Goal: Task Accomplishment & Management: Complete application form

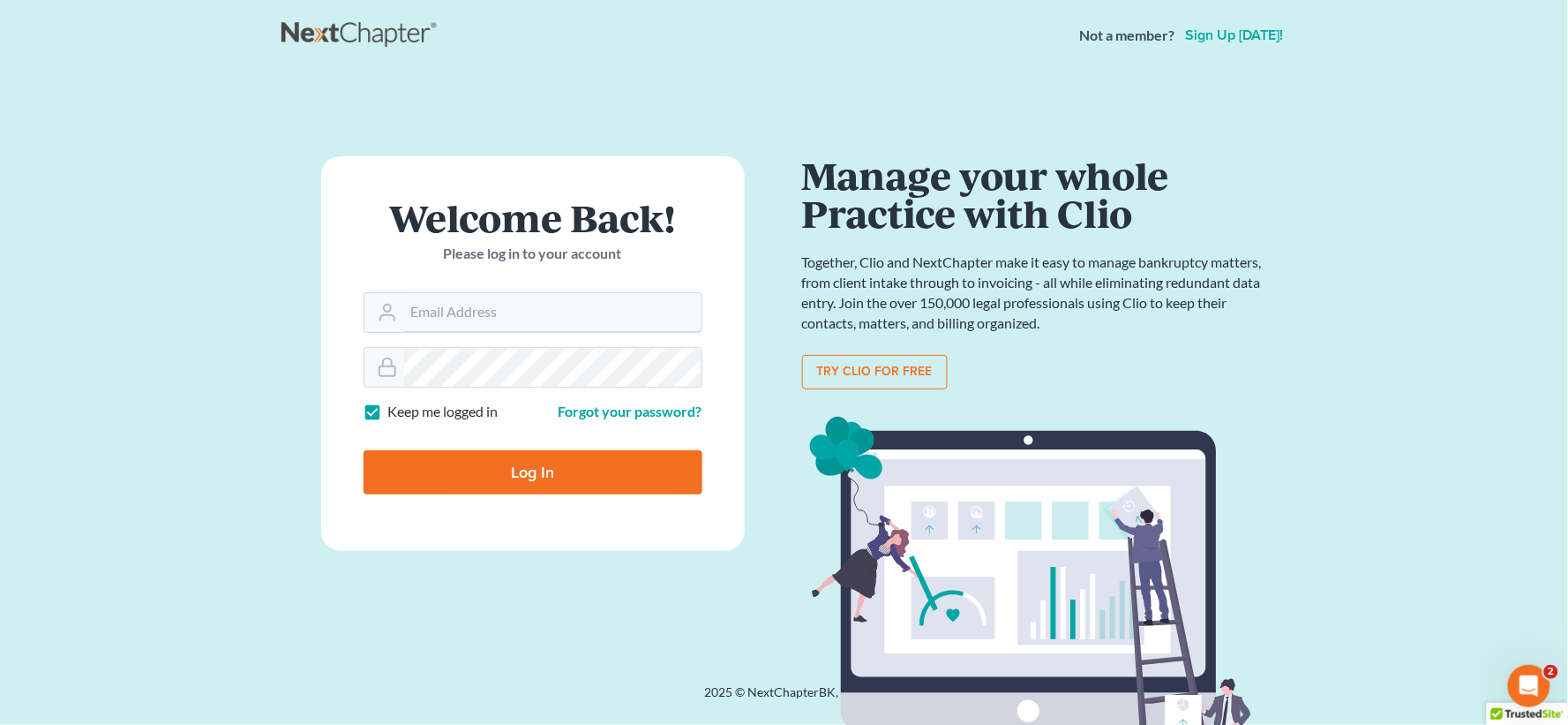
type input "[EMAIL_ADDRESS][DOMAIN_NAME]"
click at [472, 460] on input "Log In" at bounding box center [532, 473] width 338 height 44
type input "Thinking..."
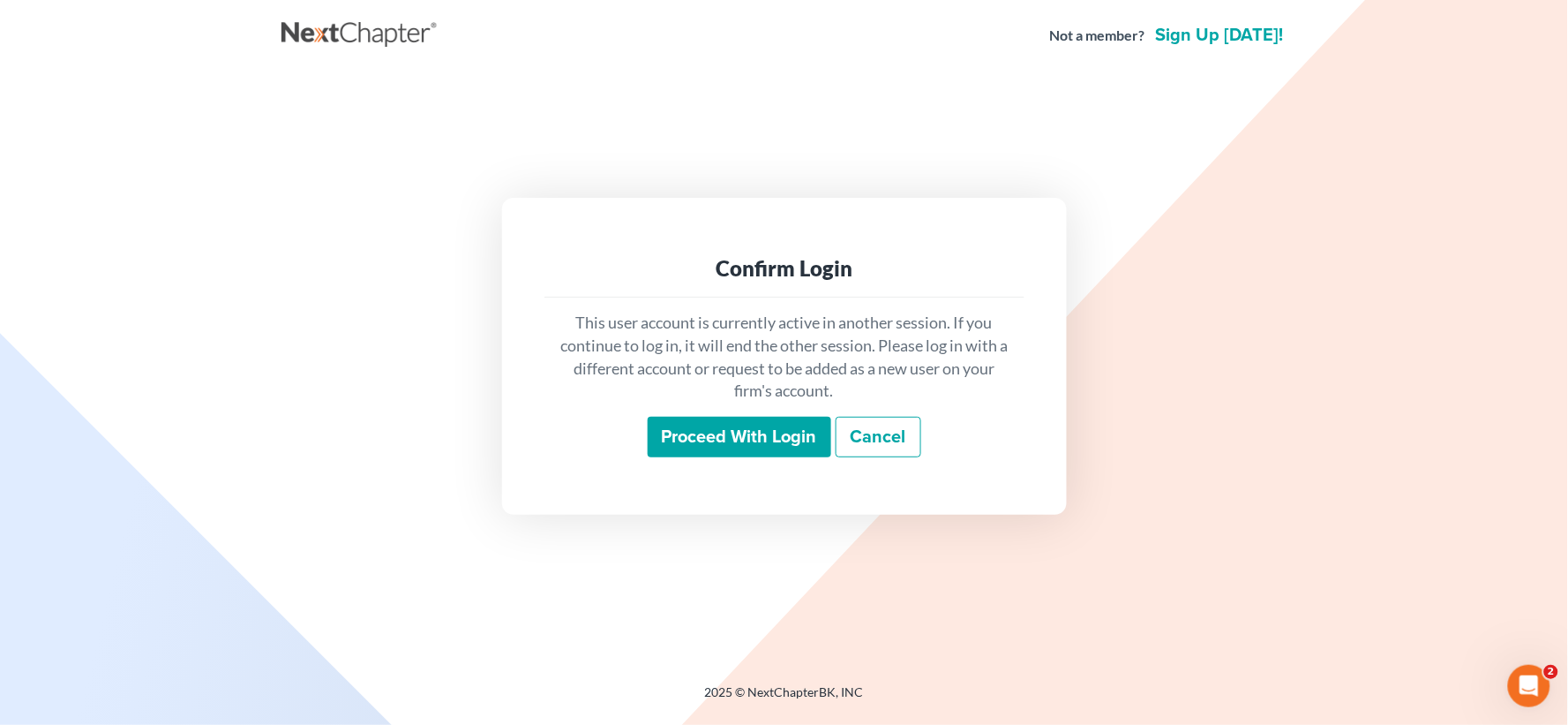
click at [726, 440] on input "Proceed with login" at bounding box center [739, 437] width 184 height 41
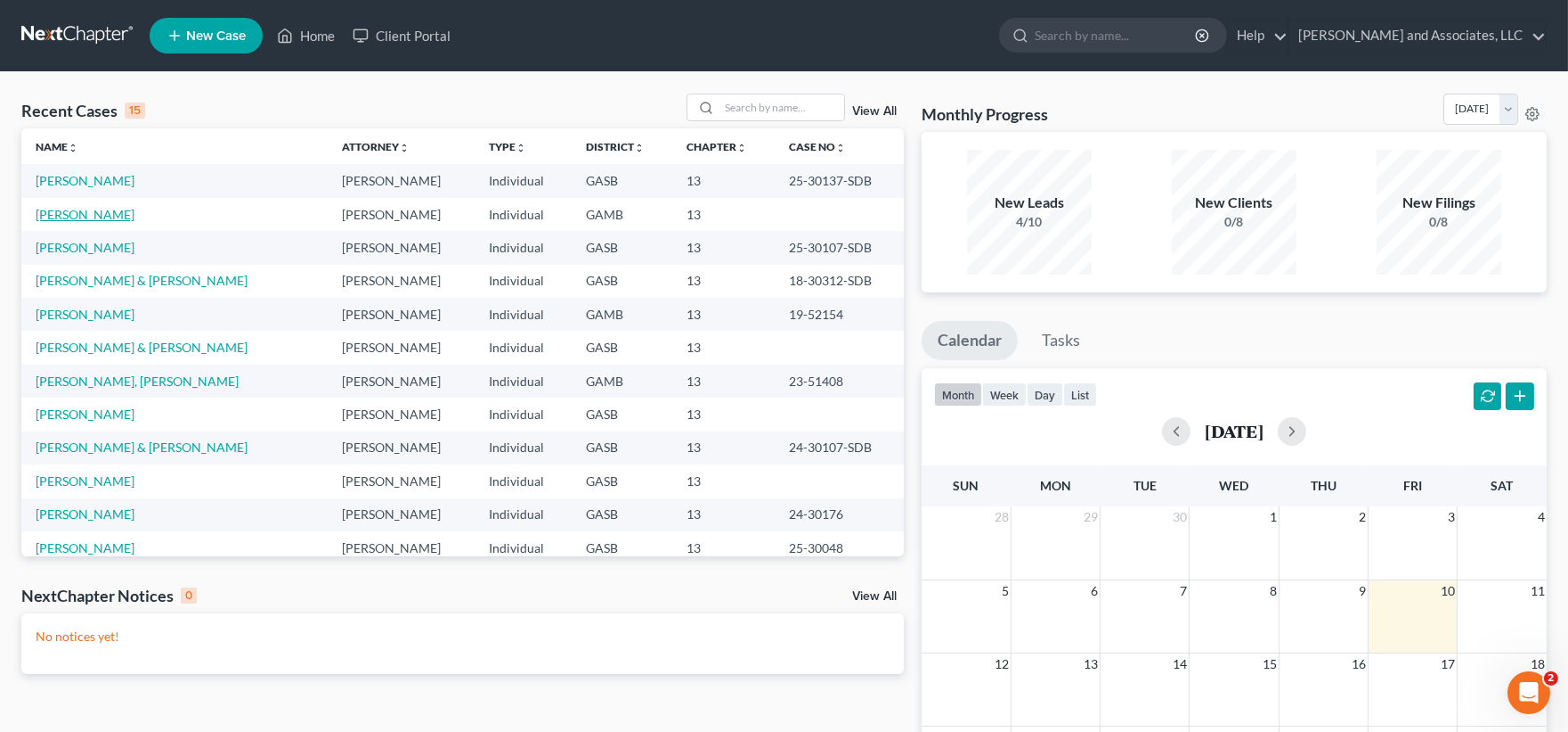
click at [82, 218] on link "Brown, Gregory" at bounding box center [85, 214] width 99 height 15
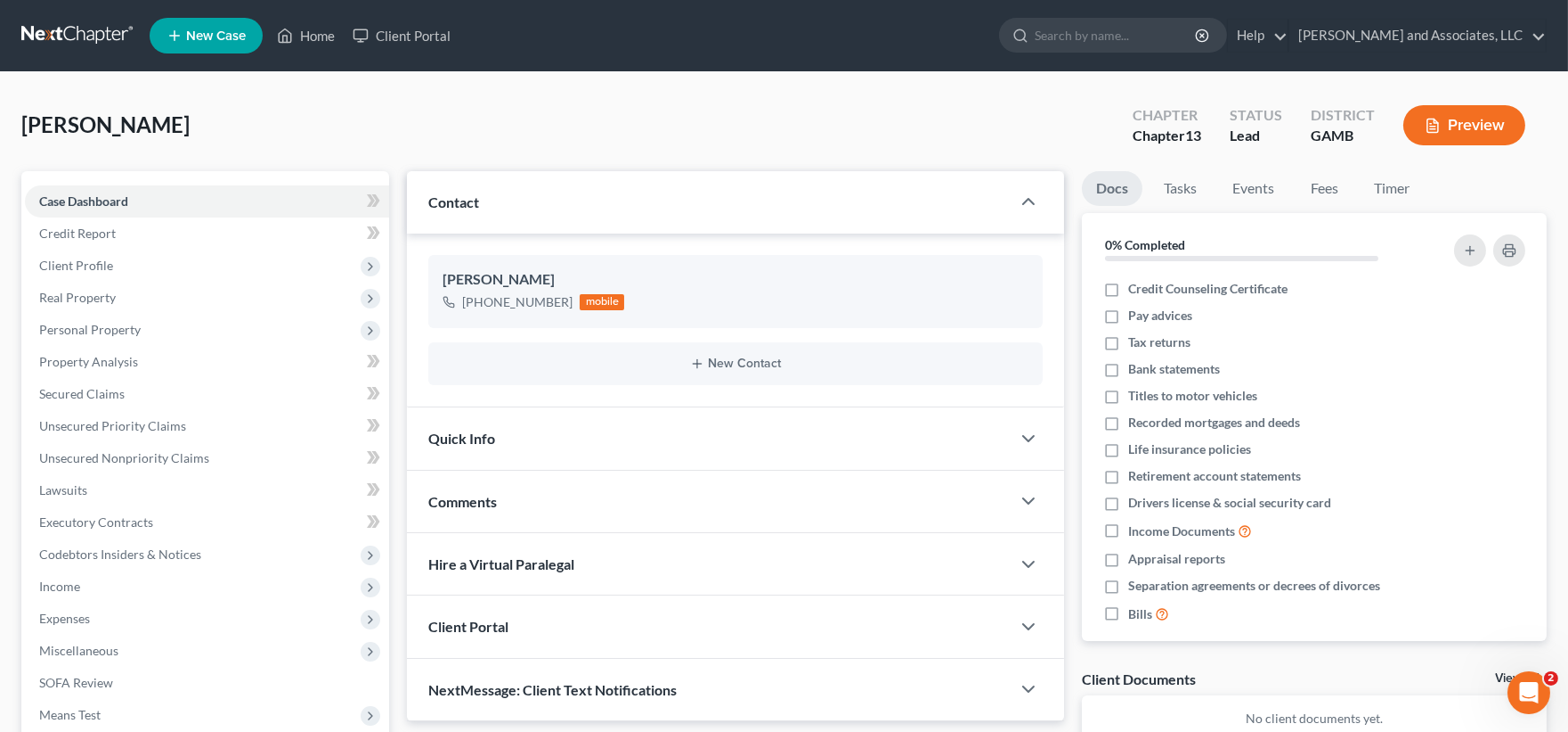
click at [1565, 250] on div "Brown, Gregory Upgraded Chapter Chapter 13 Status Lead District GAMB Preview Pe…" at bounding box center [784, 509] width 1568 height 875
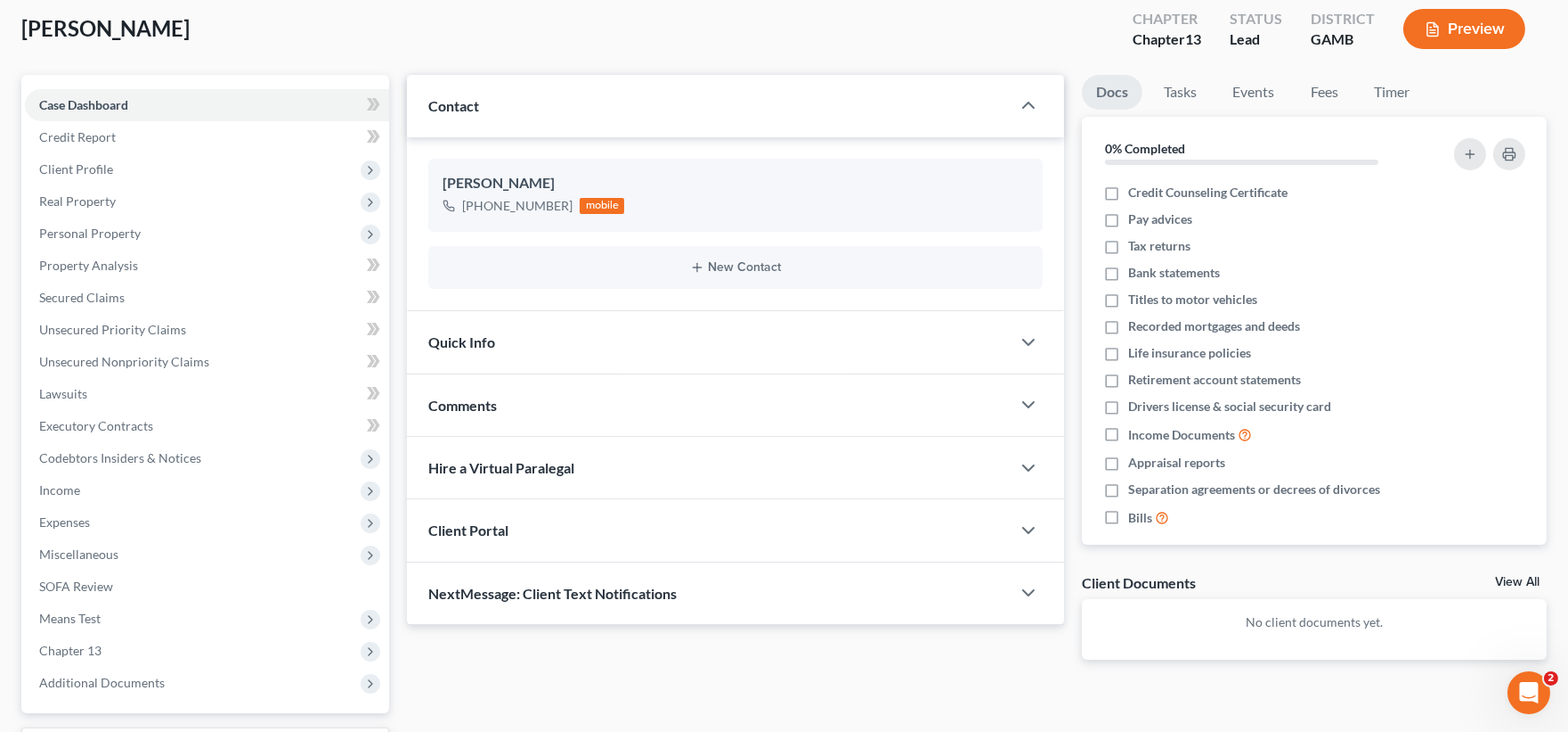
scroll to position [11, 0]
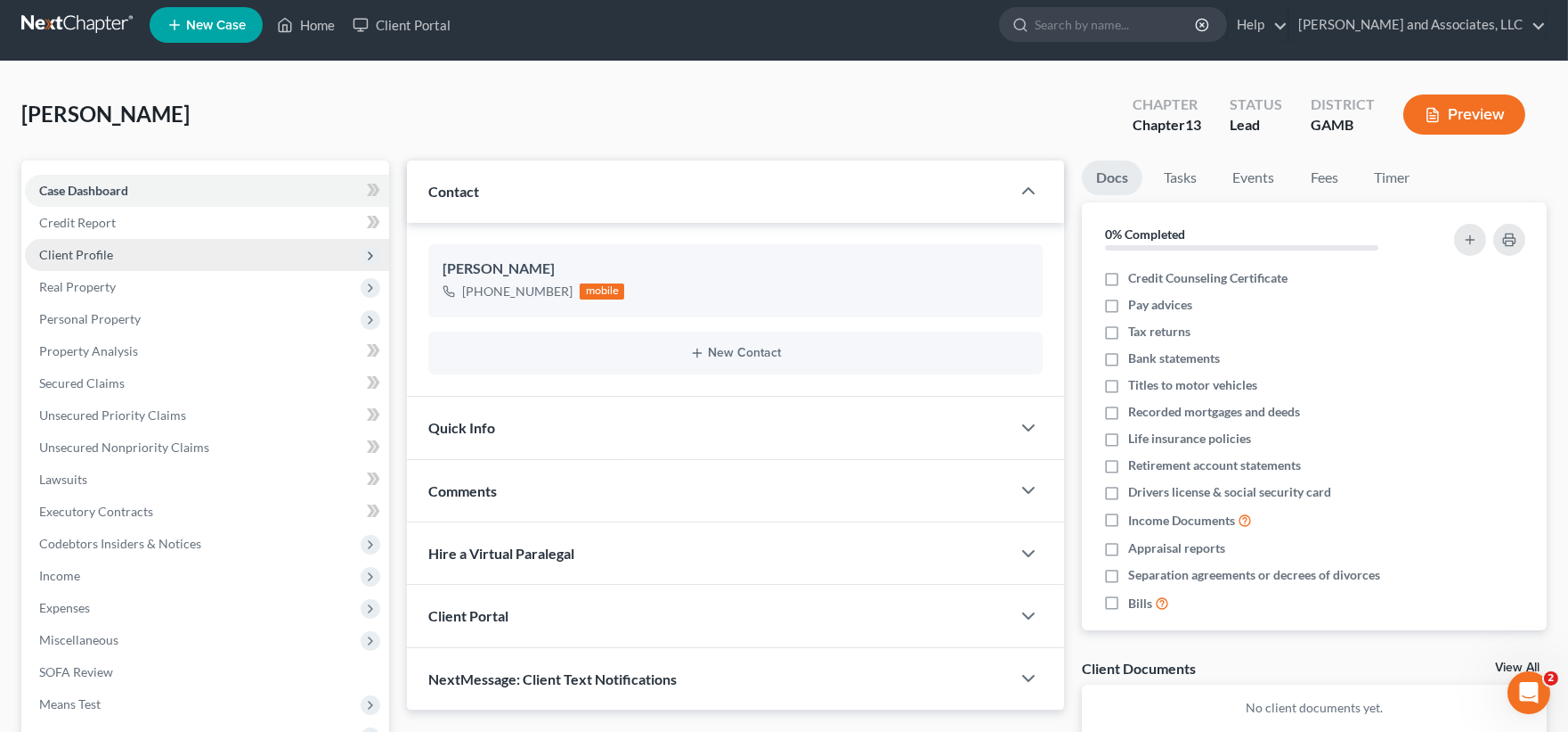
click at [90, 248] on span "Client Profile" at bounding box center [76, 254] width 74 height 15
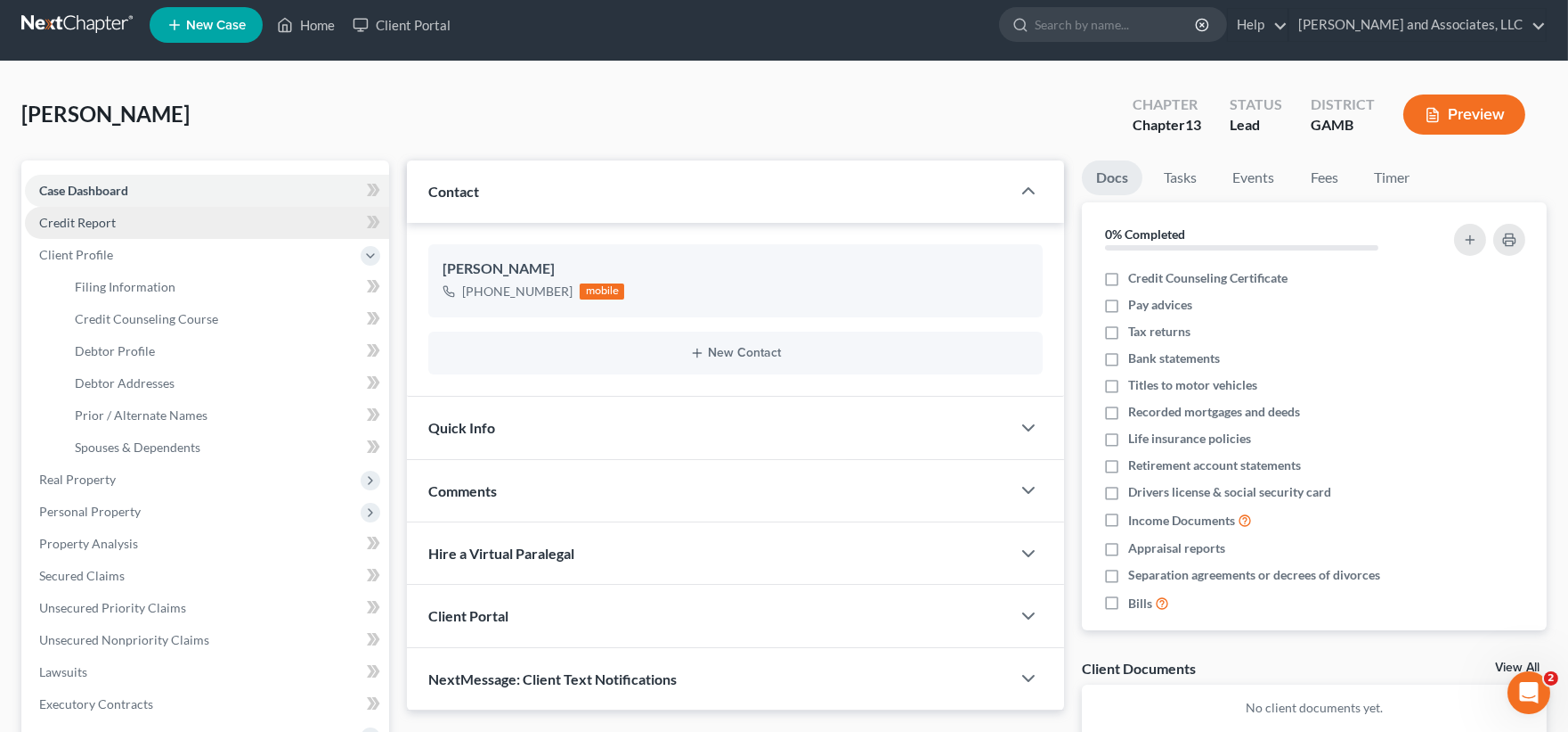
click at [100, 224] on span "Credit Report" at bounding box center [77, 222] width 76 height 15
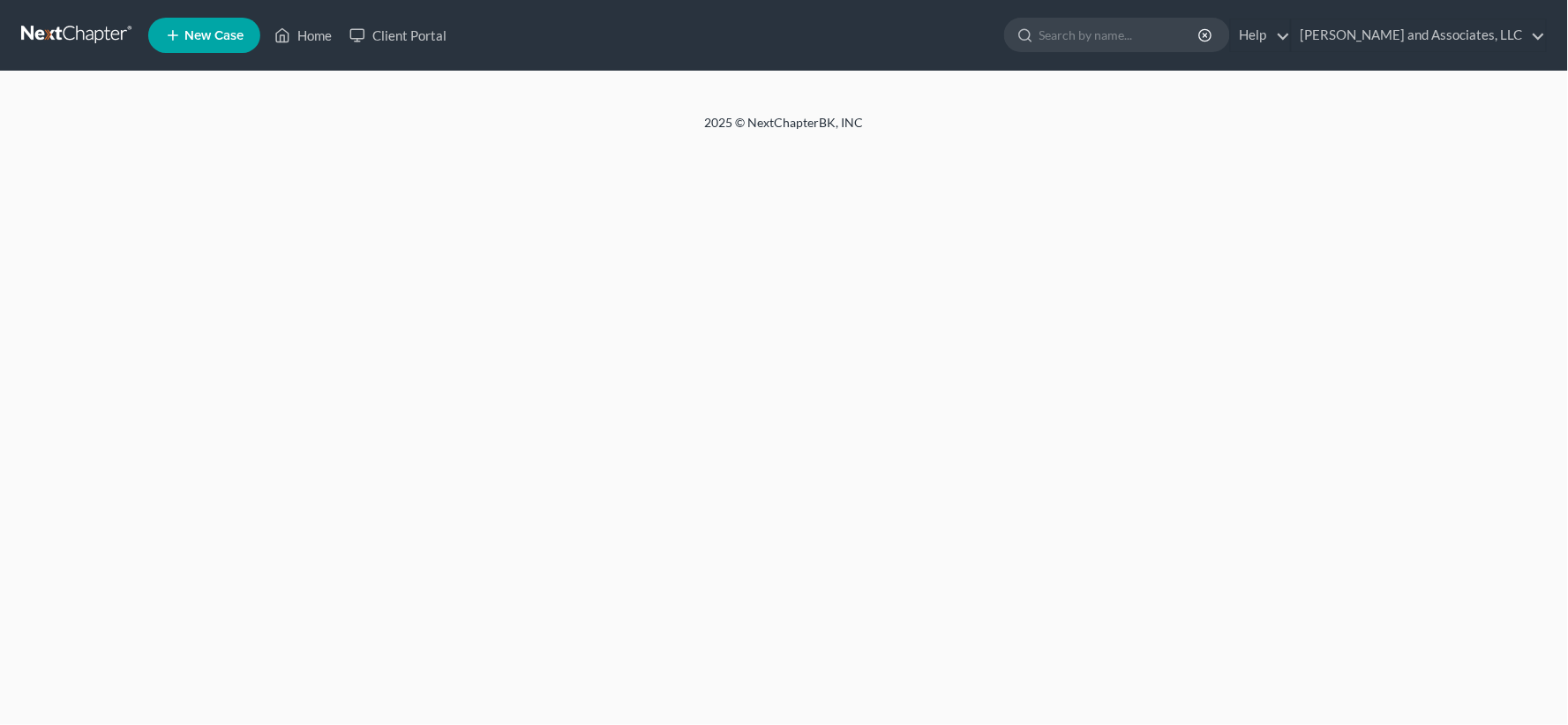
select select "1"
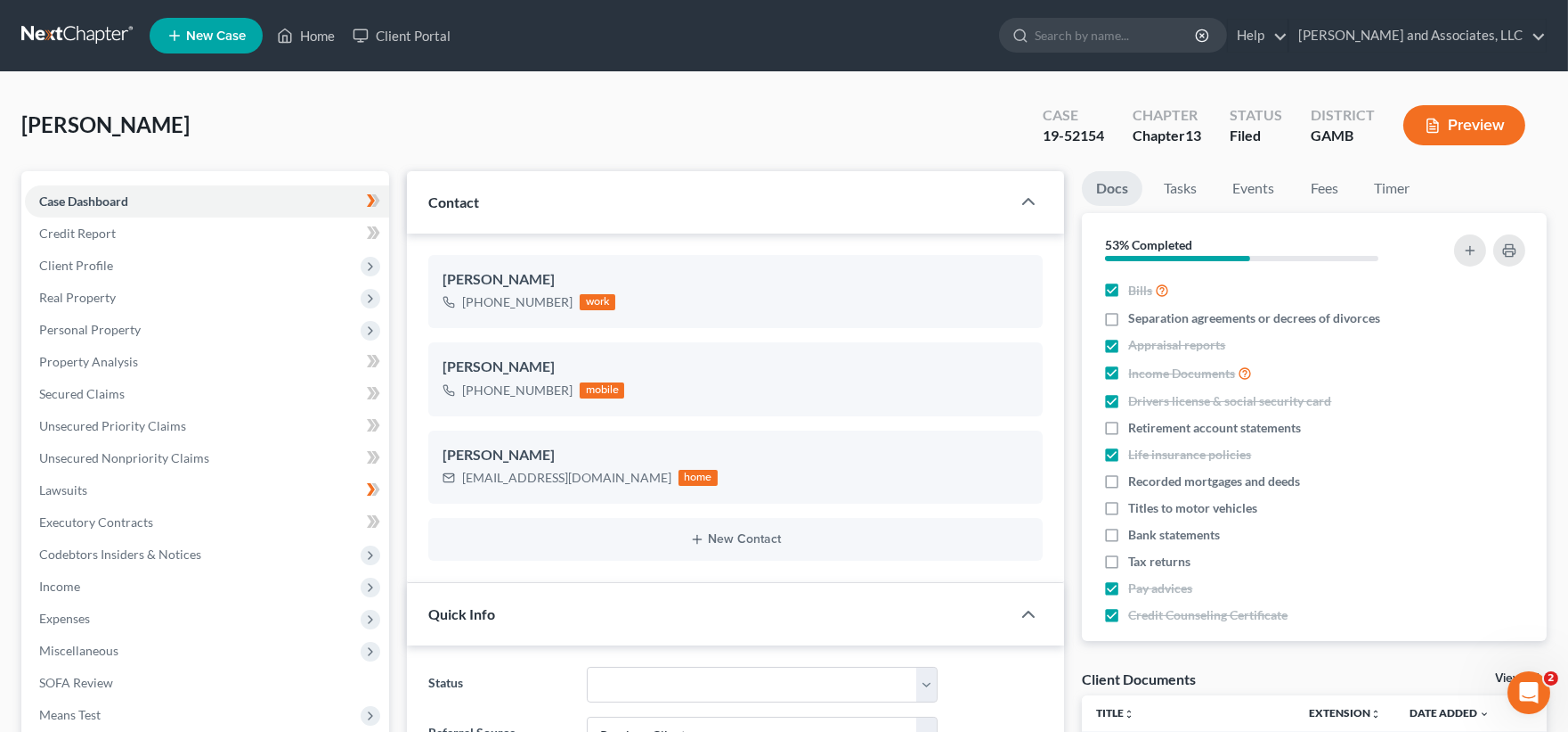
scroll to position [161, 0]
click at [328, 33] on link "Home" at bounding box center [306, 36] width 75 height 32
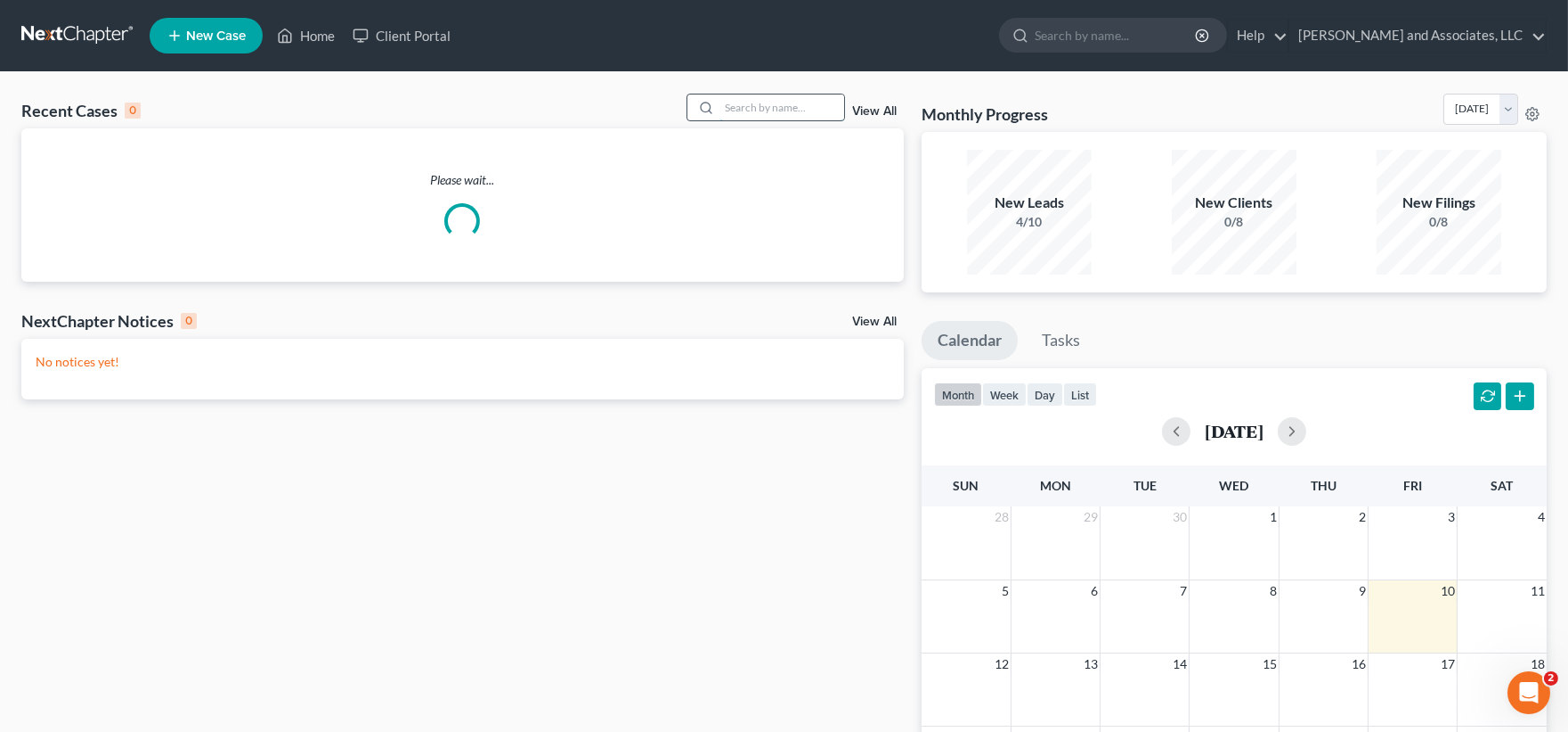
click at [790, 118] on input "search" at bounding box center [782, 107] width 125 height 26
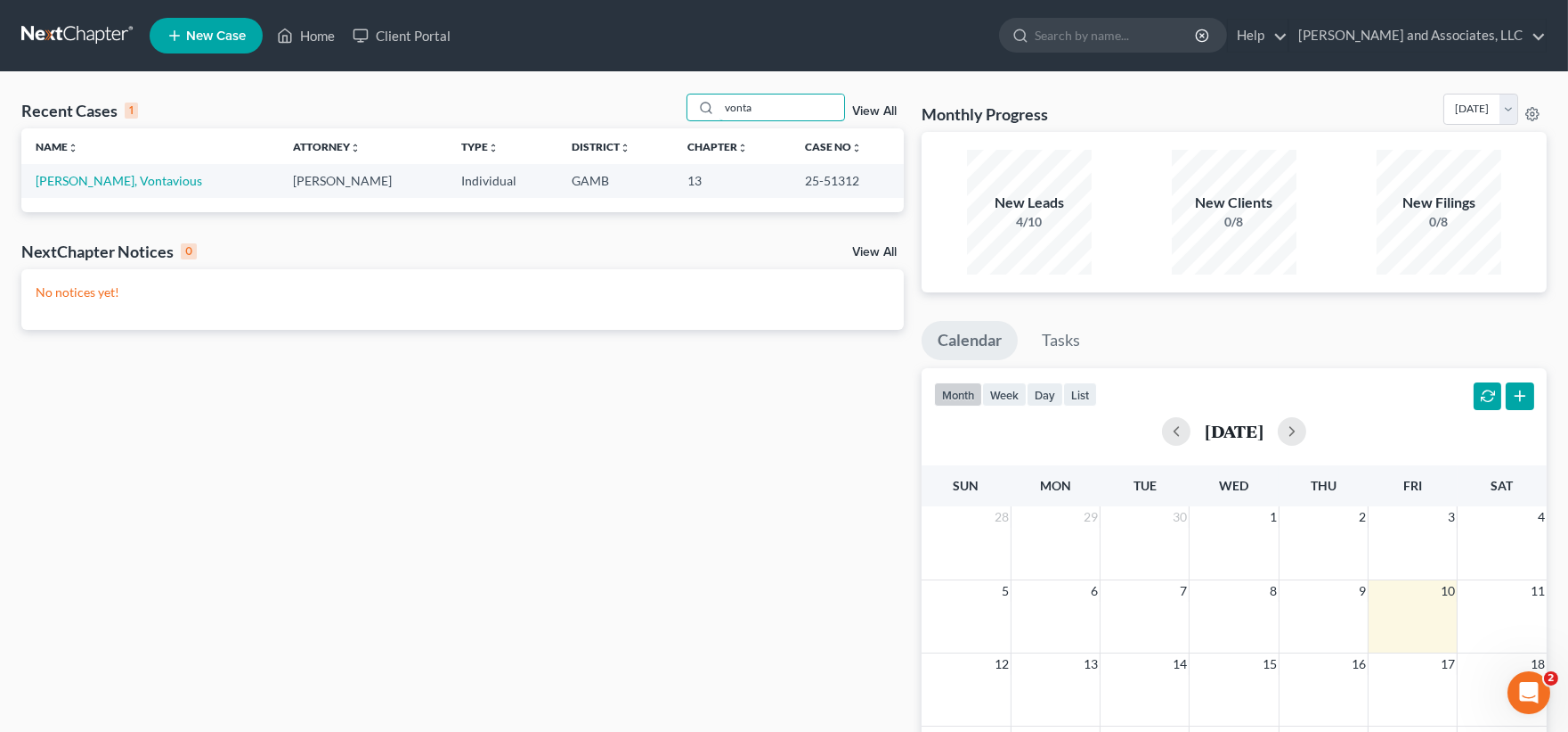
type input "vonta"
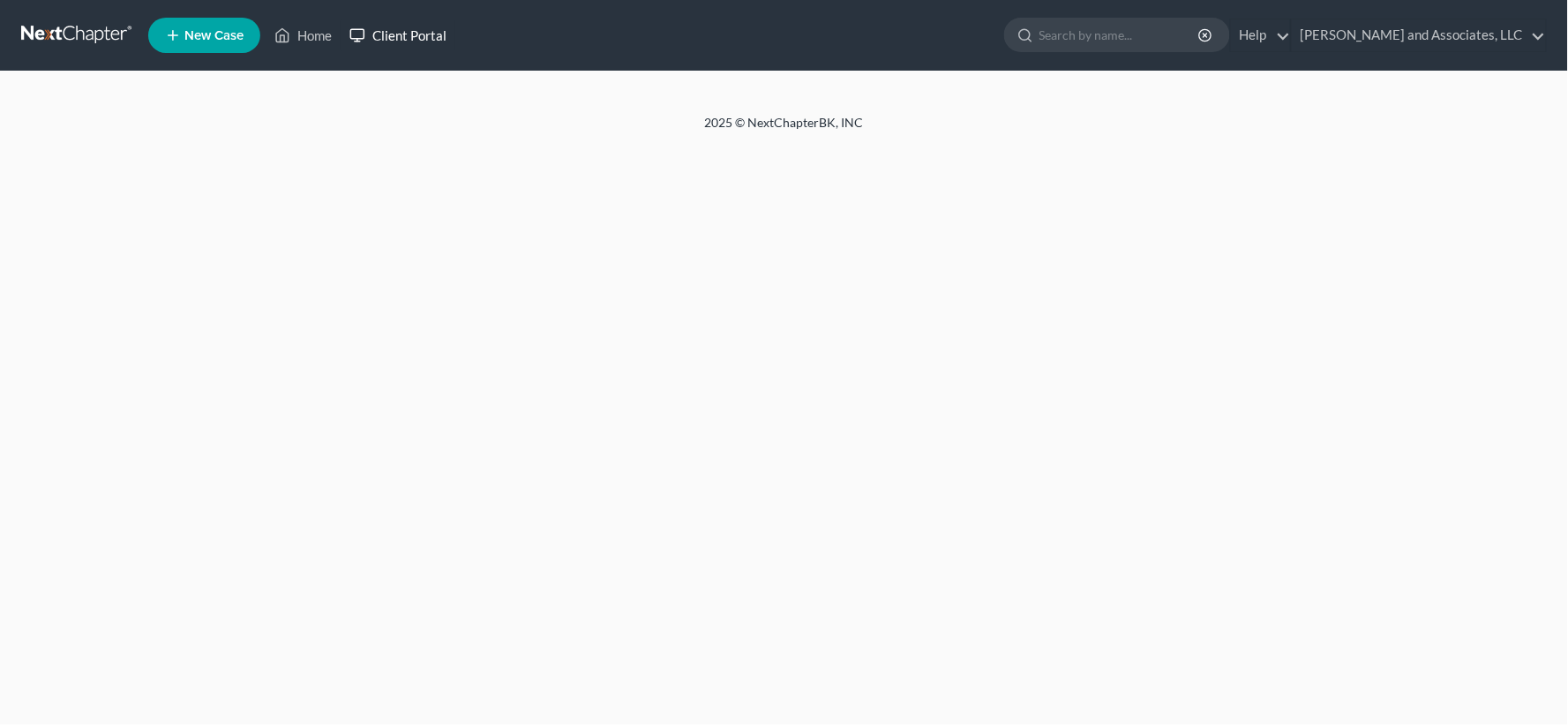
select select "1"
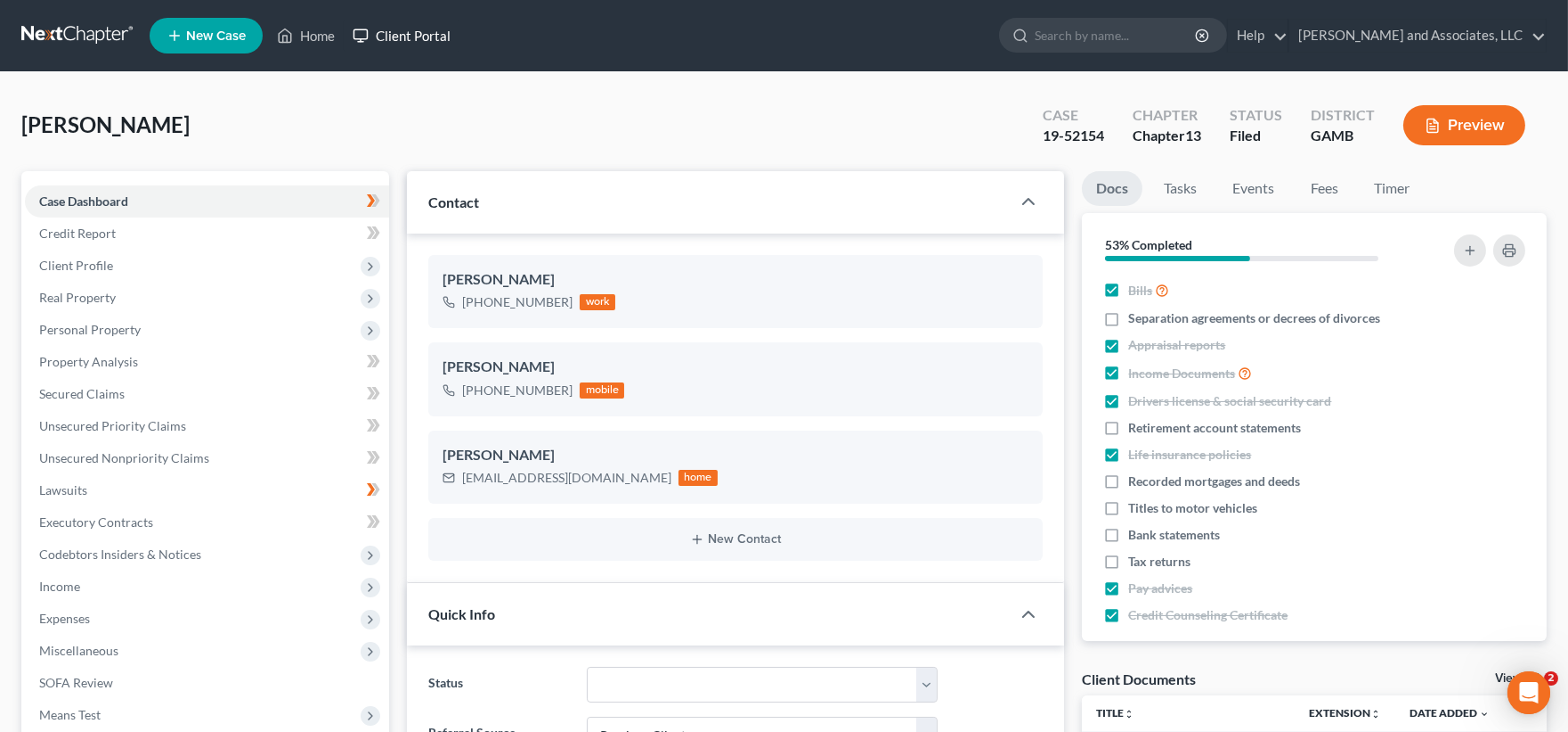
scroll to position [161, 0]
click at [325, 34] on link "Home" at bounding box center [306, 36] width 75 height 32
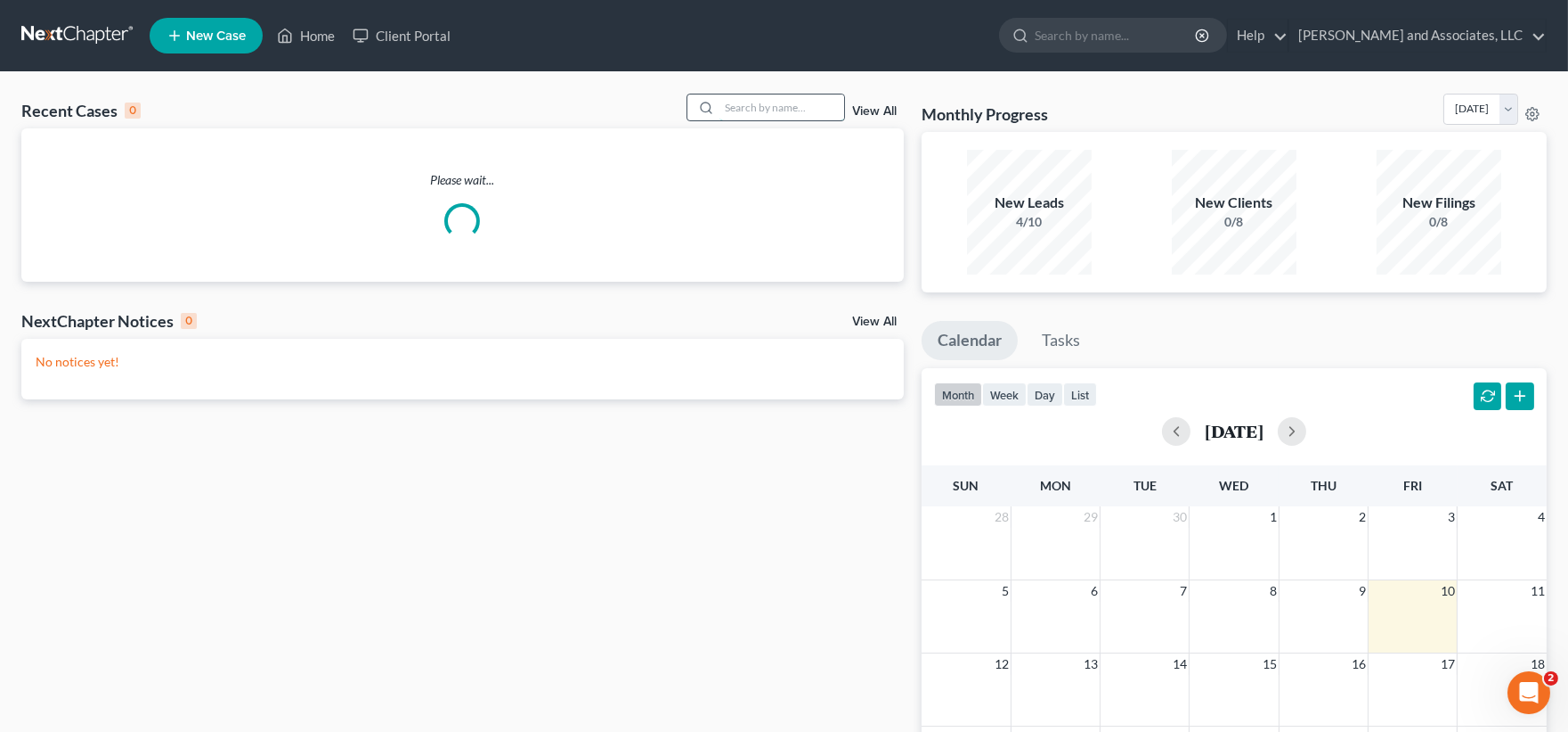
click at [732, 109] on input "search" at bounding box center [782, 107] width 125 height 26
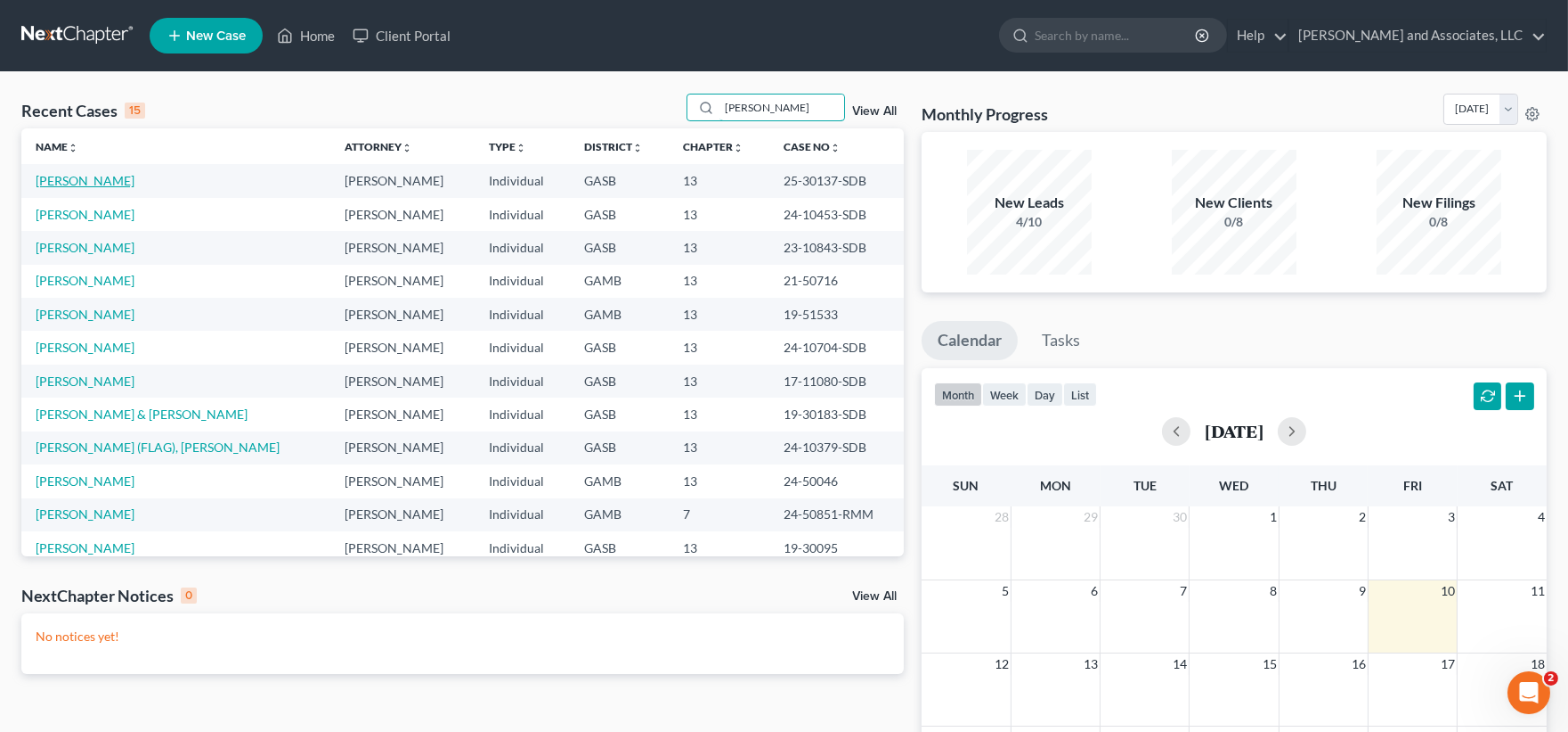
type input "jones"
click at [84, 182] on link "[PERSON_NAME]" at bounding box center [85, 180] width 99 height 15
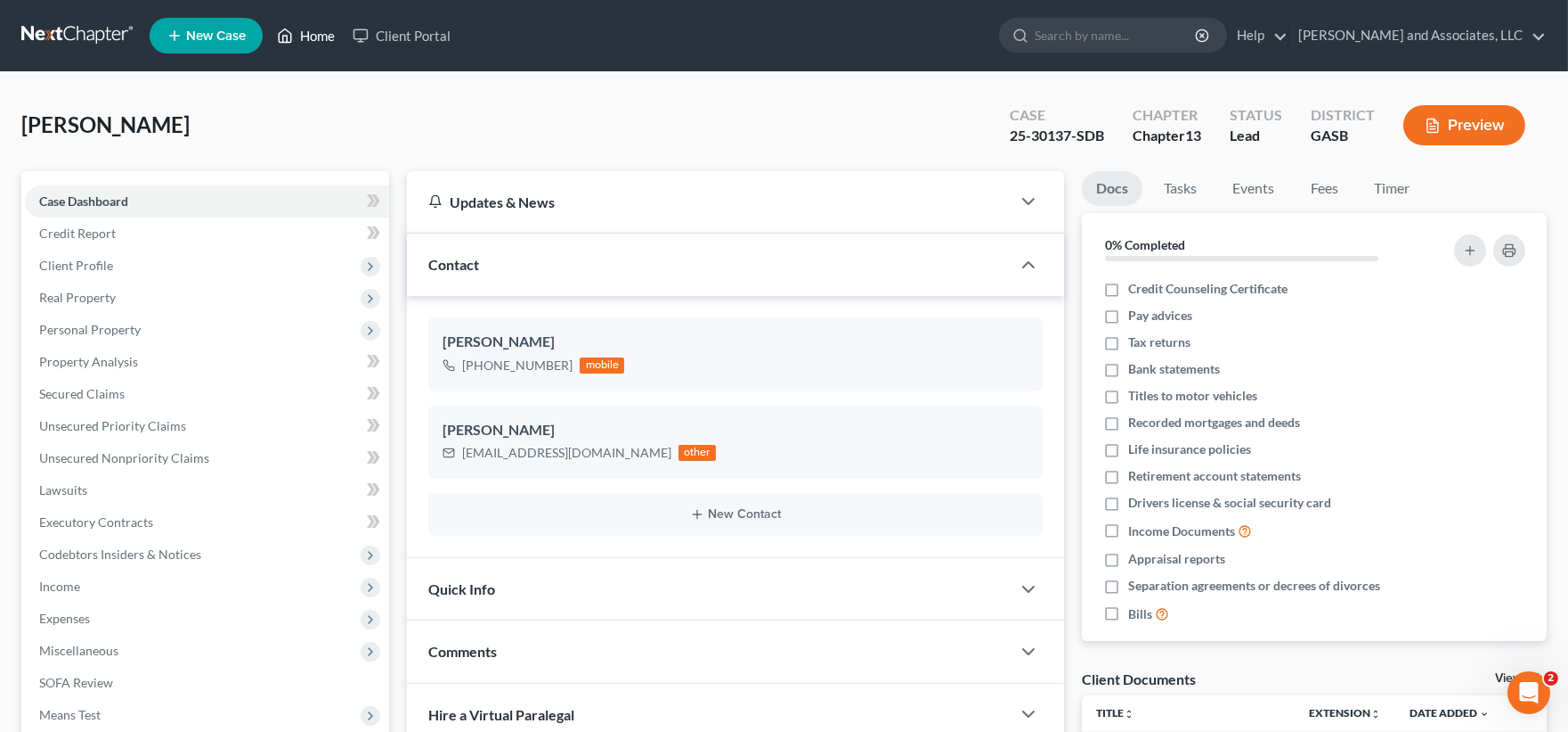
click at [317, 28] on link "Home" at bounding box center [306, 36] width 75 height 32
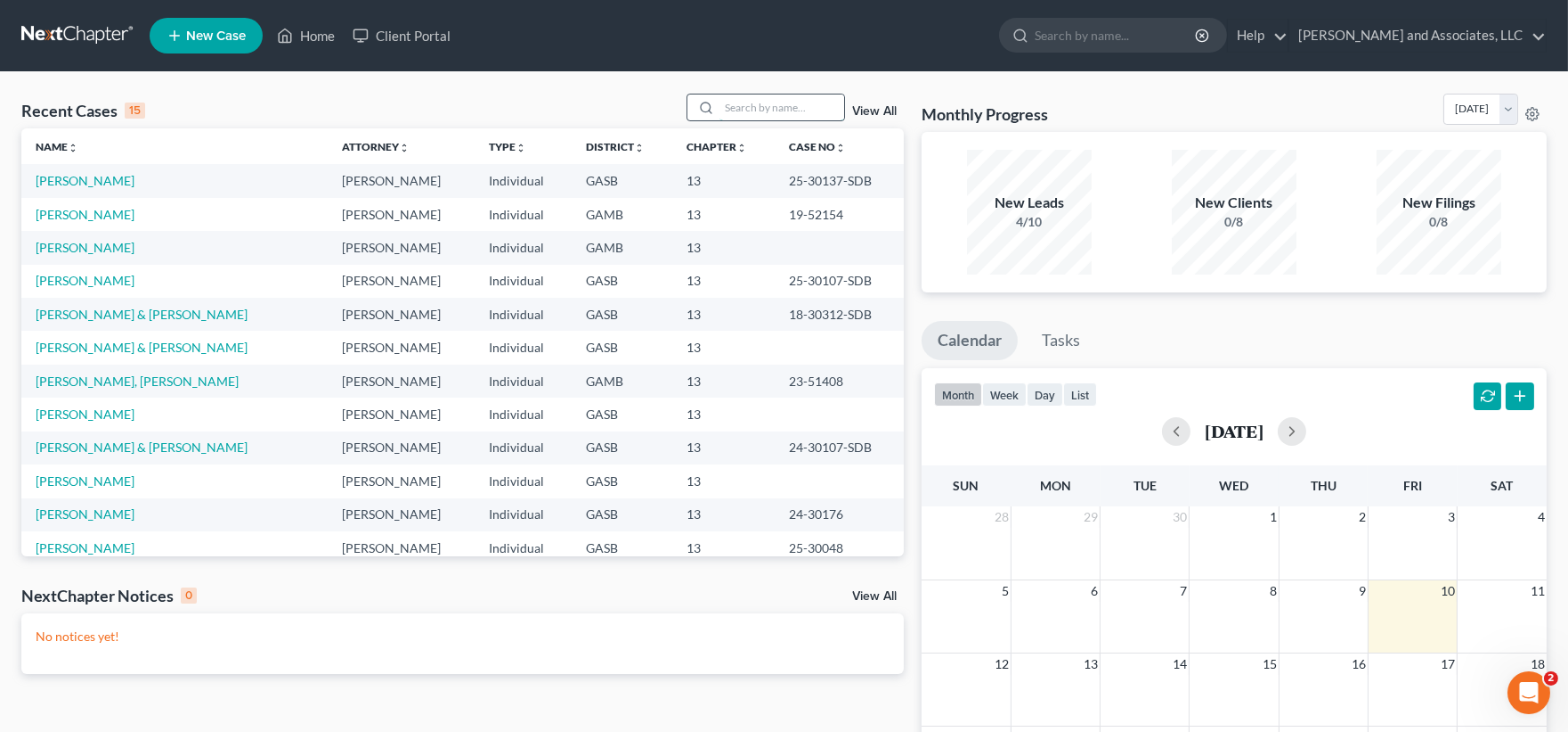
click at [799, 112] on input "search" at bounding box center [782, 107] width 125 height 26
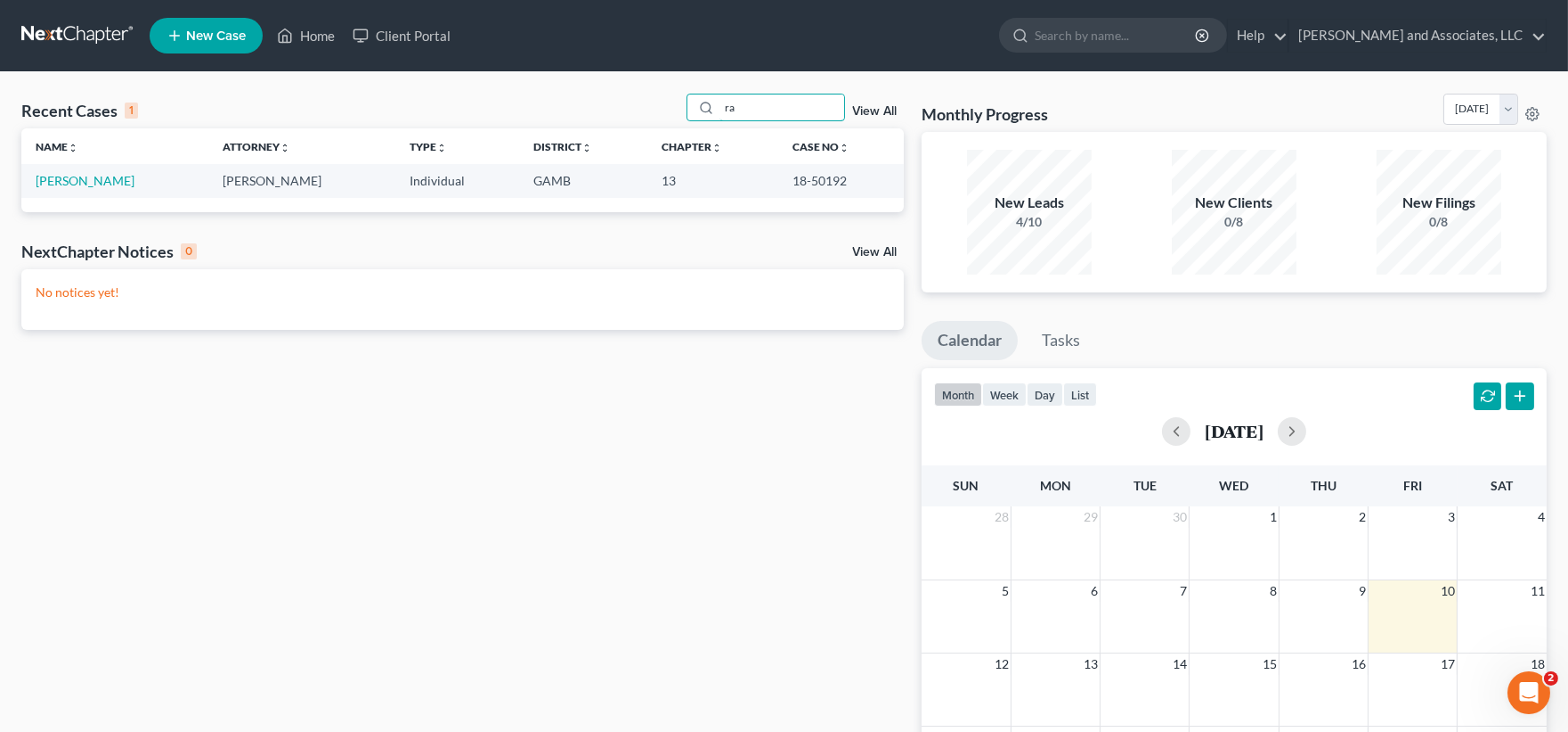
type input "r"
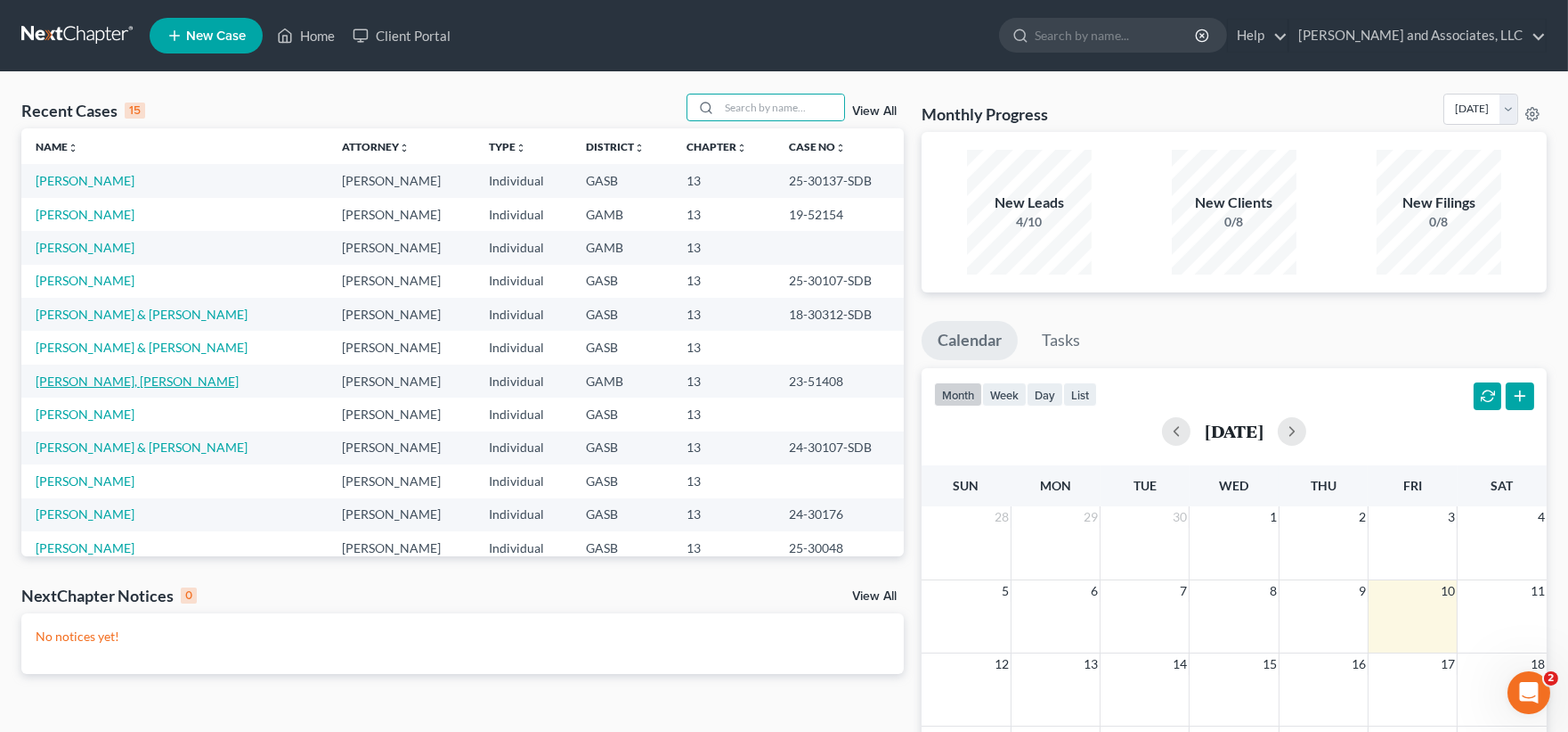
click at [111, 379] on link "[PERSON_NAME], [PERSON_NAME]" at bounding box center [137, 380] width 203 height 15
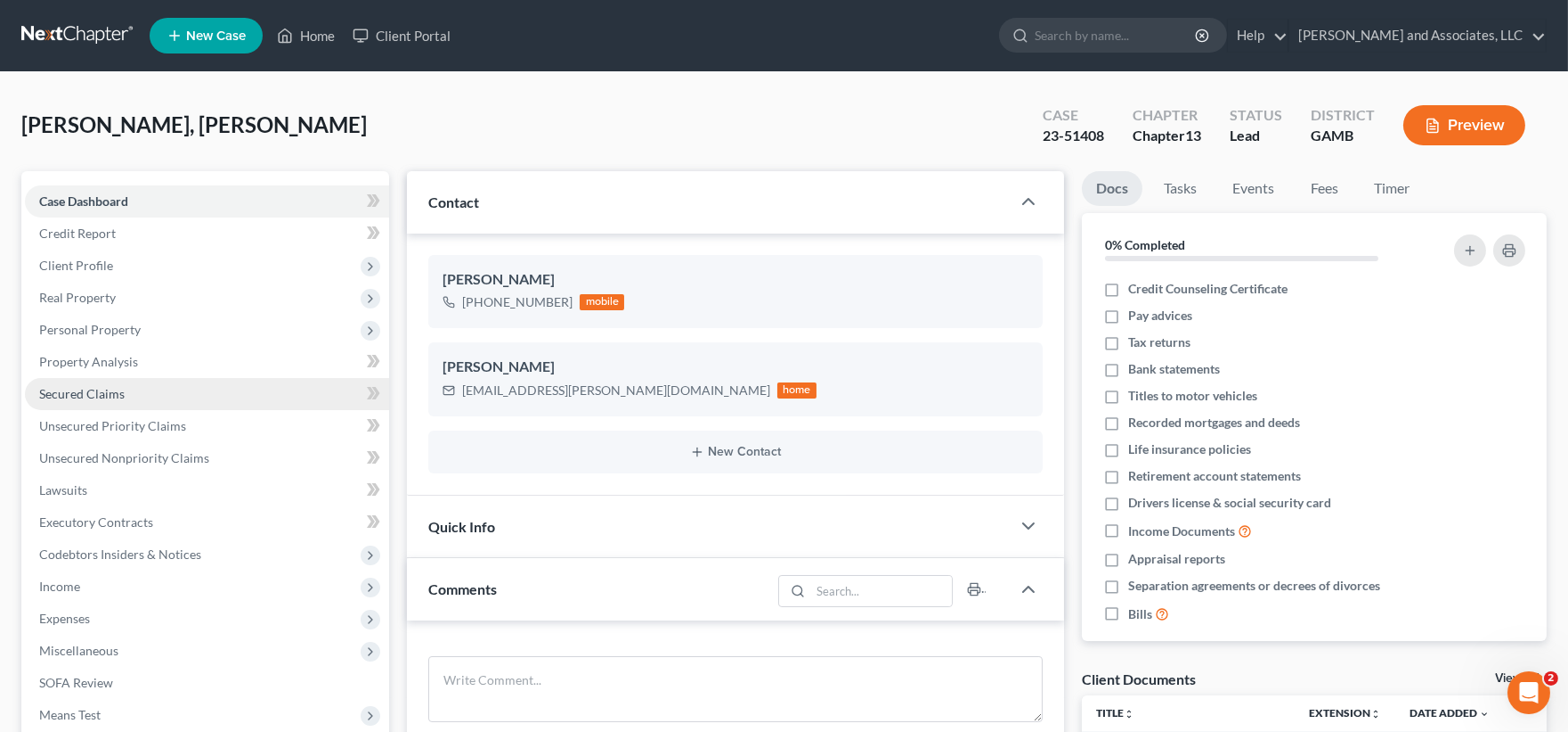
scroll to position [6019, 0]
click at [85, 398] on span "Secured Claims" at bounding box center [82, 393] width 85 height 15
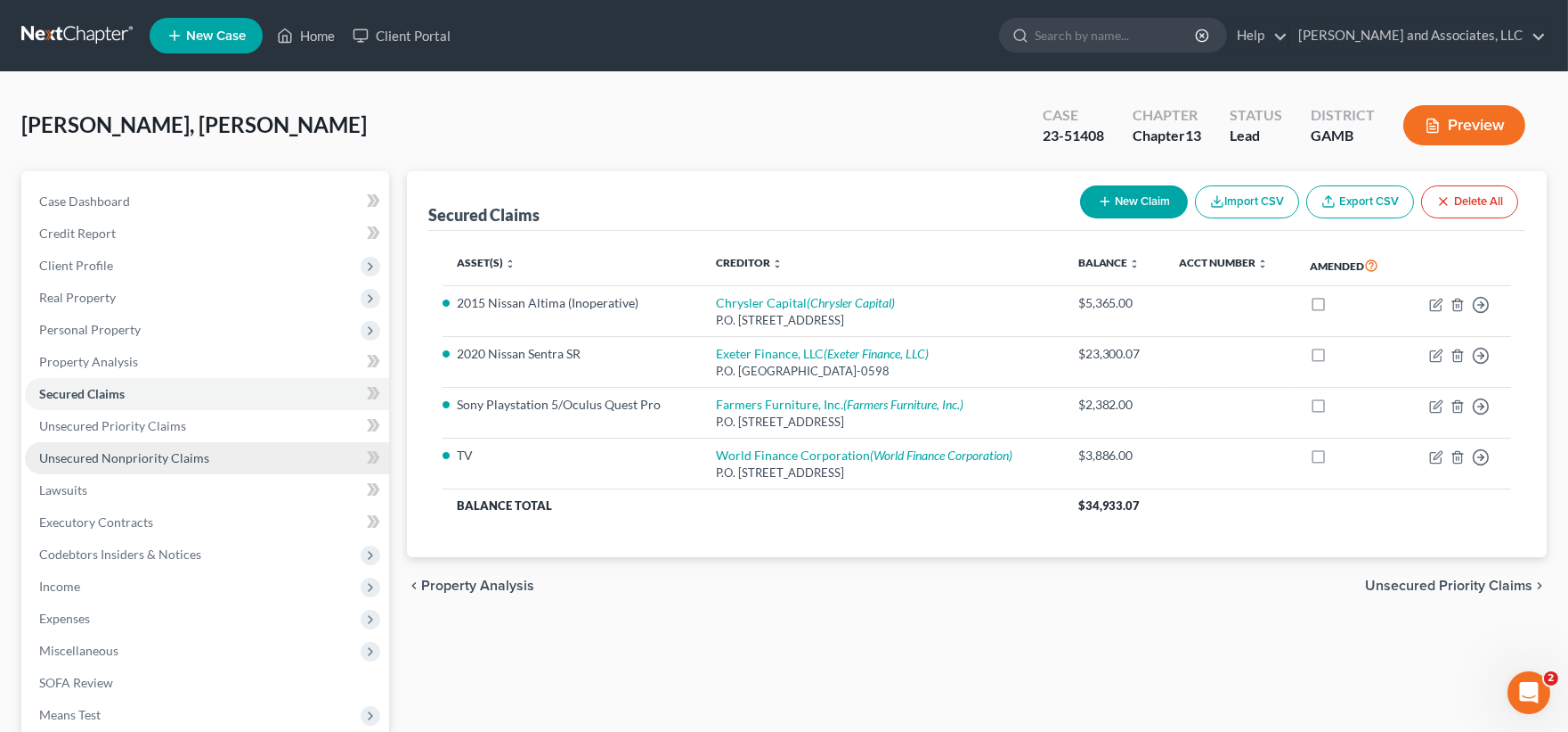
click at [139, 453] on span "Unsecured Nonpriority Claims" at bounding box center [125, 458] width 170 height 15
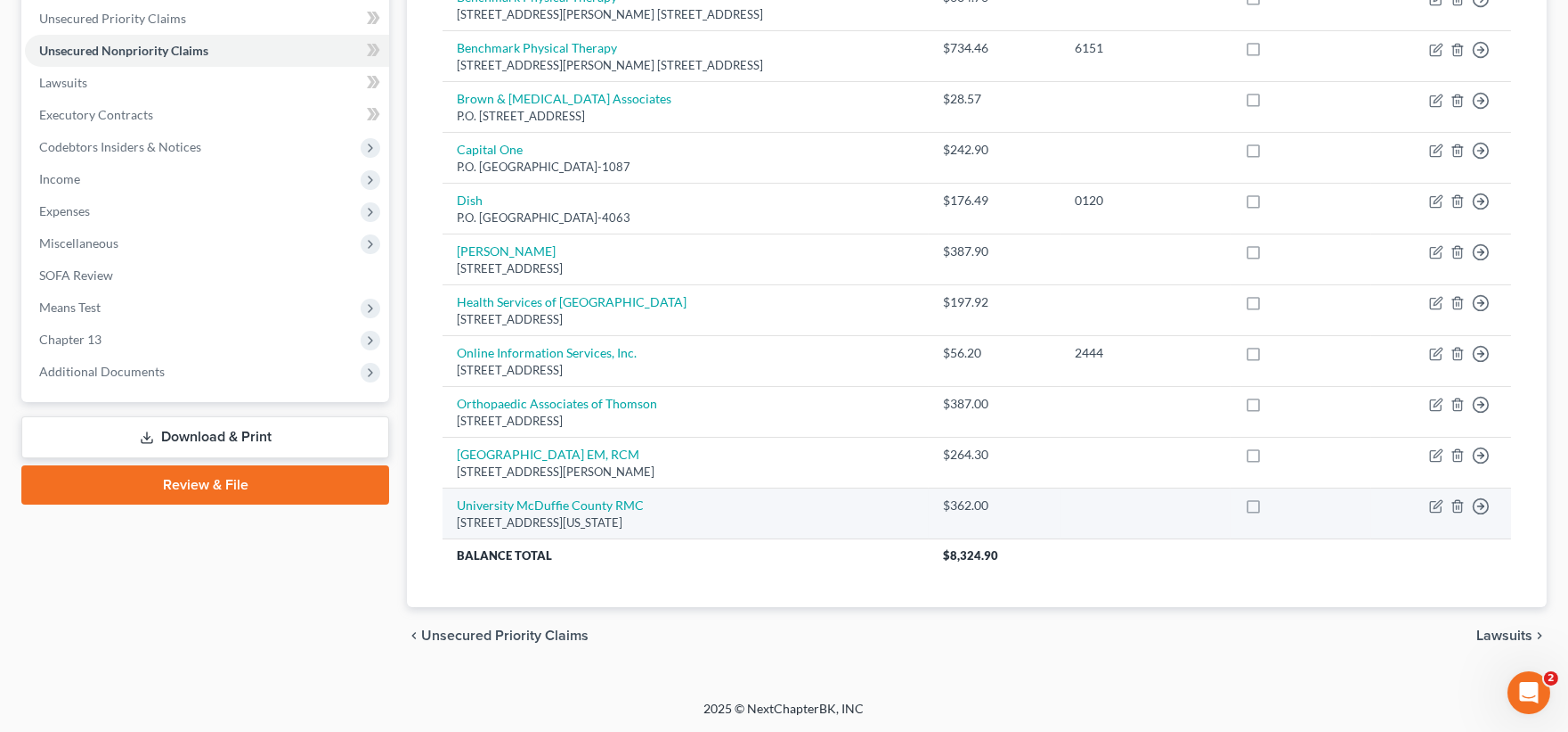
scroll to position [110, 0]
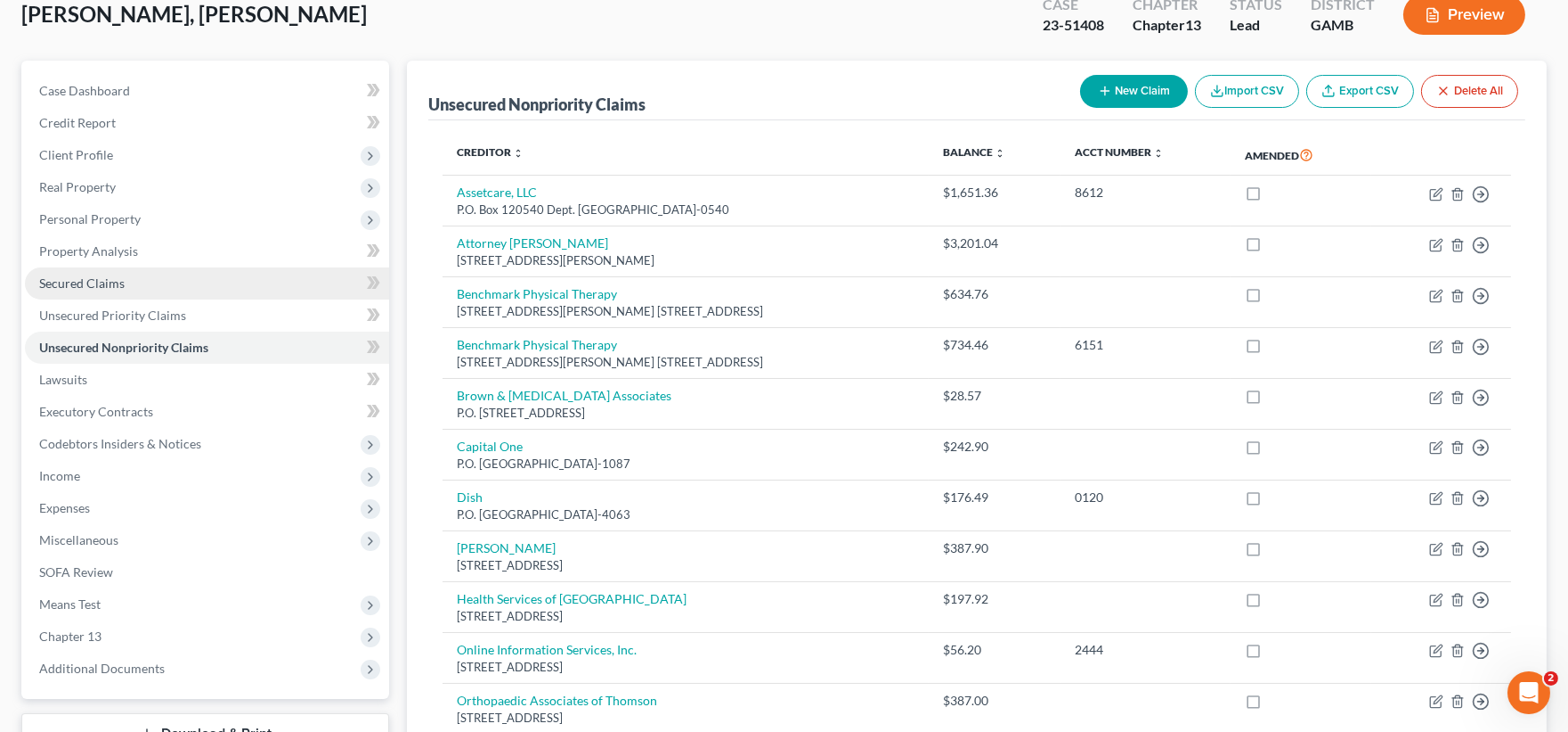
click at [114, 286] on span "Secured Claims" at bounding box center [82, 283] width 85 height 15
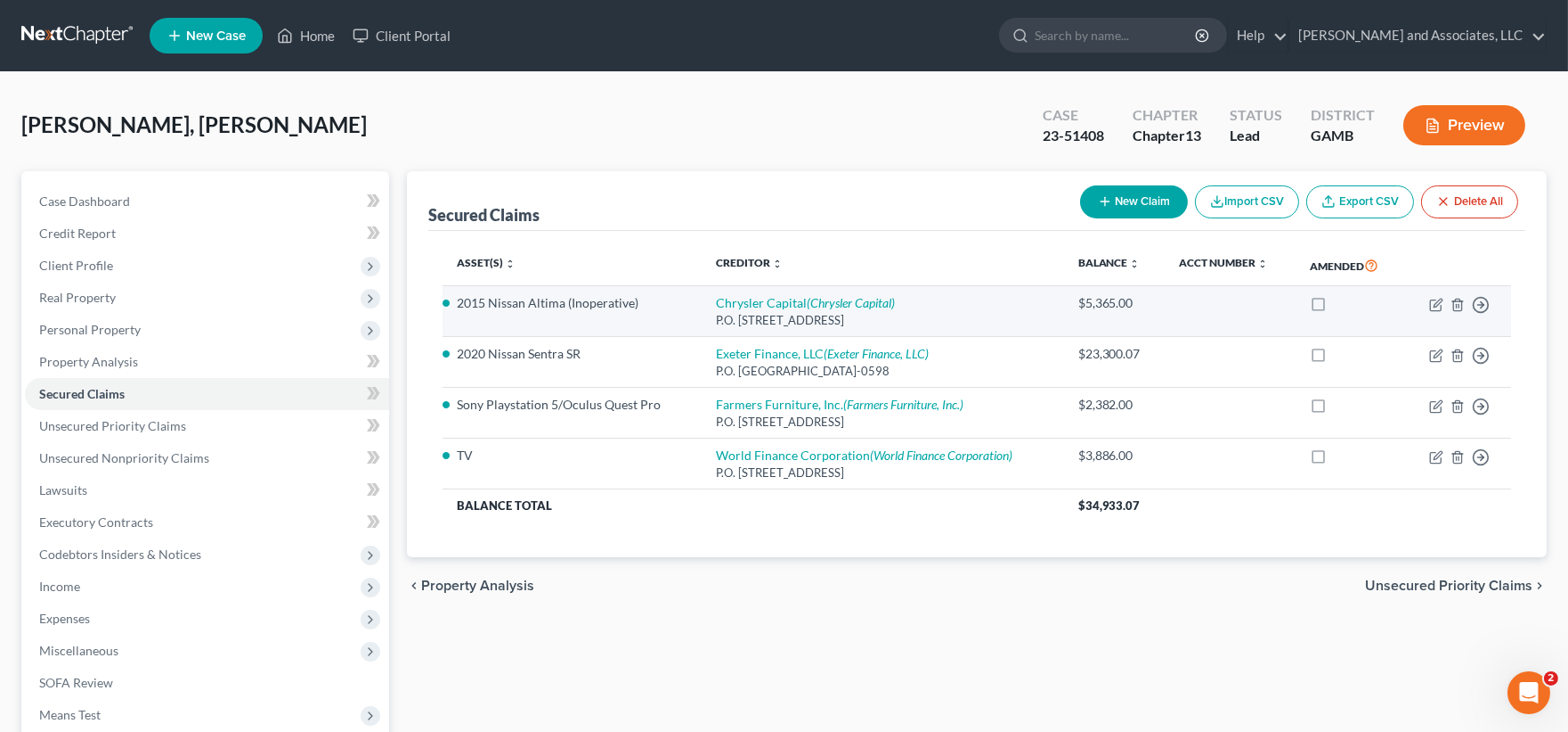
click at [611, 305] on li "2015 Nissan Altima (Inoperative)" at bounding box center [572, 303] width 230 height 18
click at [829, 299] on icon "(Chrysler Capital)" at bounding box center [851, 302] width 88 height 15
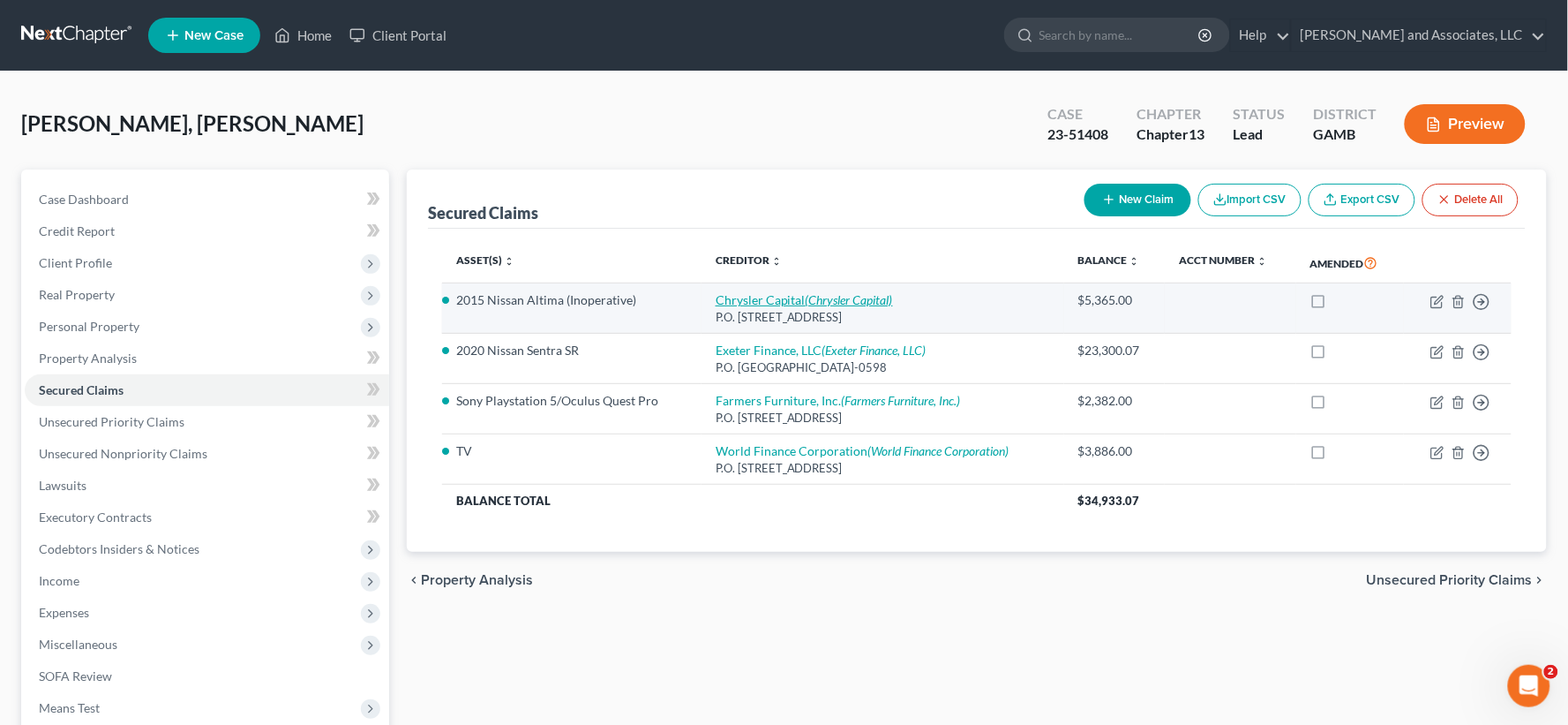
select select "4"
select select "1"
select select "0"
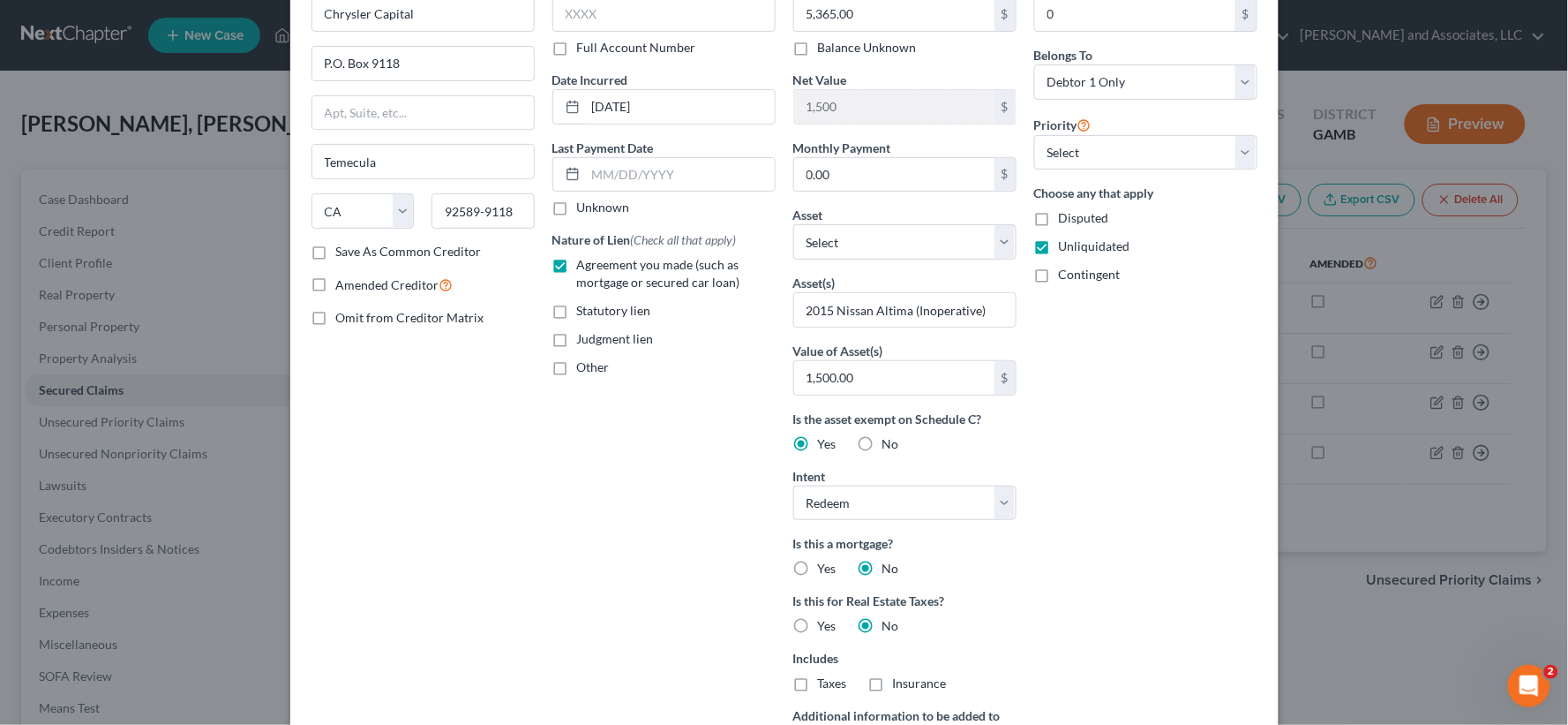
scroll to position [413, 0]
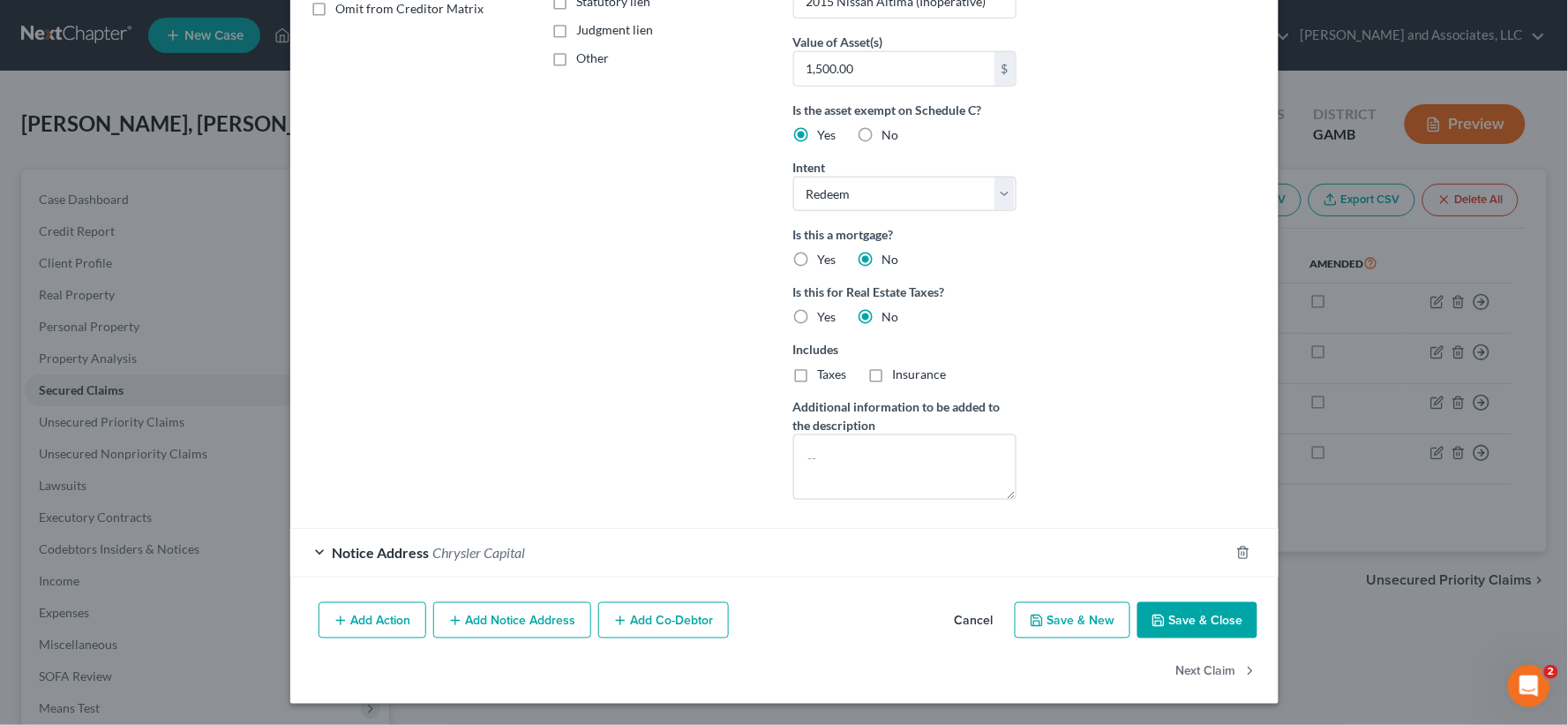
click at [1185, 610] on button "Save & Close" at bounding box center [1197, 620] width 120 height 37
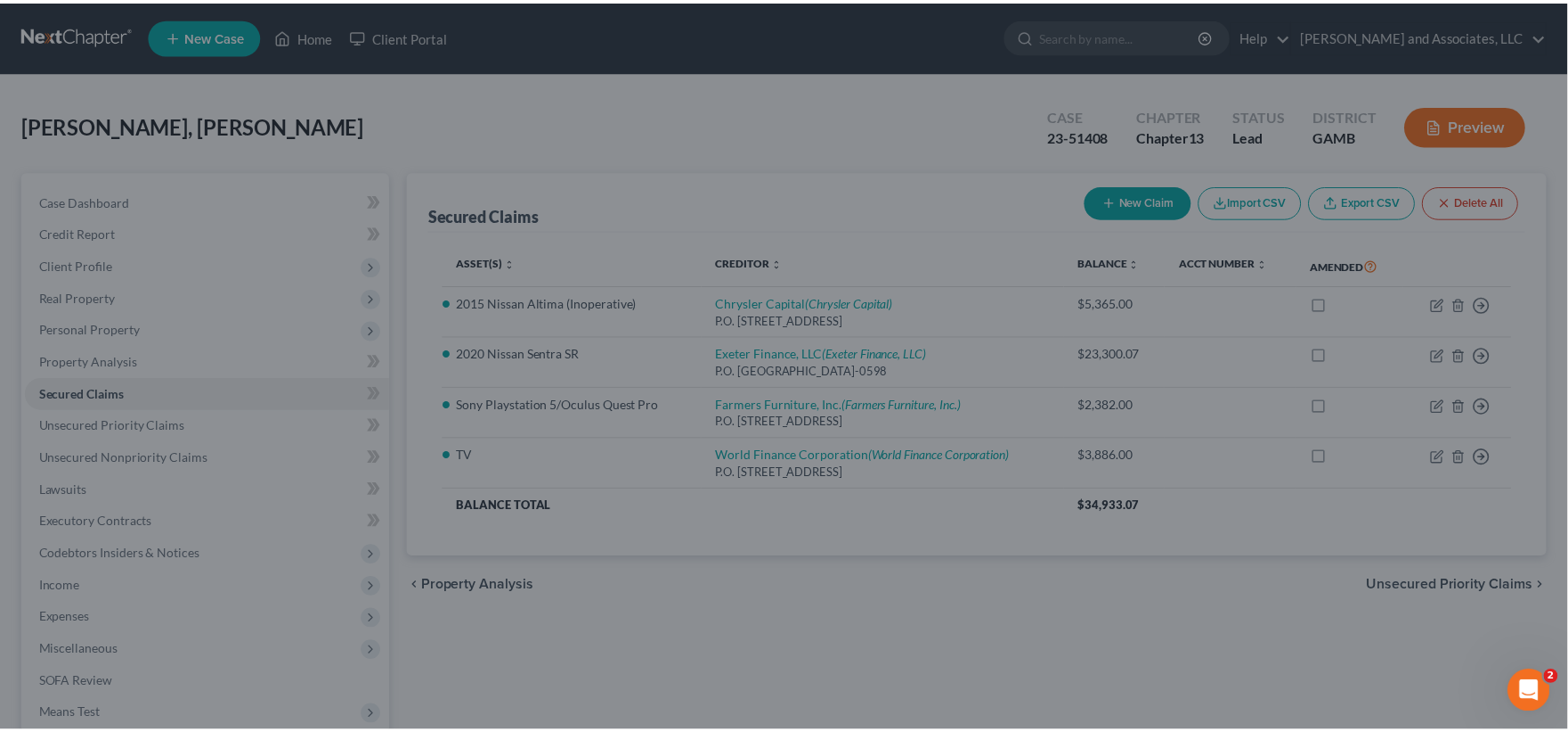
scroll to position [222, 0]
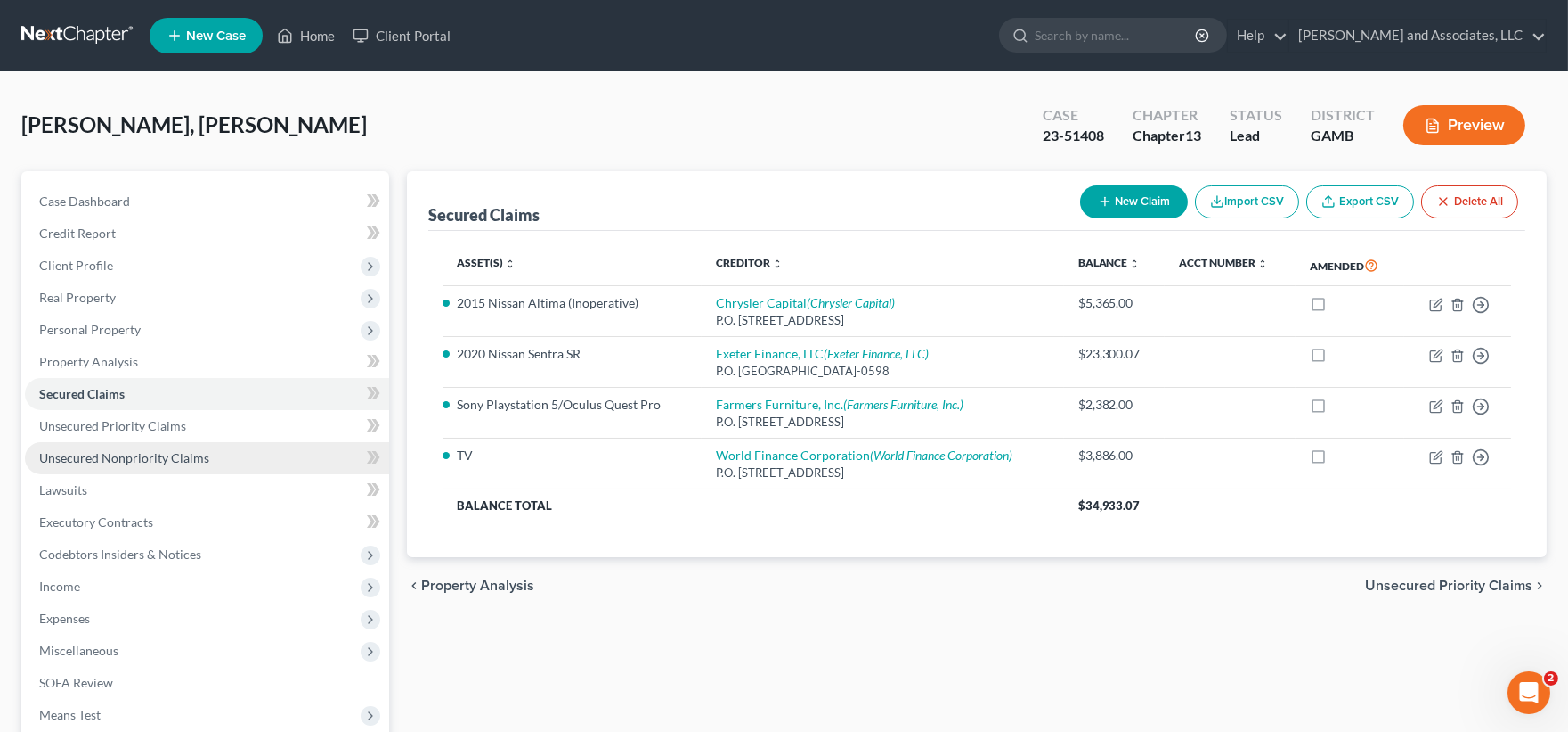
click at [139, 450] on span "Unsecured Nonpriority Claims" at bounding box center [125, 458] width 170 height 15
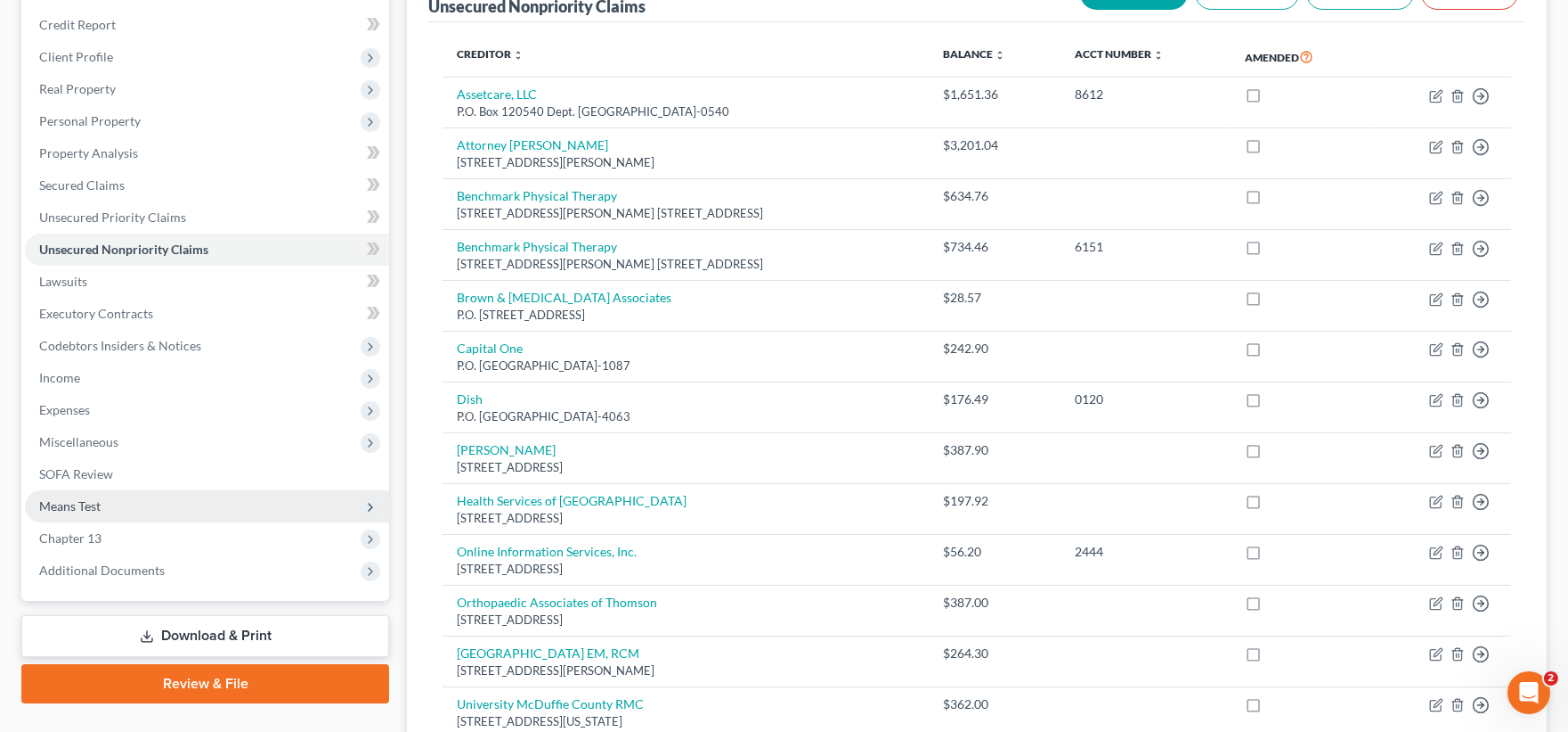
scroll to position [209, 0]
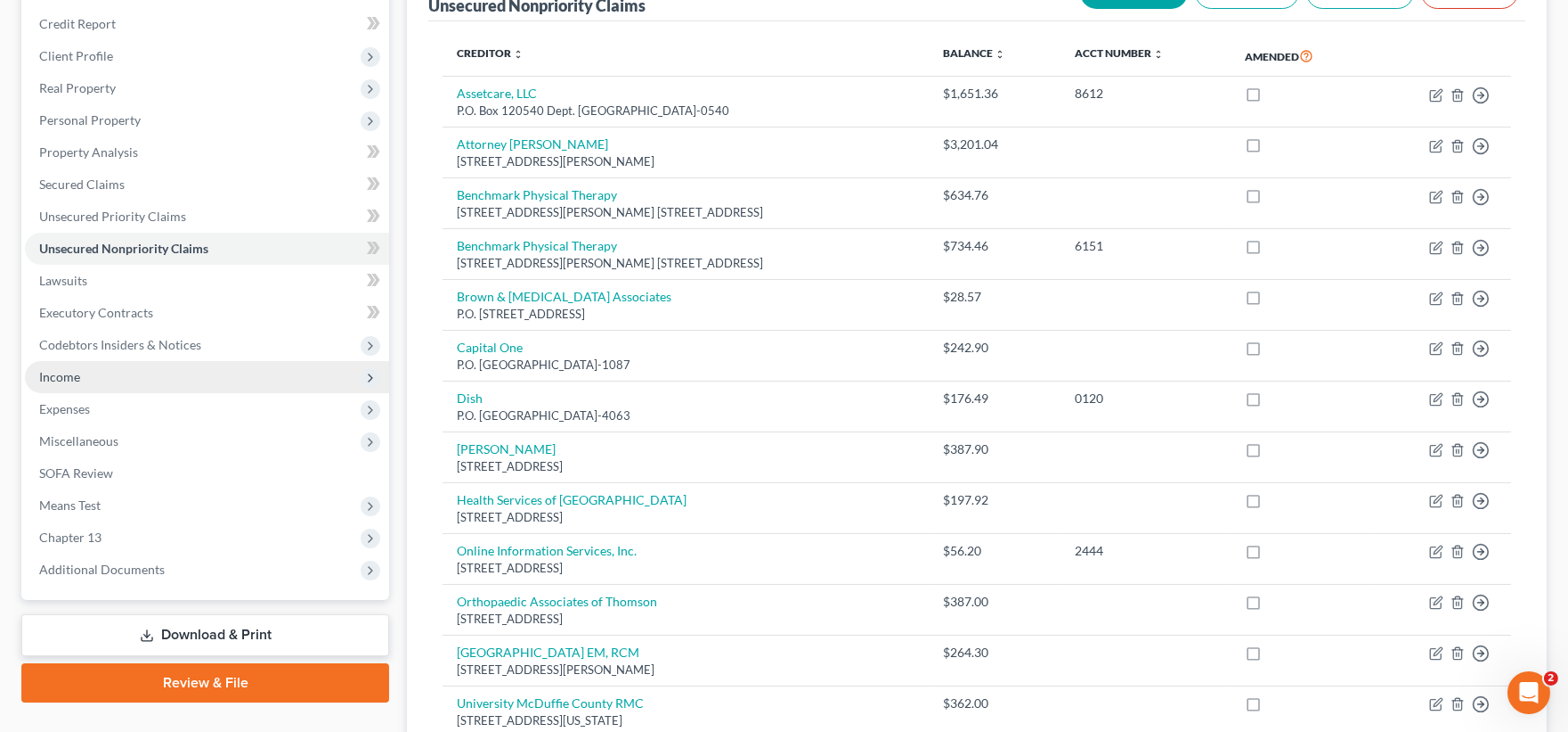
click at [65, 374] on span "Income" at bounding box center [60, 376] width 41 height 15
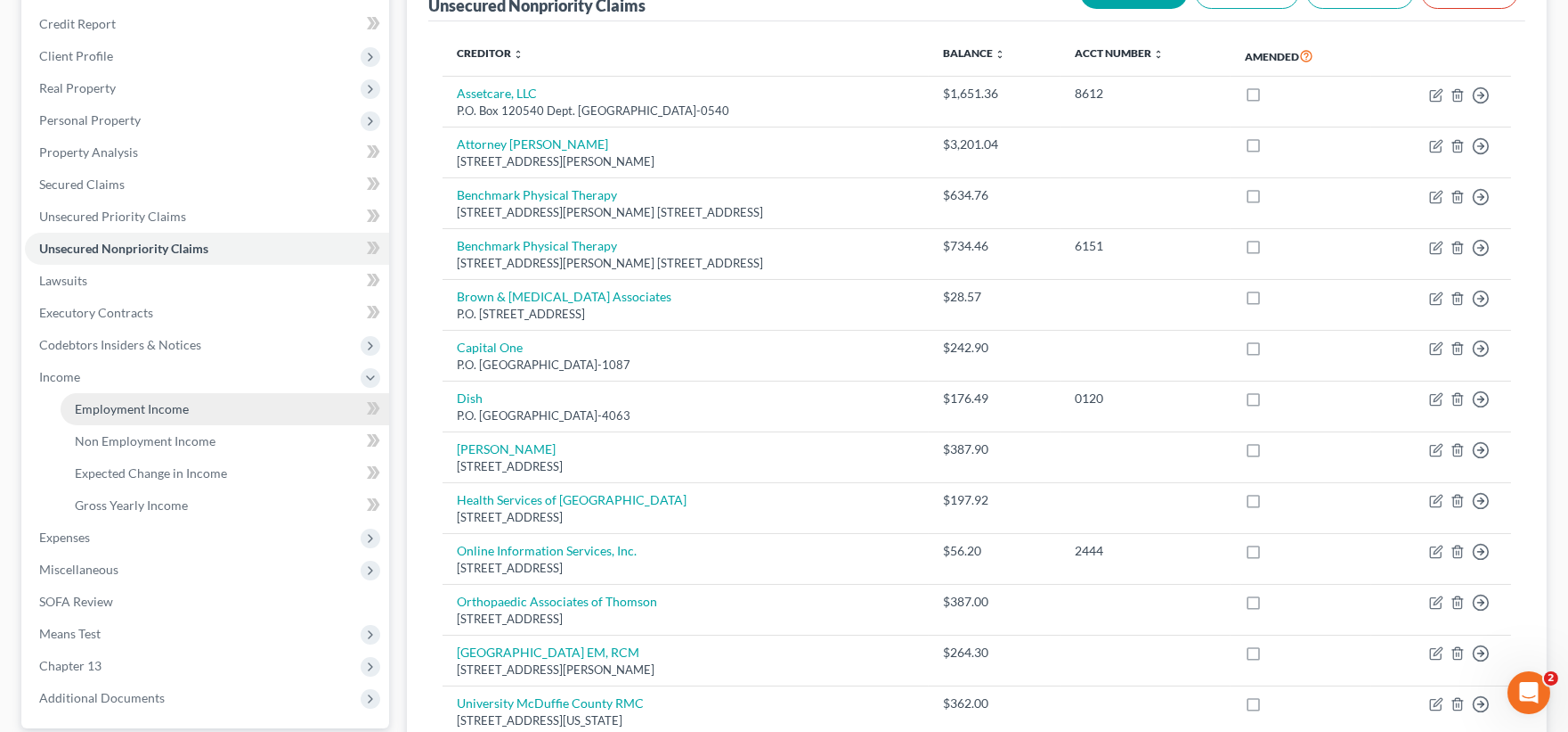
click at [110, 403] on span "Employment Income" at bounding box center [131, 408] width 114 height 15
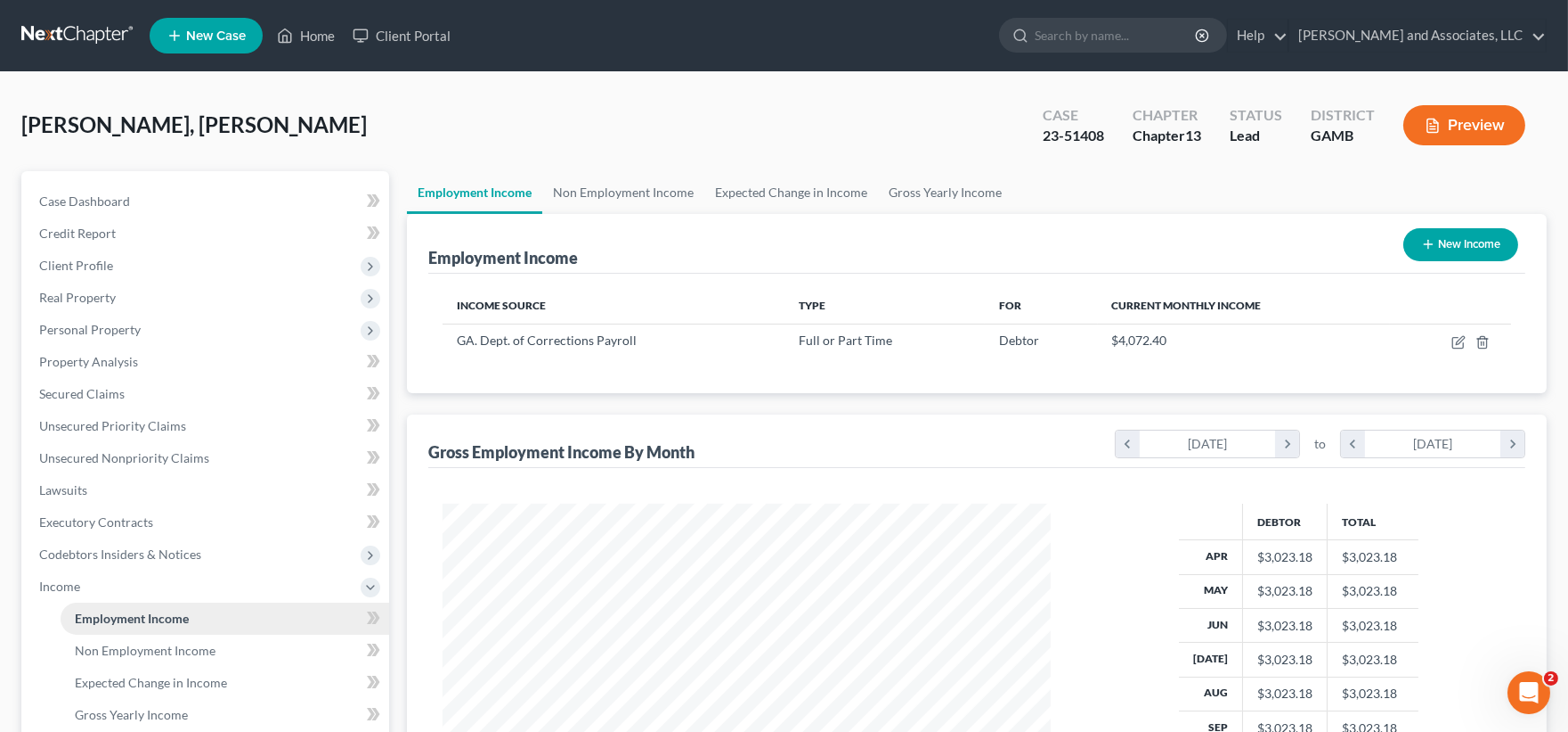
scroll to position [319, 644]
click at [121, 645] on span "Non Employment Income" at bounding box center [144, 649] width 141 height 15
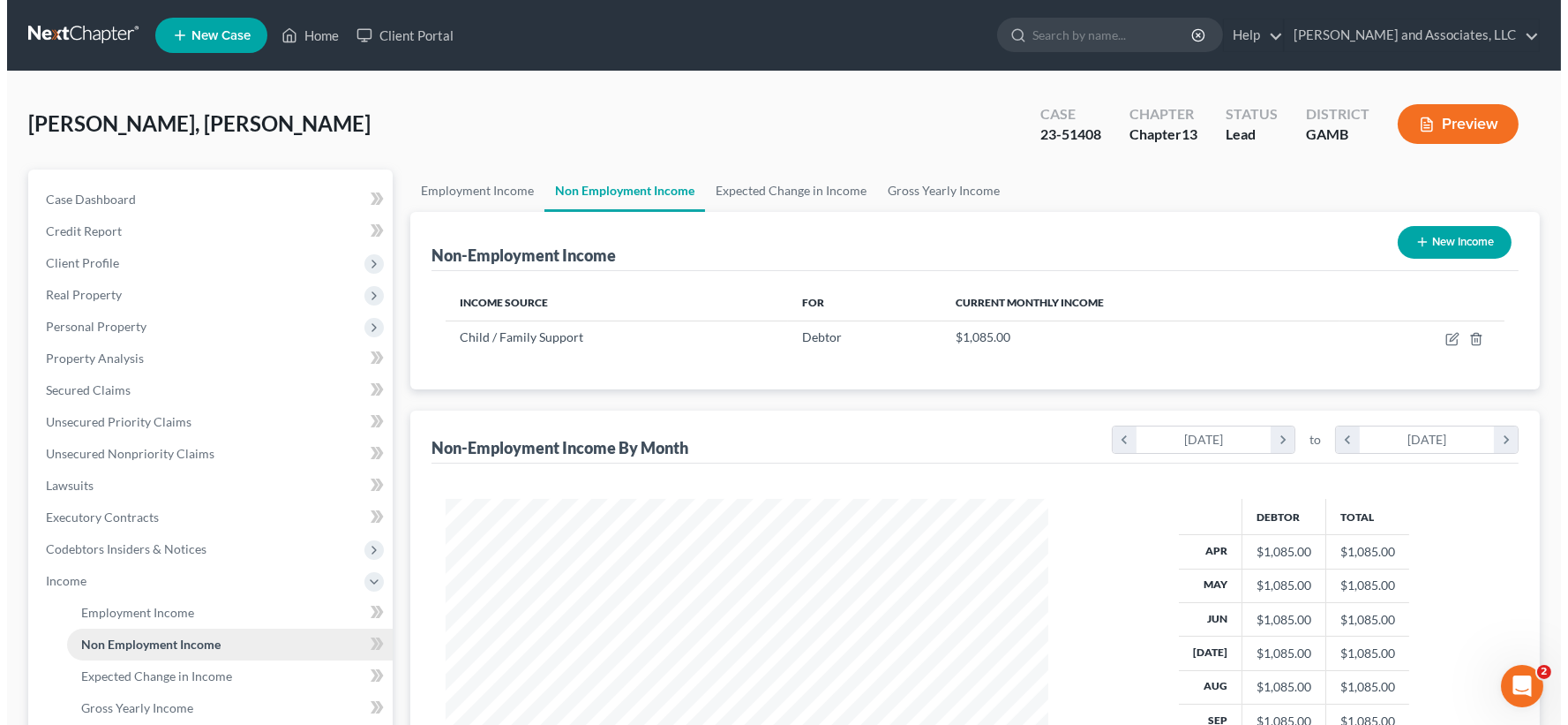
scroll to position [316, 638]
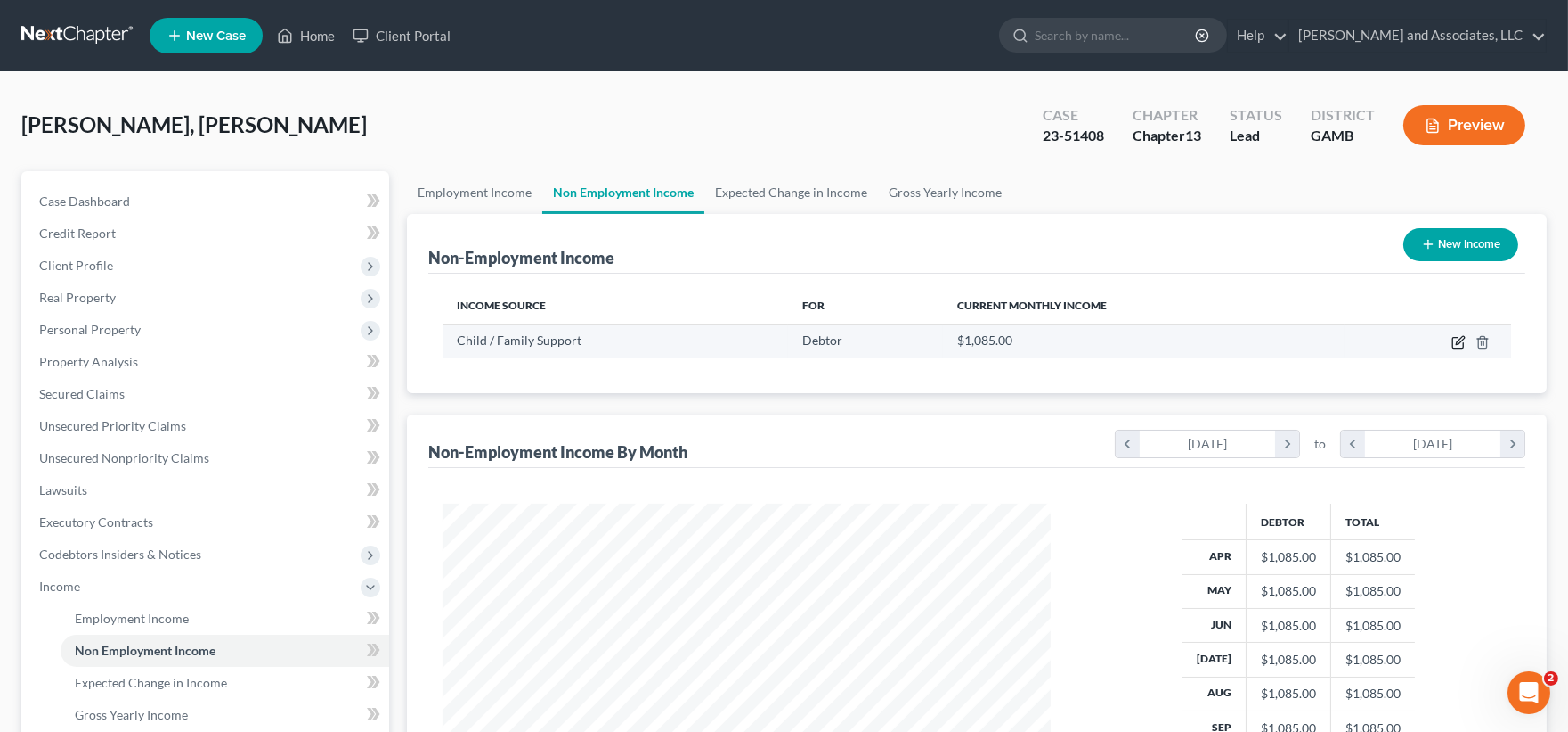
click at [1460, 336] on icon "button" at bounding box center [1460, 339] width 8 height 8
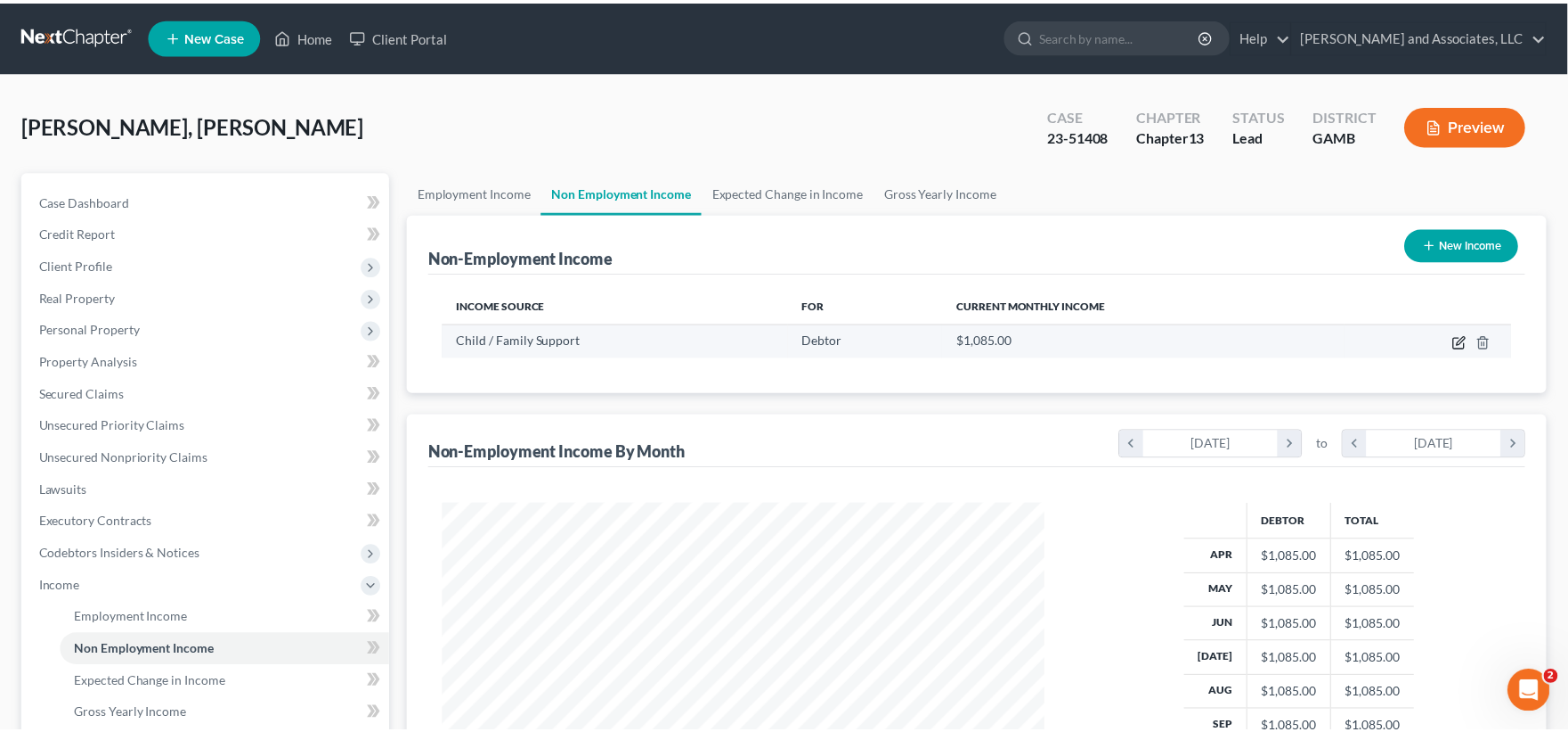
scroll to position [319, 651]
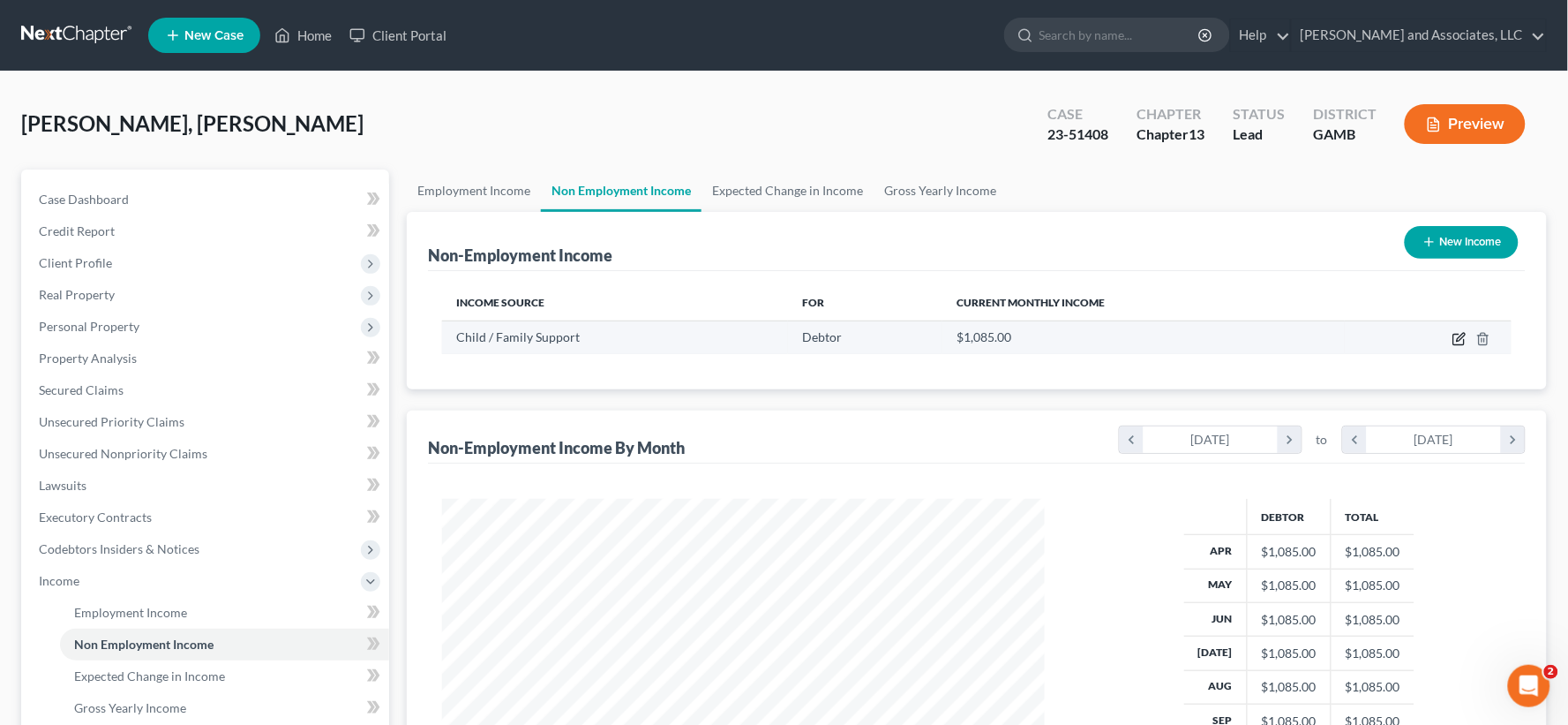
select select "7"
select select "0"
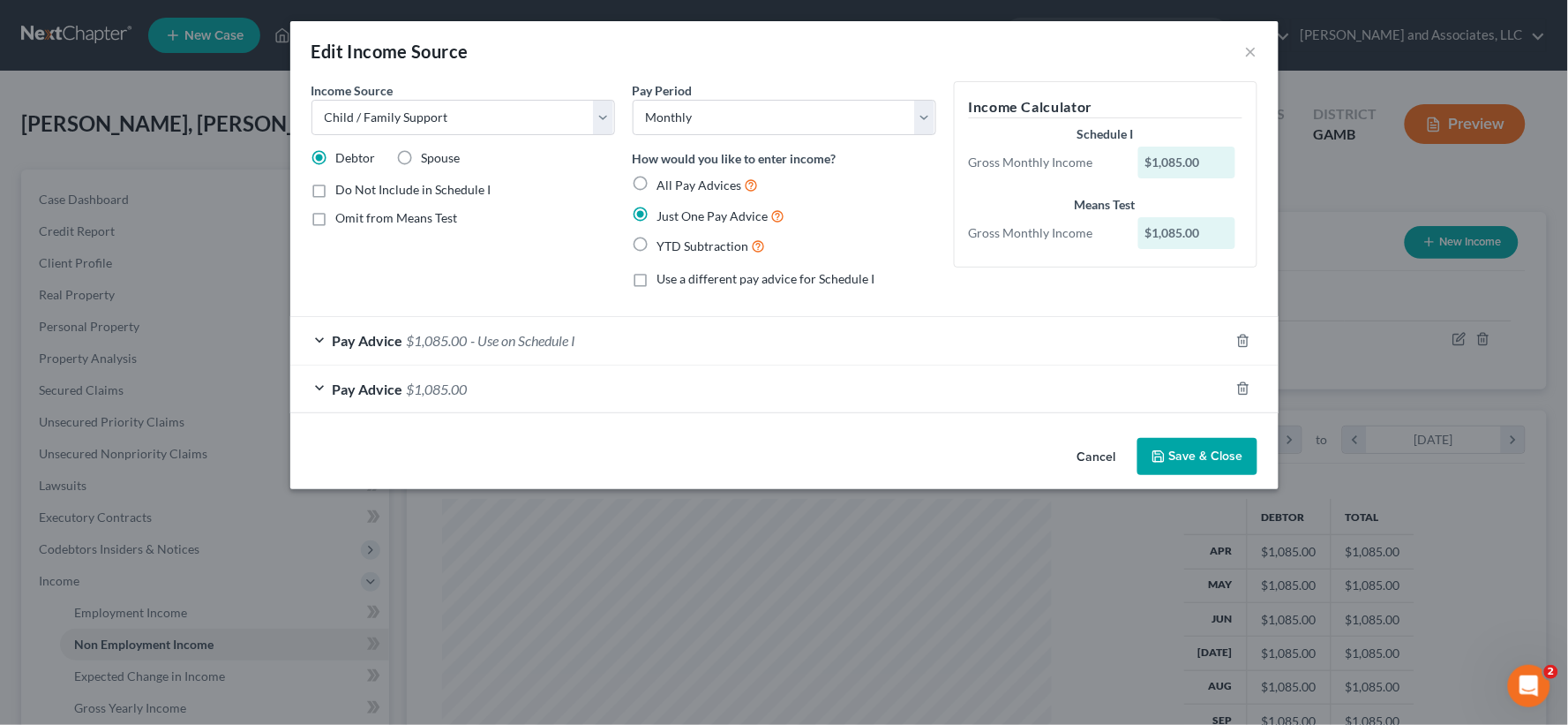
click at [1215, 461] on button "Save & Close" at bounding box center [1197, 457] width 120 height 37
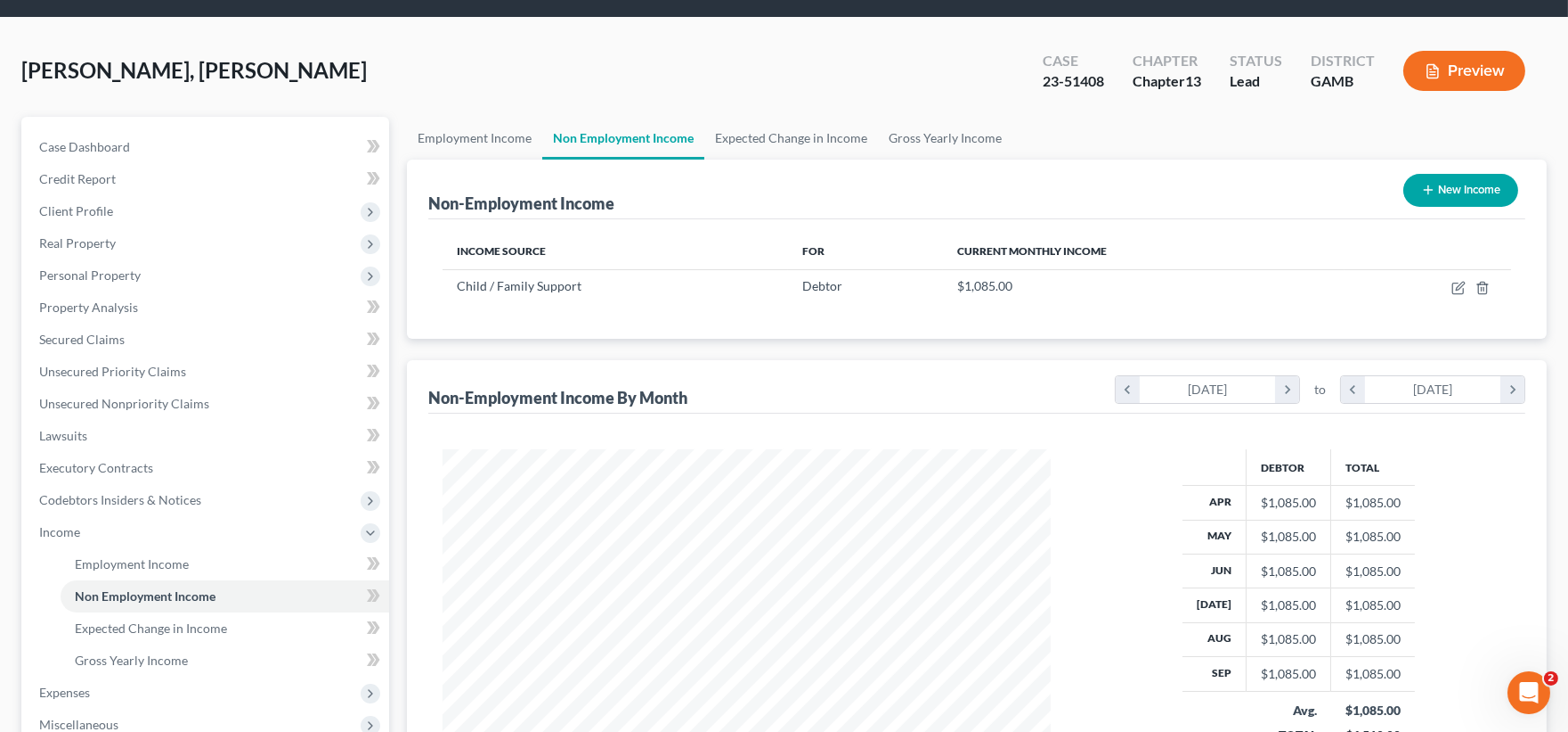
scroll to position [99, 0]
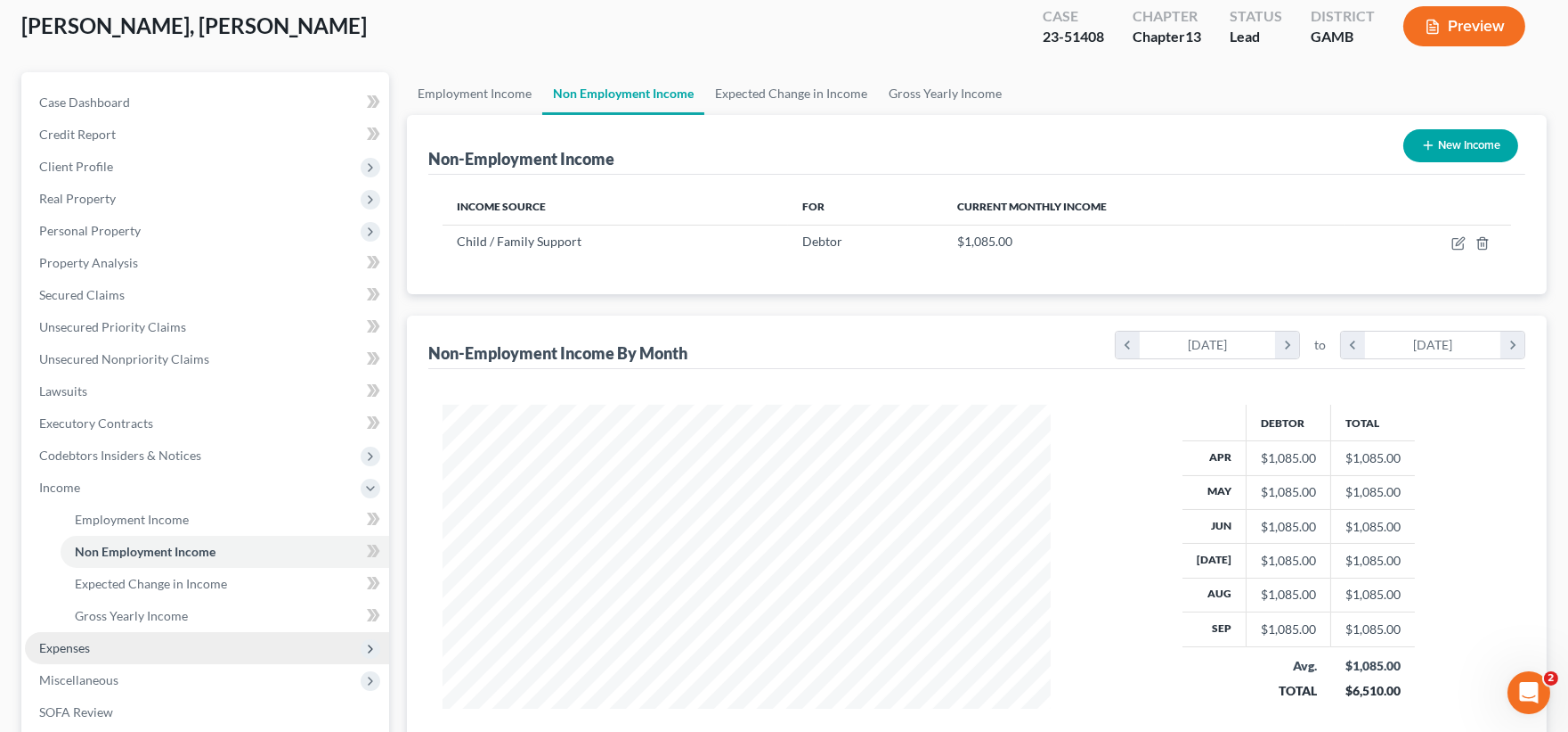
click at [71, 643] on span "Expenses" at bounding box center [65, 647] width 51 height 15
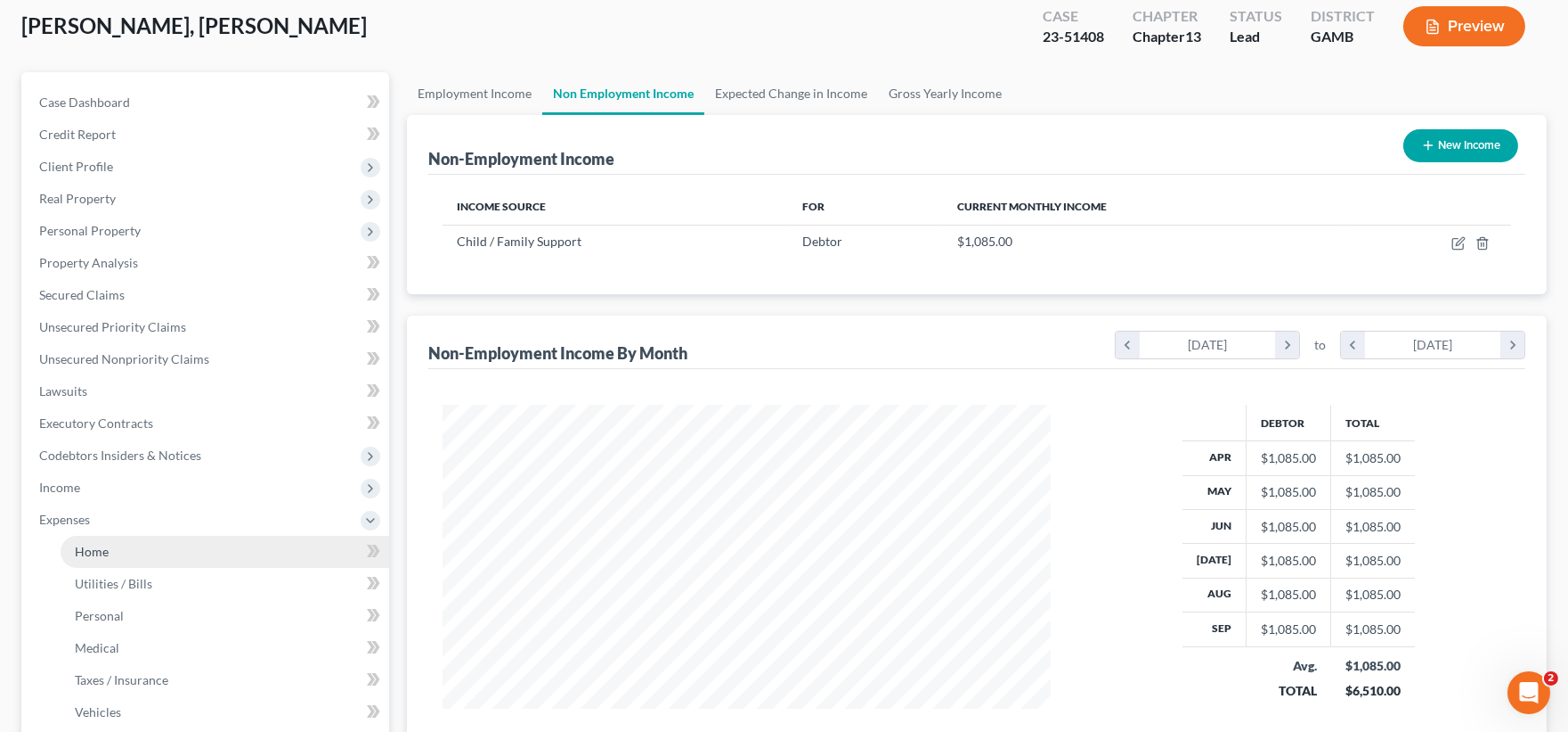
click at [104, 553] on span "Home" at bounding box center [91, 551] width 34 height 15
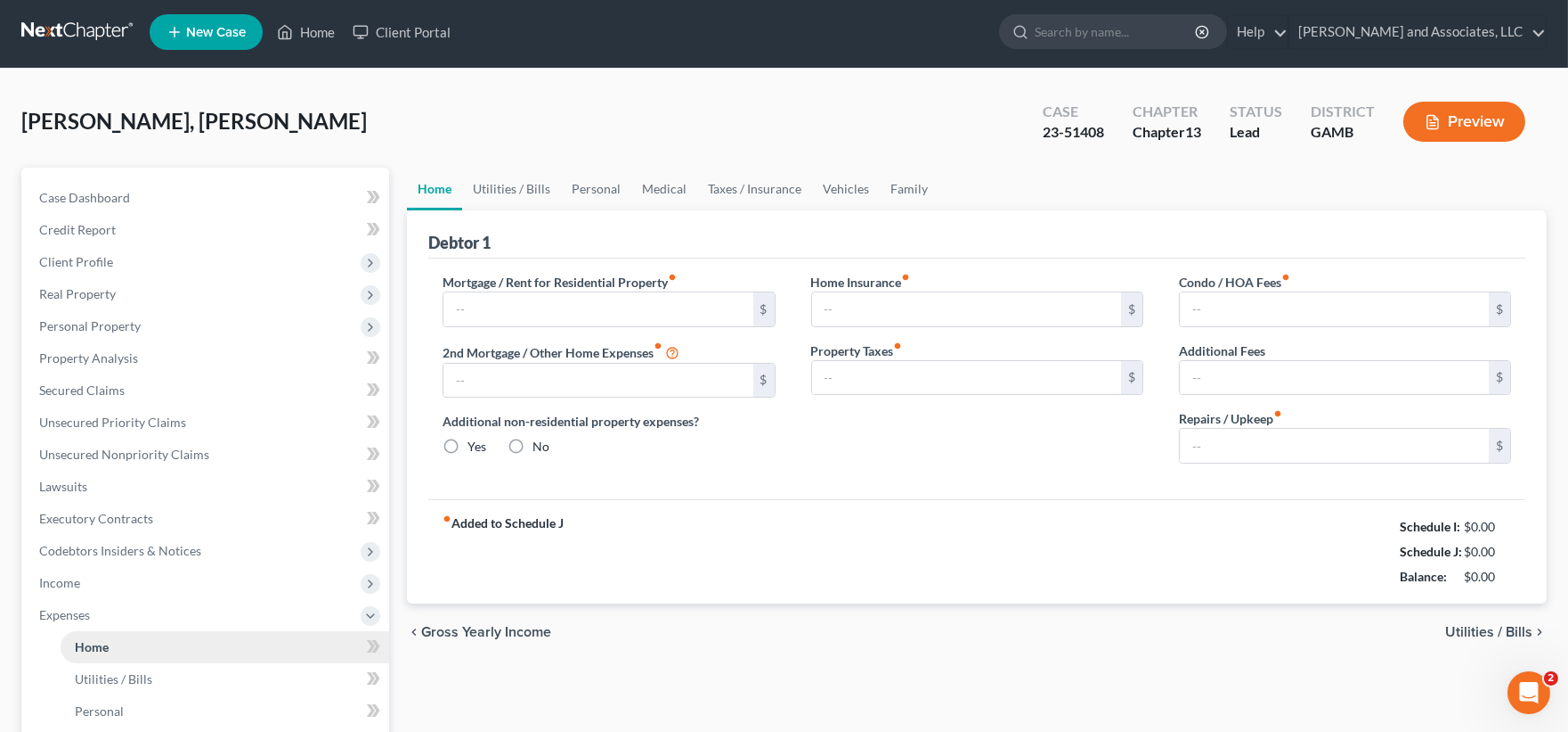
type input "725.00"
type input "0.00"
radio input "true"
type input "0.00"
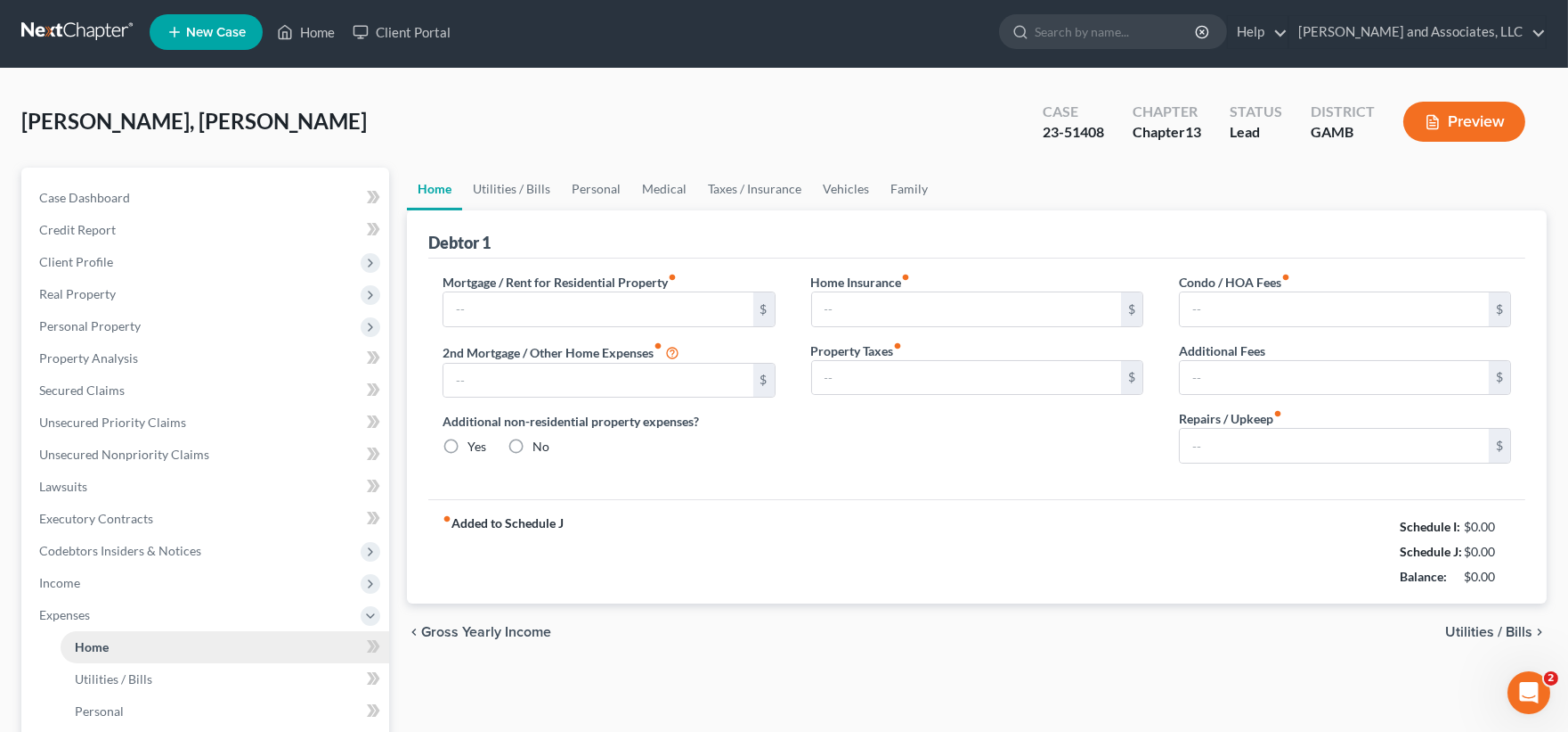
type input "0.00"
type input "120.00"
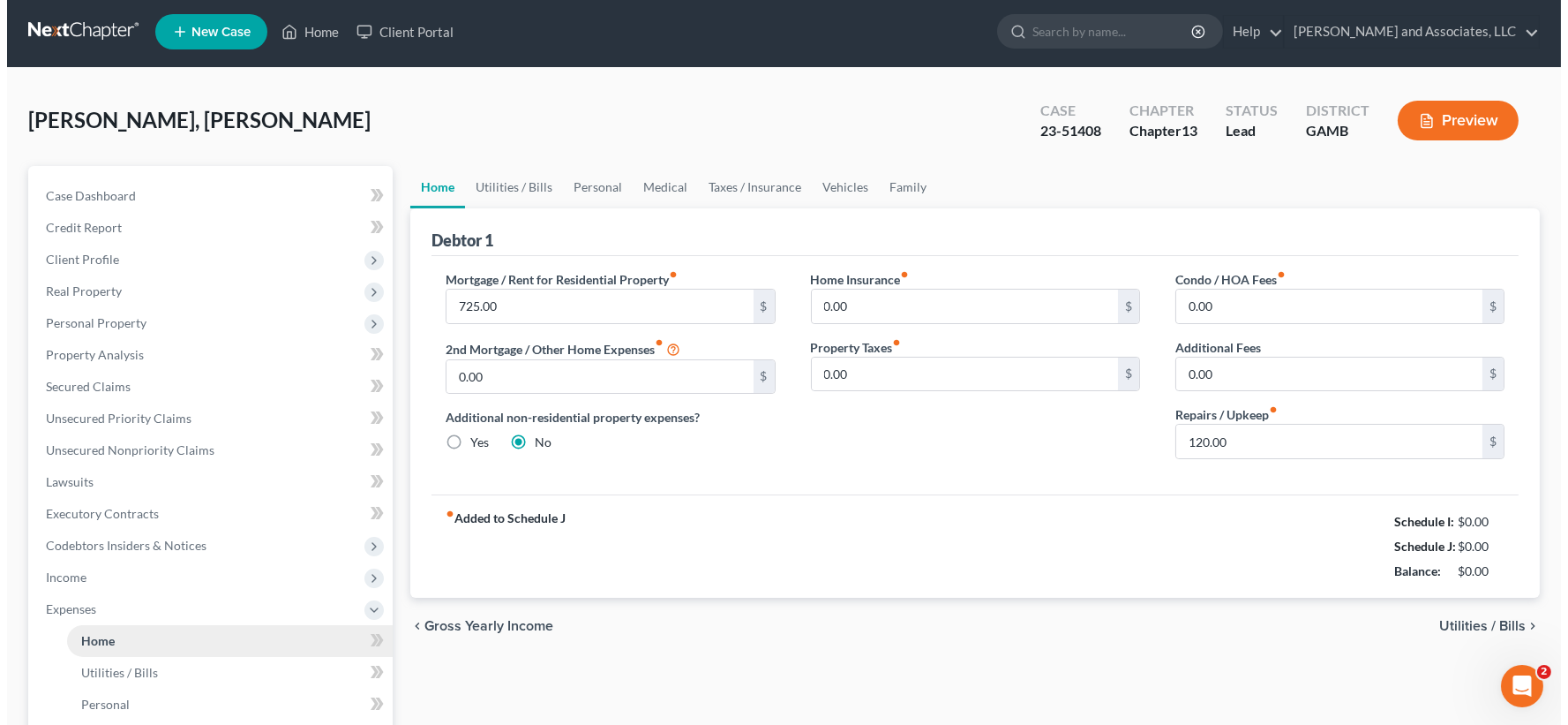
scroll to position [0, 0]
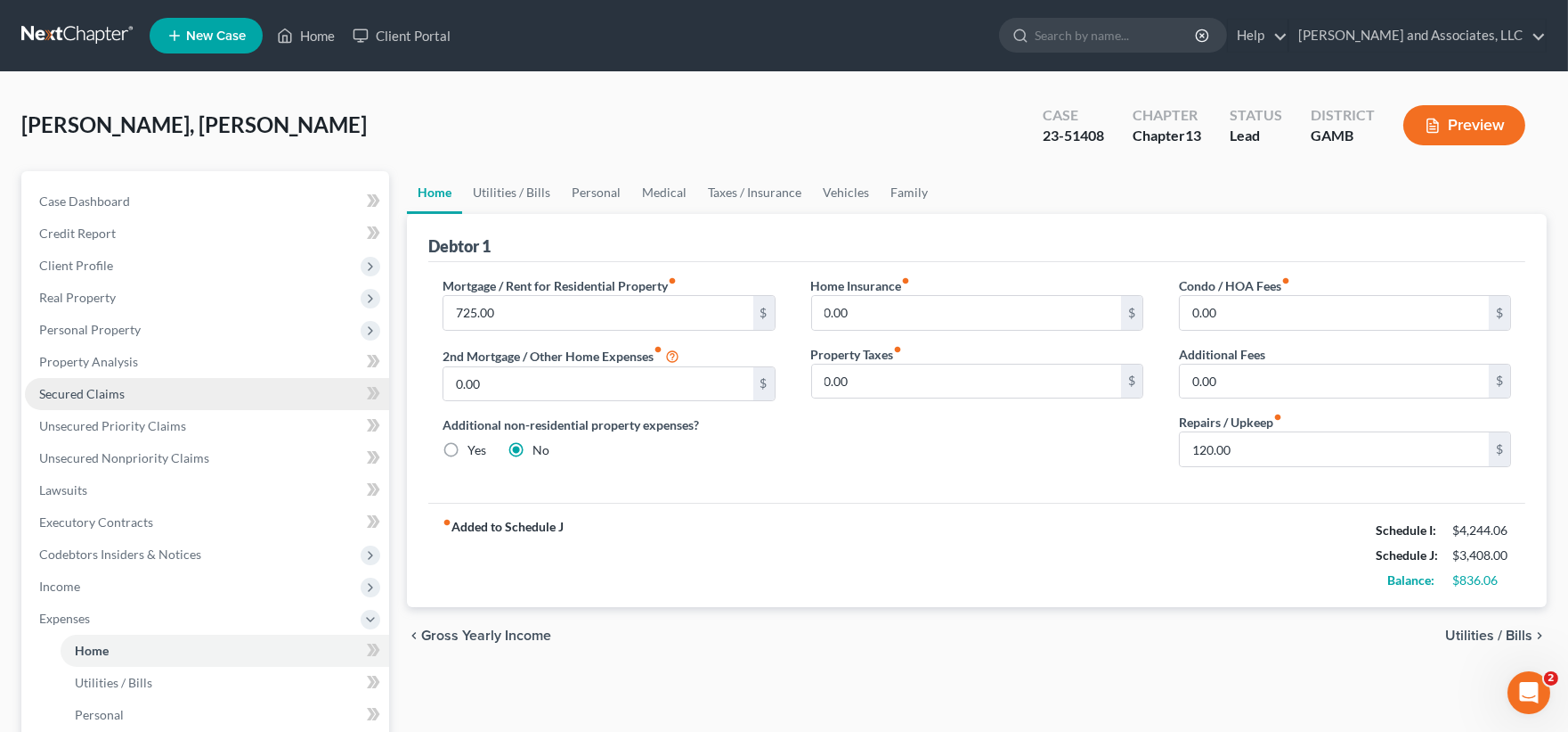
click at [73, 388] on span "Secured Claims" at bounding box center [82, 393] width 85 height 15
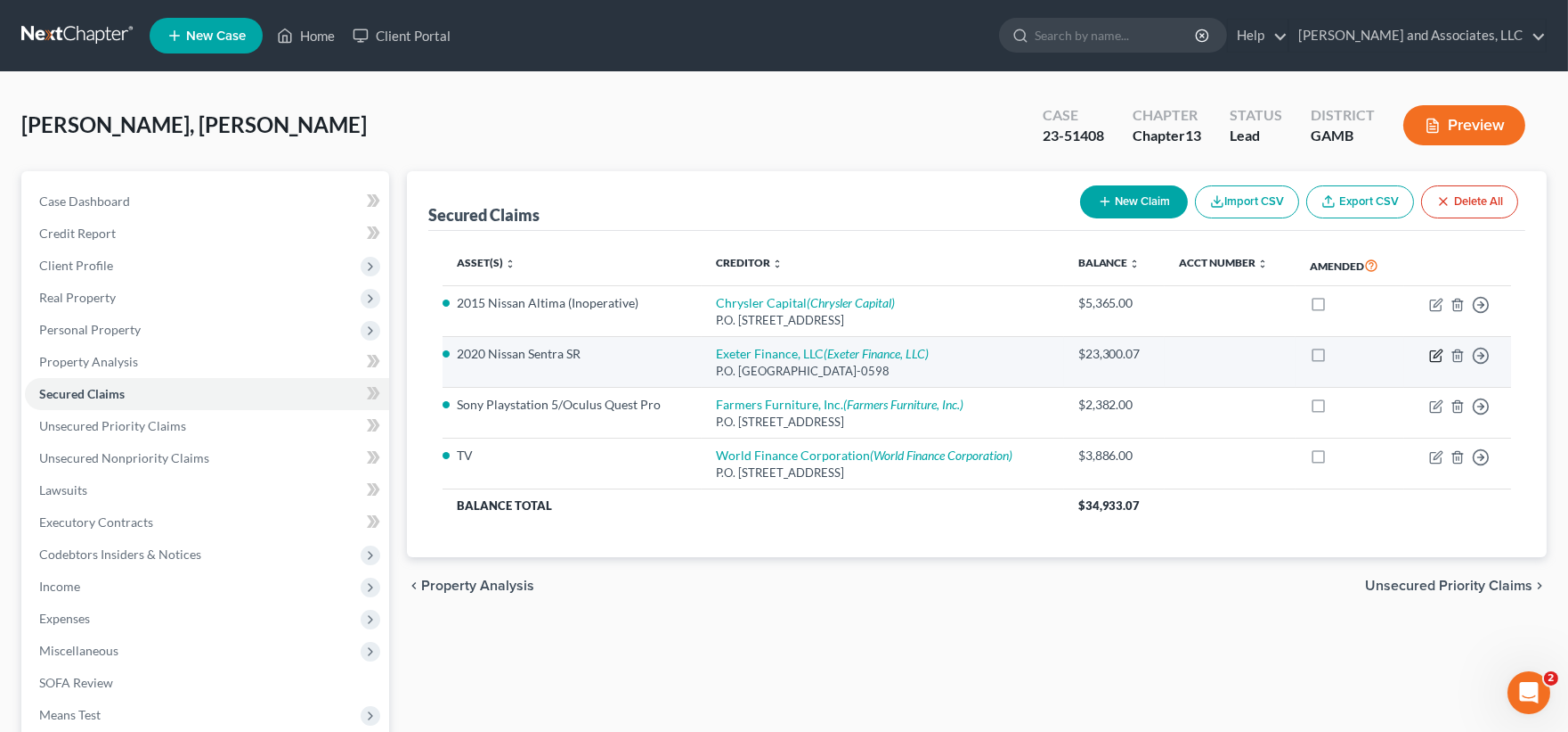
click at [1434, 353] on icon "button" at bounding box center [1437, 353] width 8 height 8
select select "45"
select select "0"
select select "1"
select select "0"
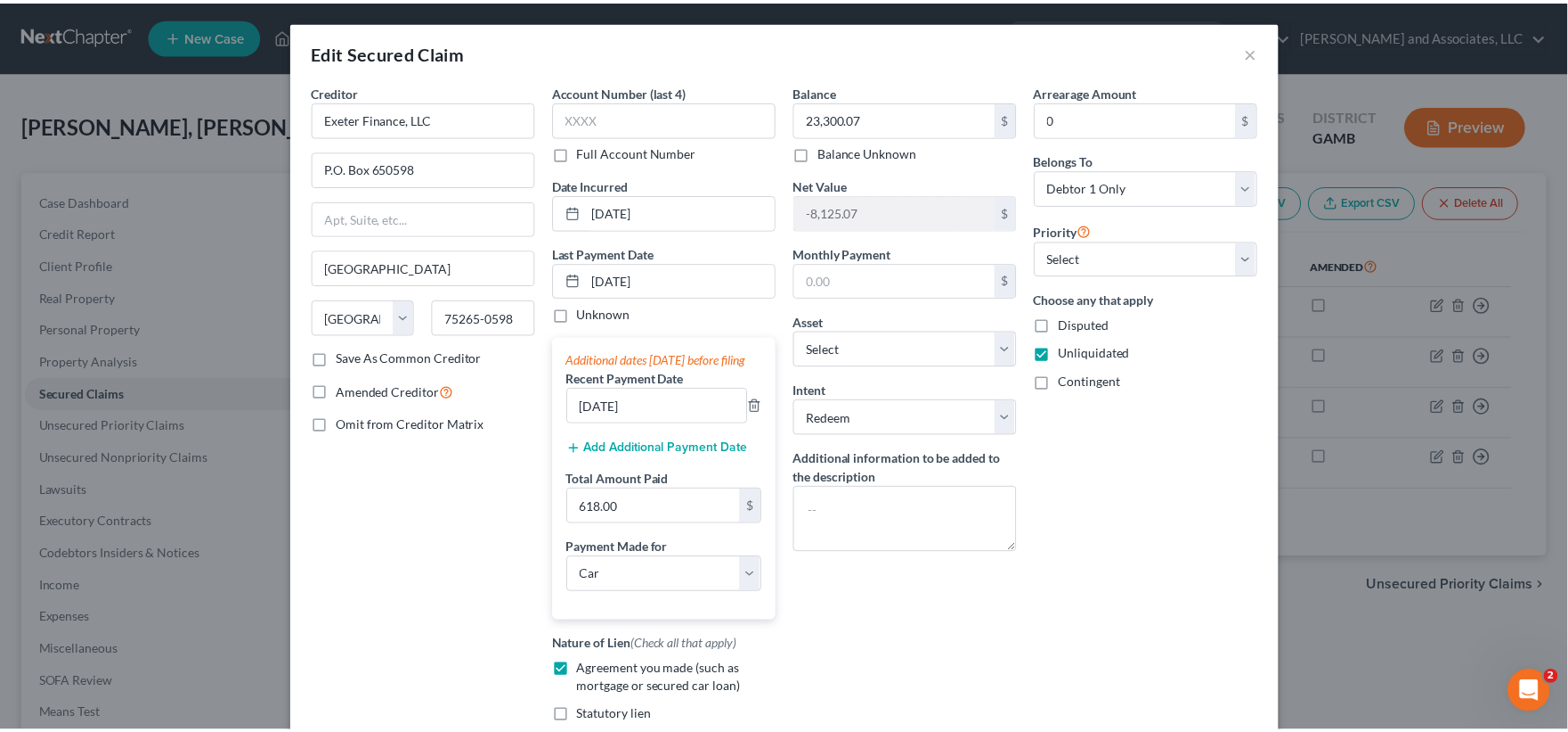
scroll to position [296, 0]
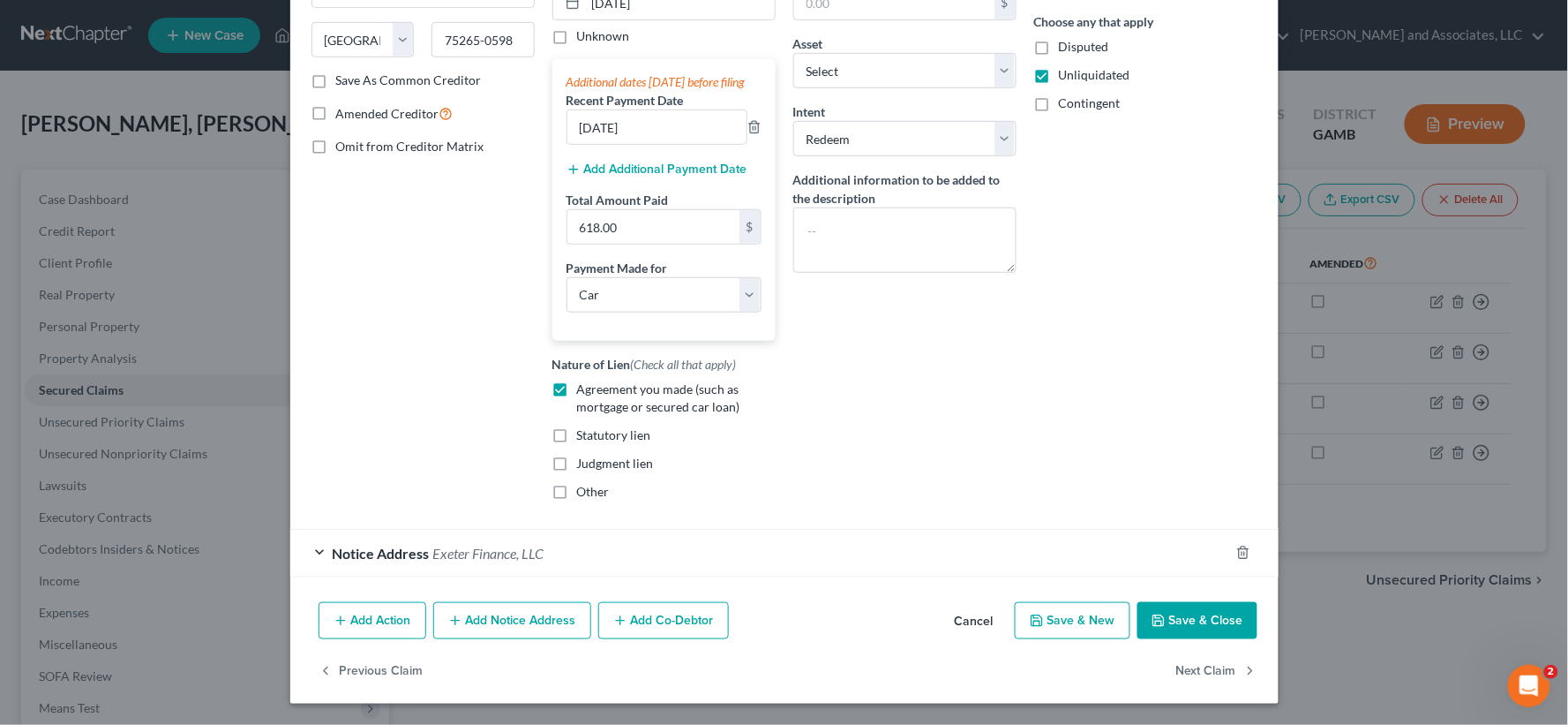
click at [1181, 606] on button "Save & Close" at bounding box center [1197, 620] width 120 height 37
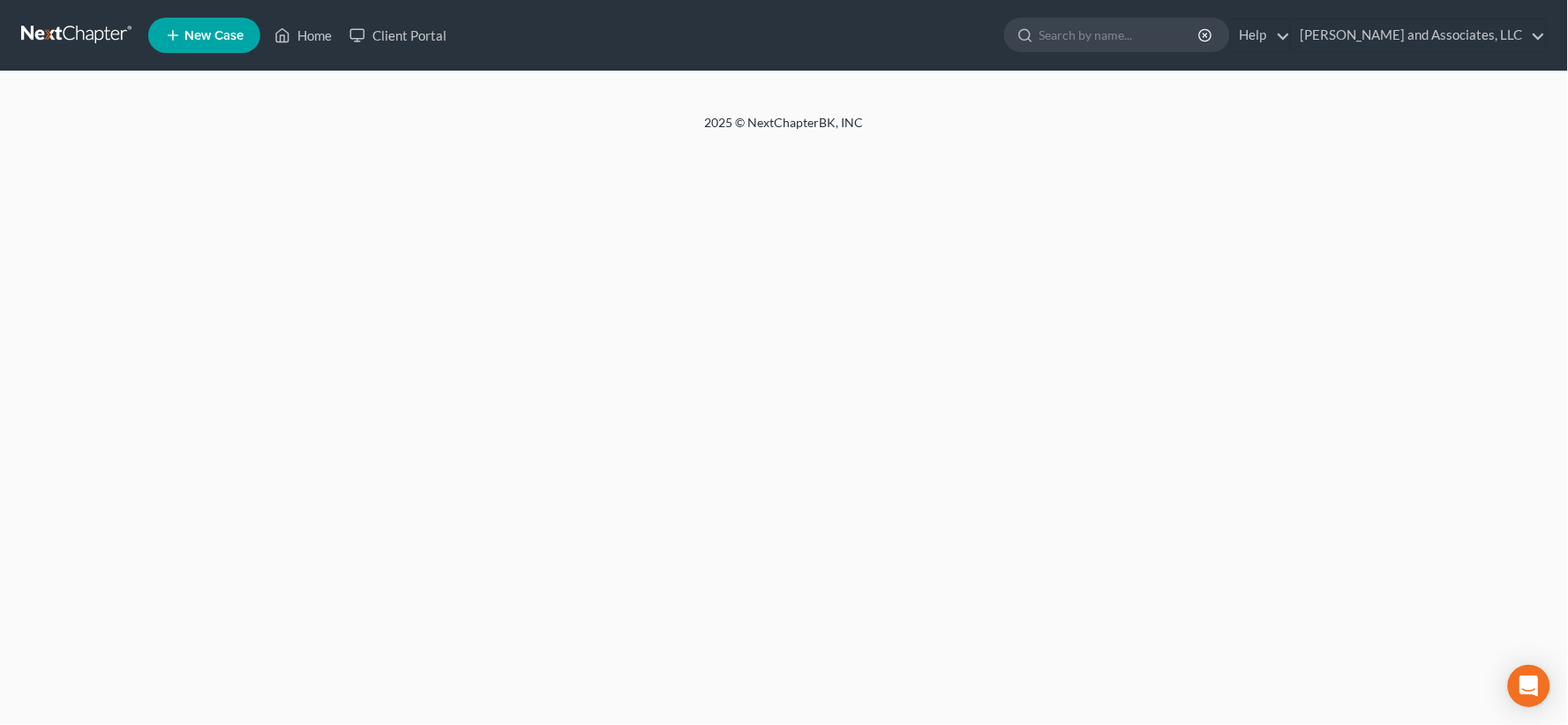
select select "1"
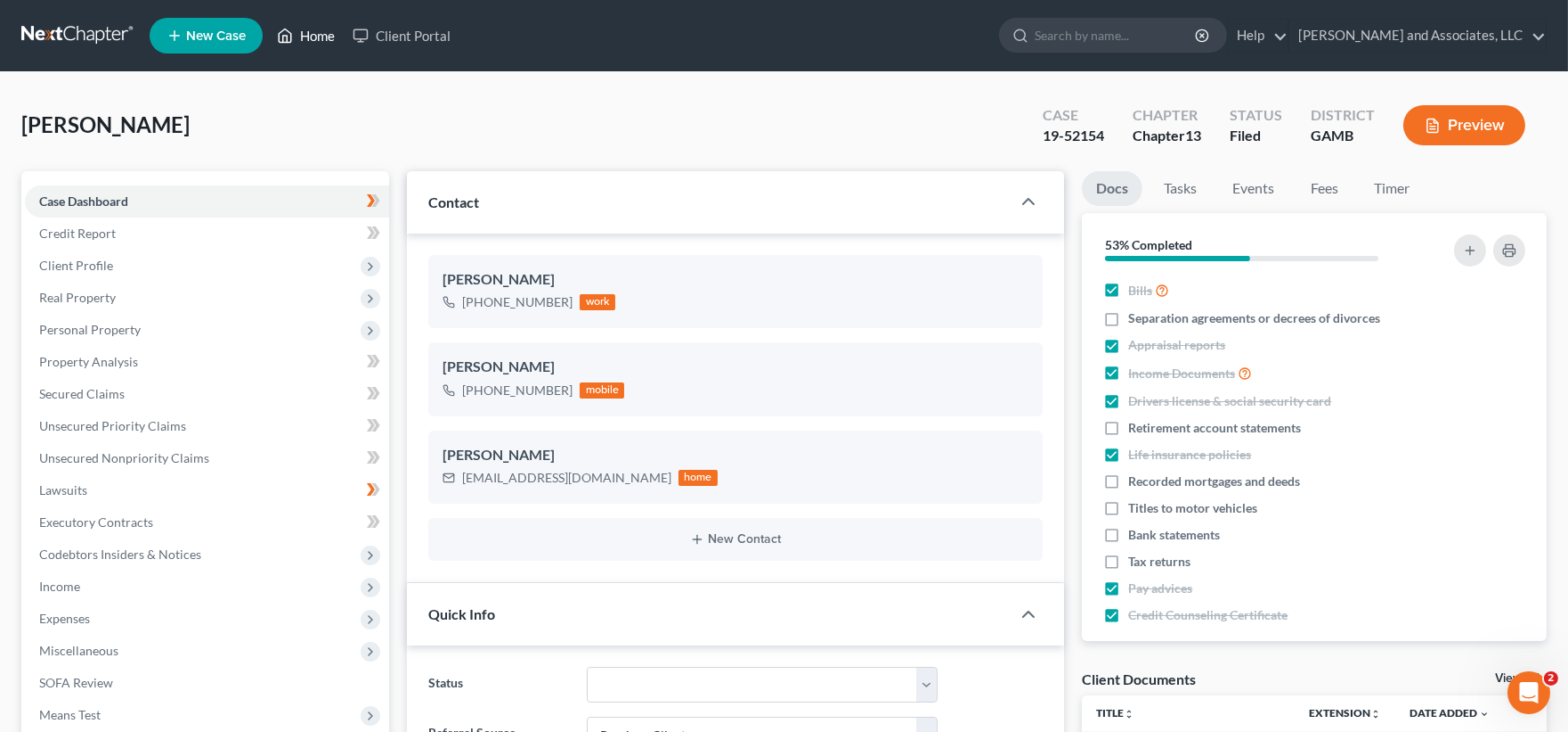
click at [321, 33] on link "Home" at bounding box center [306, 36] width 75 height 32
click at [325, 36] on link "Home" at bounding box center [306, 36] width 75 height 32
click at [319, 31] on link "Home" at bounding box center [306, 36] width 75 height 32
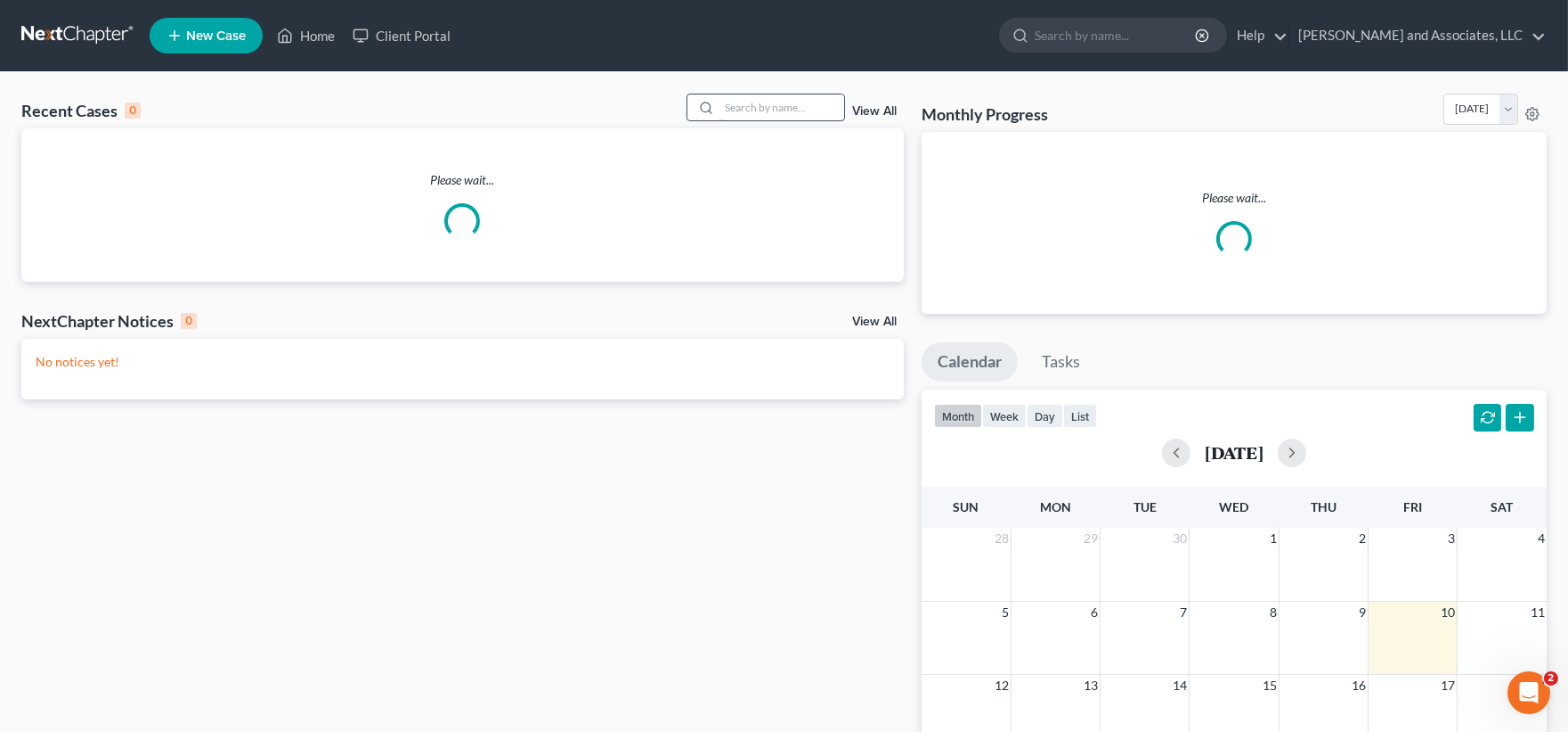
click at [736, 116] on input "search" at bounding box center [782, 107] width 125 height 26
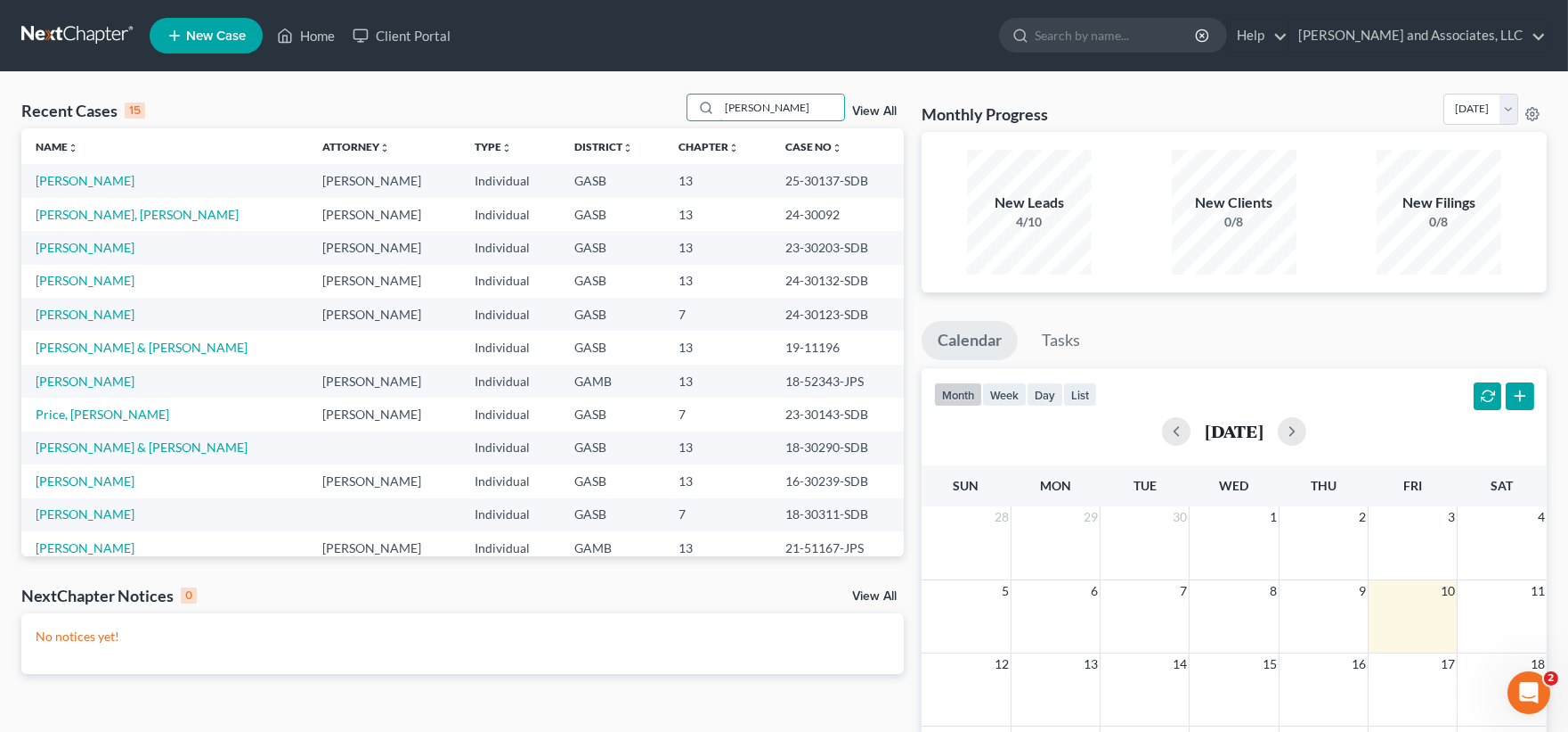
type input "robert"
click at [1561, 123] on div "Recent Cases 15 robert View All Name unfold_more expand_more expand_less Attorn…" at bounding box center [784, 534] width 1568 height 925
click at [83, 181] on link "[PERSON_NAME]" at bounding box center [85, 180] width 99 height 15
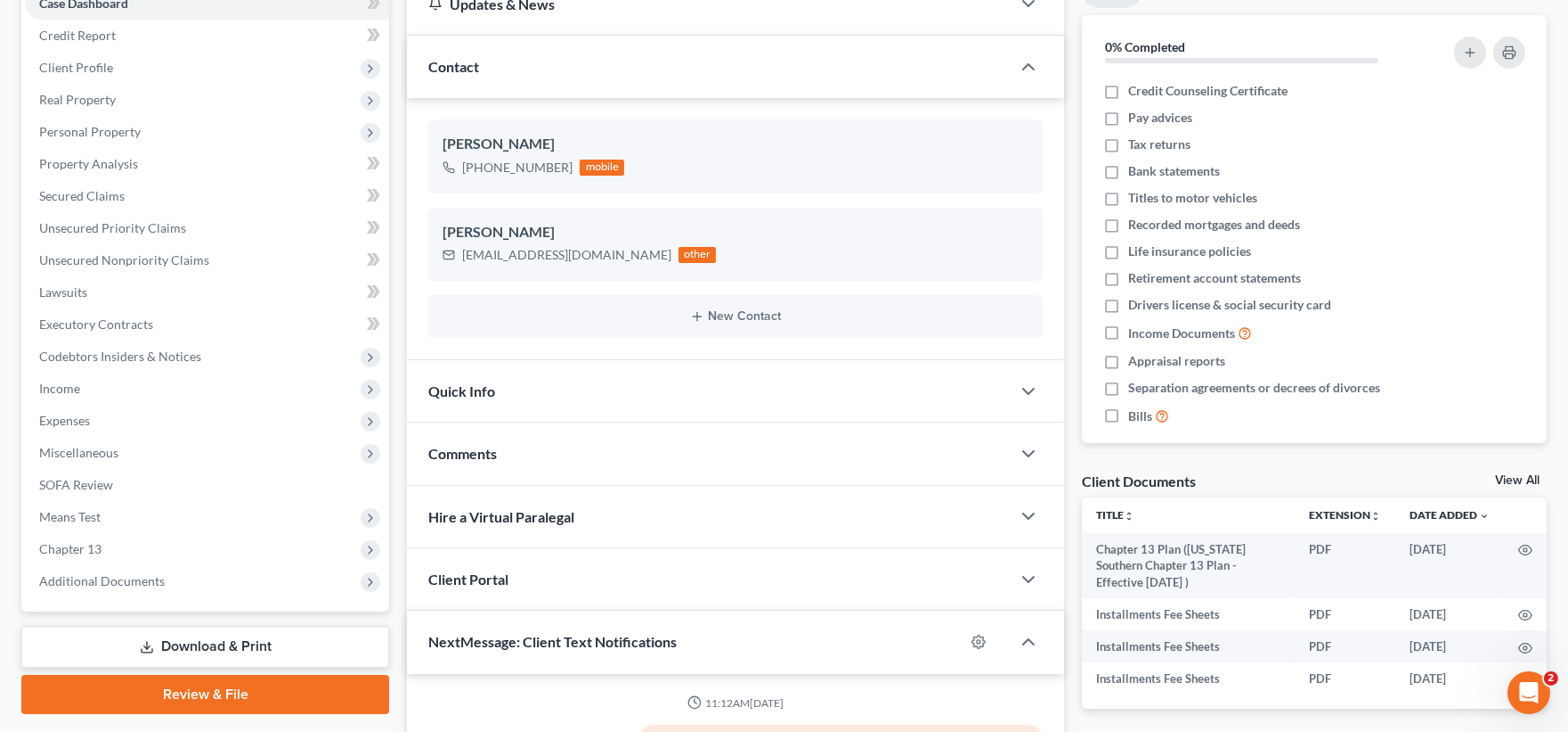
scroll to position [664, 0]
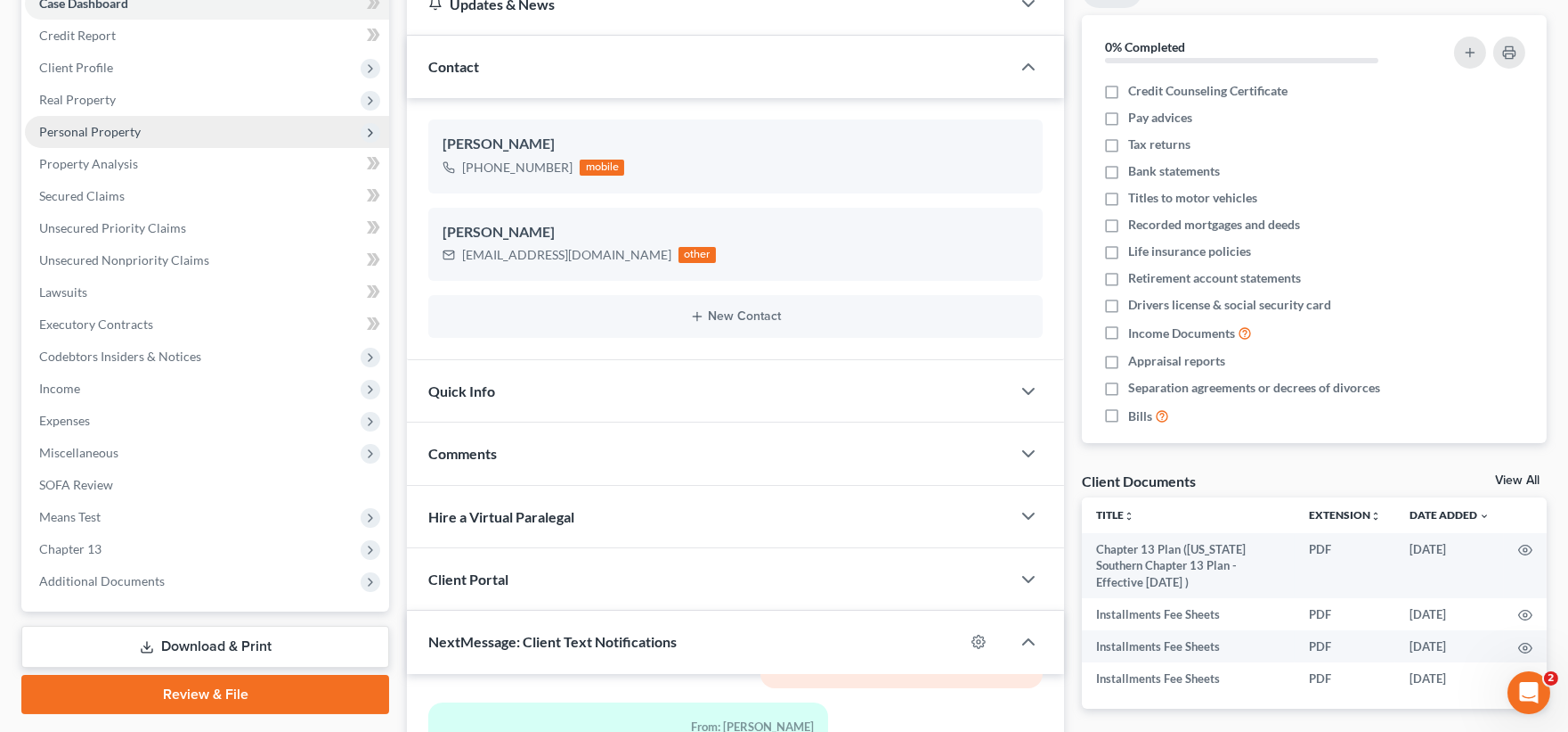
click at [113, 128] on span "Personal Property" at bounding box center [90, 131] width 101 height 15
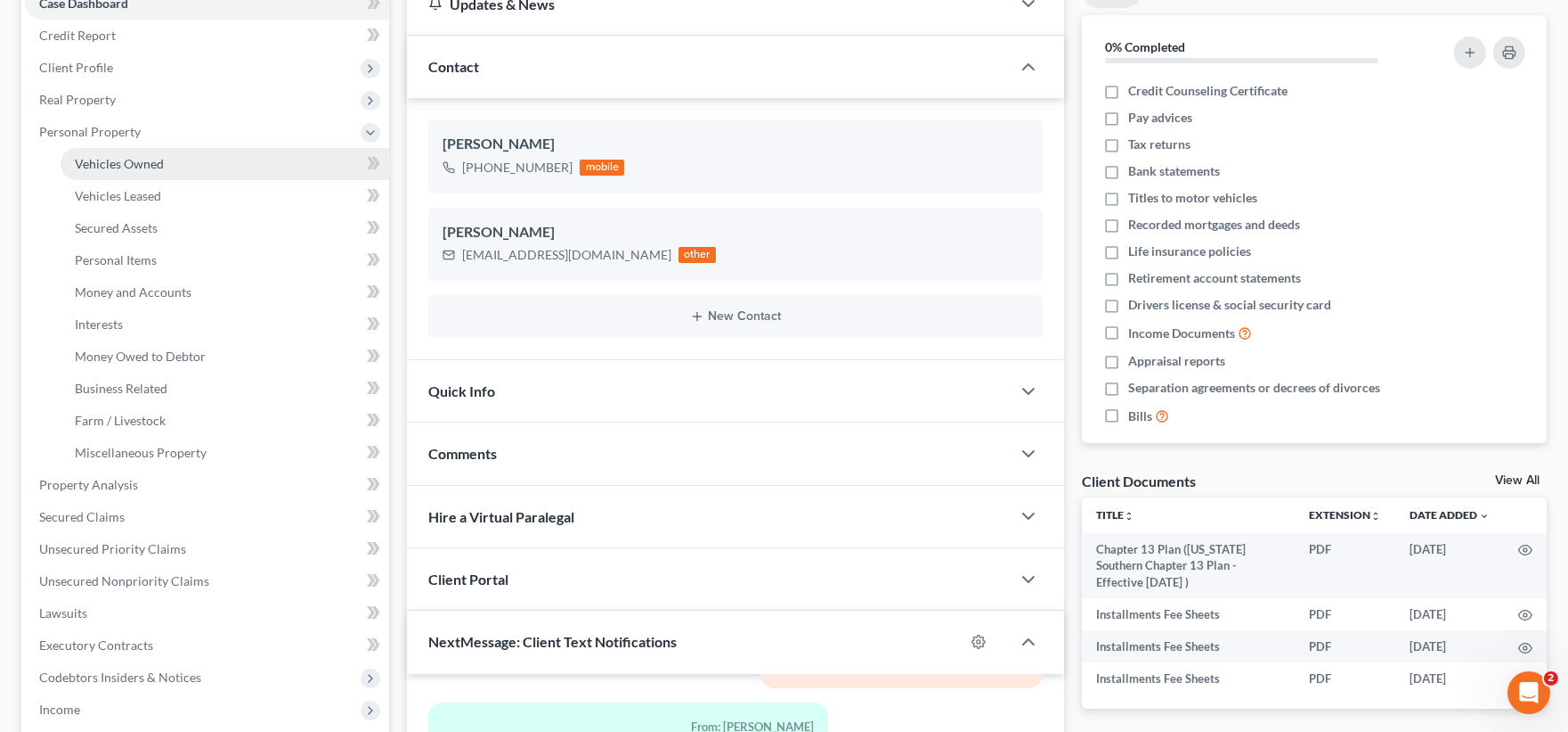
click at [131, 161] on span "Vehicles Owned" at bounding box center [118, 163] width 89 height 15
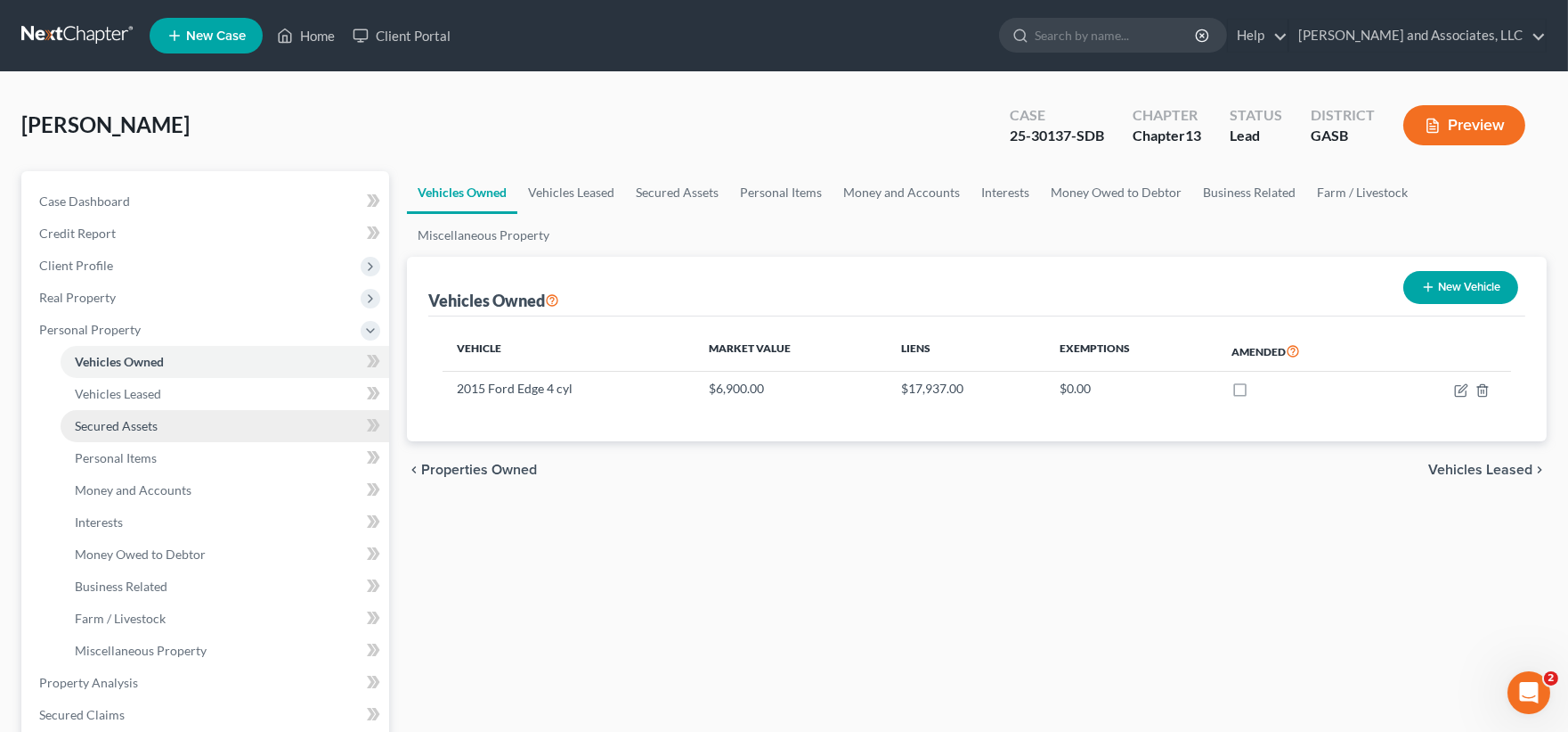
click at [121, 426] on span "Secured Assets" at bounding box center [116, 425] width 82 height 15
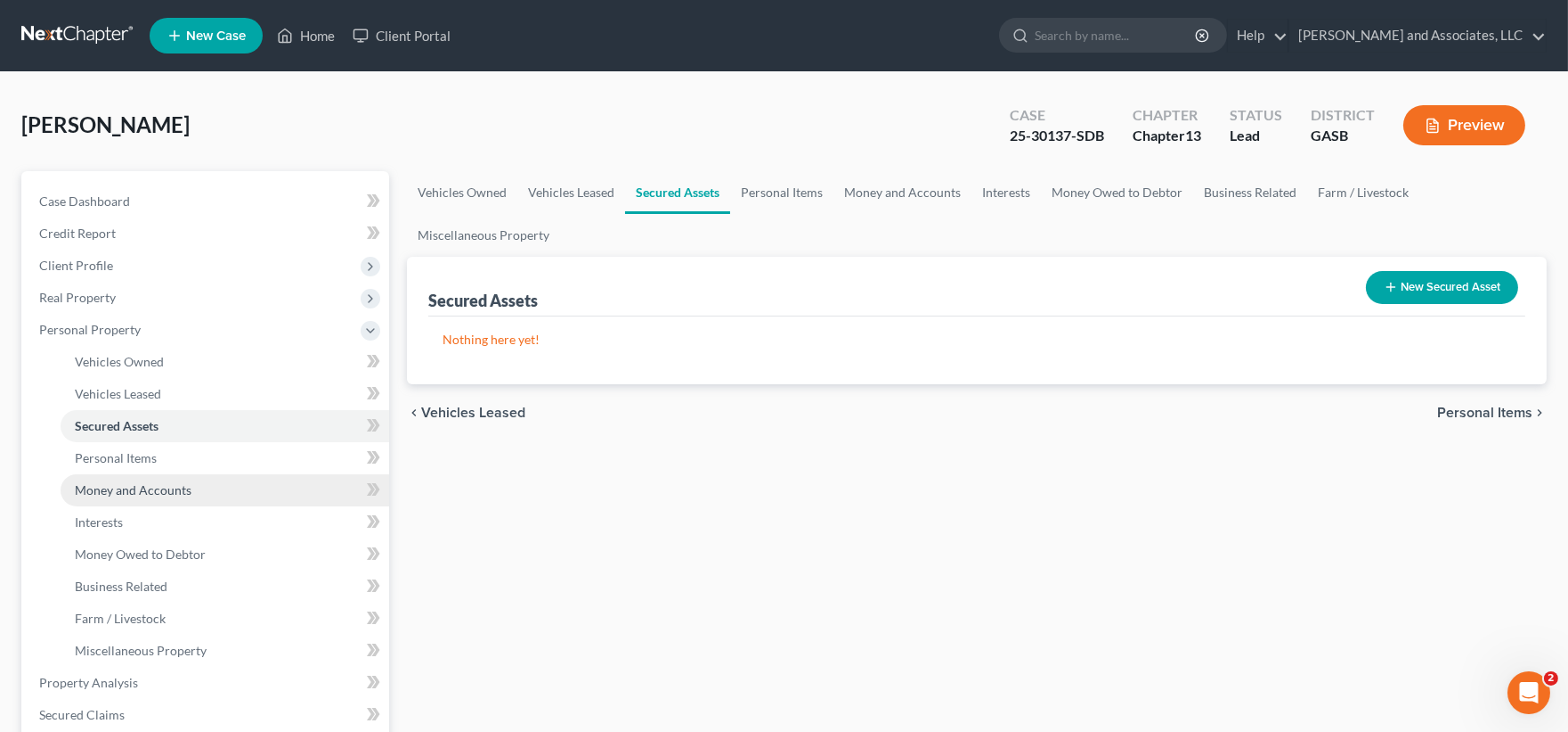
click at [119, 487] on span "Money and Accounts" at bounding box center [133, 489] width 117 height 15
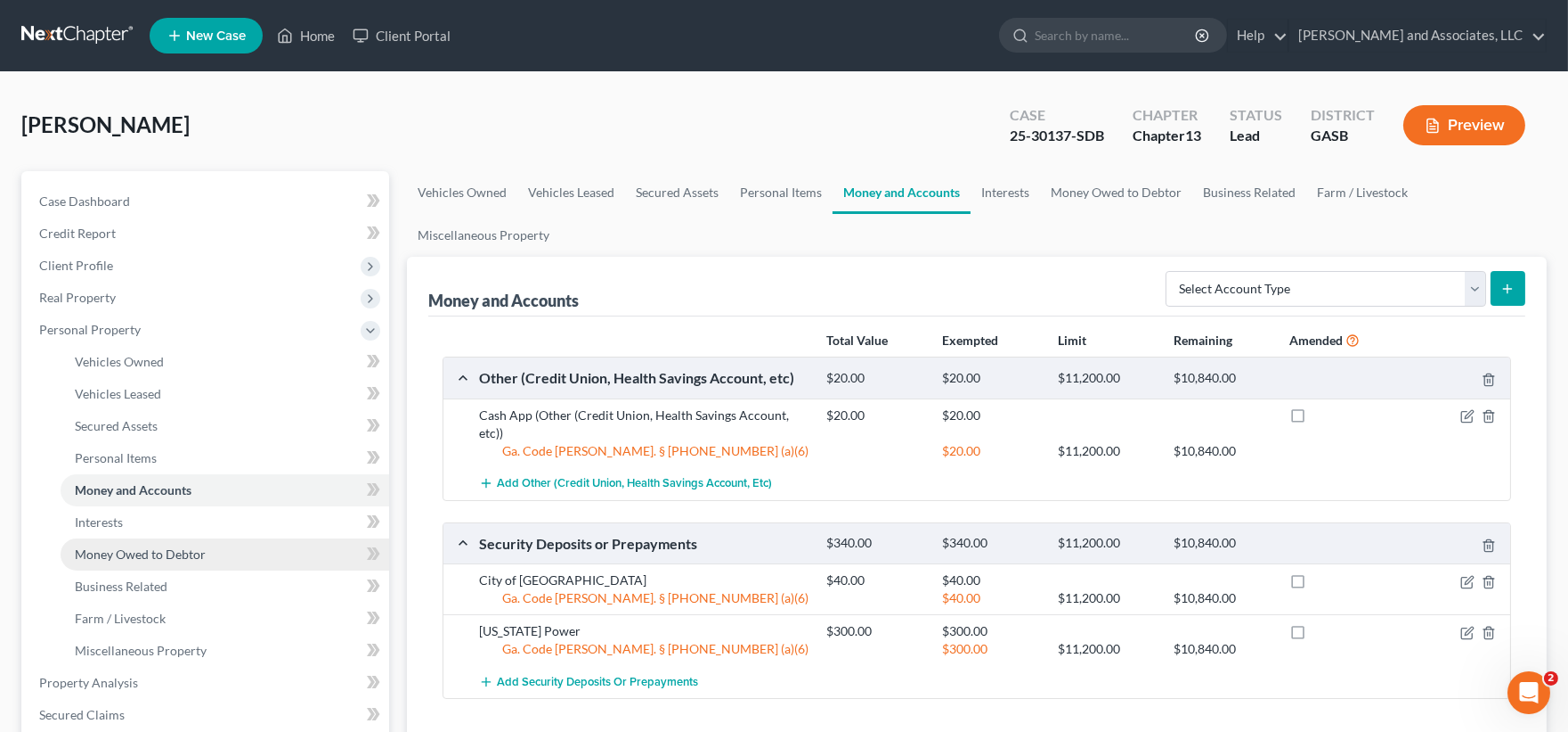
click at [104, 555] on span "Money Owed to Debtor" at bounding box center [140, 553] width 131 height 15
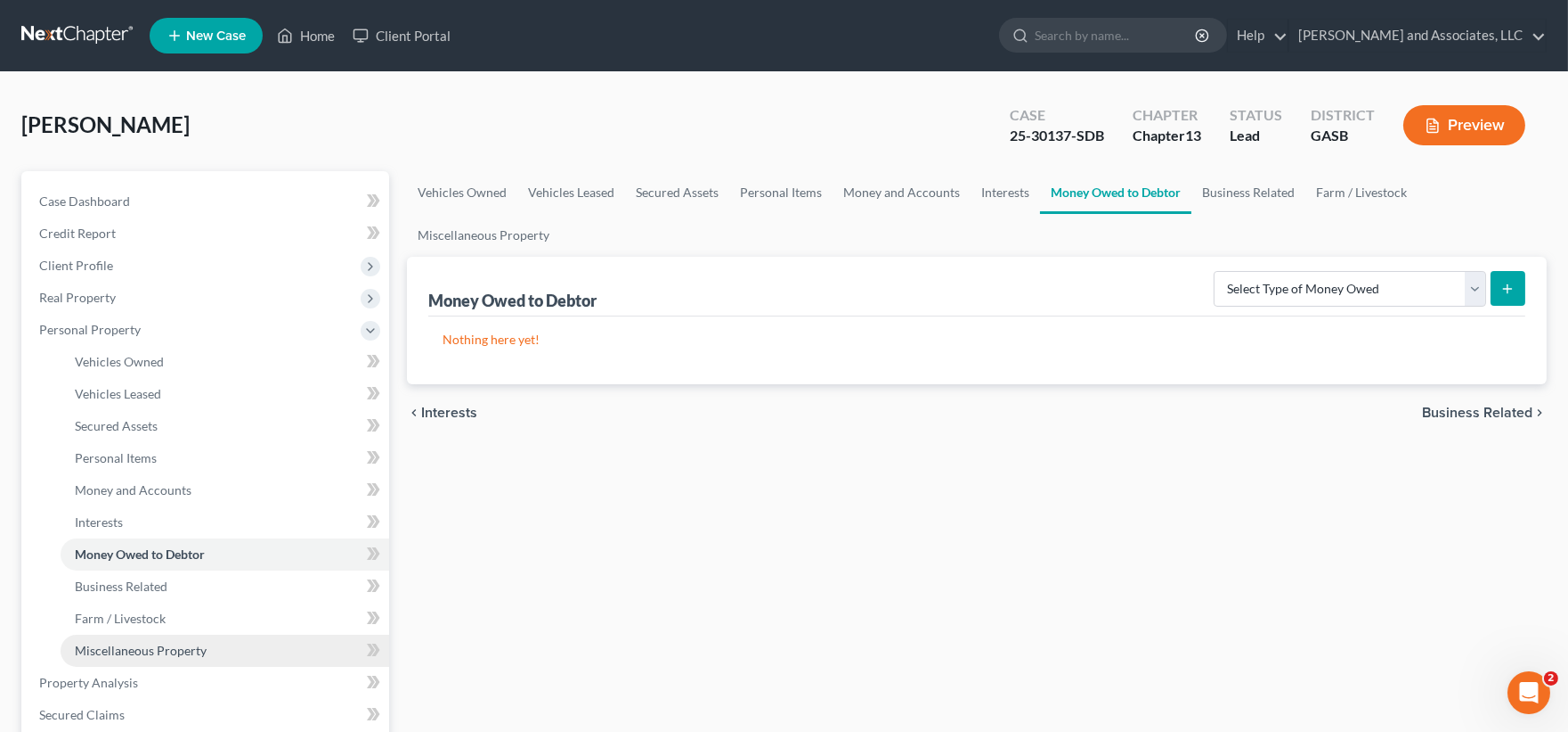
click at [101, 648] on span "Miscellaneous Property" at bounding box center [140, 649] width 132 height 15
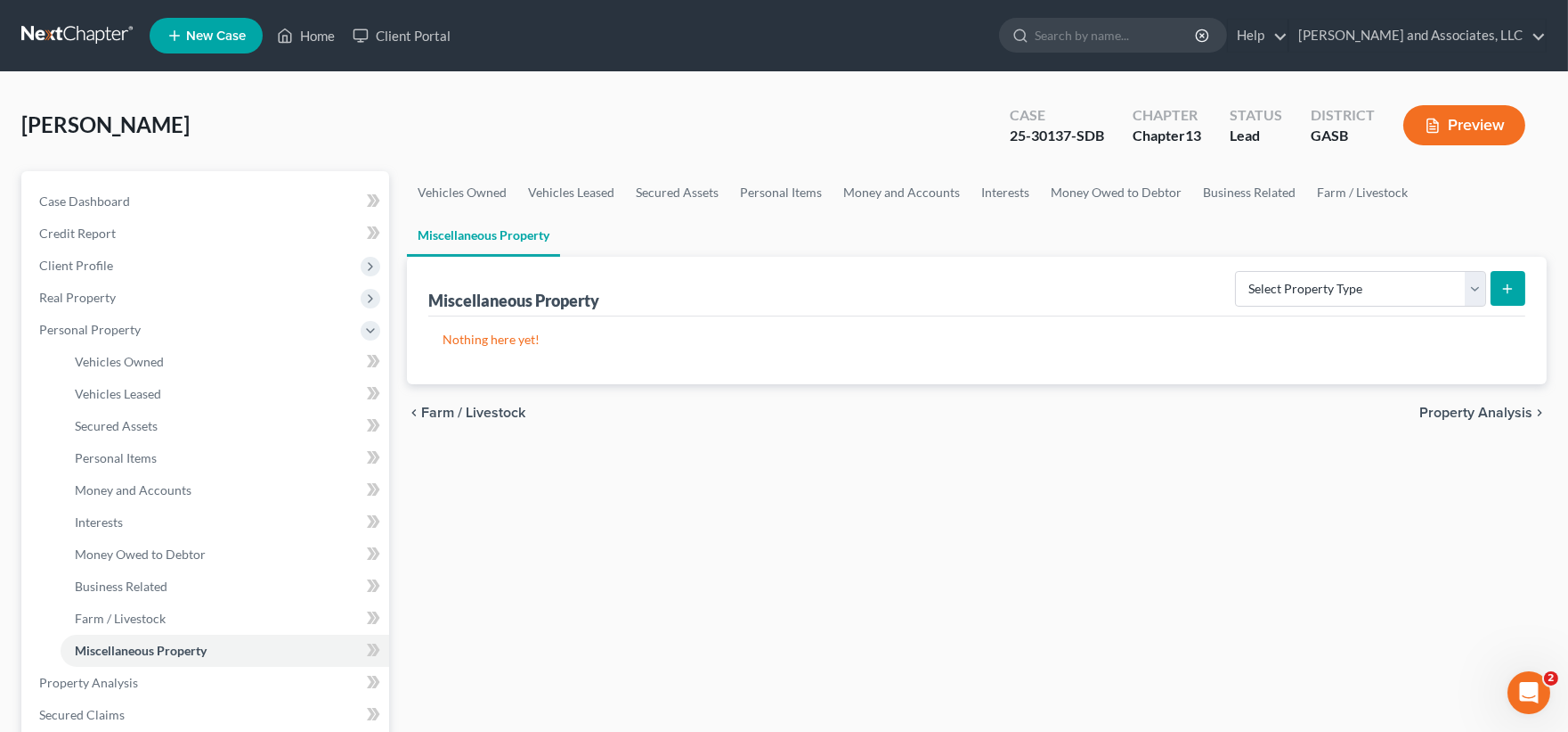
click at [1457, 114] on button "Preview" at bounding box center [1464, 125] width 122 height 40
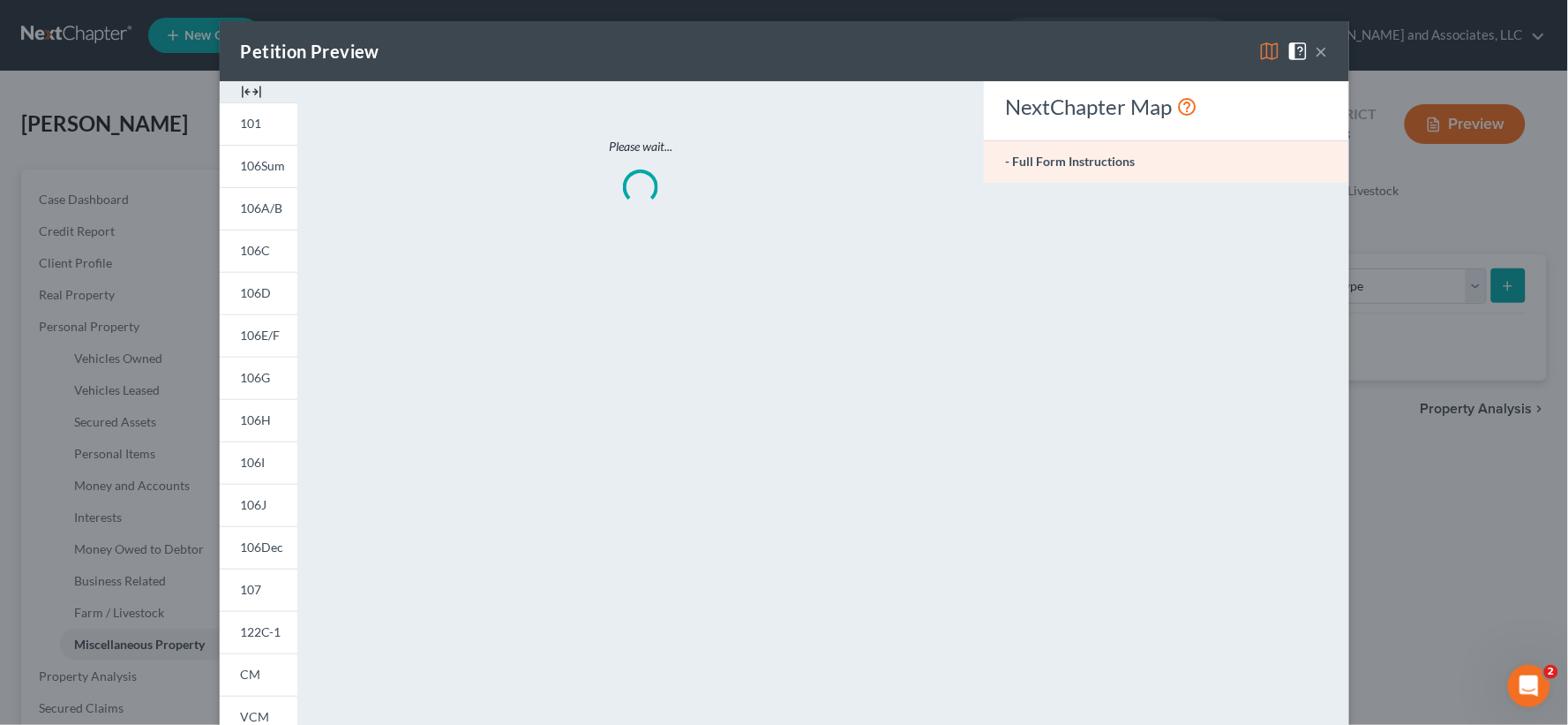
click at [252, 88] on img at bounding box center [251, 92] width 21 height 21
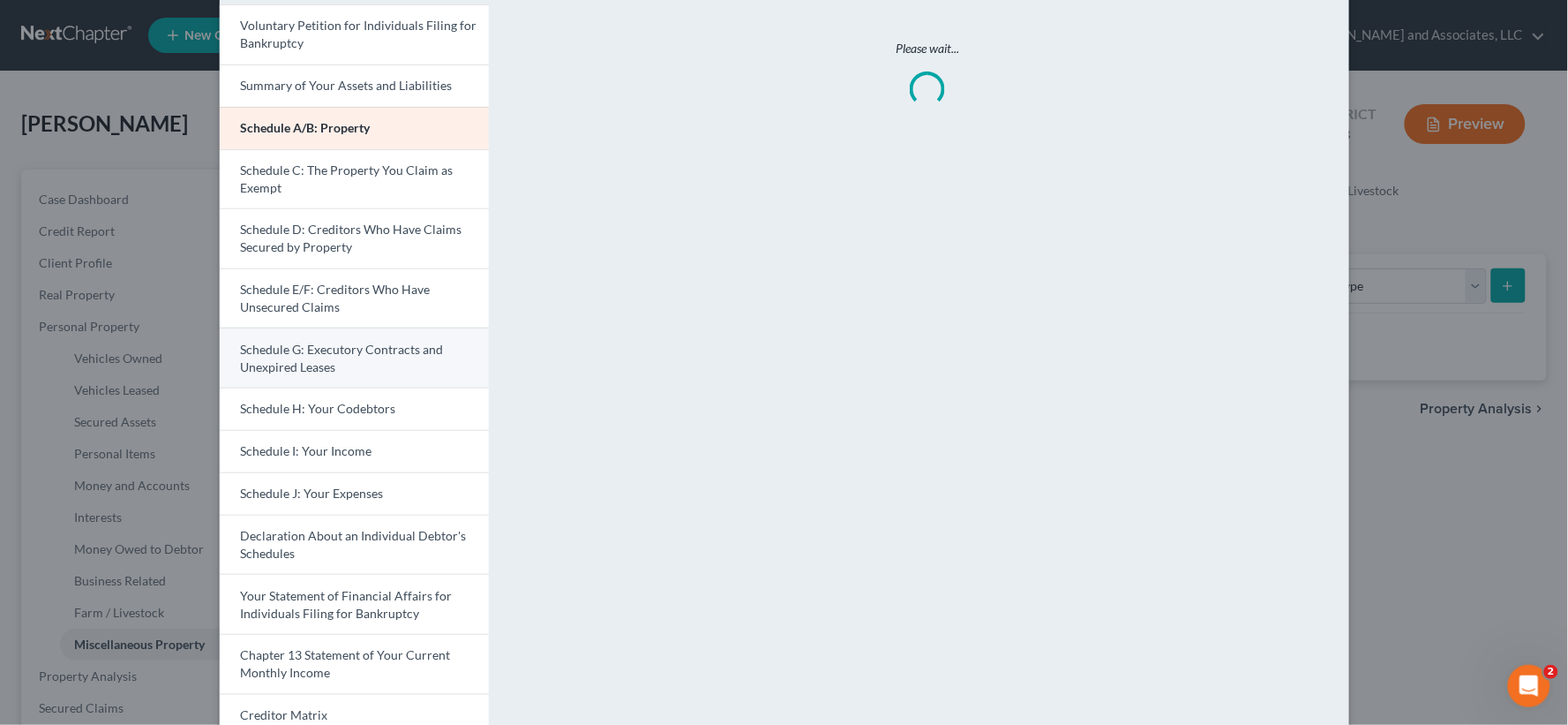
scroll to position [196, 0]
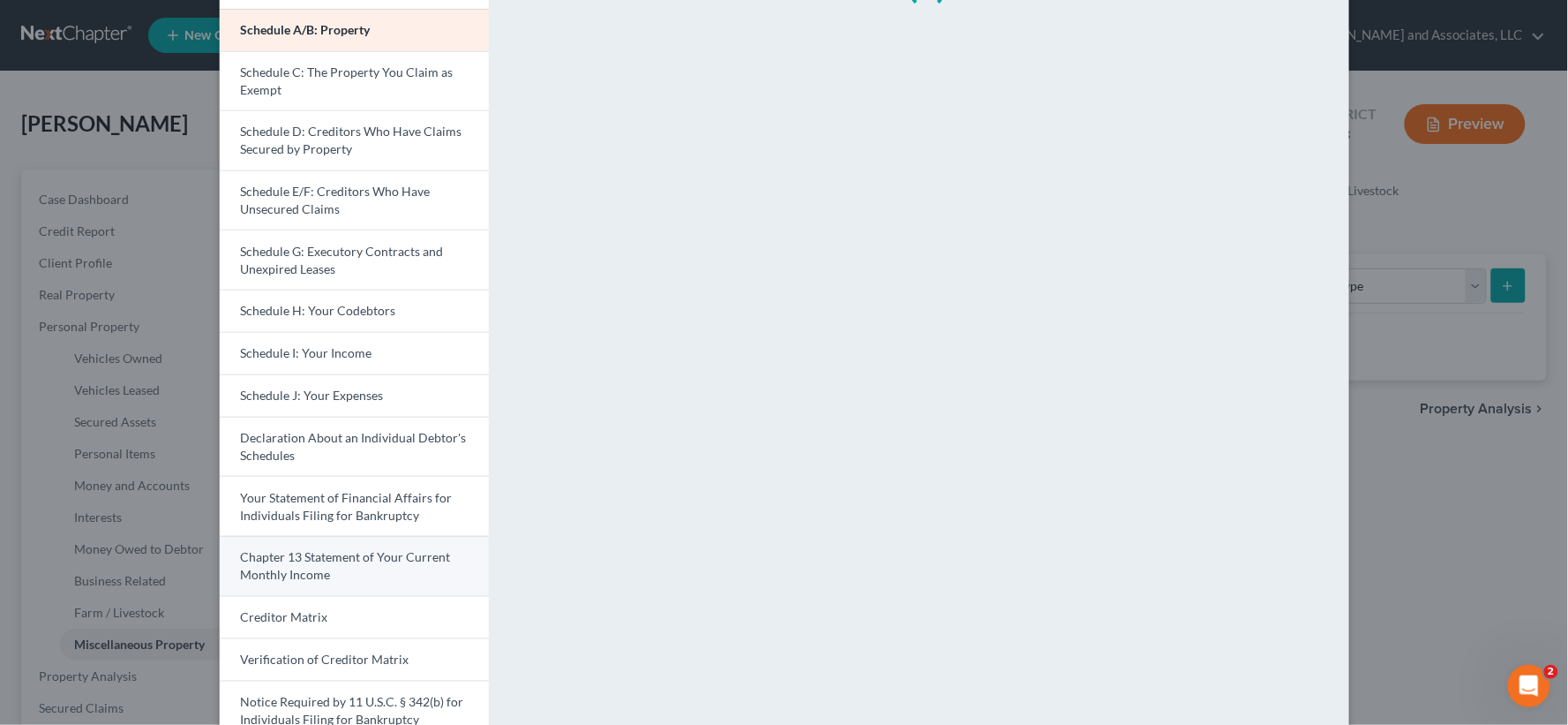
click at [360, 562] on span "Chapter 13 Statement of Your Current Monthly Income" at bounding box center [346, 565] width 210 height 33
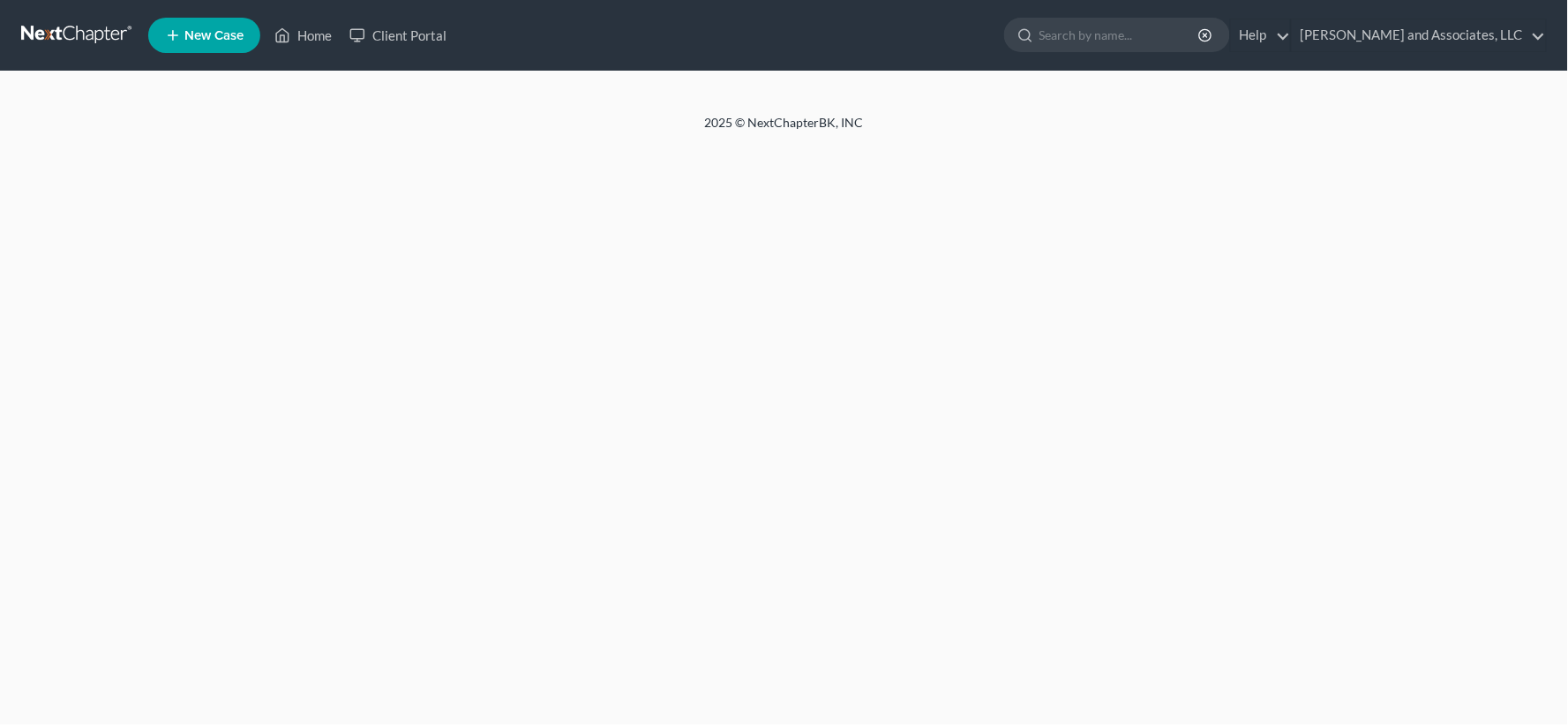
select select "1"
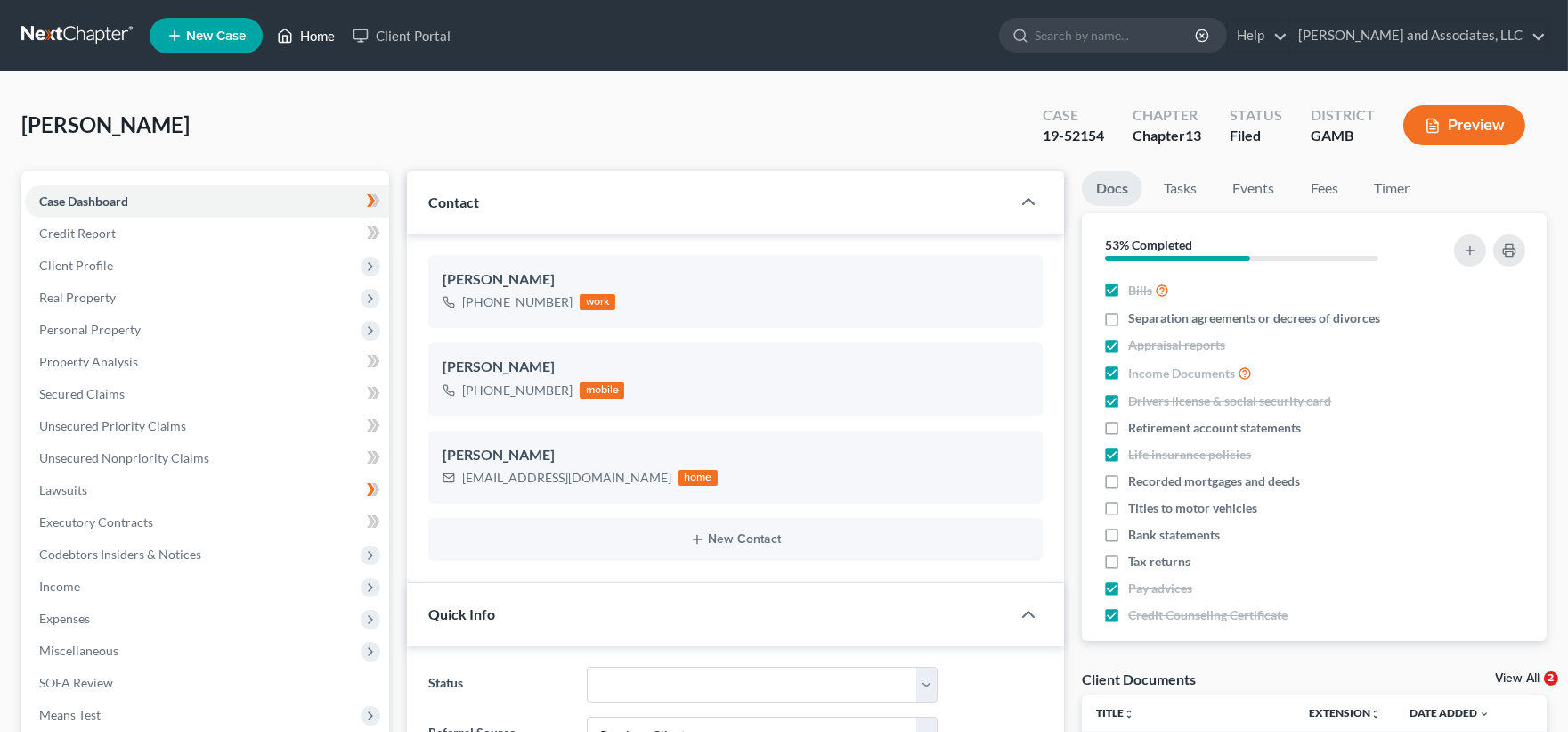
click at [308, 34] on link "Home" at bounding box center [306, 36] width 75 height 32
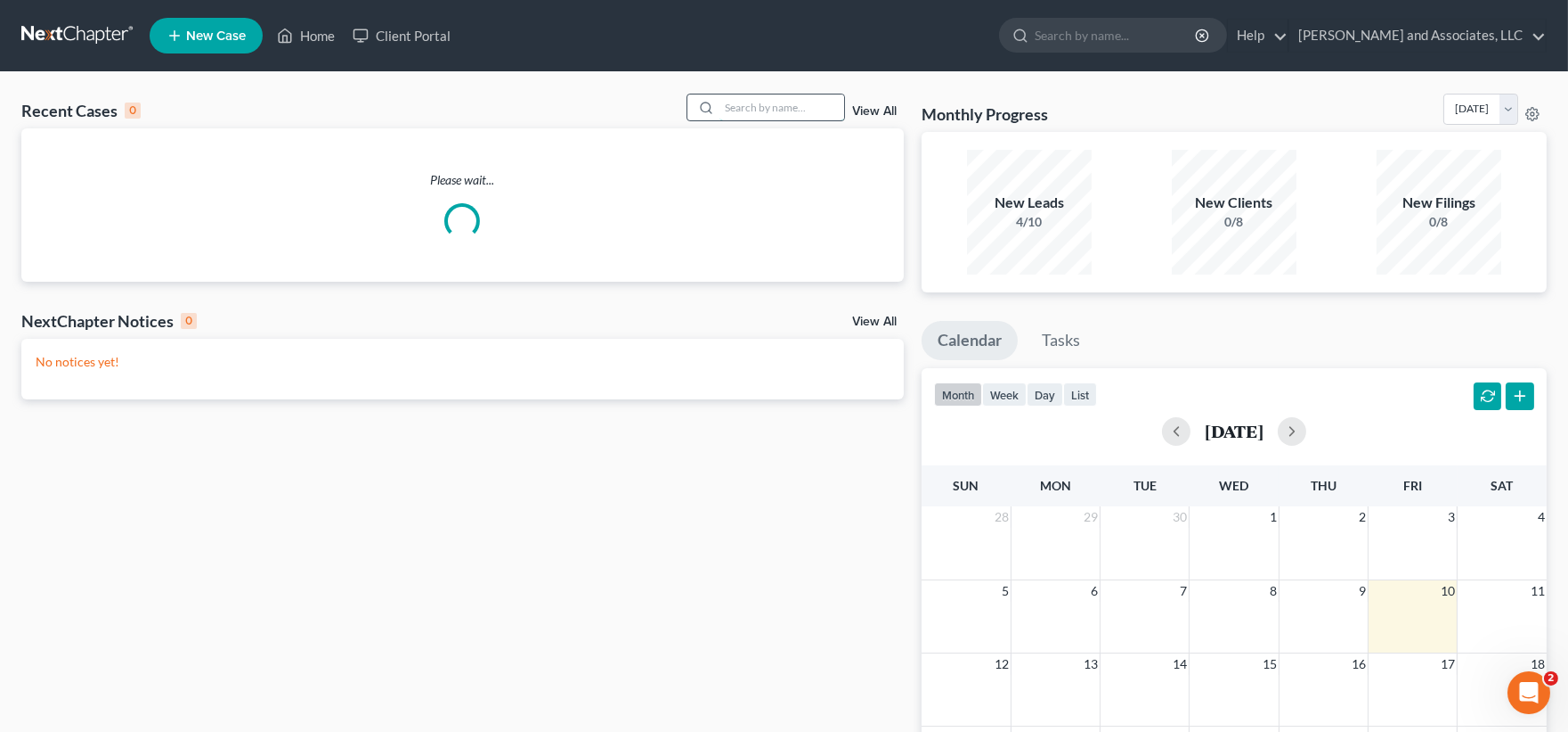
click at [800, 118] on input "search" at bounding box center [782, 107] width 125 height 26
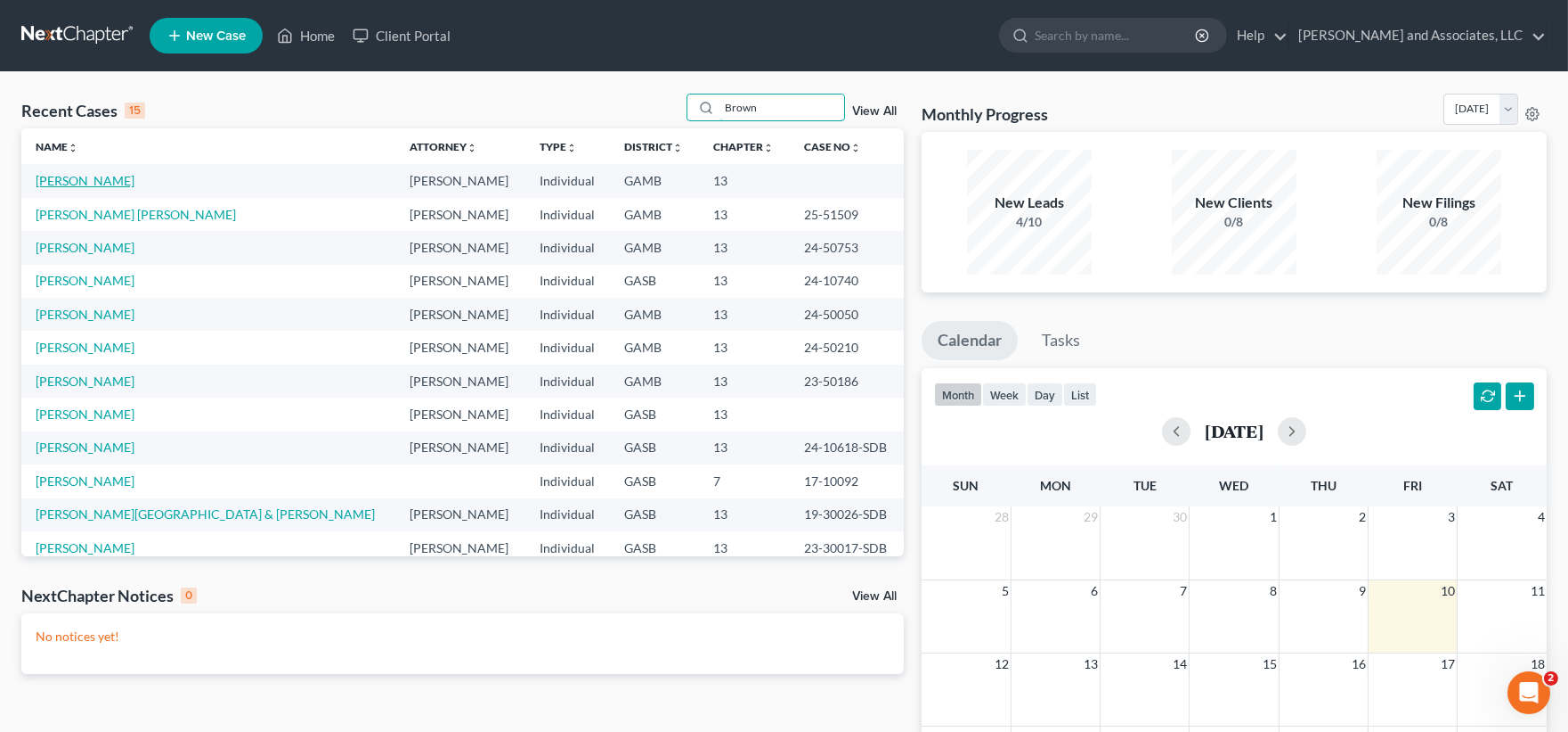
type input "Brown"
click at [99, 183] on link "[PERSON_NAME]" at bounding box center [85, 180] width 99 height 15
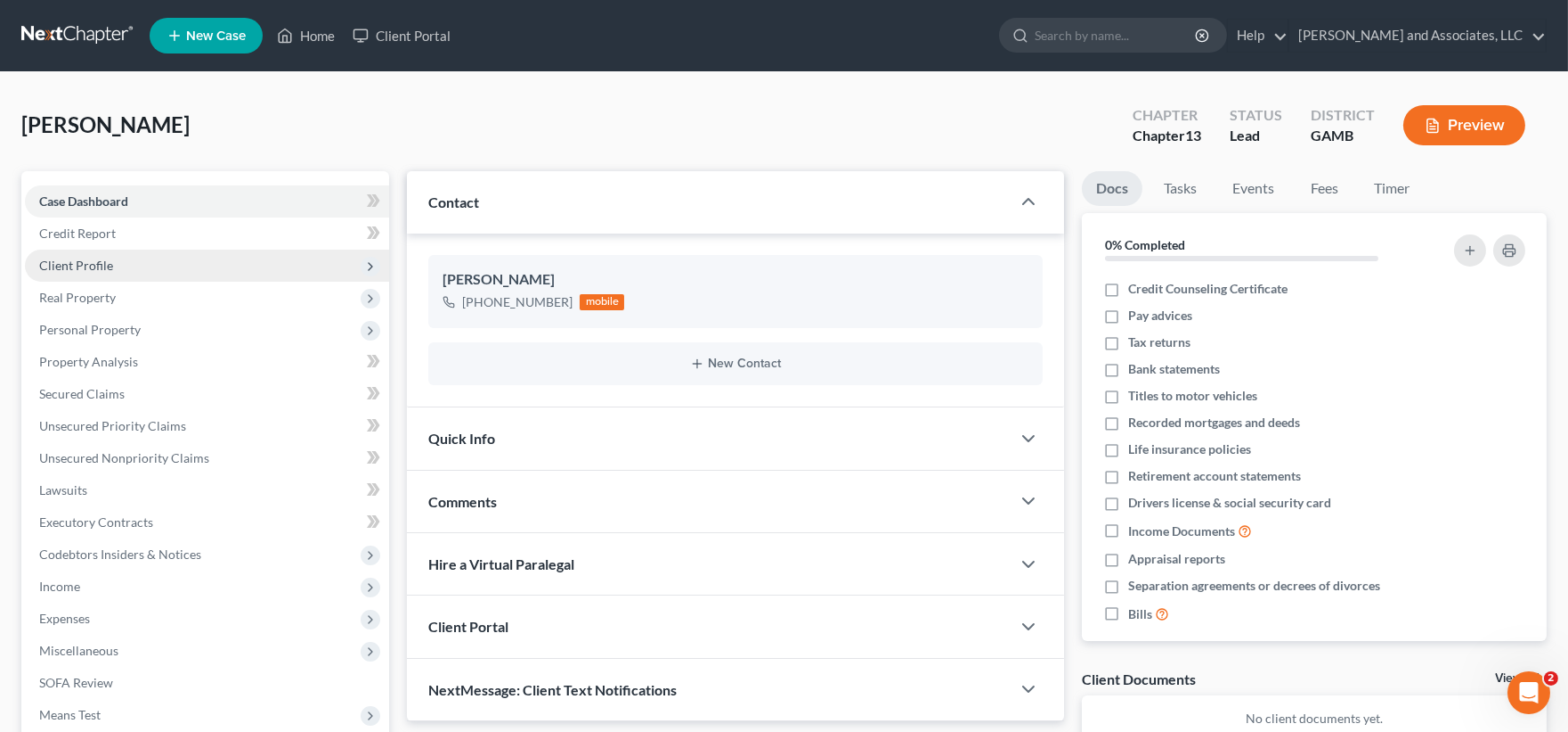
click at [82, 267] on span "Client Profile" at bounding box center [76, 265] width 74 height 15
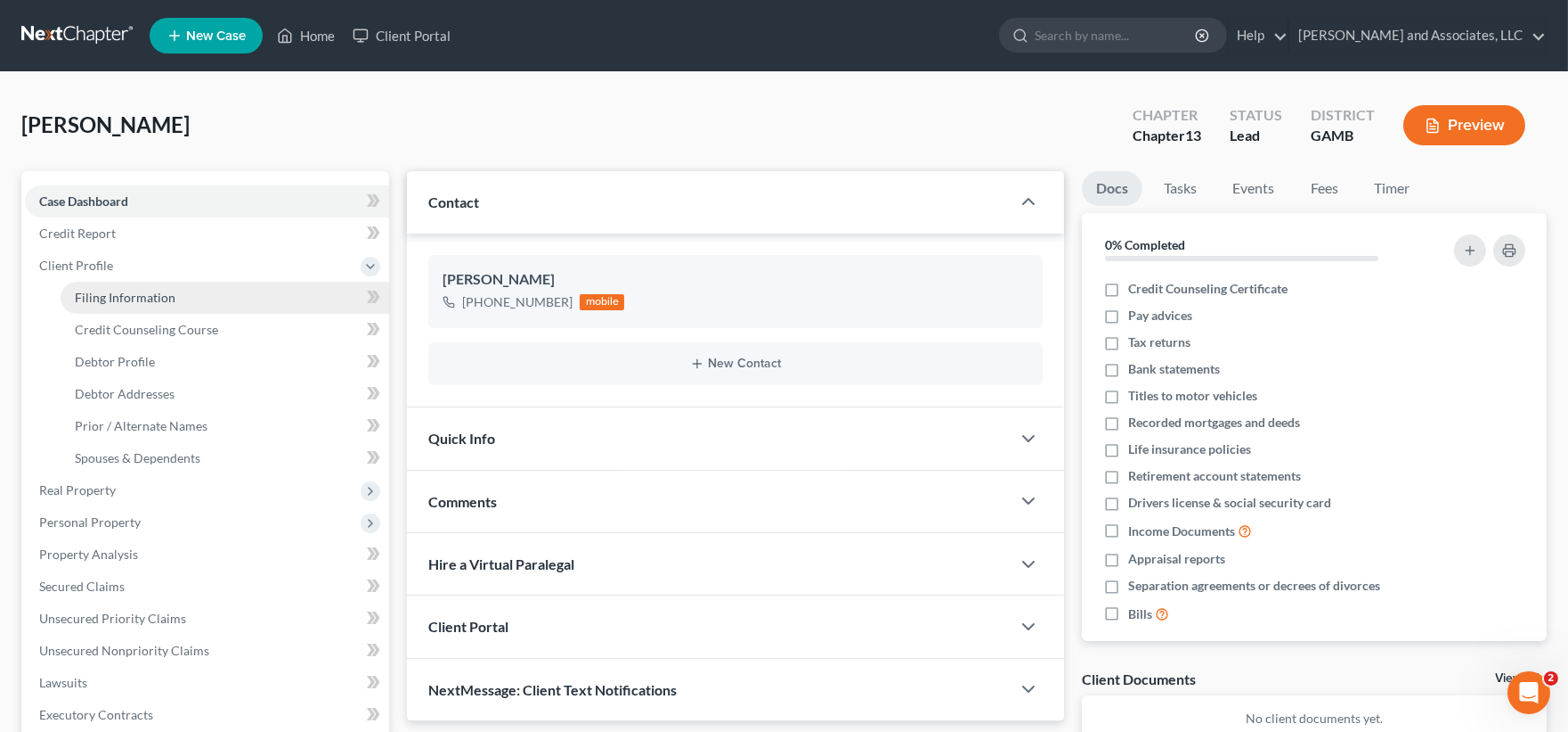
click at [141, 299] on span "Filing Information" at bounding box center [125, 297] width 100 height 15
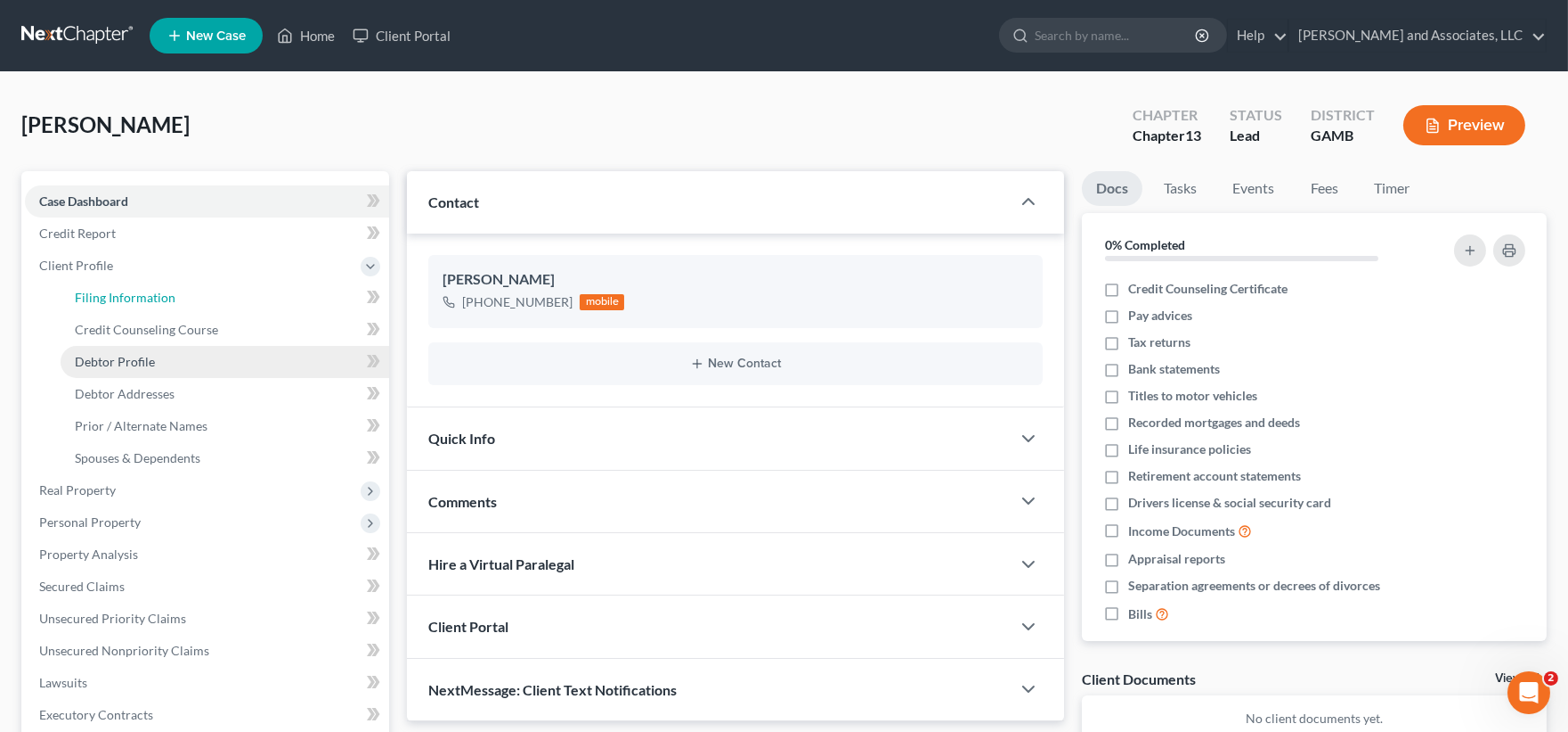
select select "1"
select select "0"
select select "3"
select select "10"
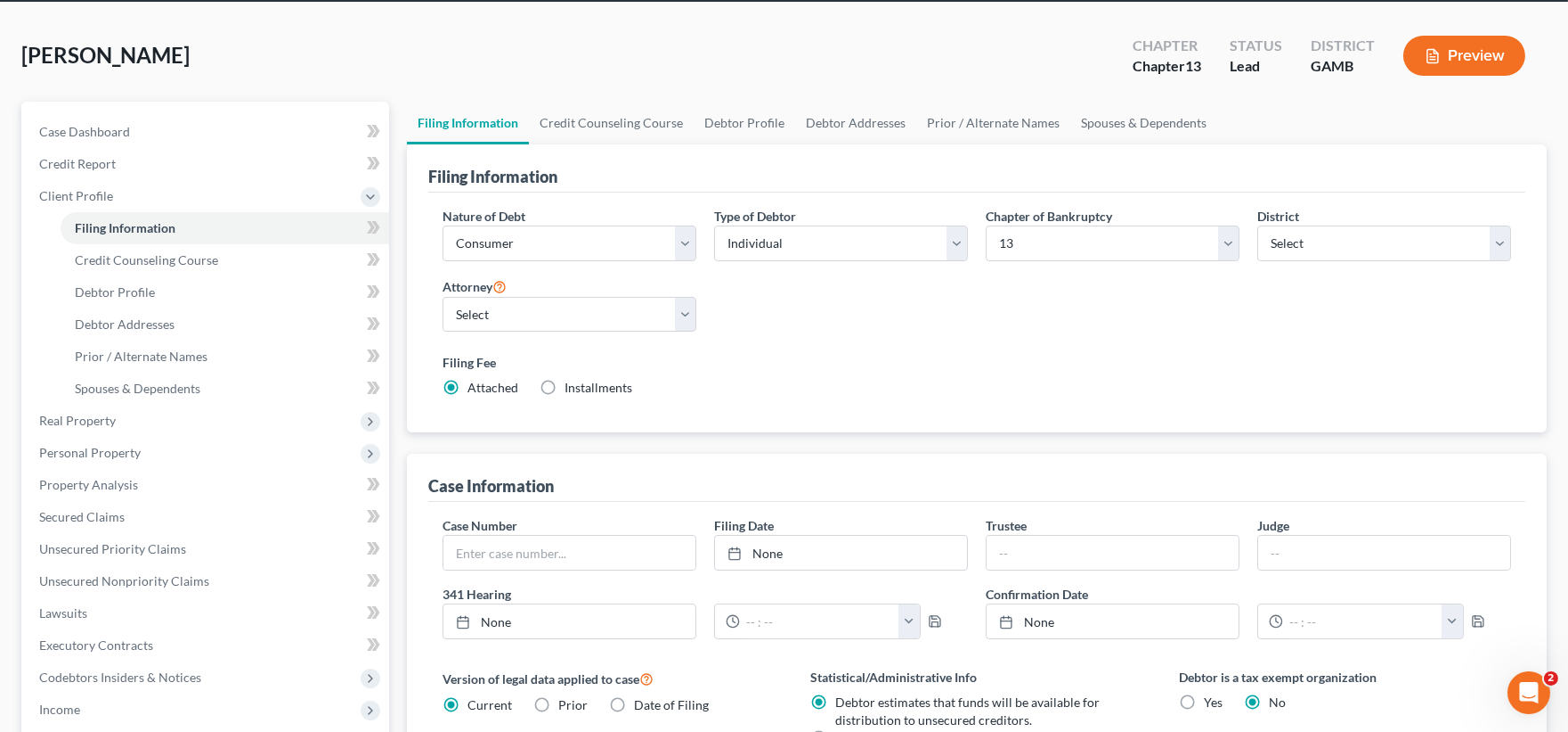
scroll to position [198, 0]
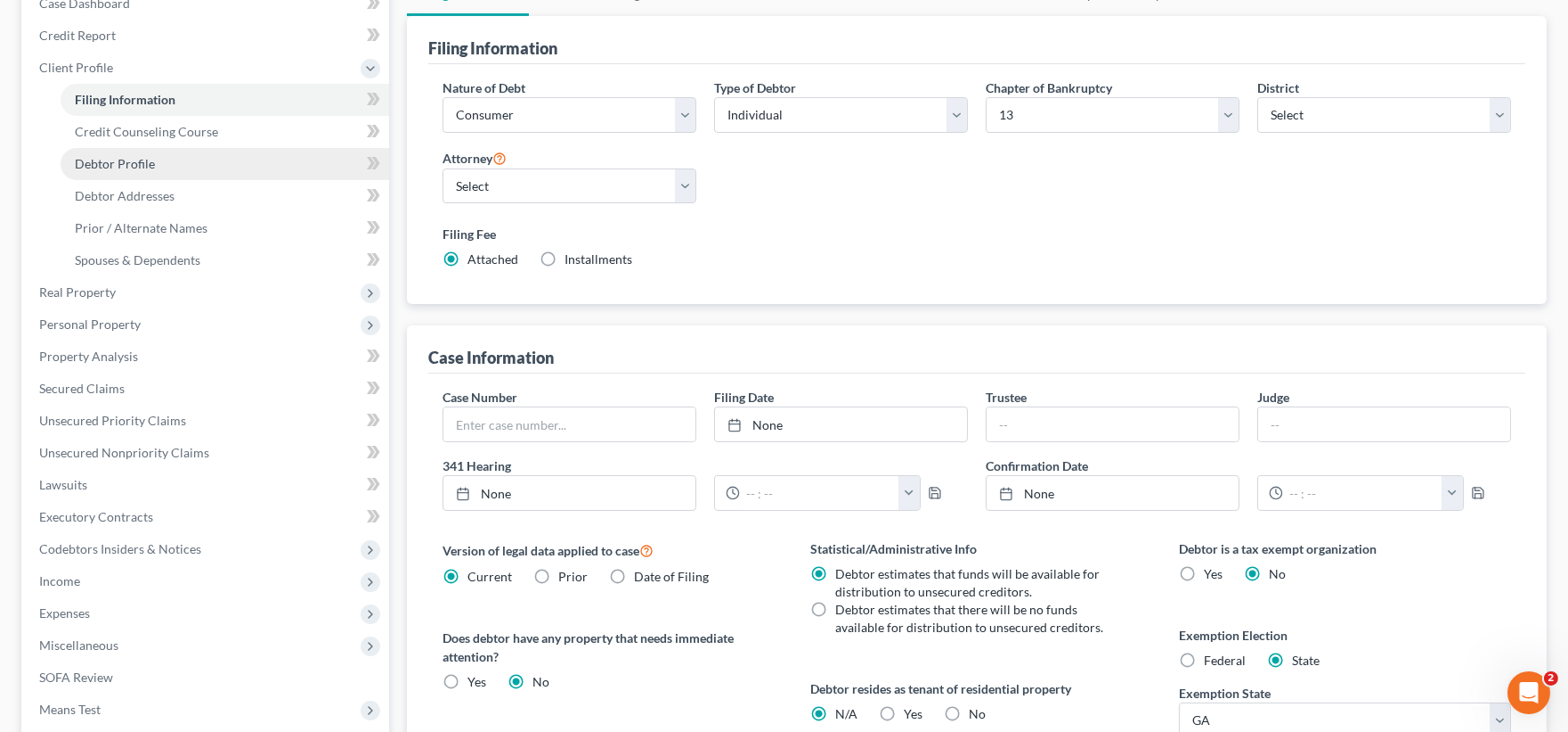
click at [152, 170] on span "Debtor Profile" at bounding box center [114, 163] width 80 height 15
select select "0"
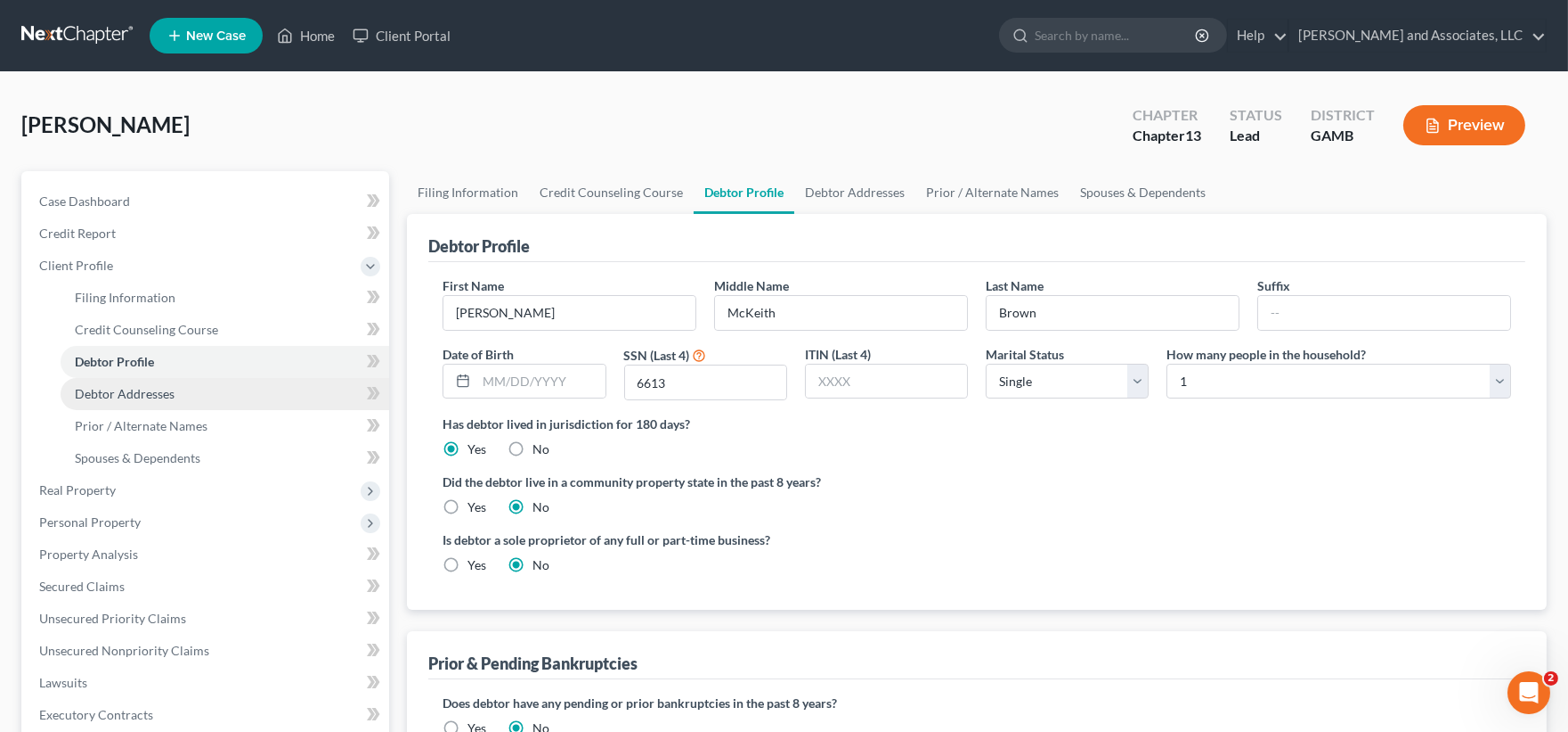
click at [143, 394] on span "Debtor Addresses" at bounding box center [124, 393] width 100 height 15
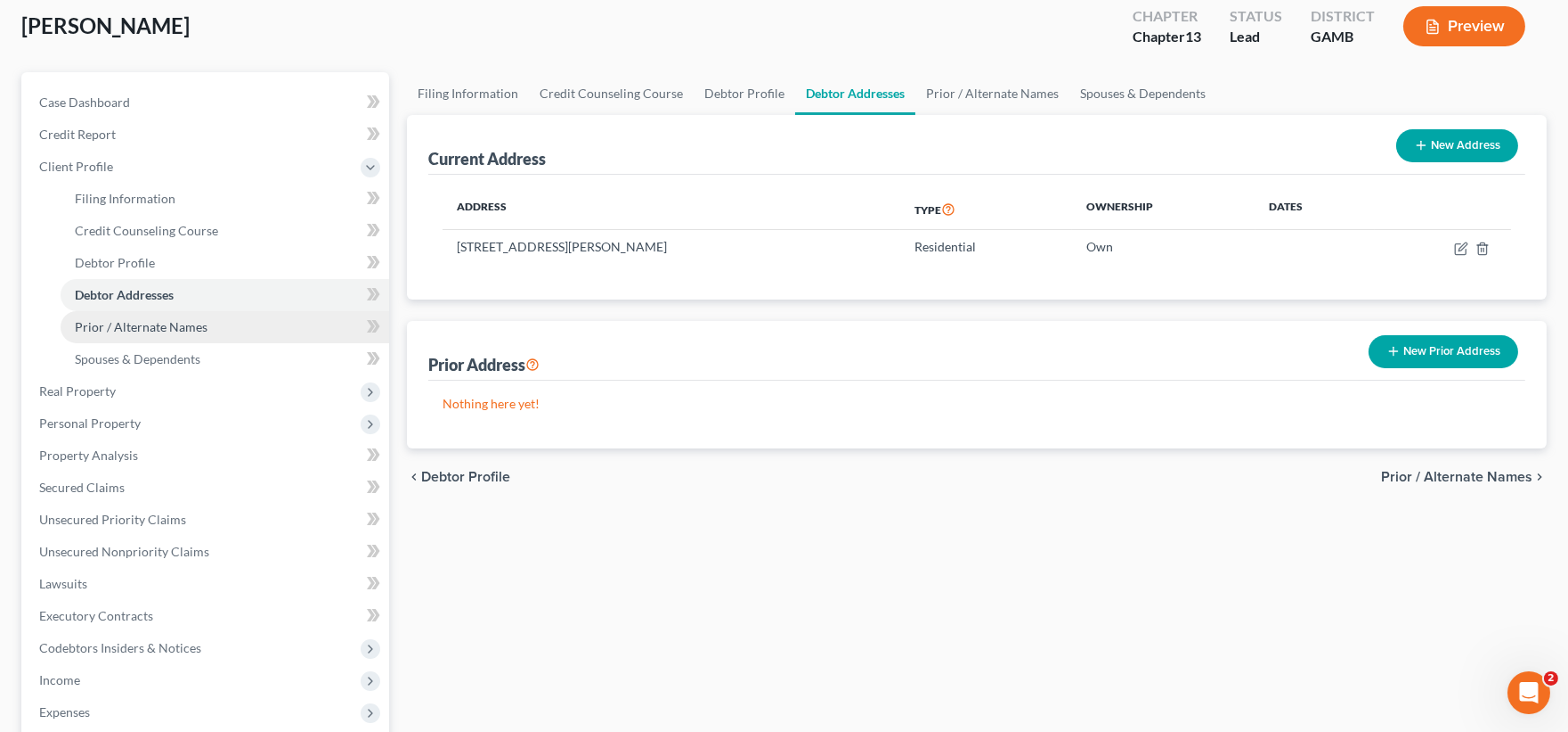
scroll to position [198, 0]
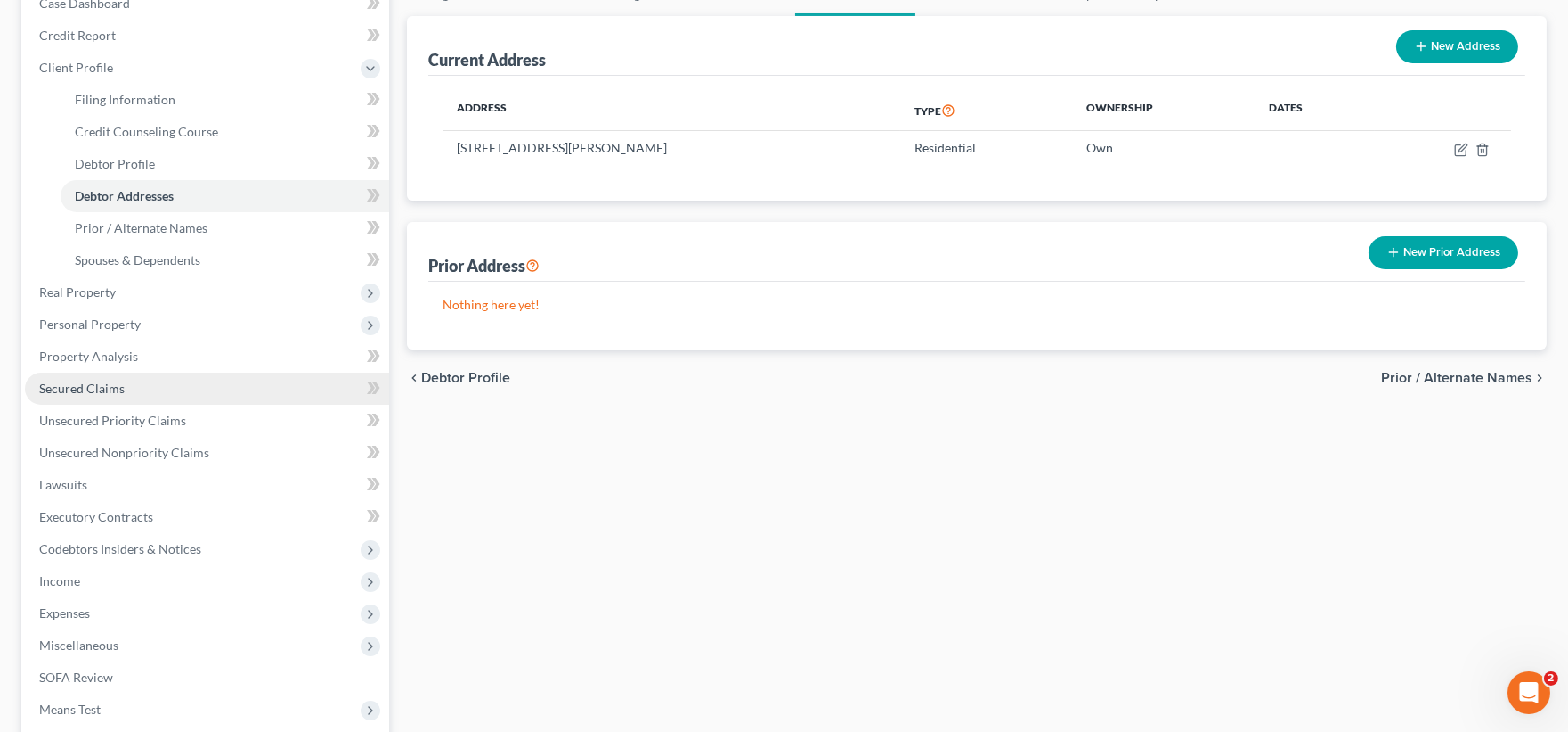
click at [89, 383] on span "Secured Claims" at bounding box center [82, 388] width 85 height 15
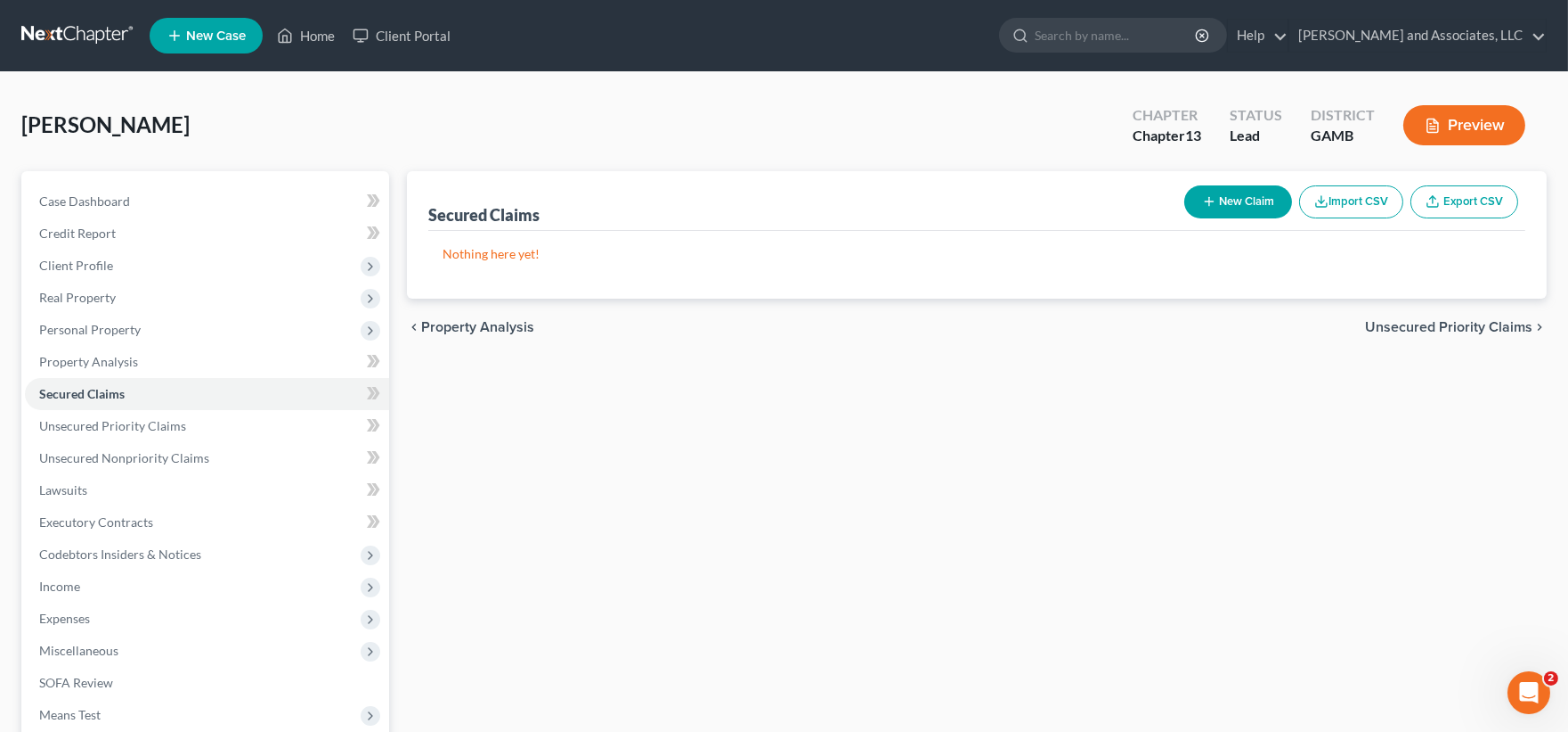
click at [1251, 201] on button "New Claim" at bounding box center [1238, 202] width 108 height 33
select select "0"
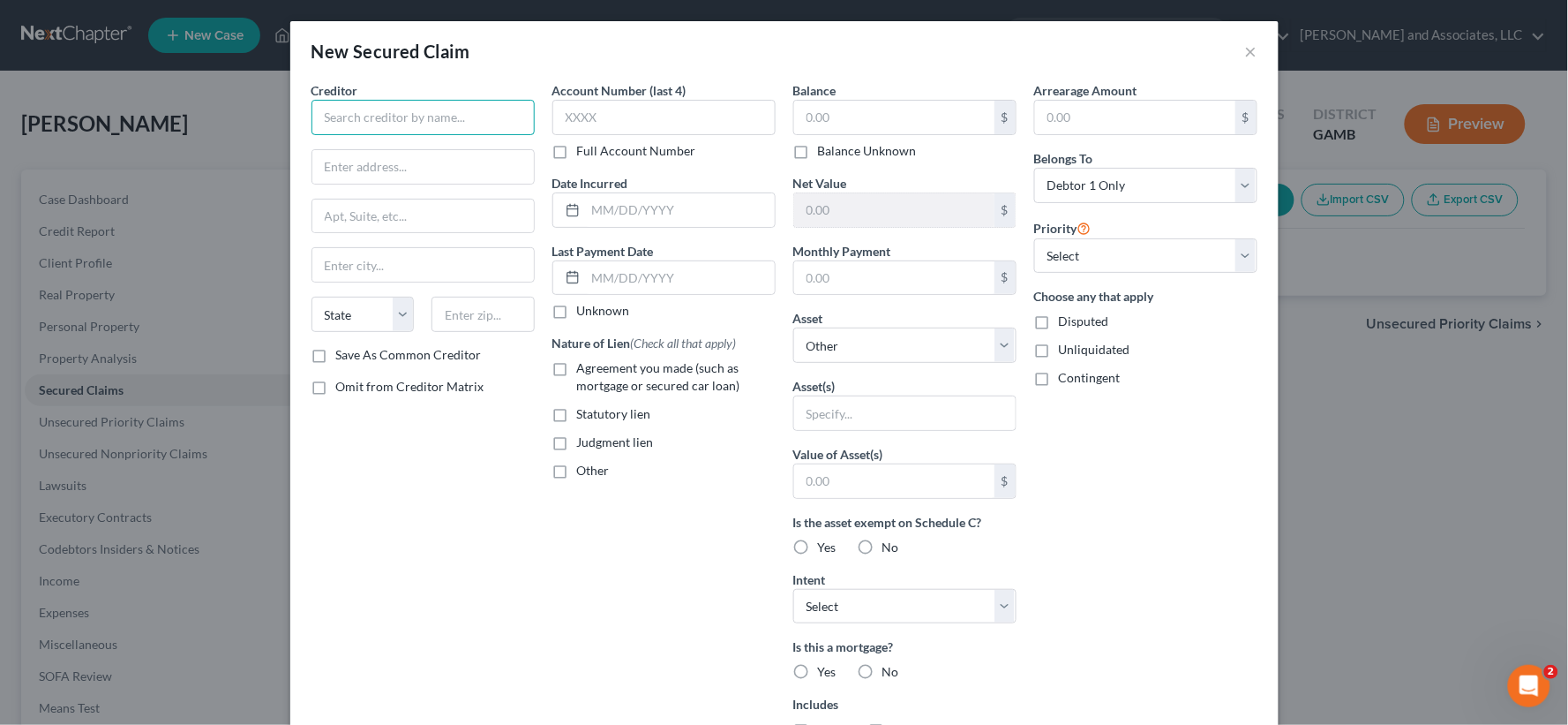
click at [454, 124] on input "text" at bounding box center [423, 117] width 223 height 36
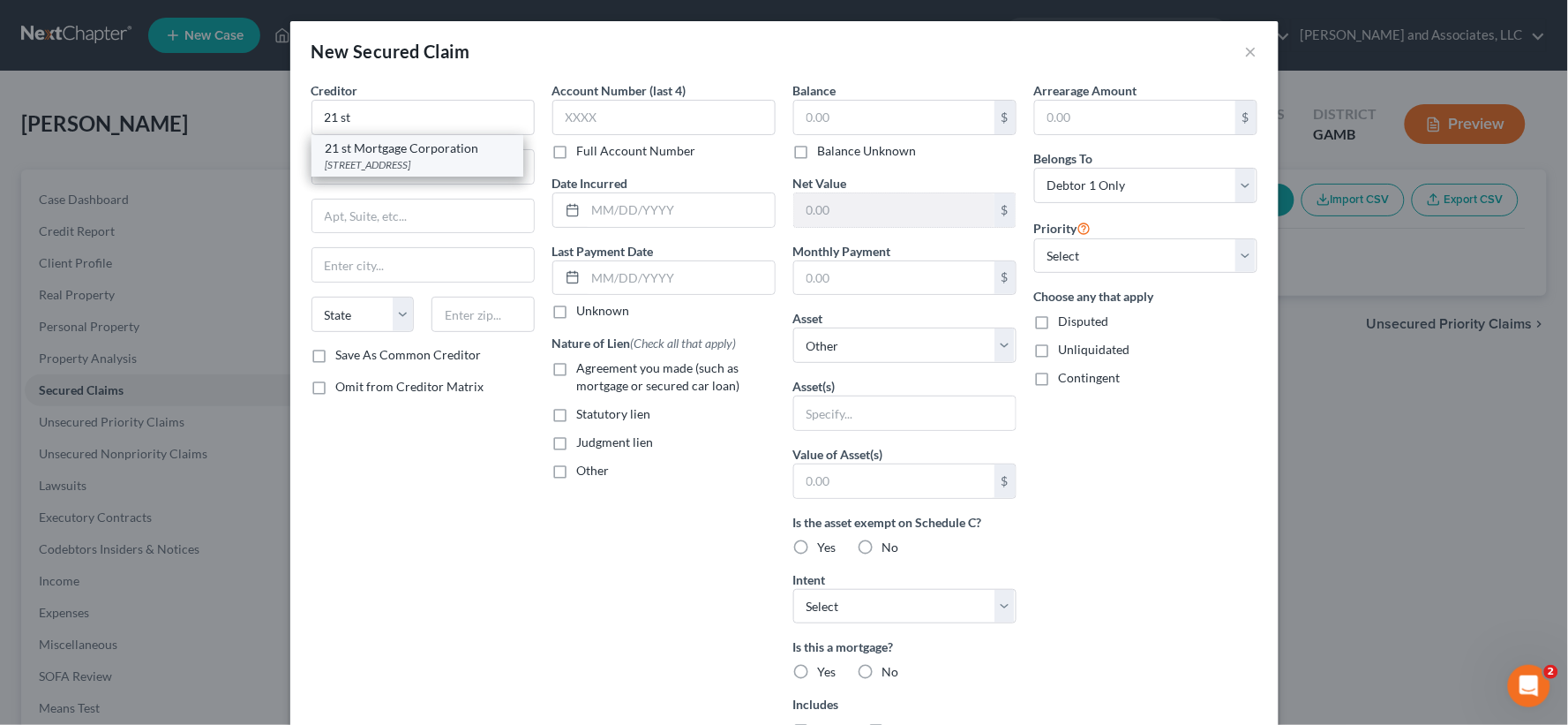
click at [456, 163] on div "620 Market Street, Knoxville, TN 37902" at bounding box center [418, 164] width 184 height 15
type input "21 st Mortgage Corporation"
type input "620 Market Street"
type input "Knoxville"
select select "44"
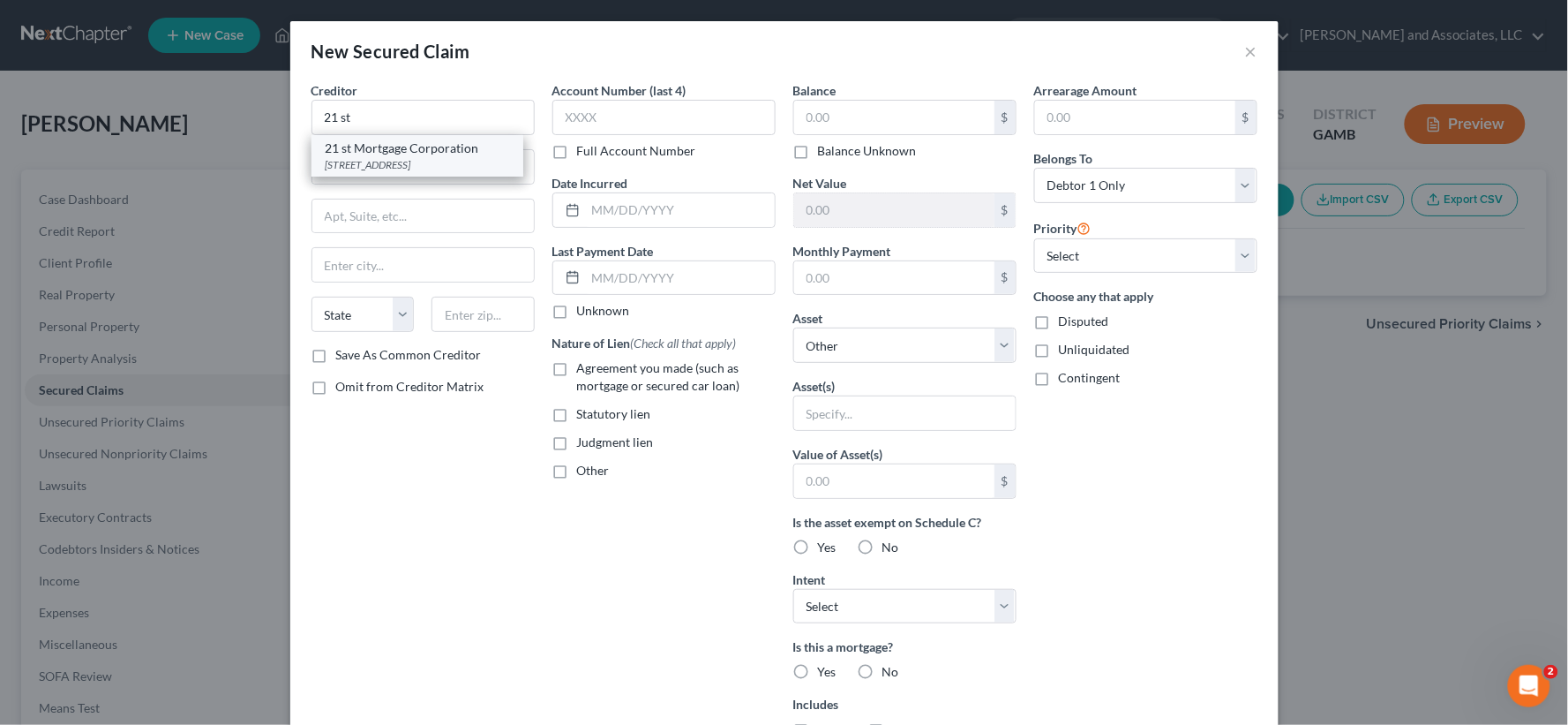
type input "37902"
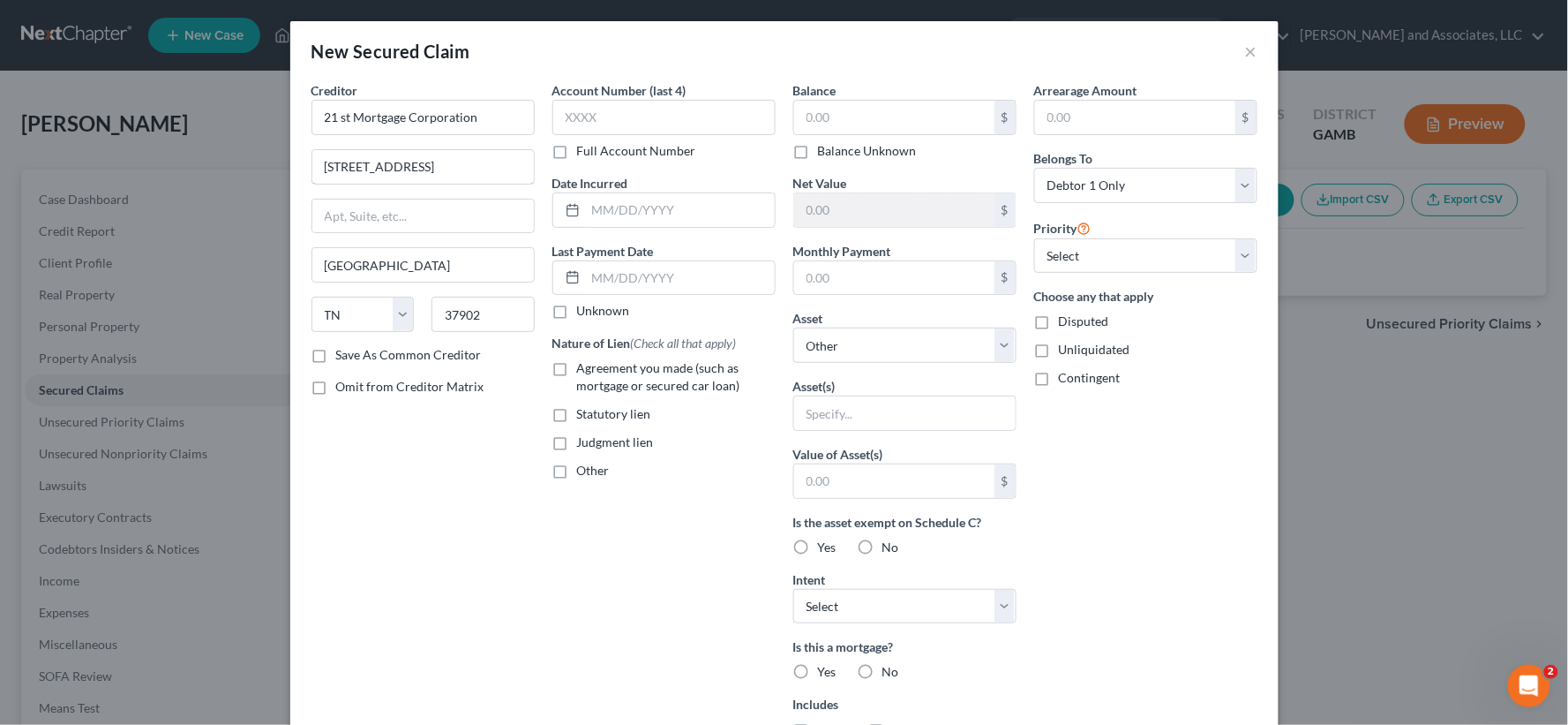
click at [456, 163] on input "620 Market Street" at bounding box center [423, 167] width 221 height 34
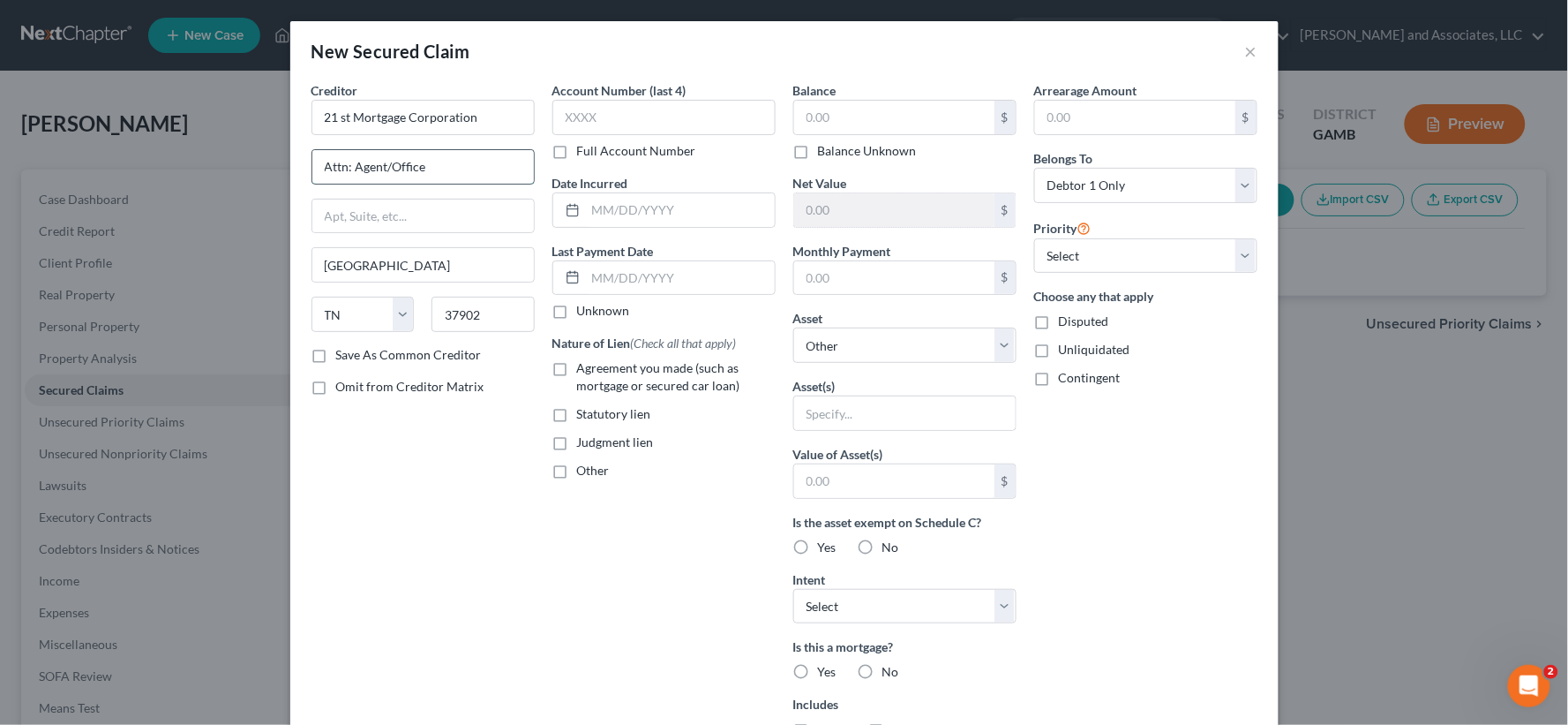
type input "Attn: Agent/Office"
type input "607 Market Street, Ste. 1"
click at [496, 310] on input "37902" at bounding box center [483, 315] width 103 height 36
type input "37902-2205"
click at [336, 359] on label "Save As Common Creditor" at bounding box center [409, 355] width 146 height 18
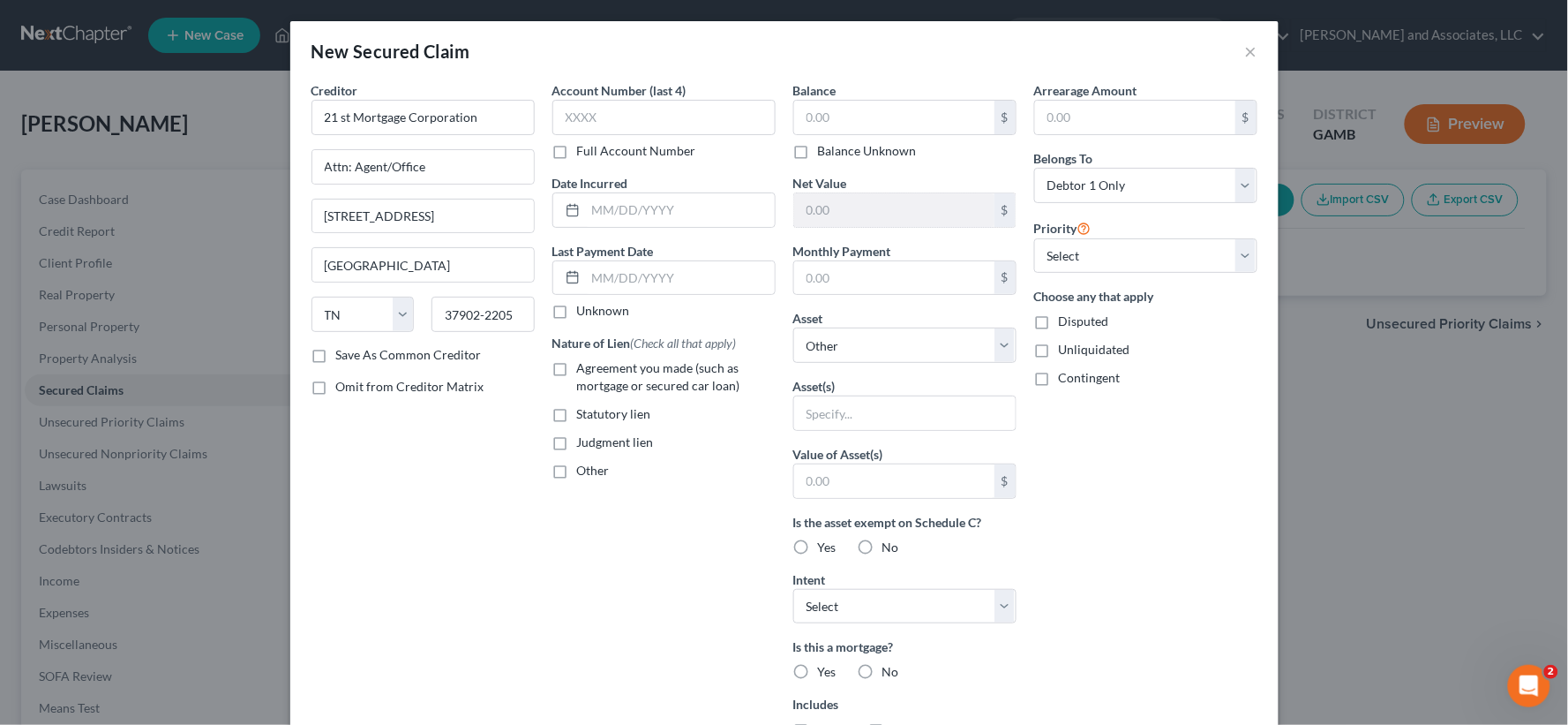
click at [343, 357] on input "Save As Common Creditor" at bounding box center [348, 351] width 12 height 12
checkbox input "true"
click at [849, 124] on input "text" at bounding box center [894, 117] width 200 height 34
type input "63,727.00"
click at [639, 213] on input "text" at bounding box center [681, 211] width 189 height 34
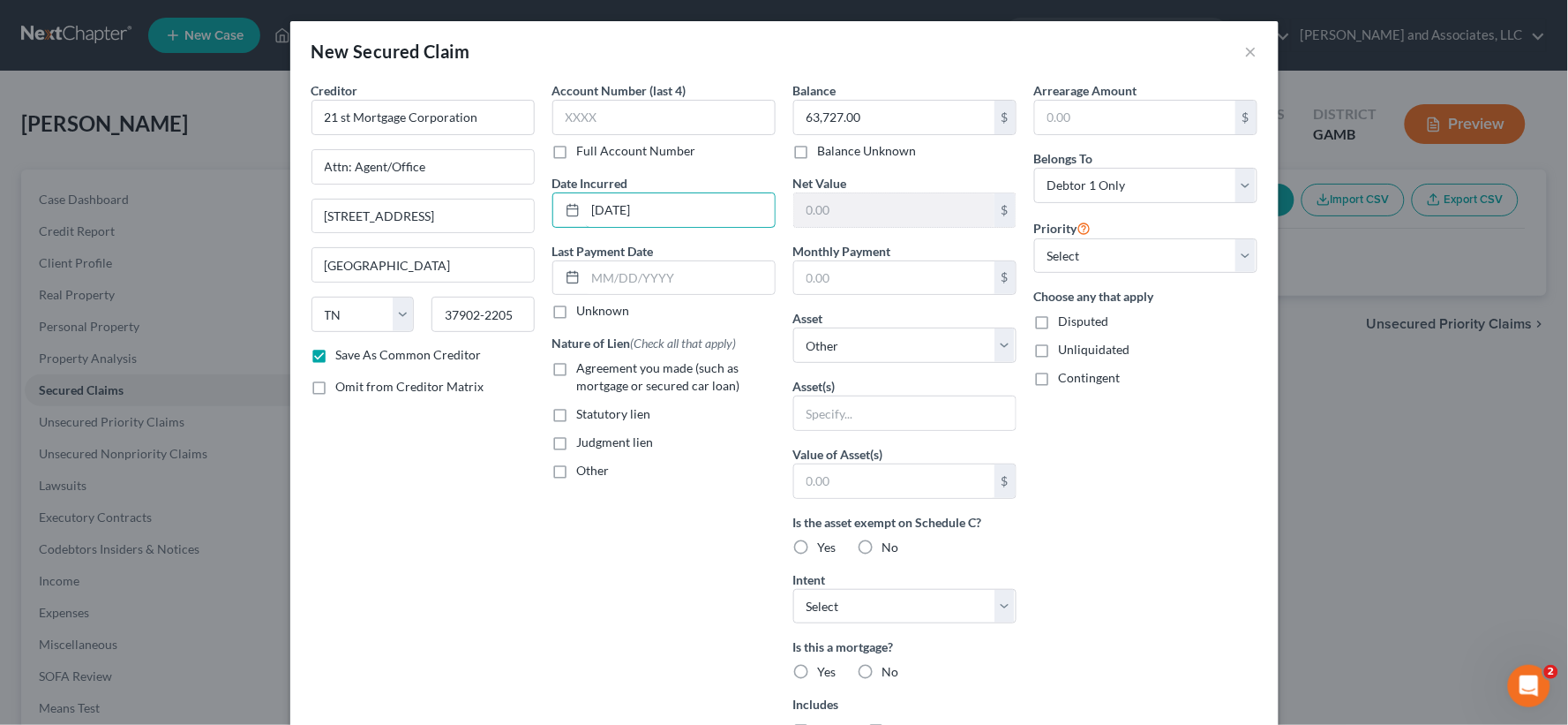
type input "04/28/2016"
click at [577, 373] on label "Agreement you made (such as mortgage or secured car loan)" at bounding box center [676, 377] width 198 height 36
click at [585, 370] on input "Agreement you made (such as mortgage or secured car loan)" at bounding box center [590, 364] width 12 height 12
checkbox input "true"
click at [850, 278] on input "text" at bounding box center [894, 278] width 200 height 34
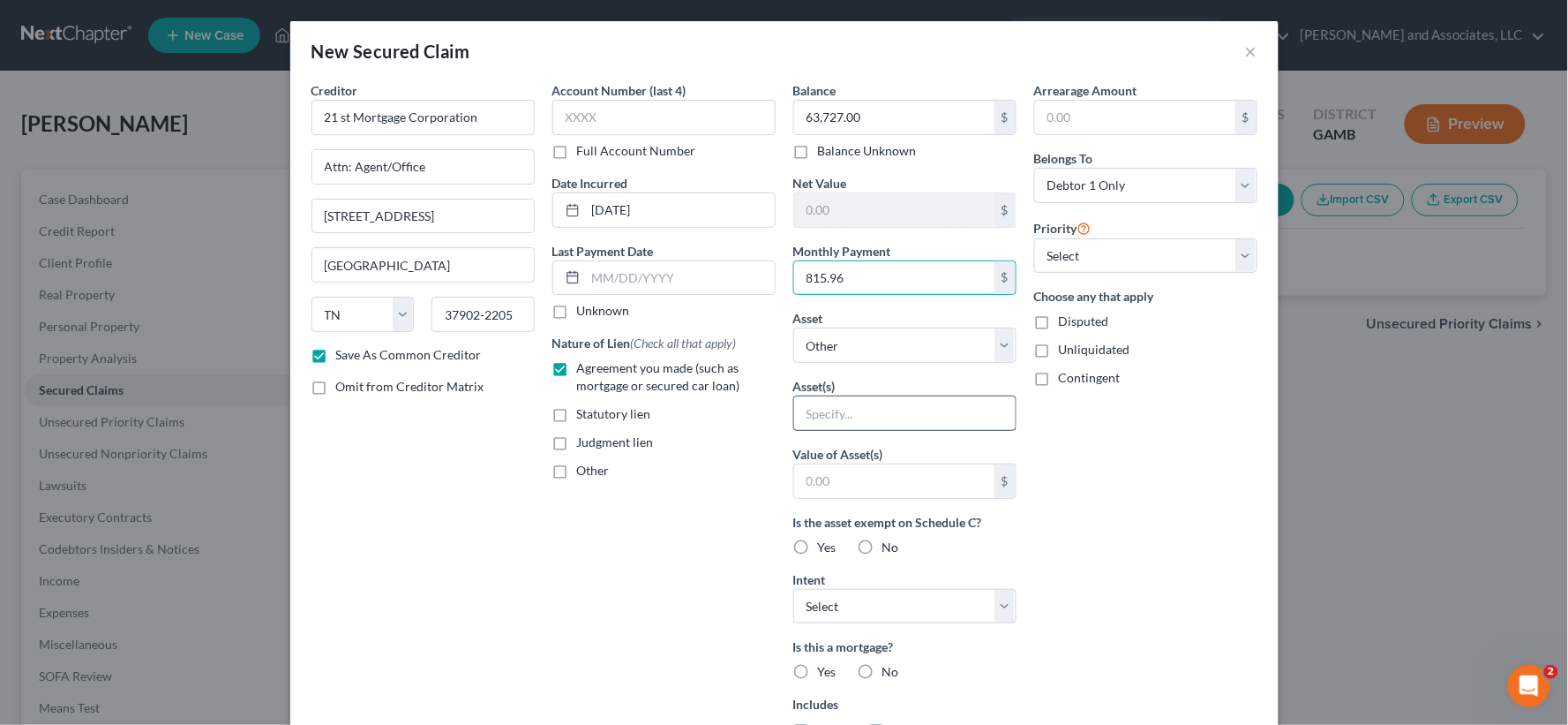
type input "815.96"
click at [861, 410] on input "text" at bounding box center [904, 413] width 221 height 34
click at [840, 485] on input "text" at bounding box center [894, 481] width 200 height 34
type input "87,220.00"
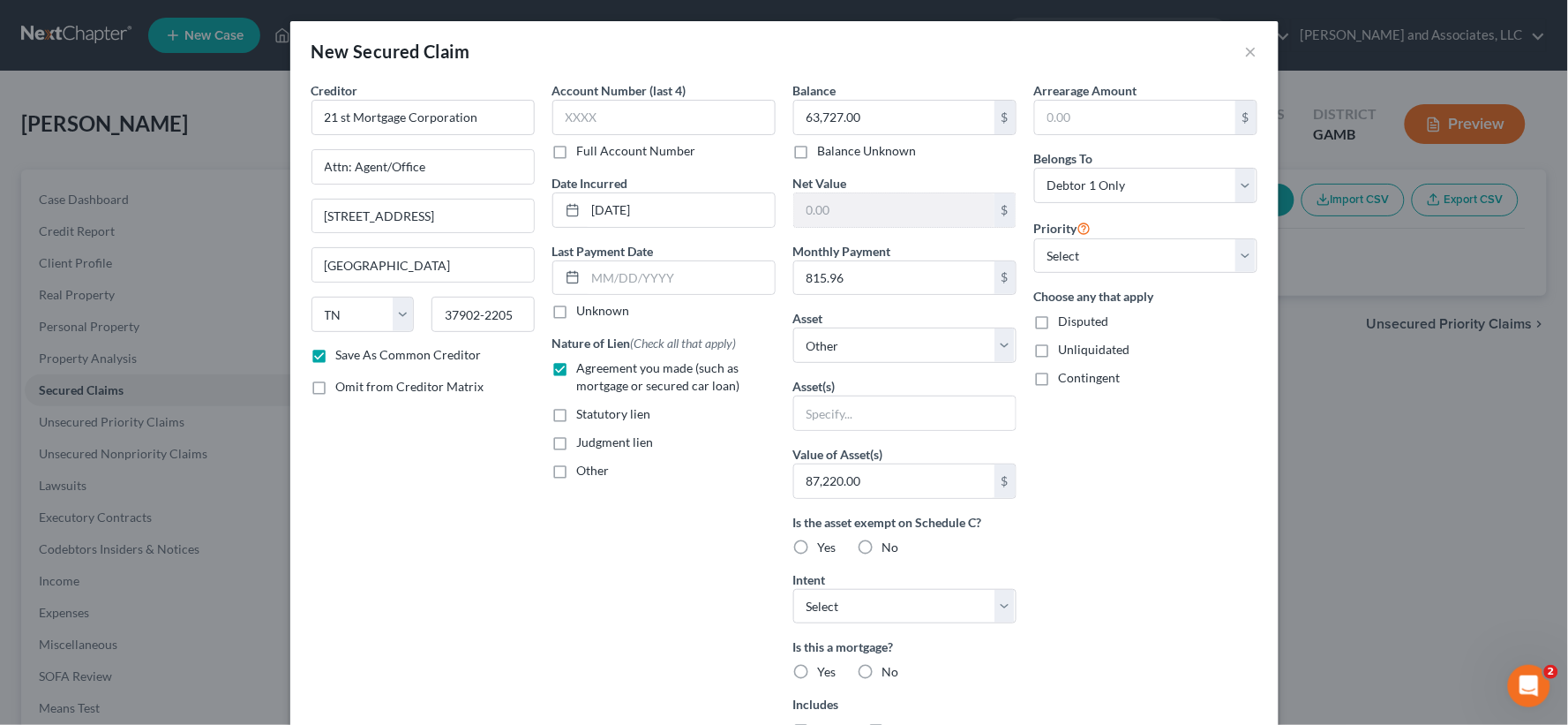
click at [818, 544] on label "Yes" at bounding box center [827, 547] width 19 height 18
click at [825, 544] on input "Yes" at bounding box center [831, 544] width 12 height 12
radio input "true"
click at [816, 610] on select "Select Surrender Redeem Reaffirm Avoid Other" at bounding box center [904, 607] width 223 height 36
select select "1"
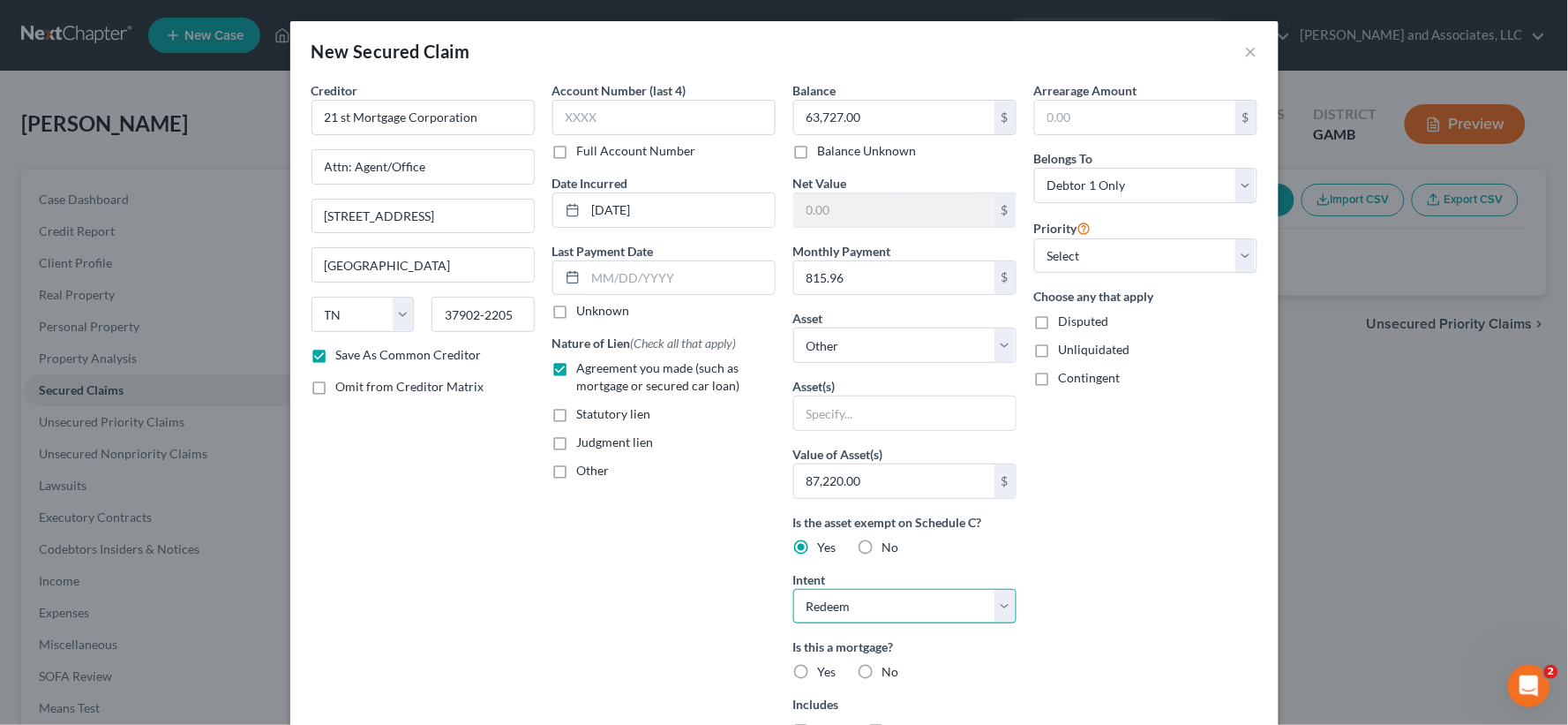
click at [793, 589] on select "Select Surrender Redeem Reaffirm Avoid Other" at bounding box center [904, 607] width 223 height 36
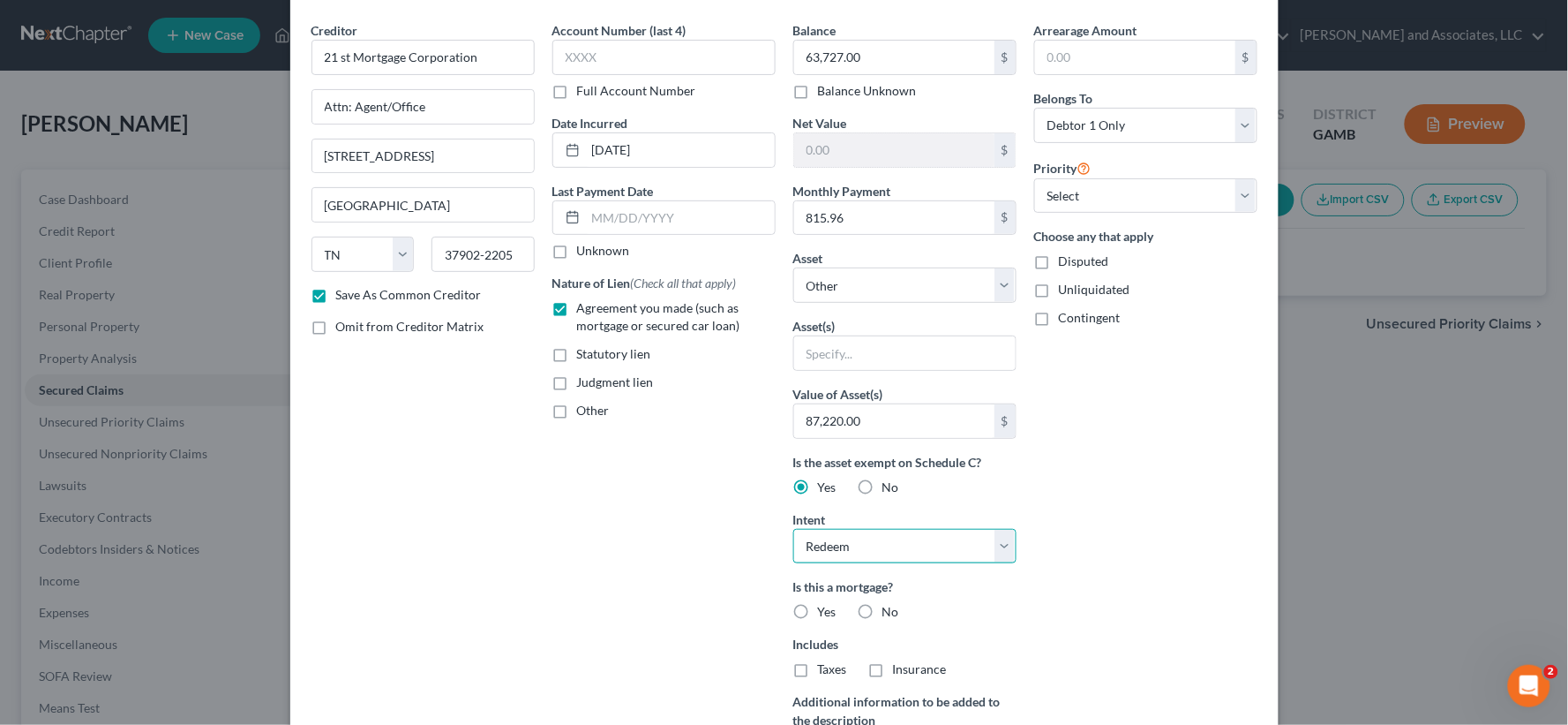
scroll to position [256, 0]
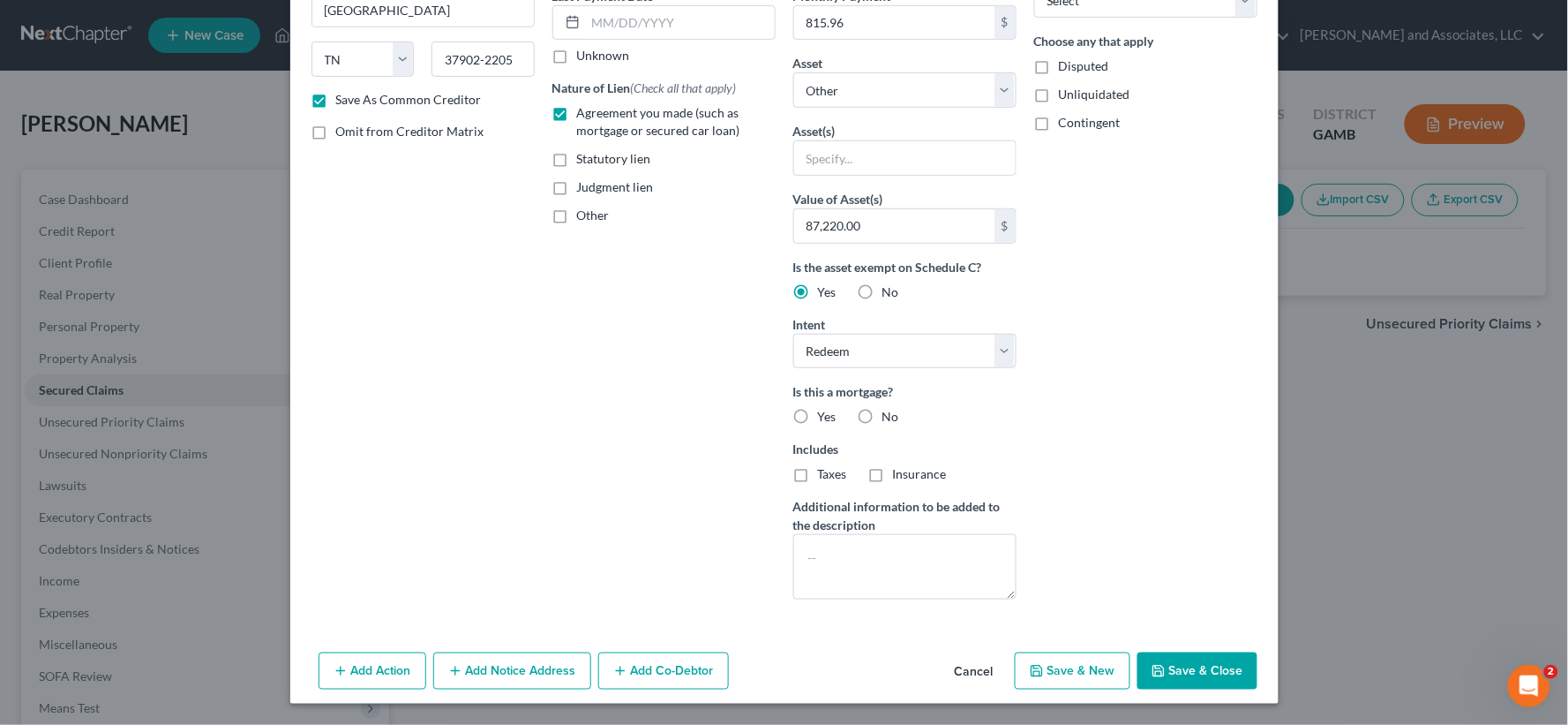
click at [818, 417] on label "Yes" at bounding box center [827, 417] width 19 height 18
click at [825, 417] on input "Yes" at bounding box center [831, 413] width 12 height 12
radio input "true"
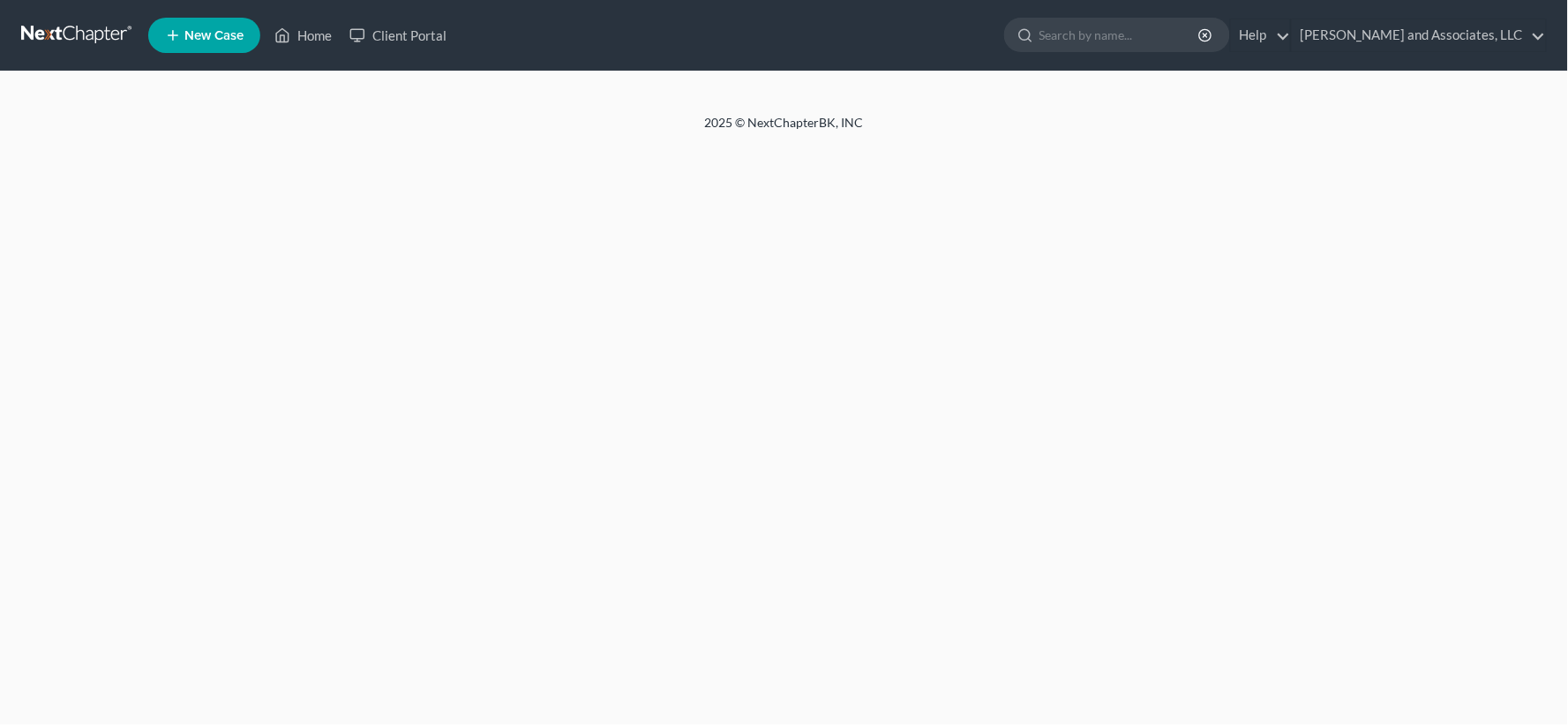
select select "1"
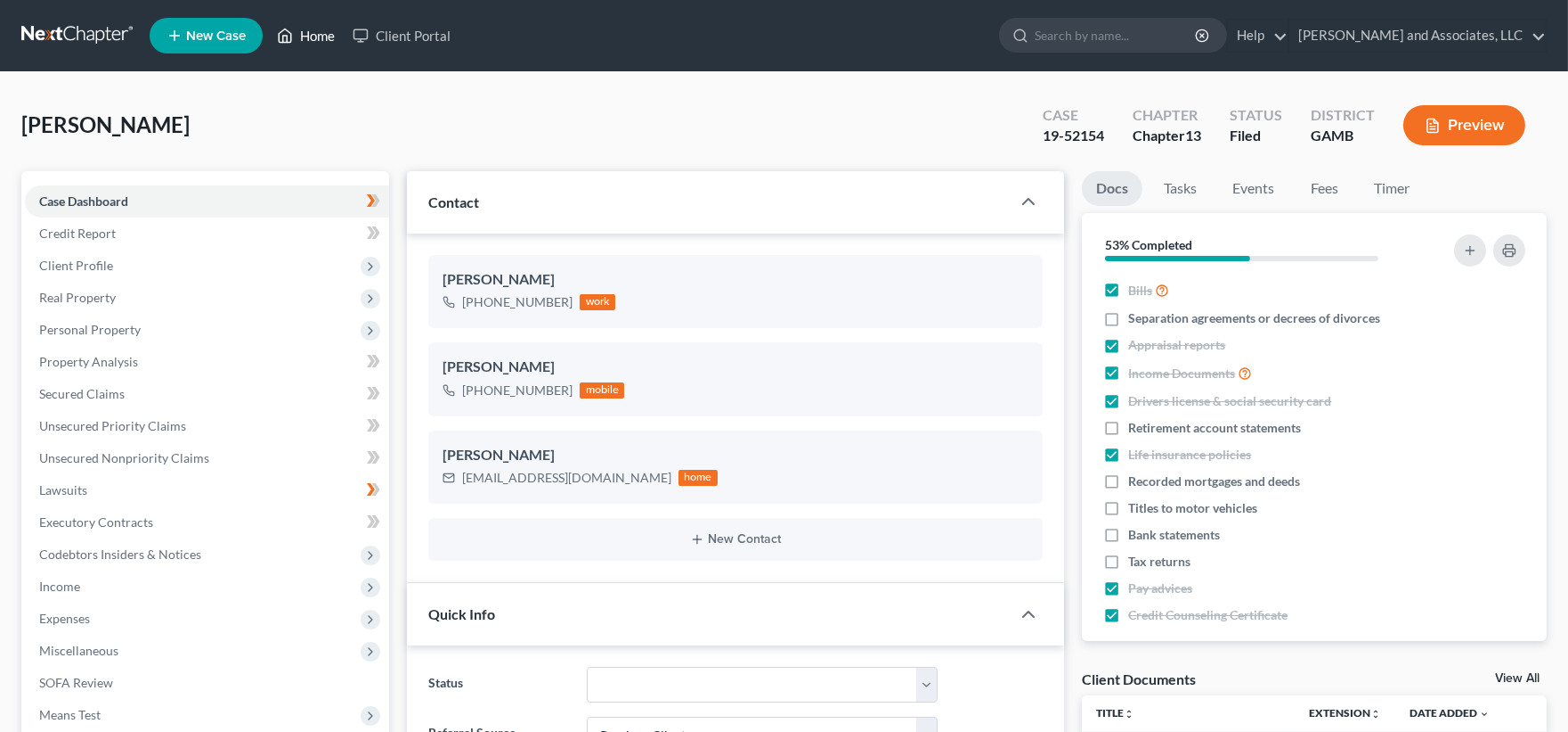
click at [318, 37] on link "Home" at bounding box center [306, 36] width 75 height 32
click at [316, 39] on link "Home" at bounding box center [306, 36] width 75 height 32
click at [328, 30] on link "Home" at bounding box center [306, 36] width 75 height 32
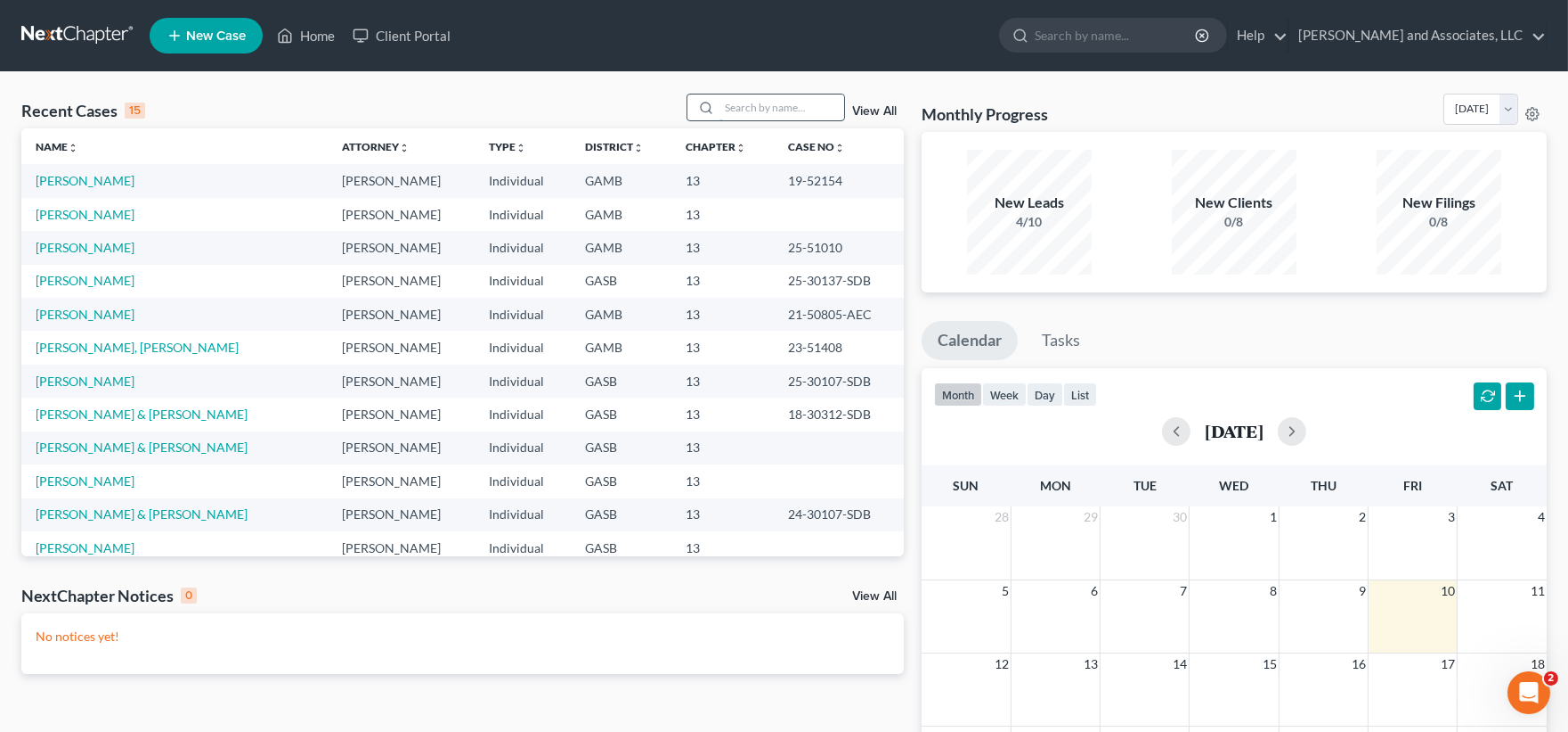
click at [751, 100] on input "search" at bounding box center [782, 107] width 125 height 26
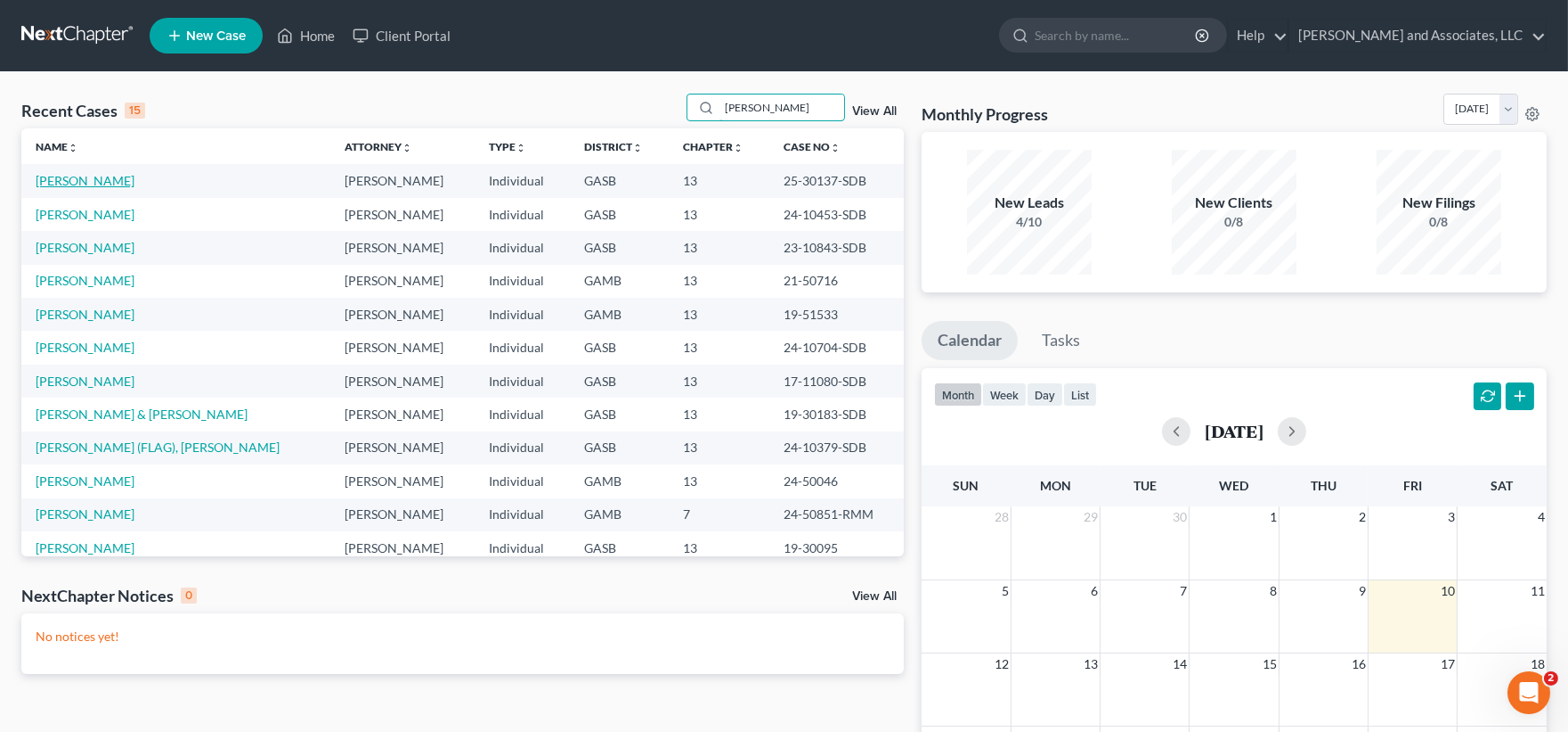
type input "[PERSON_NAME]"
click at [92, 179] on link "[PERSON_NAME]" at bounding box center [85, 180] width 99 height 15
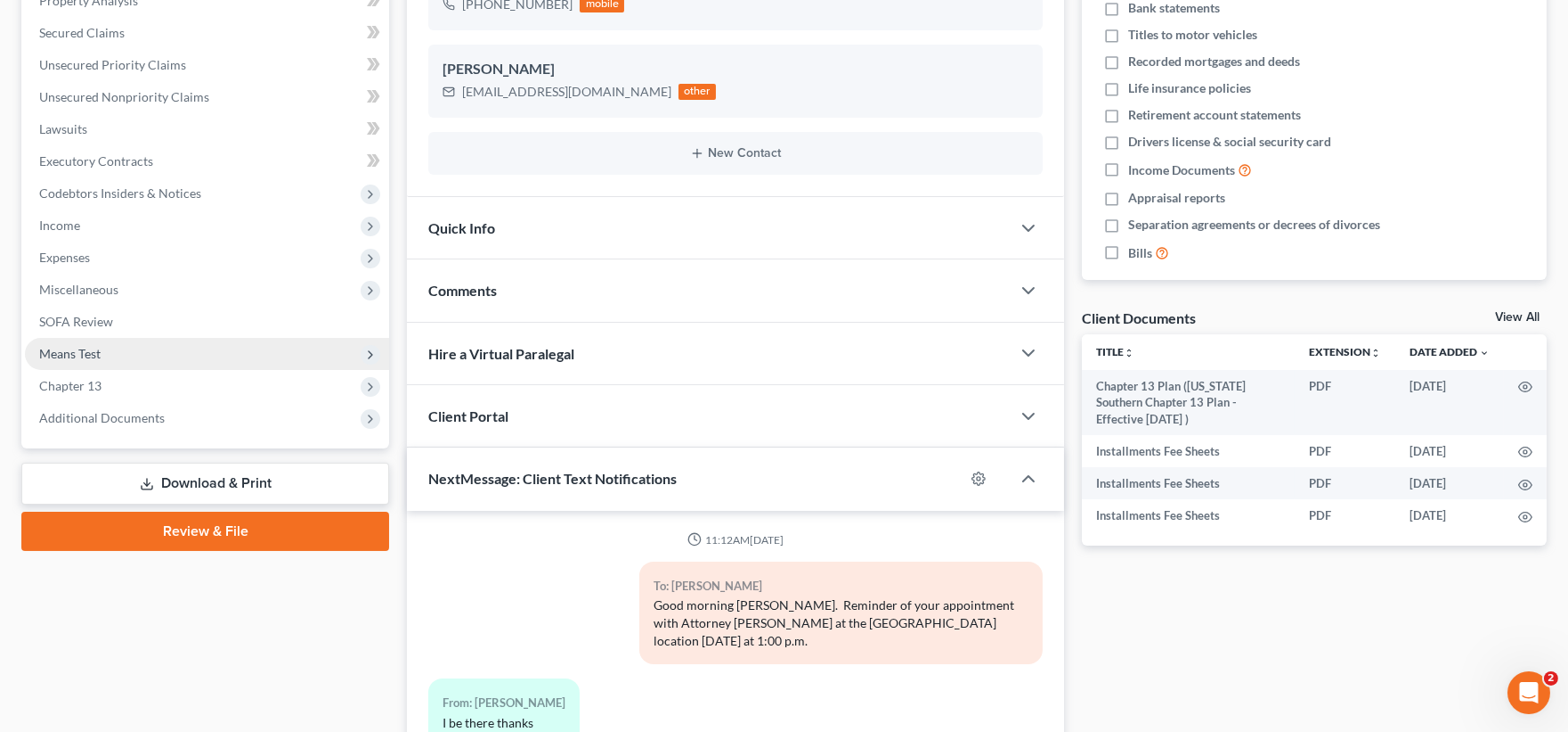
scroll to position [664, 0]
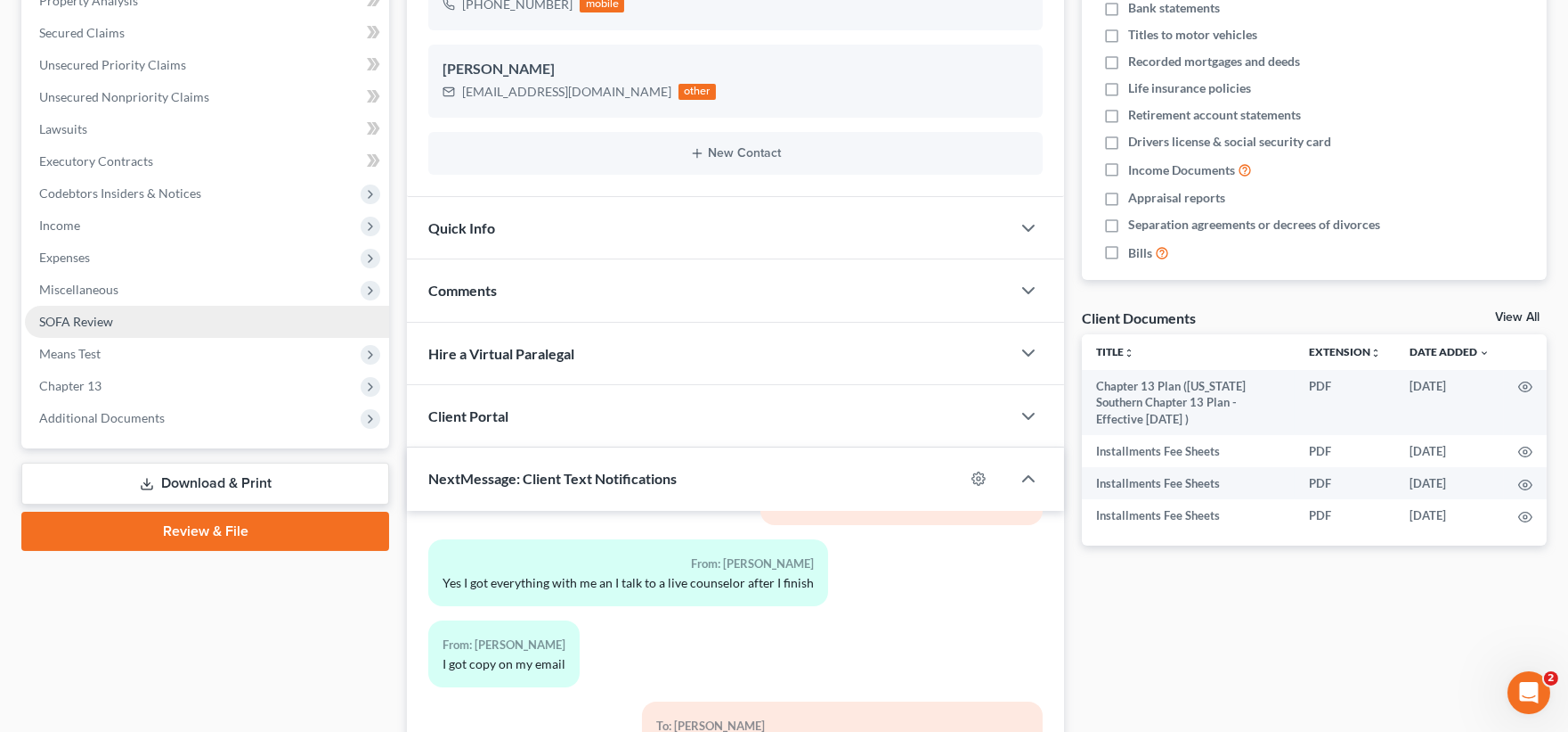
click at [80, 321] on span "SOFA Review" at bounding box center [76, 321] width 74 height 15
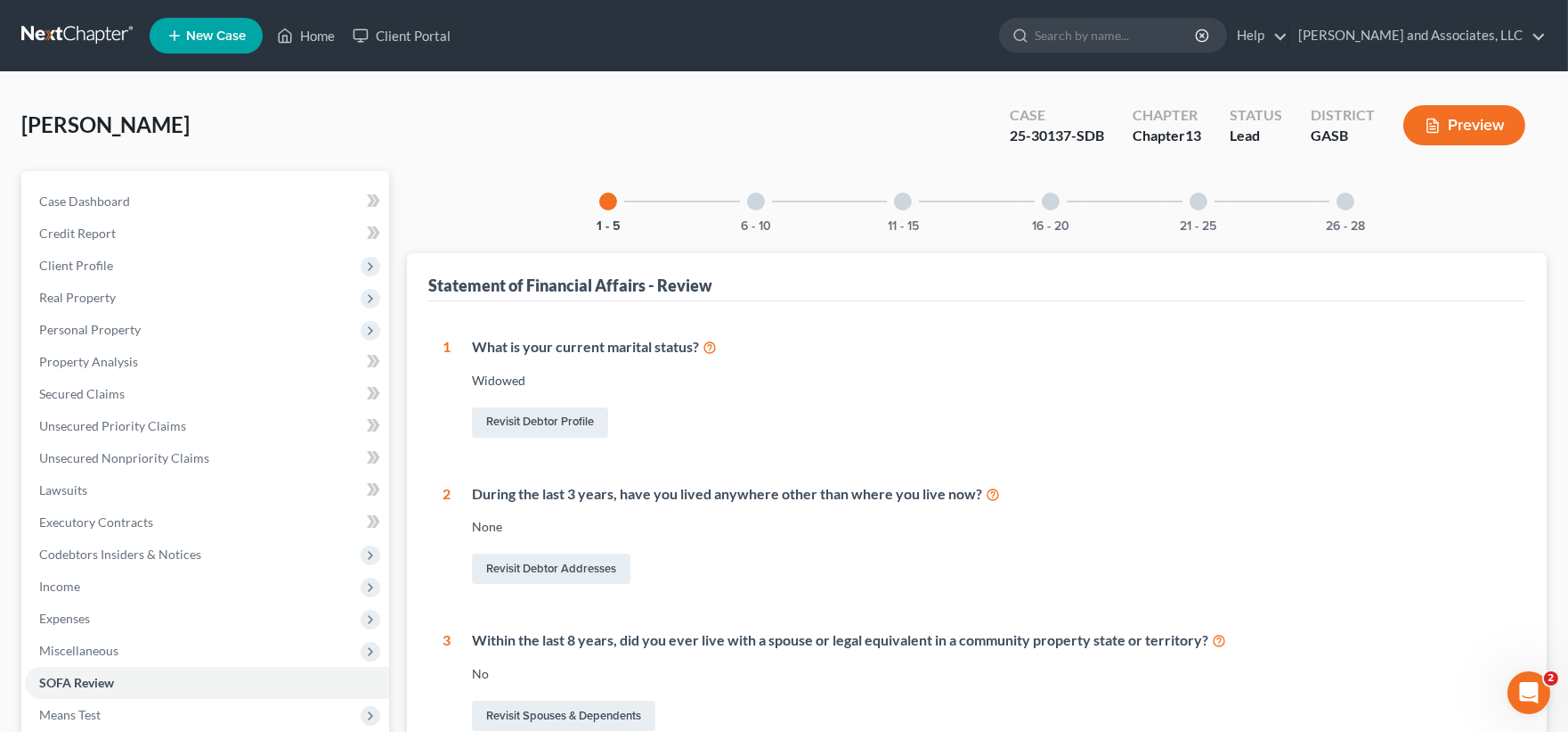
click at [1044, 202] on div at bounding box center [1051, 202] width 18 height 18
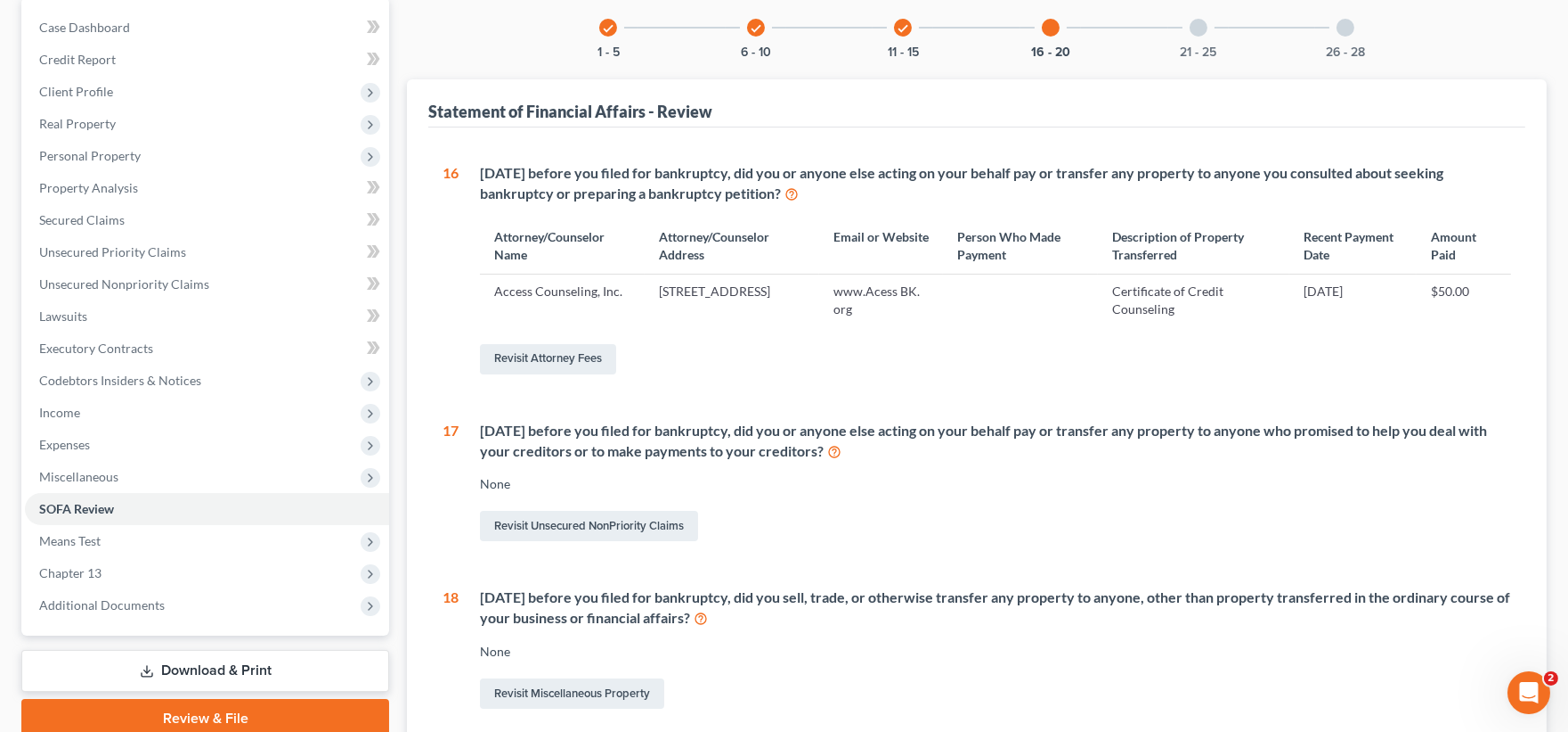
scroll to position [594, 0]
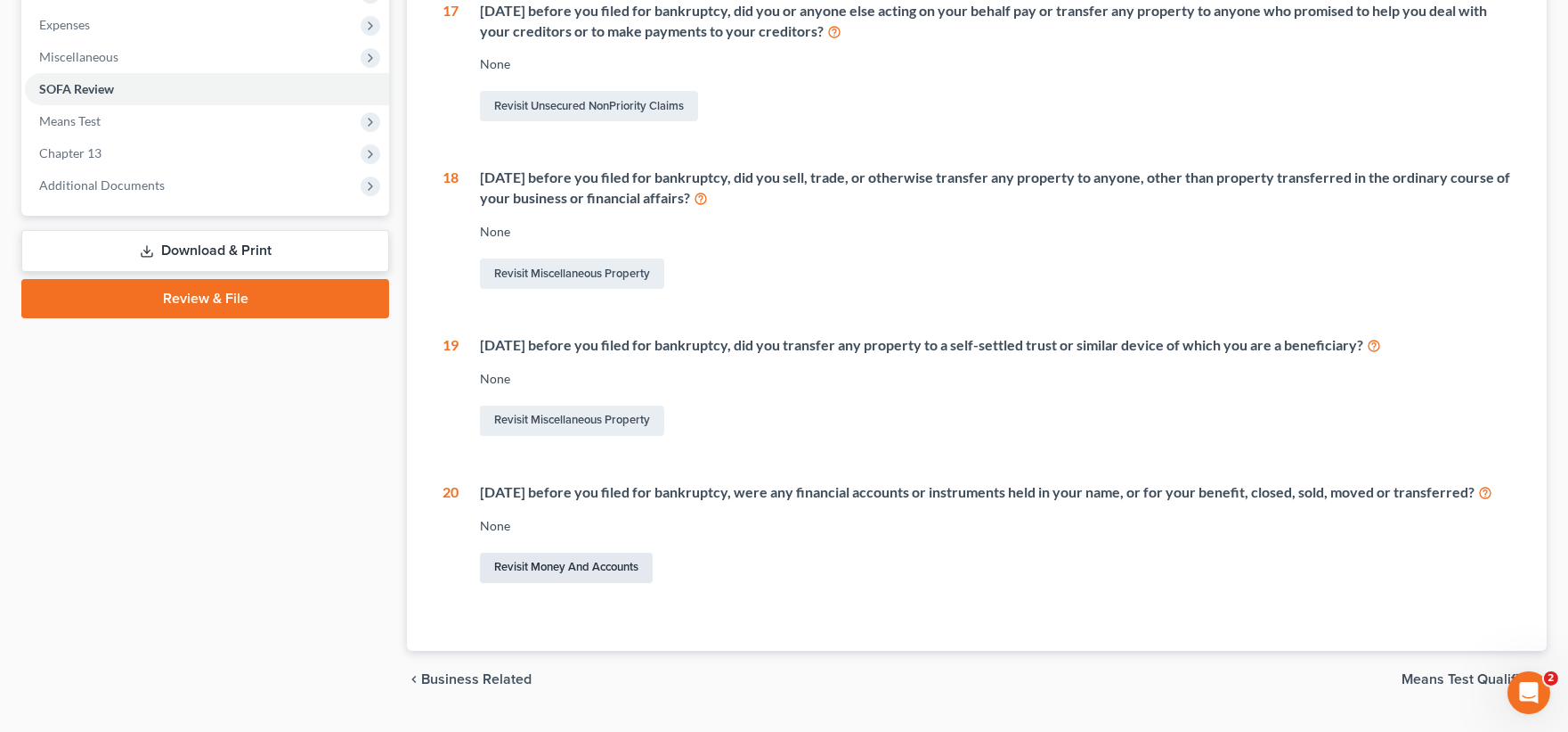
click at [556, 583] on link "Revisit Money and Accounts" at bounding box center [566, 568] width 173 height 30
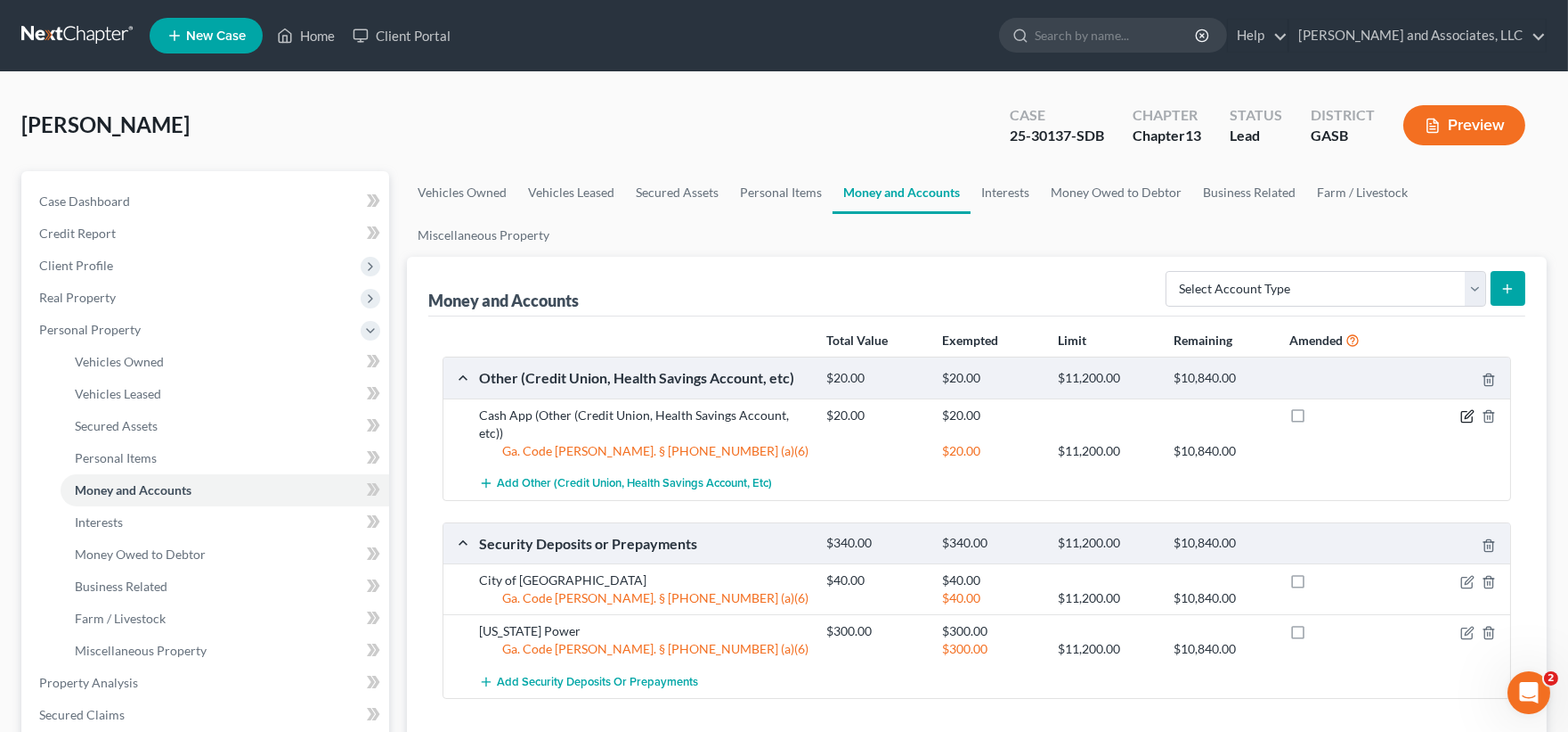
click at [1469, 412] on icon "button" at bounding box center [1468, 414] width 8 height 8
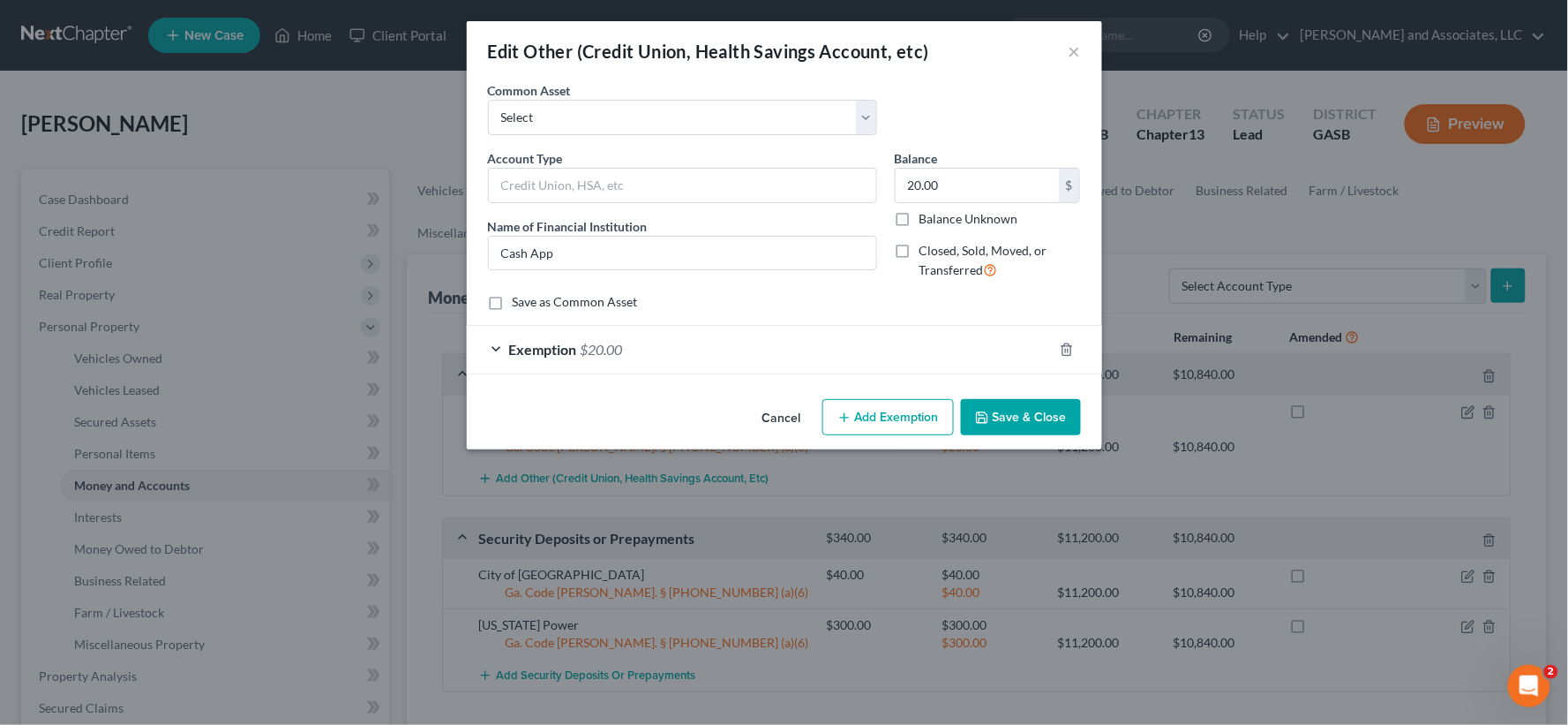
click at [919, 252] on label "Closed, Sold, Moved, or Transferred" at bounding box center [1000, 260] width 162 height 38
click at [927, 252] on input "Closed, Sold, Moved, or Transferred" at bounding box center [932, 247] width 12 height 12
checkbox input "true"
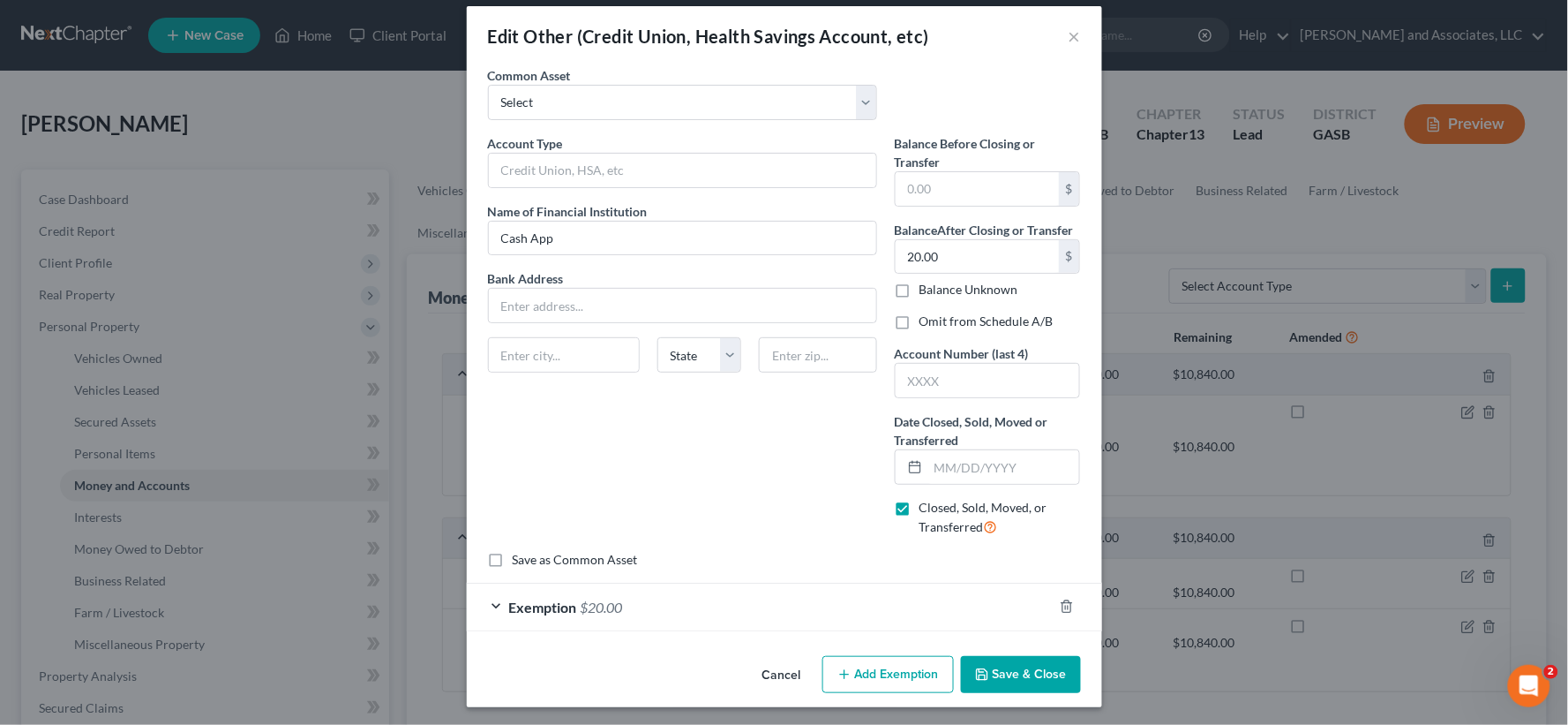
scroll to position [20, 0]
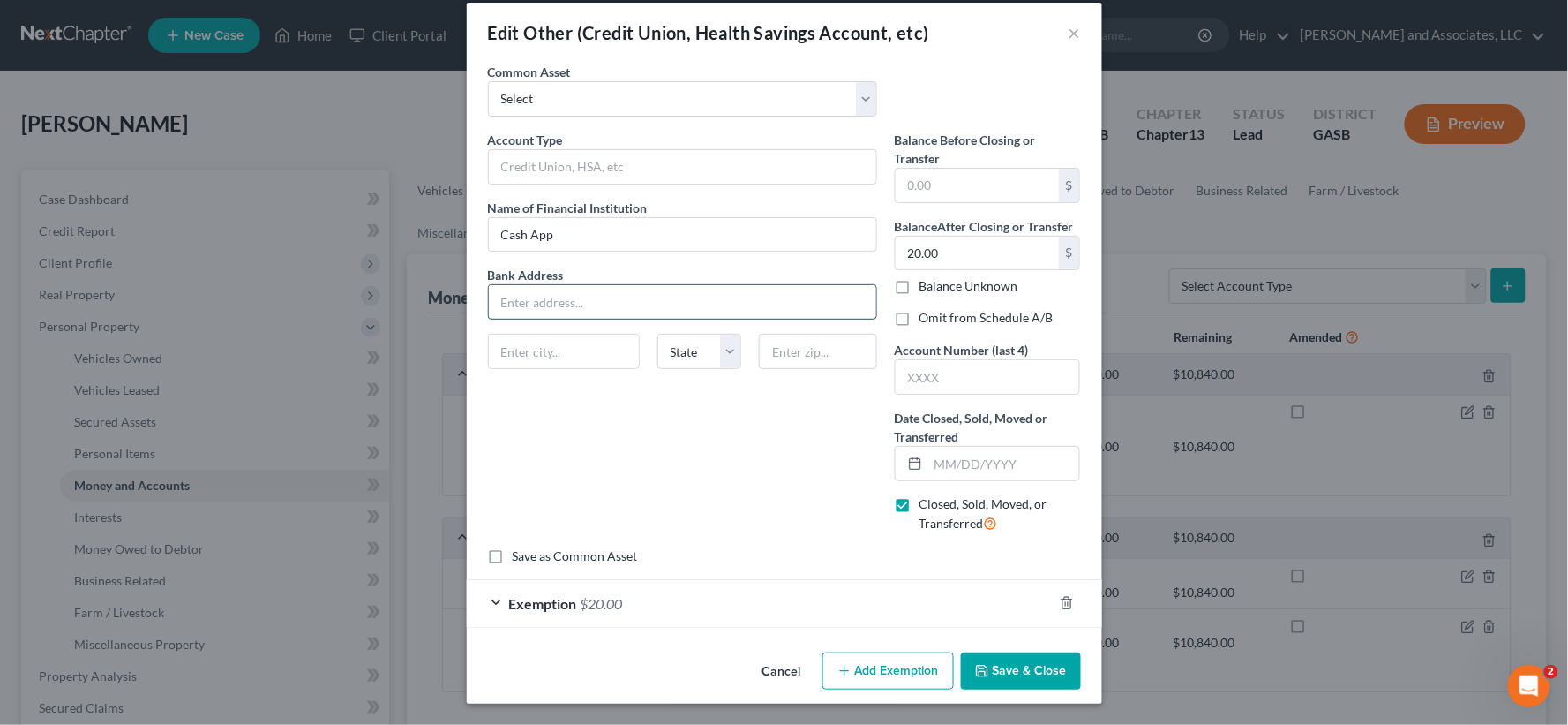
click at [569, 303] on input "text" at bounding box center [682, 302] width 387 height 34
type input "Bank of [PERSON_NAME]"
click at [557, 351] on input "text" at bounding box center [563, 351] width 150 height 34
type input "[GEOGRAPHIC_DATA]"
click at [703, 355] on select "State [US_STATE] AK AR AZ CA CO CT DE DC [GEOGRAPHIC_DATA] [GEOGRAPHIC_DATA] GU…" at bounding box center [699, 351] width 84 height 36
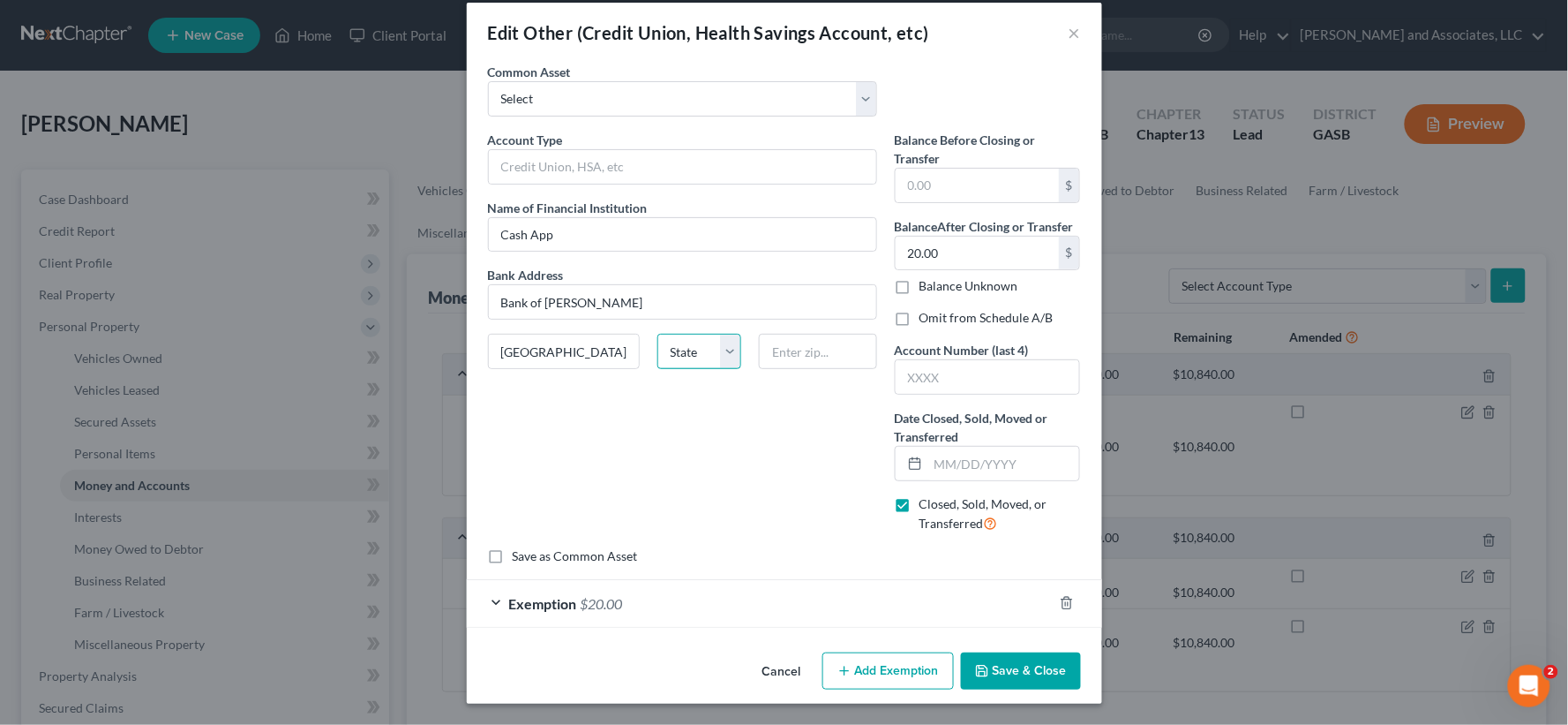
select select "10"
click at [657, 333] on select "State [US_STATE] AK AR AZ CA CO CT DE DC [GEOGRAPHIC_DATA] [GEOGRAPHIC_DATA] GU…" at bounding box center [699, 351] width 84 height 36
click at [795, 357] on input "text" at bounding box center [817, 351] width 118 height 36
type input "31021"
click at [666, 477] on div "Account Type Name of Financial Institution * Cash App Bank Address Bank of [PER…" at bounding box center [682, 339] width 407 height 417
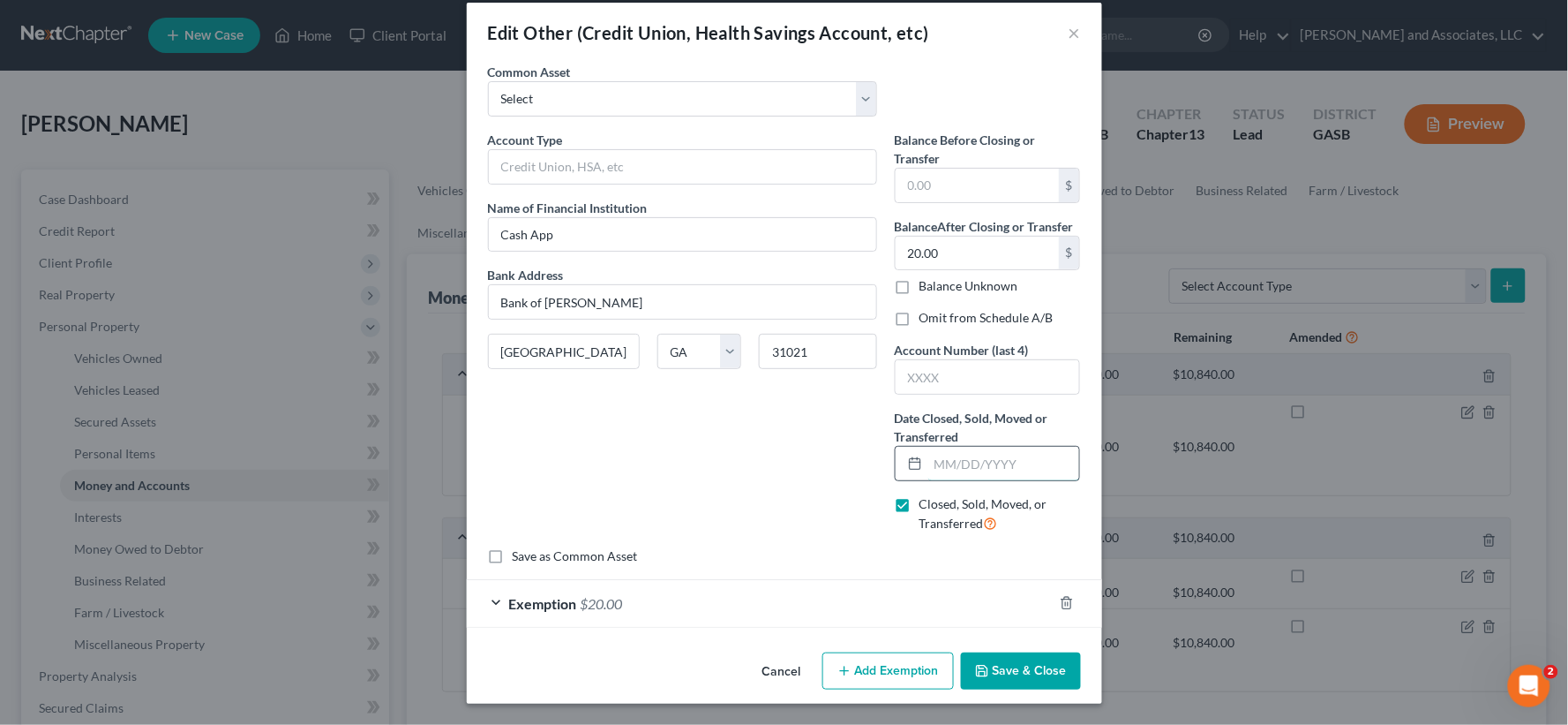
click at [963, 474] on input "text" at bounding box center [1004, 464] width 152 height 34
type input "[DATE]"
click at [995, 668] on button "Save & Close" at bounding box center [1021, 671] width 120 height 37
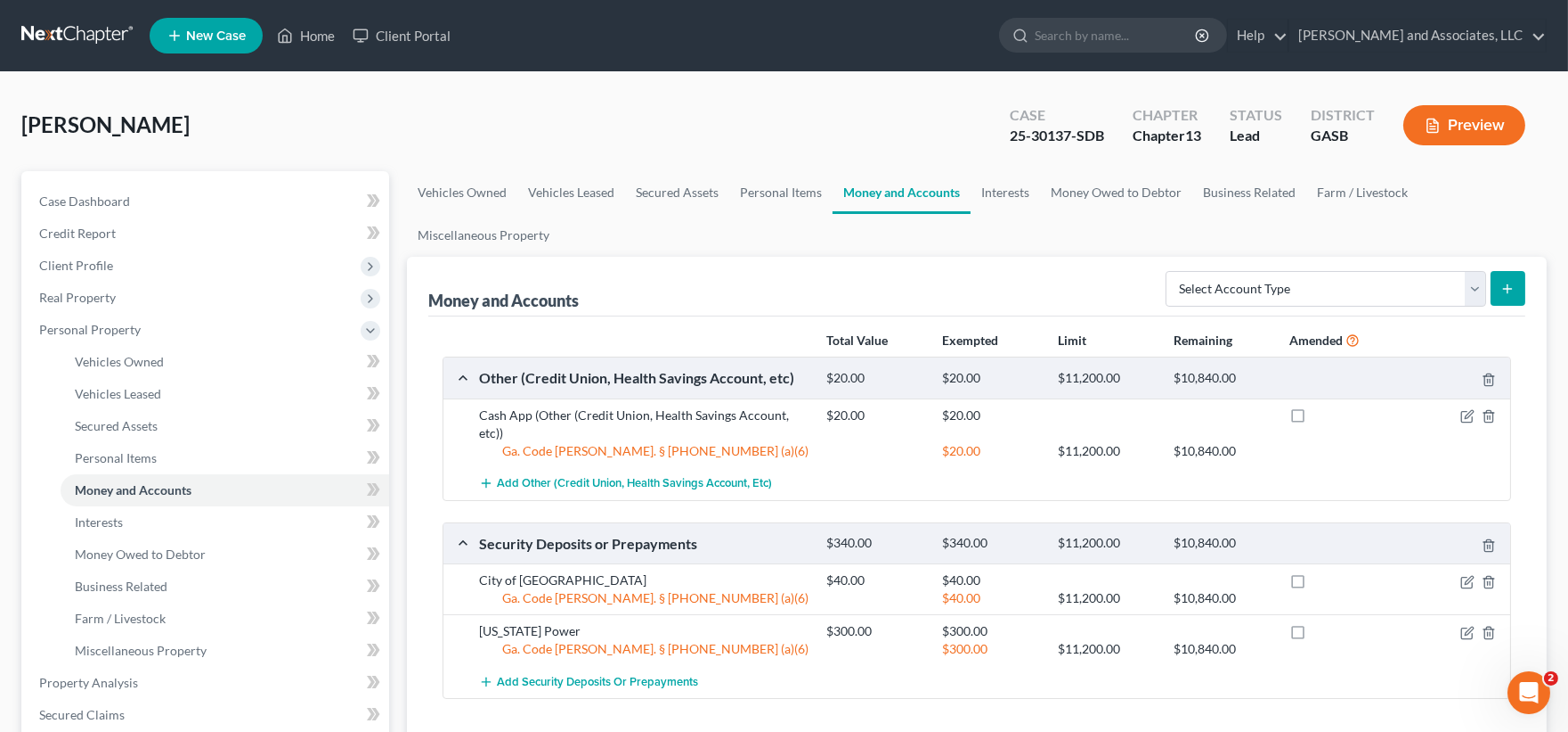
click at [1488, 126] on button "Preview" at bounding box center [1464, 125] width 122 height 40
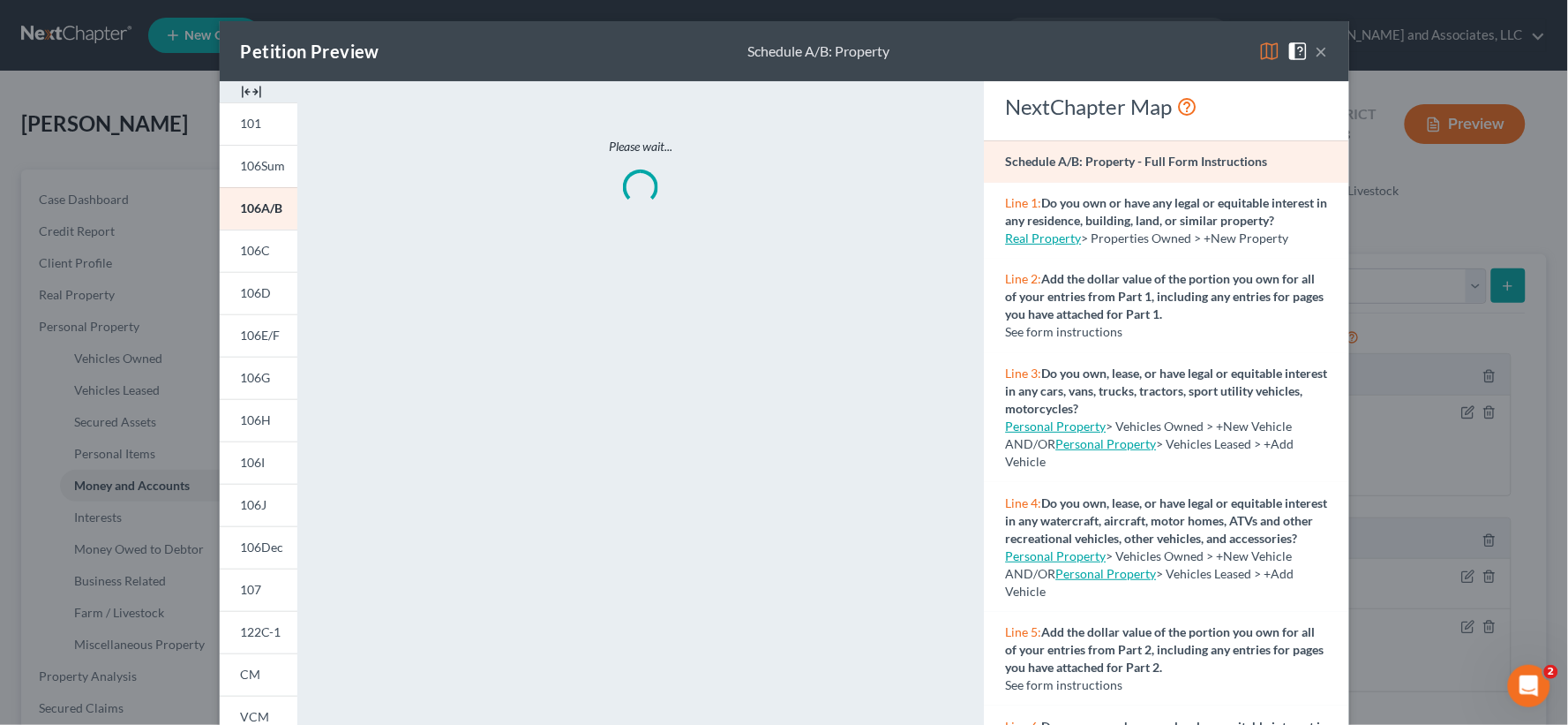
click at [254, 92] on div at bounding box center [258, 92] width 77 height 21
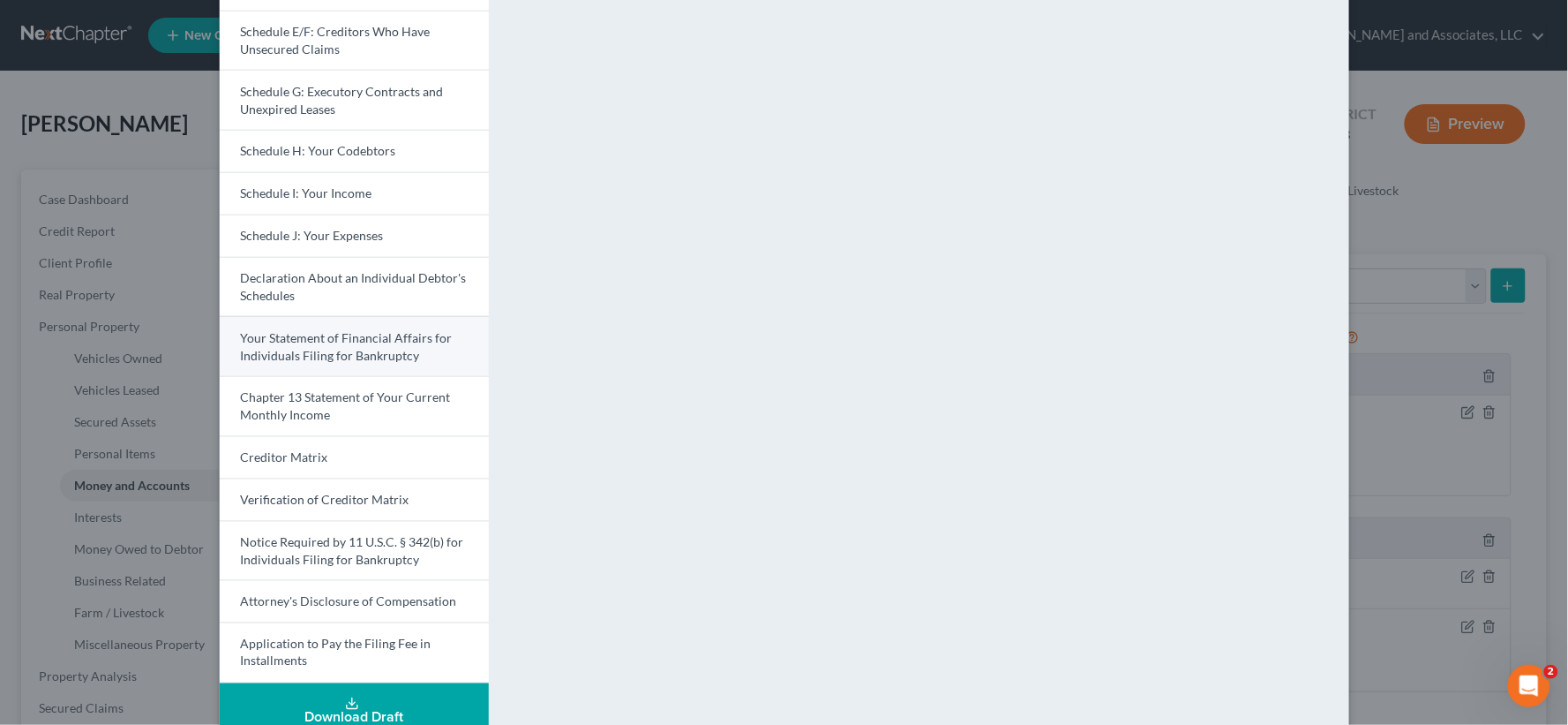
scroll to position [389, 0]
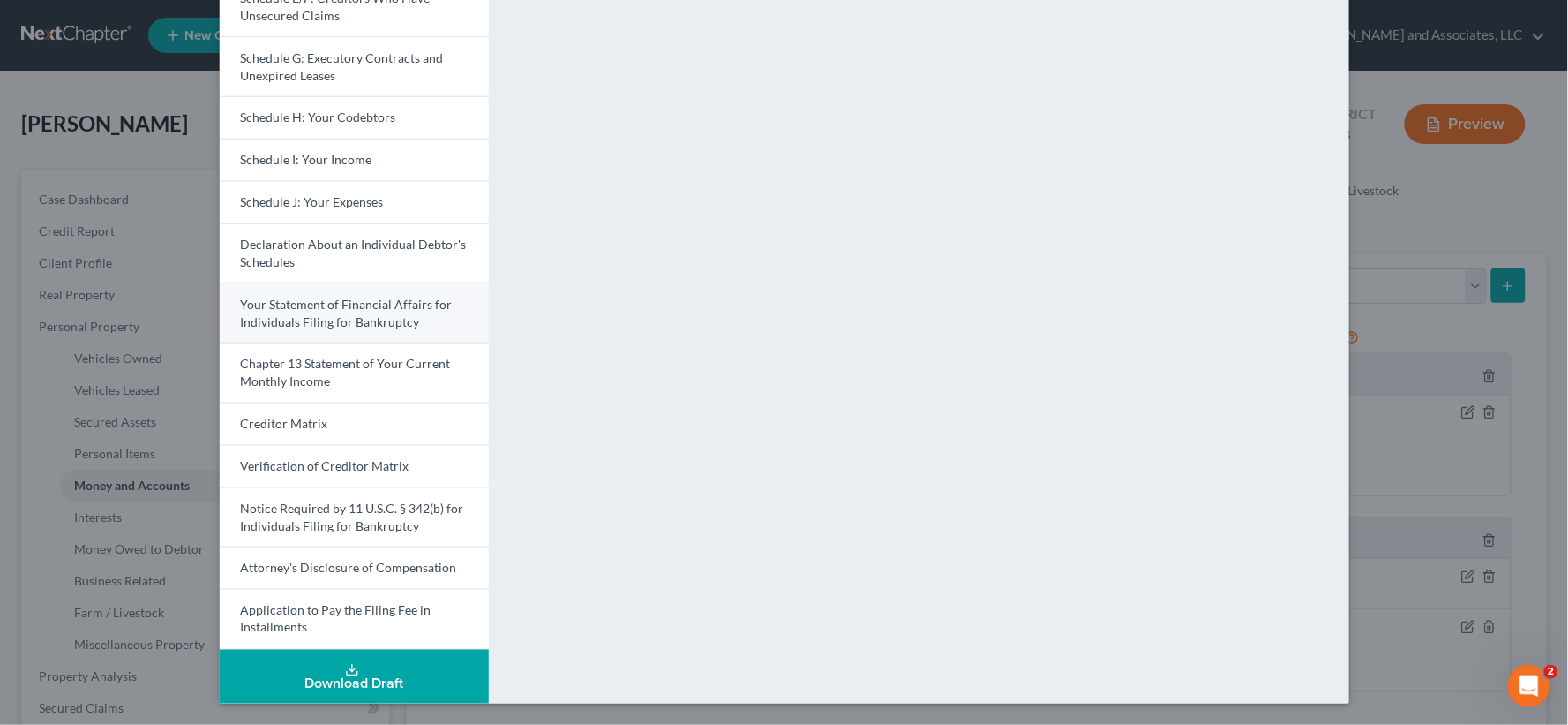
click at [330, 316] on span "Your Statement of Financial Affairs for Individuals Filing for Bankruptcy" at bounding box center [346, 313] width 211 height 33
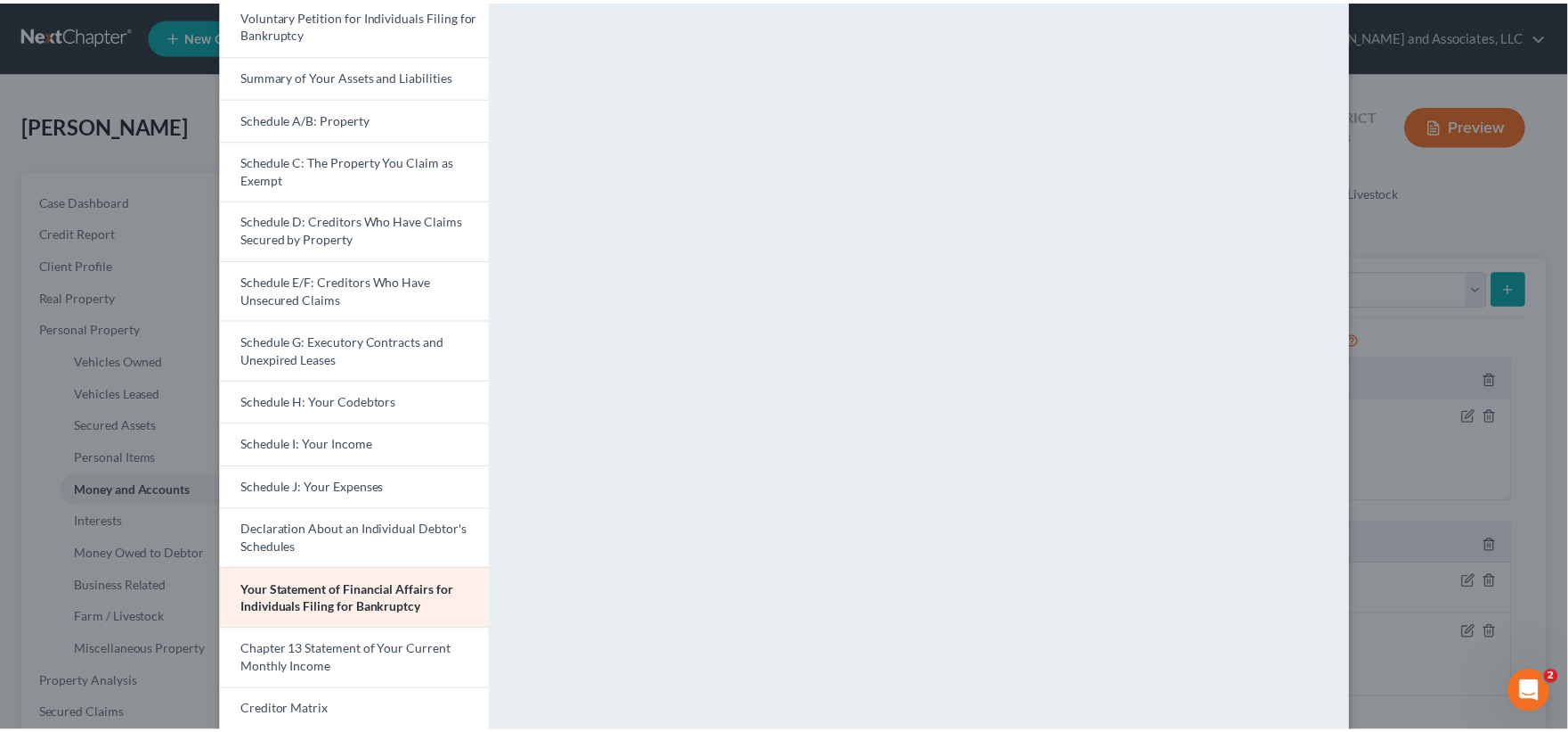
scroll to position [13, 0]
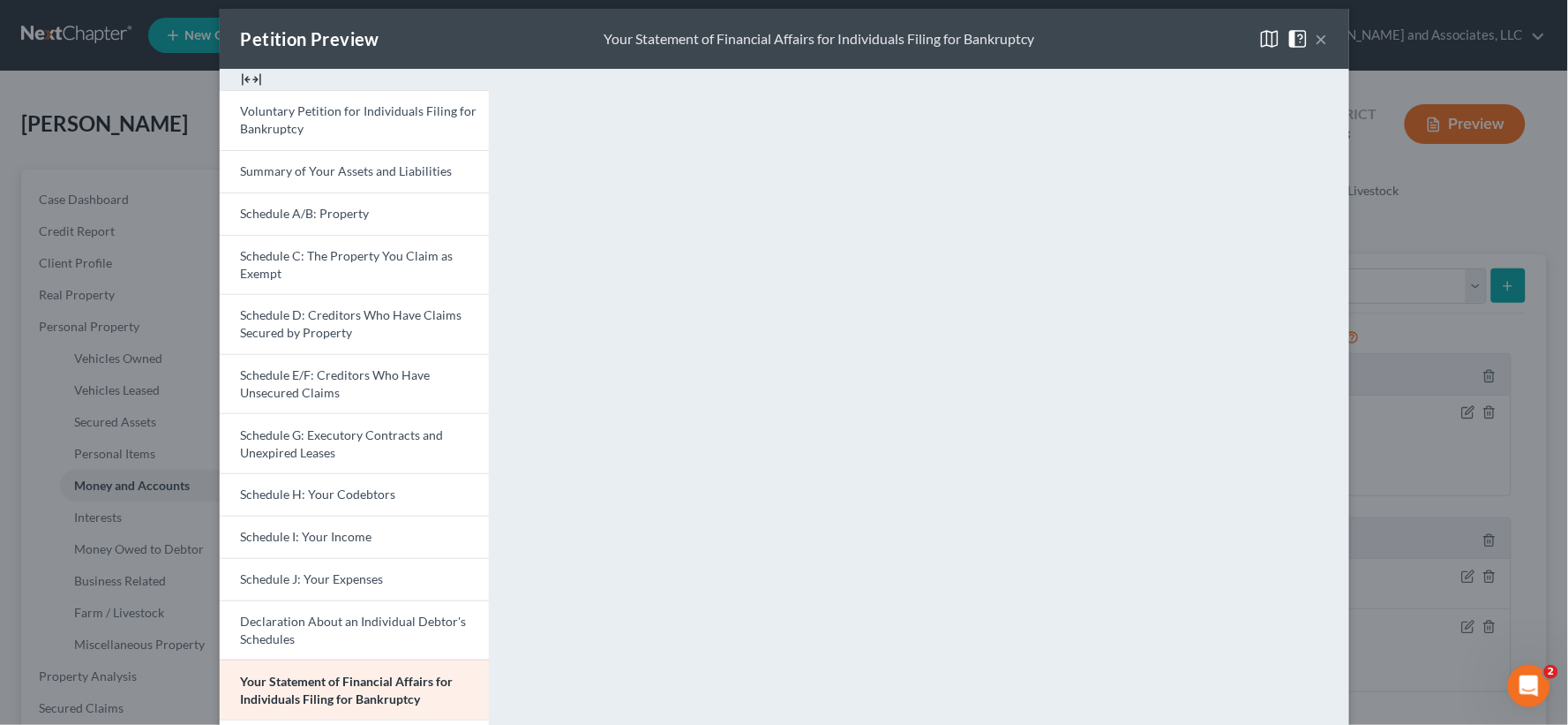
click at [1316, 31] on button "×" at bounding box center [1322, 39] width 12 height 21
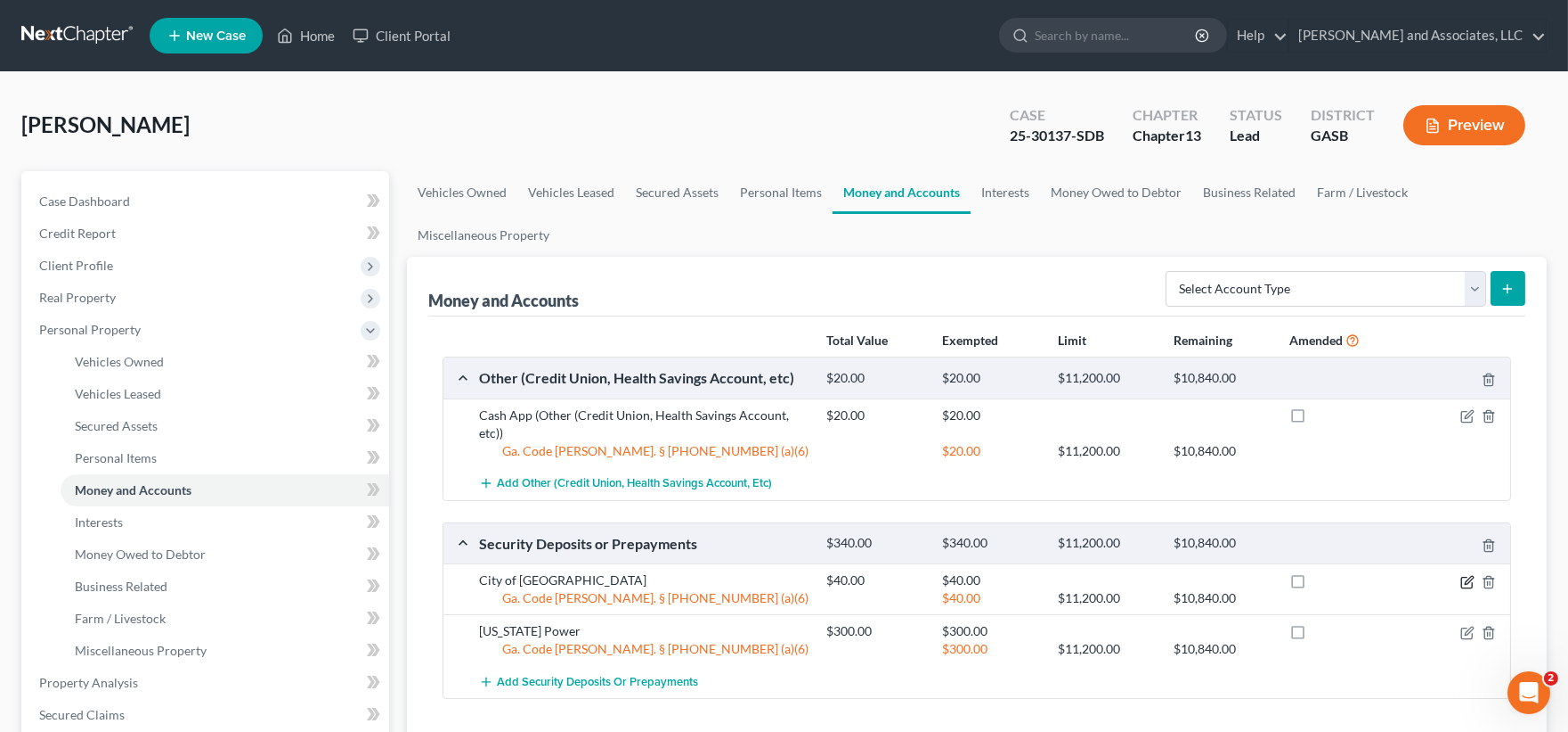
click at [1463, 584] on icon "button" at bounding box center [1468, 582] width 14 height 14
select select "6"
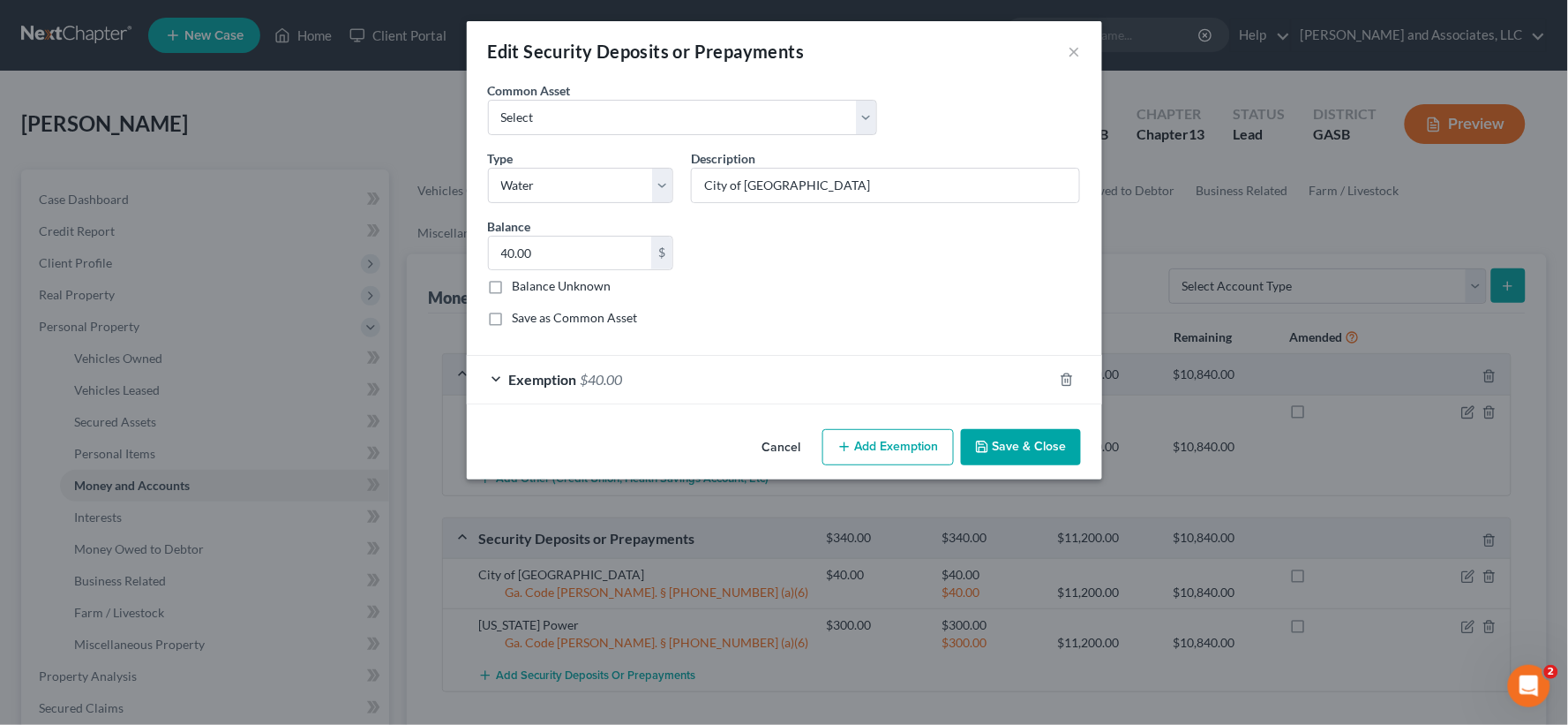
click at [1036, 442] on button "Save & Close" at bounding box center [1021, 448] width 120 height 37
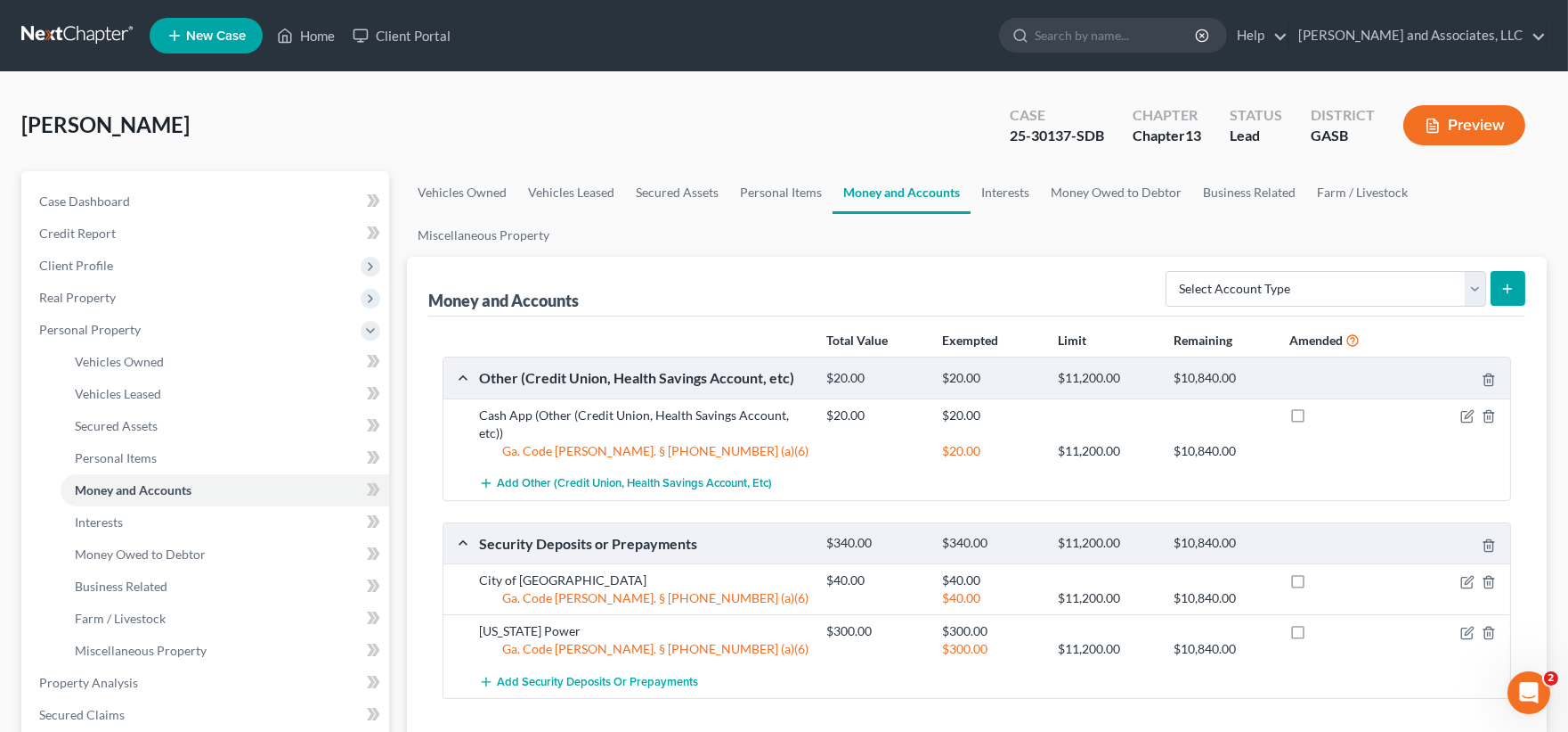
click at [1456, 413] on div at bounding box center [1453, 415] width 116 height 18
click at [1463, 413] on icon "button" at bounding box center [1468, 416] width 14 height 14
select select "10"
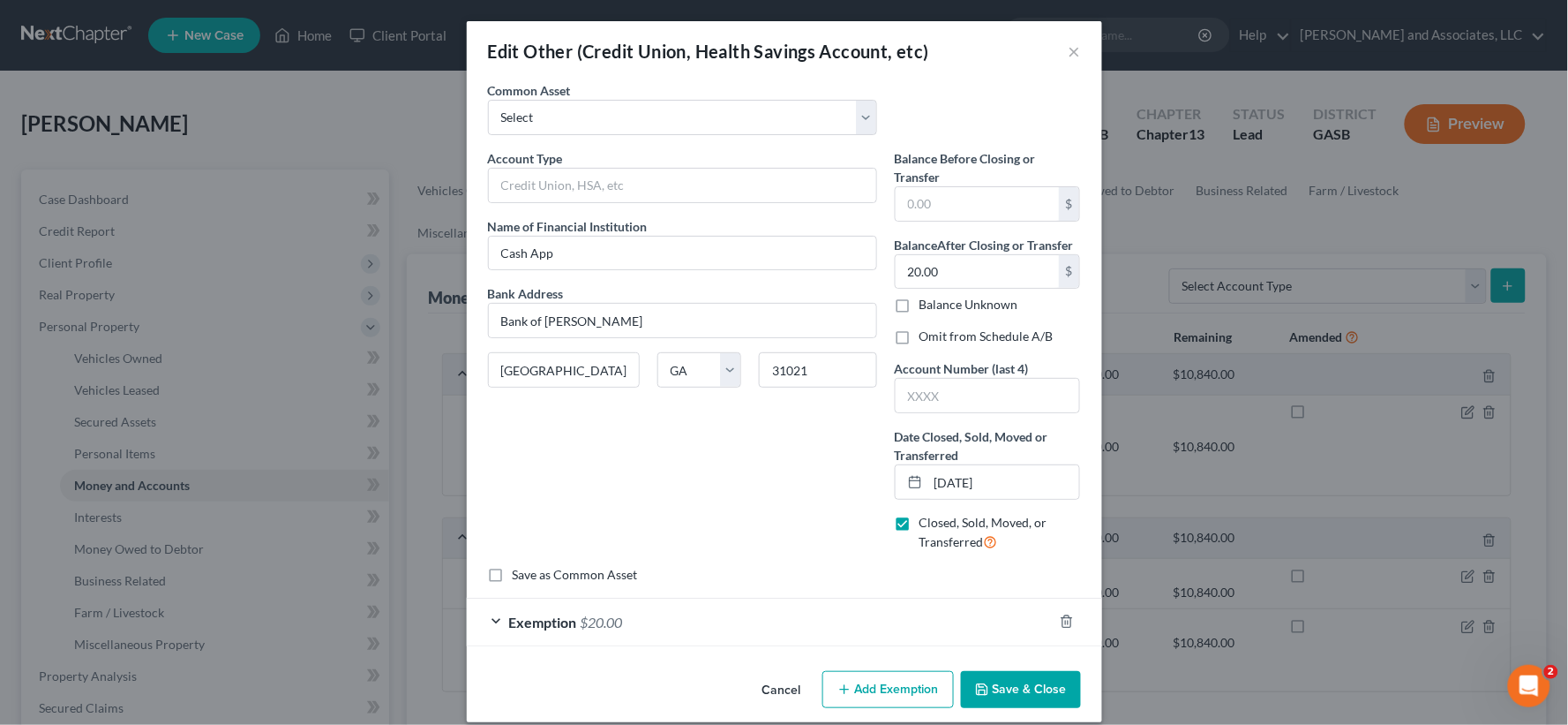
click at [919, 521] on label "Closed, Sold, Moved, or Transferred" at bounding box center [1000, 532] width 162 height 38
click at [927, 521] on input "Closed, Sold, Moved, or Transferred" at bounding box center [932, 519] width 12 height 12
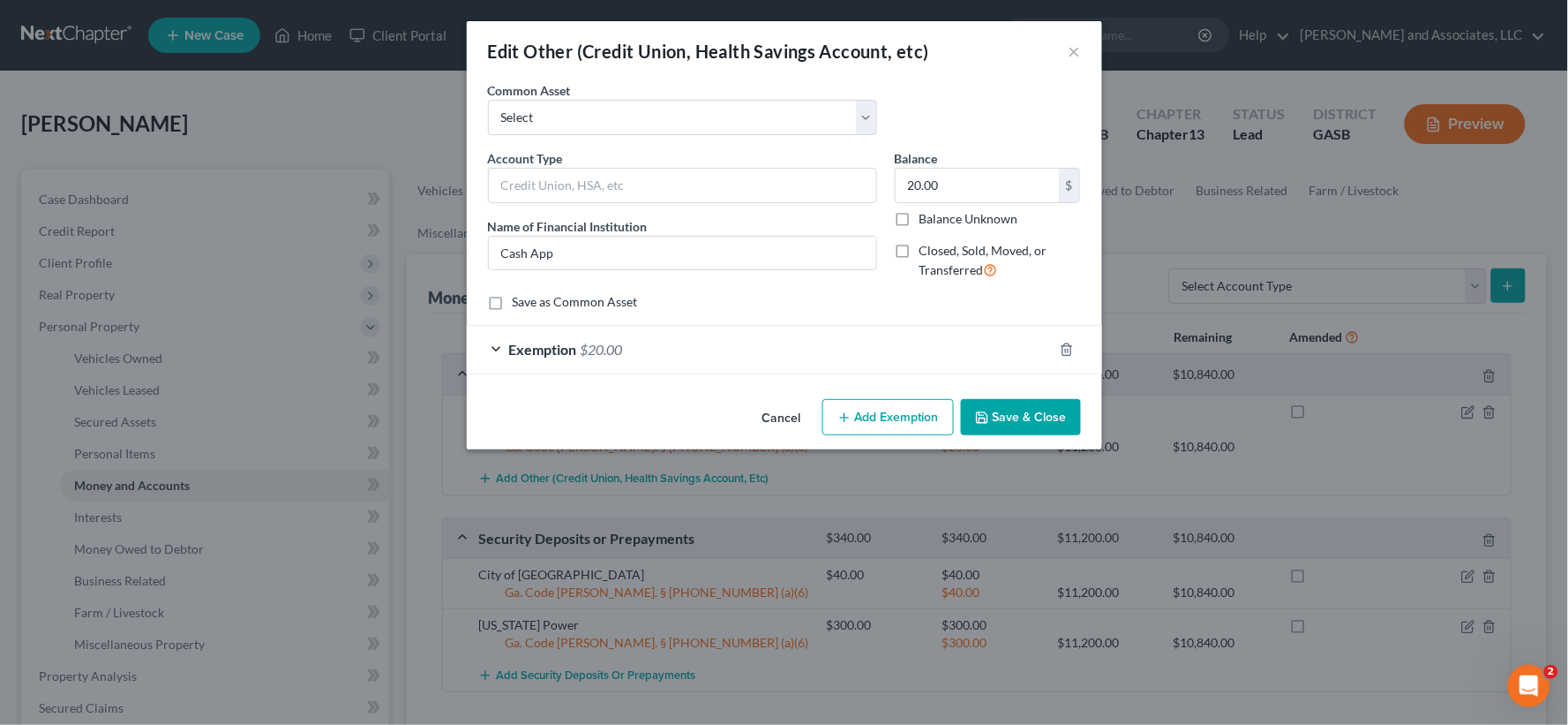
click at [919, 244] on label "Closed, Sold, Moved, or Transferred" at bounding box center [1000, 260] width 162 height 38
click at [927, 244] on input "Closed, Sold, Moved, or Transferred" at bounding box center [932, 247] width 12 height 12
checkbox input "true"
select select "10"
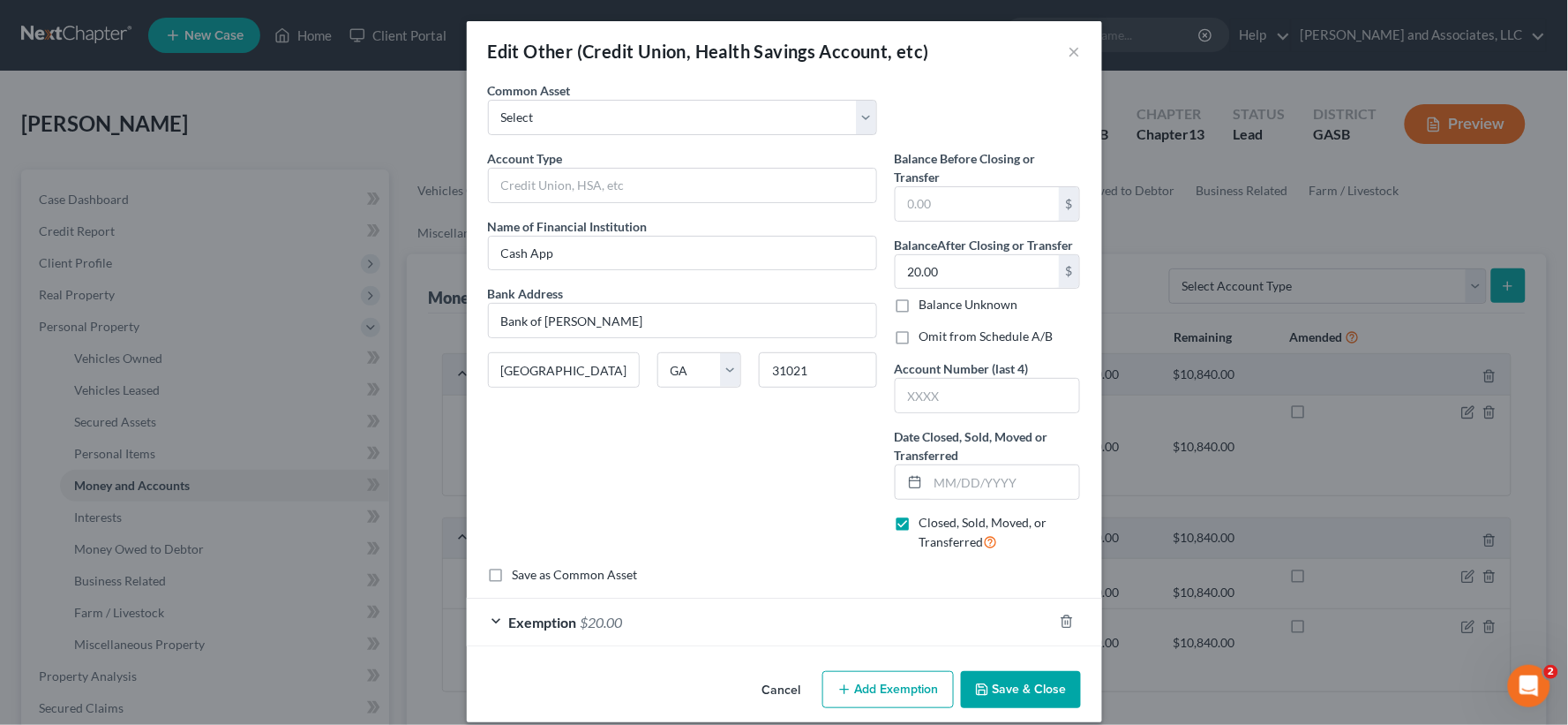
click at [1004, 696] on button "Save & Close" at bounding box center [1021, 689] width 120 height 37
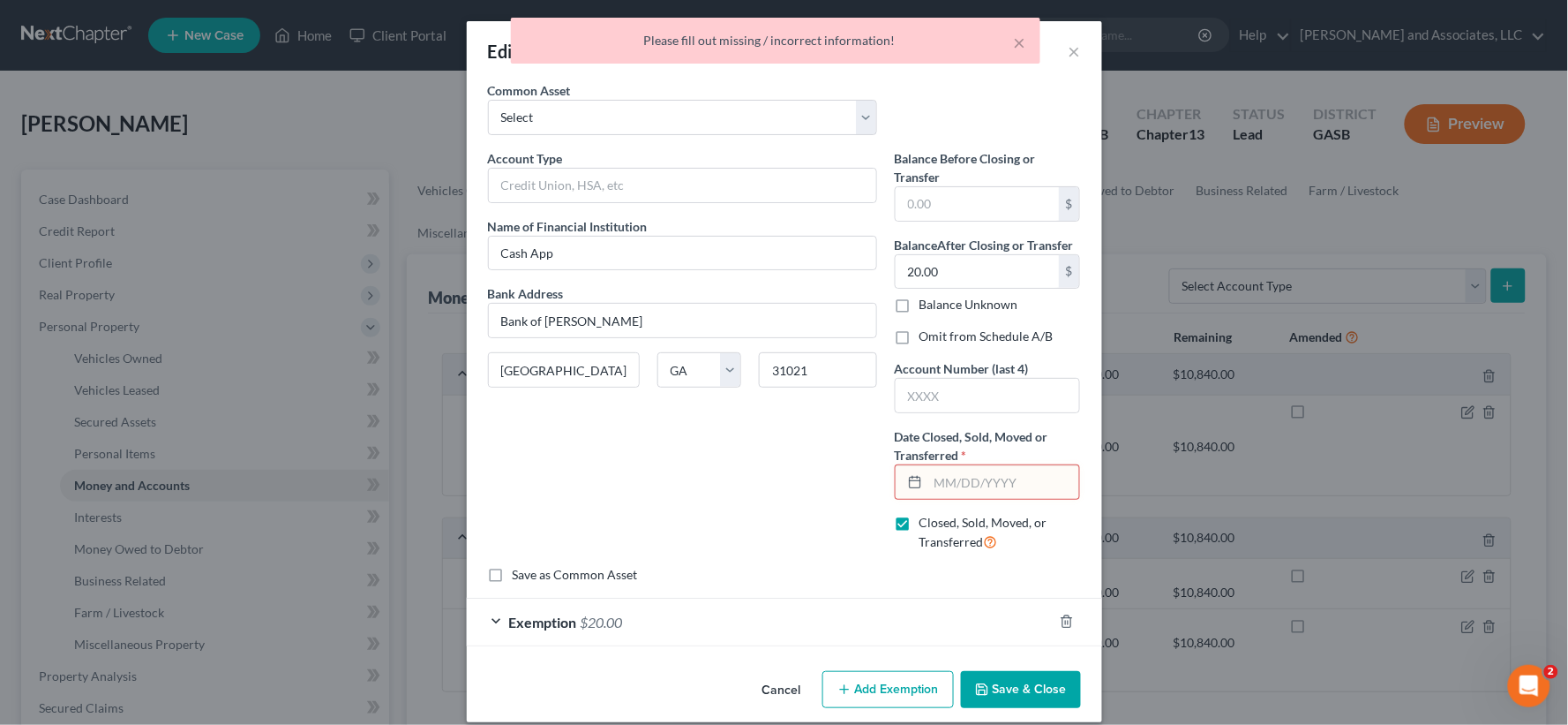
click at [1072, 50] on div "× Please fill out missing / incorrect information!" at bounding box center [775, 45] width 1568 height 55
click at [1064, 54] on div "× Please fill out missing / incorrect information!" at bounding box center [775, 45] width 1568 height 55
click at [763, 691] on button "Cancel" at bounding box center [781, 690] width 67 height 36
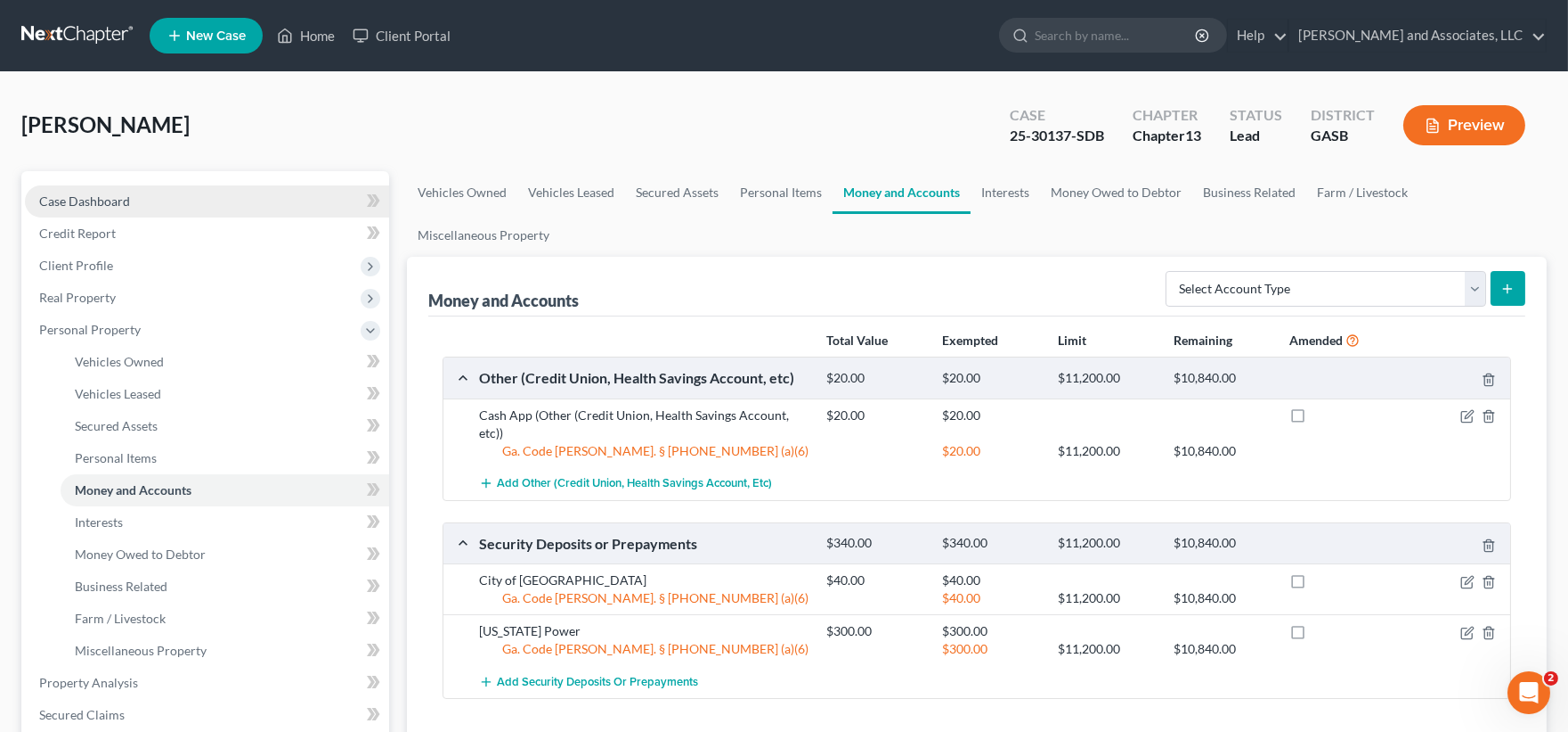
drag, startPoint x: 119, startPoint y: 198, endPoint x: 138, endPoint y: 295, distance: 98.8
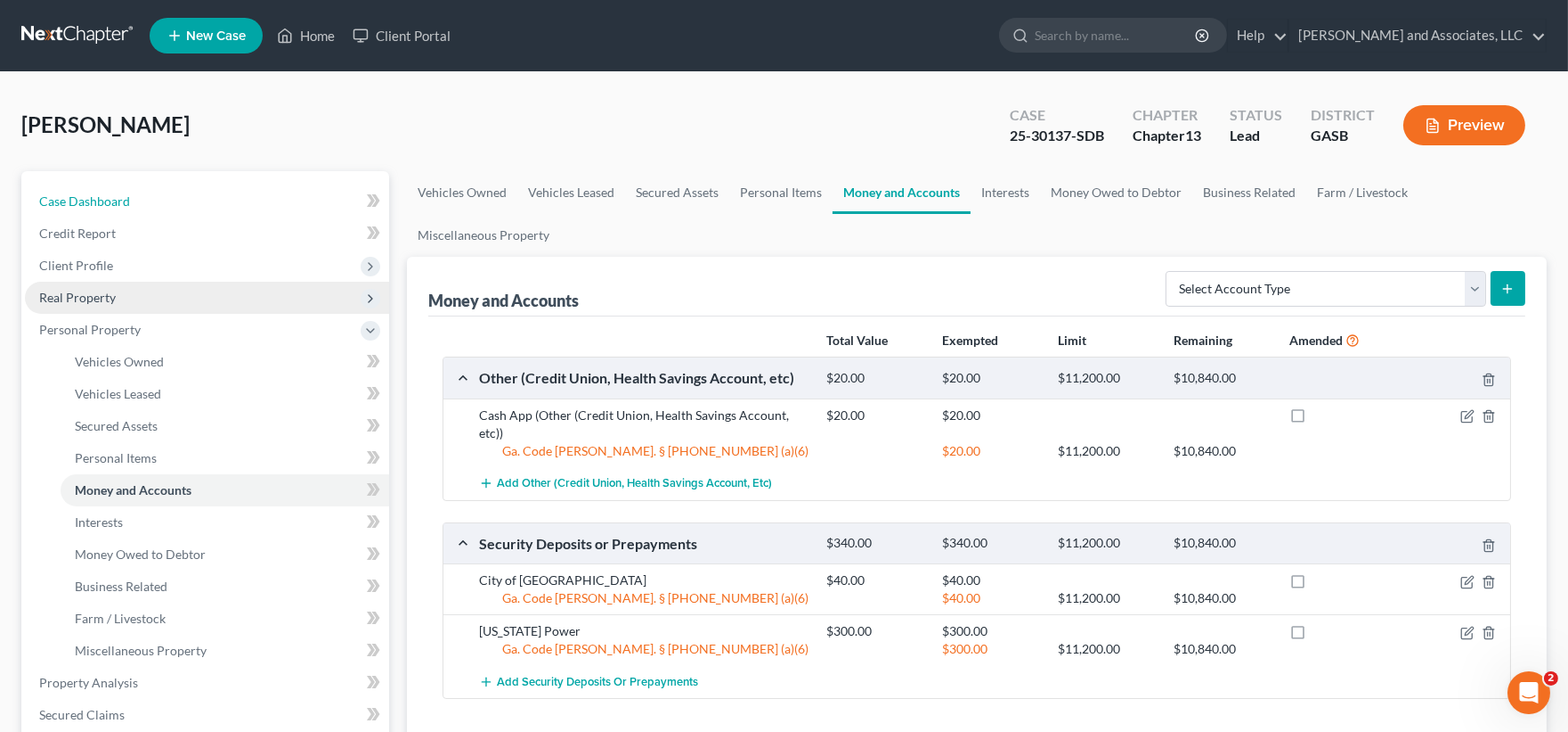
click at [118, 198] on span "Case Dashboard" at bounding box center [84, 201] width 91 height 15
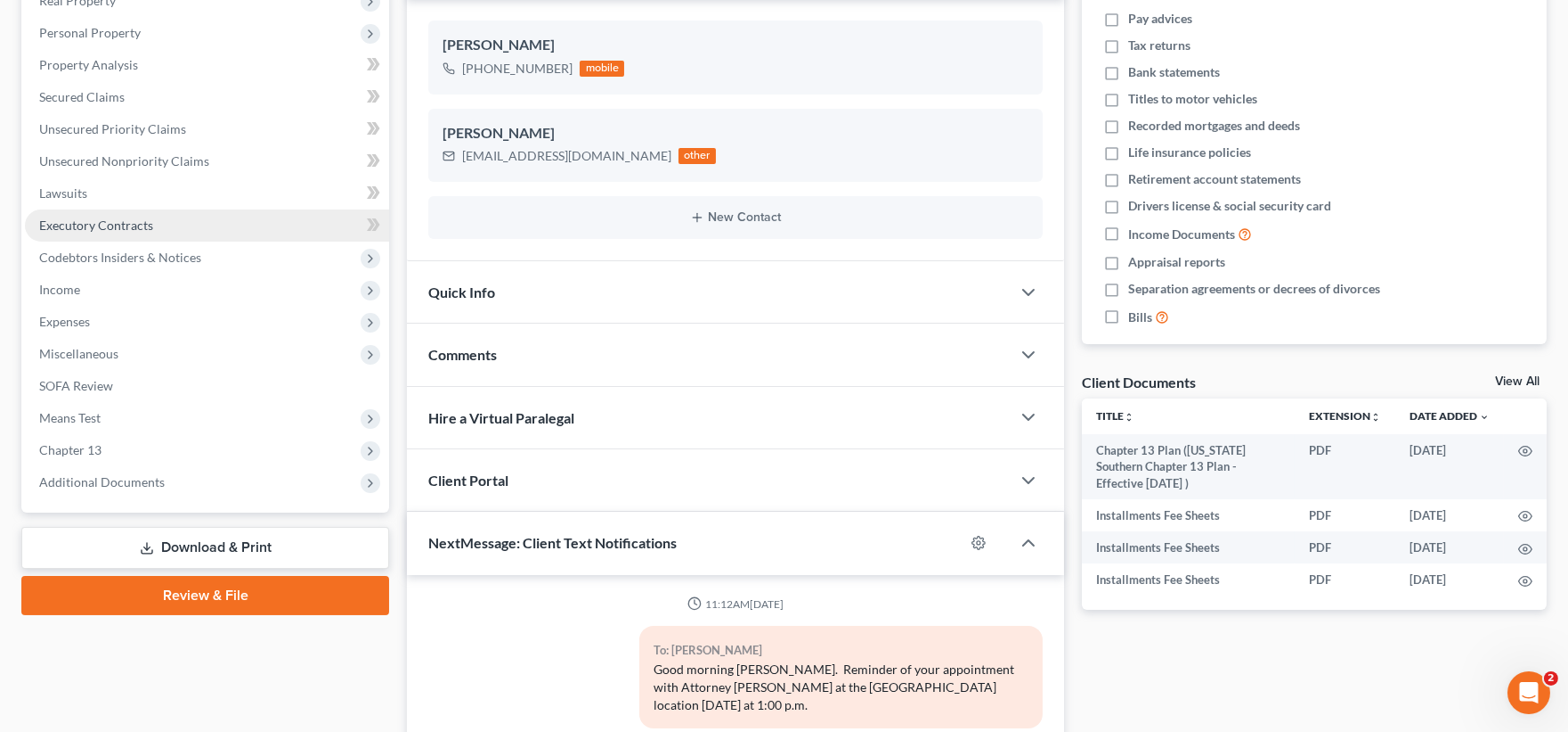
scroll to position [664, 0]
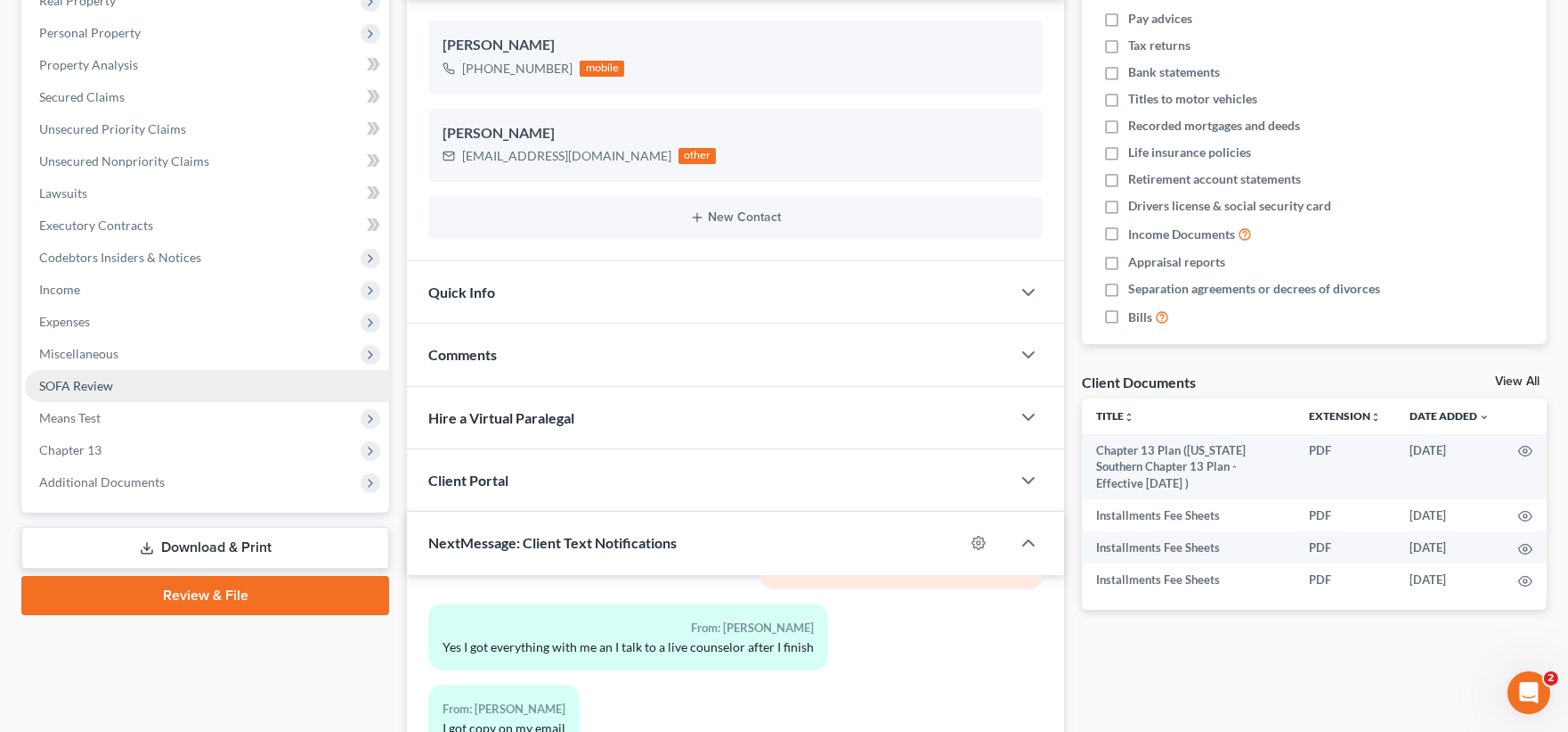
click at [75, 379] on span "SOFA Review" at bounding box center [76, 385] width 74 height 15
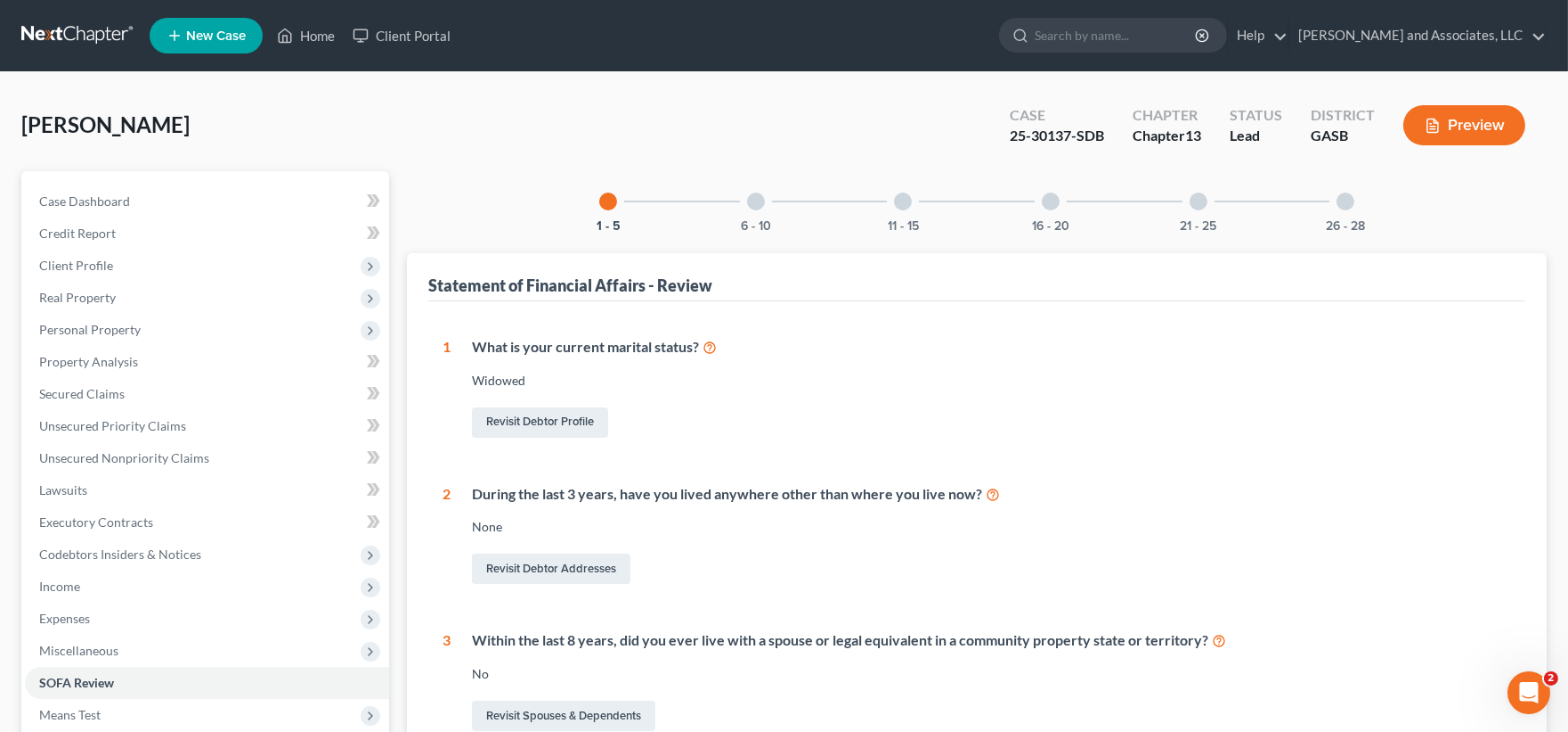
click at [1049, 203] on div at bounding box center [1051, 202] width 18 height 18
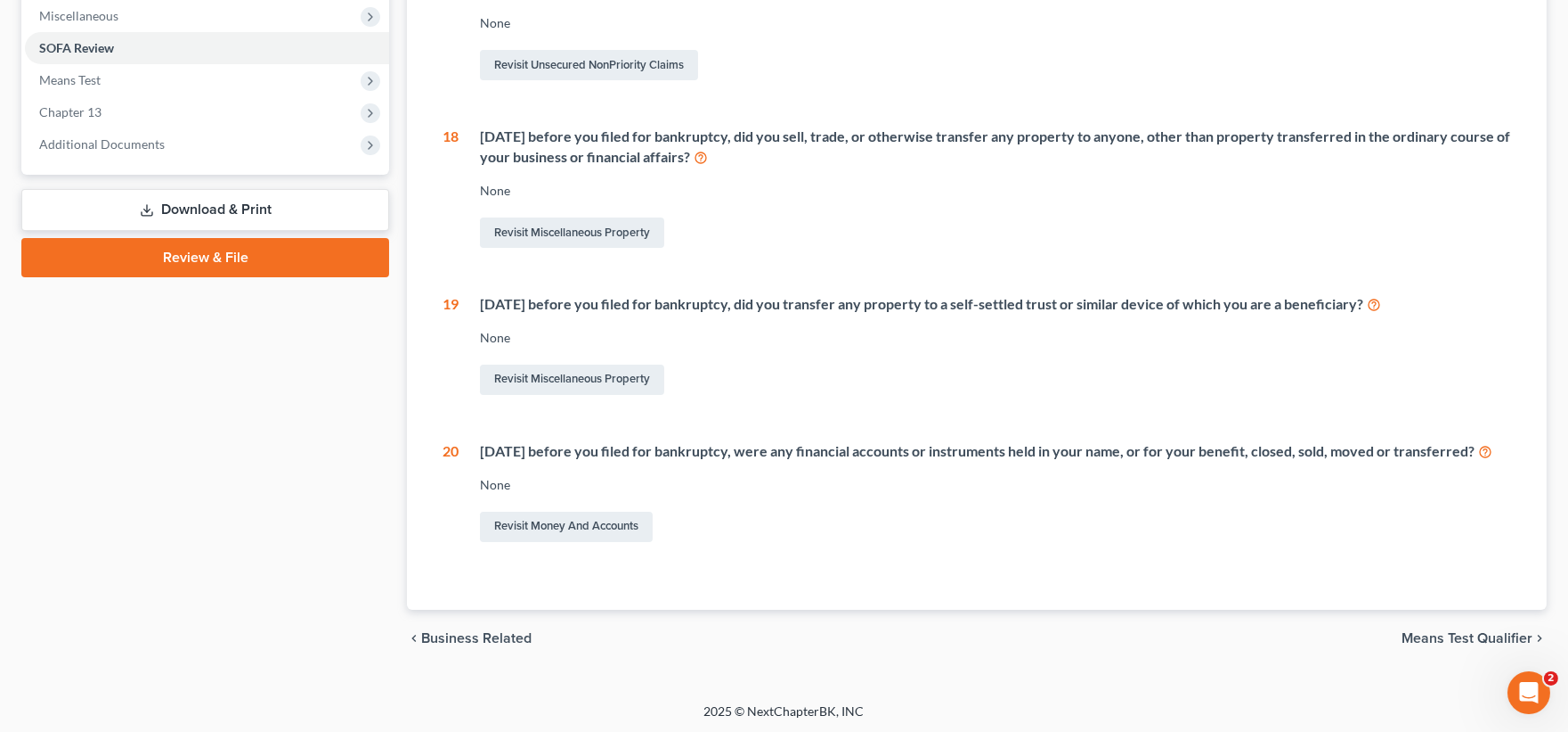
scroll to position [656, 0]
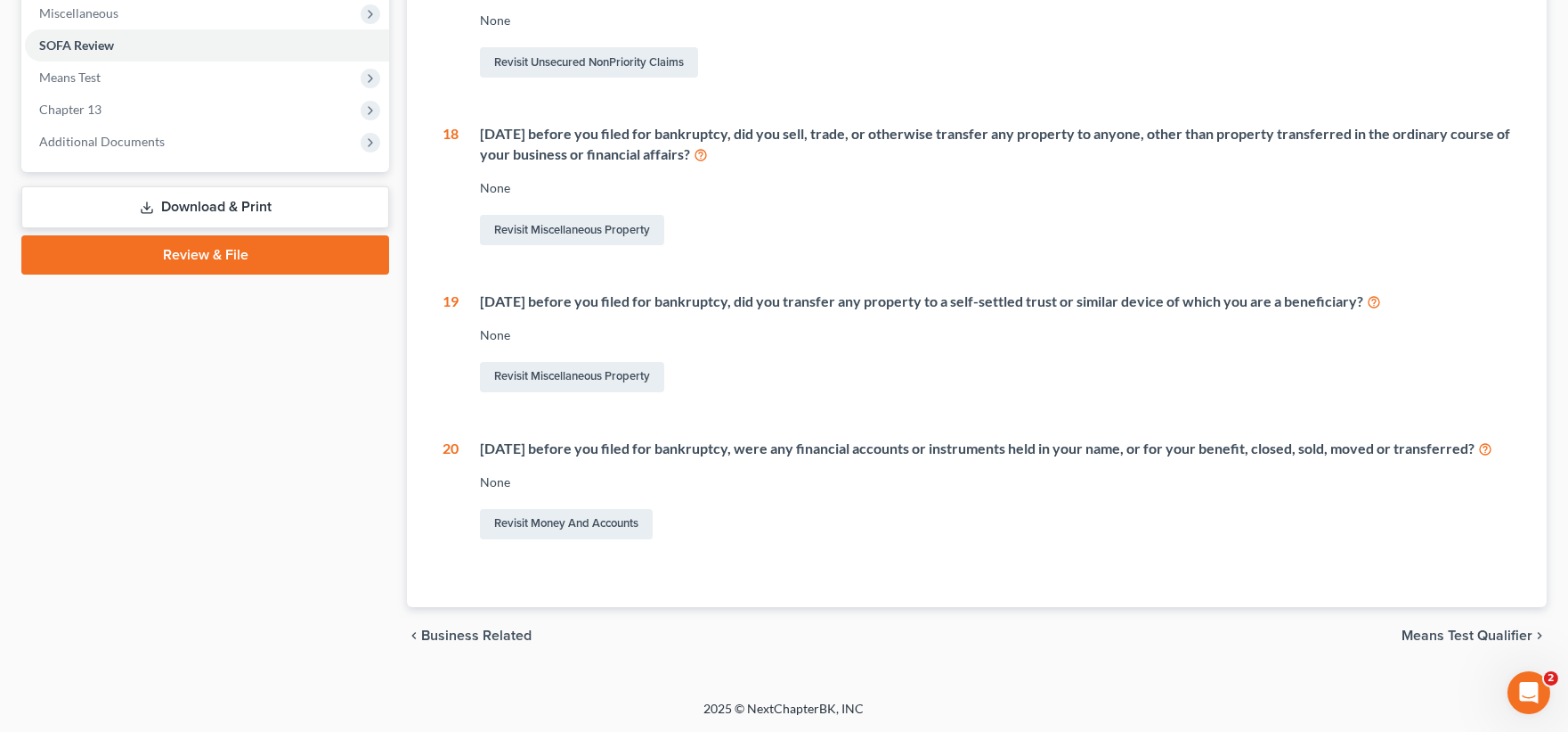
click at [1478, 451] on icon at bounding box center [1486, 448] width 14 height 17
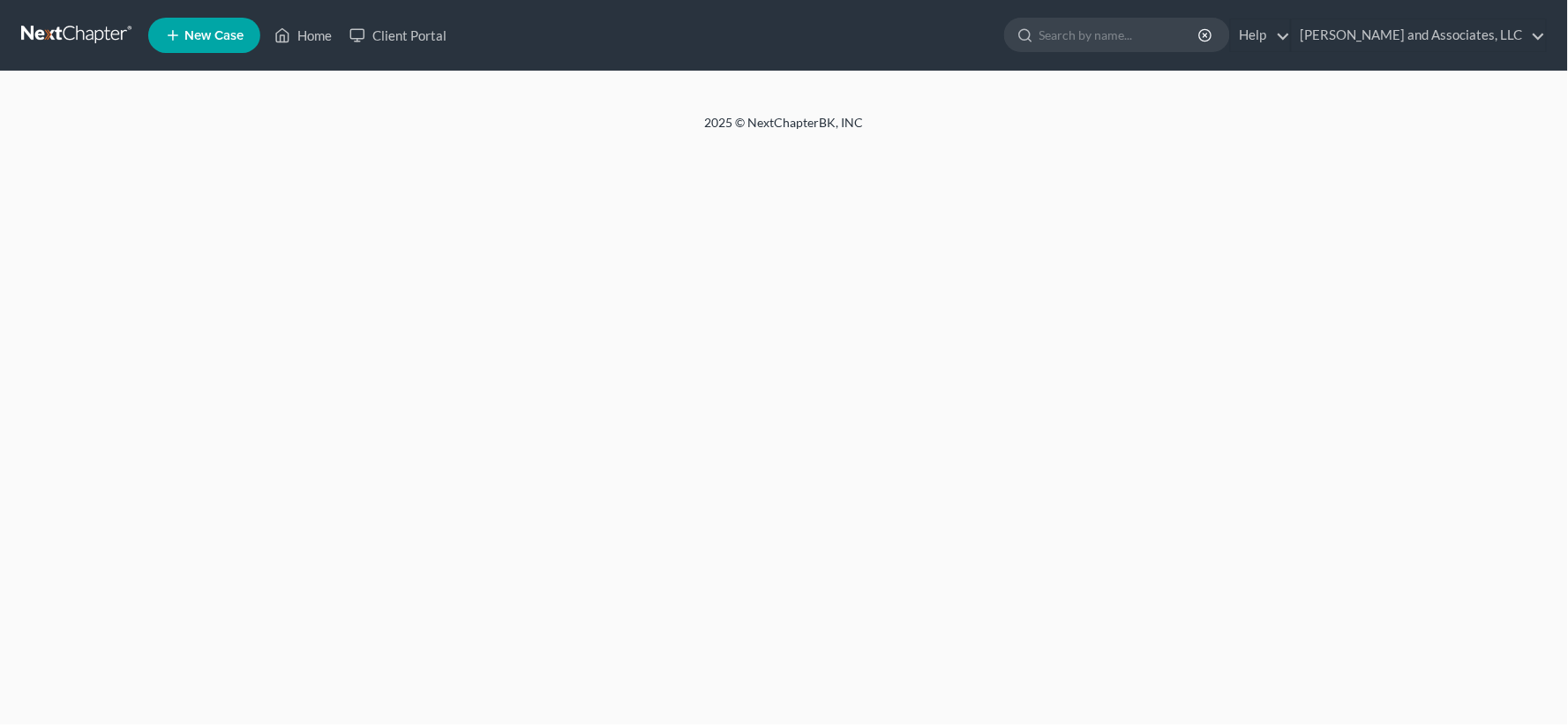
select select "1"
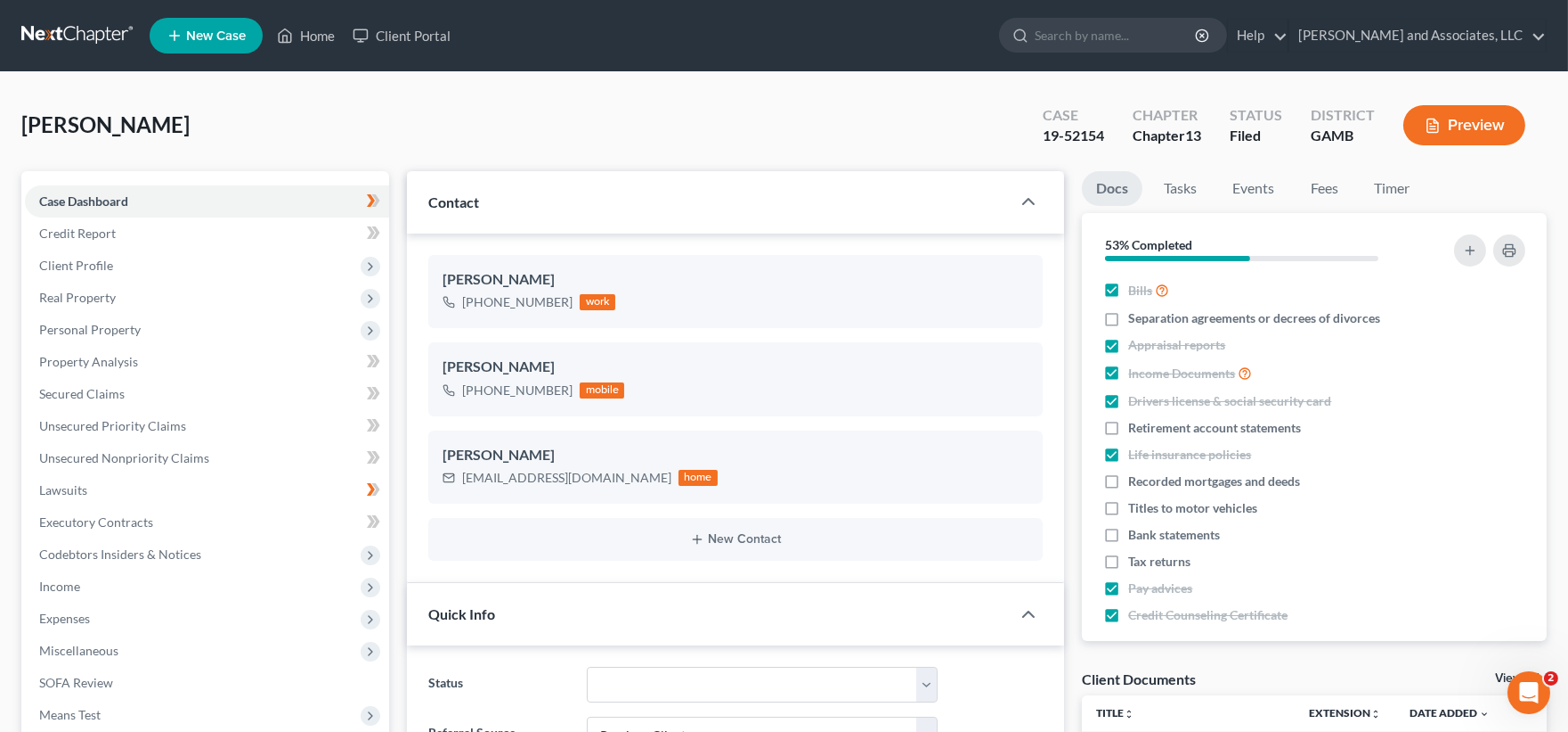
scroll to position [161, 0]
click at [330, 37] on link "Home" at bounding box center [306, 36] width 75 height 32
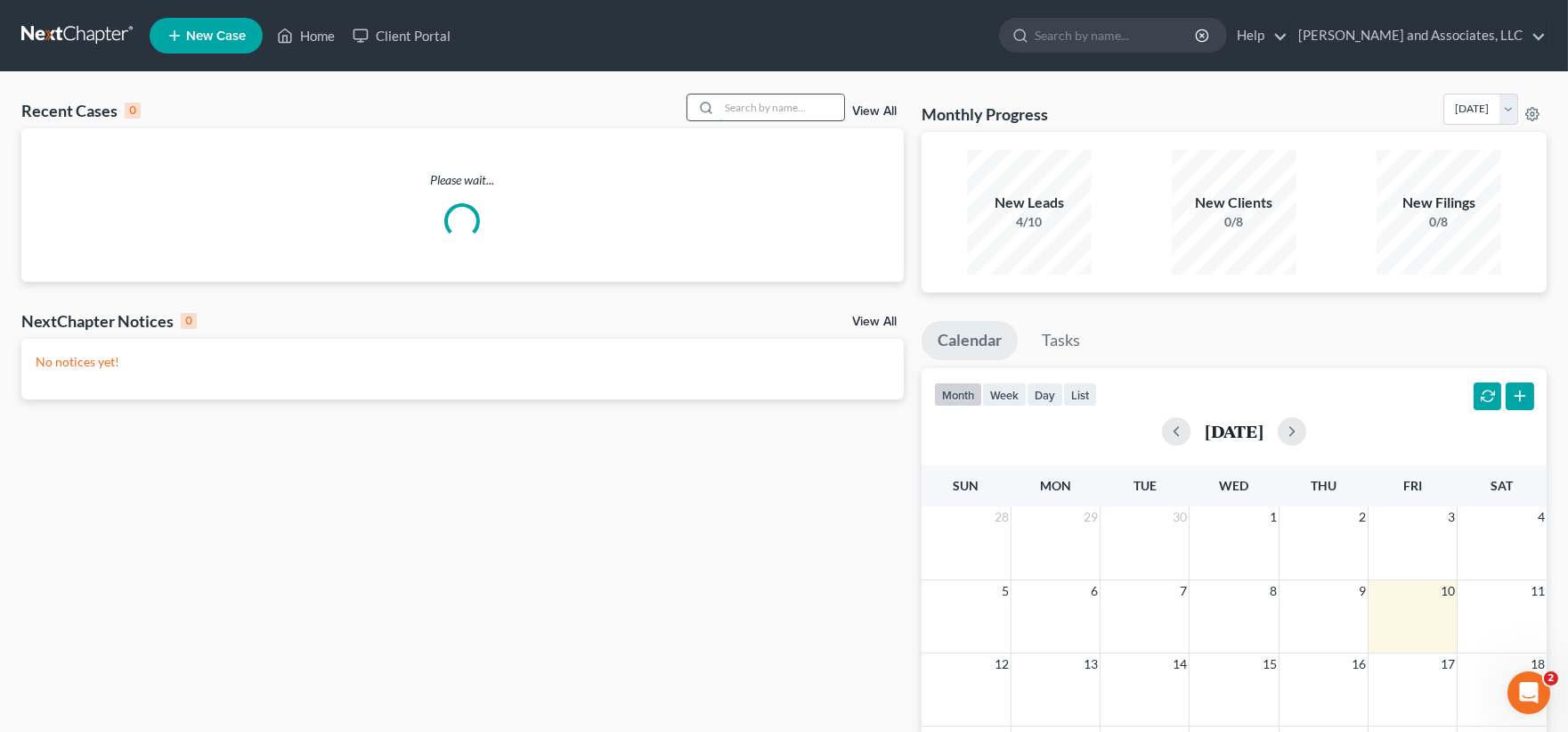
click at [768, 112] on input "search" at bounding box center [782, 107] width 125 height 26
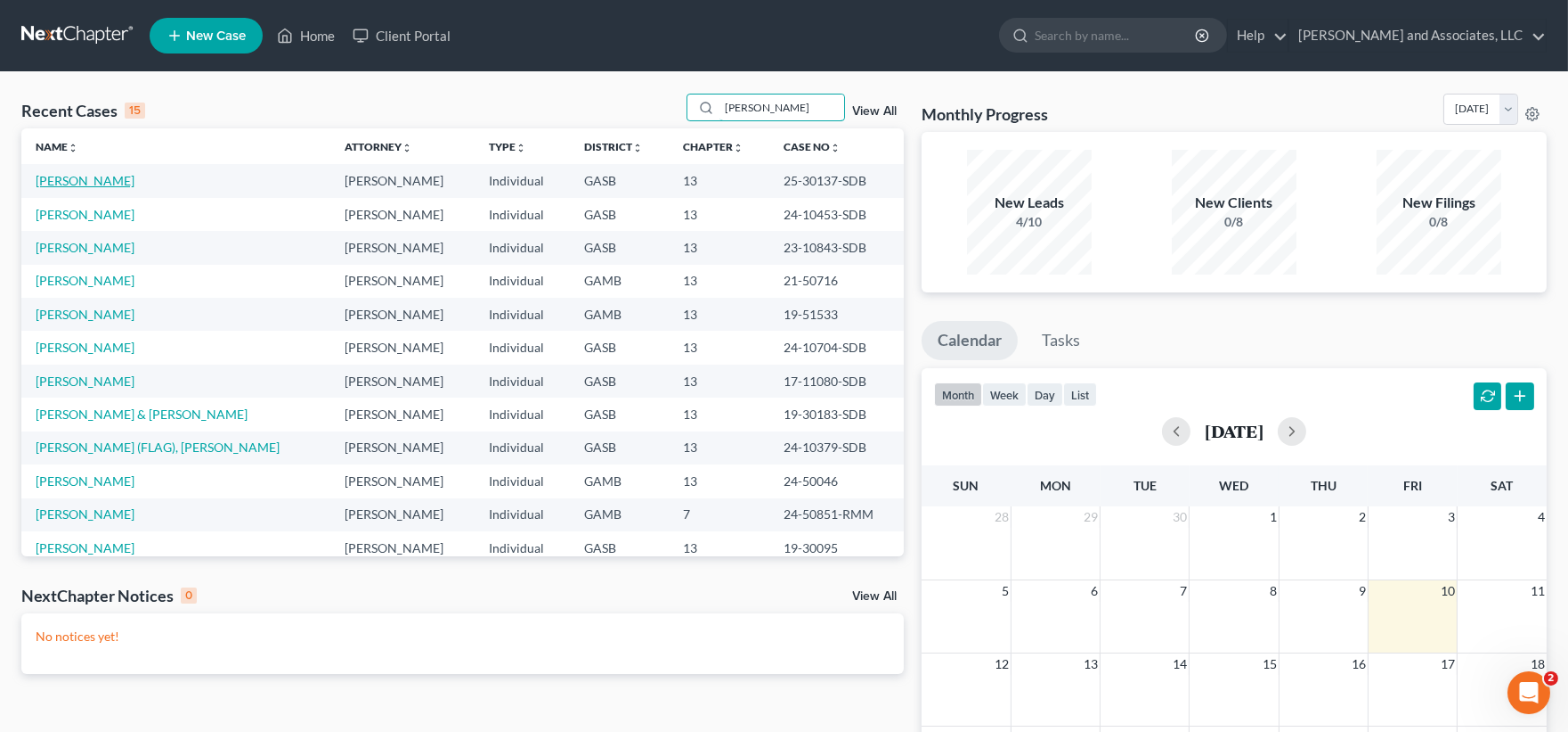
type input "[PERSON_NAME]"
click at [90, 186] on link "[PERSON_NAME]" at bounding box center [85, 180] width 99 height 15
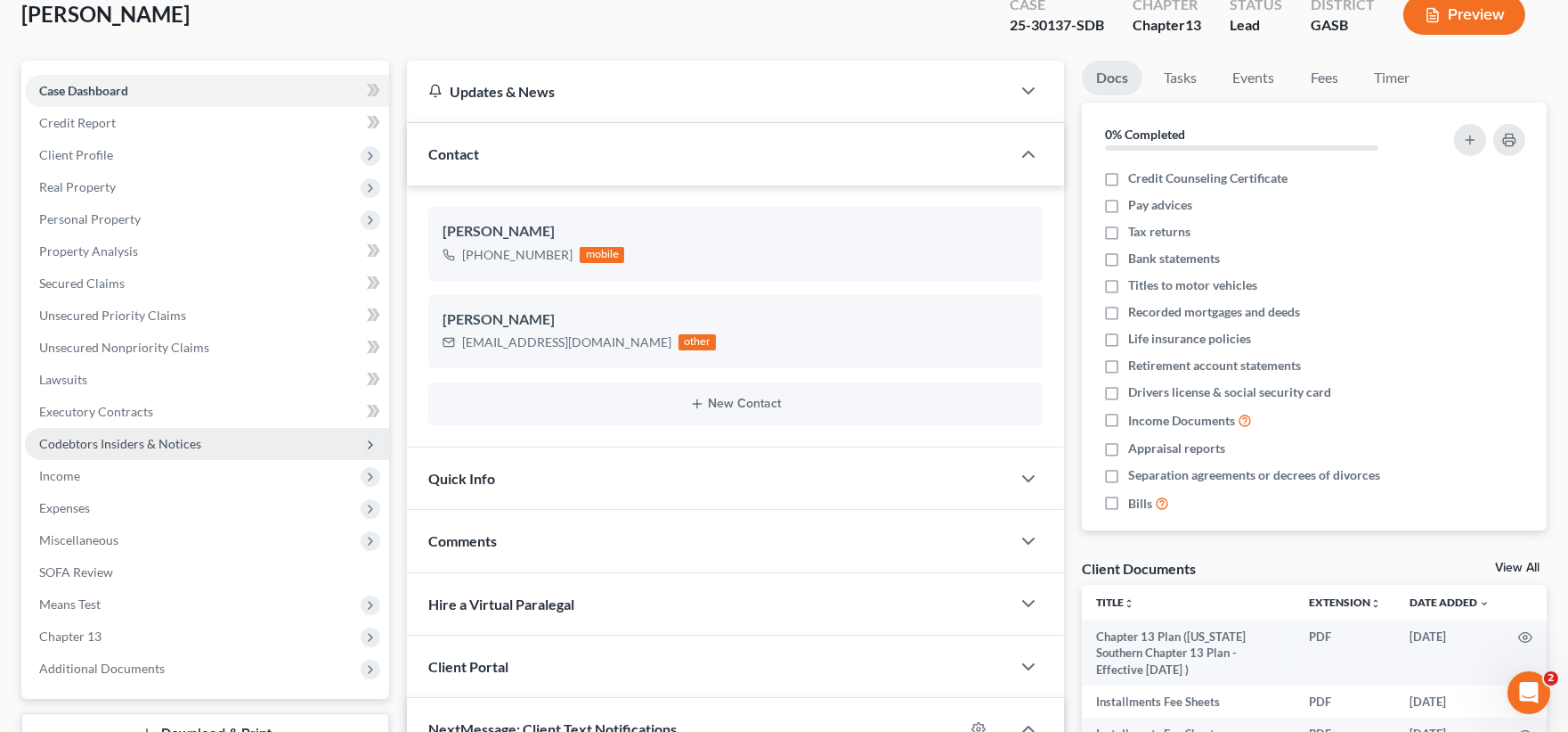
scroll to position [198, 0]
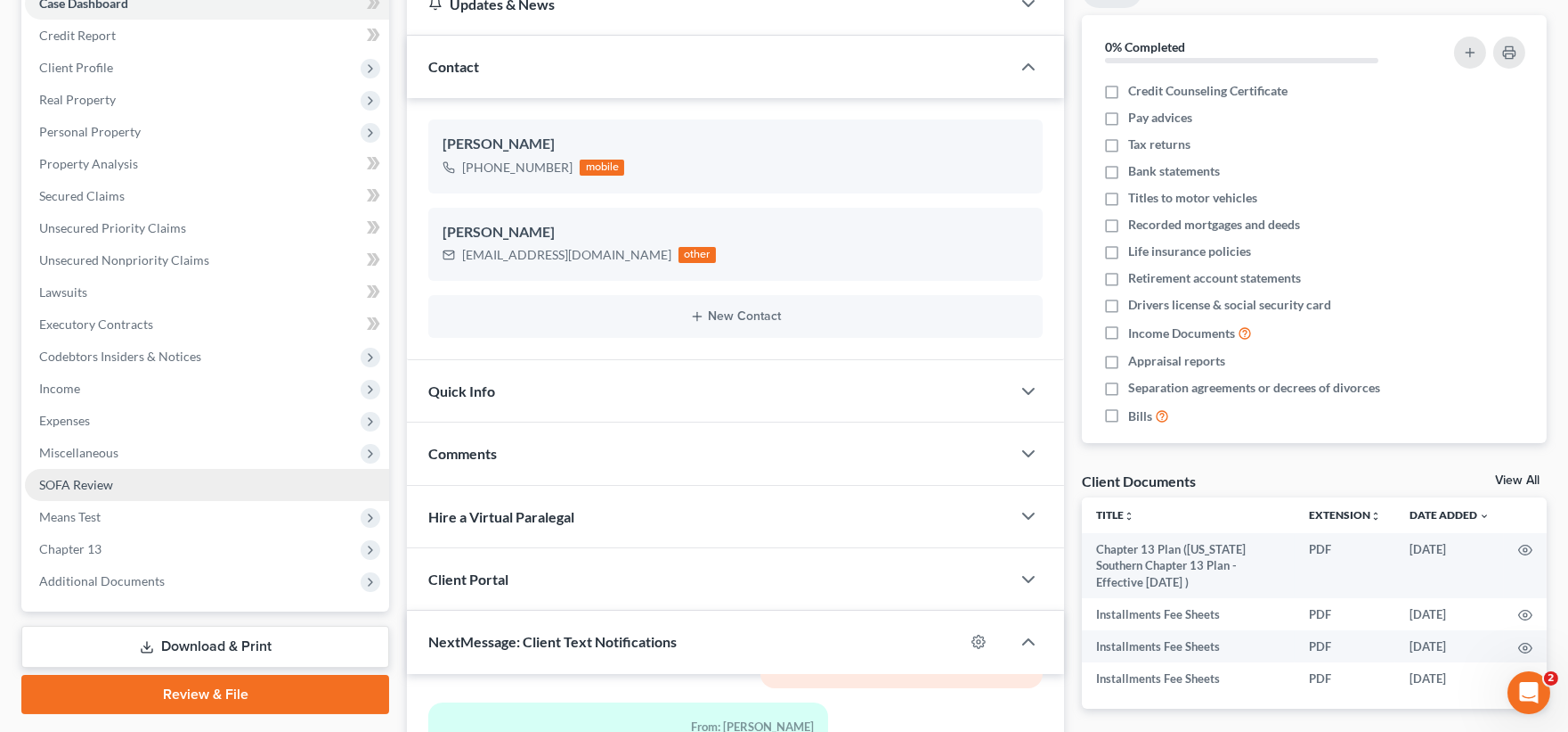
click at [103, 476] on span "SOFA Review" at bounding box center [76, 484] width 74 height 15
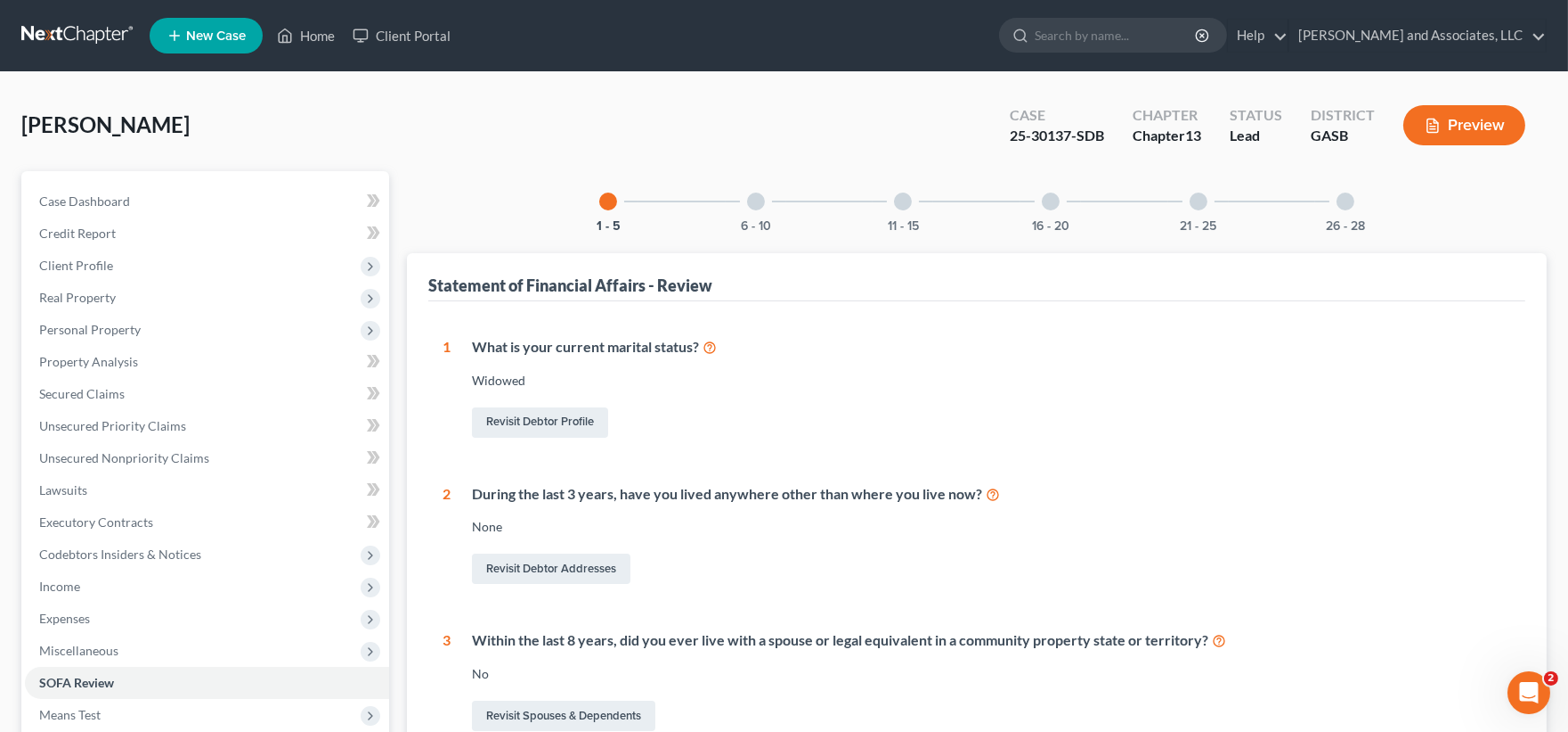
click at [1048, 199] on div at bounding box center [1051, 202] width 18 height 18
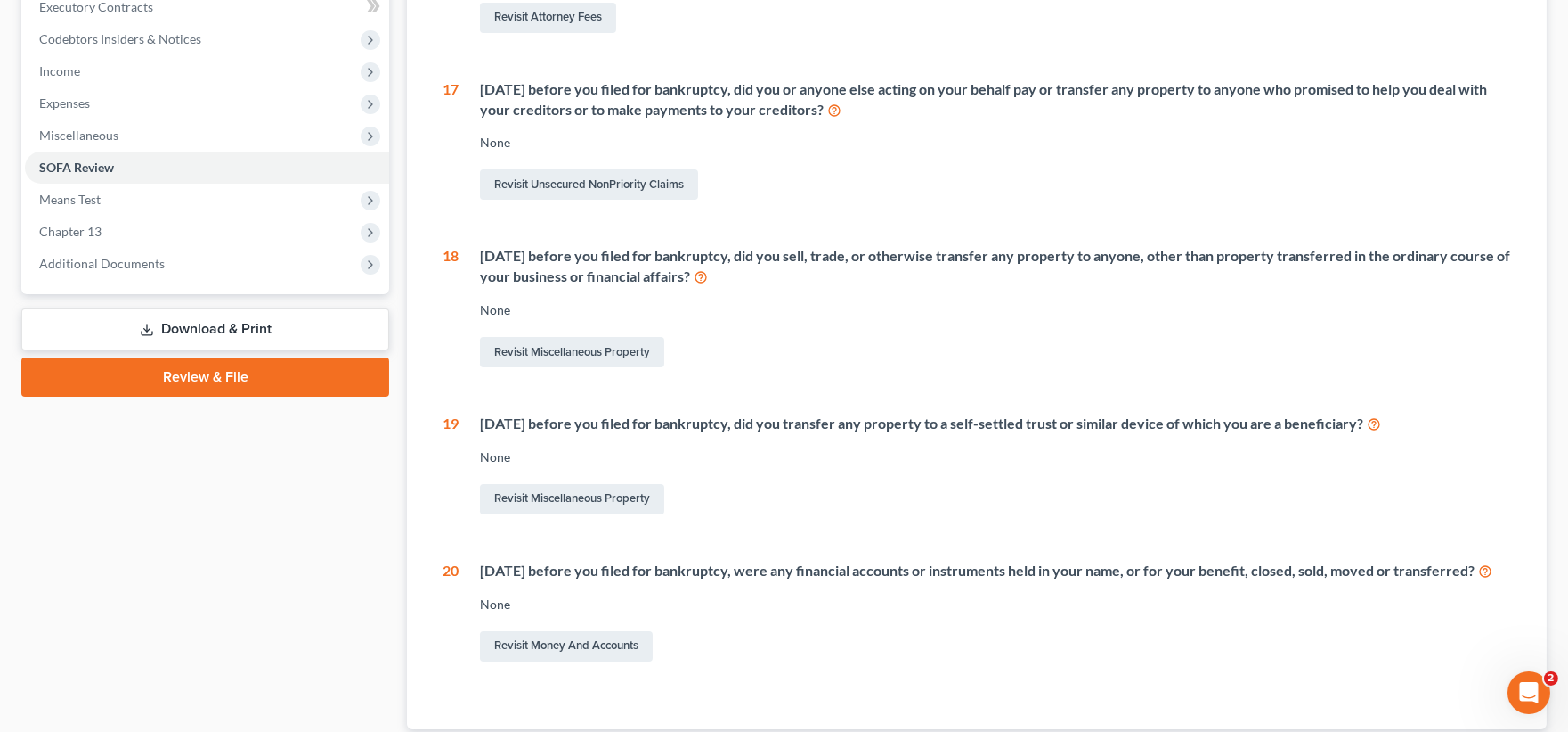
scroll to position [656, 0]
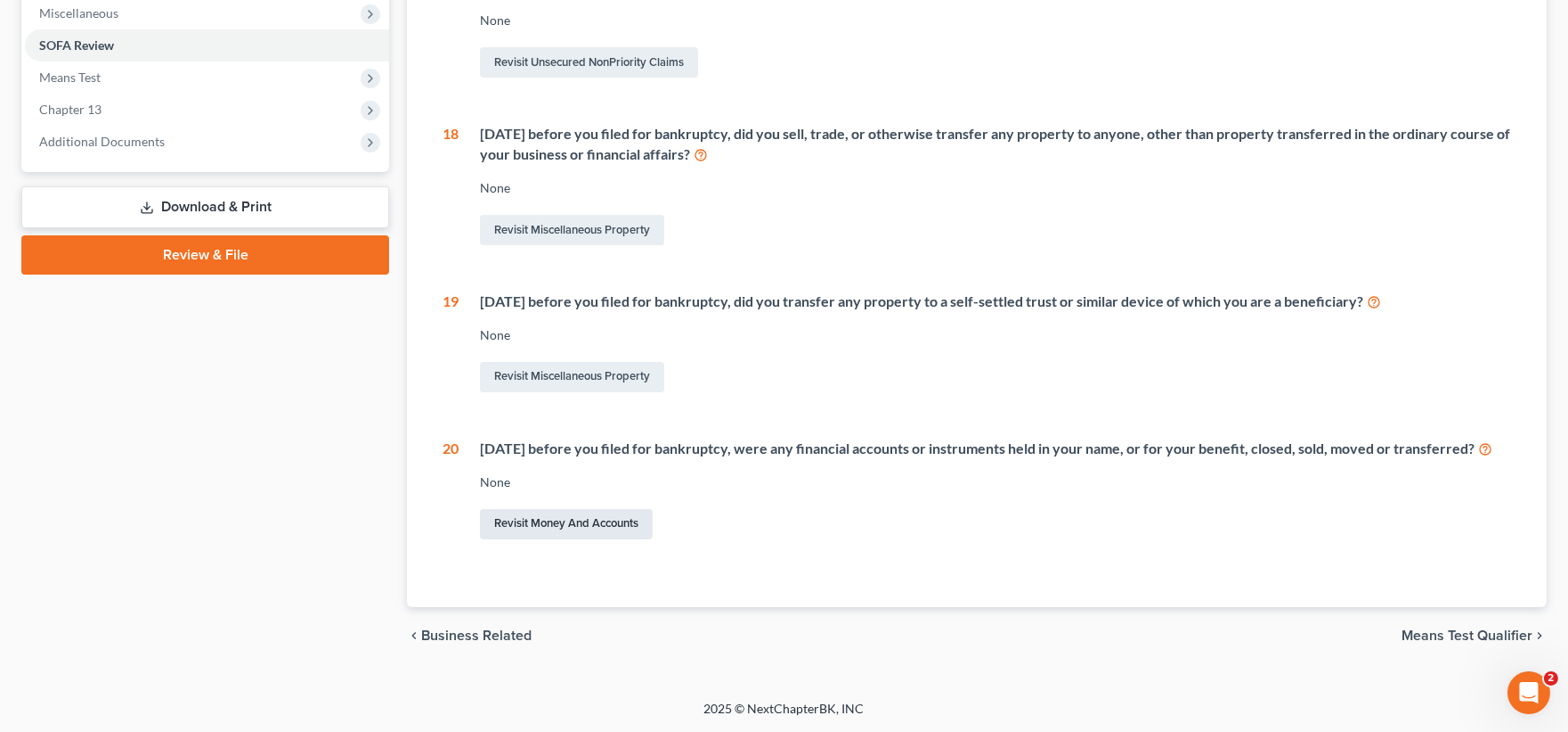
click at [573, 518] on link "Revisit Money and Accounts" at bounding box center [566, 524] width 173 height 30
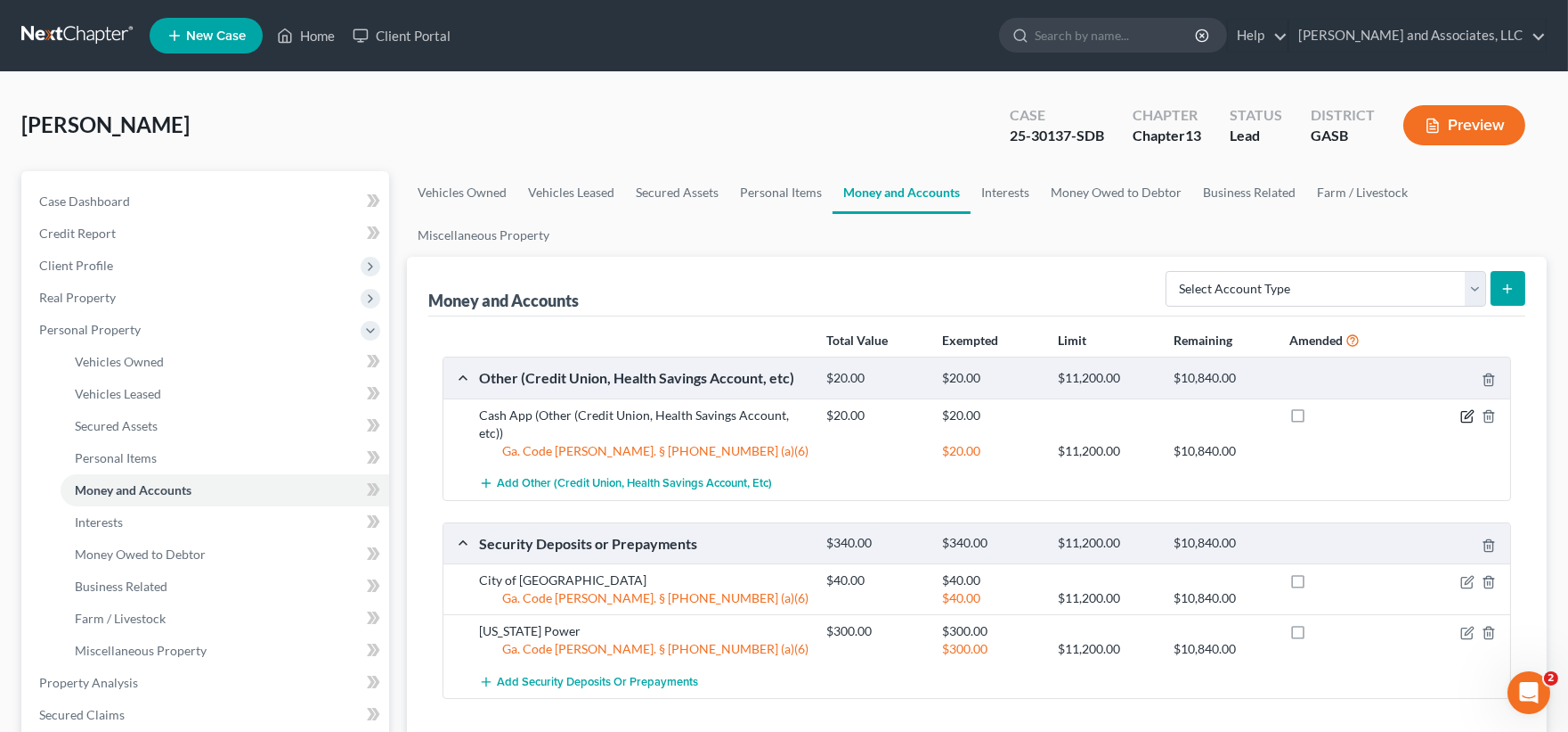
click at [1469, 415] on icon "button" at bounding box center [1468, 414] width 8 height 8
select select "10"
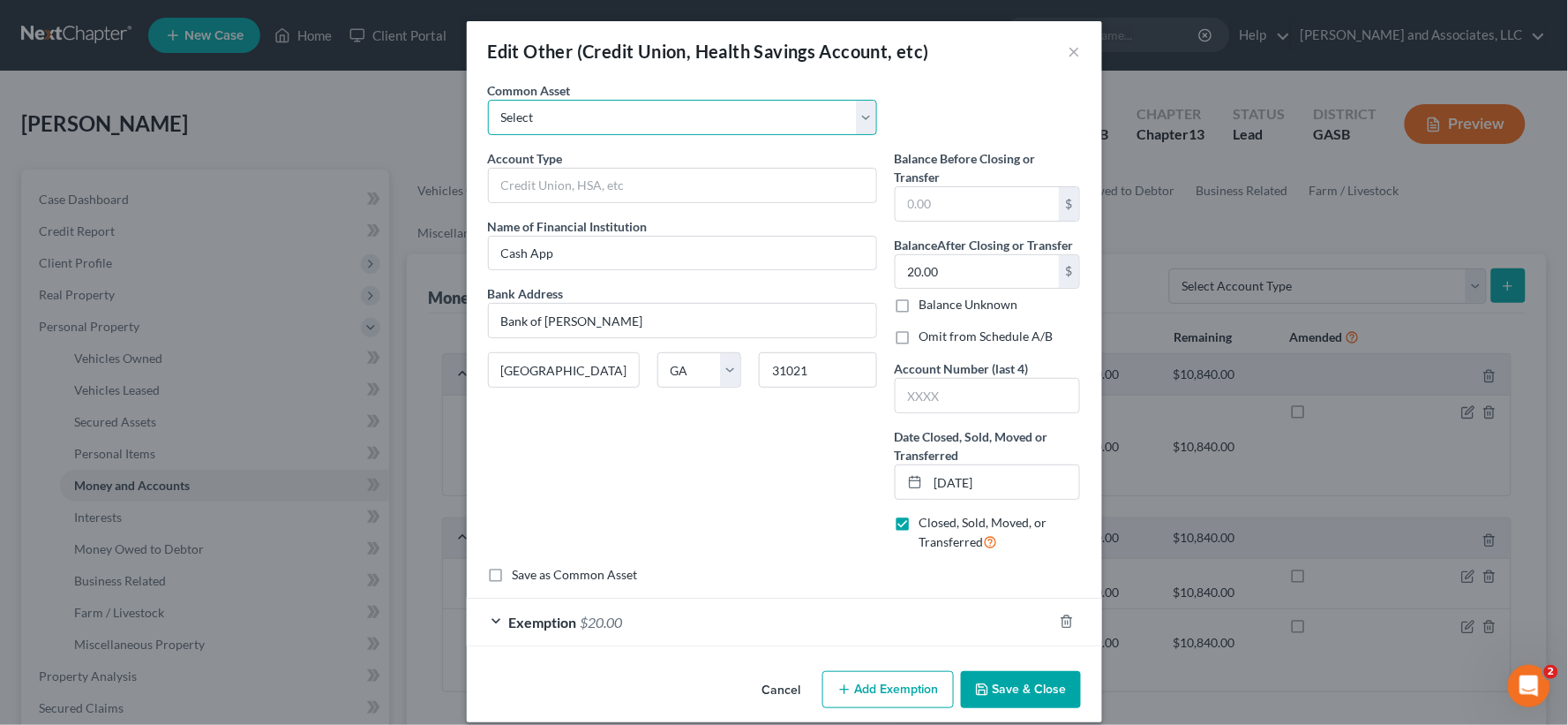
click at [676, 109] on select "Select Venmo Regions Business Checking Account Chime" at bounding box center [682, 117] width 389 height 36
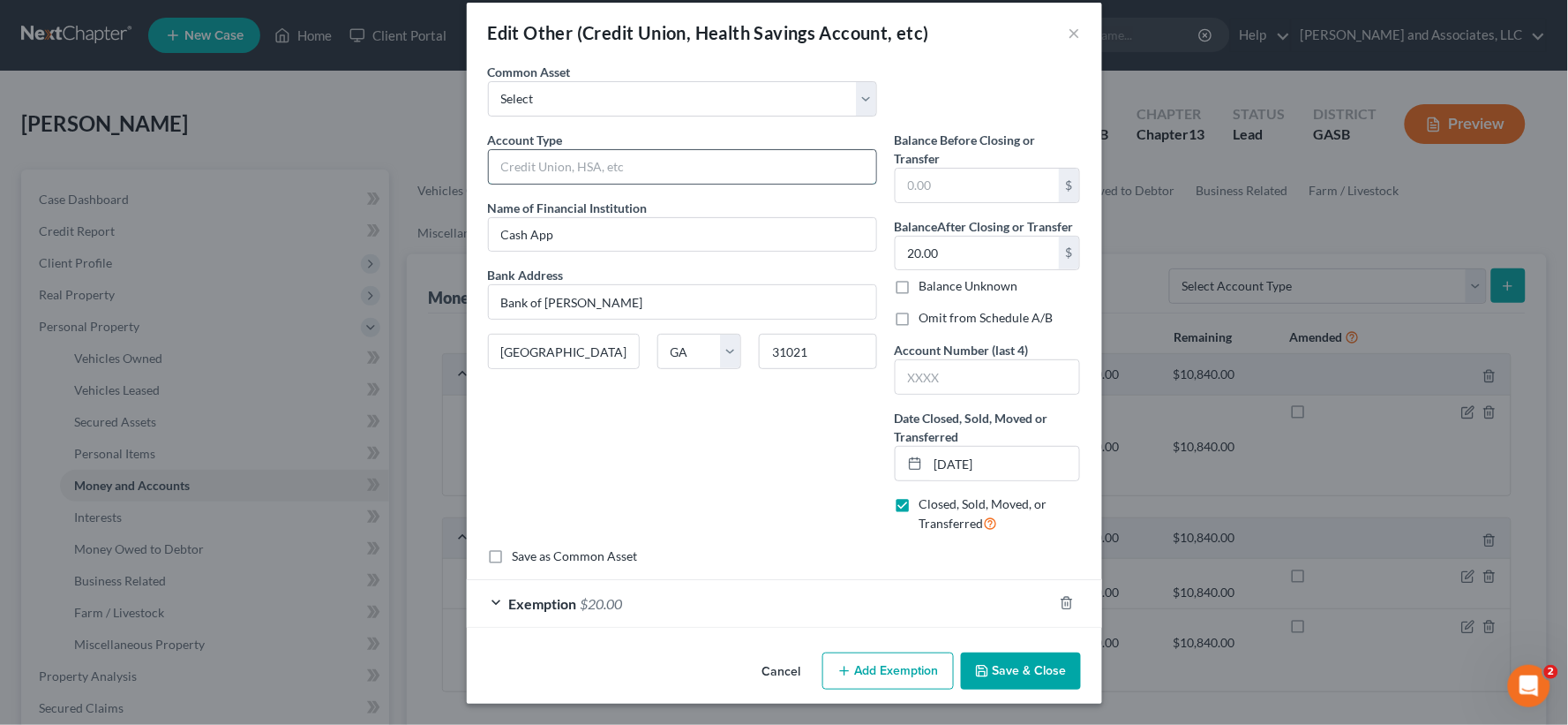
click at [550, 159] on input "text" at bounding box center [682, 167] width 387 height 34
type input "Checking Account"
click at [951, 188] on input "text" at bounding box center [977, 186] width 163 height 34
type input "0"
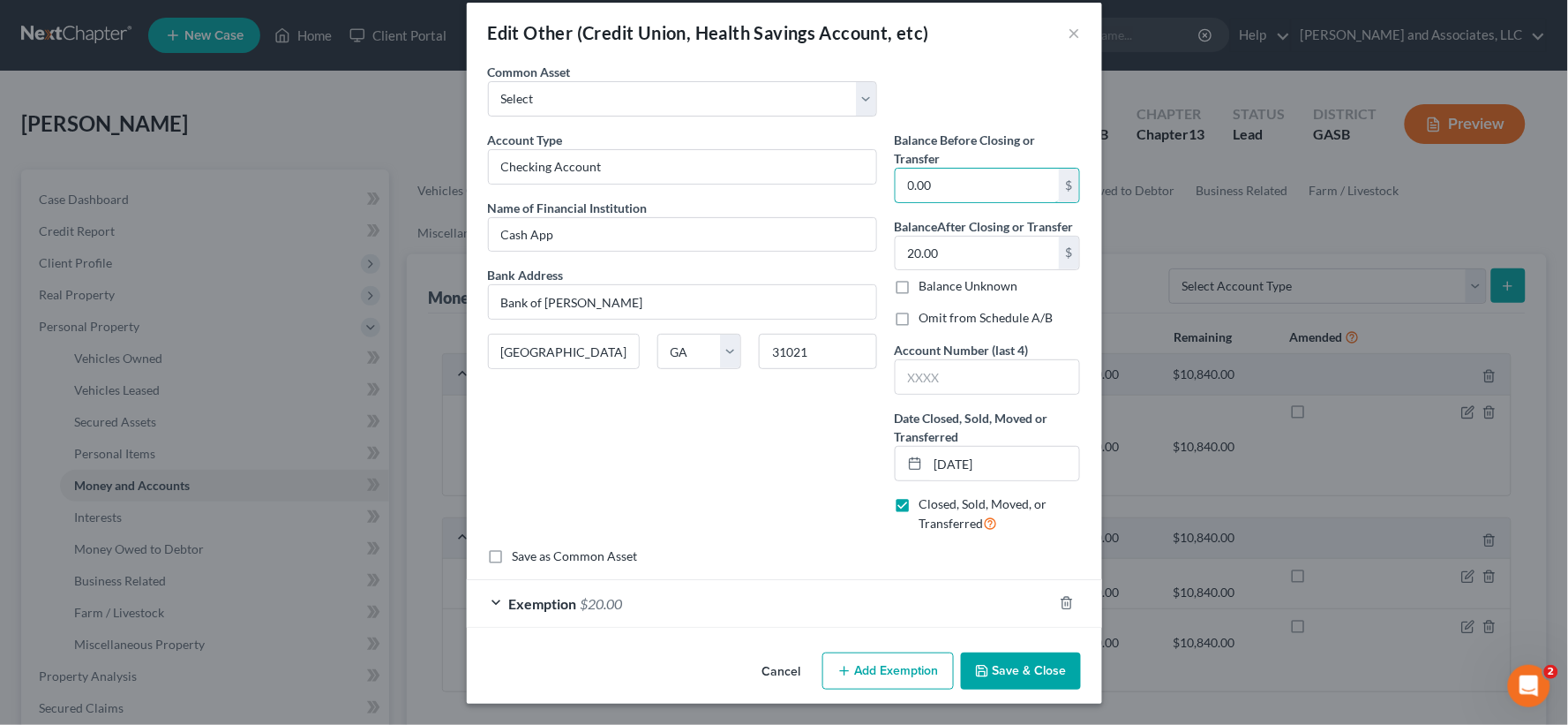
type input "0.00"
click at [1000, 660] on button "Save & Close" at bounding box center [1021, 671] width 120 height 37
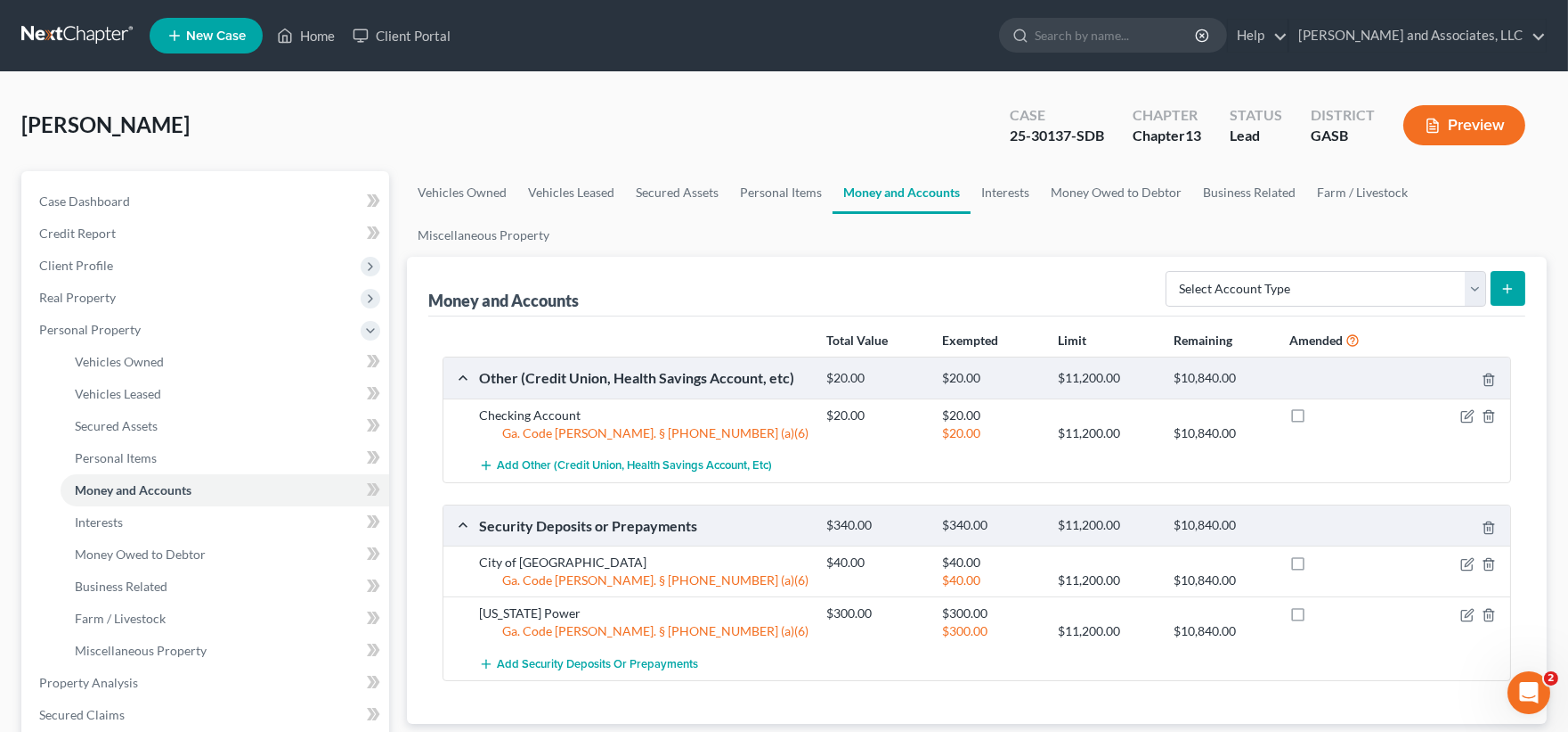
click at [1474, 132] on button "Preview" at bounding box center [1464, 125] width 122 height 40
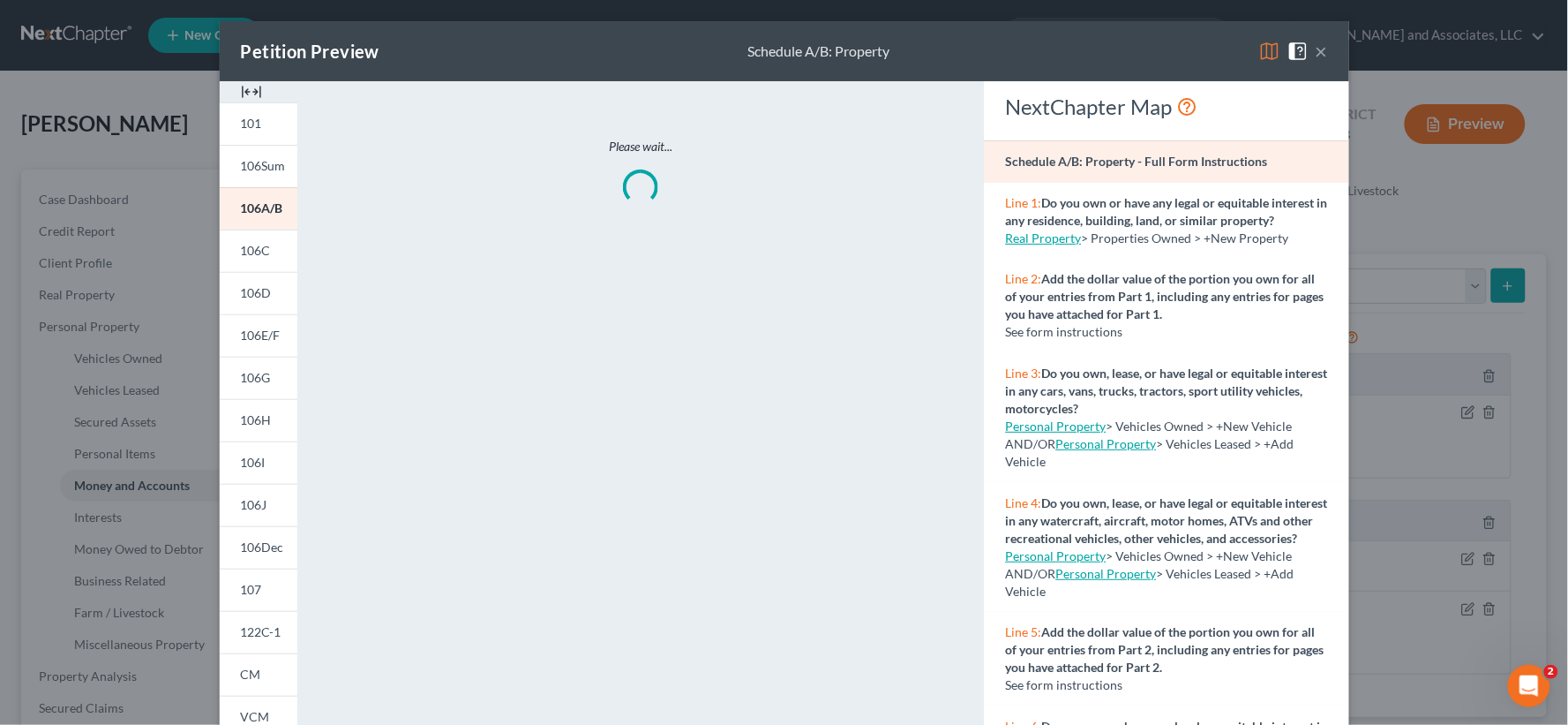
click at [249, 86] on img at bounding box center [251, 92] width 21 height 21
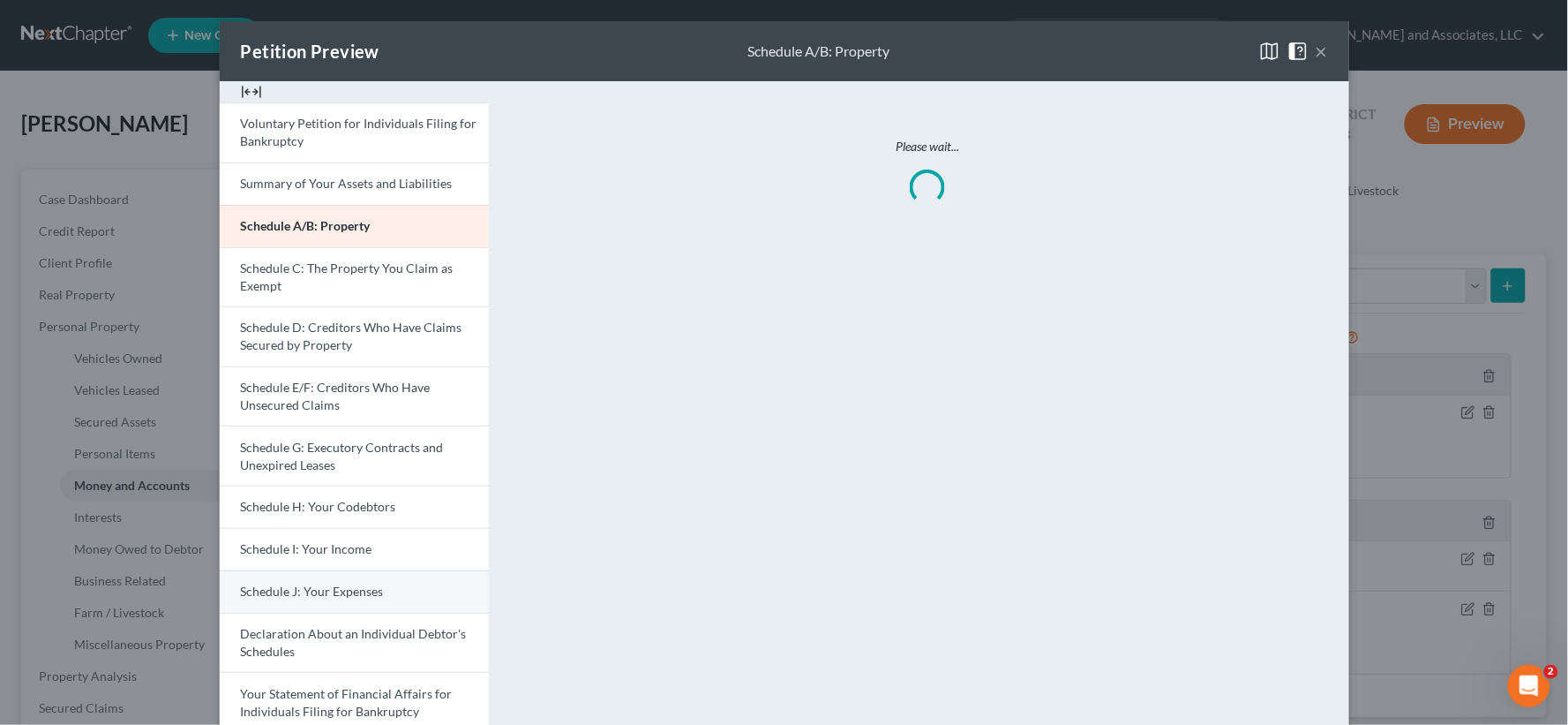
scroll to position [389, 0]
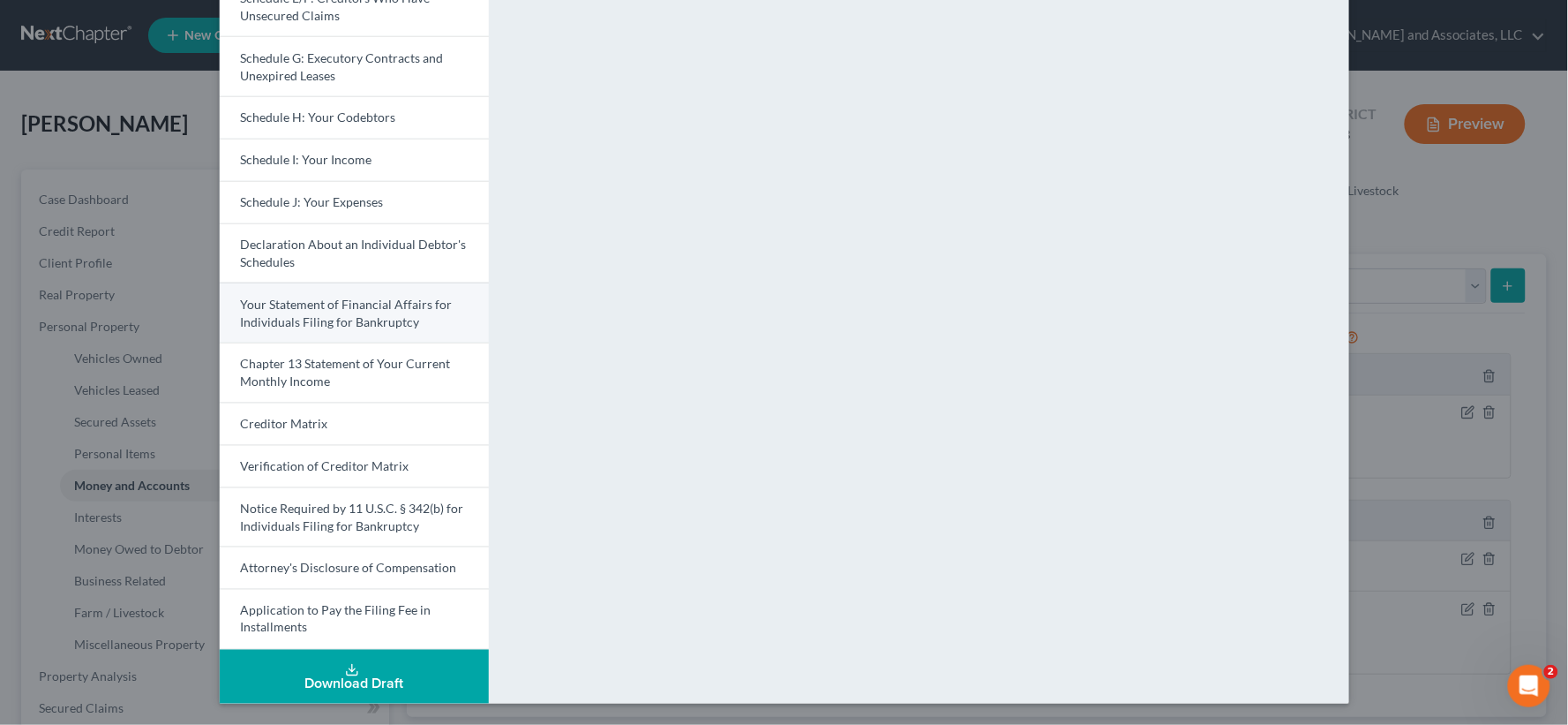
click at [291, 319] on span "Your Statement of Financial Affairs for Individuals Filing for Bankruptcy" at bounding box center [346, 313] width 211 height 33
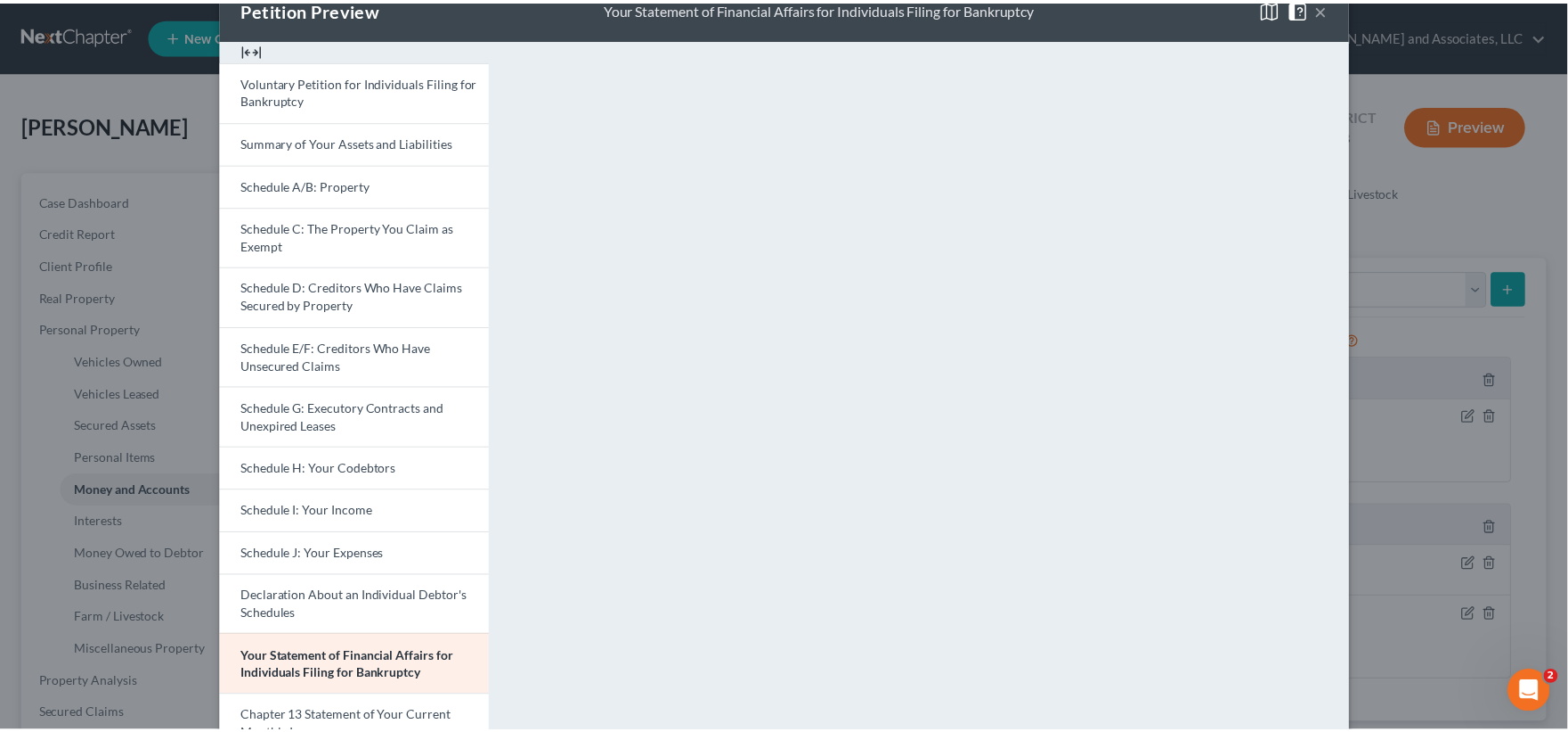
scroll to position [0, 0]
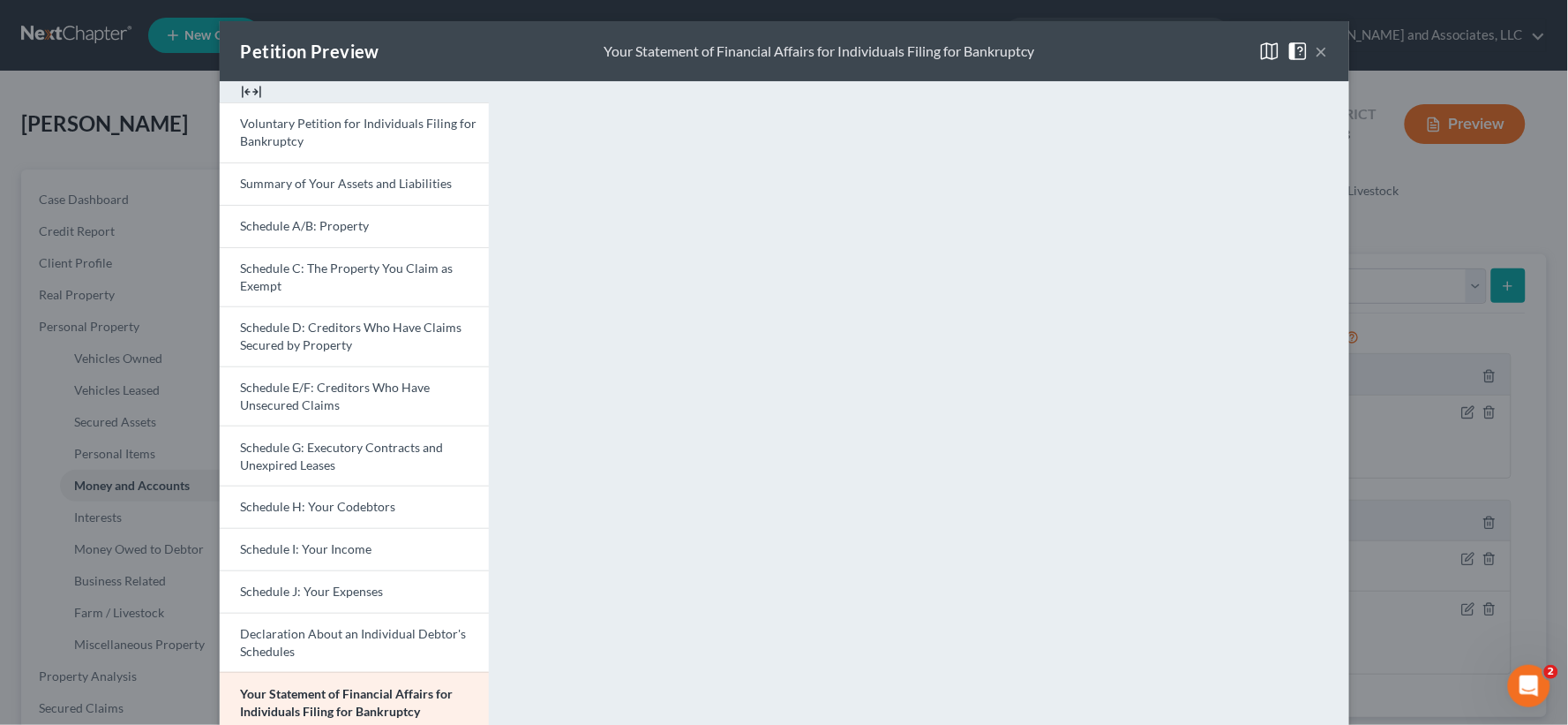
click at [1317, 49] on button "×" at bounding box center [1322, 52] width 12 height 21
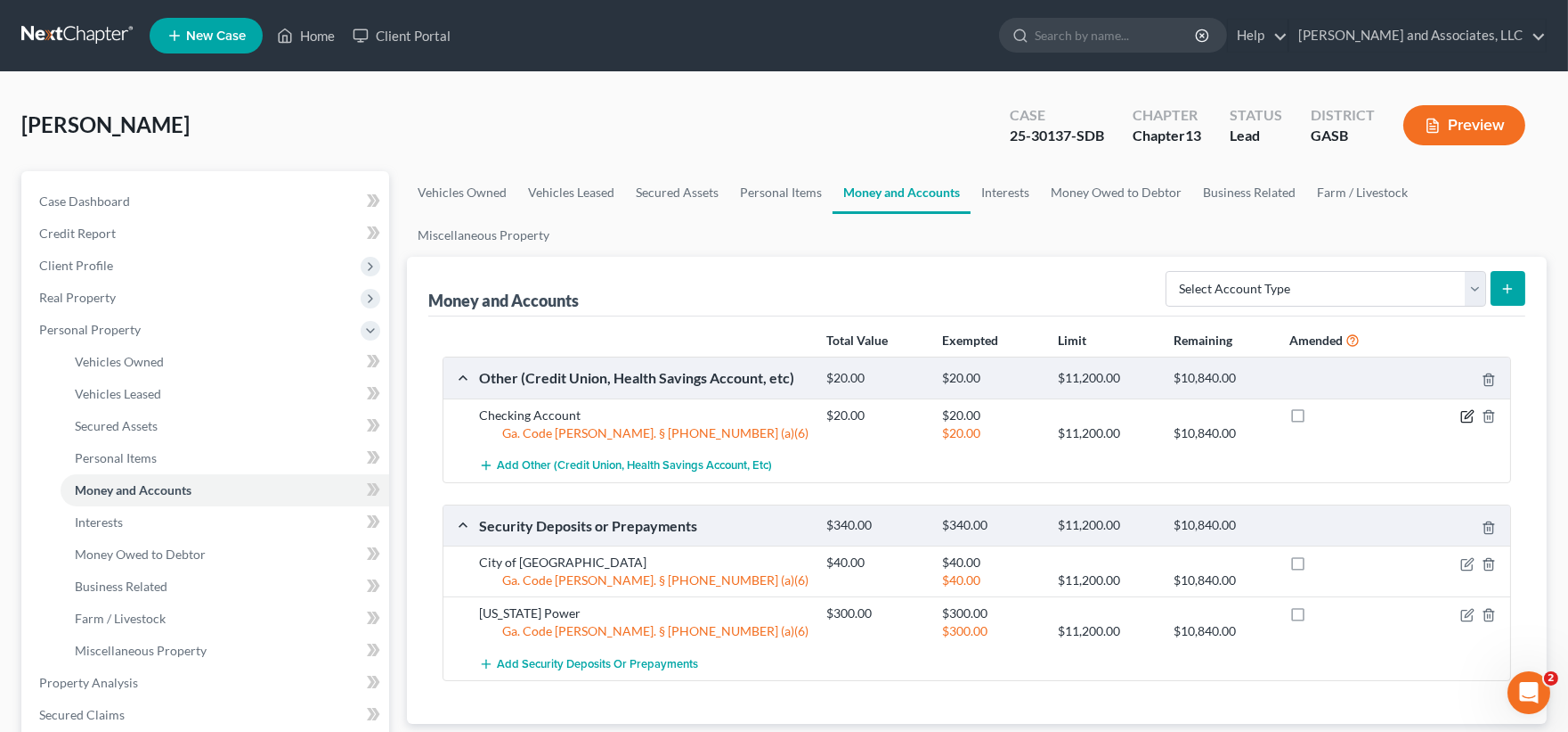
click at [1472, 414] on icon "button" at bounding box center [1468, 416] width 14 height 14
select select "10"
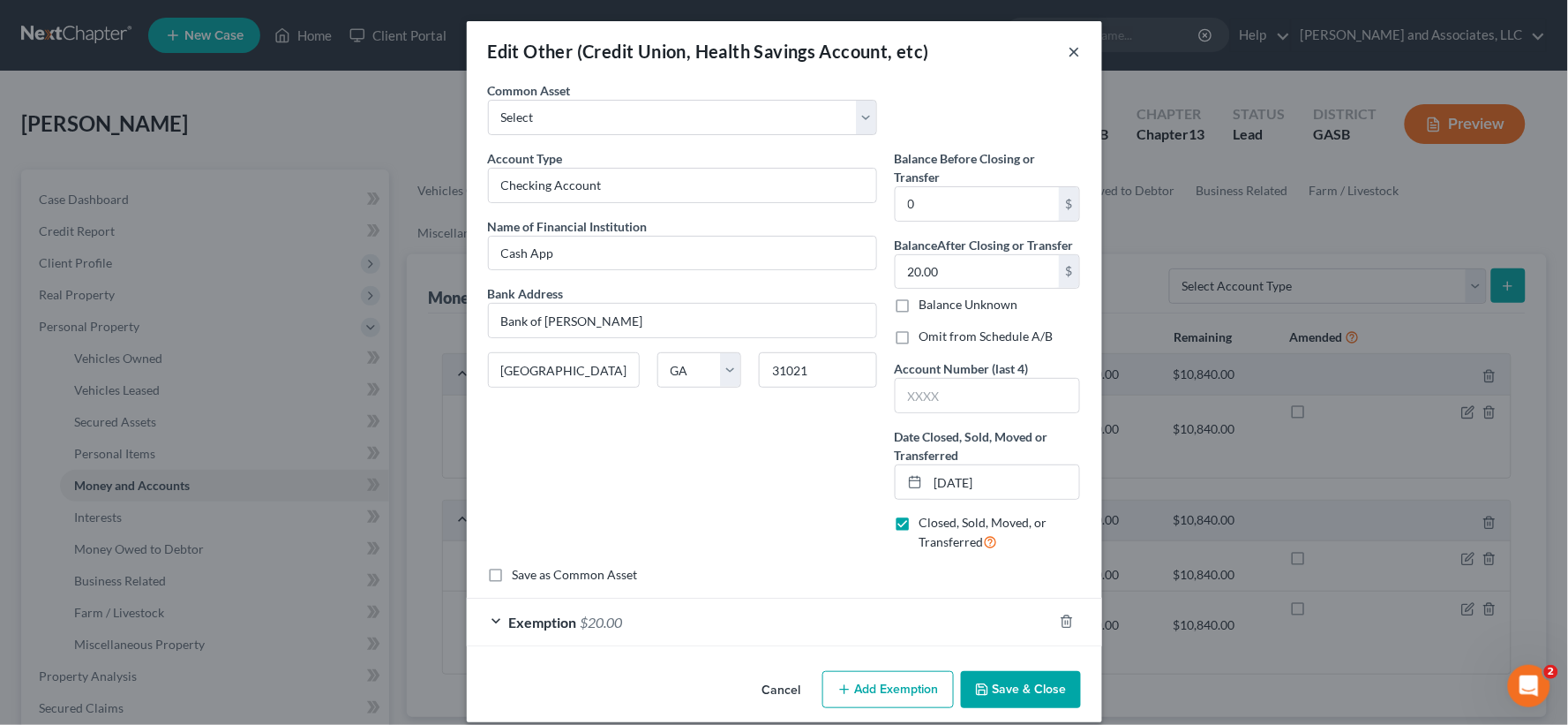
click at [1069, 48] on button "×" at bounding box center [1075, 52] width 12 height 21
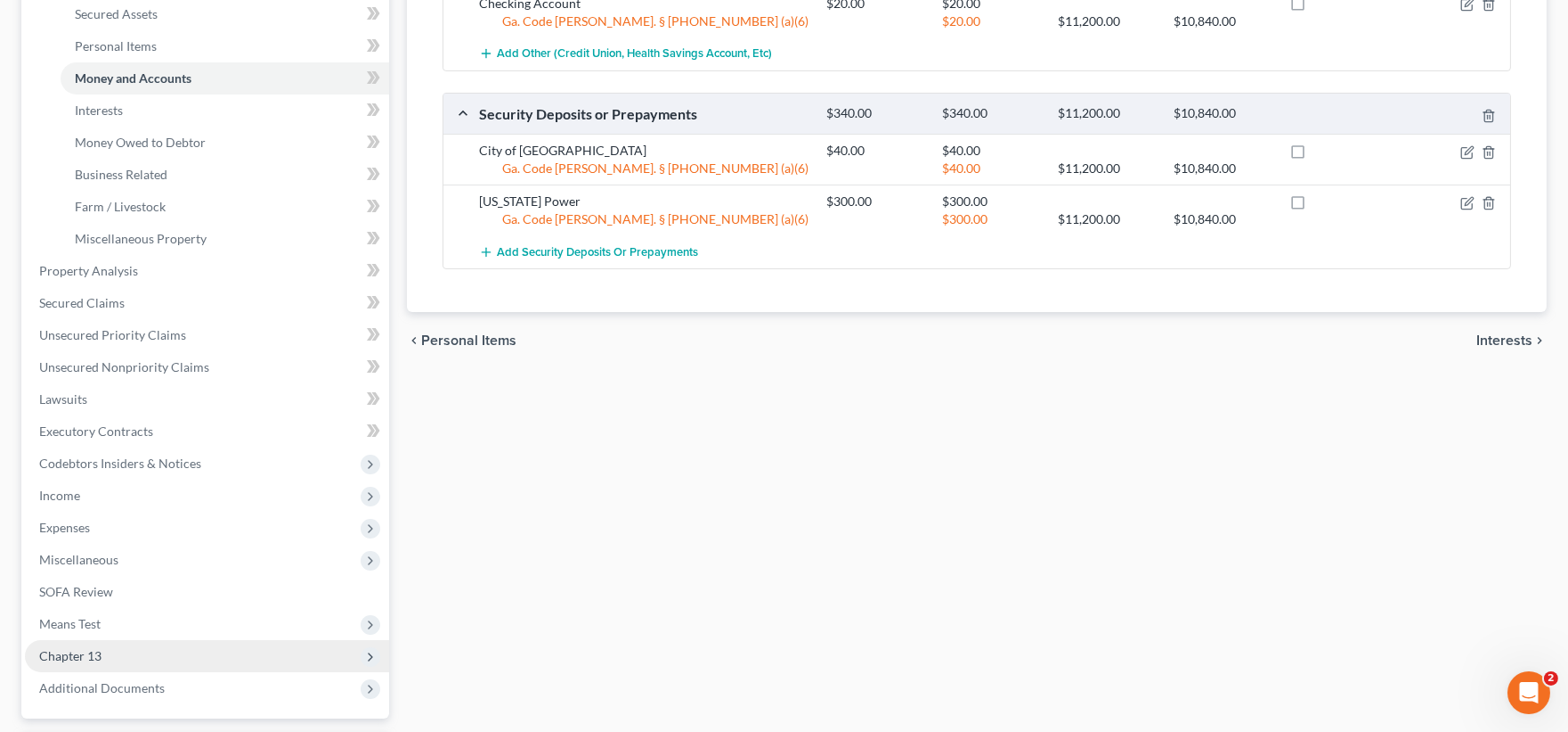
scroll to position [566, 0]
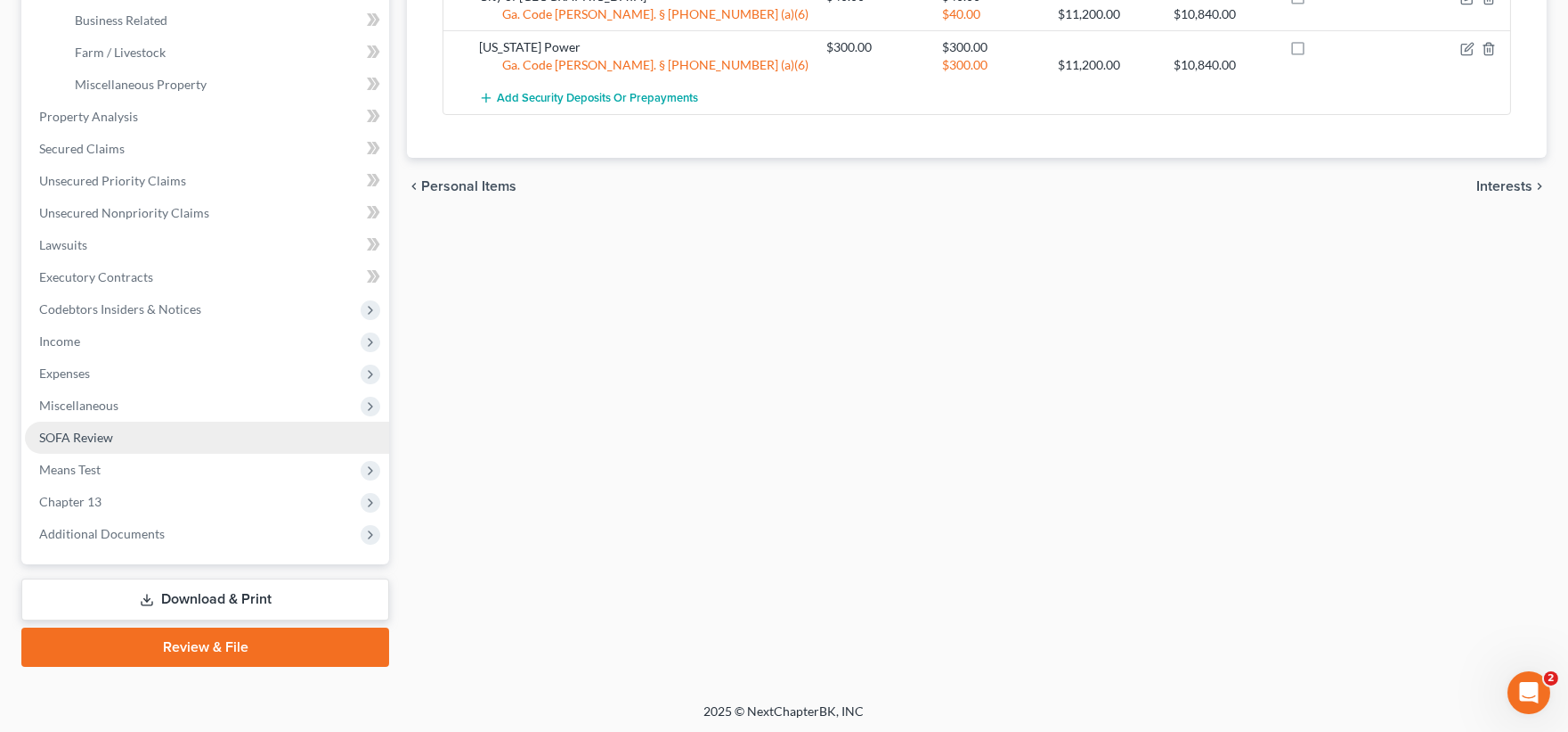
click at [78, 431] on span "SOFA Review" at bounding box center [76, 437] width 74 height 15
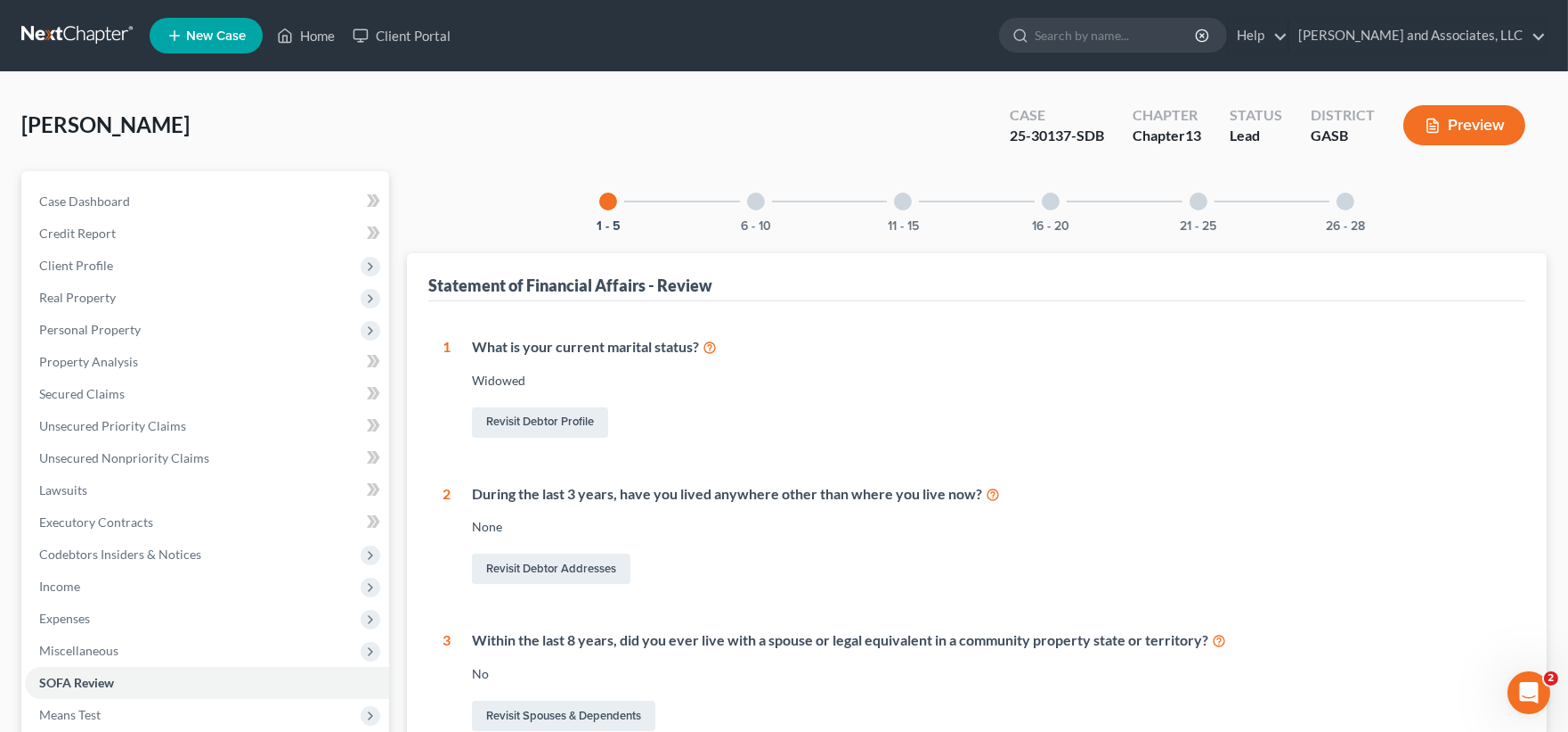
click at [1042, 198] on div at bounding box center [1051, 202] width 18 height 18
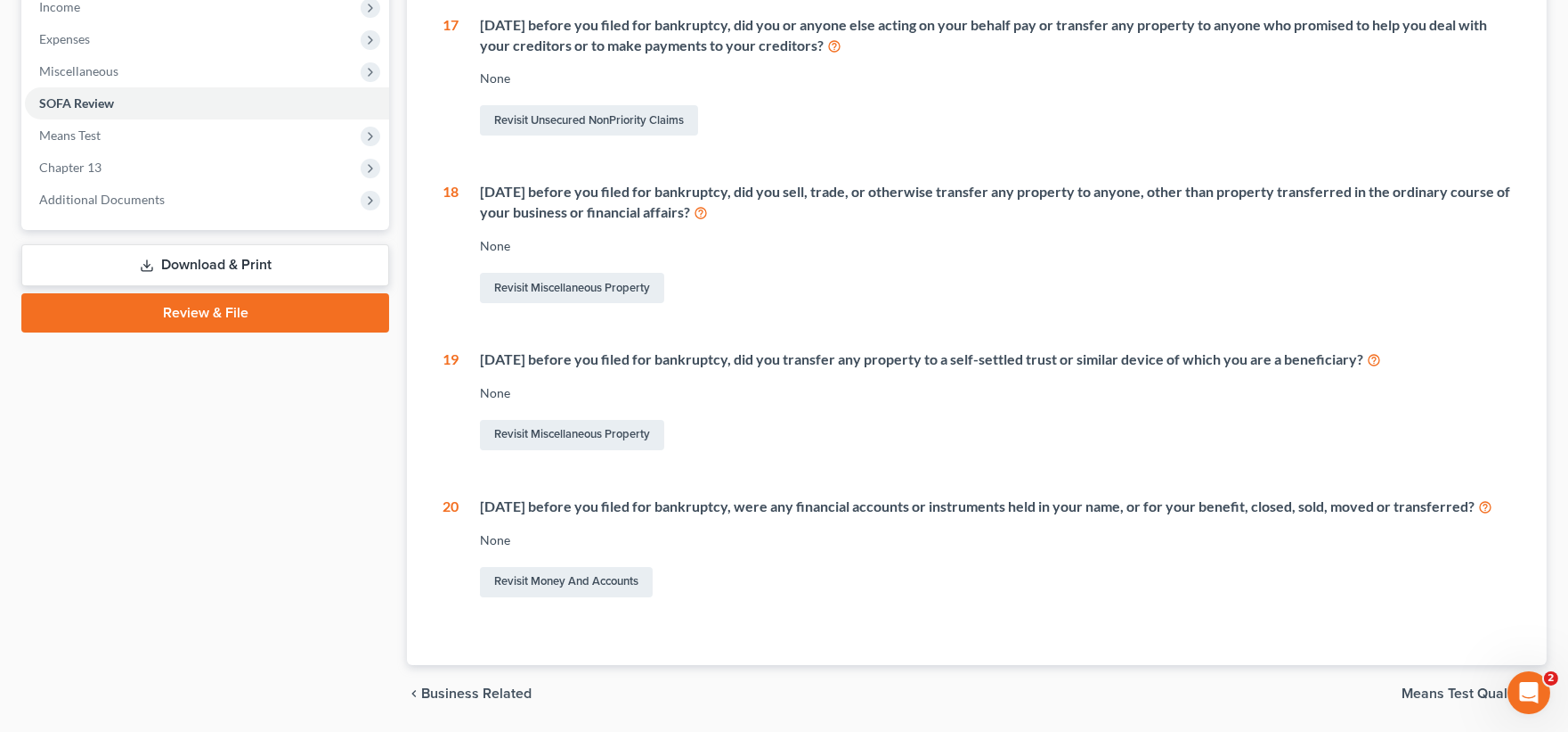
scroll to position [656, 0]
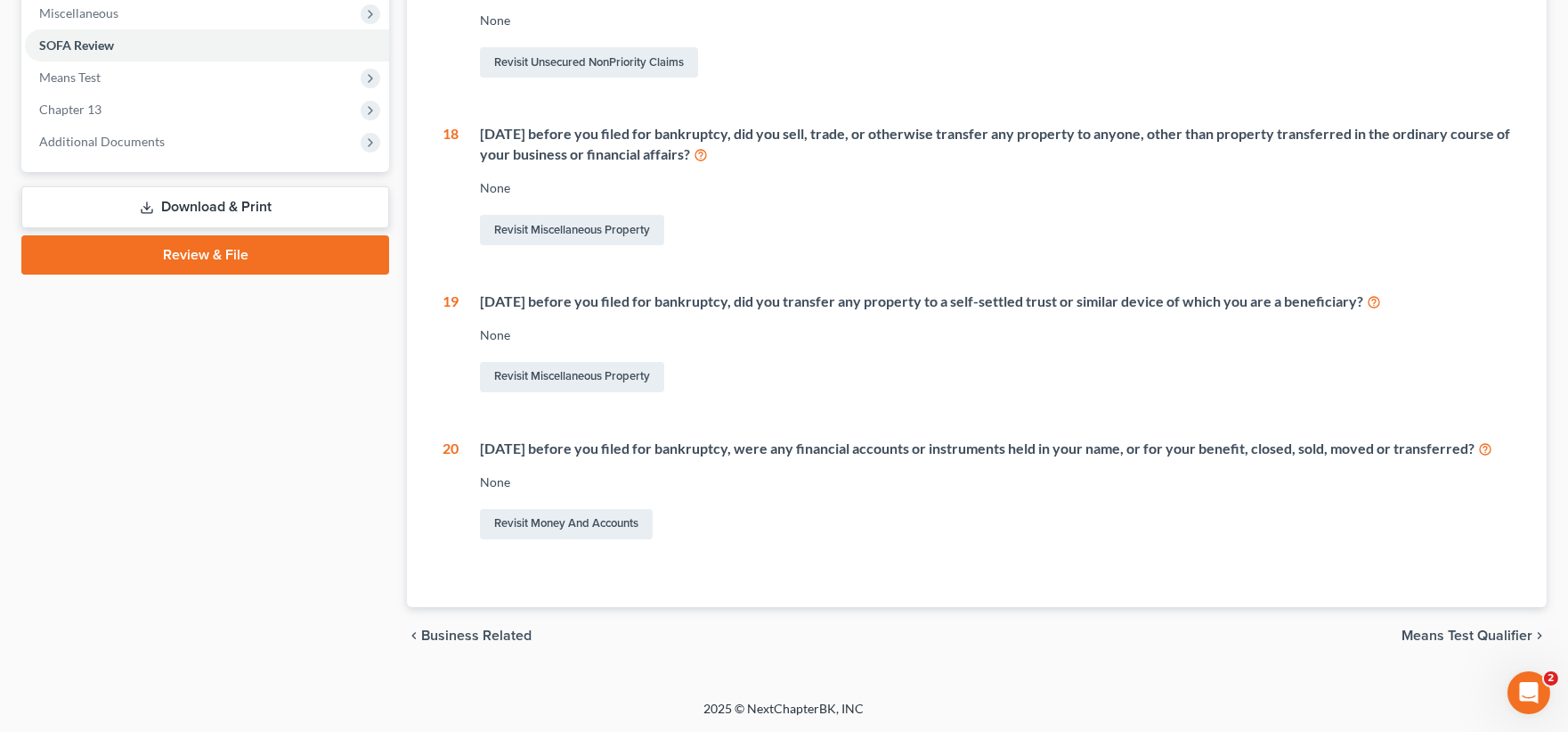
click at [1478, 446] on icon at bounding box center [1486, 448] width 14 height 17
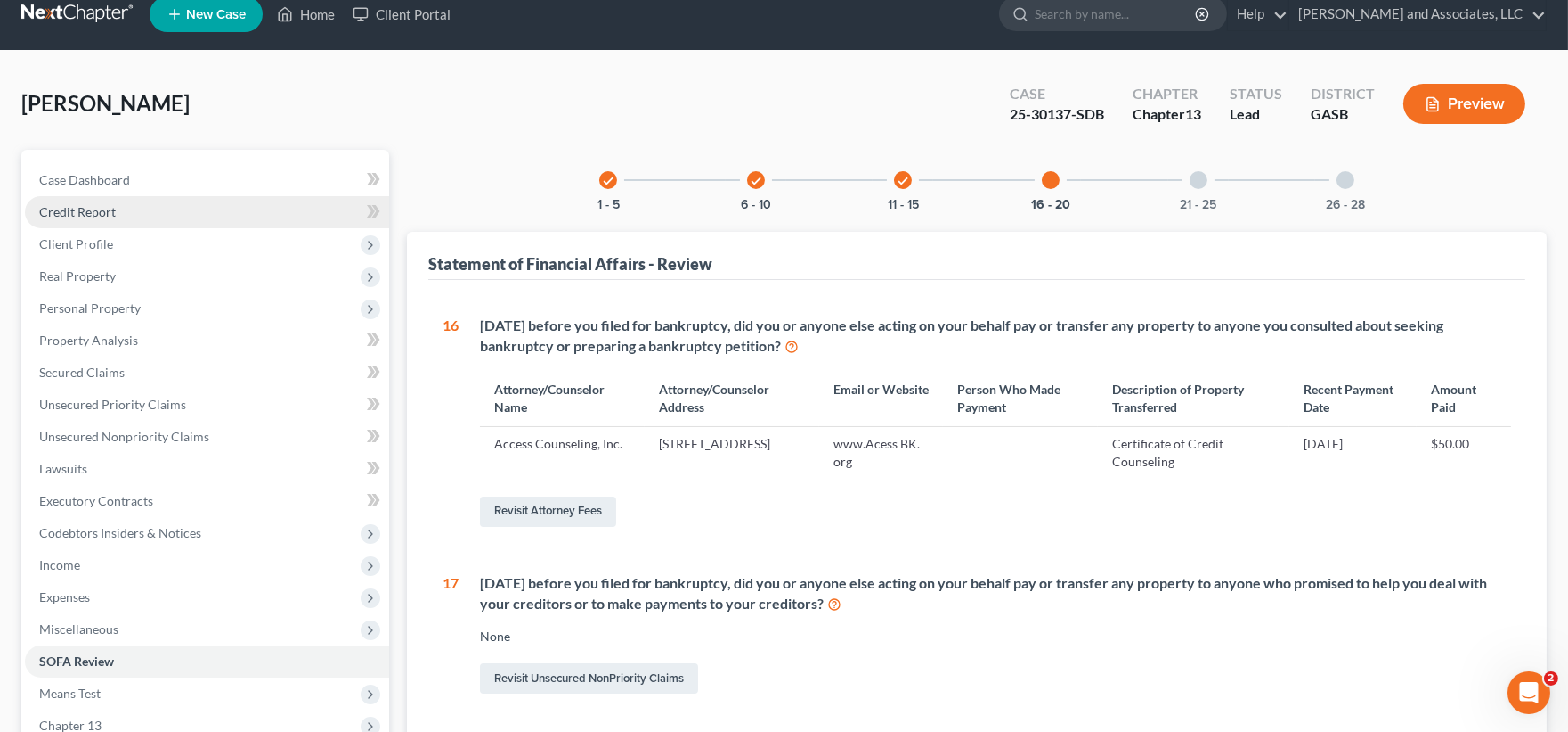
scroll to position [0, 0]
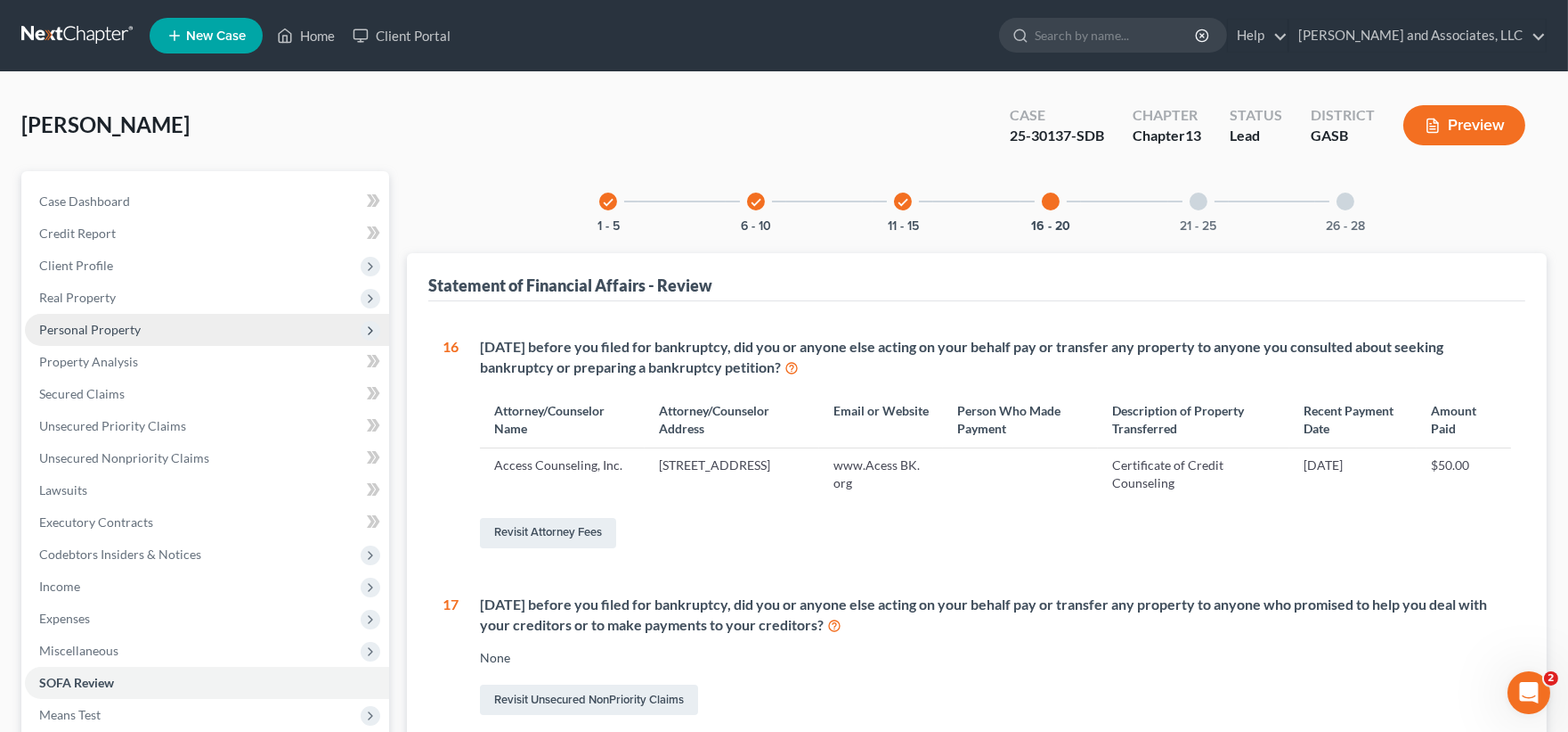
click at [74, 324] on span "Personal Property" at bounding box center [90, 329] width 101 height 15
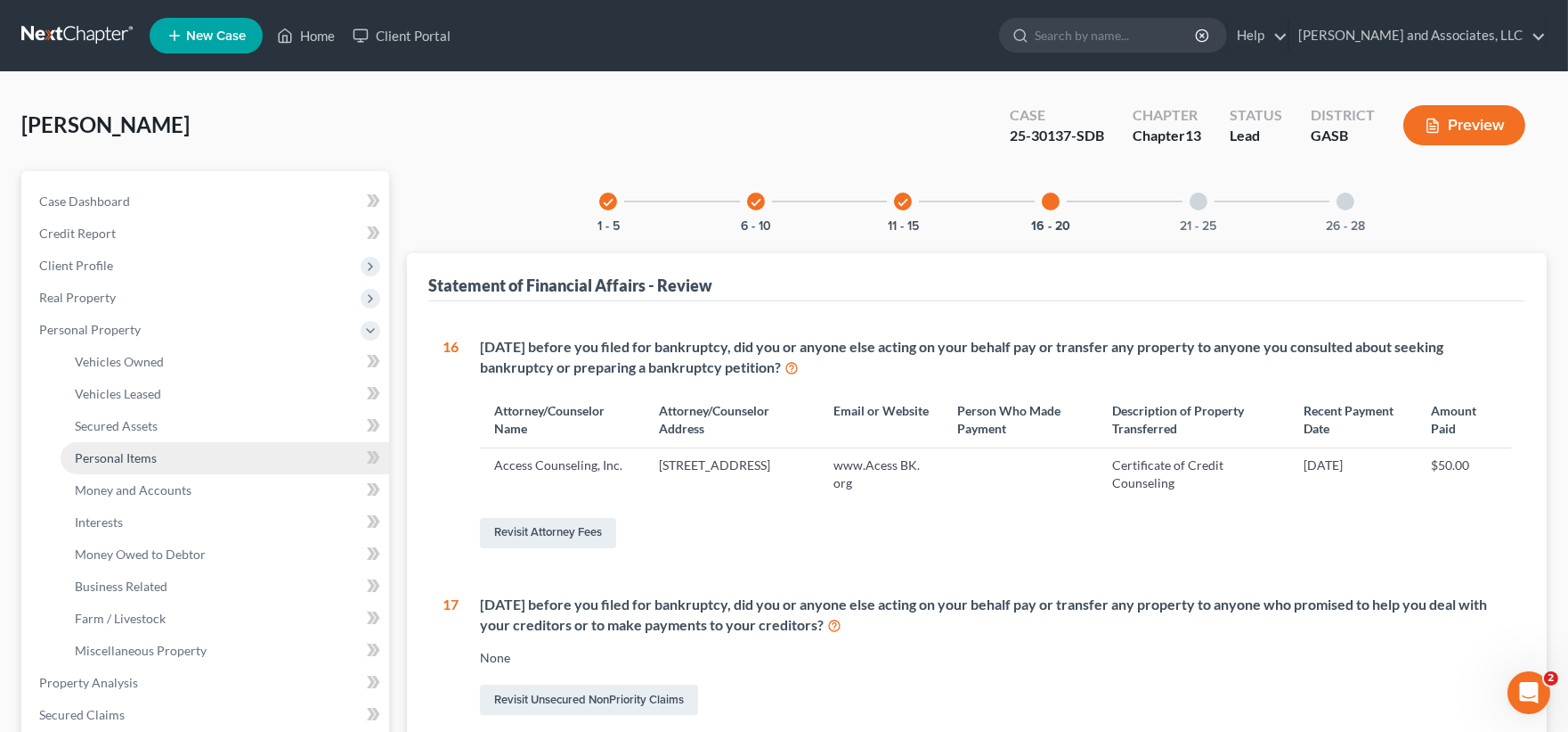
click at [113, 458] on span "Personal Items" at bounding box center [115, 458] width 82 height 15
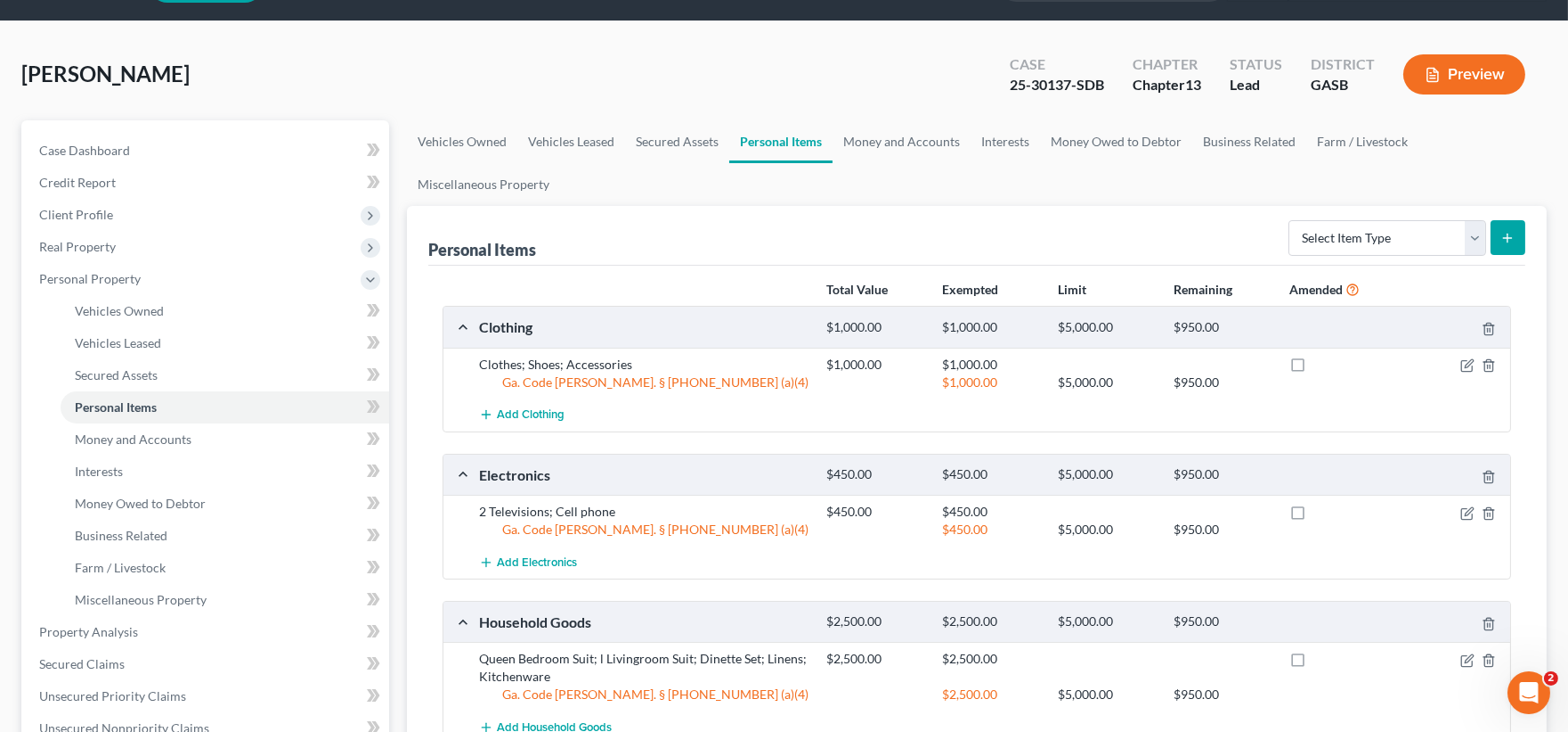
scroll to position [99, 0]
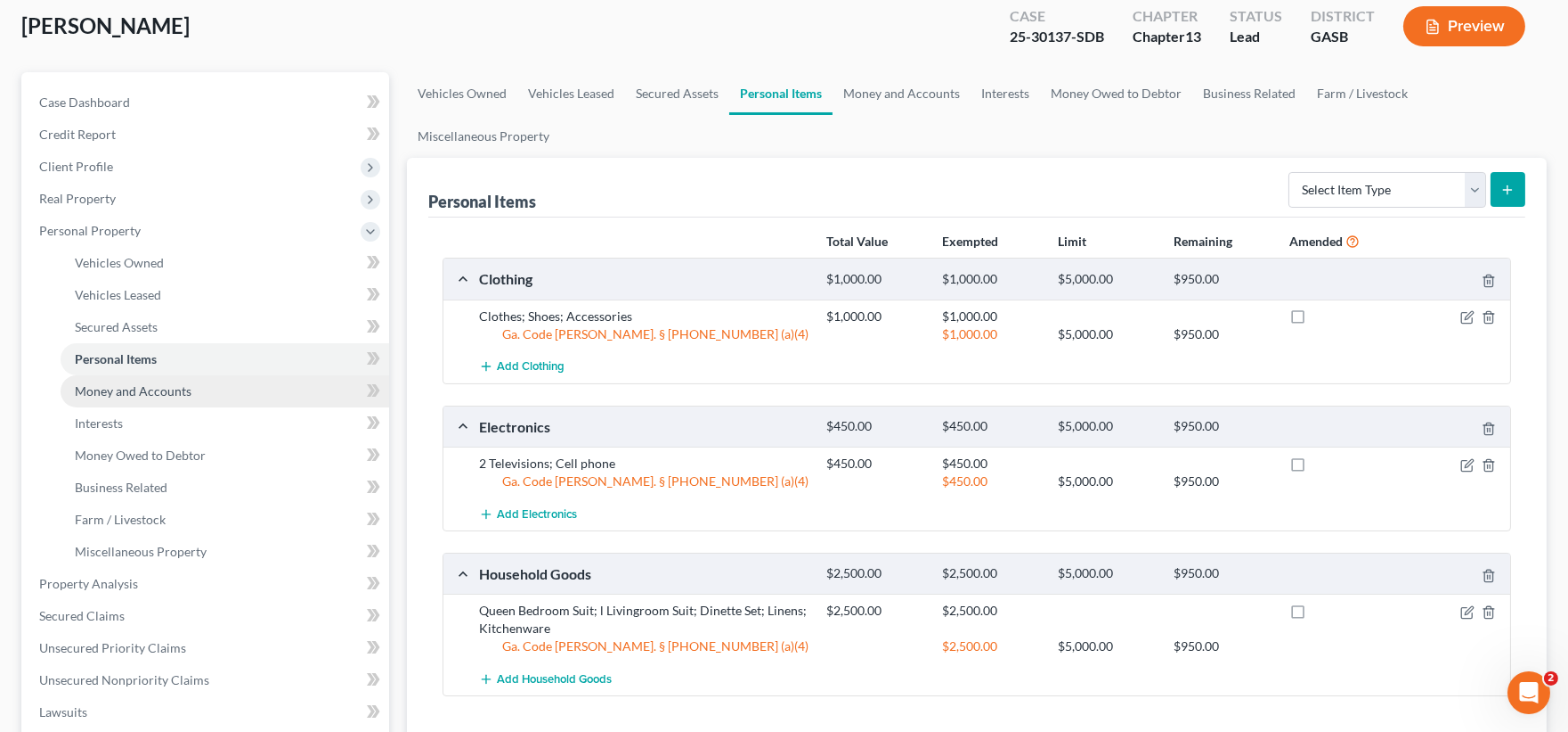
click at [103, 395] on span "Money and Accounts" at bounding box center [133, 390] width 117 height 15
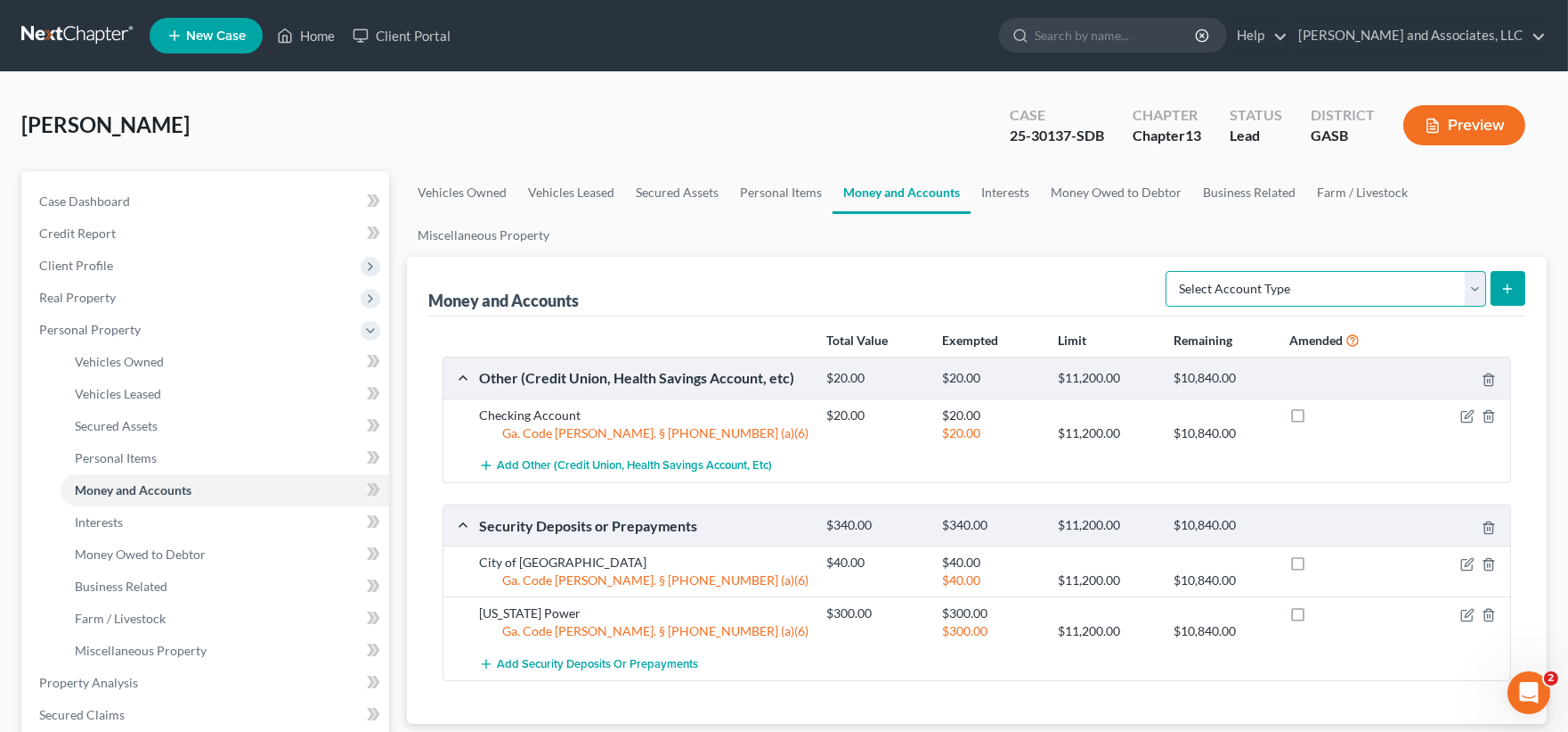
click at [1471, 282] on select "Select Account Type Brokerage Cash on Hand Certificates of Deposit Checking Acc…" at bounding box center [1326, 289] width 321 height 36
select select "checking"
click at [1169, 271] on select "Select Account Type Brokerage Cash on Hand Certificates of Deposit Checking Acc…" at bounding box center [1326, 289] width 321 height 36
click at [1515, 283] on icon "submit" at bounding box center [1508, 289] width 14 height 14
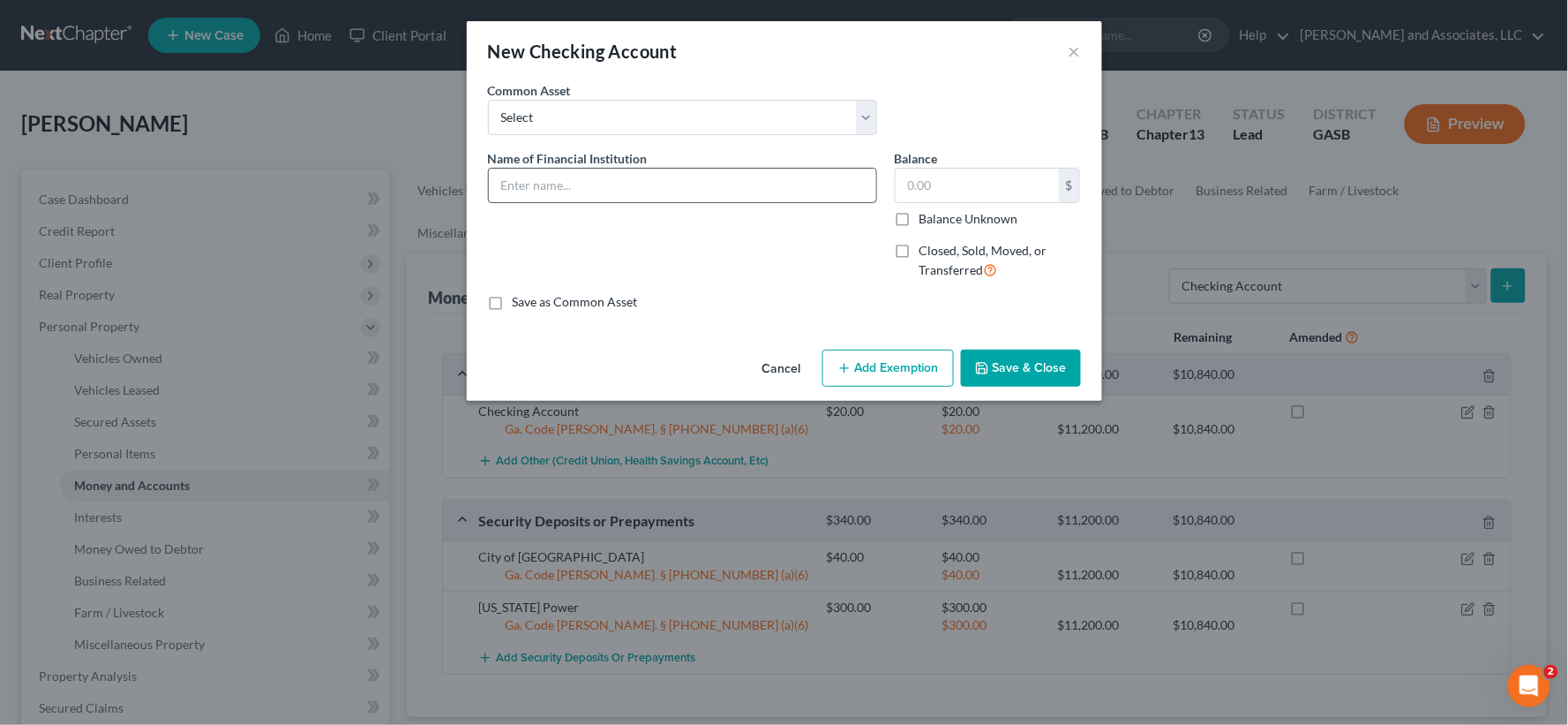
click at [542, 187] on input "text" at bounding box center [682, 186] width 387 height 34
type input "Bank of [PERSON_NAME]"
click at [951, 180] on input "text" at bounding box center [977, 186] width 163 height 34
type input "0.00"
click at [919, 251] on label "Closed, Sold, Moved, or Transferred" at bounding box center [1000, 260] width 162 height 38
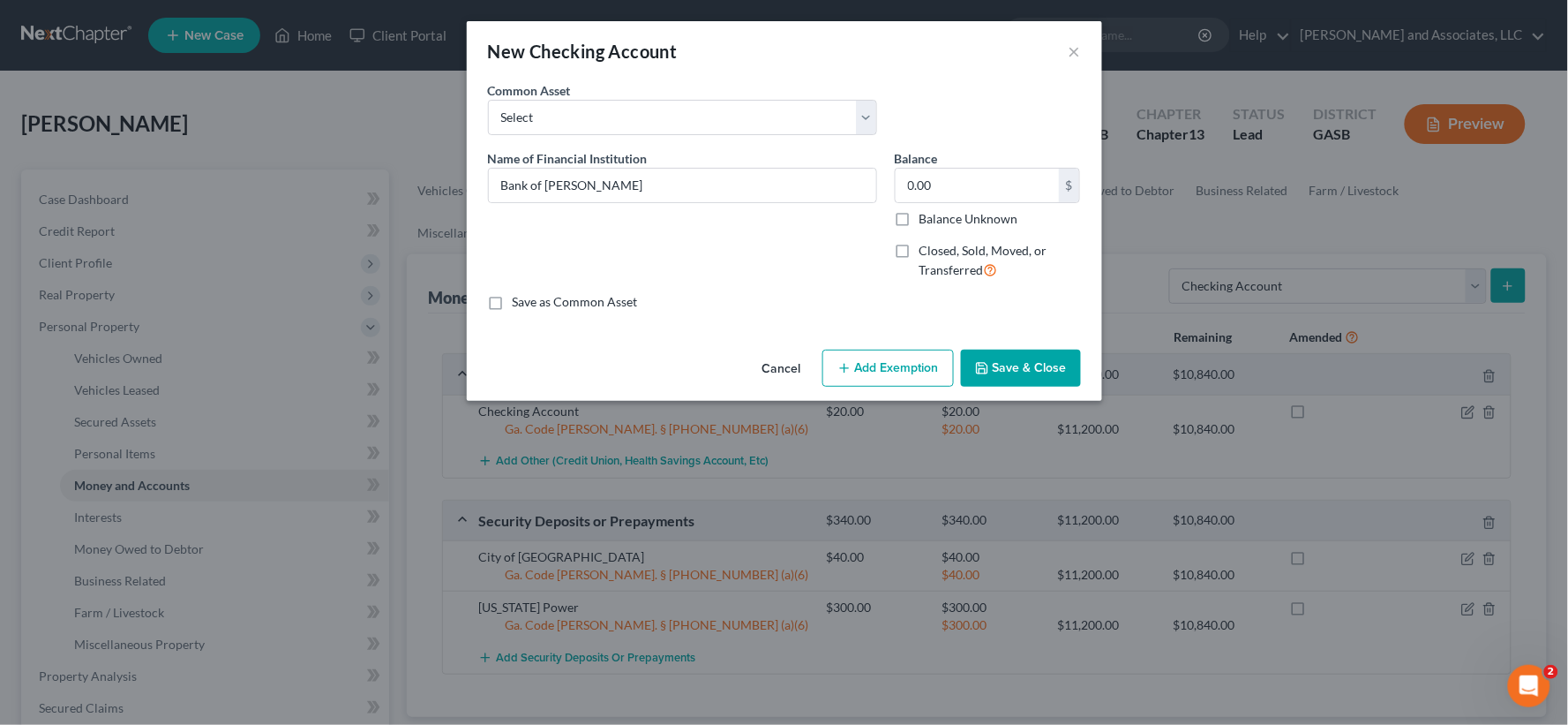
click at [927, 251] on input "Closed, Sold, Moved, or Transferred" at bounding box center [932, 247] width 12 height 12
checkbox input "true"
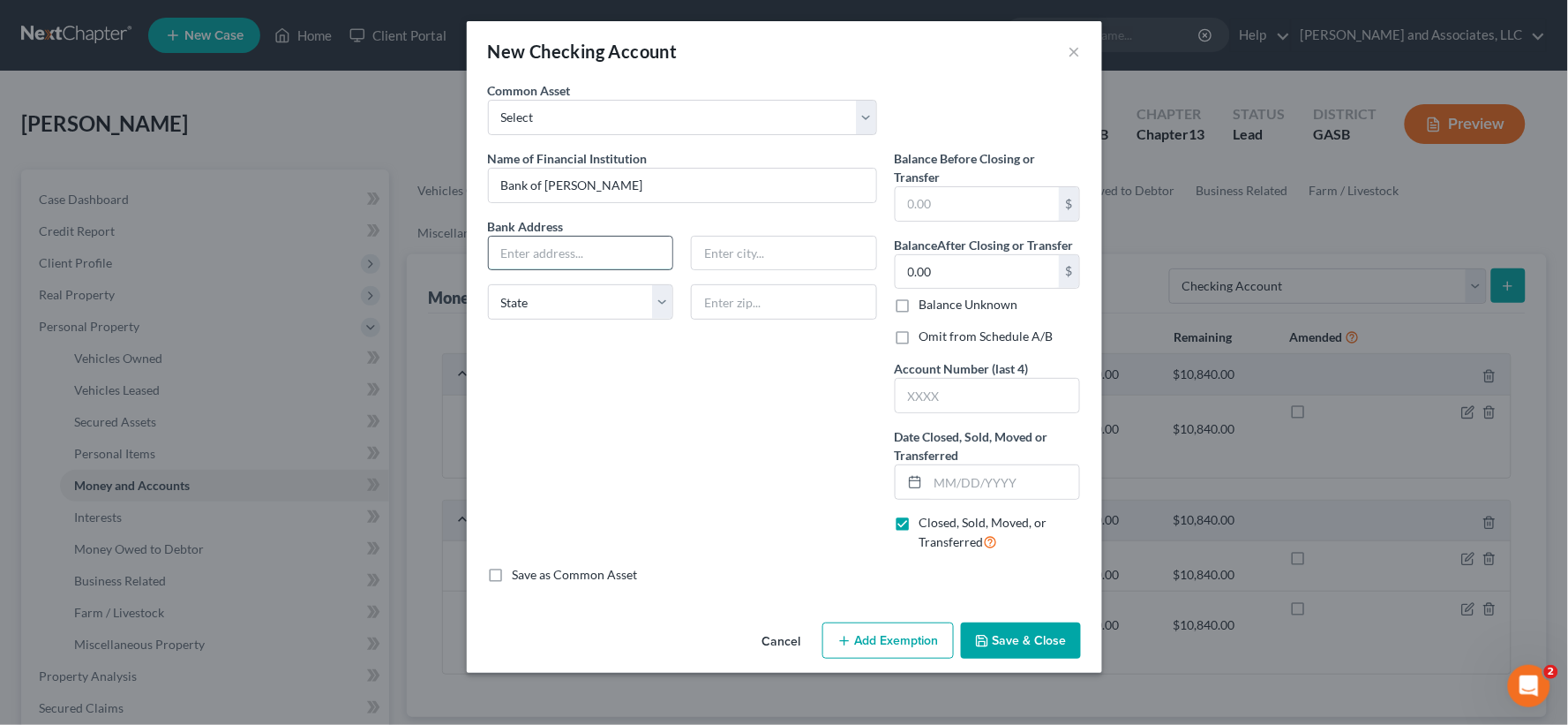
click at [584, 258] on input "text" at bounding box center [581, 253] width 185 height 34
type input "......."
click at [626, 304] on select "State [US_STATE] AK AR AZ CA CO CT DE DC [GEOGRAPHIC_DATA] [GEOGRAPHIC_DATA] GU…" at bounding box center [581, 302] width 187 height 36
select select "10"
click at [488, 284] on select "State [US_STATE] AK AR AZ CA CO CT DE DC [GEOGRAPHIC_DATA] [GEOGRAPHIC_DATA] GU…" at bounding box center [581, 302] width 187 height 36
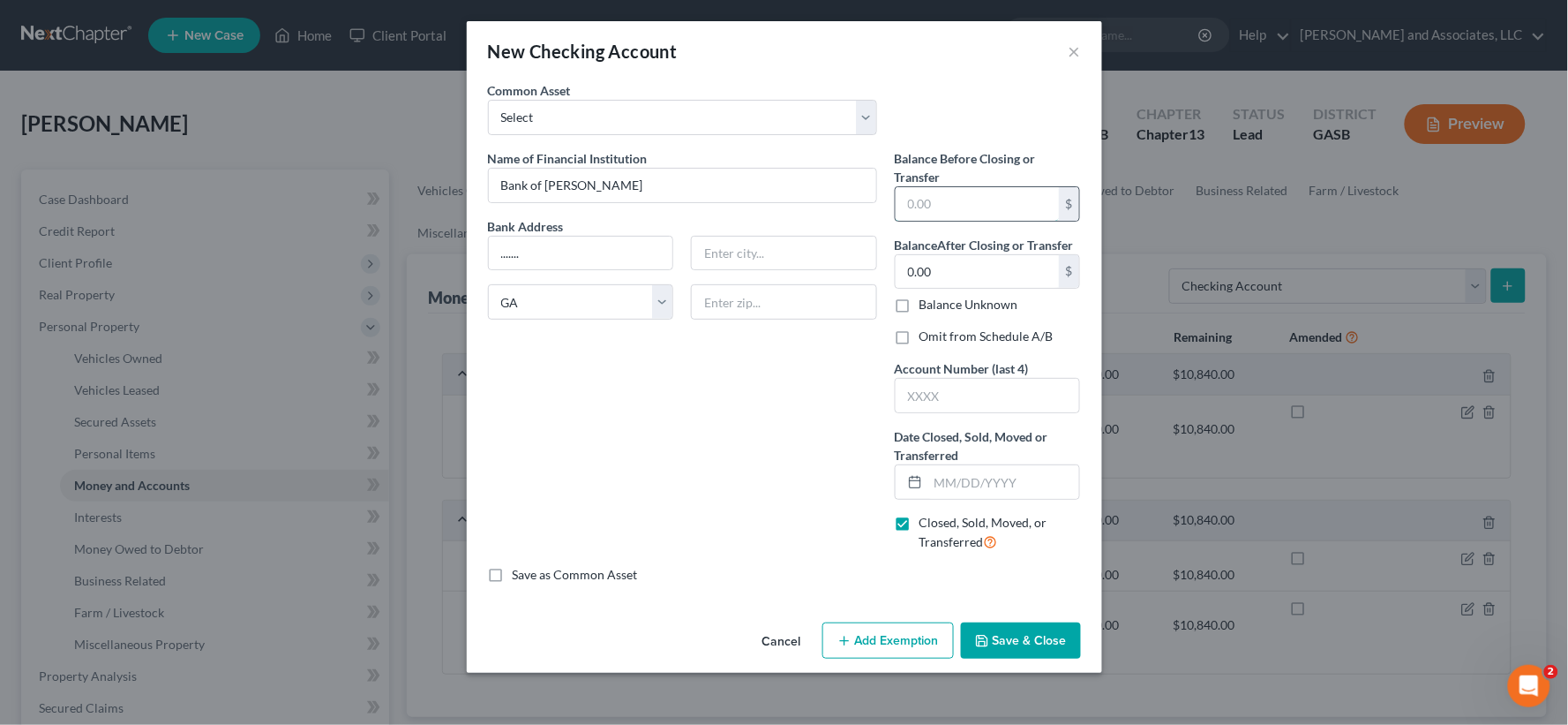
click at [968, 208] on input "text" at bounding box center [977, 204] width 163 height 34
type input "0.00"
click at [752, 251] on input "text" at bounding box center [784, 253] width 185 height 34
type input "[GEOGRAPHIC_DATA]"
click at [736, 301] on input "text" at bounding box center [784, 302] width 187 height 36
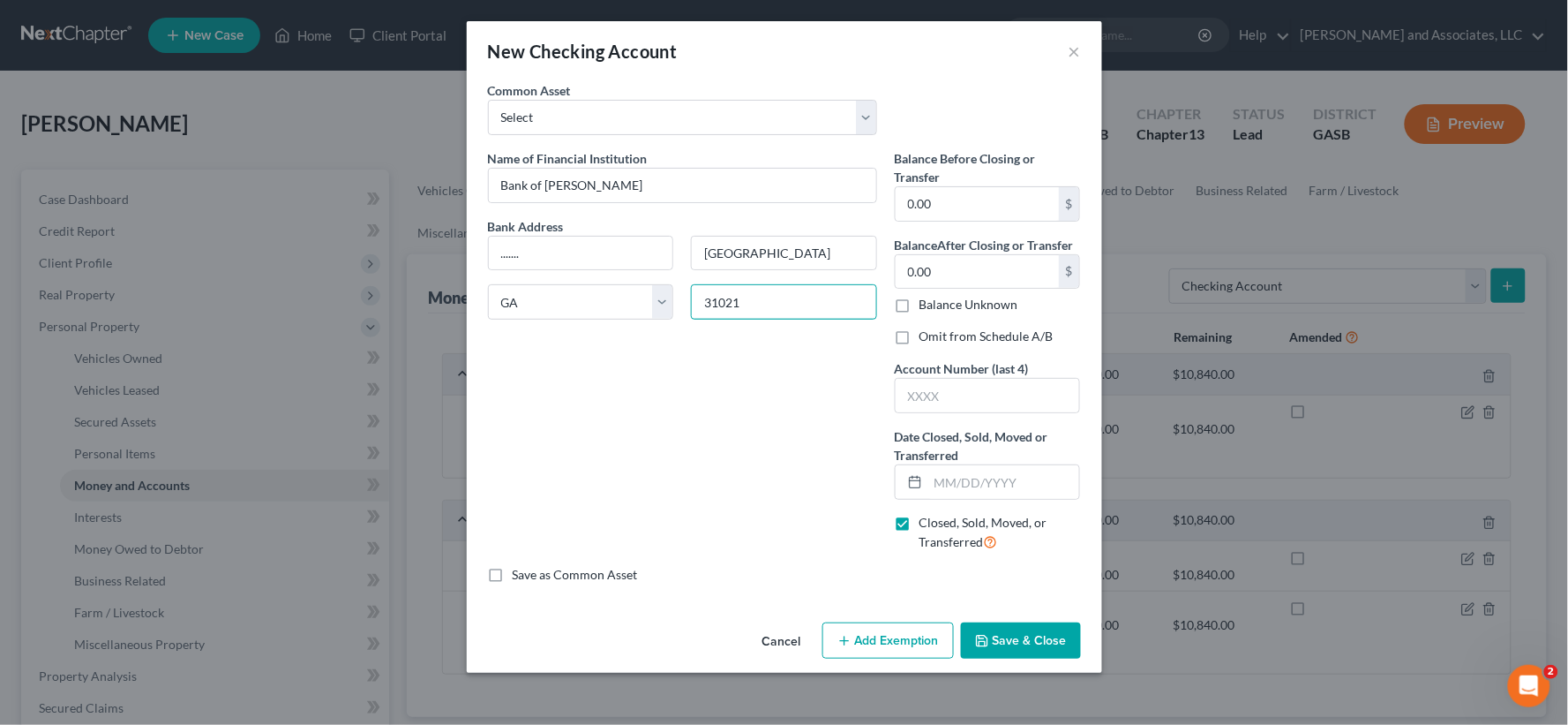
type input "31021"
click at [644, 421] on div "Name of Financial Institution * Bank of Dudley Bank Address ....... Dublin Stat…" at bounding box center [682, 357] width 407 height 417
click at [751, 126] on select "Select Bank of Dudley Georgia First Bank Lincoln Financial Group Robins Financi…" at bounding box center [682, 117] width 389 height 36
click at [751, 124] on select "Select Bank of Dudley Georgia First Bank Lincoln Financial Group Robins Financi…" at bounding box center [682, 117] width 389 height 36
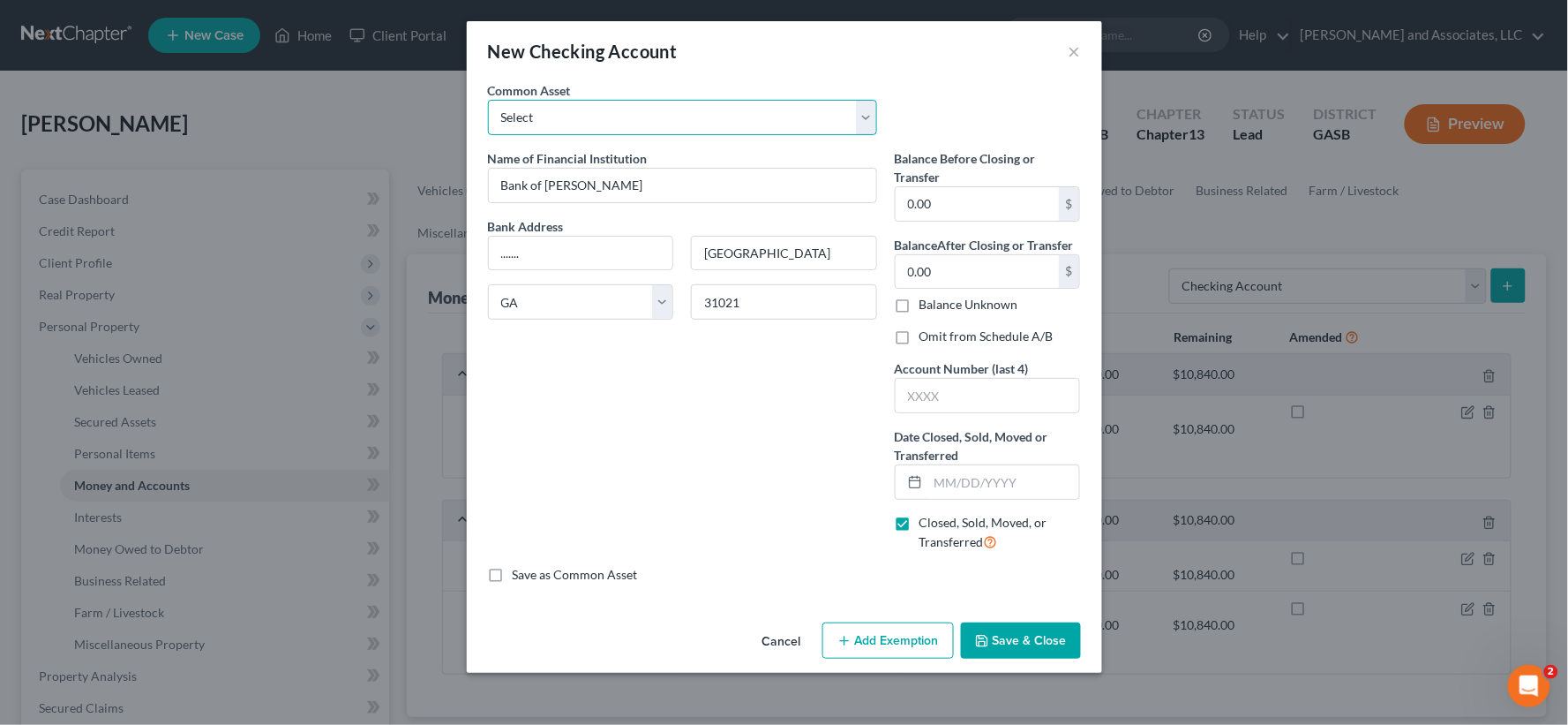
select select "0"
click at [488, 100] on select "Select Bank of Dudley Georgia First Bank Lincoln Financial Group Robins Financi…" at bounding box center [682, 117] width 389 height 36
type input "250.00"
select select
click at [567, 259] on input "text" at bounding box center [581, 253] width 185 height 34
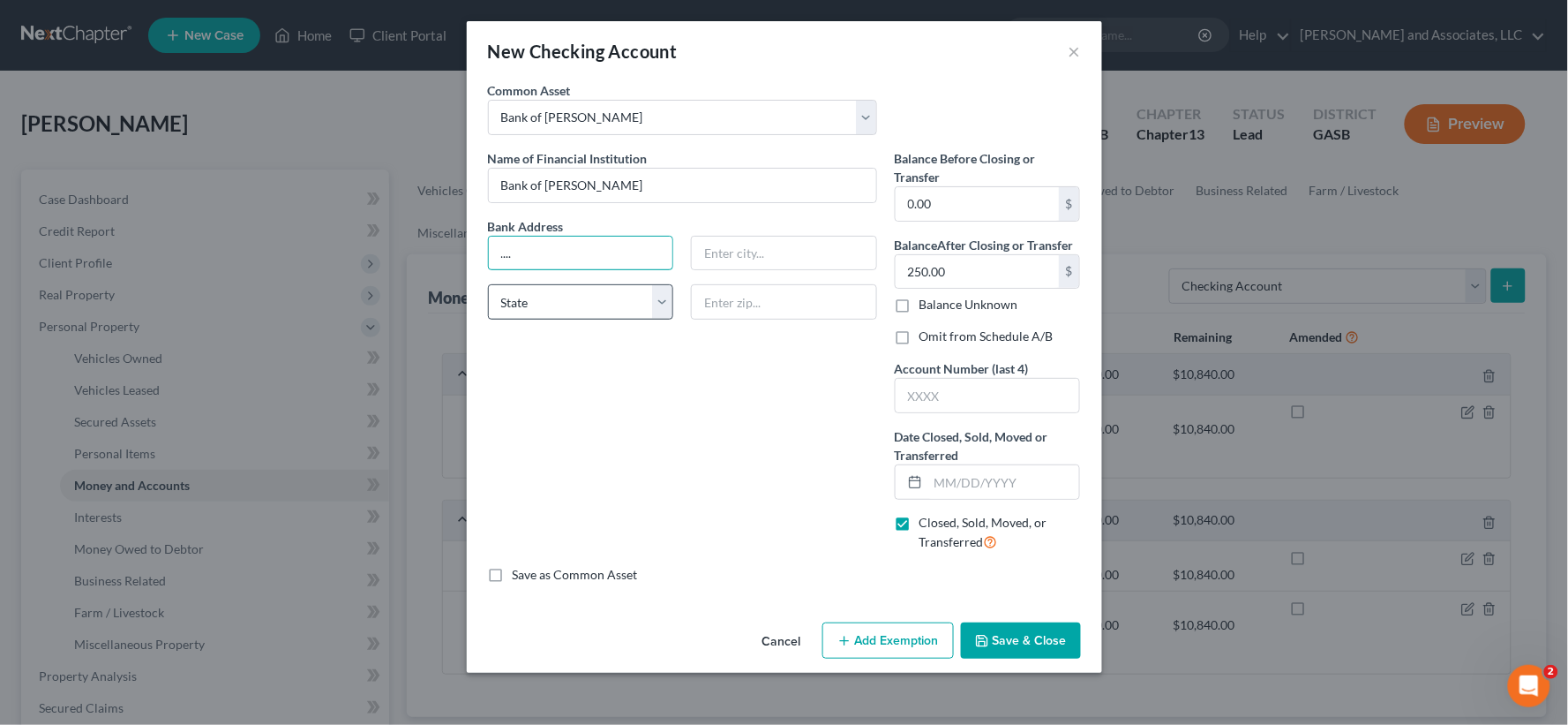
type input "...."
click at [594, 310] on select "State [US_STATE] AK AR AZ CA CO CT DE DC [GEOGRAPHIC_DATA] [GEOGRAPHIC_DATA] GU…" at bounding box center [581, 302] width 187 height 36
select select "10"
click at [488, 284] on select "State [US_STATE] AK AR AZ CA CO CT DE DC [GEOGRAPHIC_DATA] [GEOGRAPHIC_DATA] GU…" at bounding box center [581, 302] width 187 height 36
click at [742, 252] on input "text" at bounding box center [784, 253] width 185 height 34
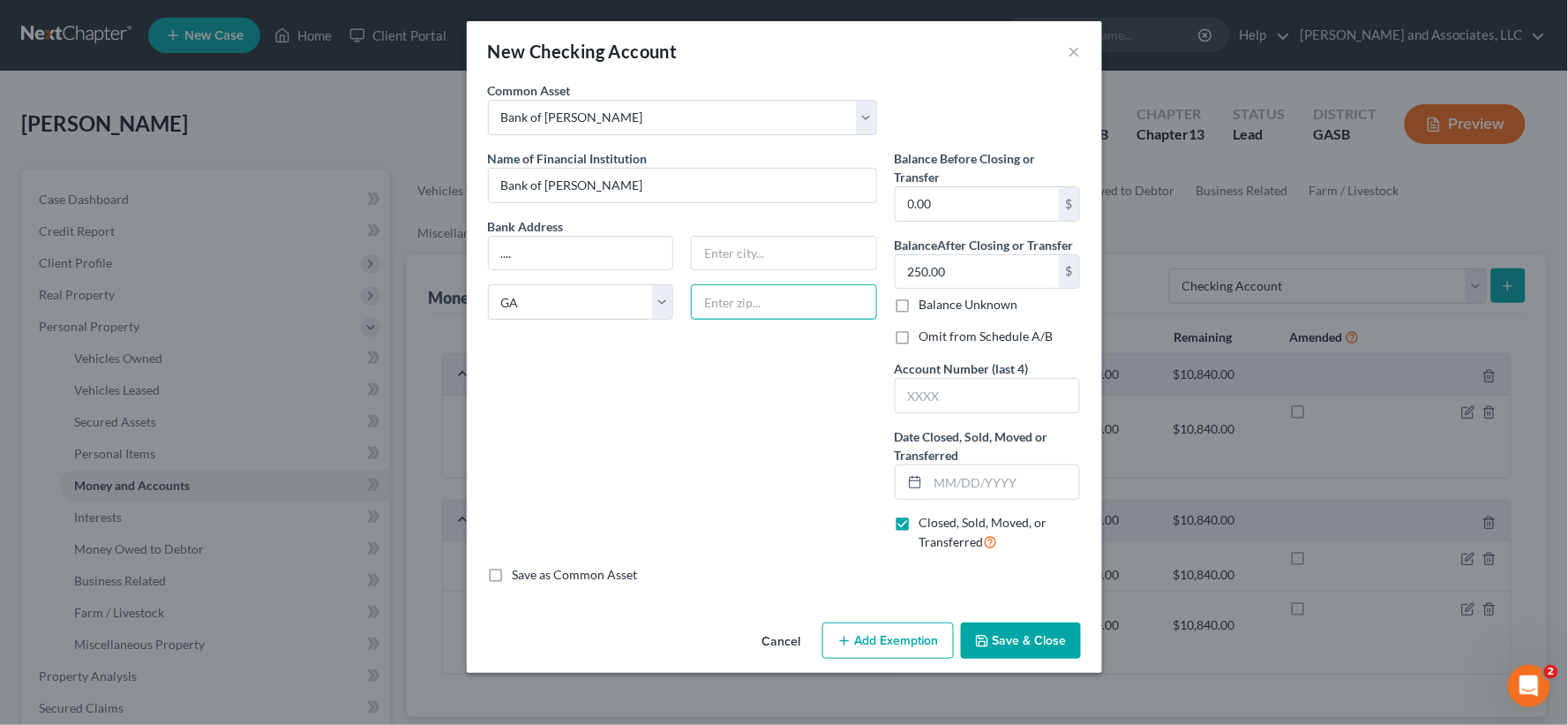
click at [766, 309] on input "text" at bounding box center [784, 302] width 187 height 36
type input "E"
type input "[GEOGRAPHIC_DATA]"
click at [655, 299] on select "State [US_STATE] AK AR AZ CA CO CT DE DC [GEOGRAPHIC_DATA] [GEOGRAPHIC_DATA] GU…" at bounding box center [581, 302] width 187 height 36
click at [488, 284] on select "State [US_STATE] AK AR AZ CA CO CT DE DC [GEOGRAPHIC_DATA] [GEOGRAPHIC_DATA] GU…" at bounding box center [581, 302] width 187 height 36
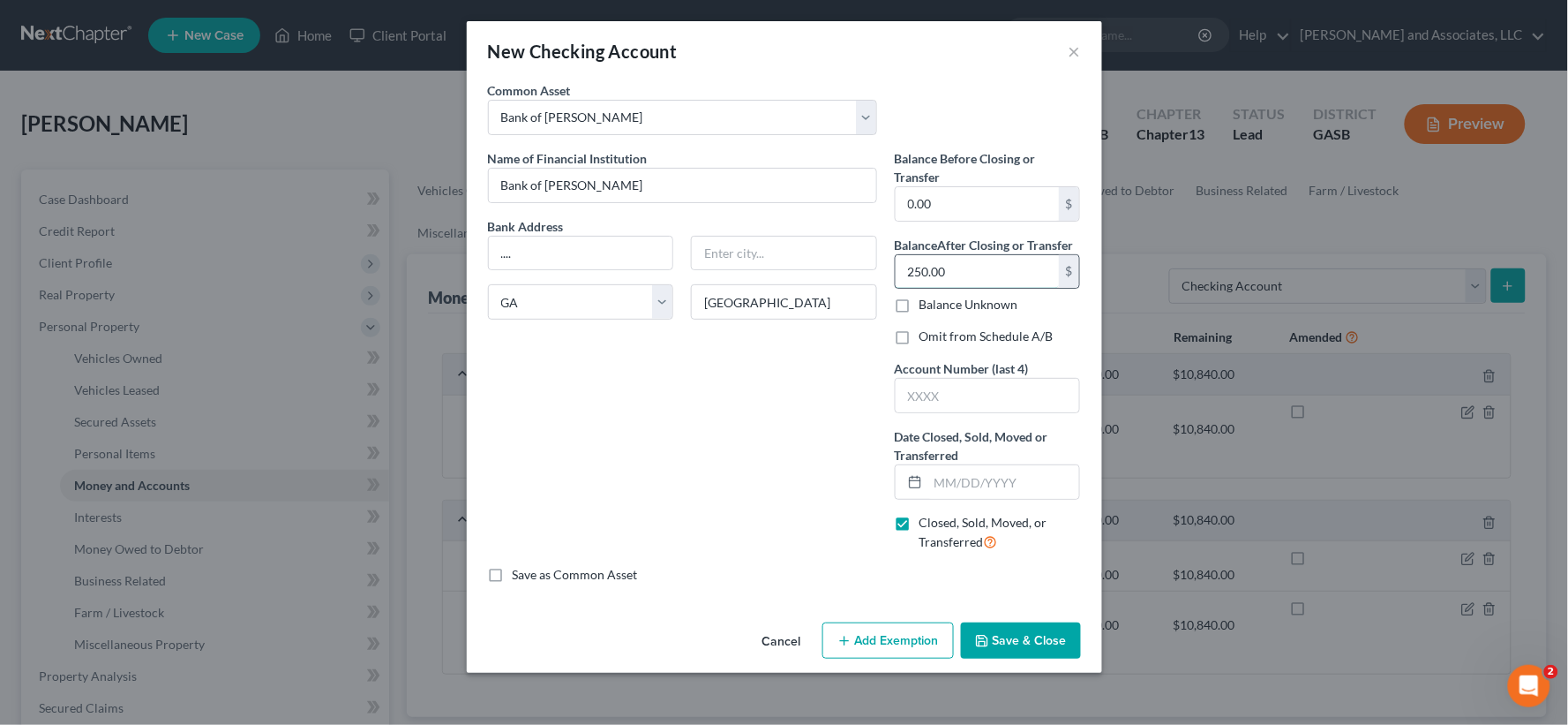
click at [966, 270] on input "250.00" at bounding box center [977, 272] width 163 height 34
type input "0.00"
click at [919, 336] on label "Omit from Schedule A/B" at bounding box center [986, 337] width 134 height 18
click at [927, 336] on input "Omit from Schedule A/B" at bounding box center [932, 333] width 12 height 12
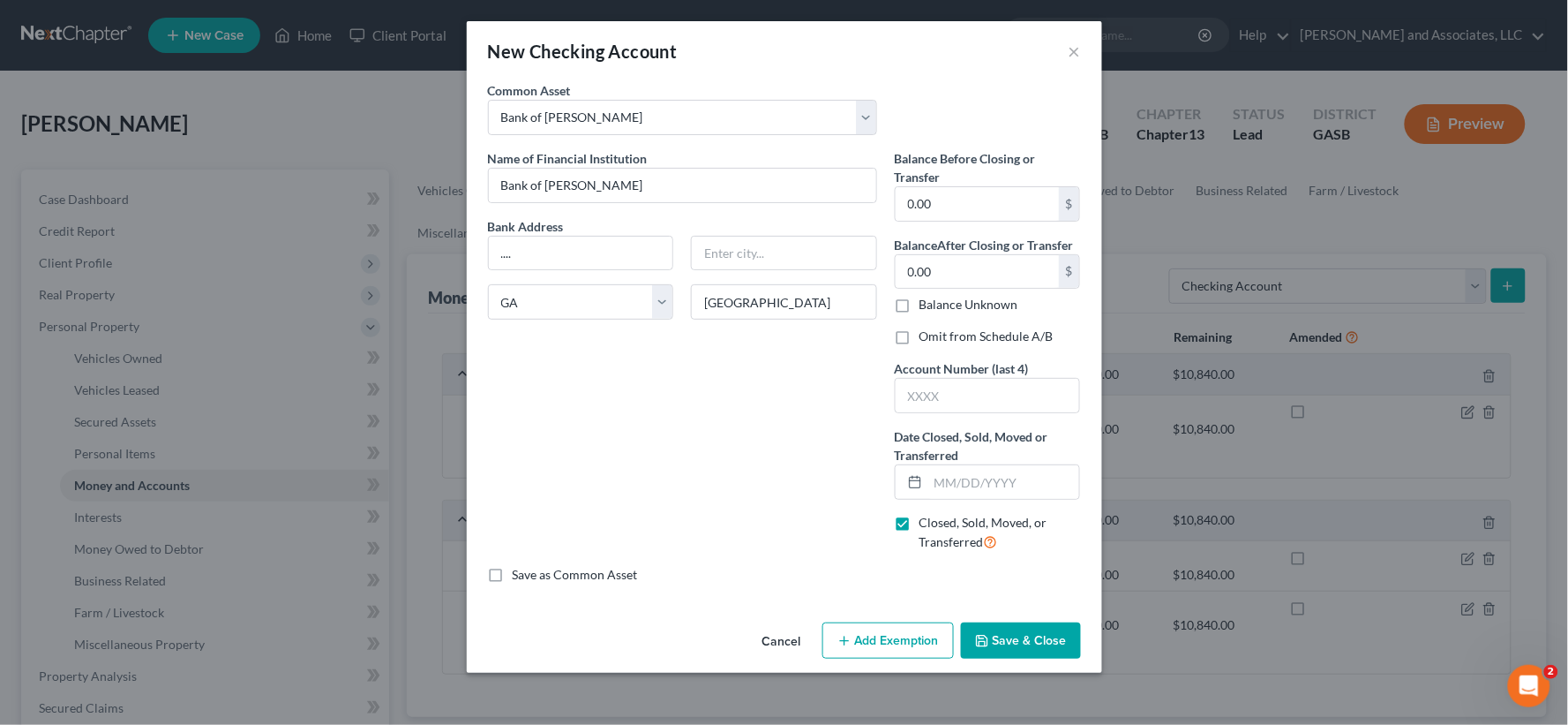
checkbox input "true"
click at [972, 482] on input "text" at bounding box center [1004, 482] width 152 height 34
click at [1035, 638] on button "Save & Close" at bounding box center [1021, 641] width 120 height 37
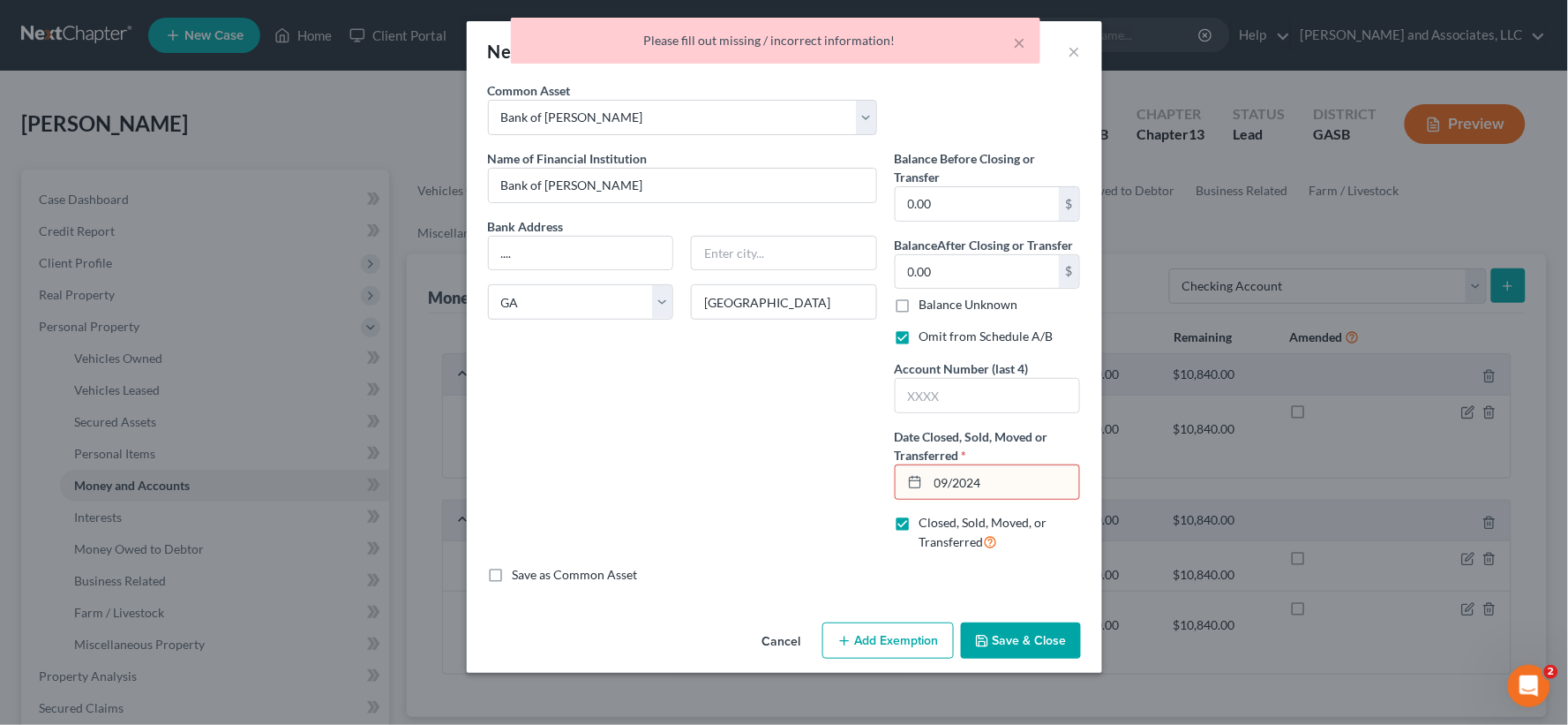
click at [956, 487] on input "09/2024" at bounding box center [1004, 482] width 152 height 34
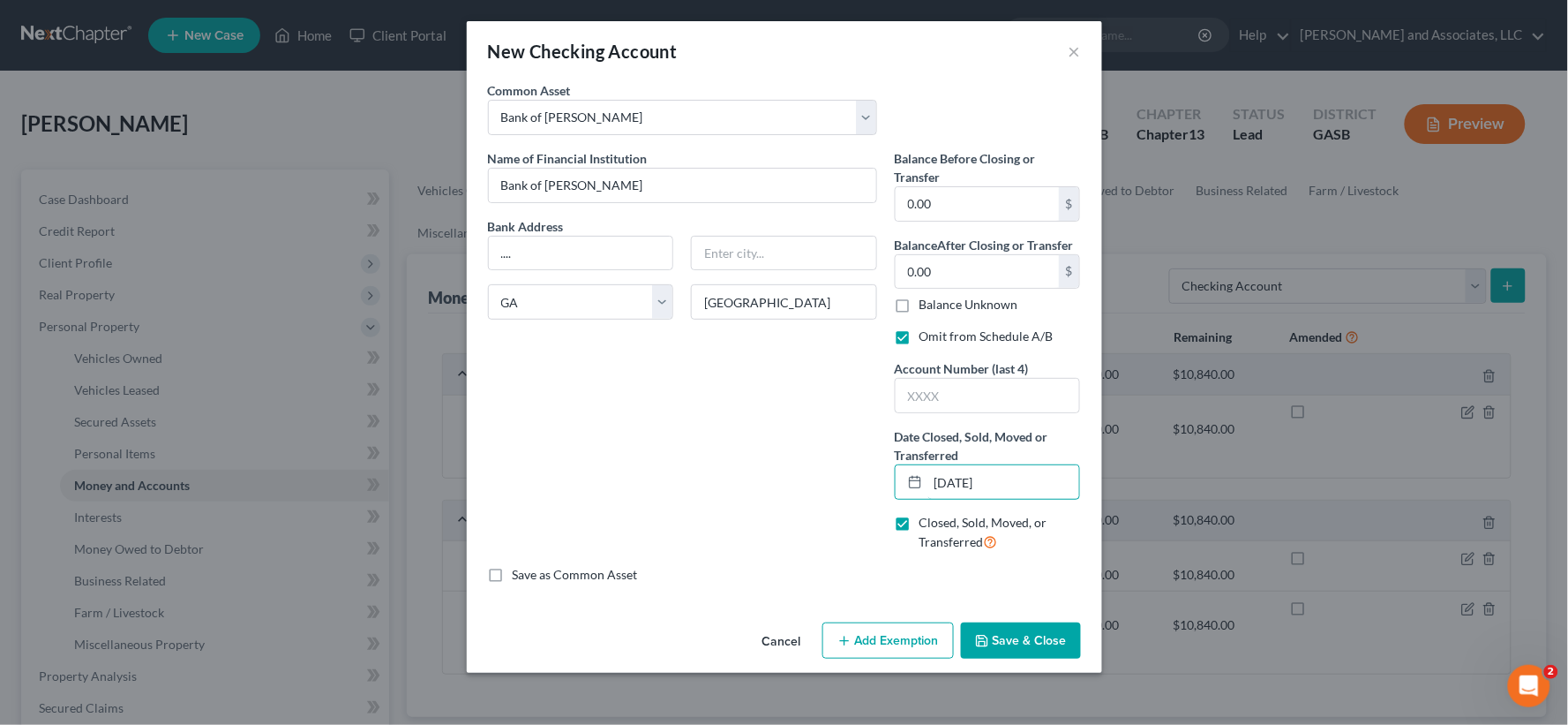
type input "[DATE]"
click at [1006, 639] on button "Save & Close" at bounding box center [1021, 641] width 120 height 37
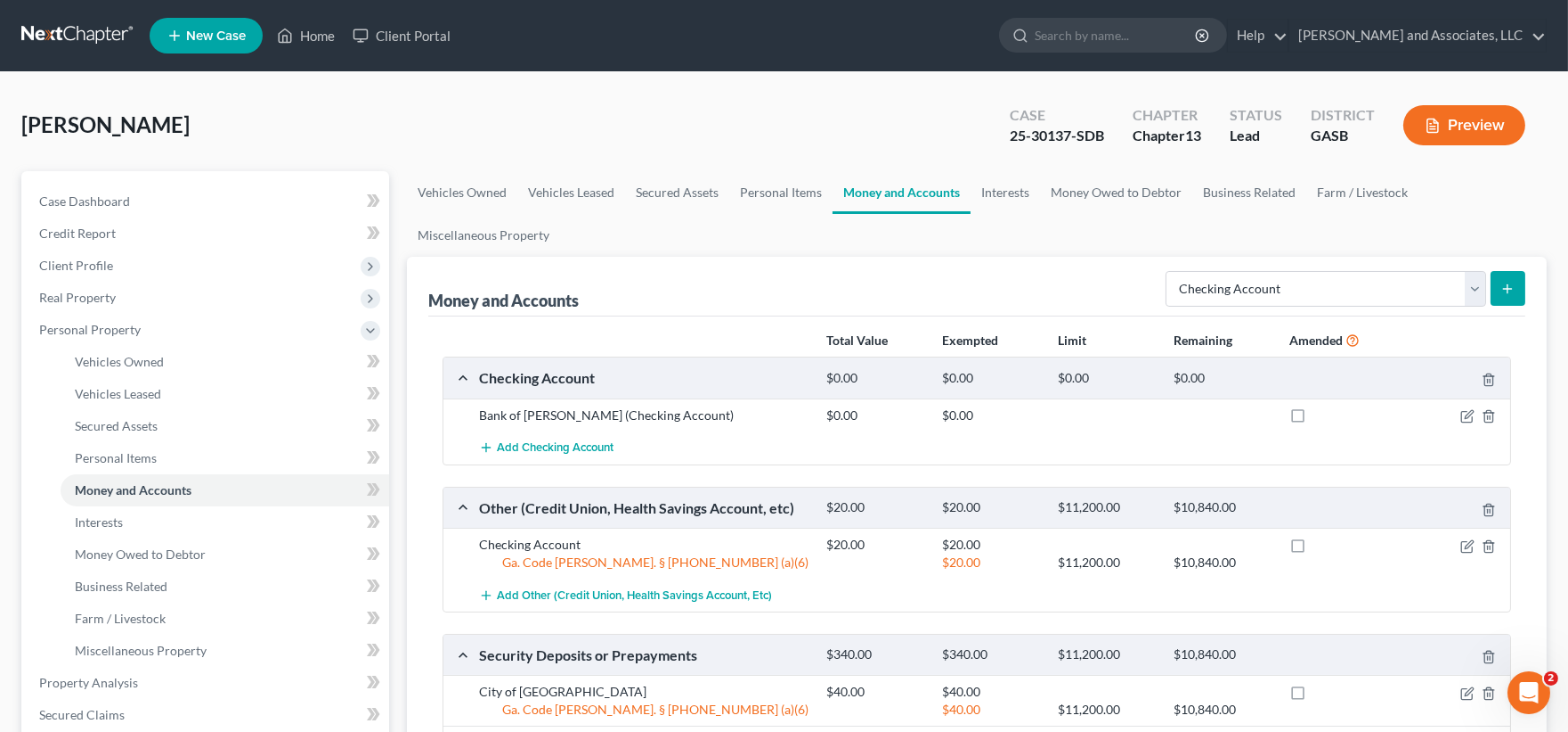
click at [1487, 126] on button "Preview" at bounding box center [1464, 125] width 122 height 40
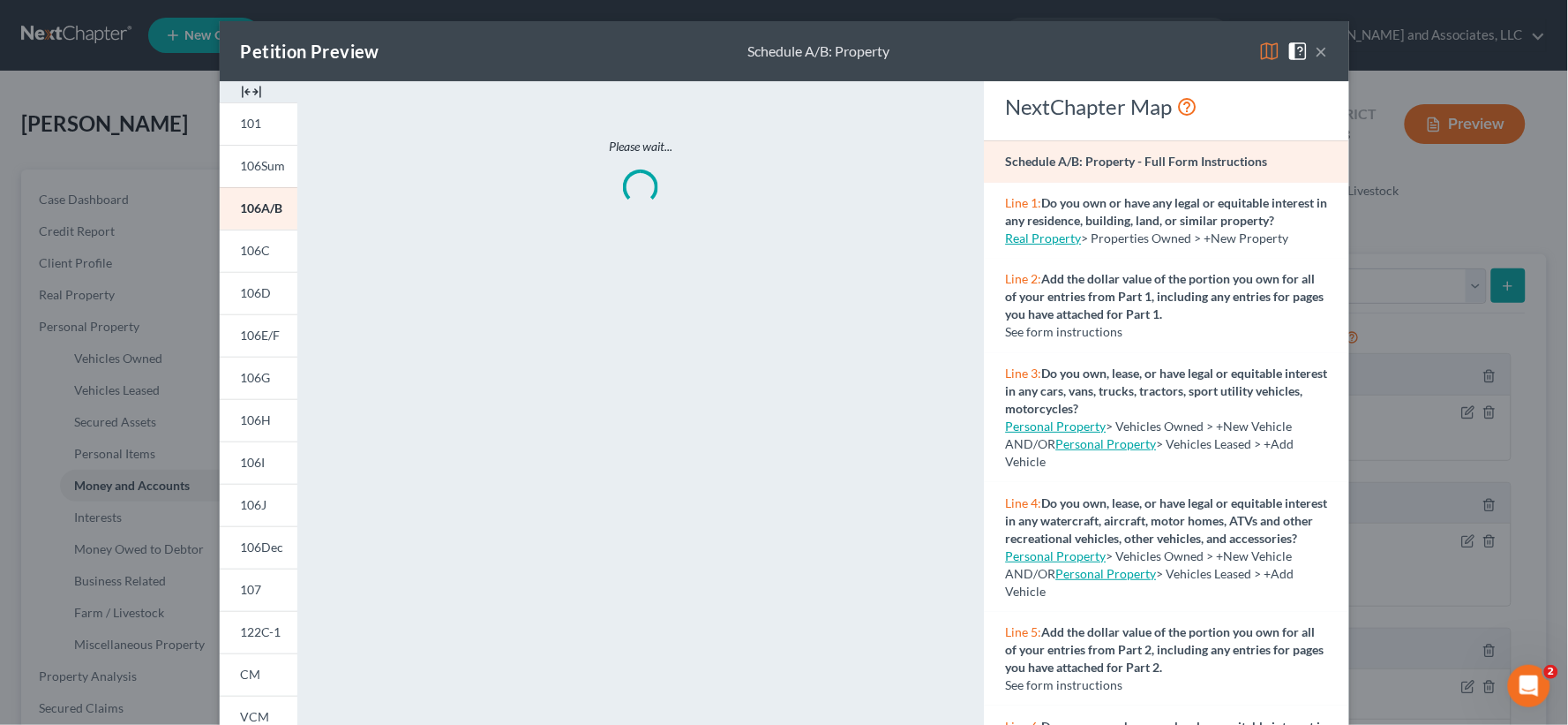
click at [251, 94] on img at bounding box center [251, 92] width 21 height 21
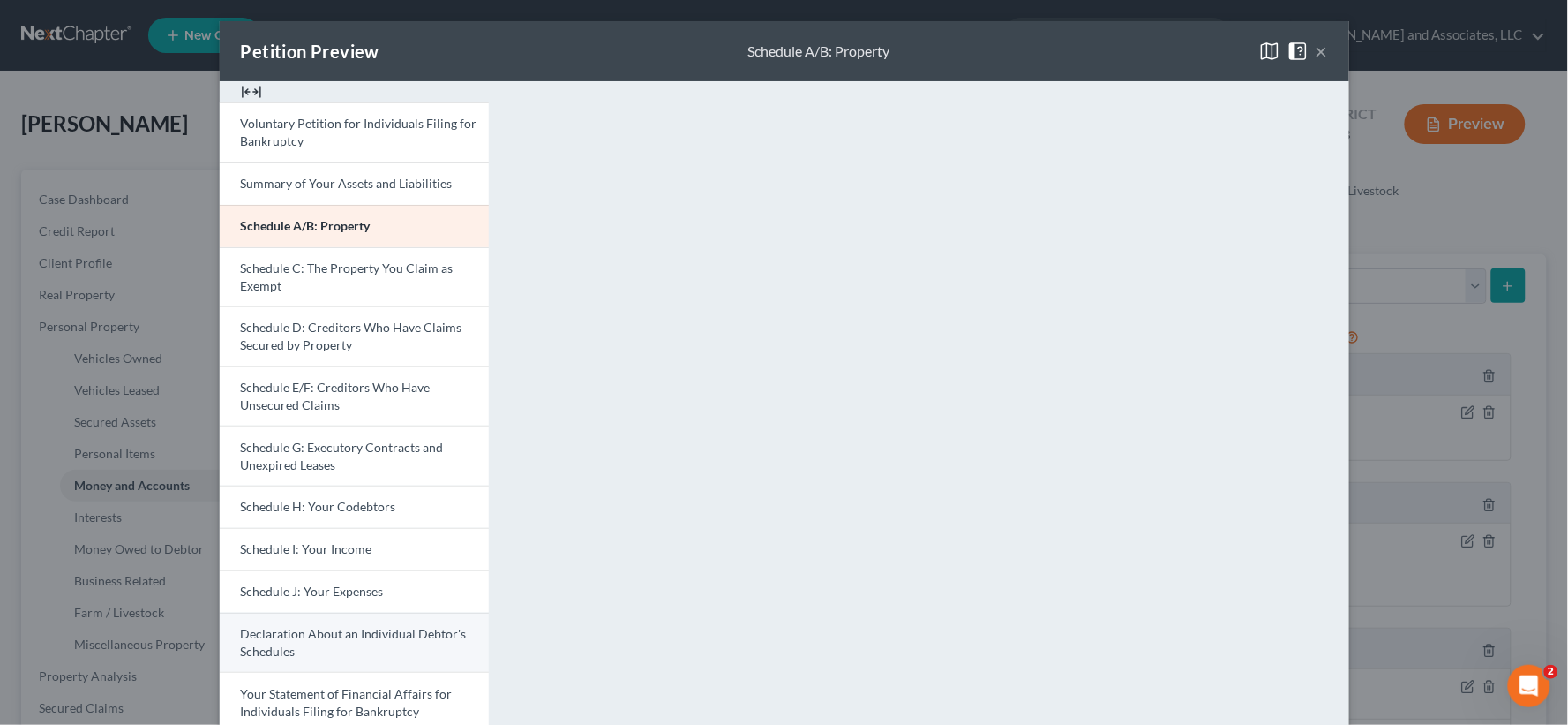
scroll to position [98, 0]
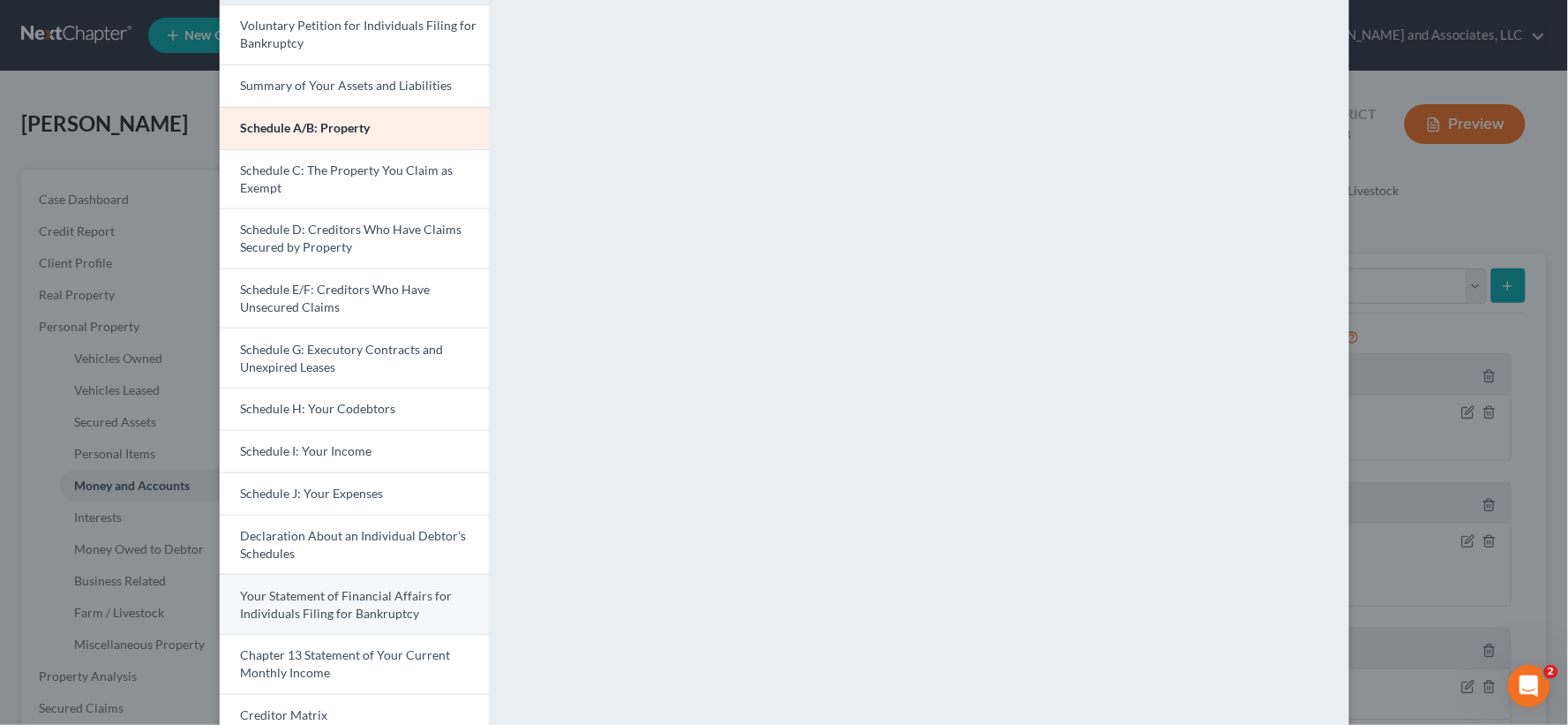
click at [319, 603] on link "Your Statement of Financial Affairs for Individuals Filing for Bankruptcy" at bounding box center [354, 604] width 269 height 60
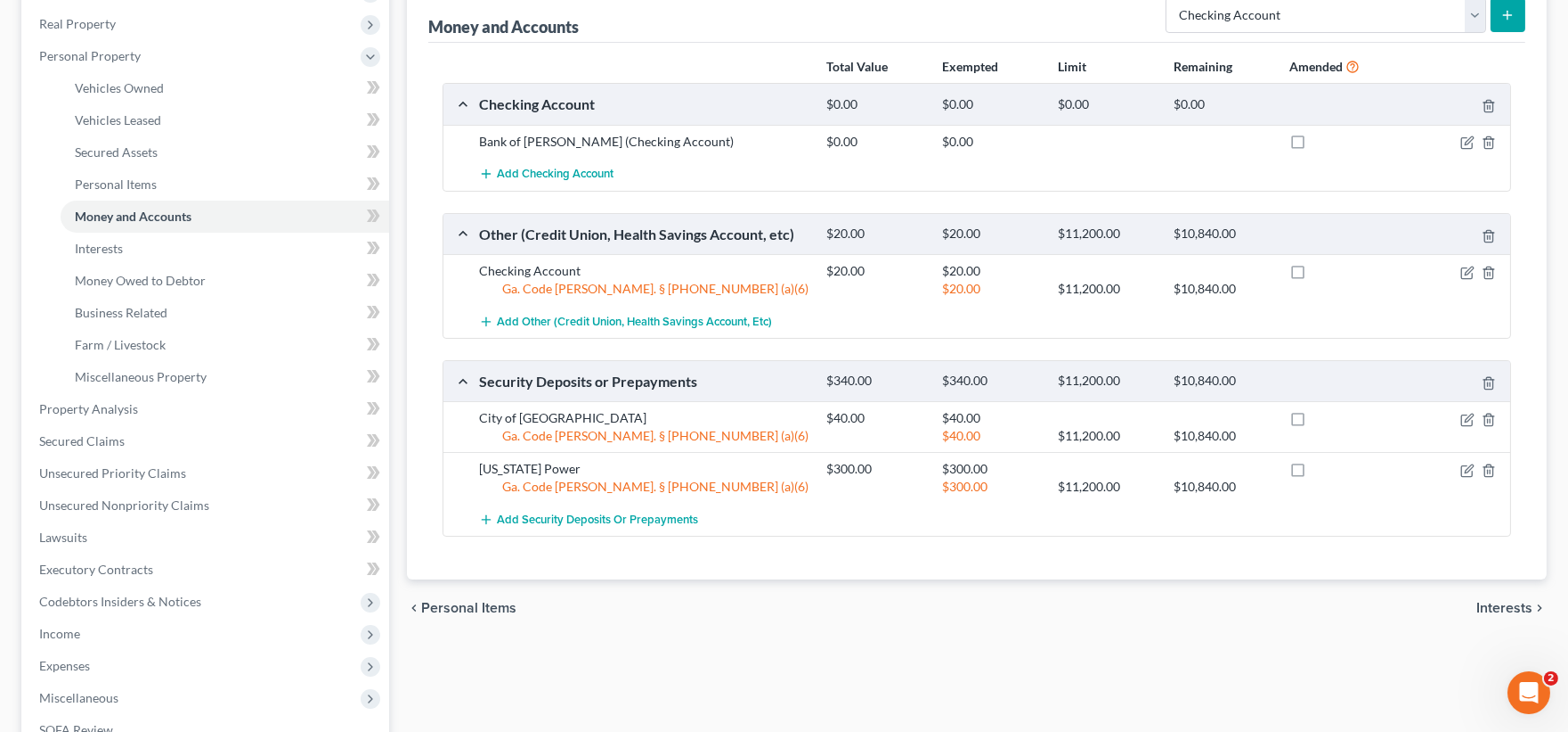
scroll to position [297, 0]
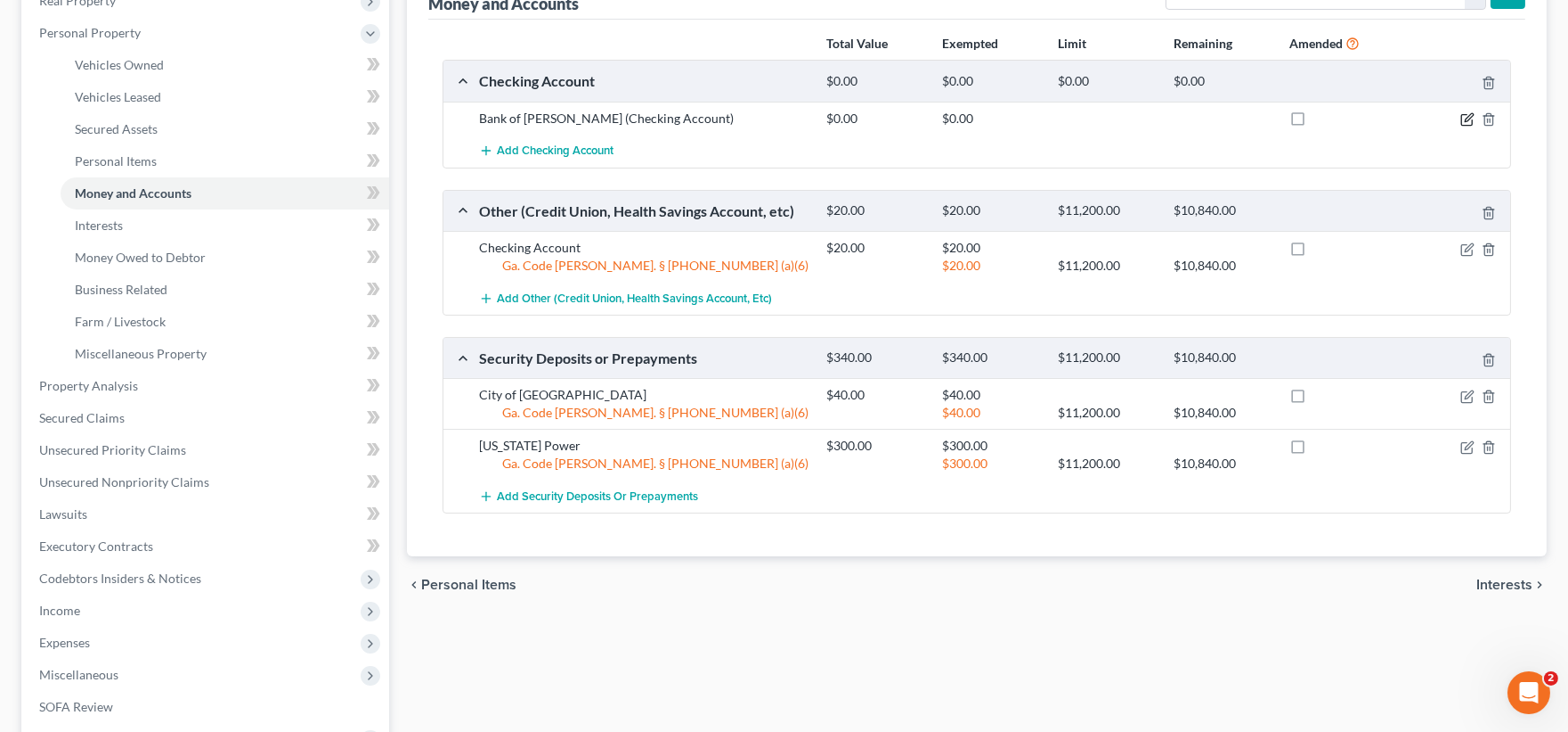
click at [1470, 125] on icon "button" at bounding box center [1467, 120] width 11 height 11
select select "10"
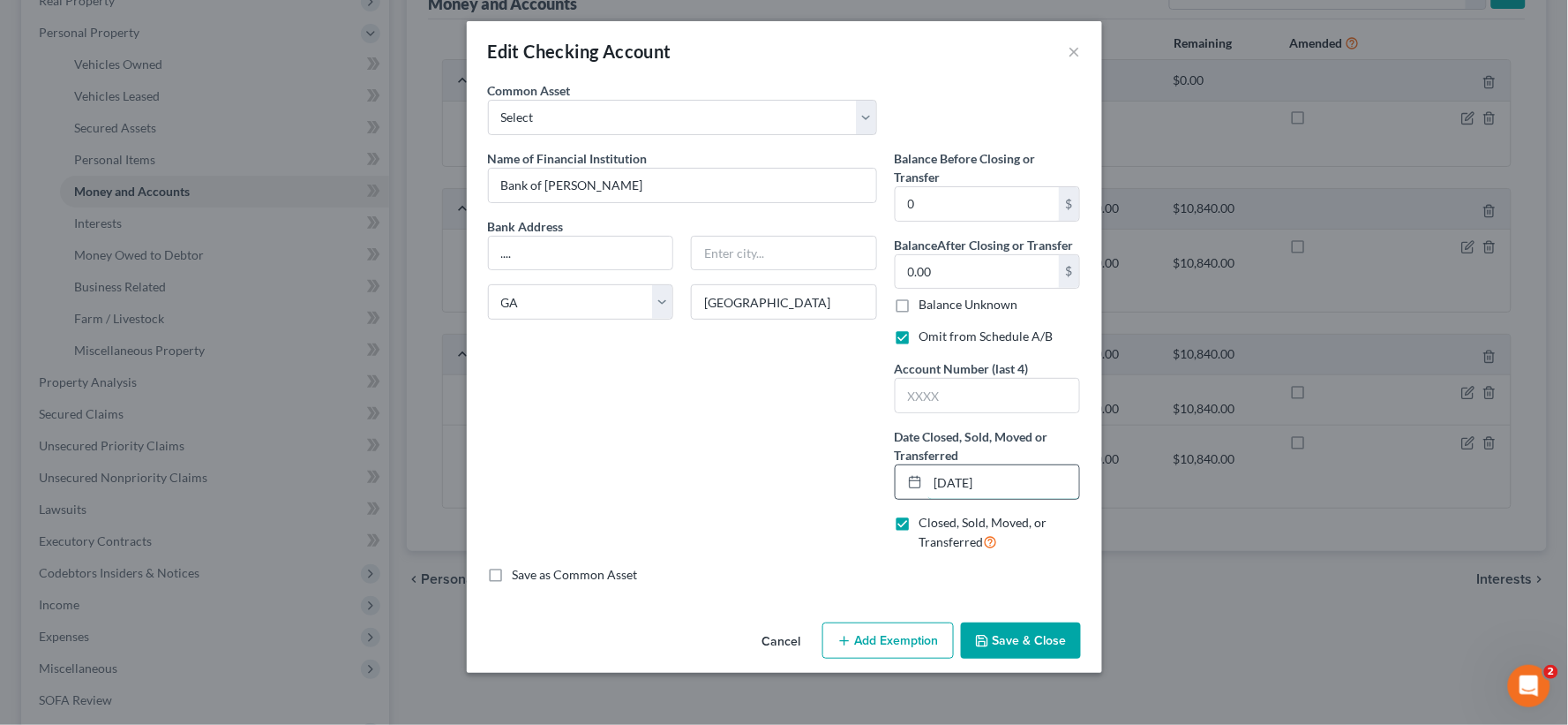
click at [968, 486] on input "[DATE]" at bounding box center [1004, 482] width 152 height 34
drag, startPoint x: 931, startPoint y: 483, endPoint x: 1088, endPoint y: 506, distance: 158.7
click at [1088, 506] on div "Balance Before Closing or Transfer 0 $ Balance After Closing or Transfer 0.00 $…" at bounding box center [987, 357] width 203 height 417
type input "10/01/2024"
click at [1047, 641] on button "Save & Close" at bounding box center [1021, 641] width 120 height 37
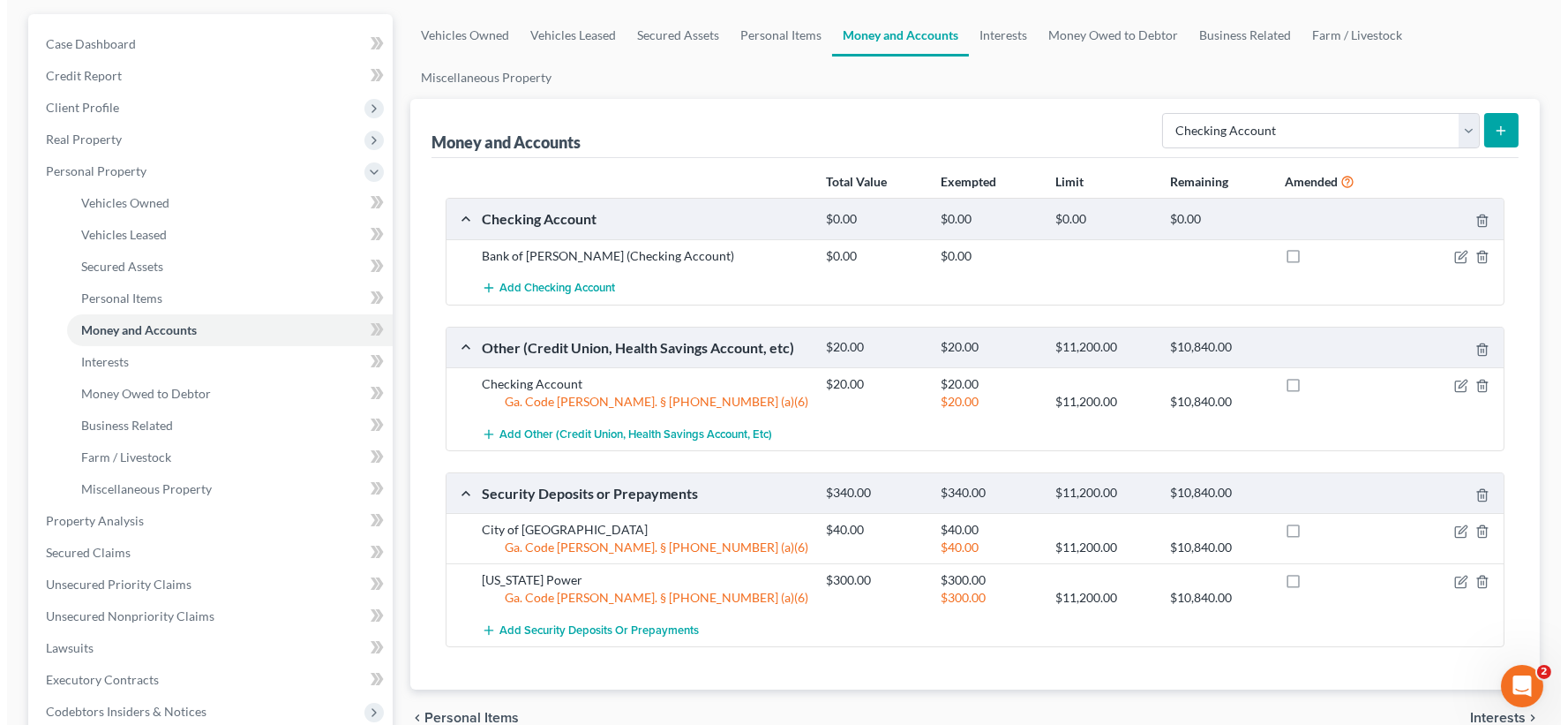
scroll to position [0, 0]
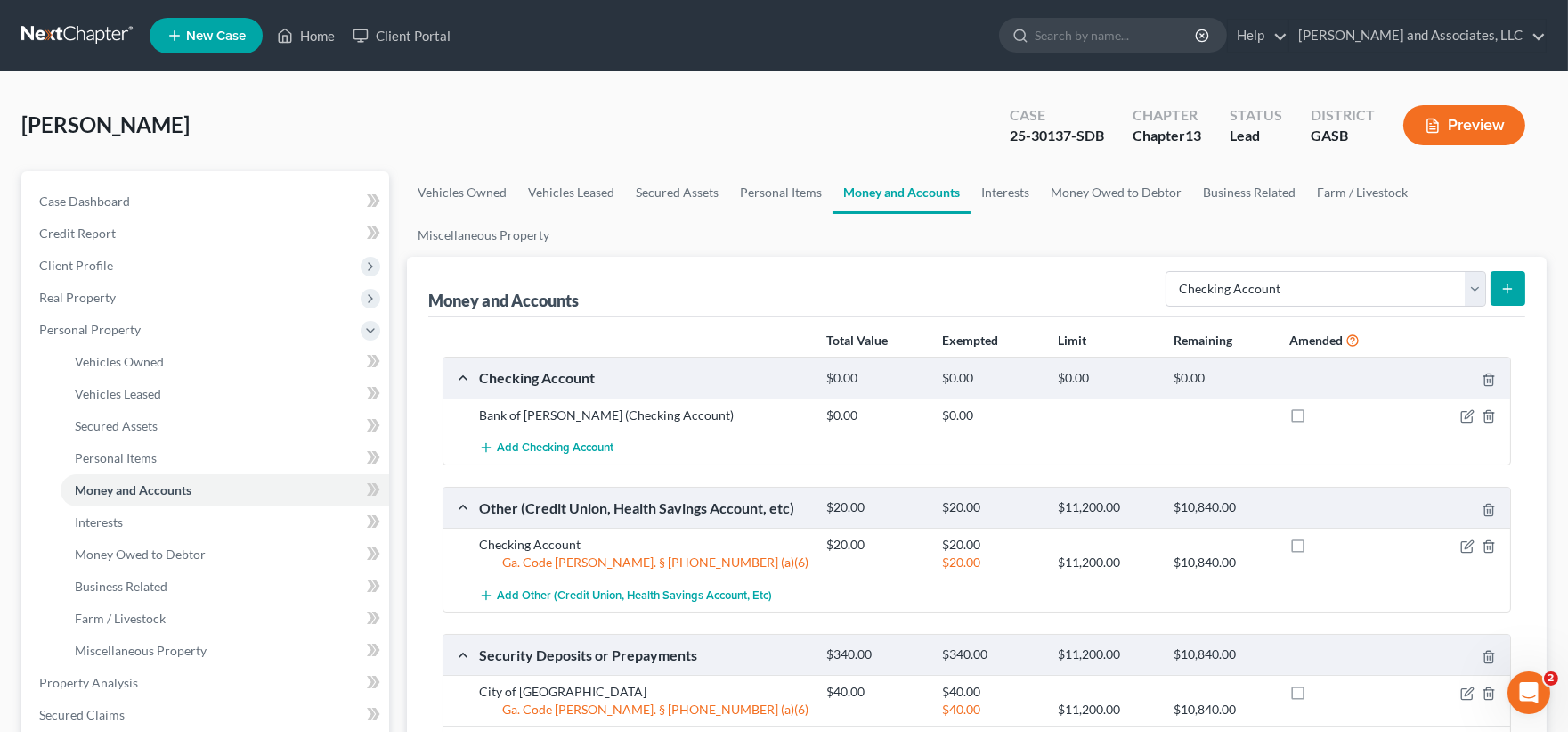
click at [1479, 118] on button "Preview" at bounding box center [1464, 125] width 122 height 40
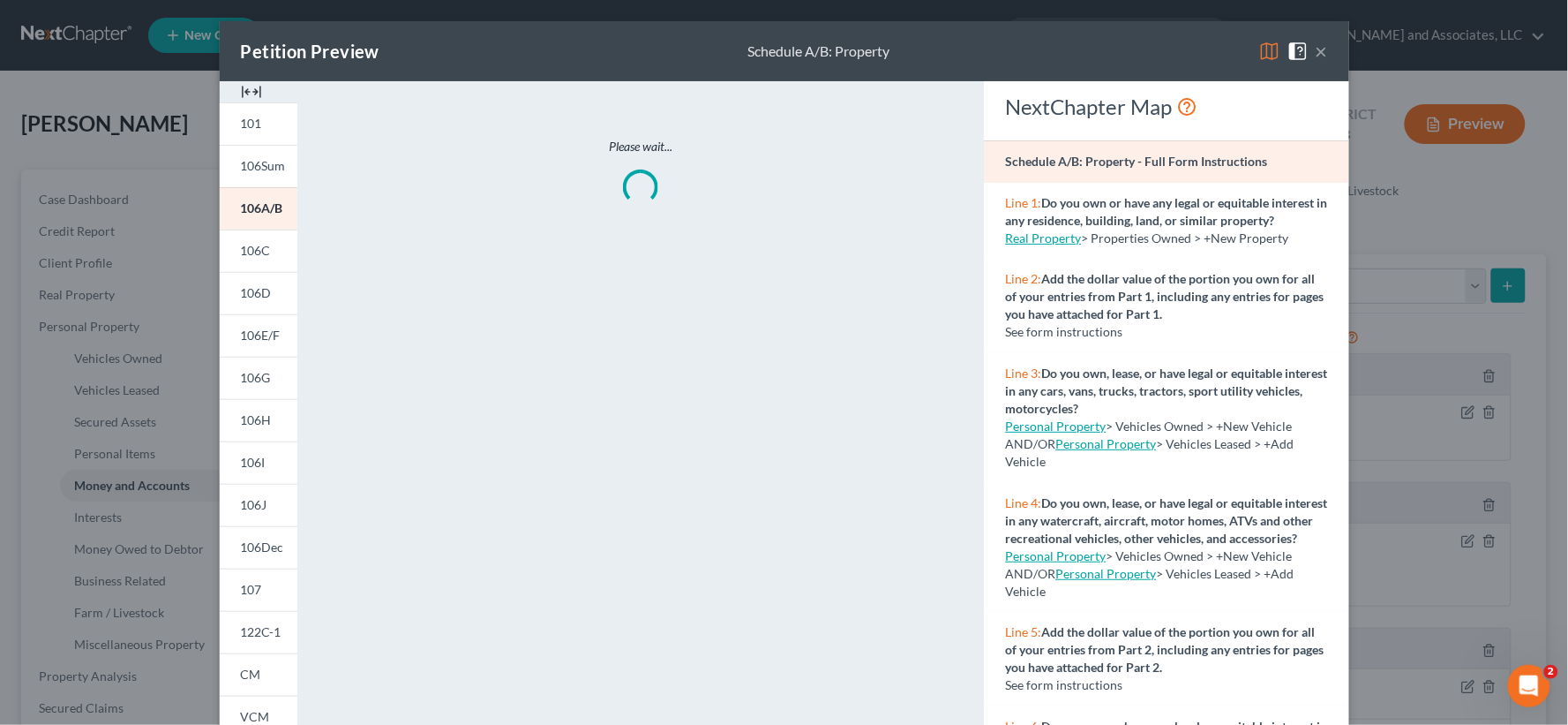
click at [248, 85] on img at bounding box center [251, 92] width 21 height 21
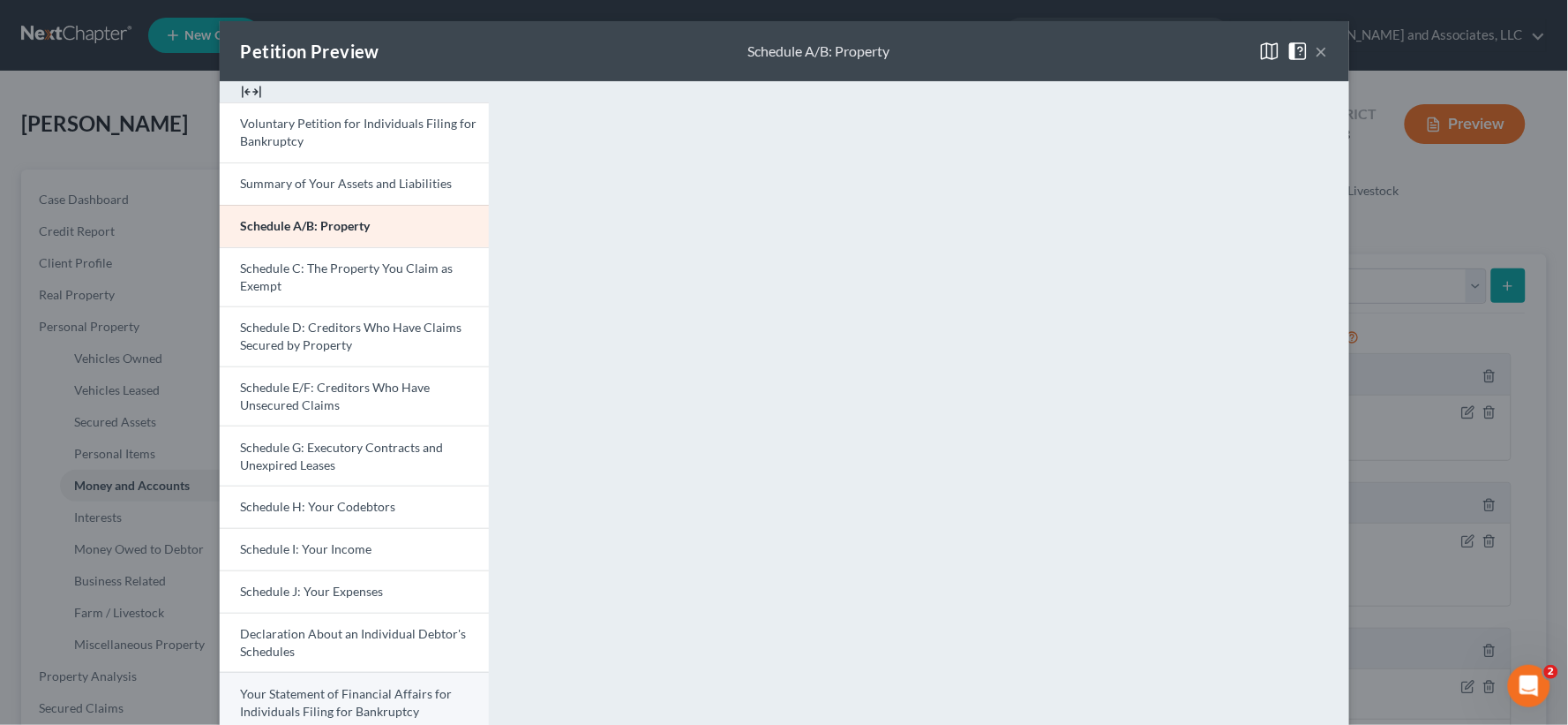
click at [323, 696] on span "Your Statement of Financial Affairs for Individuals Filing for Bankruptcy" at bounding box center [346, 702] width 211 height 33
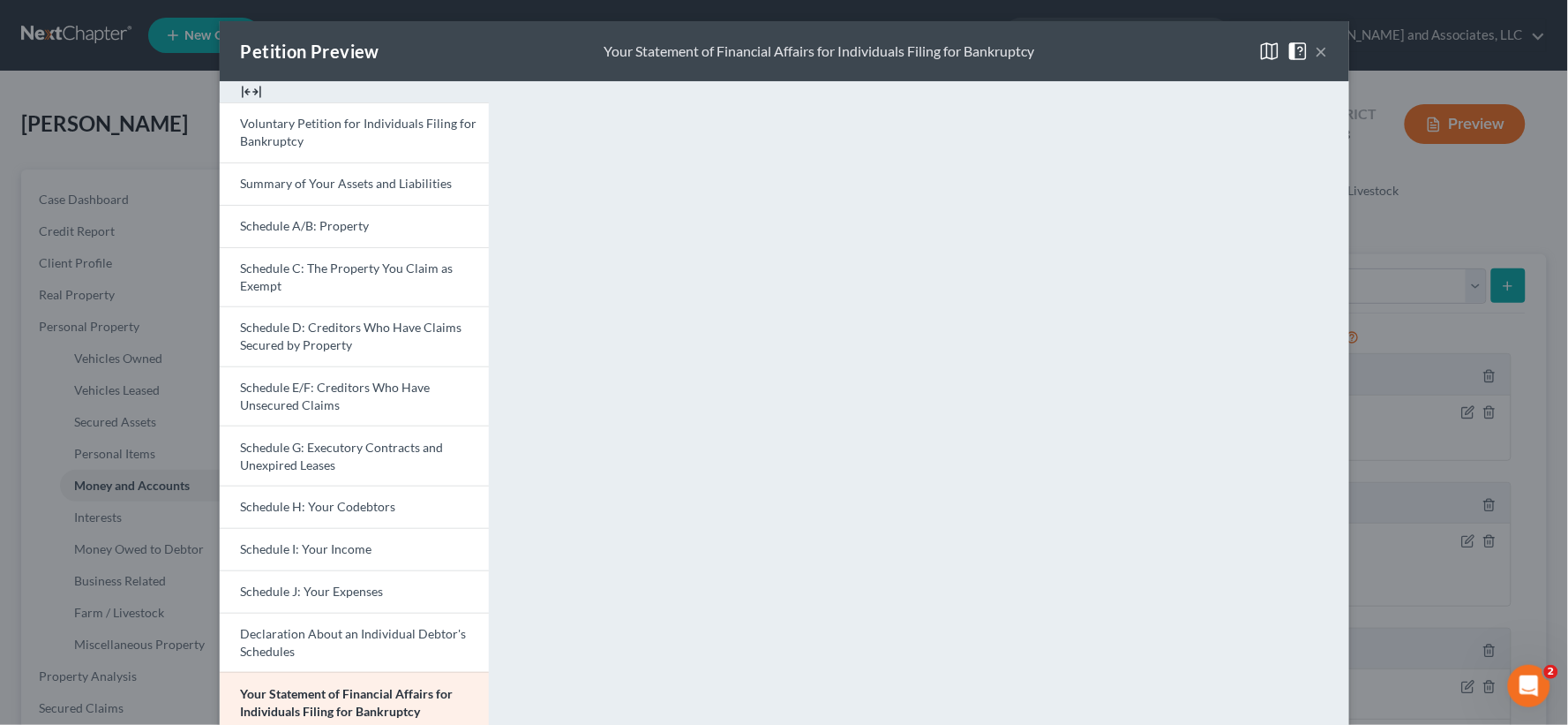
click at [1316, 43] on button "×" at bounding box center [1322, 52] width 12 height 21
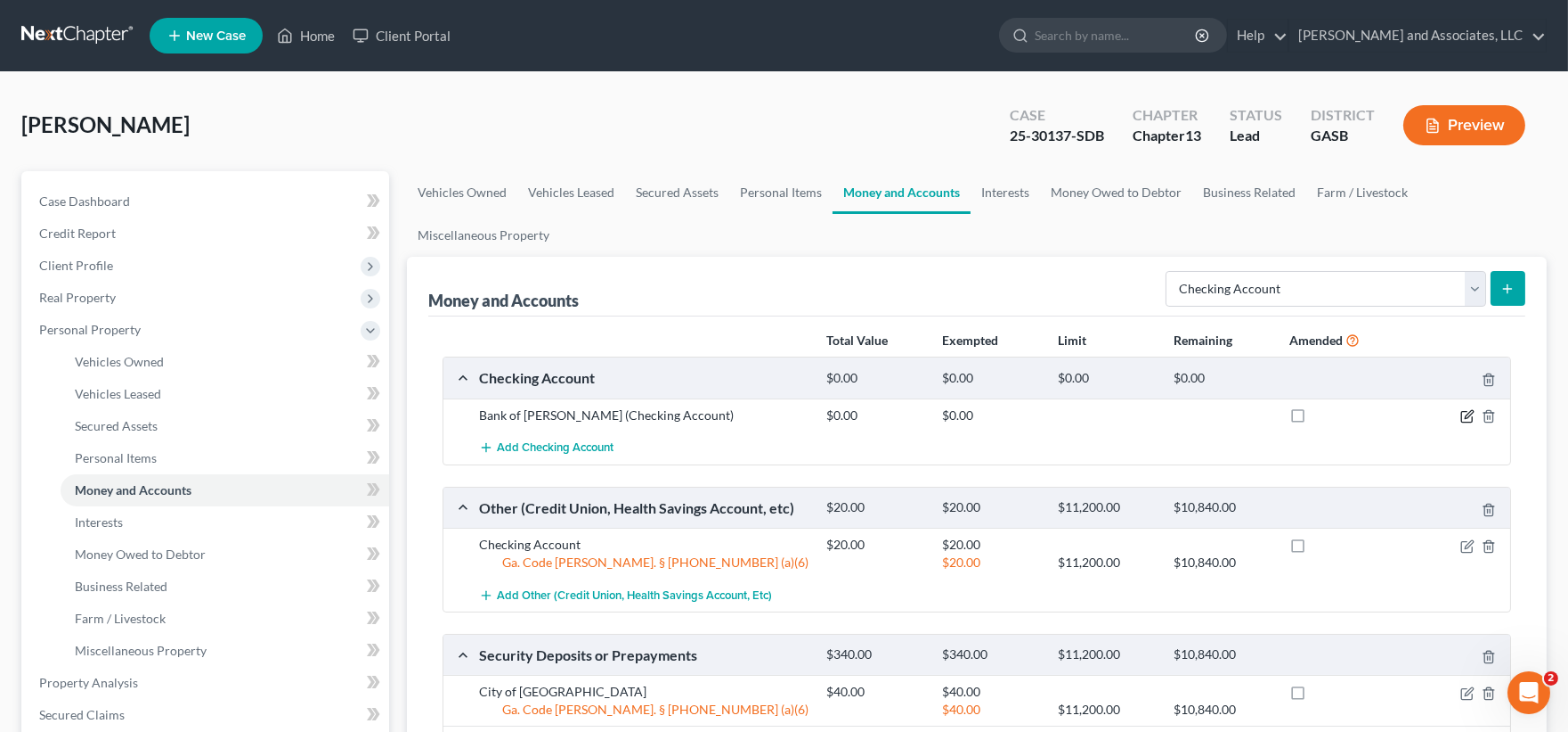
click at [1463, 415] on icon "button" at bounding box center [1468, 416] width 14 height 14
select select "10"
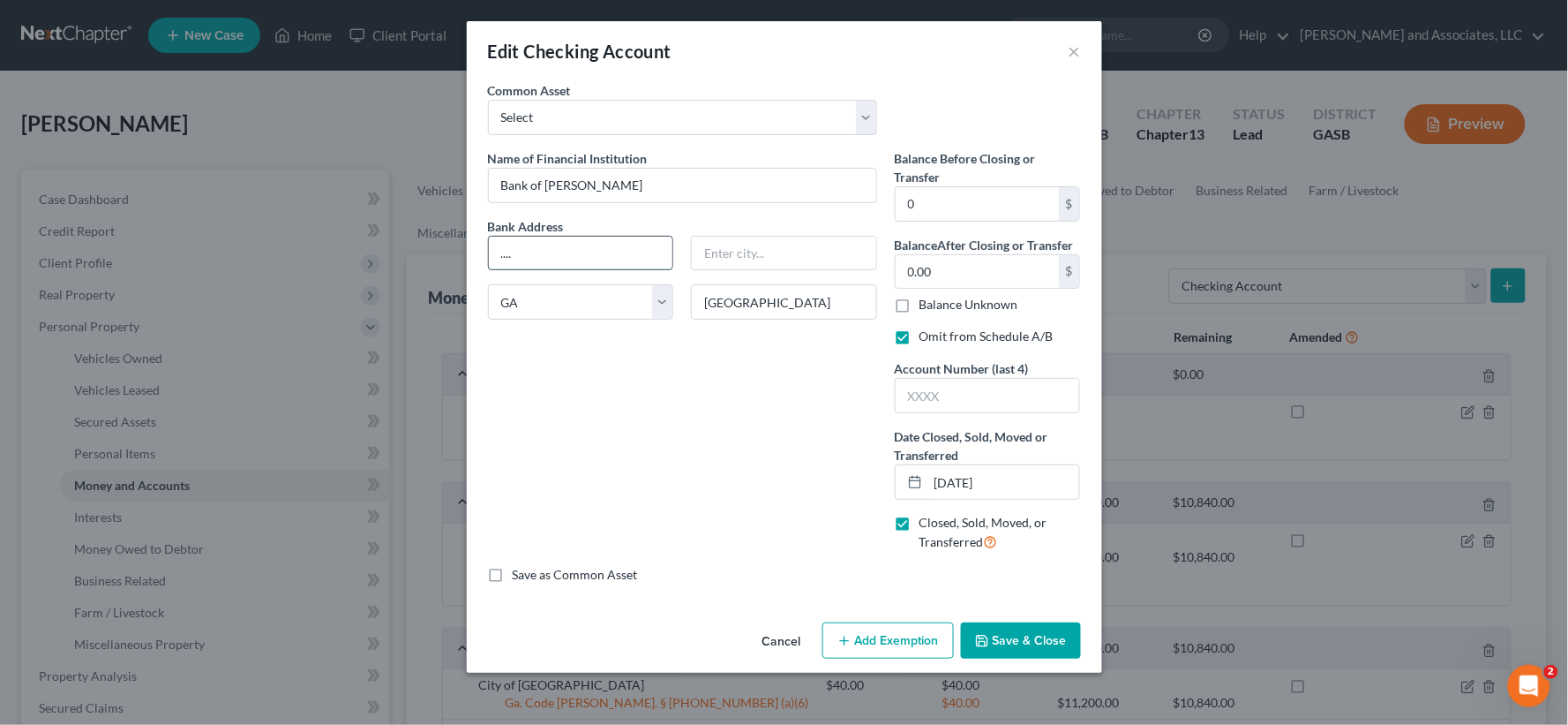
click at [534, 253] on input "...." at bounding box center [581, 253] width 185 height 34
type input "P.O. Box 4098"
click at [757, 258] on input "text" at bounding box center [784, 253] width 185 height 34
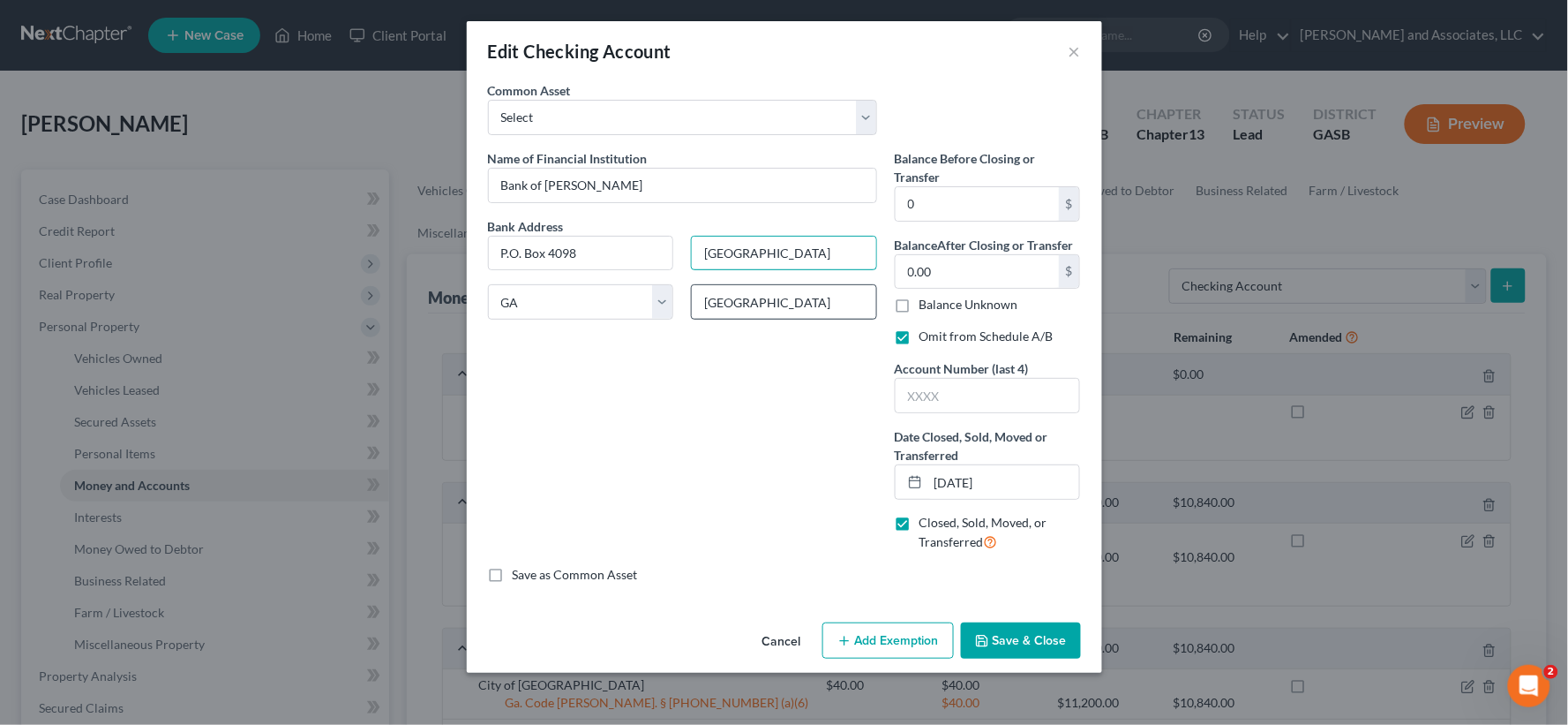
type input "[GEOGRAPHIC_DATA]"
drag, startPoint x: 742, startPoint y: 300, endPoint x: 626, endPoint y: 300, distance: 116.0
click at [626, 300] on div "Bank Address P.O. Box 4098 Dublin State AL AK AR AZ CA CO CT DE DC FL GA GU HI …" at bounding box center [682, 275] width 407 height 117
type input "2"
type input "31040"
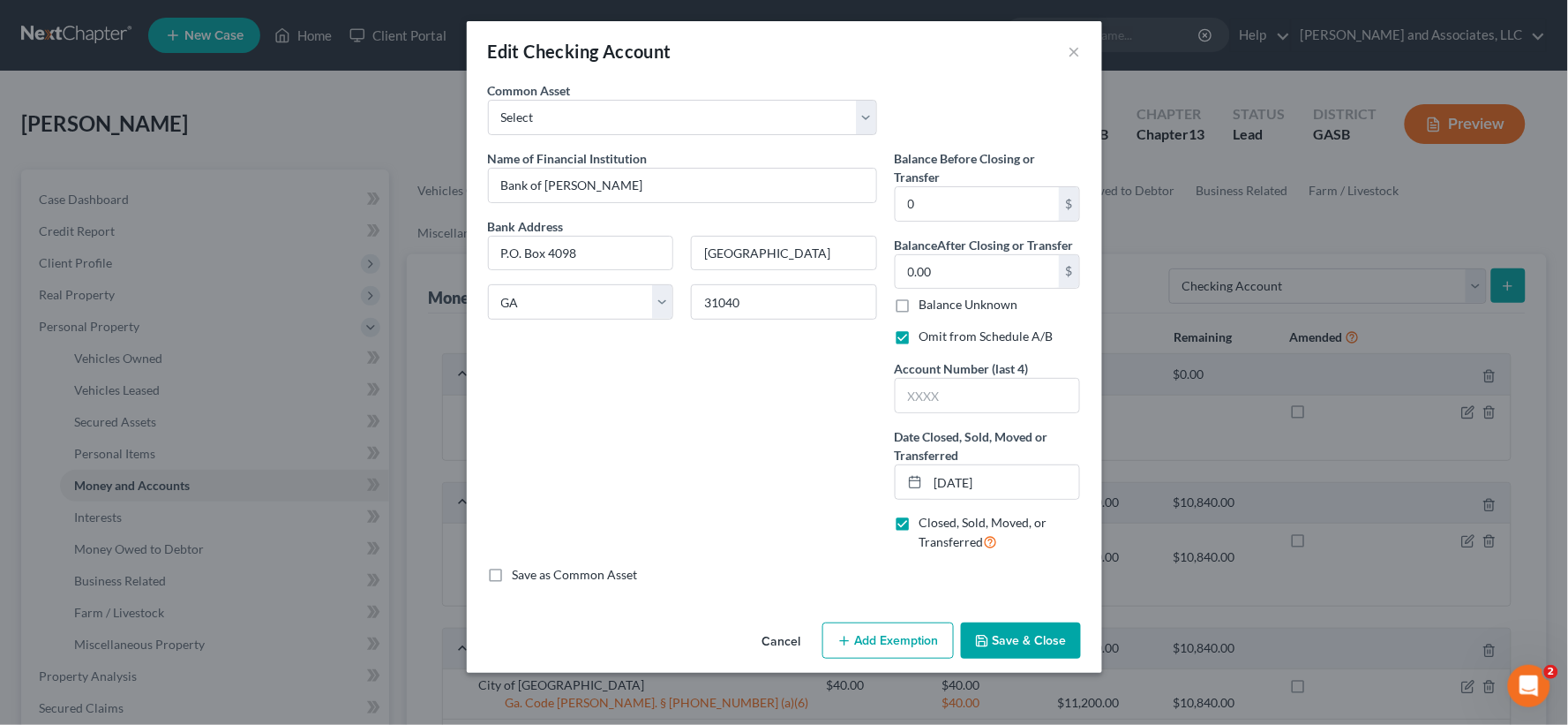
click at [559, 433] on div "Name of Financial Institution * Bank of Dudley Bank Address P.O. Box 4098 Dubli…" at bounding box center [682, 357] width 407 height 417
drag, startPoint x: 933, startPoint y: 483, endPoint x: 1052, endPoint y: 482, distance: 119.0
click at [1052, 482] on input "10/01/2024" at bounding box center [1004, 482] width 152 height 34
click at [1016, 487] on input "10/01/2024" at bounding box center [1004, 482] width 152 height 34
click at [950, 480] on input "10/01/2024" at bounding box center [1004, 482] width 152 height 34
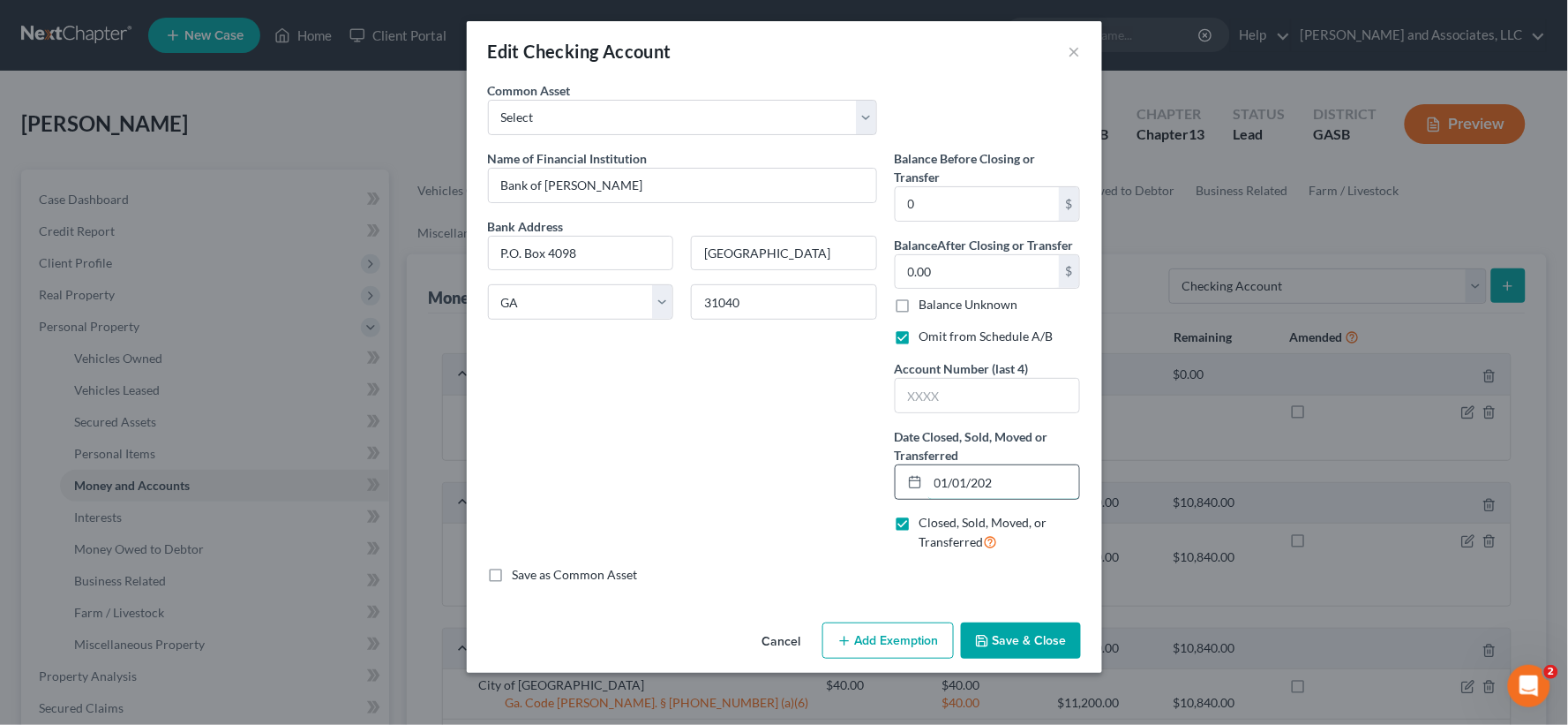
click at [1023, 483] on input "01/01/202" at bounding box center [1004, 482] width 152 height 34
type input "0"
type input "09/01/2025"
click at [1013, 641] on button "Save & Close" at bounding box center [1021, 641] width 120 height 37
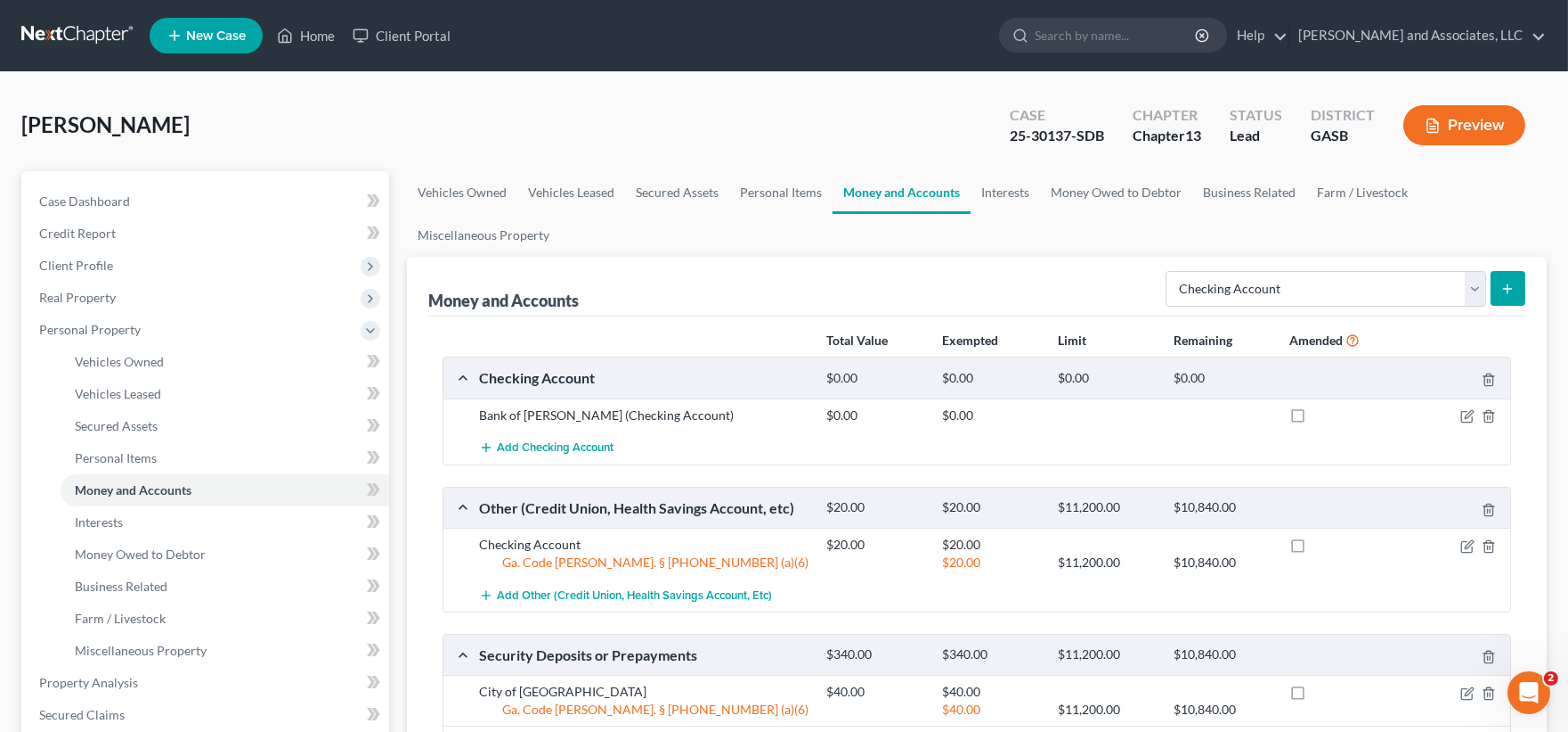
click at [1454, 125] on button "Preview" at bounding box center [1464, 125] width 122 height 40
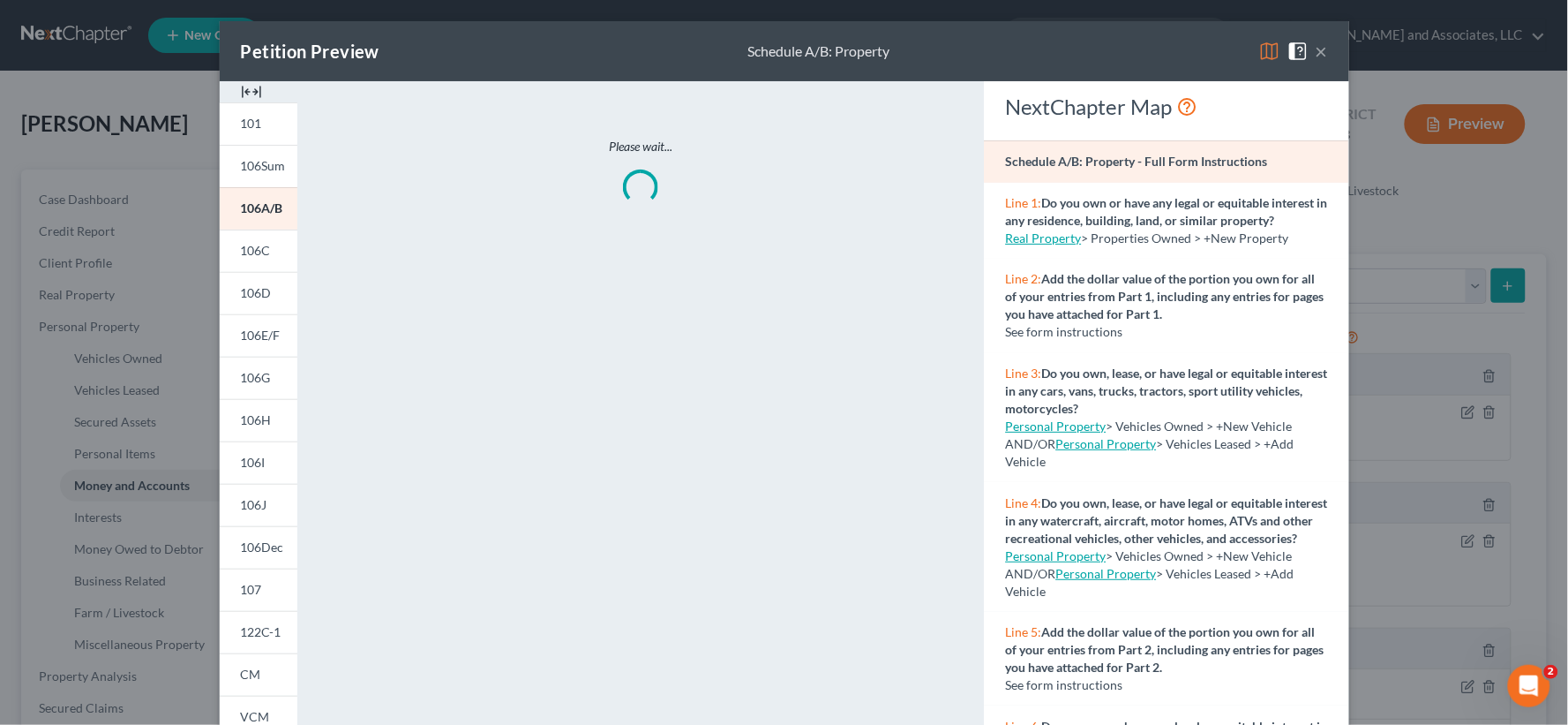
click at [254, 93] on div at bounding box center [258, 92] width 77 height 21
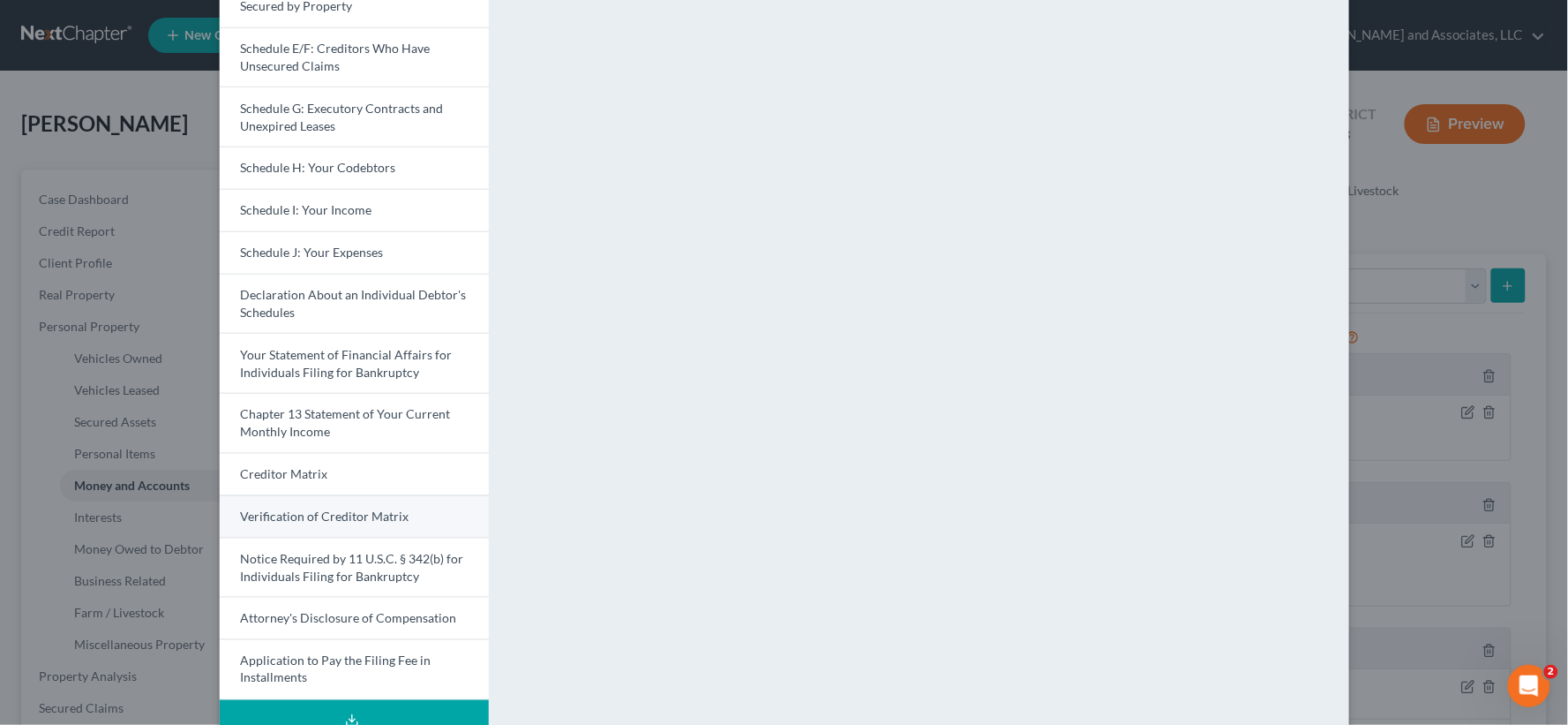
scroll to position [389, 0]
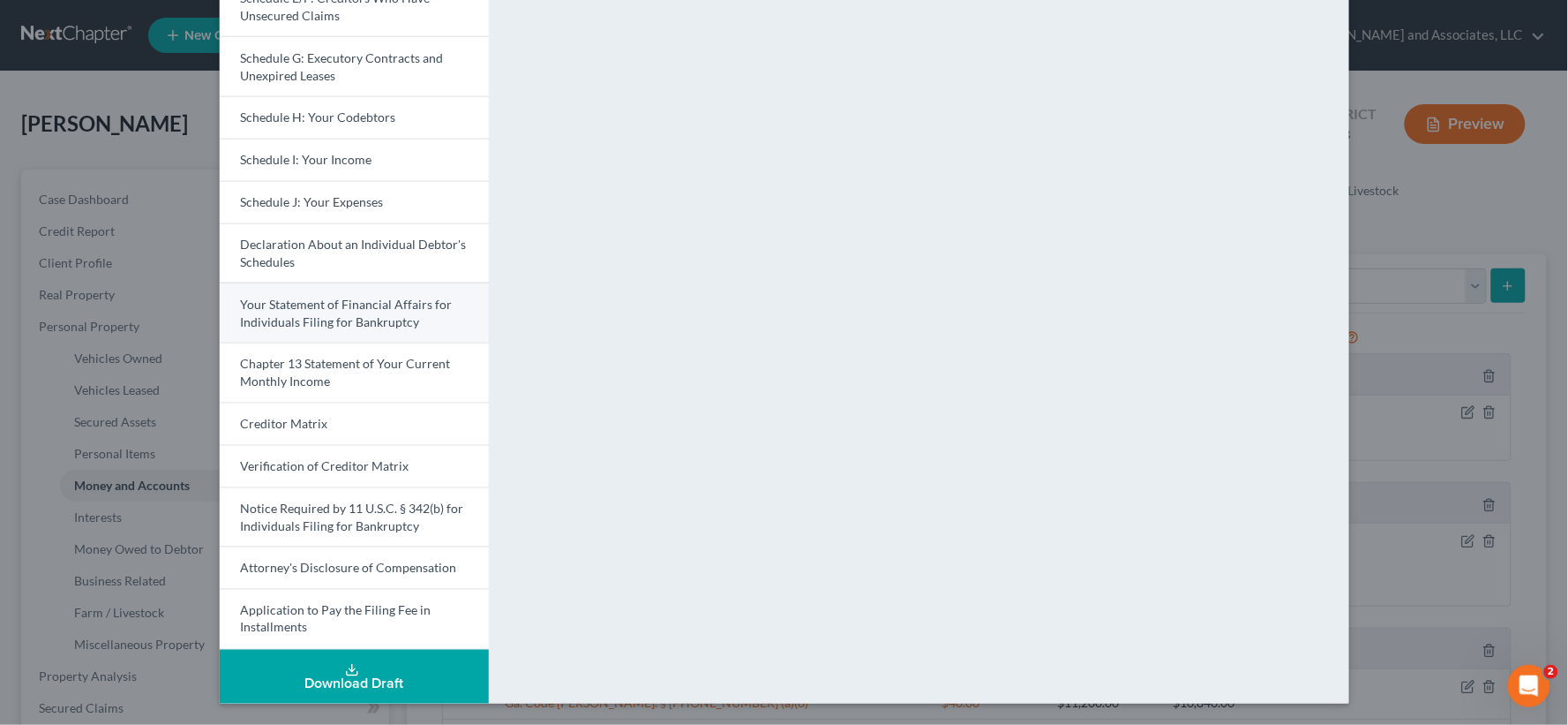
click at [331, 323] on span "Your Statement of Financial Affairs for Individuals Filing for Bankruptcy" at bounding box center [346, 313] width 211 height 33
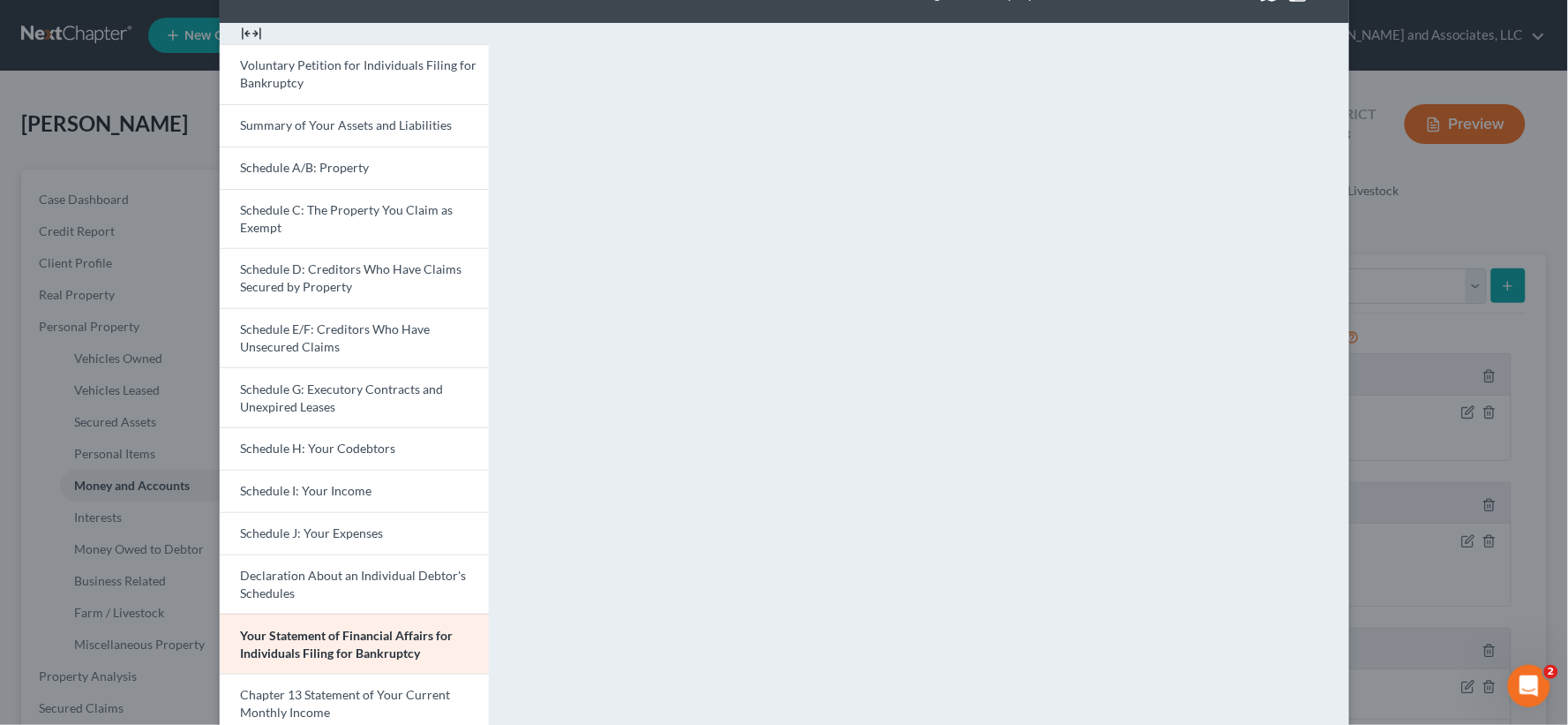
scroll to position [0, 0]
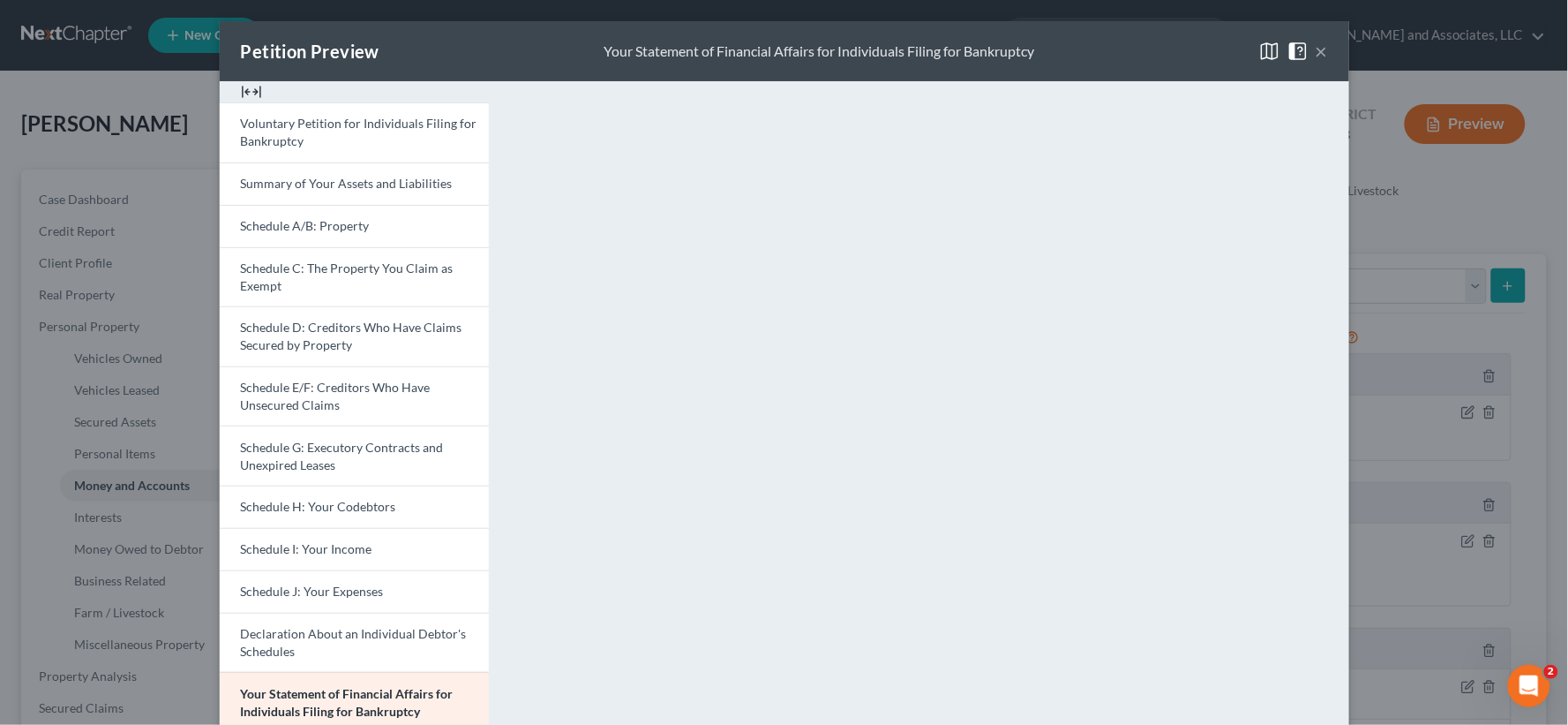
click at [1316, 41] on button "×" at bounding box center [1322, 52] width 12 height 21
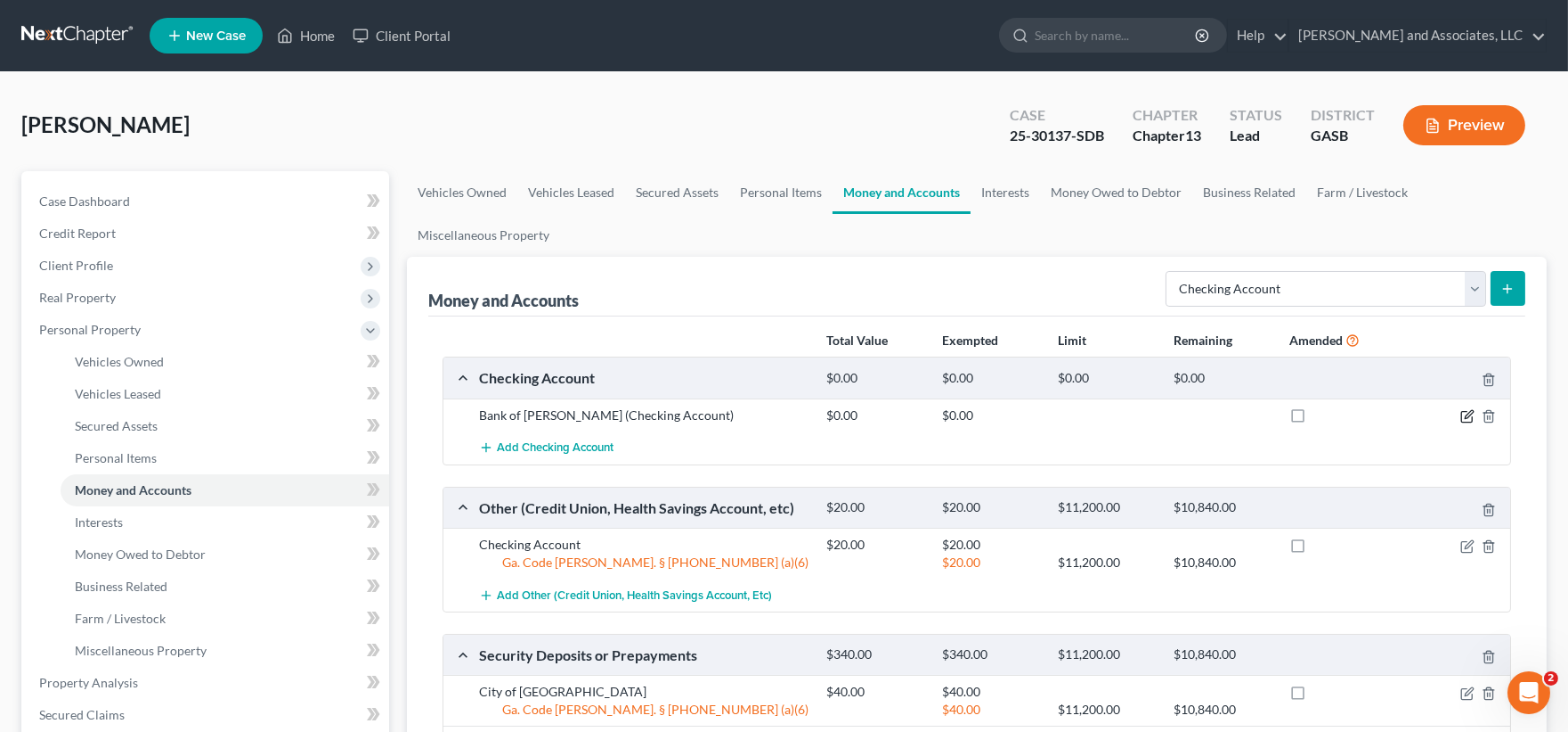
click at [1466, 410] on icon "button" at bounding box center [1468, 416] width 14 height 14
select select "10"
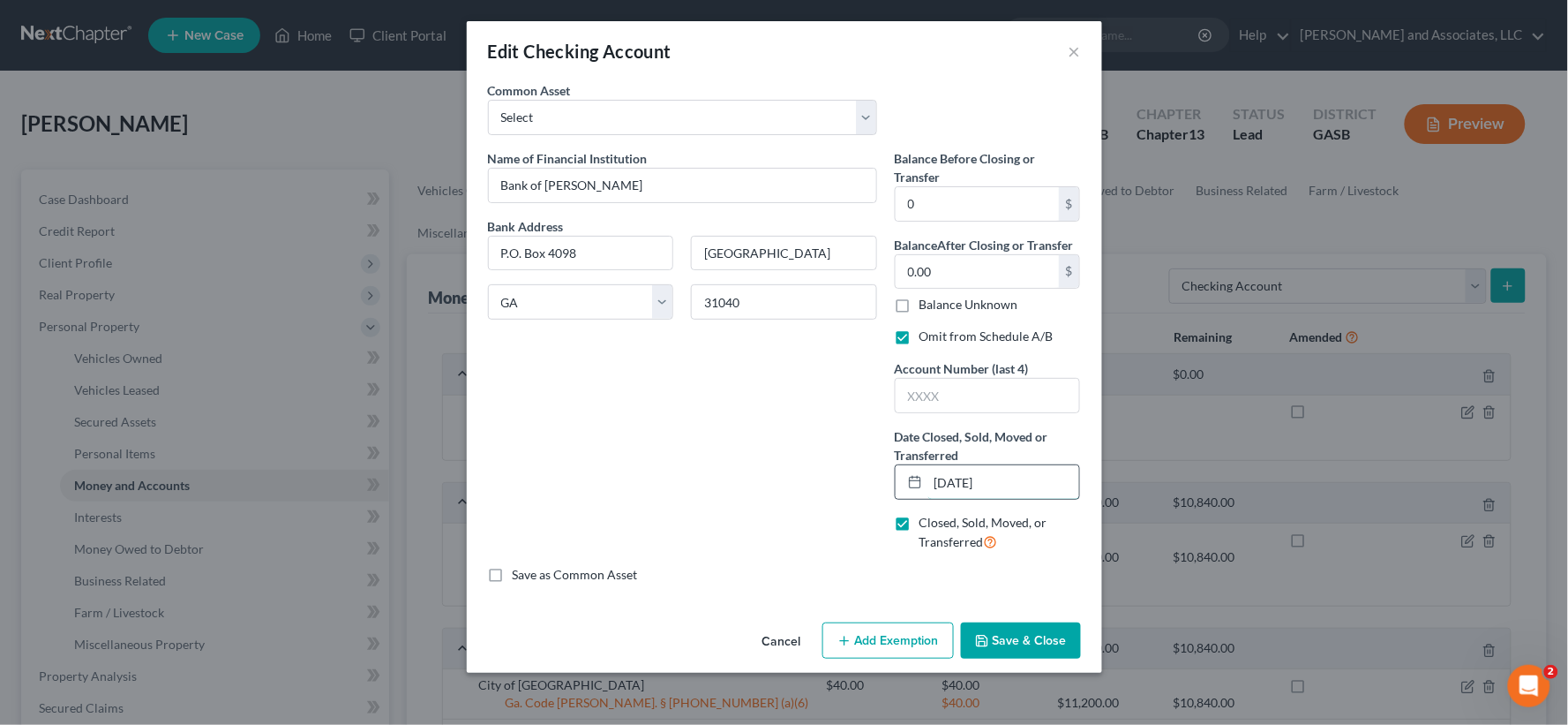
click at [949, 483] on input "09/01/2025" at bounding box center [1004, 482] width 152 height 34
type input "0"
type input "10/01/2025"
click at [1020, 638] on button "Save & Close" at bounding box center [1021, 641] width 120 height 37
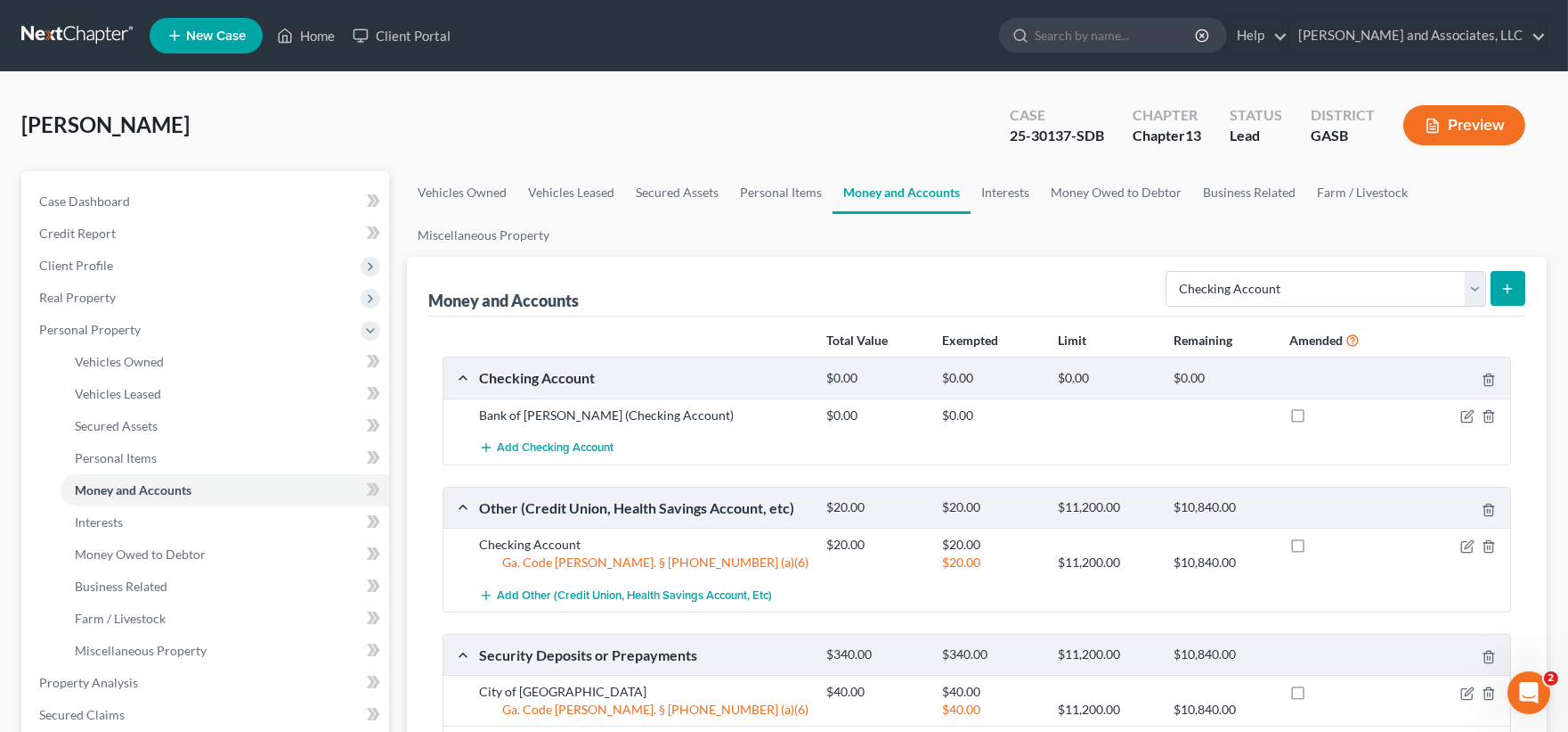
click at [1481, 121] on button "Preview" at bounding box center [1464, 125] width 122 height 40
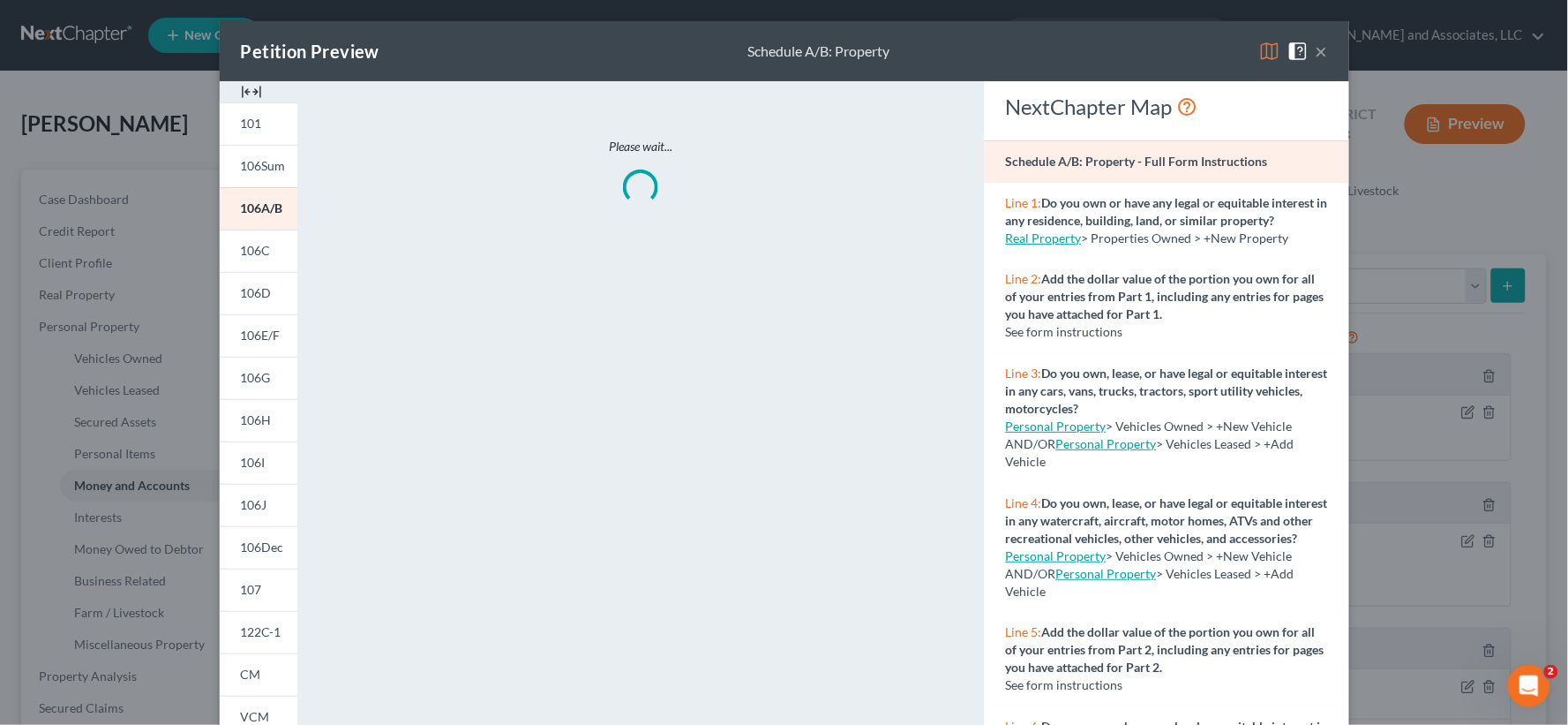
click at [252, 95] on img at bounding box center [251, 92] width 21 height 21
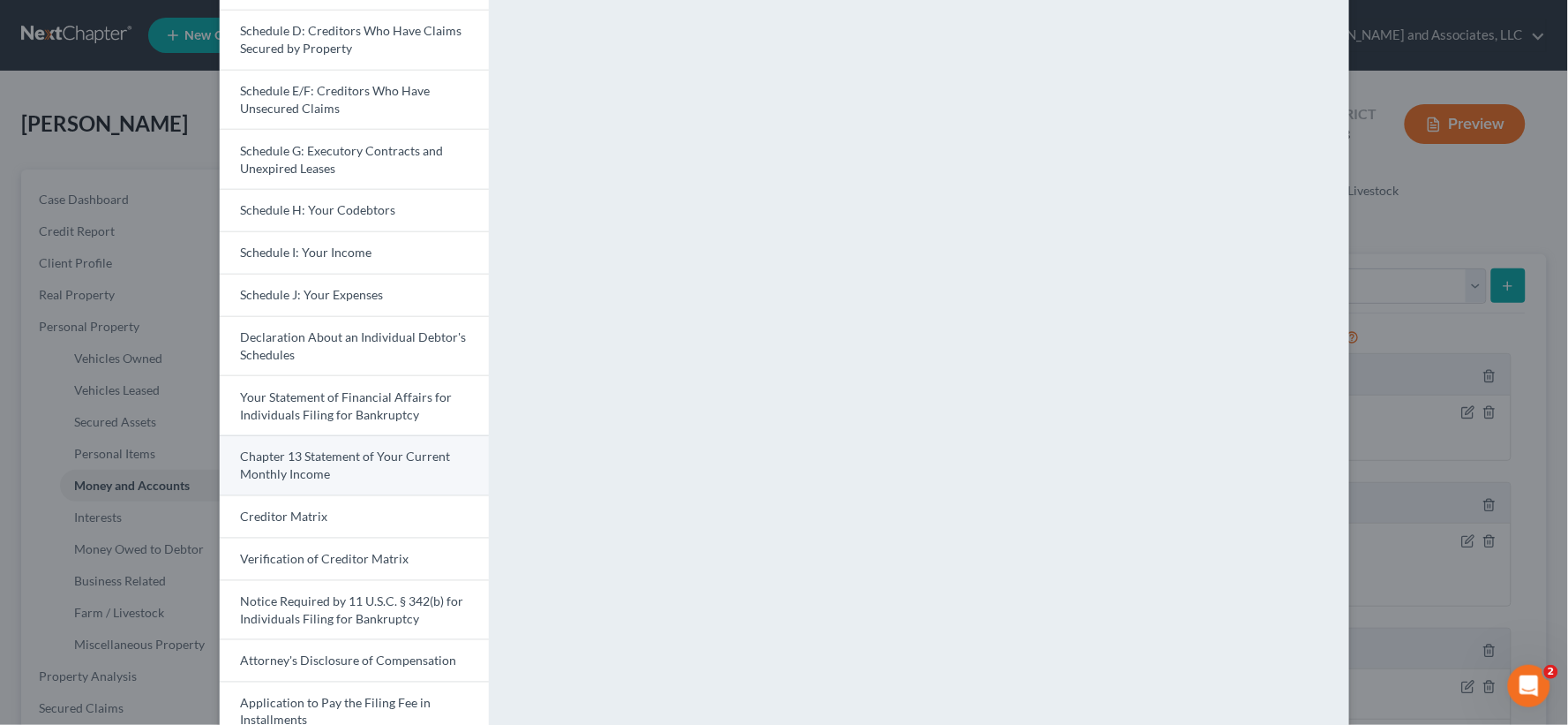
scroll to position [389, 0]
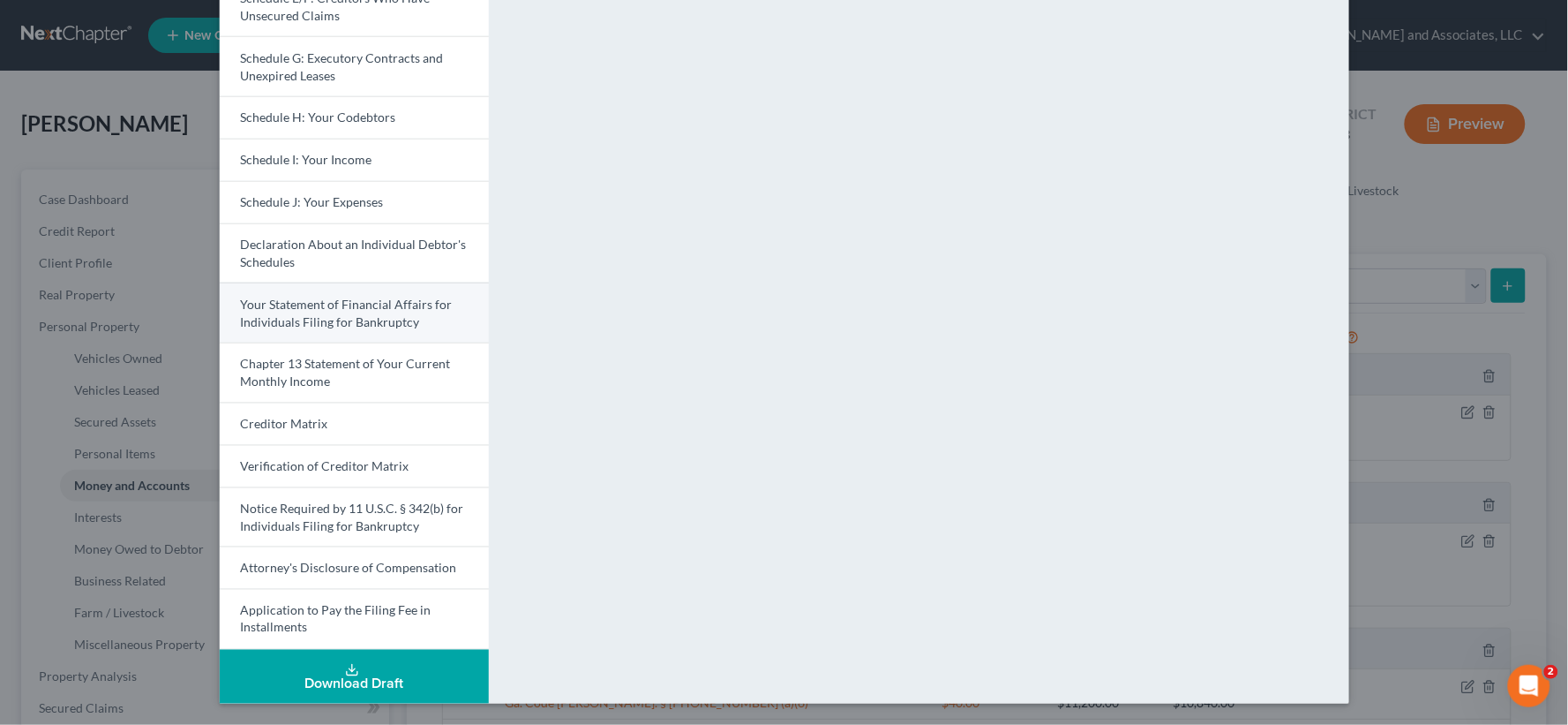
click at [339, 324] on span "Your Statement of Financial Affairs for Individuals Filing for Bankruptcy" at bounding box center [346, 313] width 211 height 33
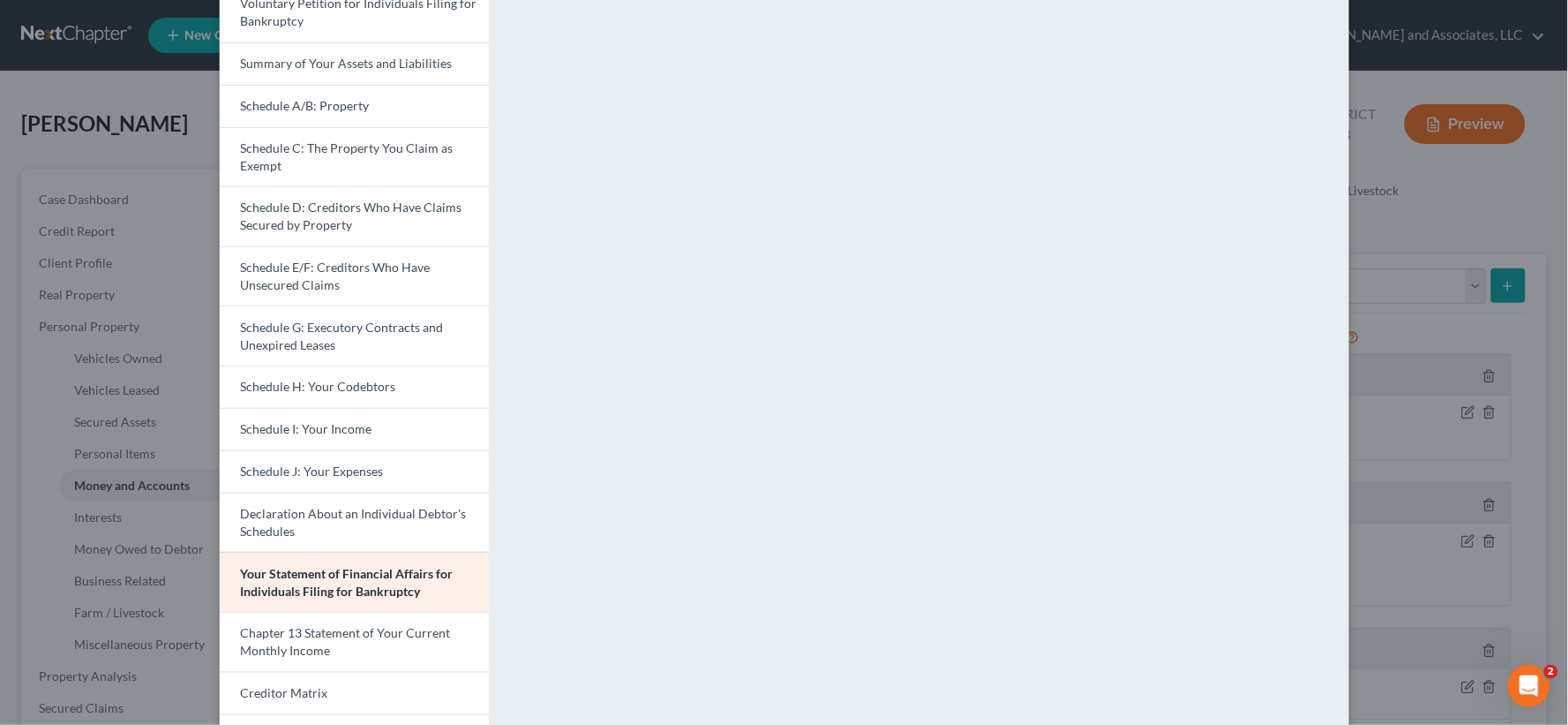
scroll to position [0, 0]
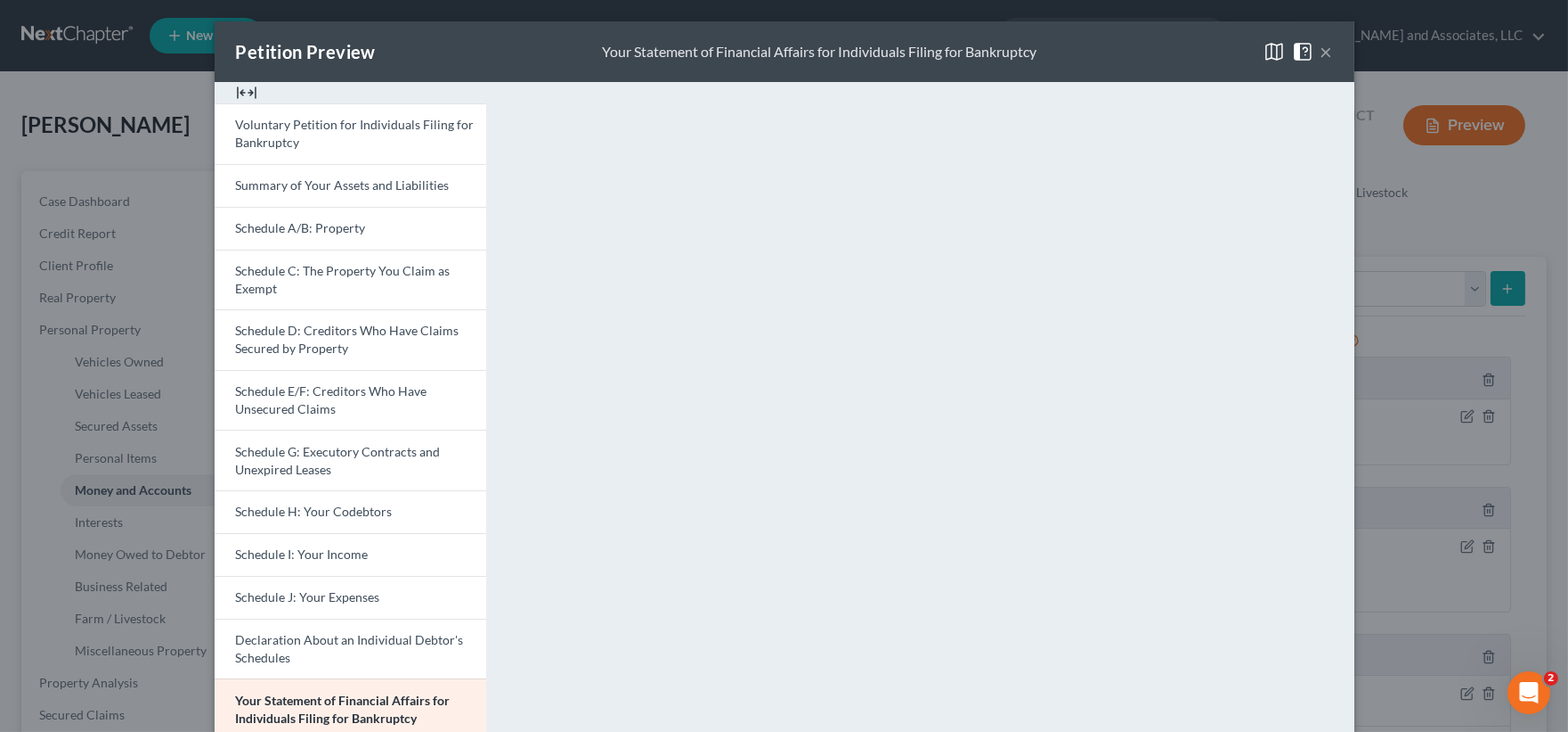
drag, startPoint x: 1572, startPoint y: 362, endPoint x: 1520, endPoint y: -35, distance: 400.4
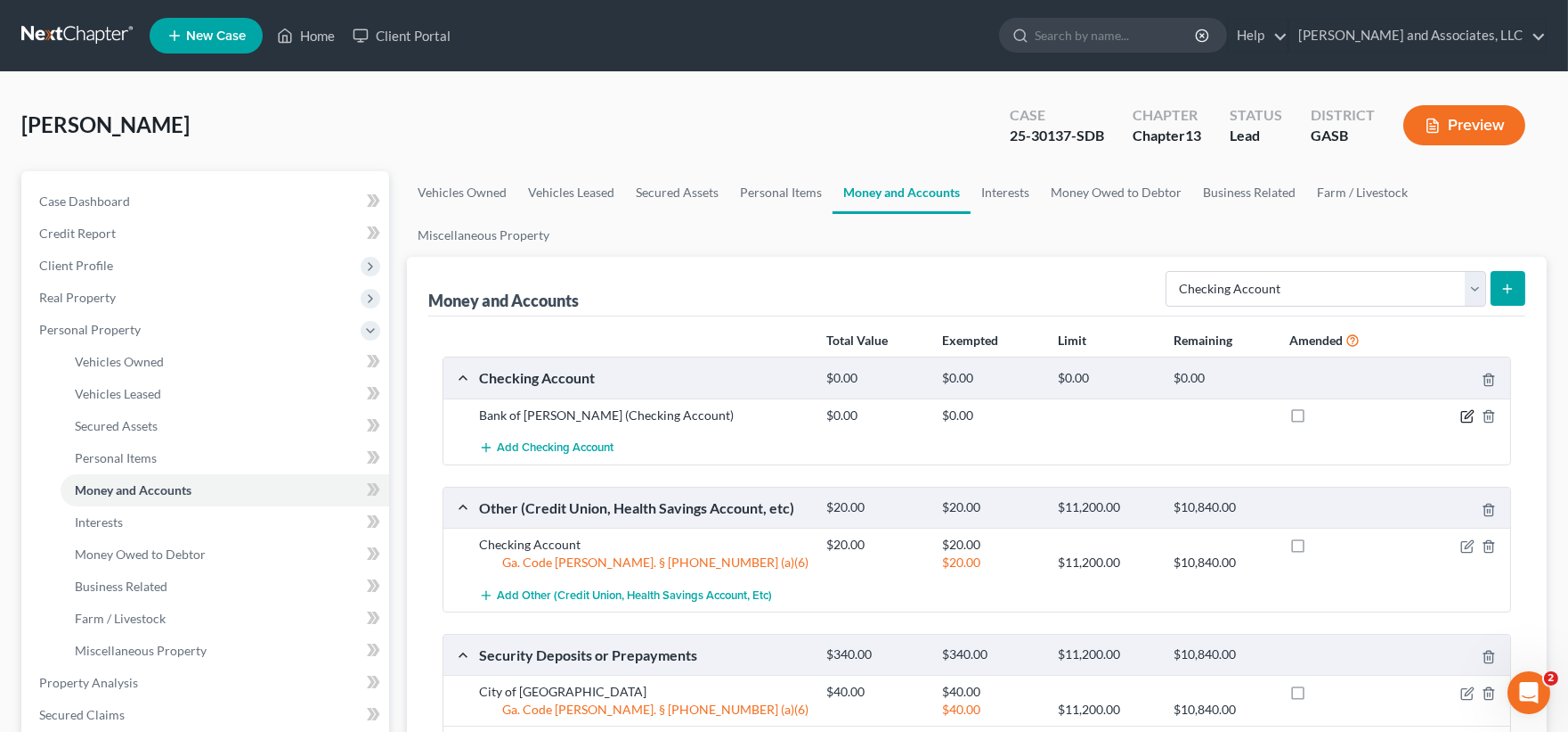
click at [1469, 419] on icon "button" at bounding box center [1468, 416] width 14 height 14
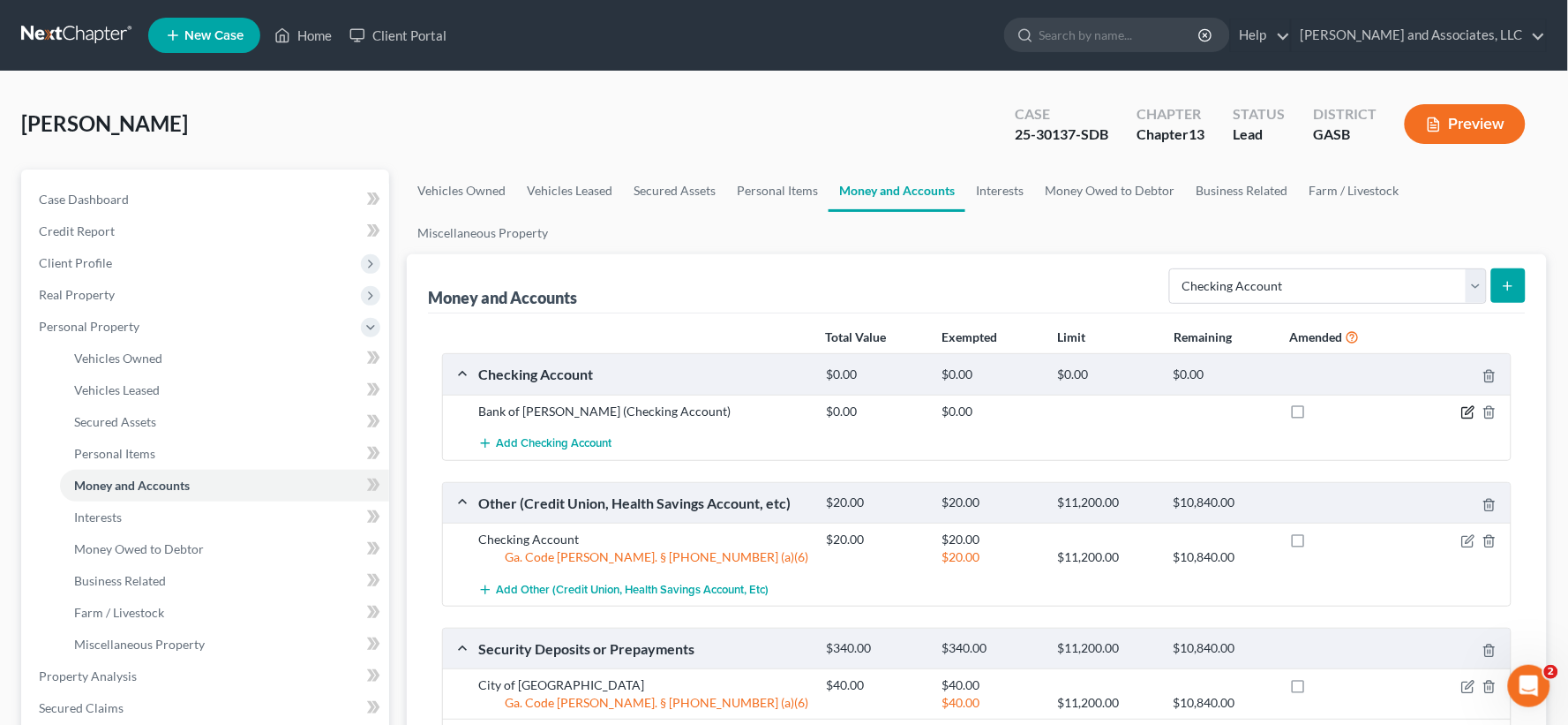
select select "10"
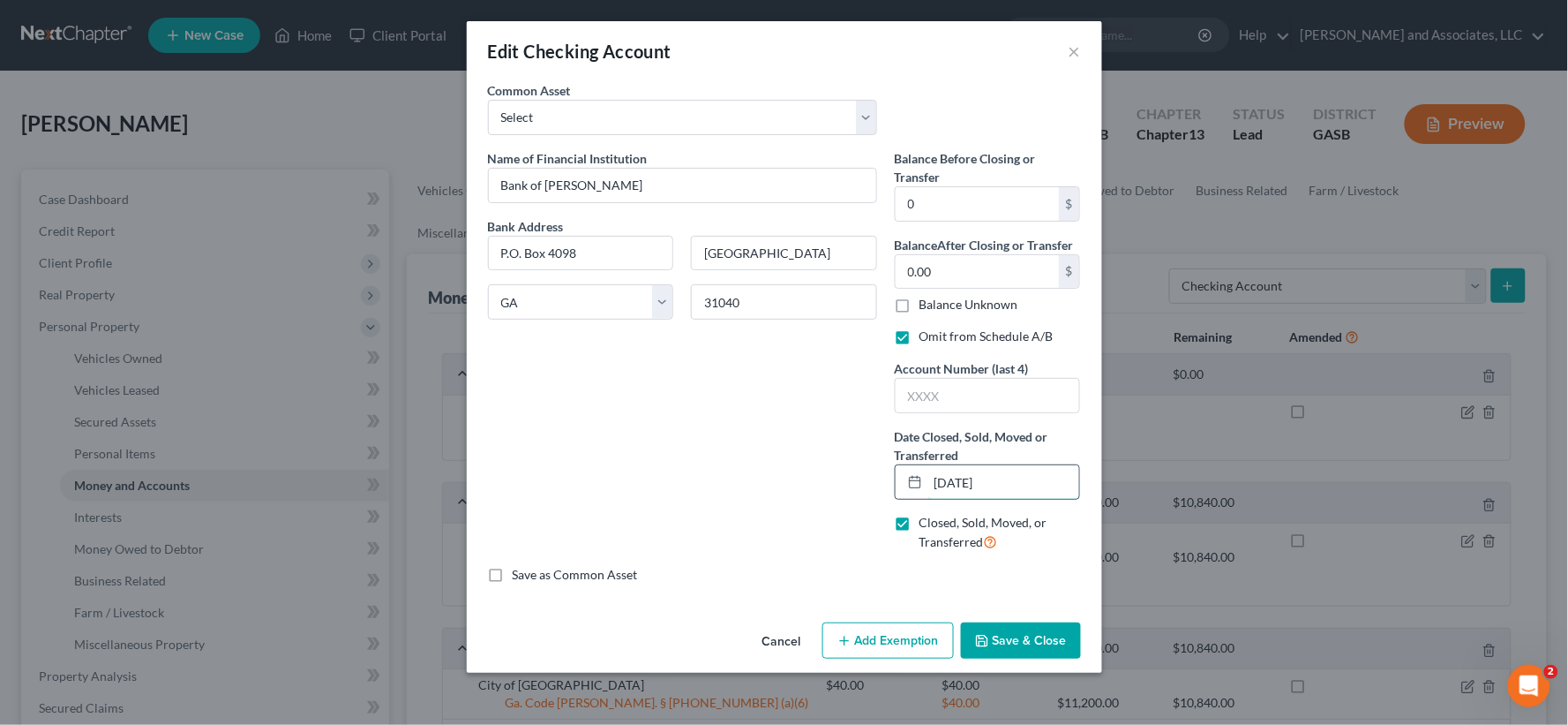
click at [1012, 482] on input "10/01/2025" at bounding box center [1004, 482] width 152 height 34
type input "10/01/2024"
click at [1028, 649] on button "Save & Close" at bounding box center [1021, 641] width 120 height 37
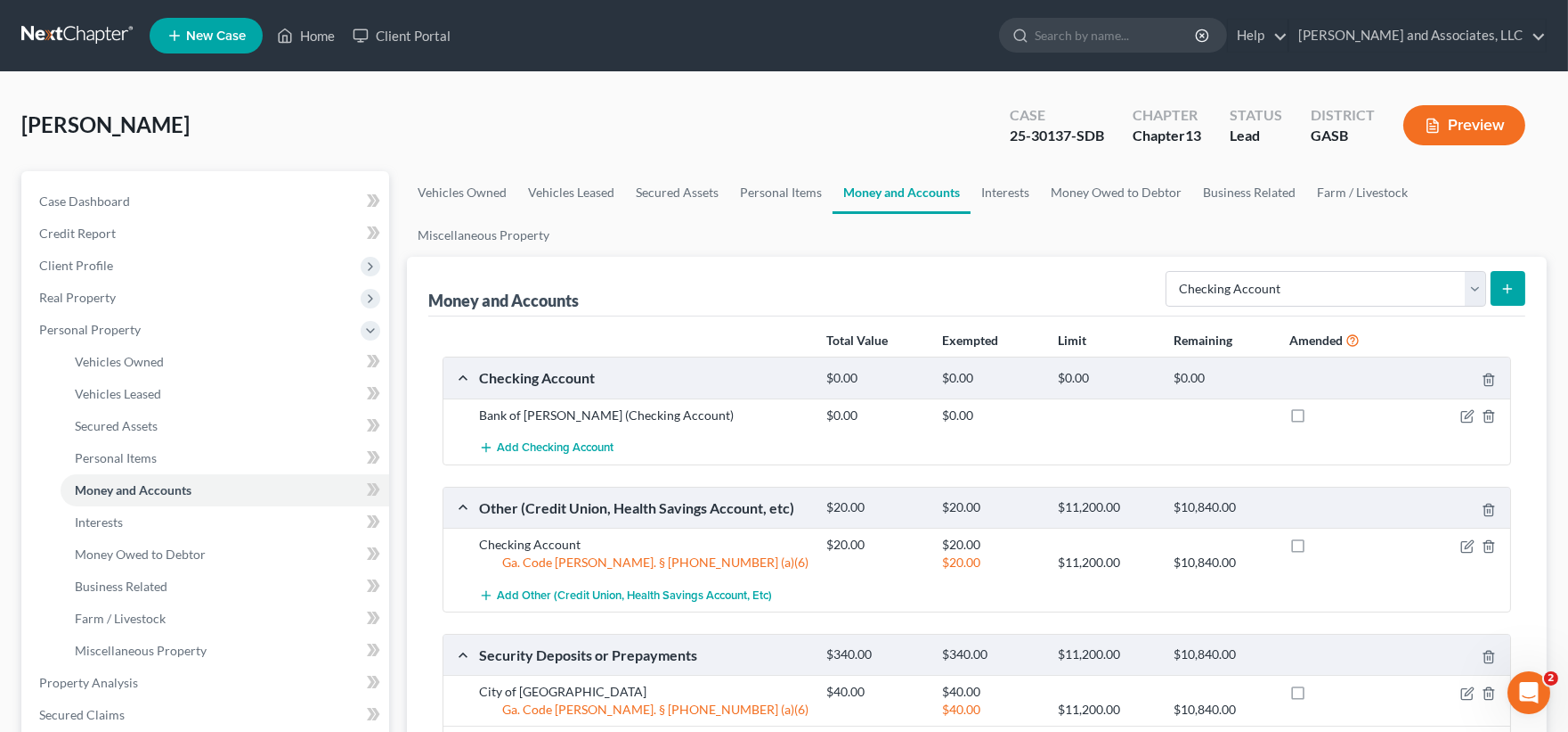
click at [1459, 135] on button "Preview" at bounding box center [1464, 125] width 122 height 40
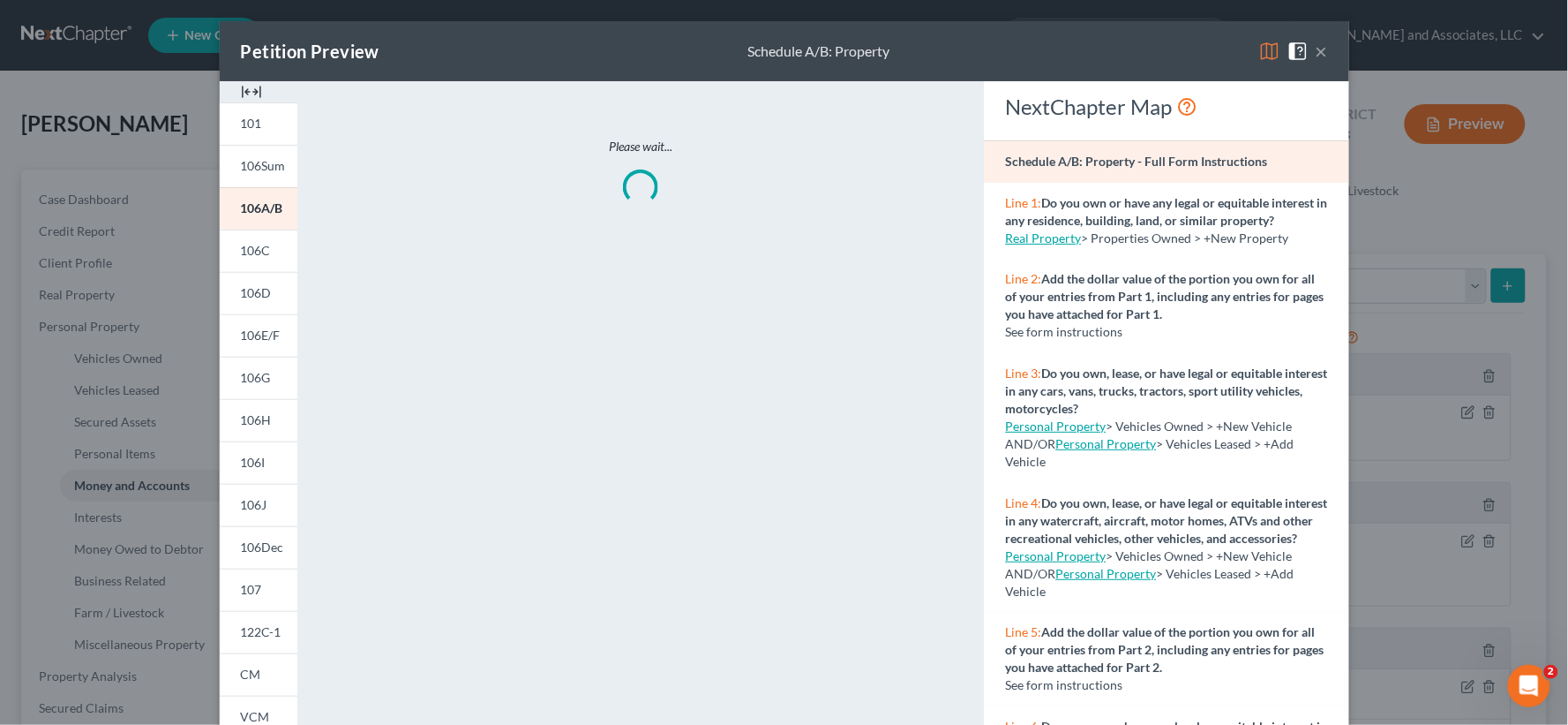
click at [251, 91] on img at bounding box center [251, 92] width 21 height 21
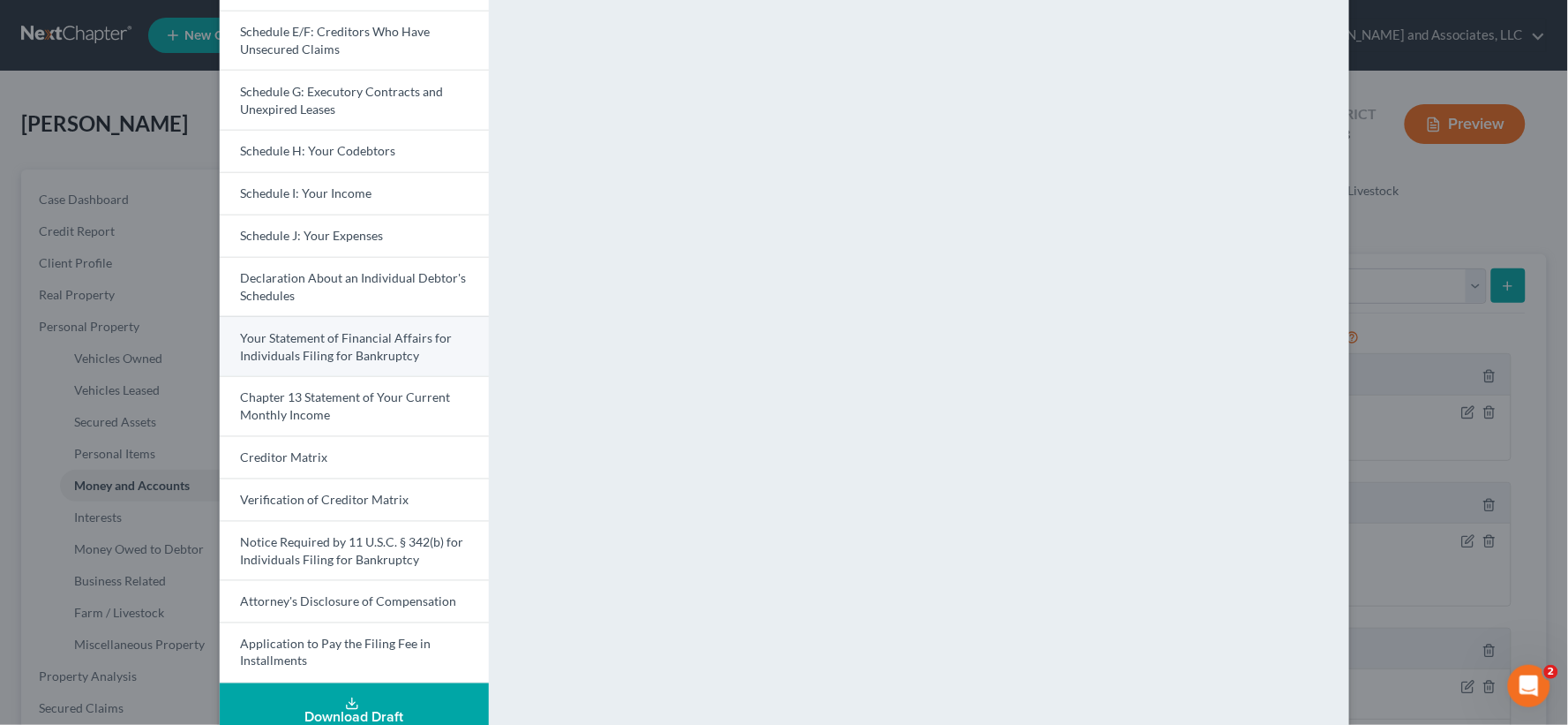
scroll to position [389, 0]
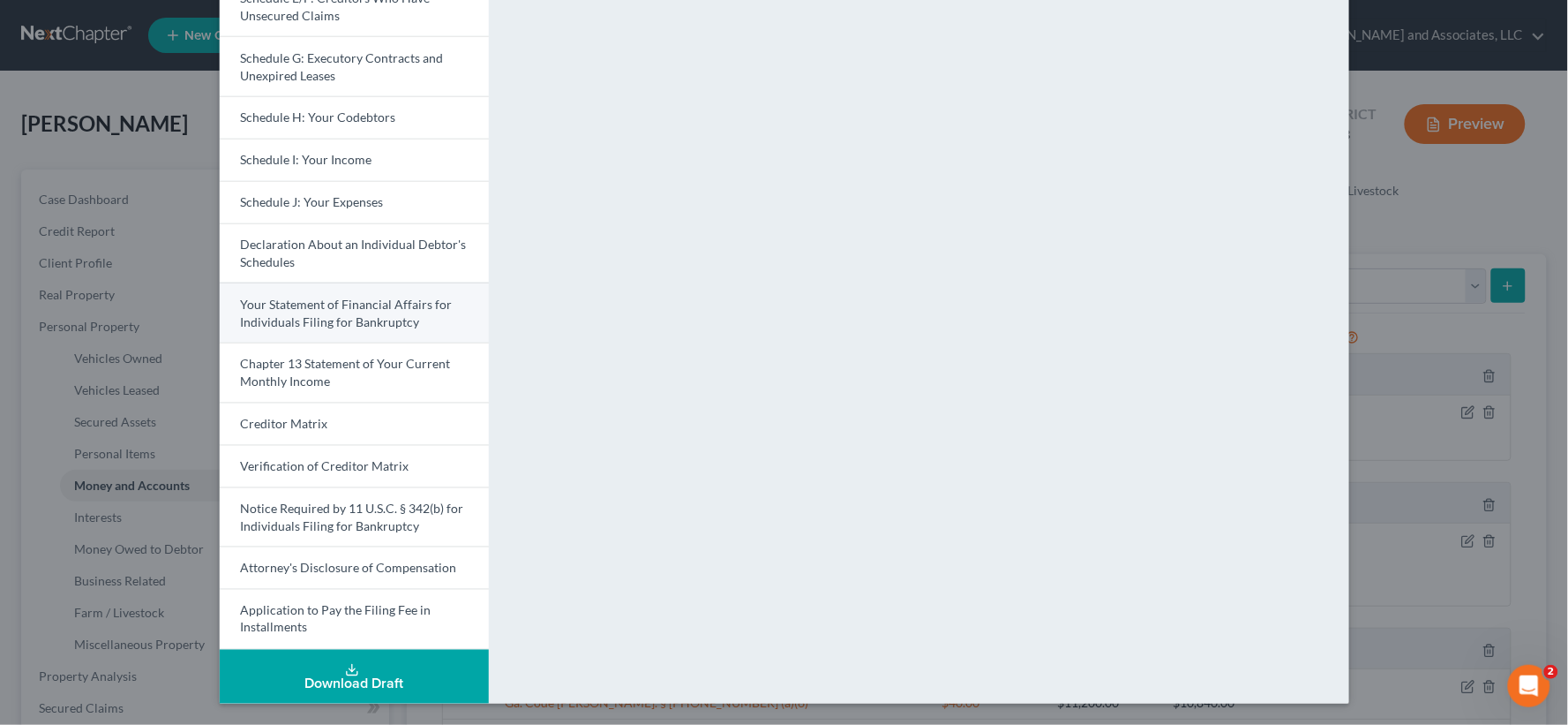
click at [356, 307] on span "Your Statement of Financial Affairs for Individuals Filing for Bankruptcy" at bounding box center [346, 313] width 211 height 33
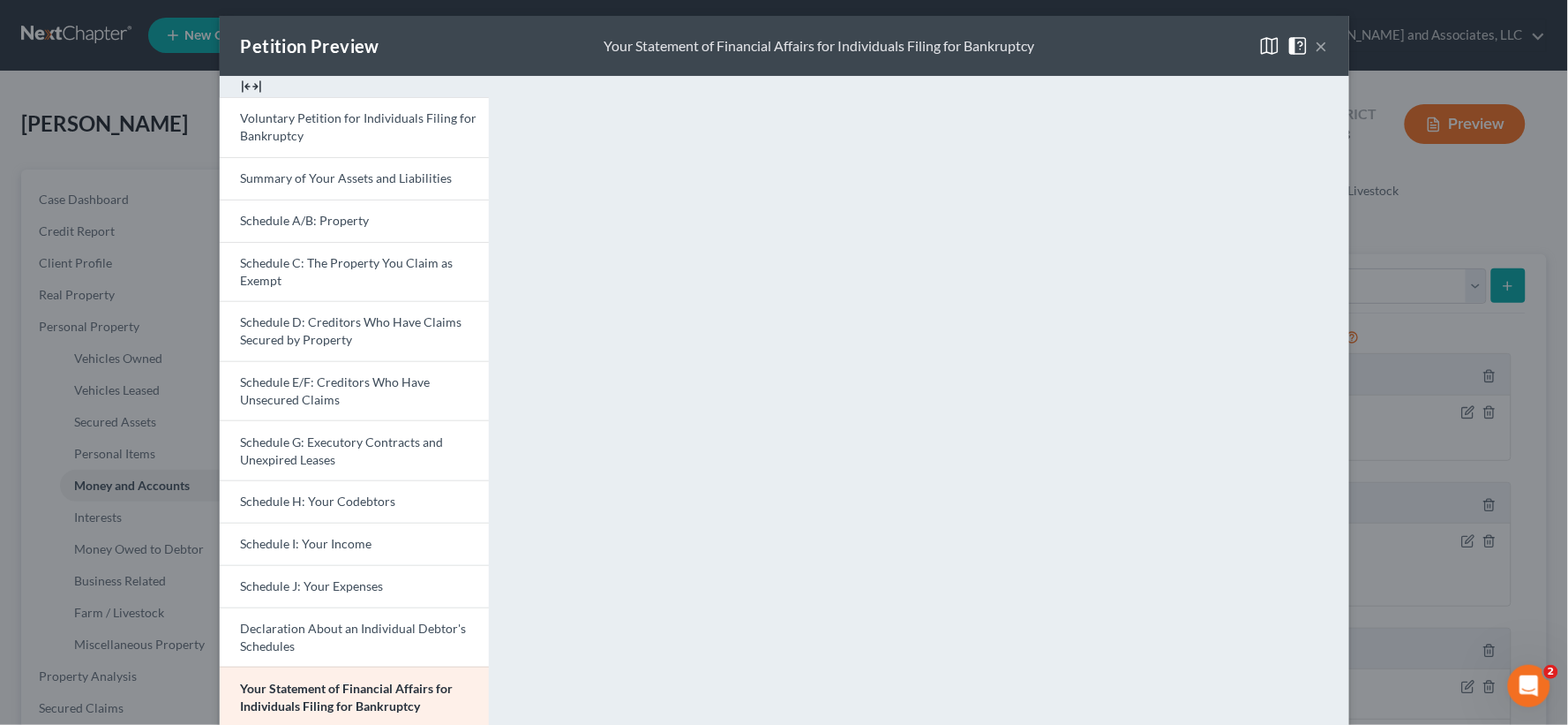
scroll to position [0, 0]
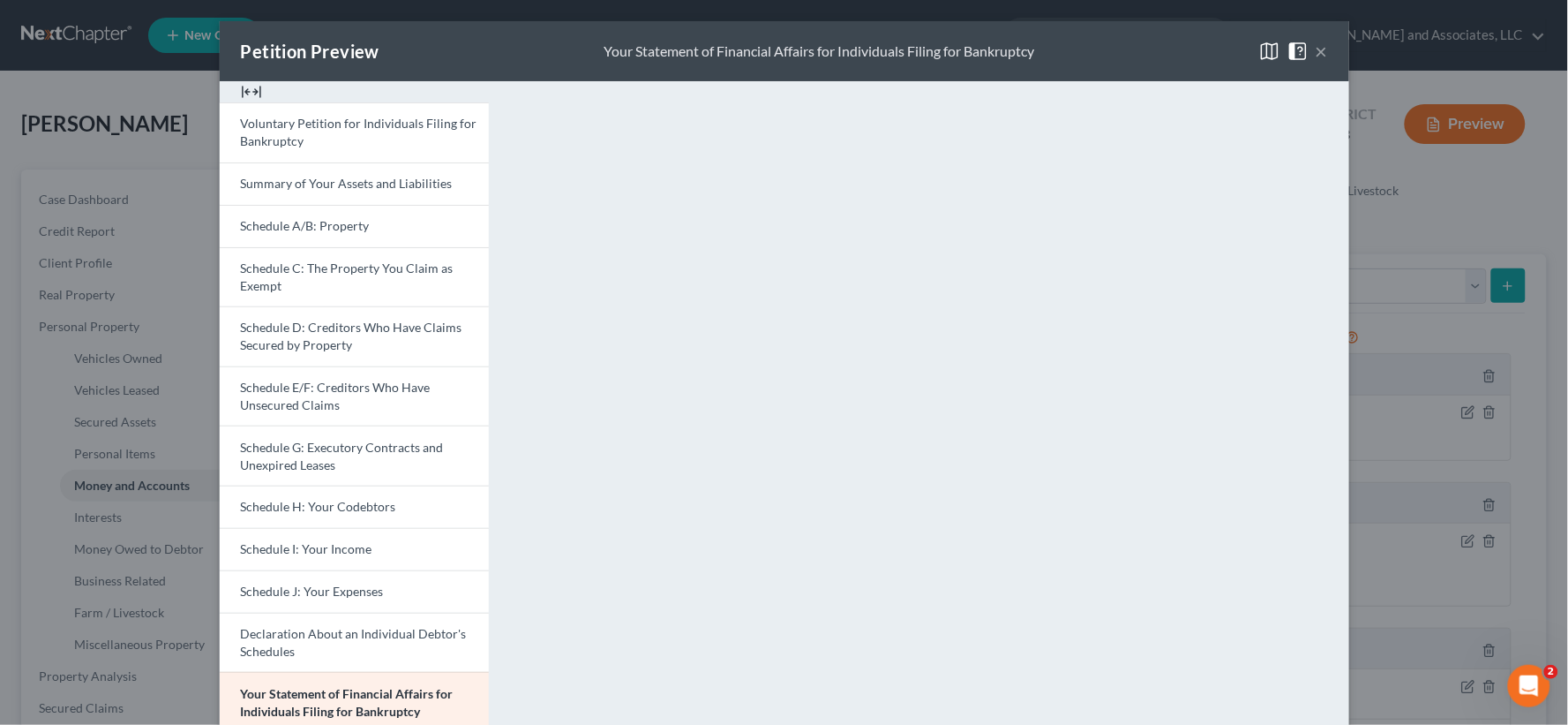
click at [1317, 46] on button "×" at bounding box center [1322, 52] width 12 height 21
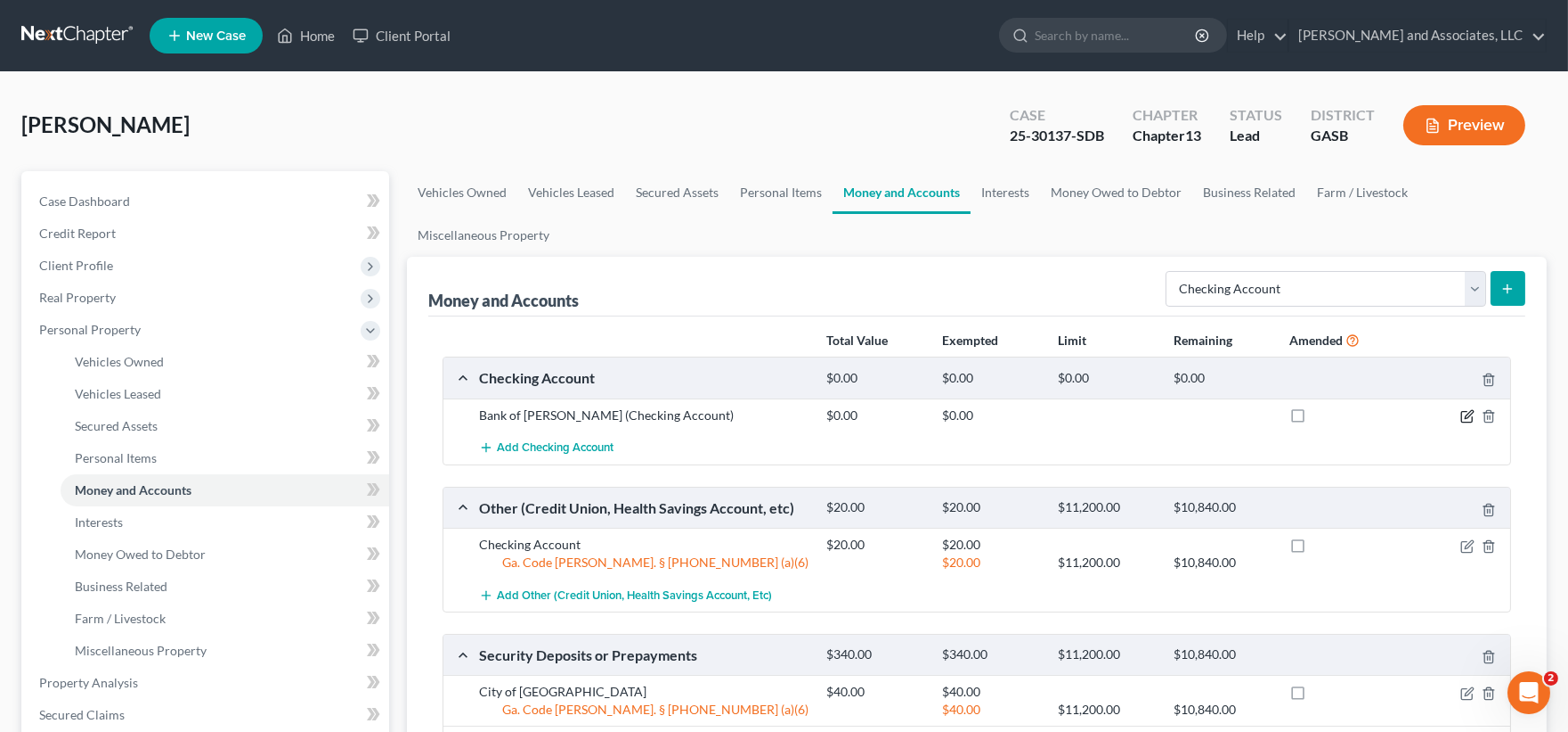
click at [1466, 414] on icon "button" at bounding box center [1468, 414] width 8 height 8
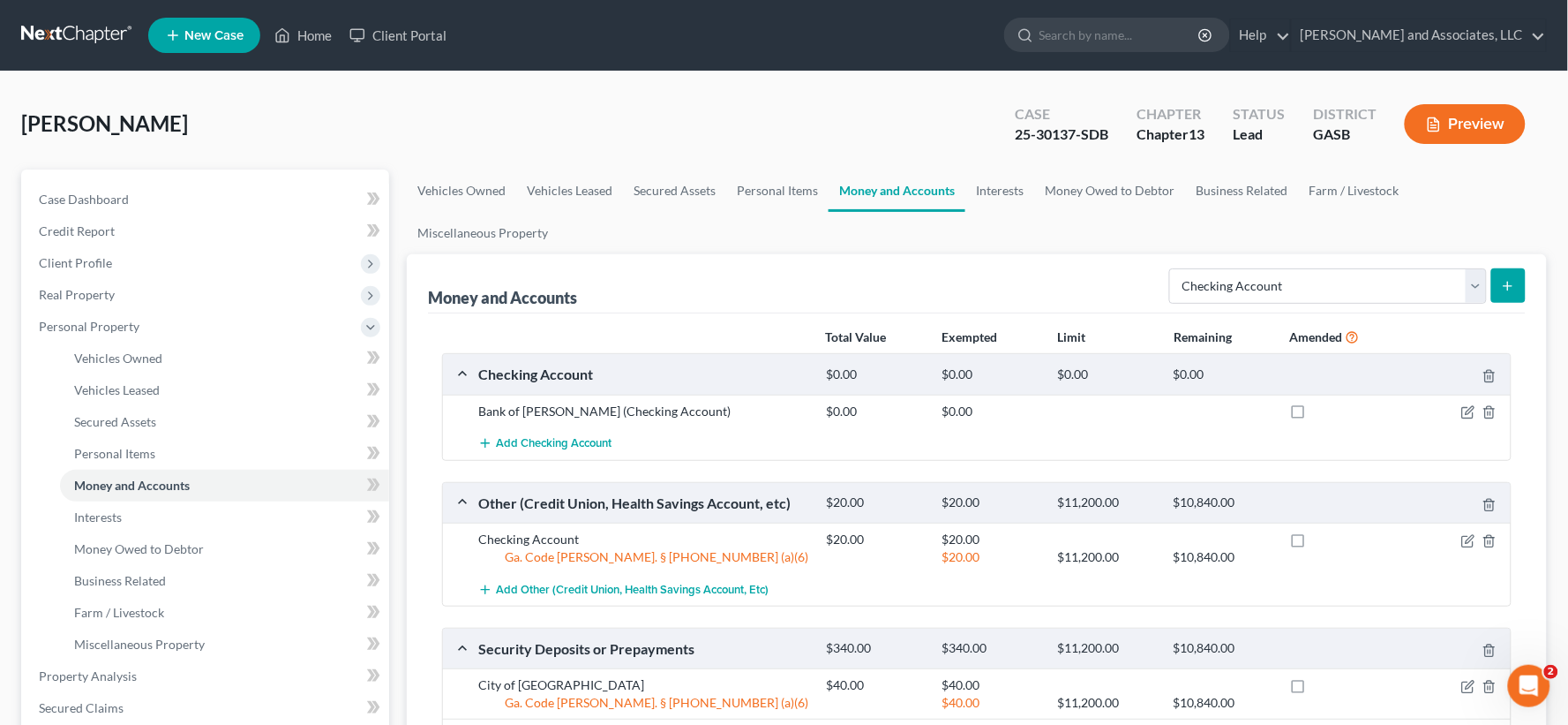
select select "10"
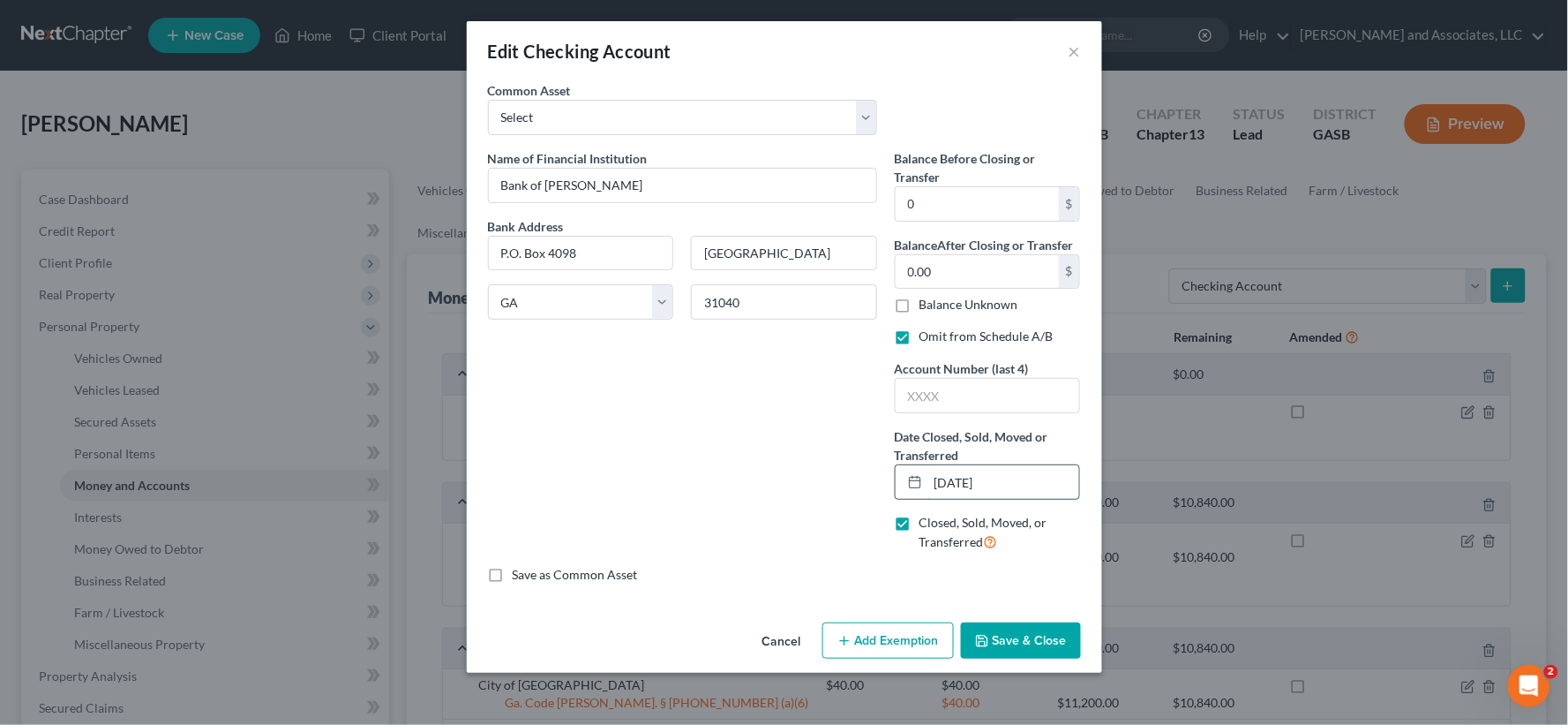
click at [1013, 488] on input "10/01/2024" at bounding box center [1004, 482] width 152 height 34
type input "10/01/2025"
click at [1030, 641] on button "Save & Close" at bounding box center [1021, 641] width 120 height 37
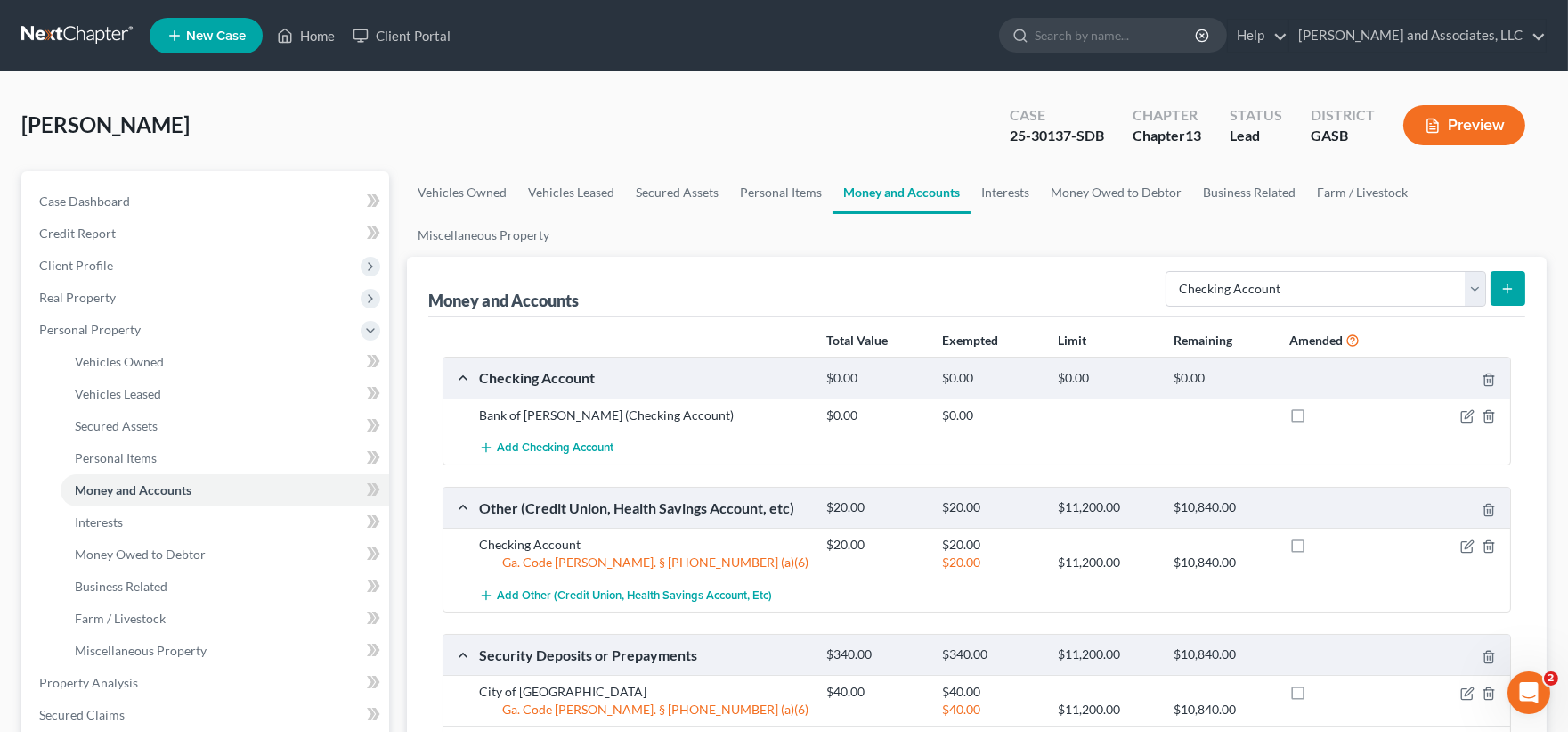
click at [1489, 127] on button "Preview" at bounding box center [1464, 125] width 122 height 40
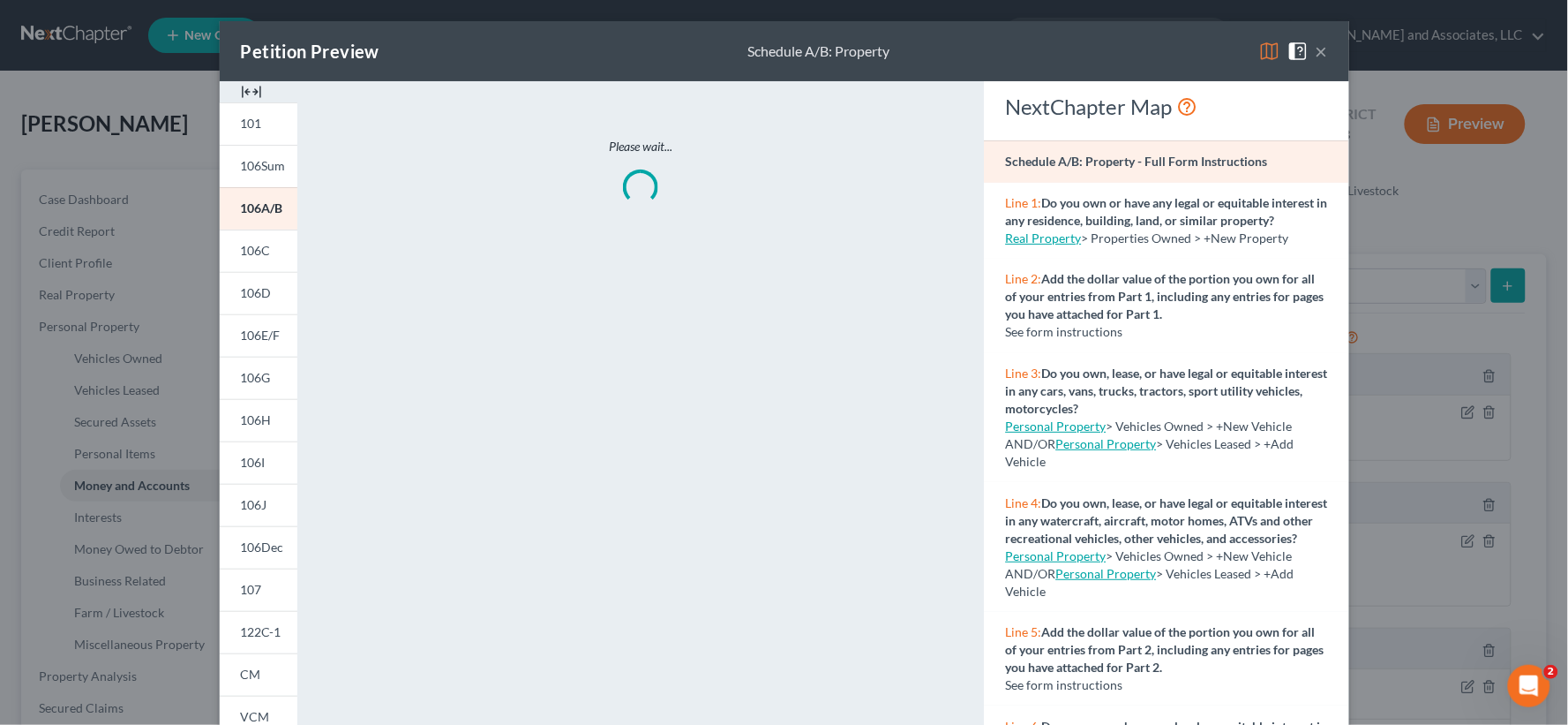
click at [251, 92] on img at bounding box center [251, 92] width 21 height 21
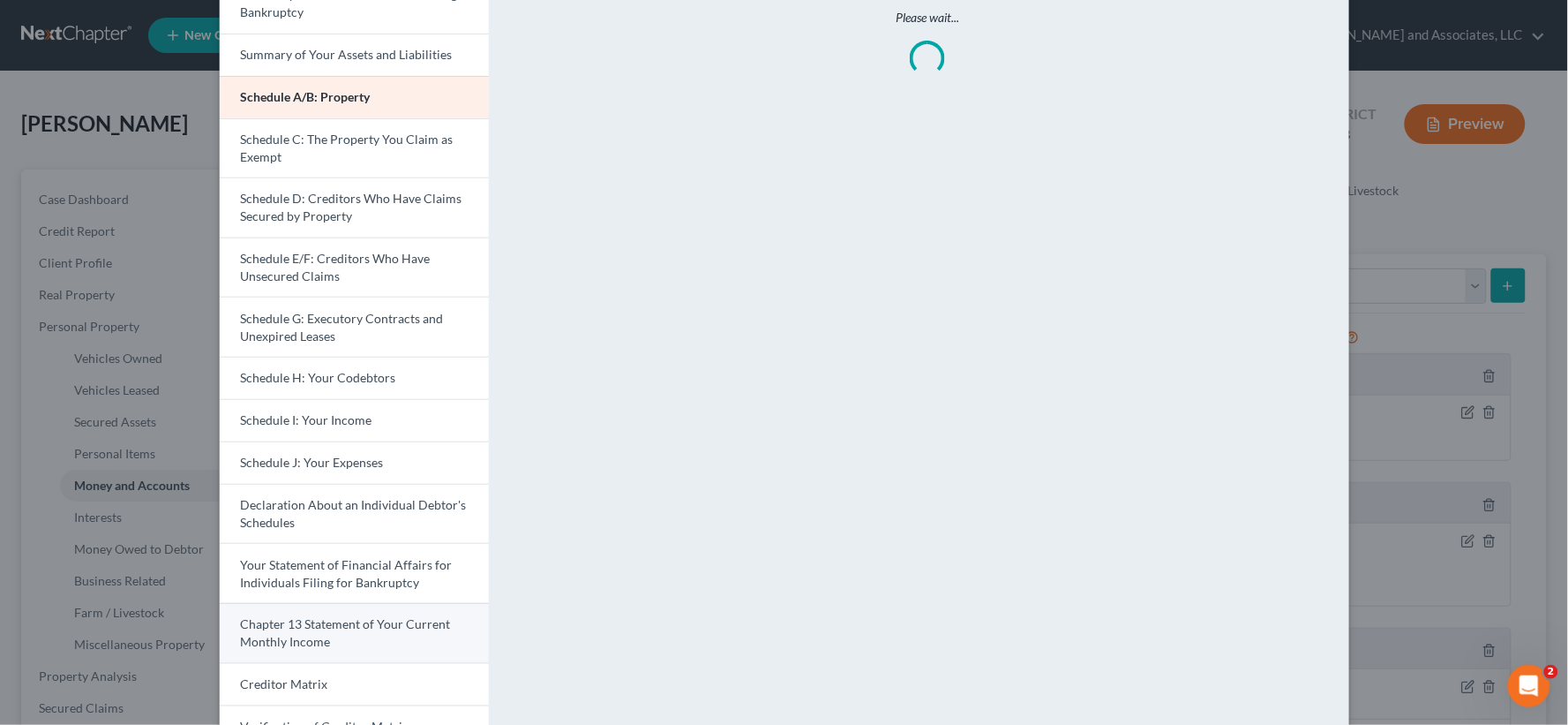
scroll to position [389, 0]
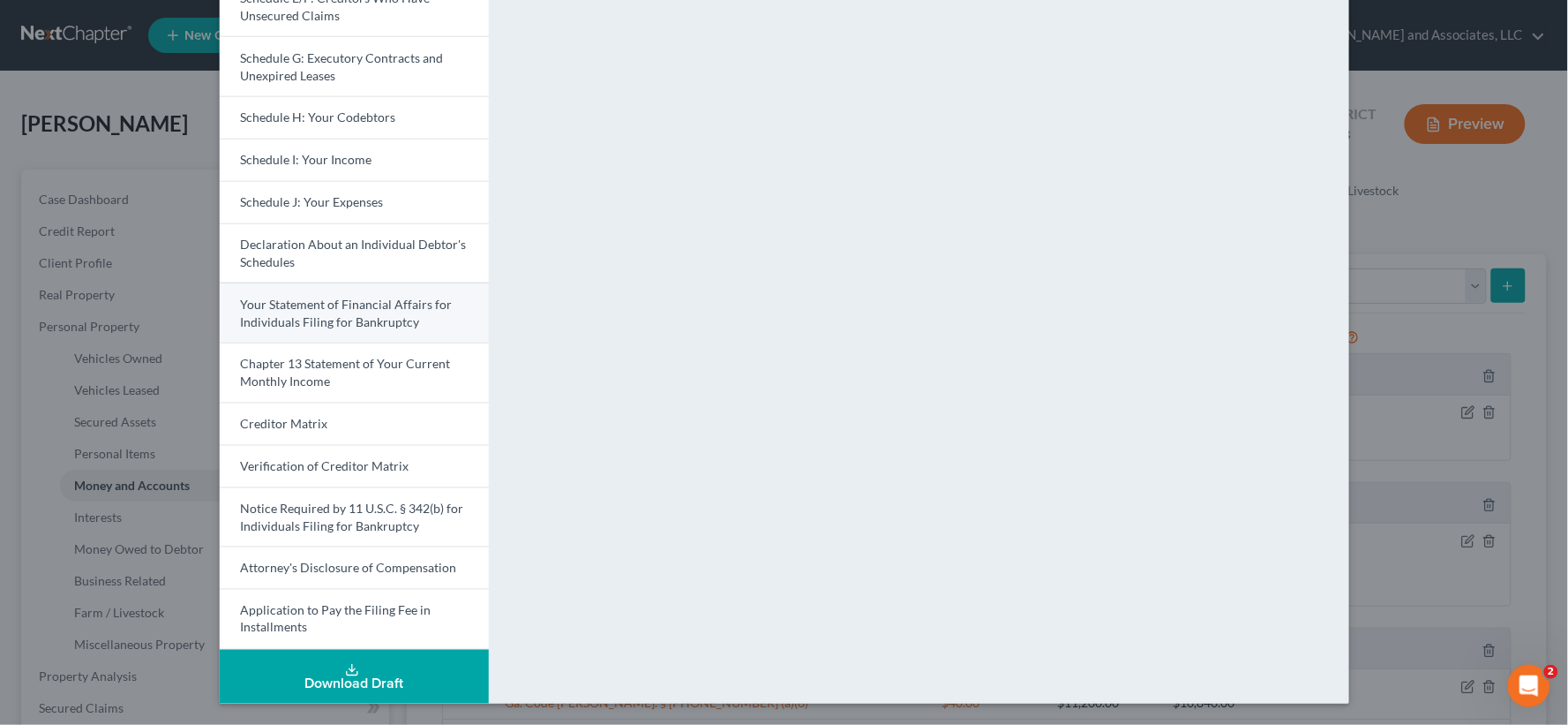
click at [314, 322] on span "Your Statement of Financial Affairs for Individuals Filing for Bankruptcy" at bounding box center [346, 313] width 211 height 33
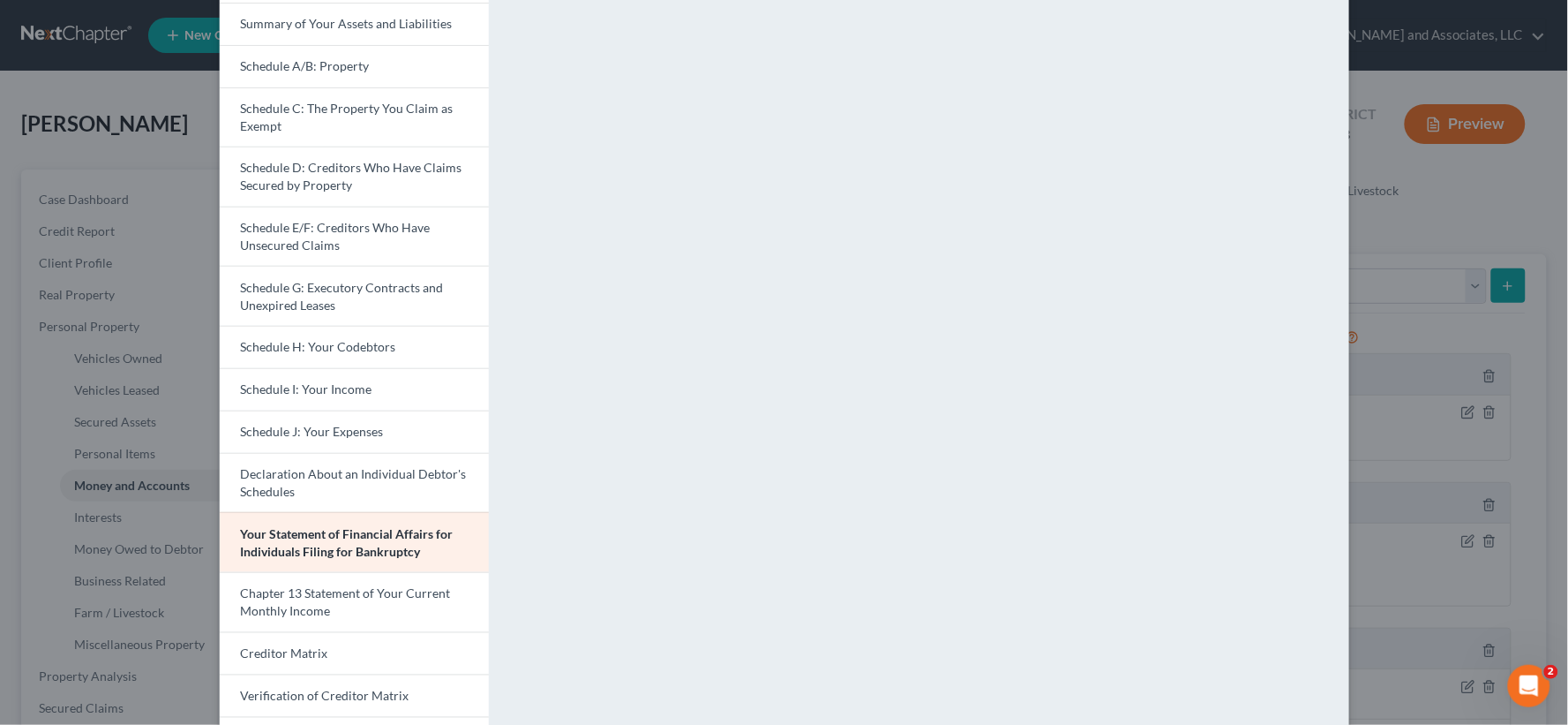
scroll to position [0, 0]
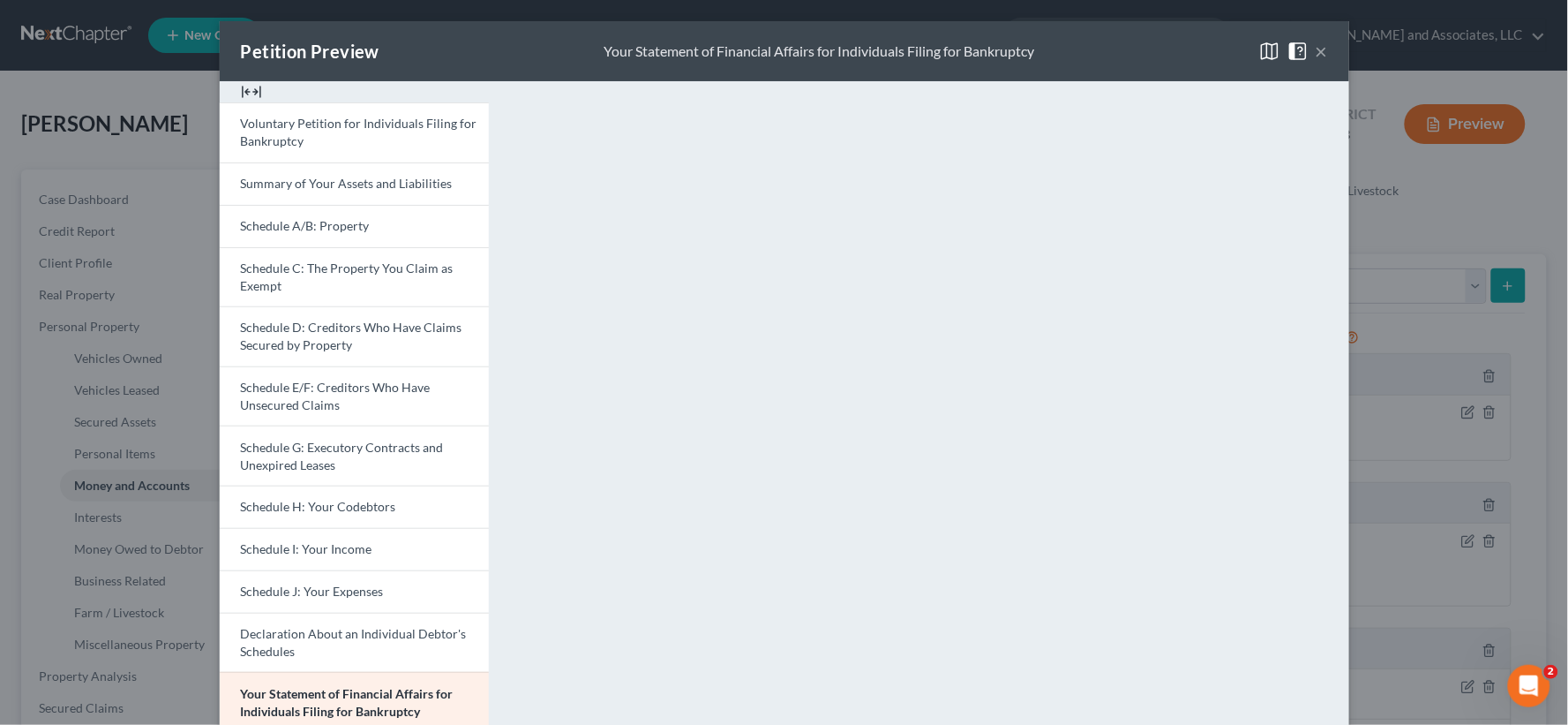
click at [1316, 44] on button "×" at bounding box center [1322, 52] width 12 height 21
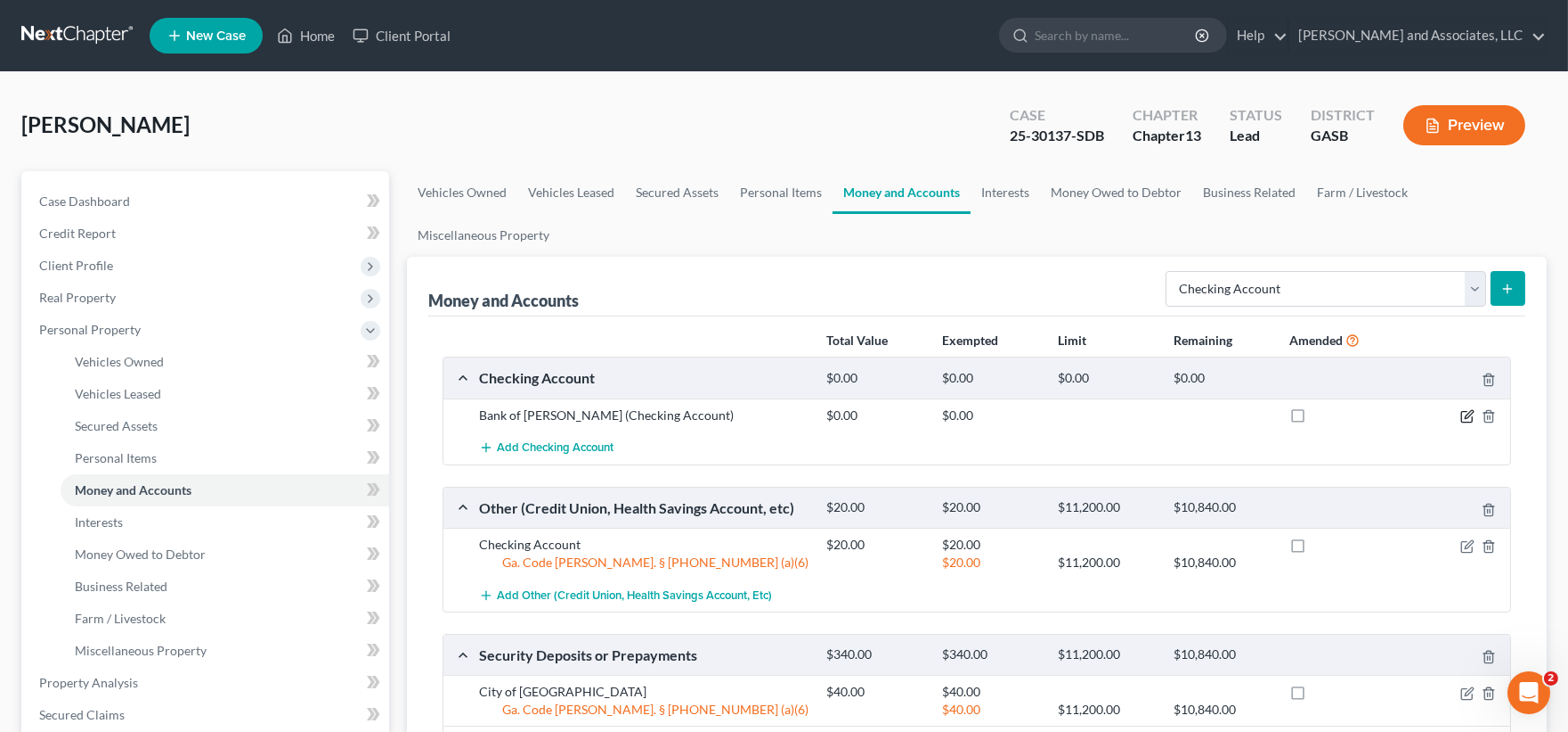
click at [1467, 414] on icon "button" at bounding box center [1468, 414] width 8 height 8
select select "10"
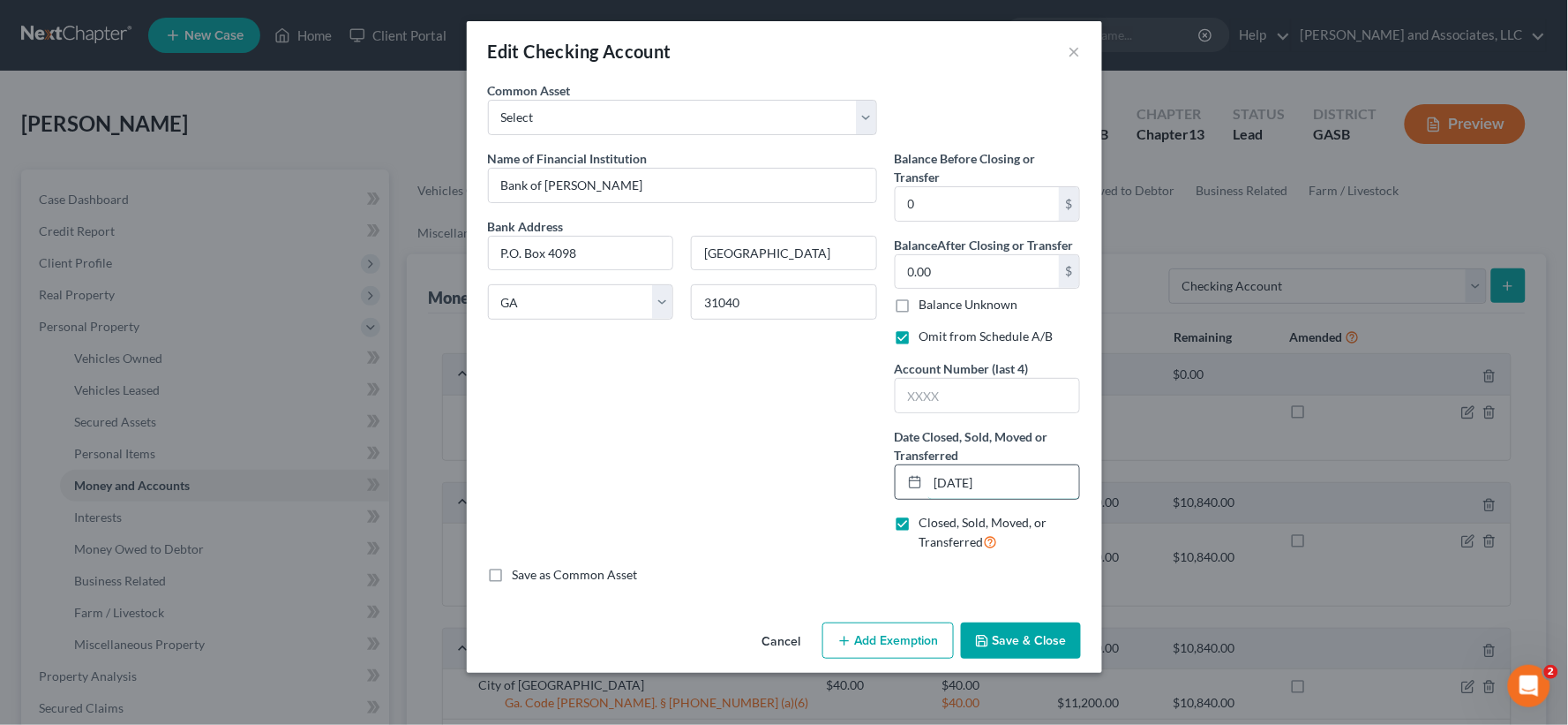
click at [1004, 482] on input "10/01/2025" at bounding box center [1004, 482] width 152 height 34
type input "12/01/2024"
click at [1009, 645] on button "Save & Close" at bounding box center [1021, 641] width 120 height 37
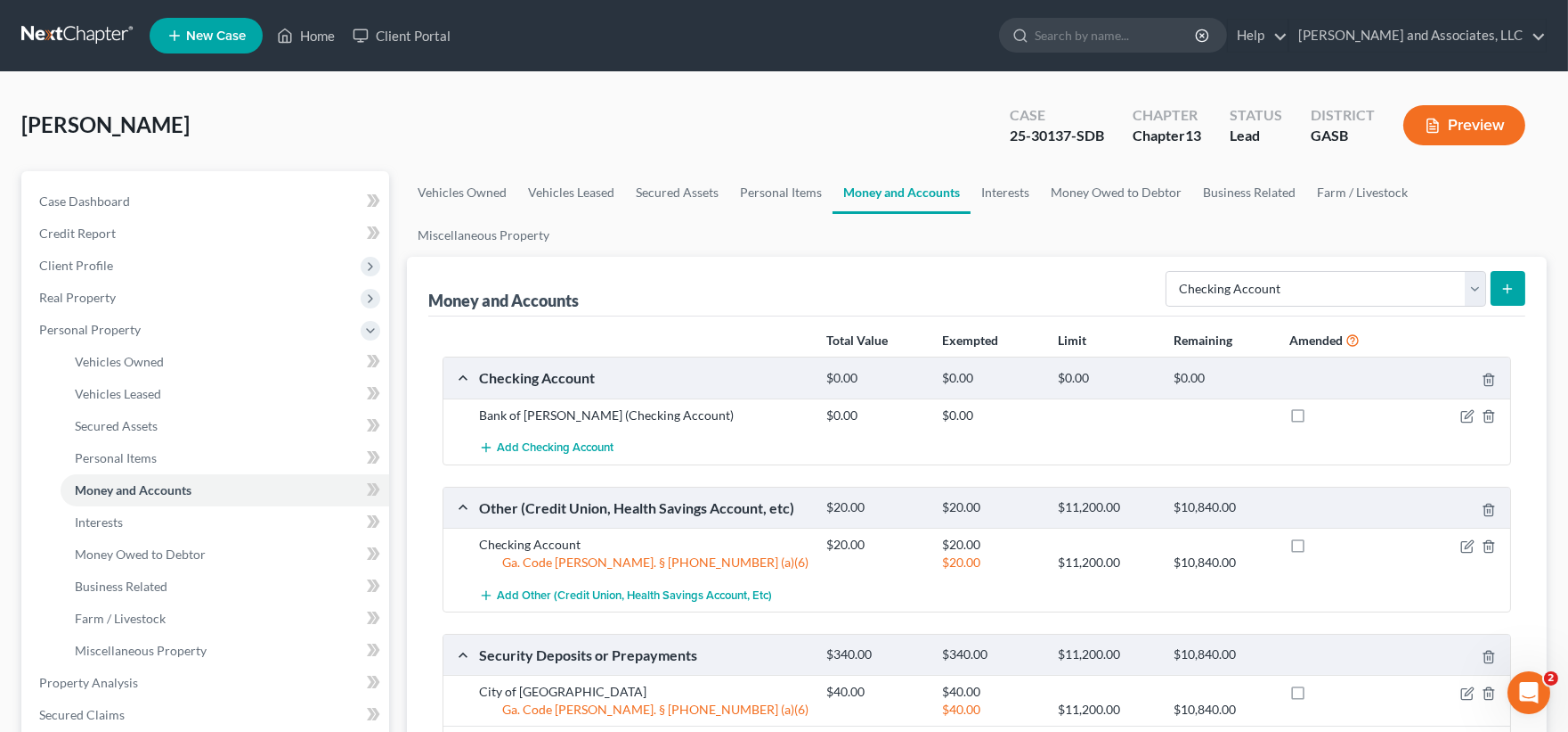
click at [1472, 134] on button "Preview" at bounding box center [1464, 125] width 122 height 40
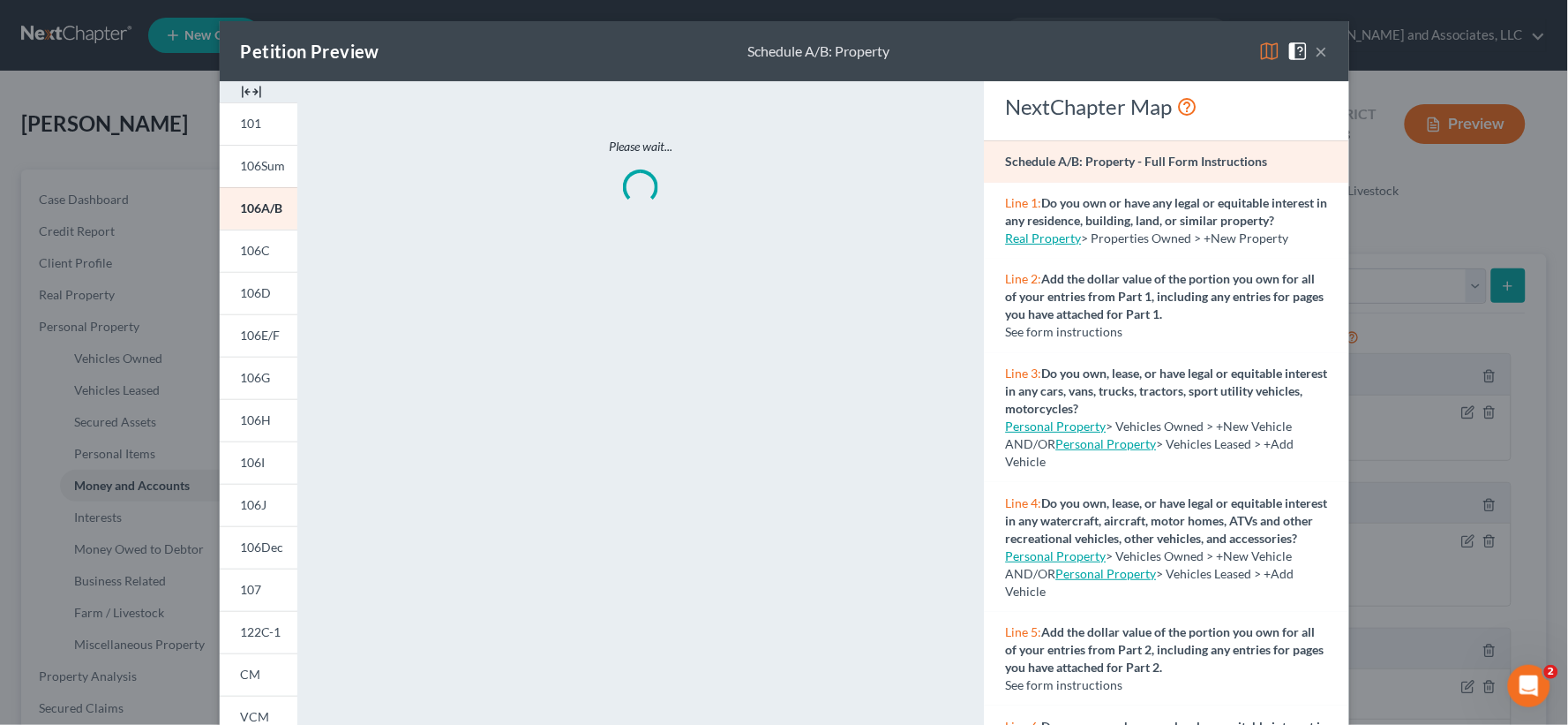
click at [257, 94] on div at bounding box center [258, 92] width 77 height 21
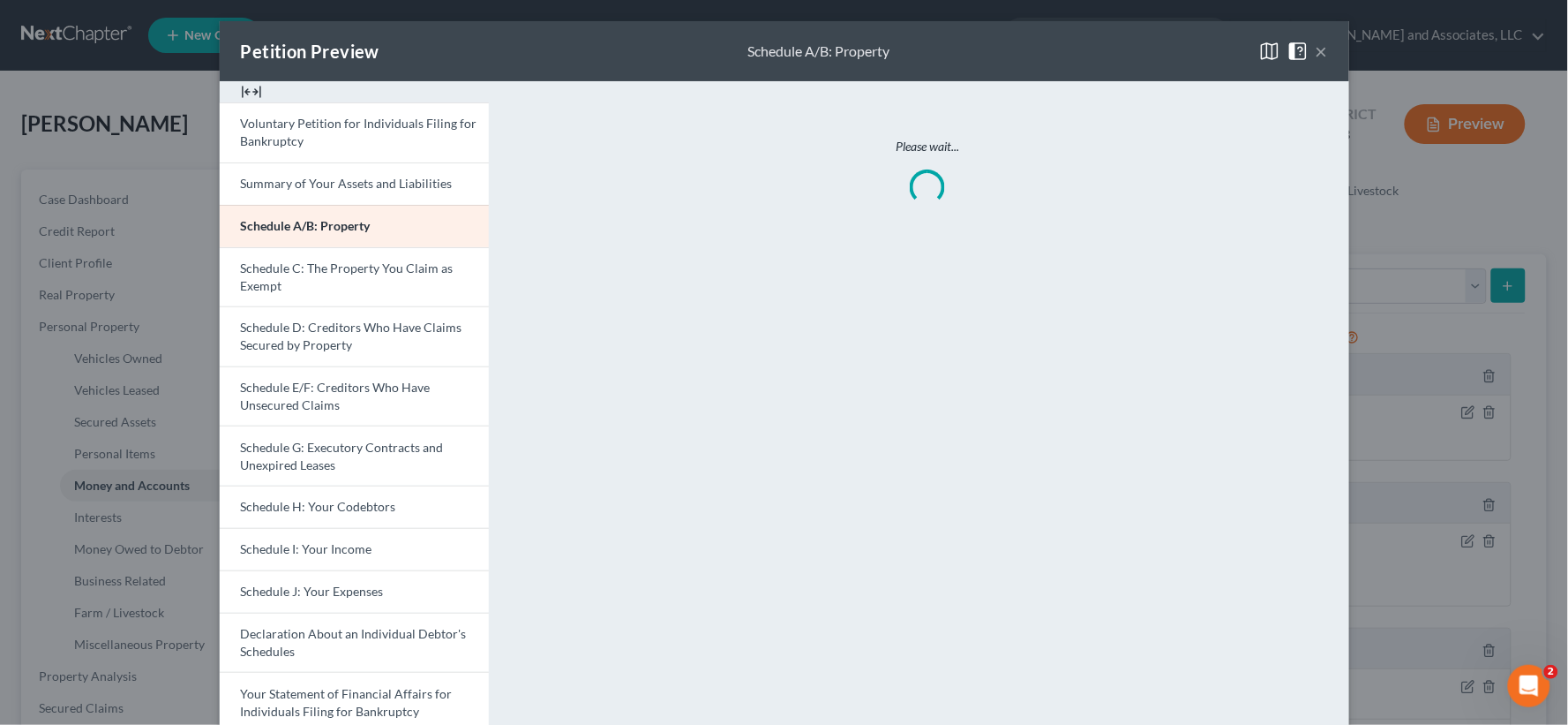
scroll to position [389, 0]
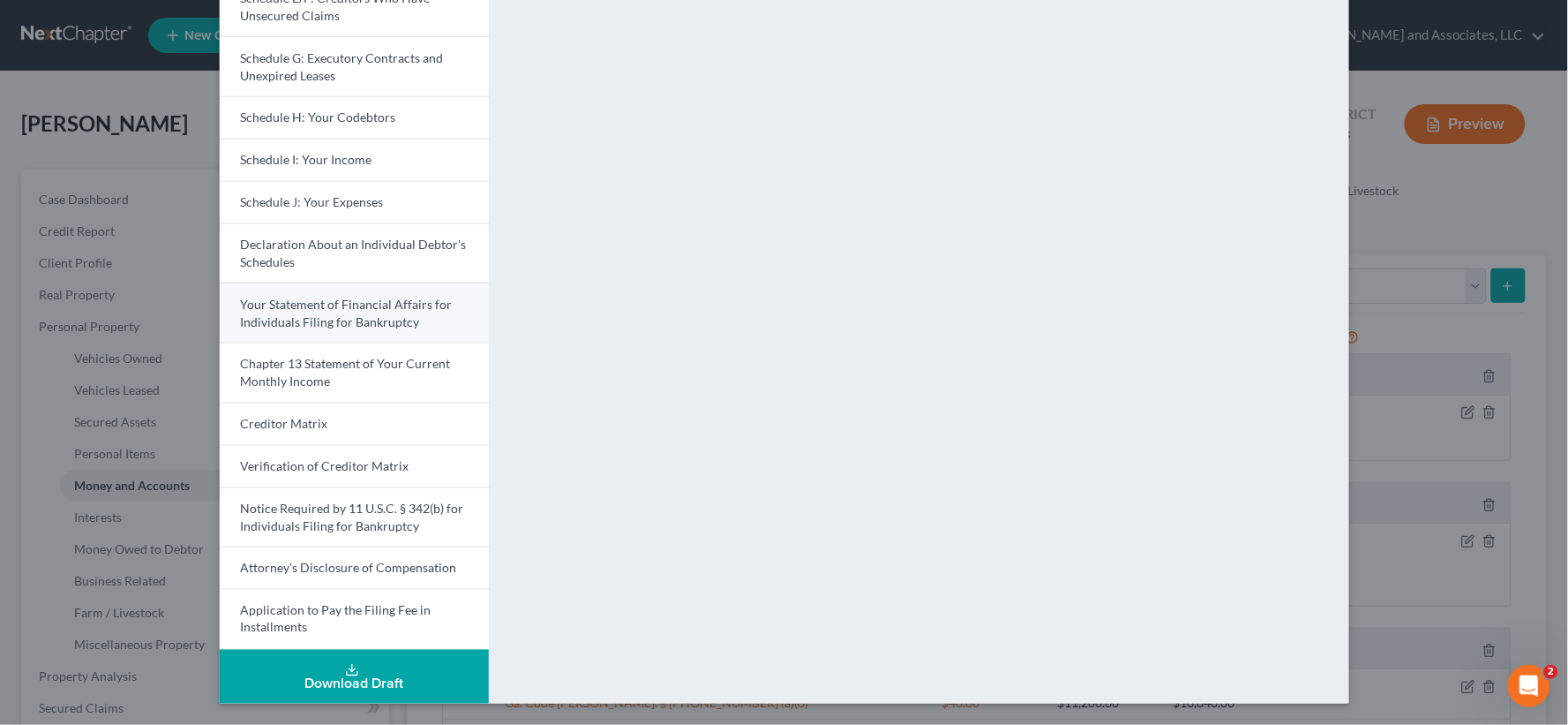
click at [369, 315] on span "Your Statement of Financial Affairs for Individuals Filing for Bankruptcy" at bounding box center [346, 313] width 211 height 33
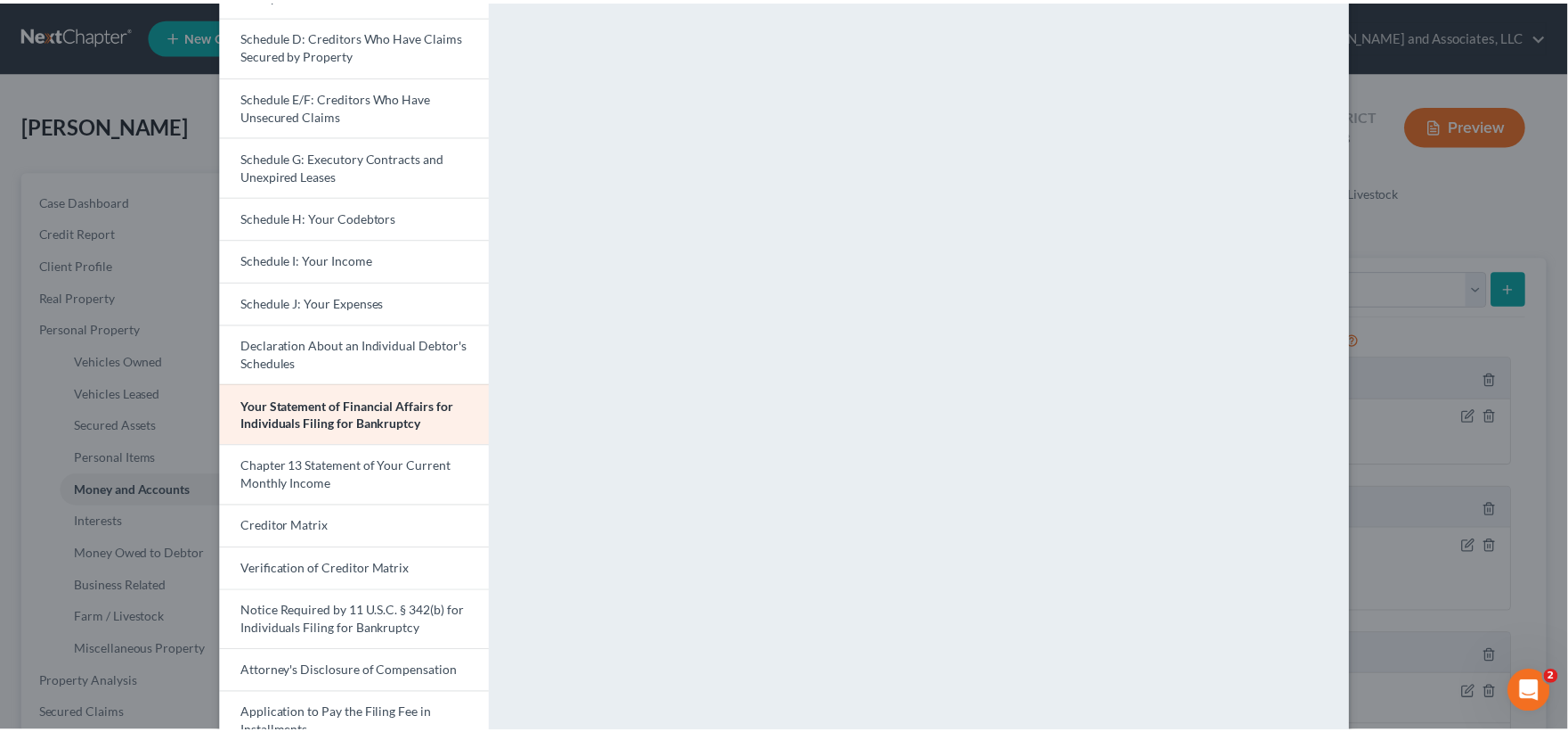
scroll to position [0, 0]
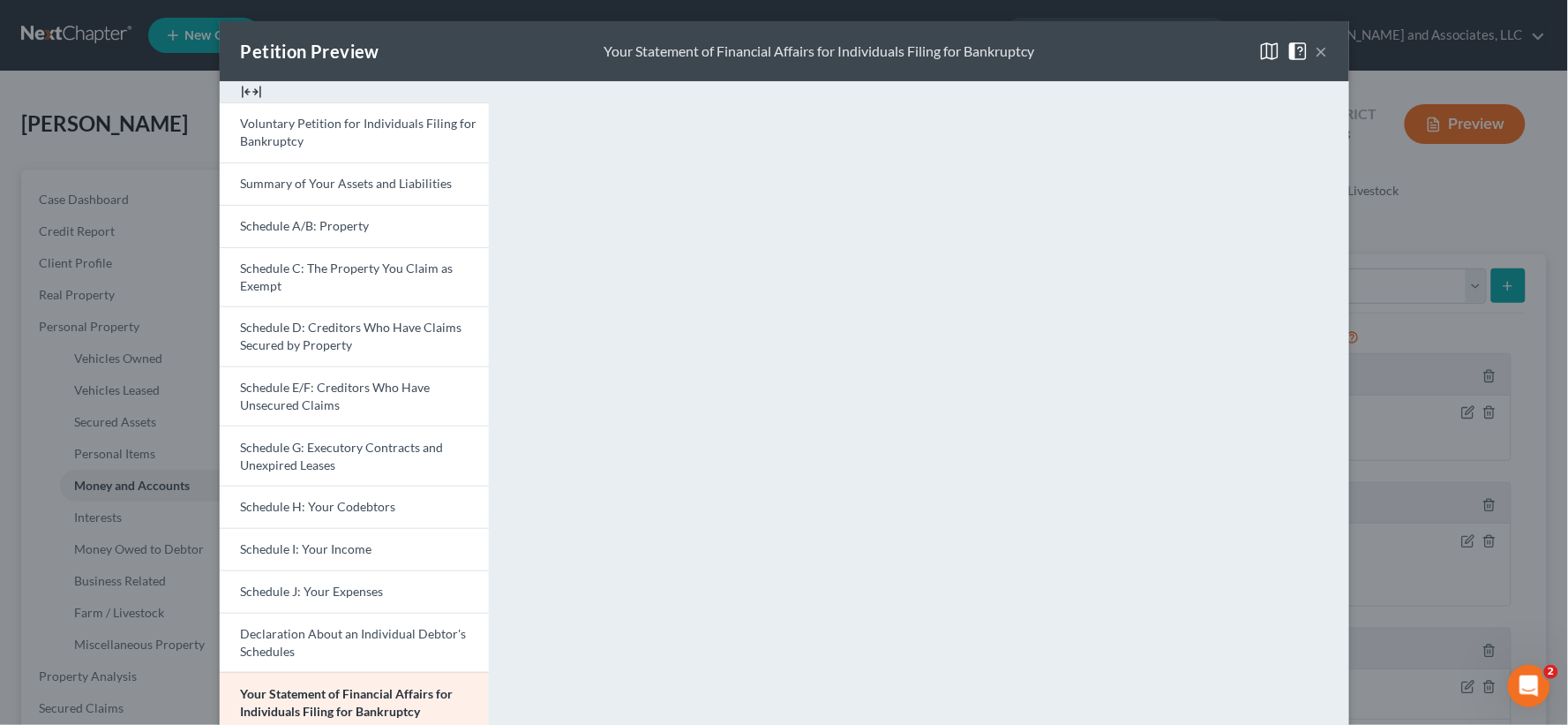
click at [1316, 49] on button "×" at bounding box center [1322, 52] width 12 height 21
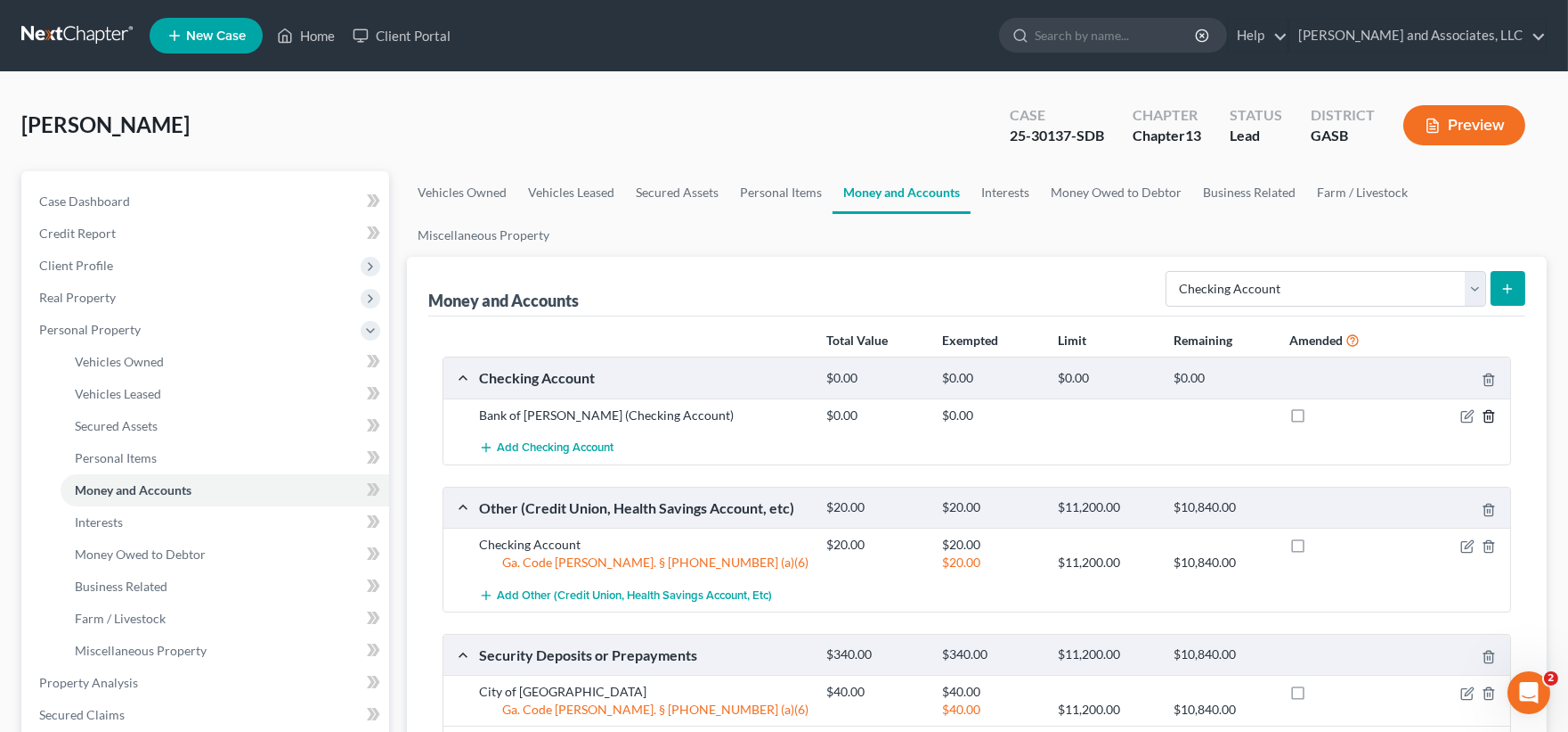
click at [1491, 411] on icon "button" at bounding box center [1488, 416] width 8 height 12
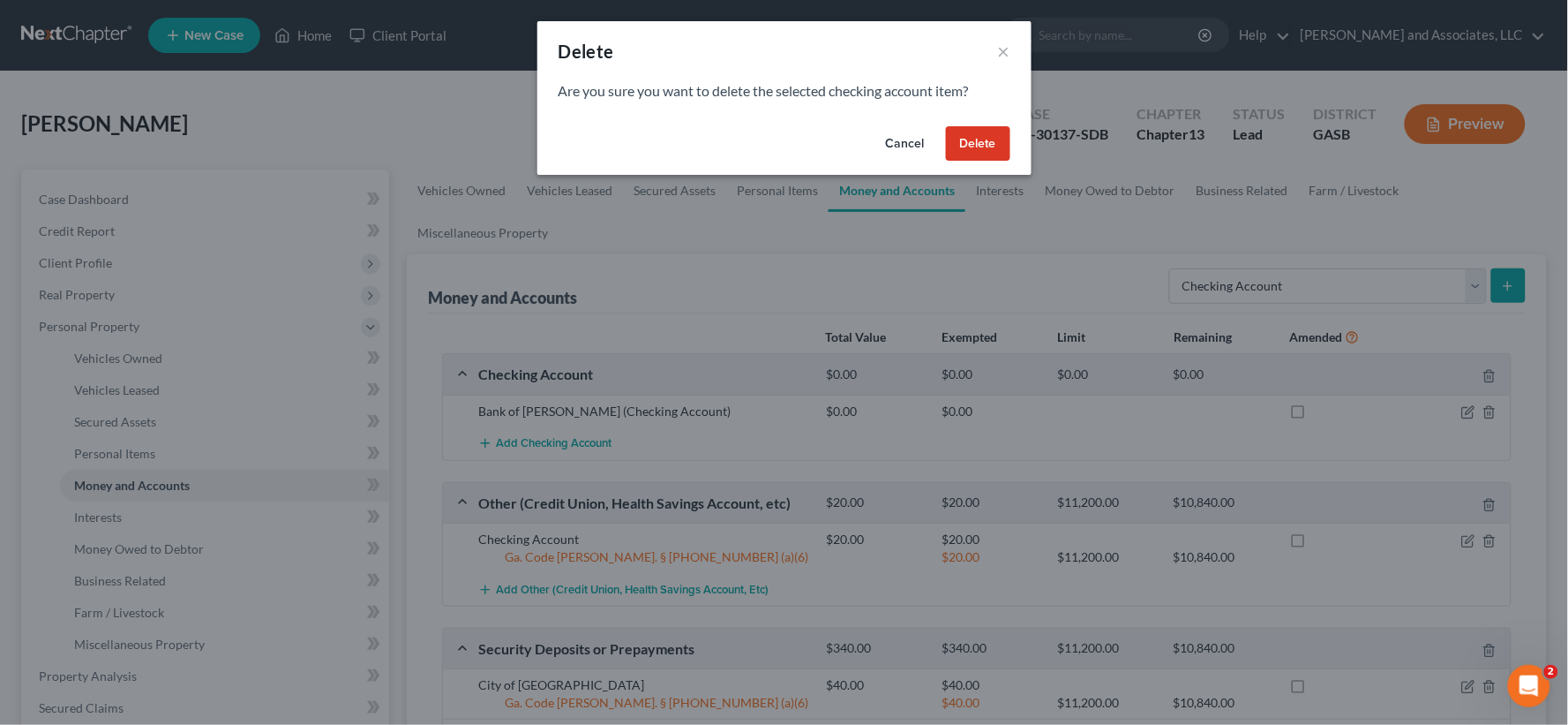
click at [982, 144] on button "Delete" at bounding box center [978, 144] width 65 height 36
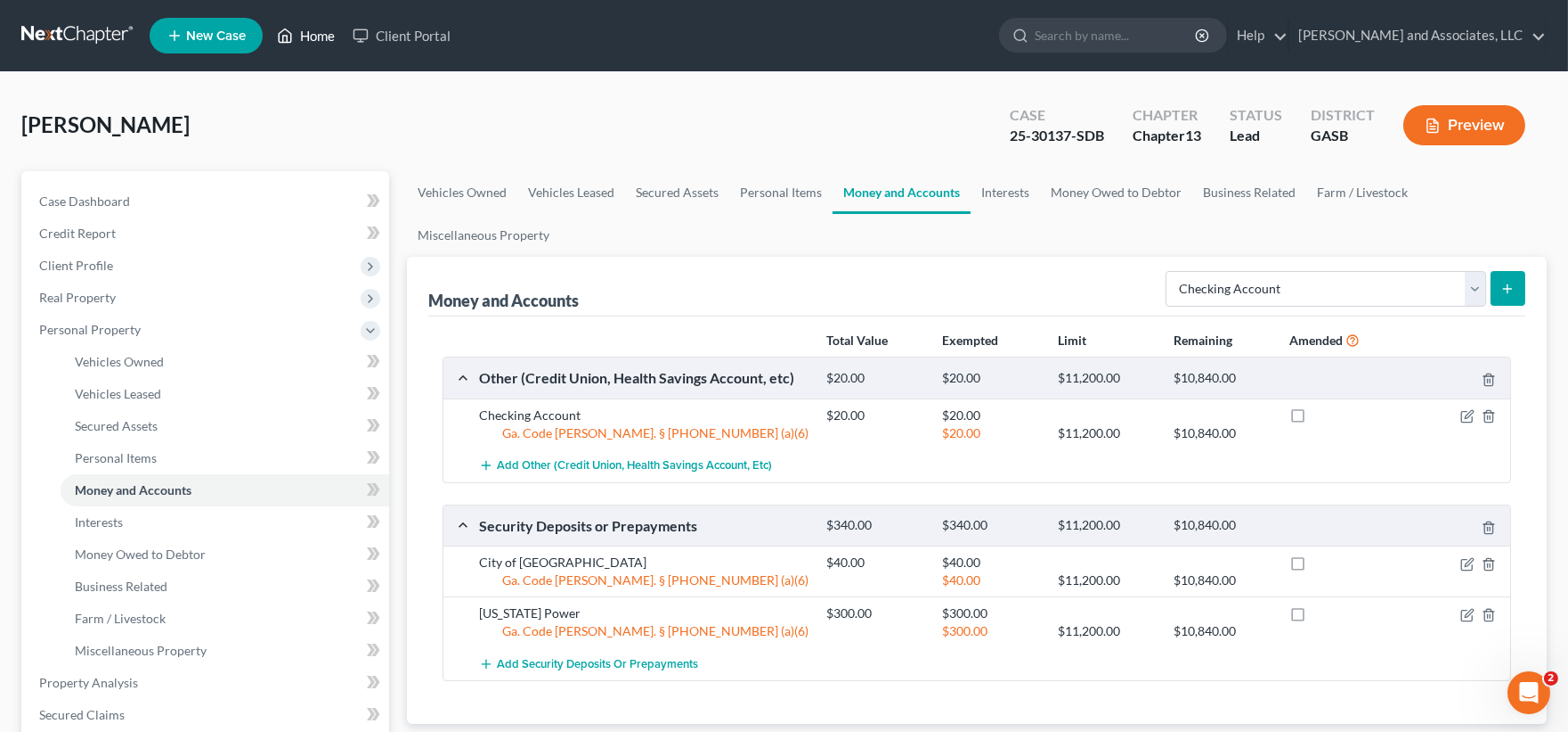
click at [322, 39] on link "Home" at bounding box center [306, 36] width 75 height 32
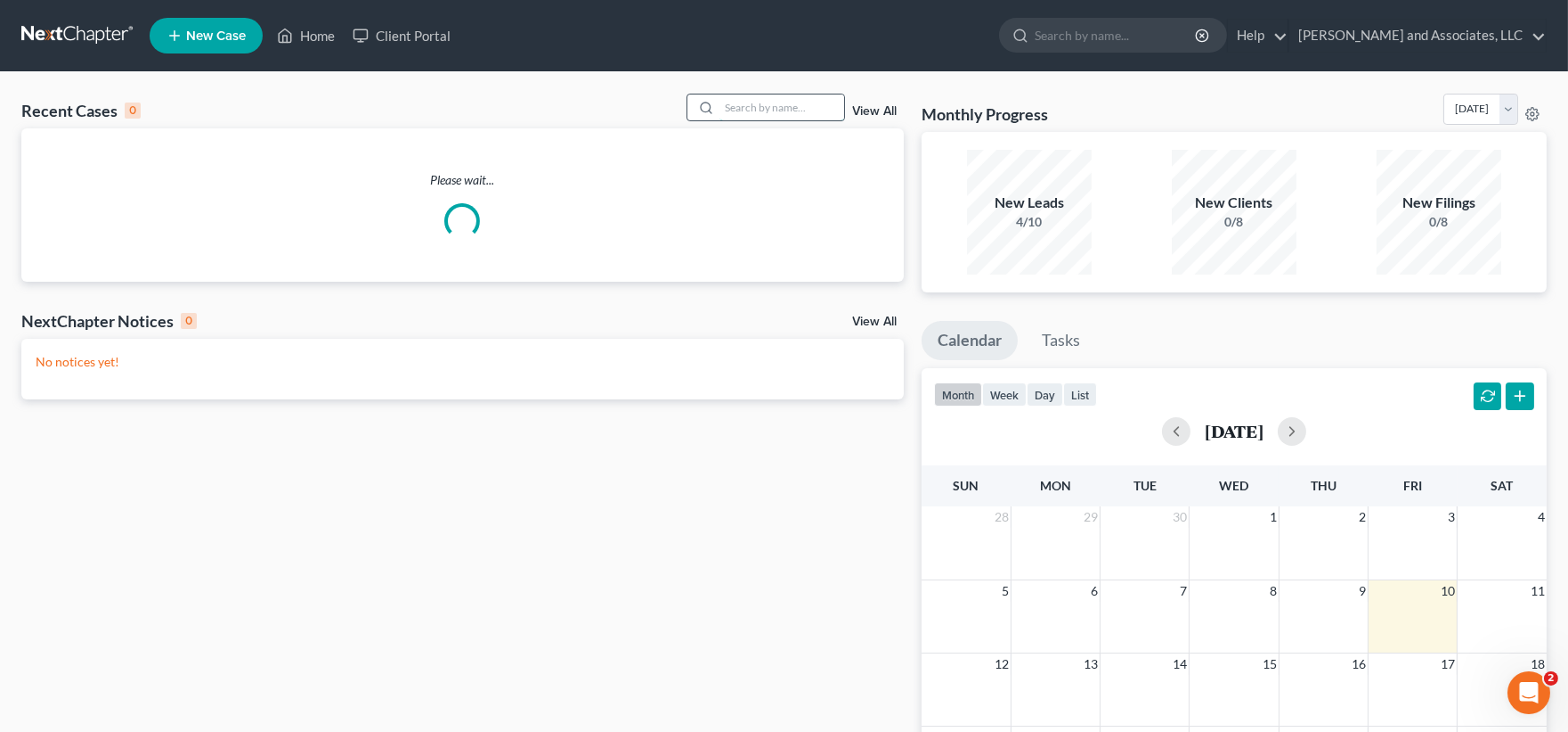
click at [784, 109] on input "search" at bounding box center [782, 107] width 125 height 26
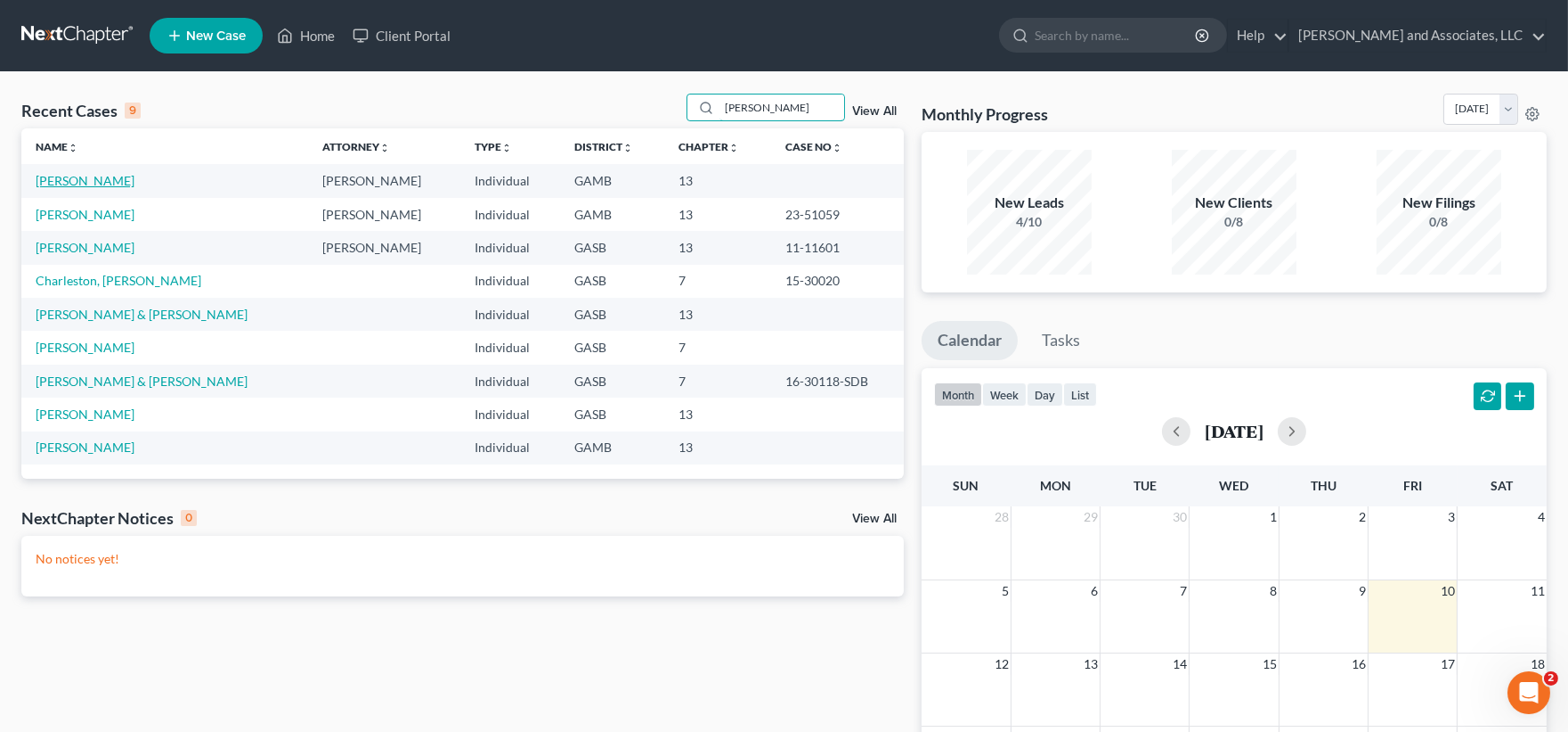
type input "gregory"
click at [93, 179] on link "[PERSON_NAME]" at bounding box center [85, 180] width 99 height 15
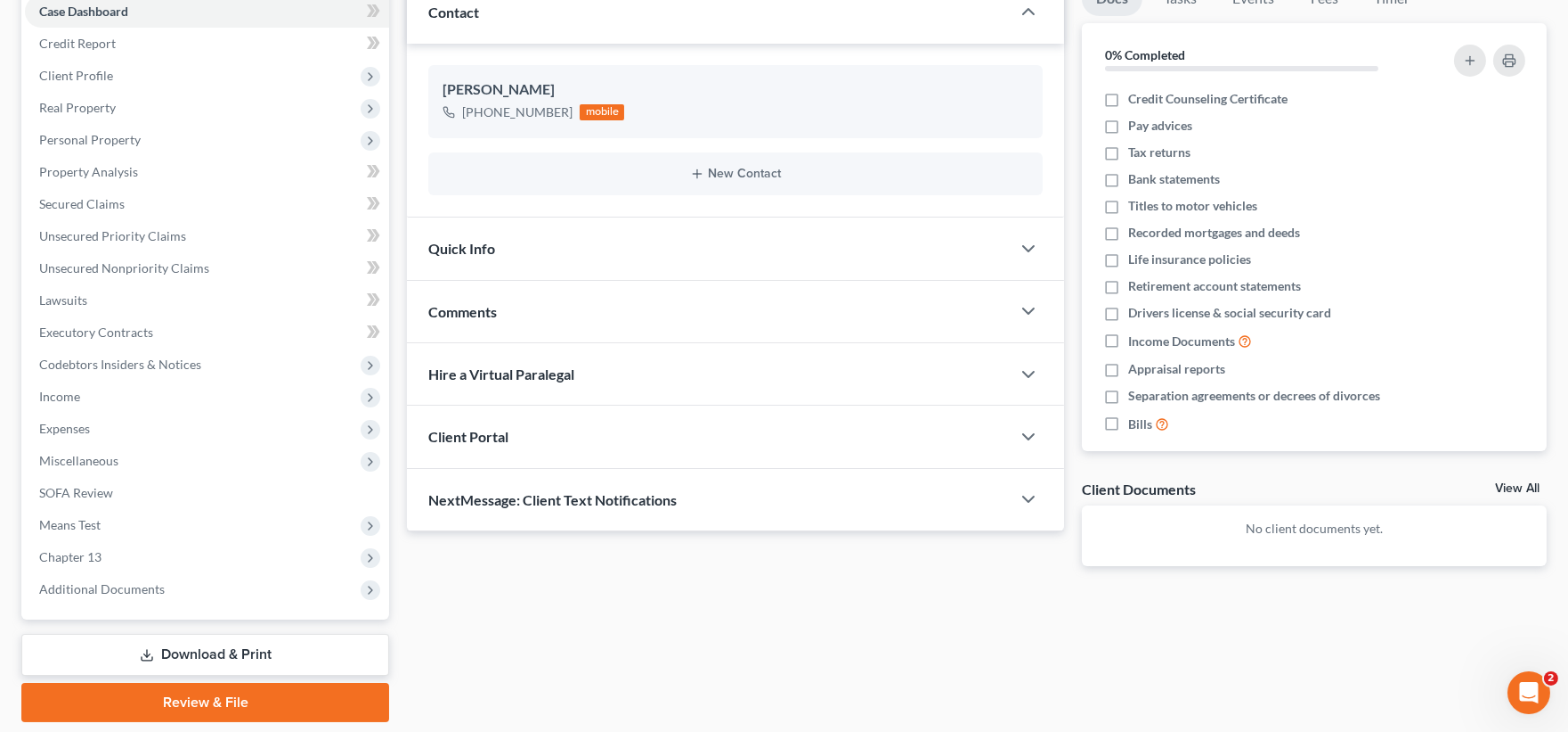
scroll to position [198, 0]
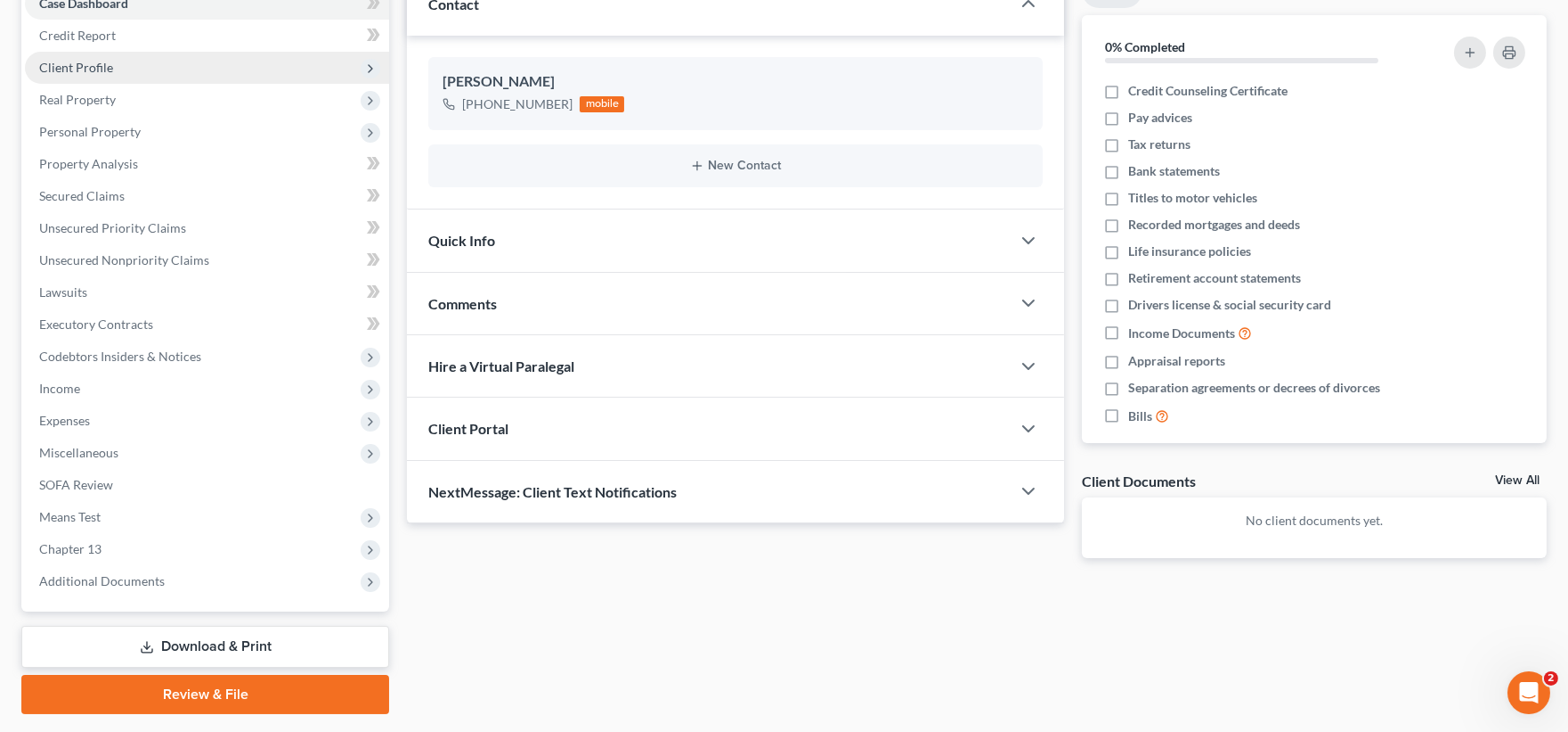
click at [103, 60] on span "Client Profile" at bounding box center [76, 67] width 74 height 15
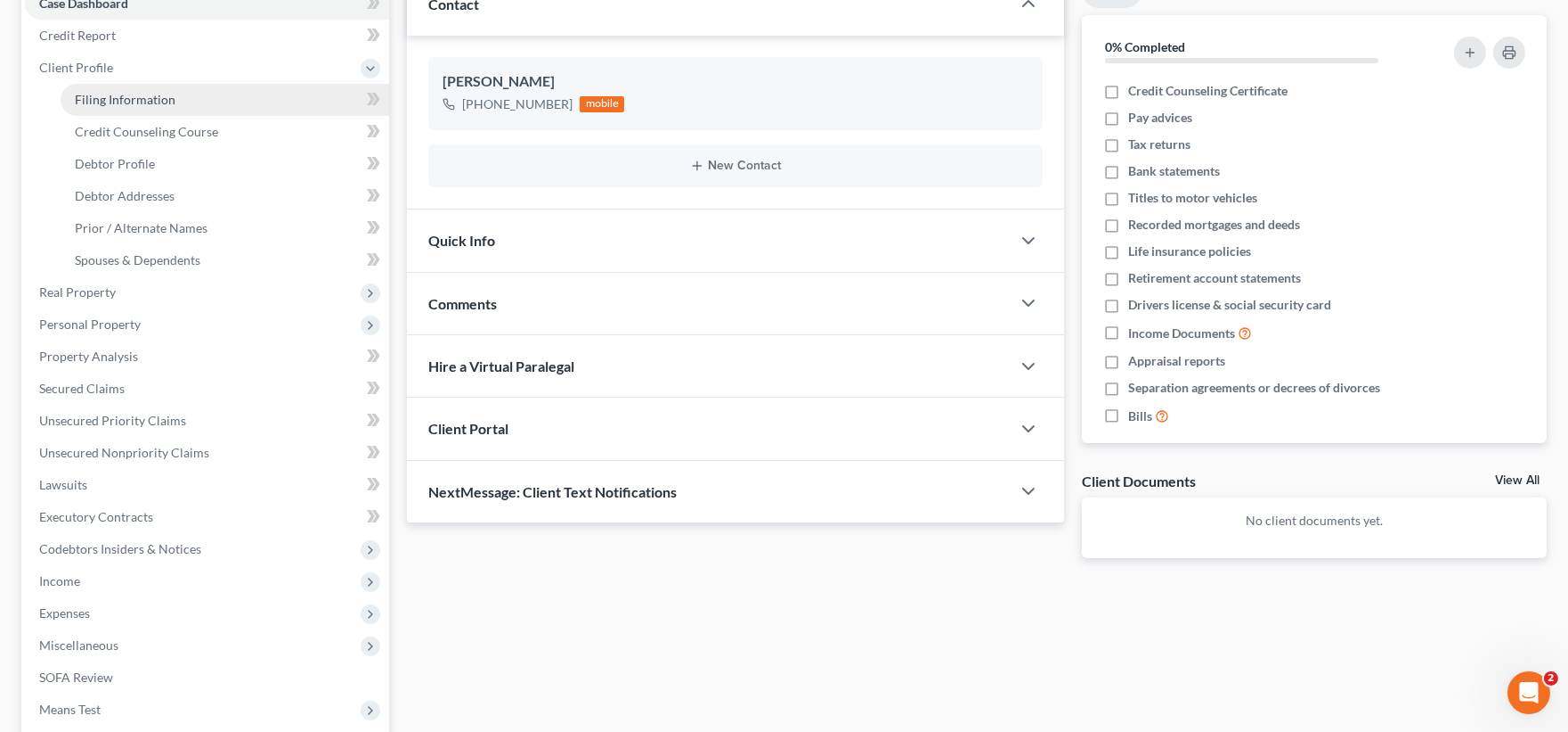
click at [134, 98] on span "Filing Information" at bounding box center [125, 99] width 100 height 15
select select "1"
select select "0"
select select "3"
select select "10"
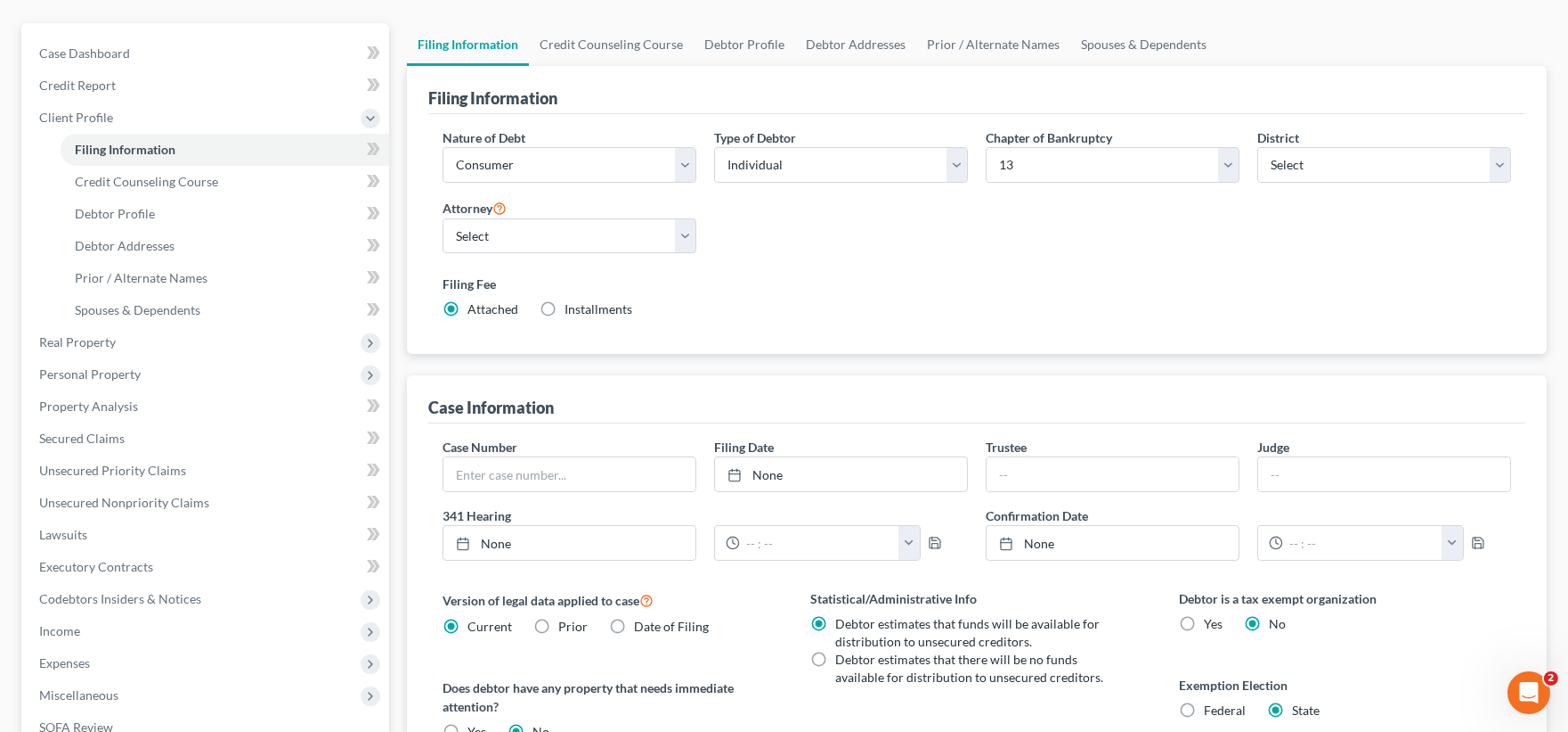
scroll to position [99, 0]
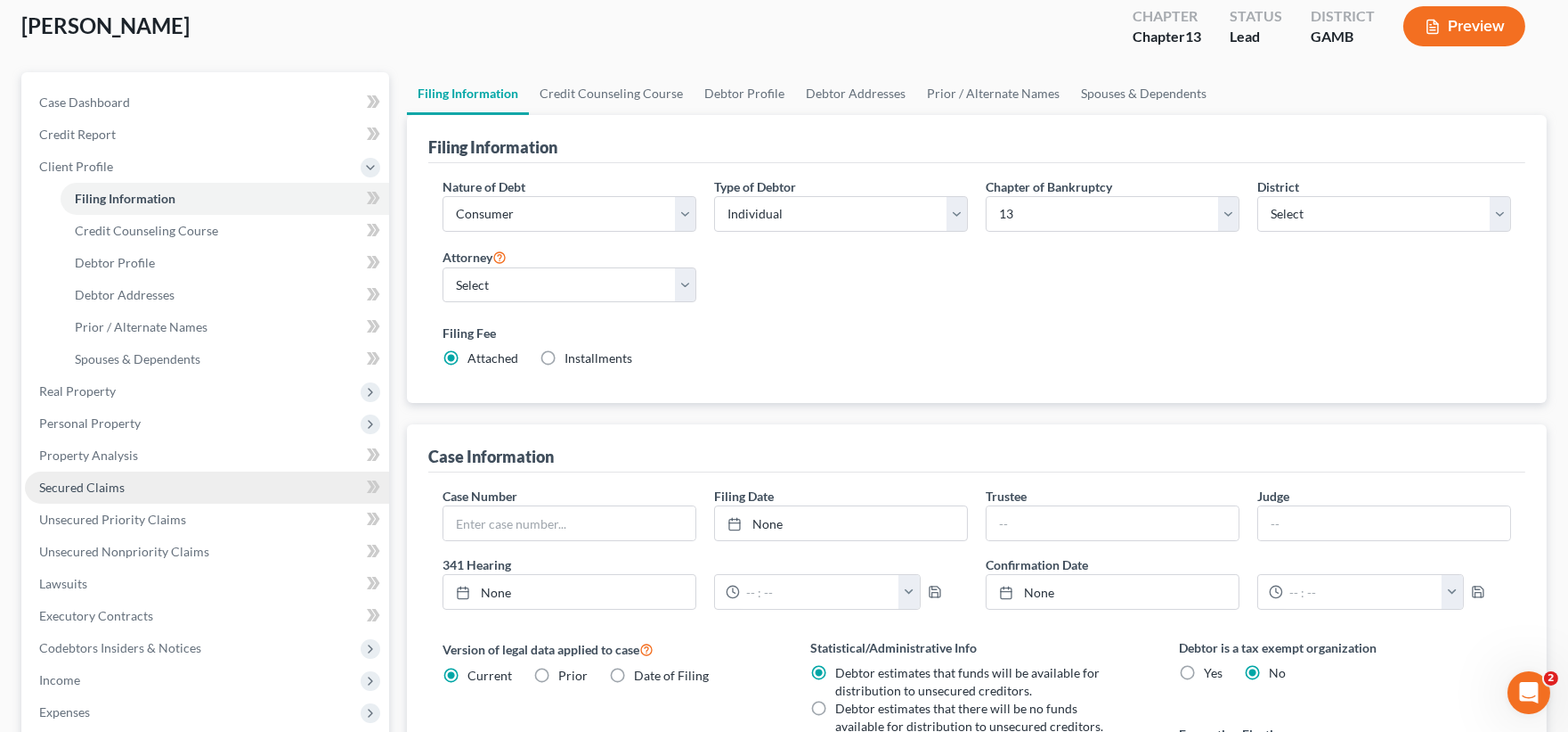
click at [110, 485] on span "Secured Claims" at bounding box center [82, 486] width 85 height 15
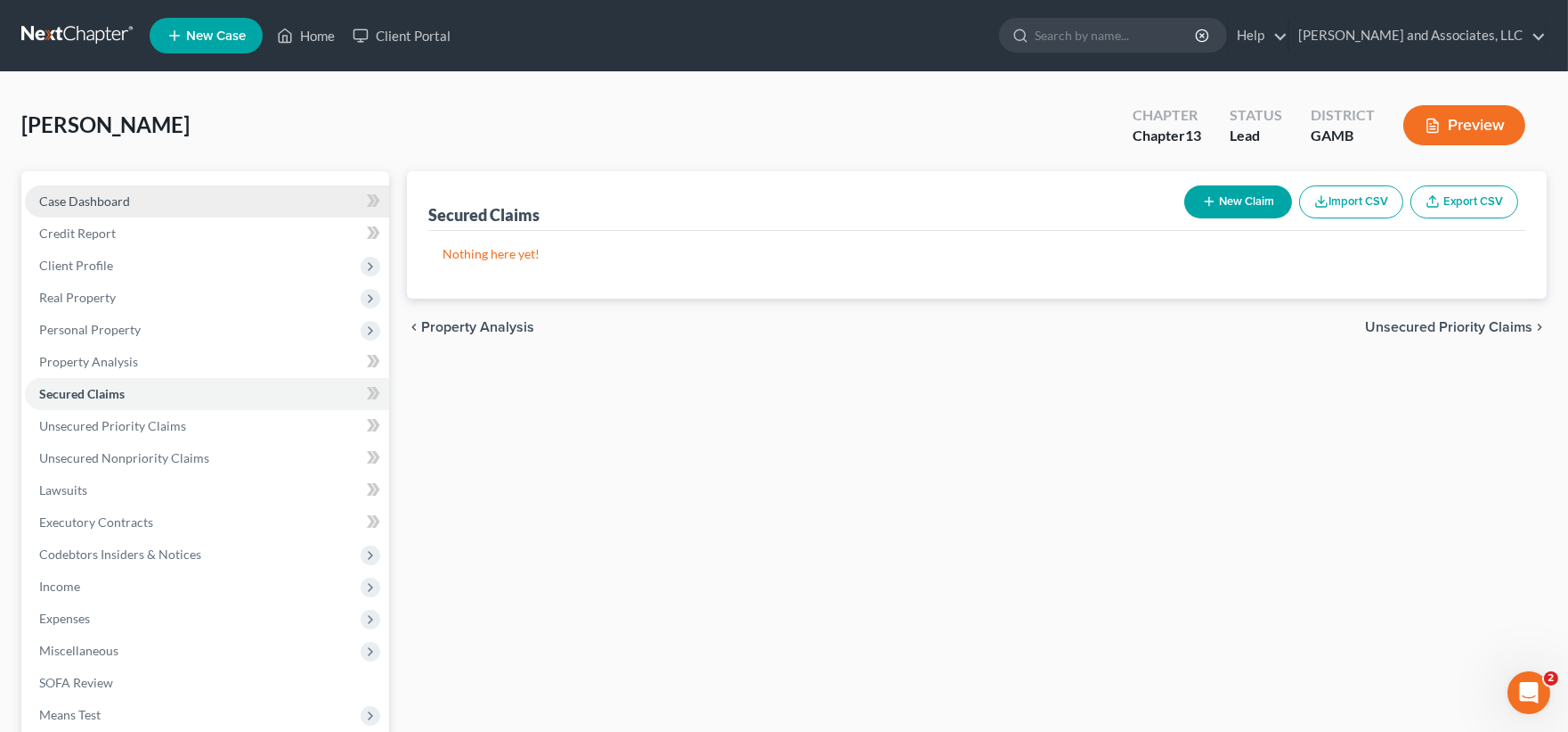
click at [86, 203] on span "Case Dashboard" at bounding box center [84, 201] width 91 height 15
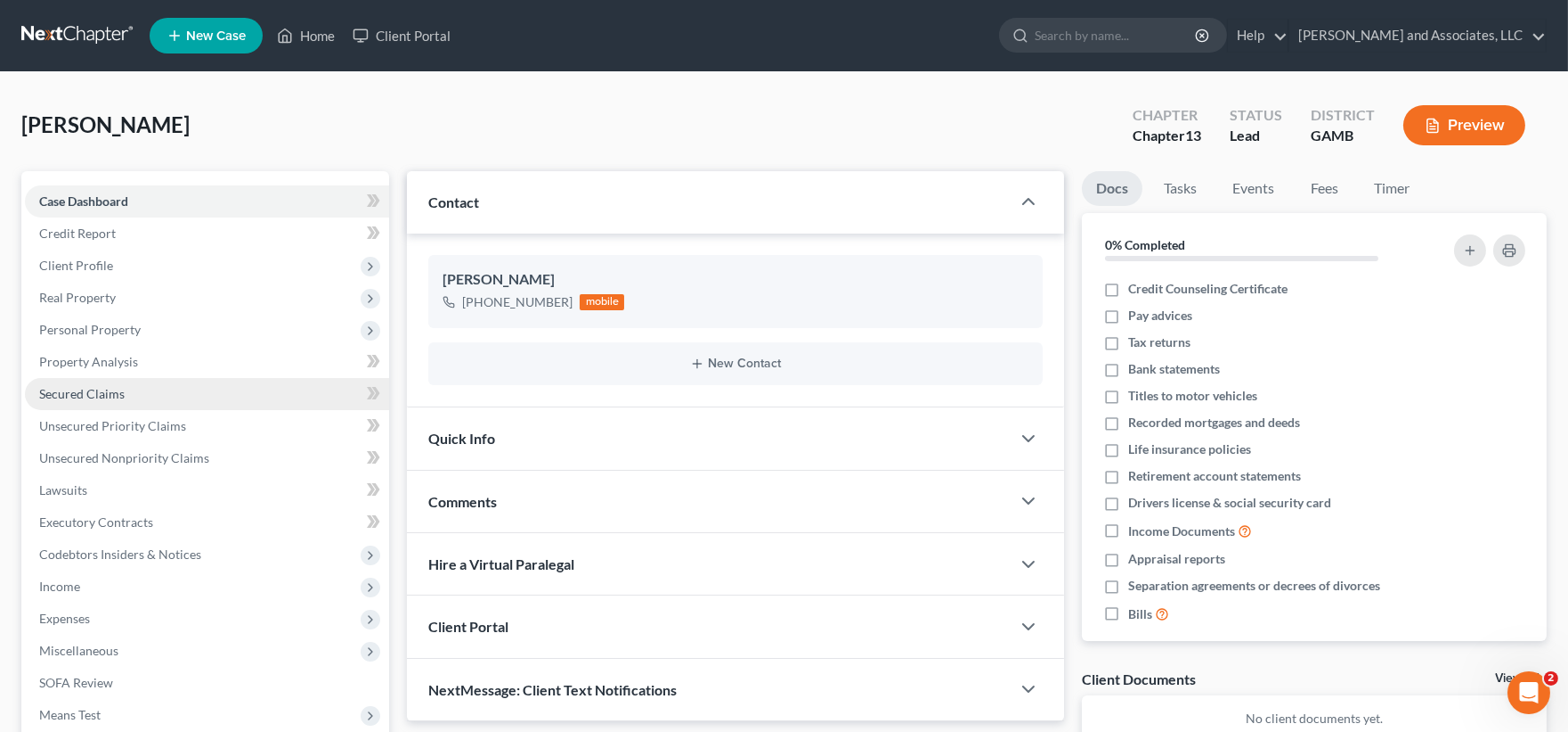
click at [86, 387] on span "Secured Claims" at bounding box center [82, 393] width 85 height 15
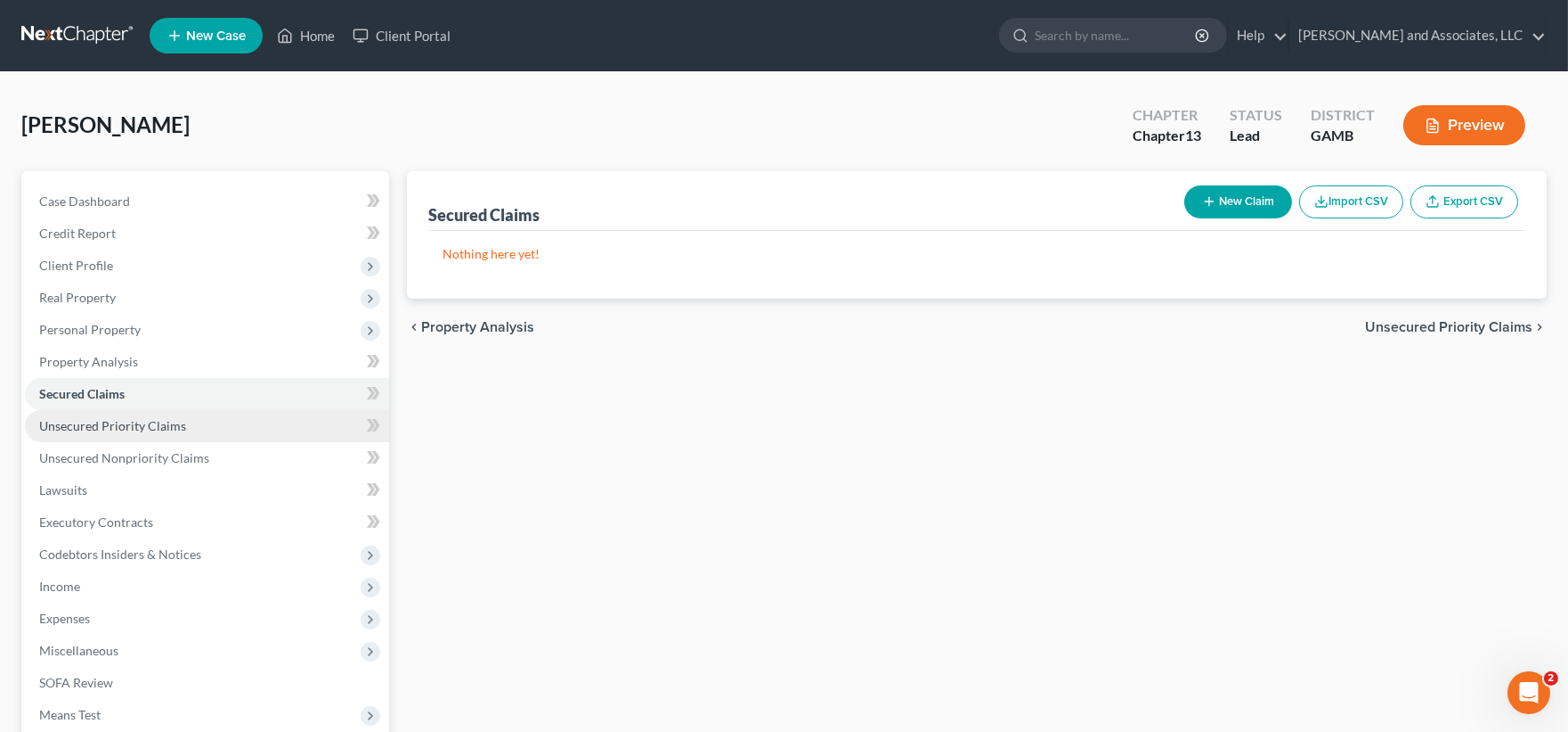
click at [74, 425] on span "Unsecured Priority Claims" at bounding box center [113, 425] width 147 height 15
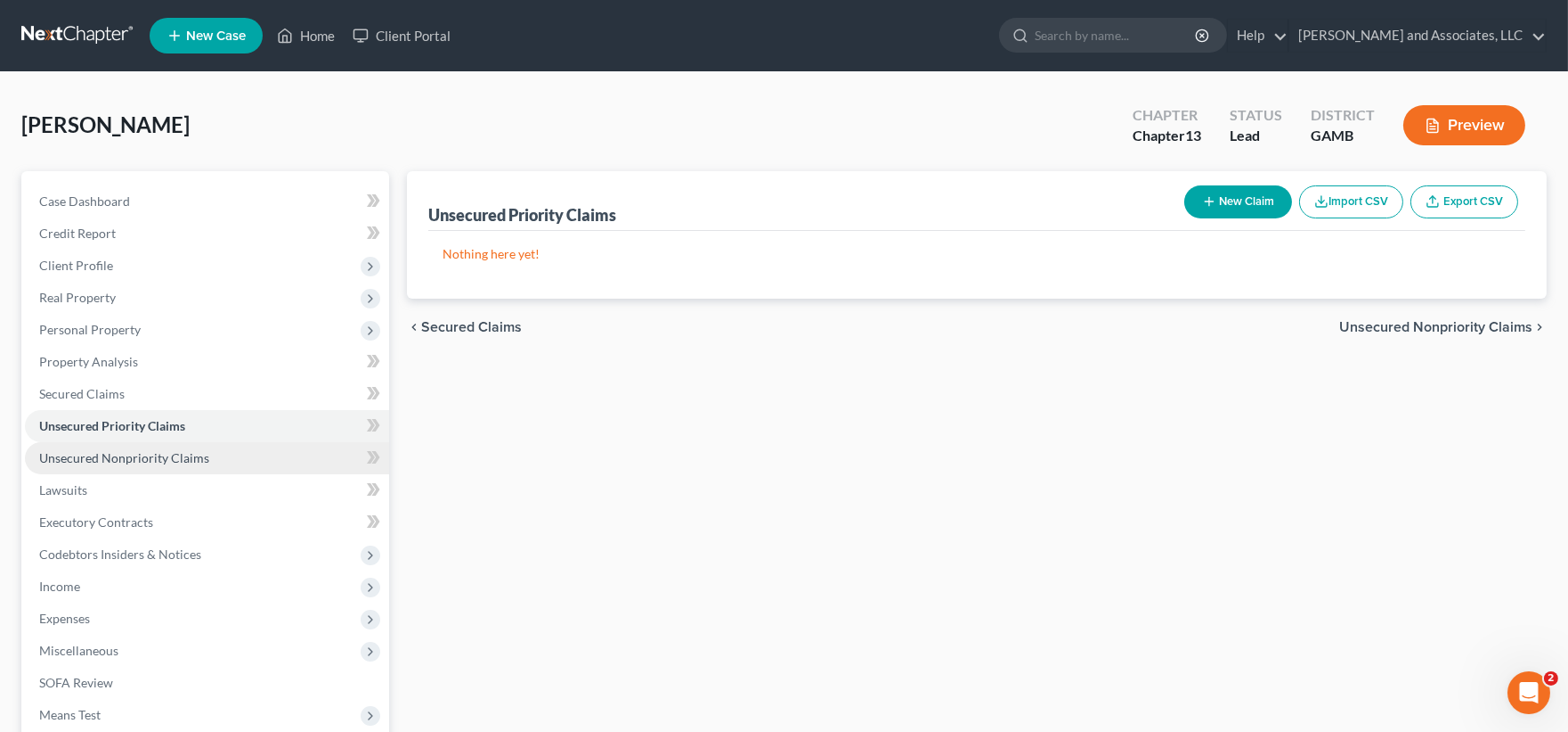
click at [71, 451] on span "Unsecured Nonpriority Claims" at bounding box center [125, 458] width 170 height 15
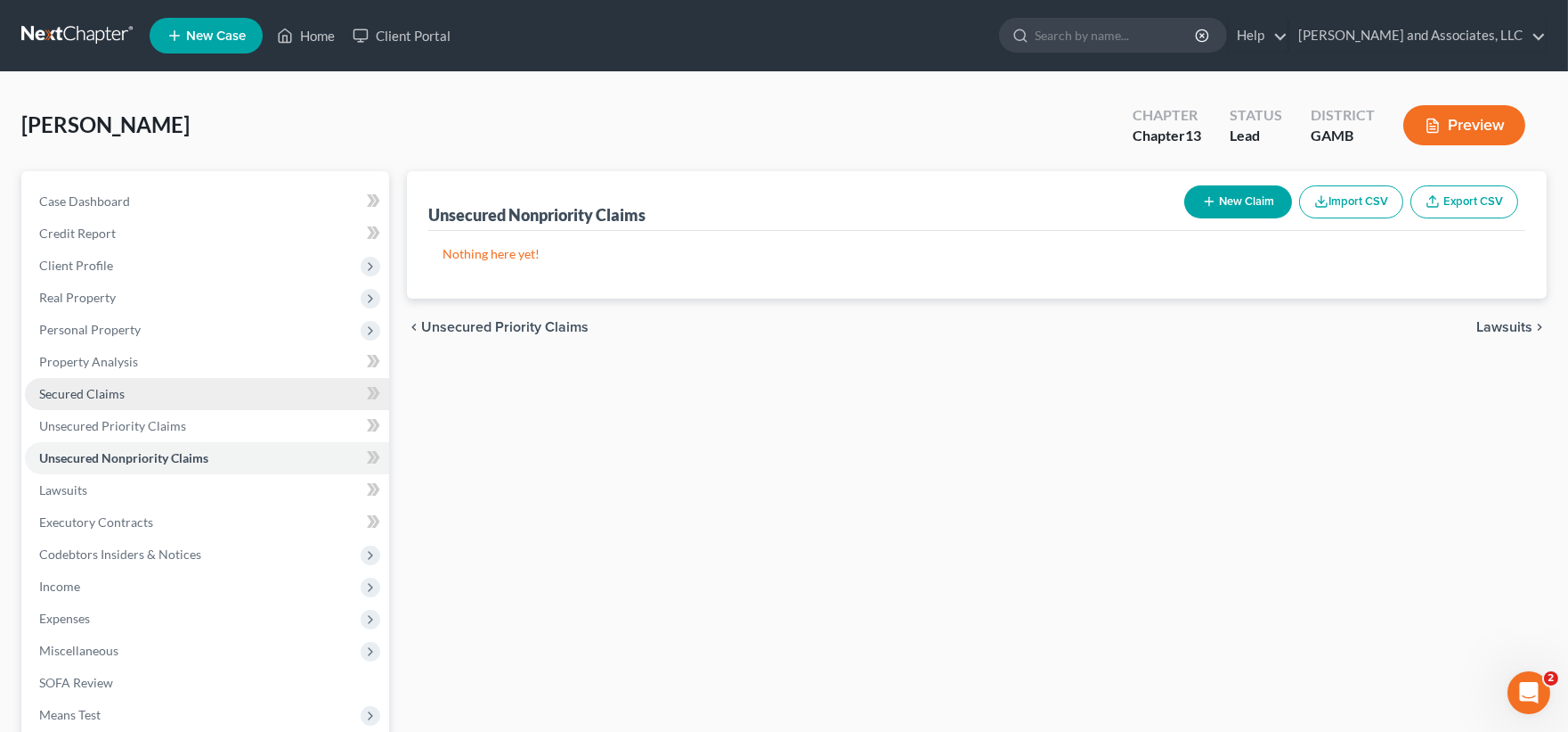
click at [66, 390] on span "Secured Claims" at bounding box center [82, 393] width 85 height 15
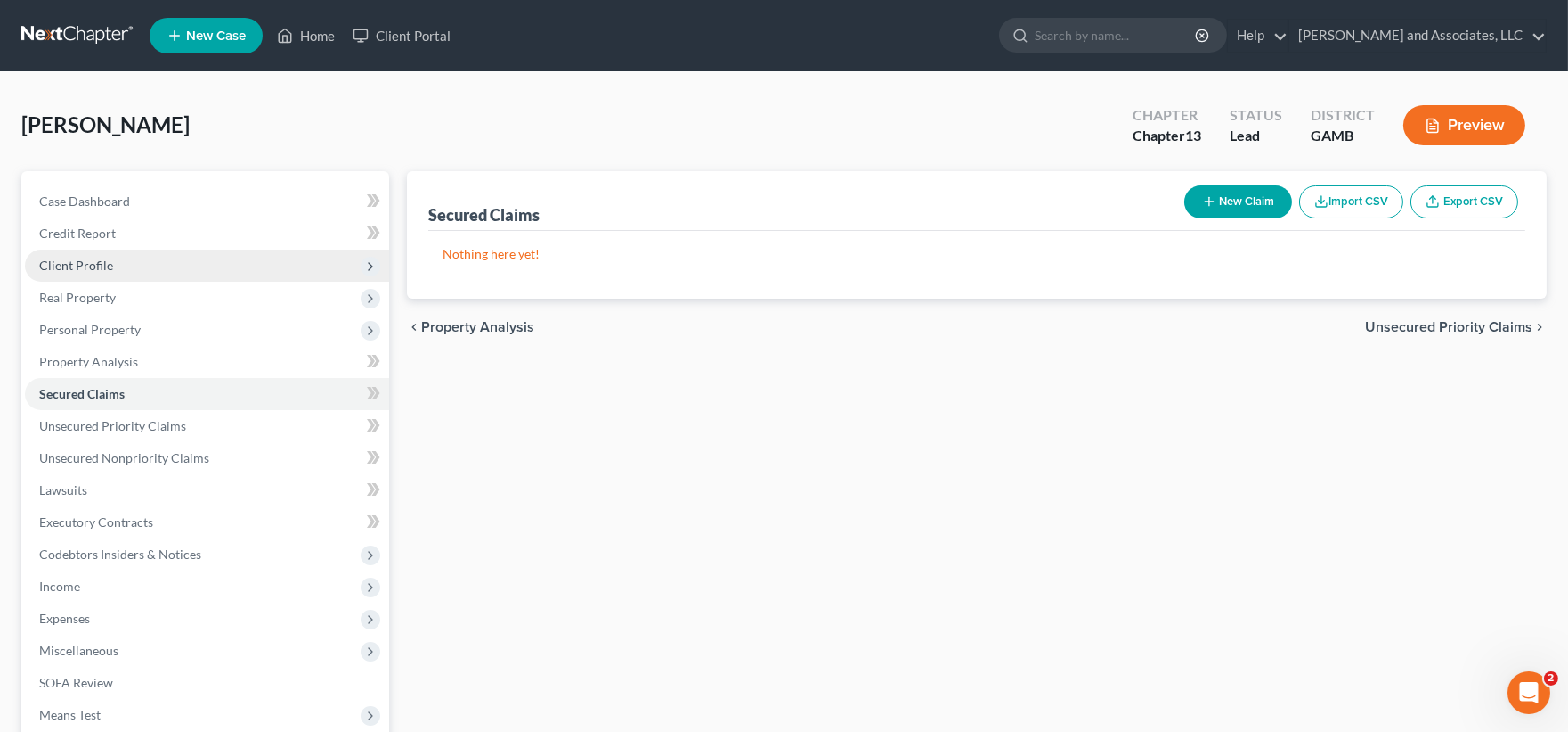
click at [64, 260] on span "Client Profile" at bounding box center [76, 265] width 74 height 15
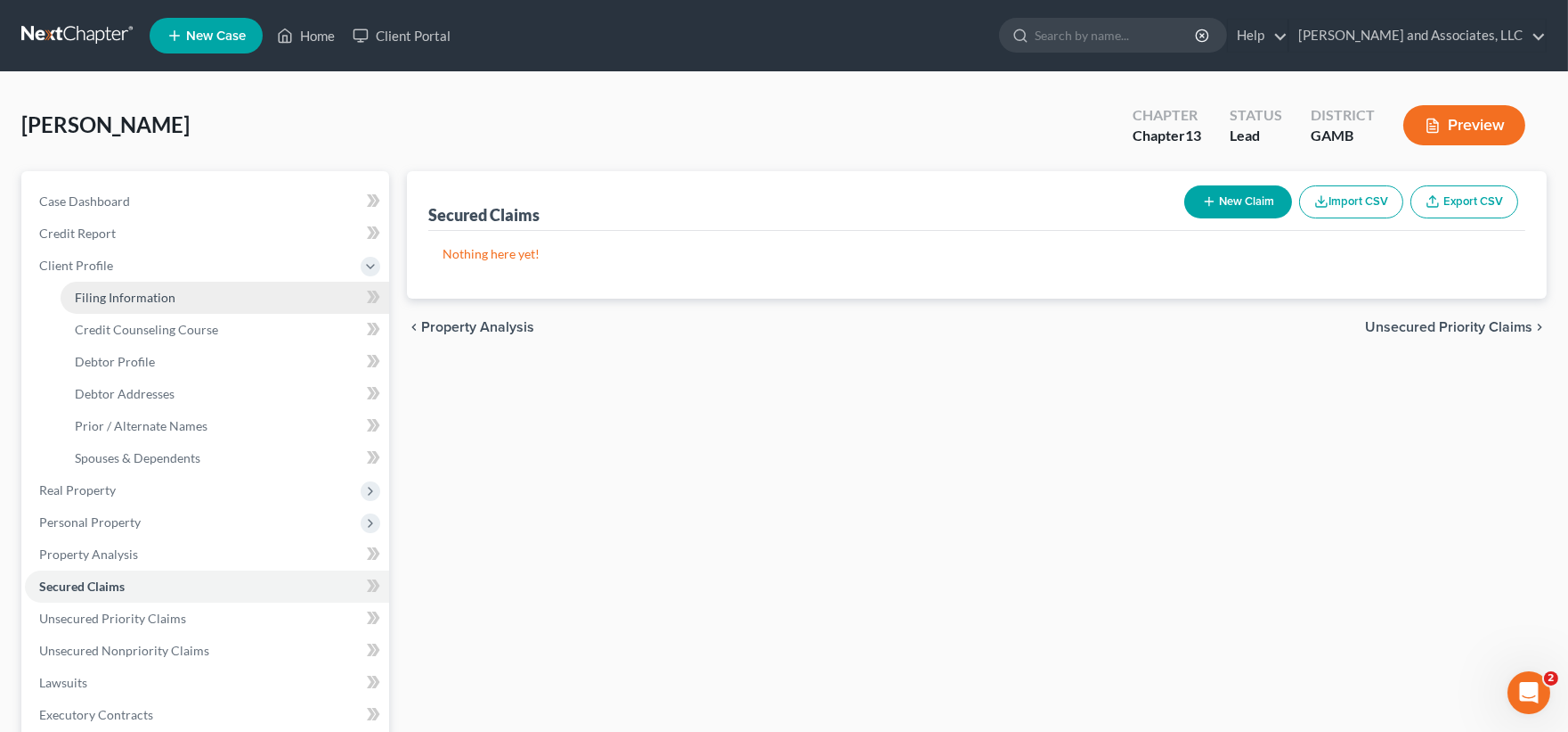
click at [103, 298] on span "Filing Information" at bounding box center [125, 297] width 100 height 15
select select "1"
select select "0"
select select "3"
select select "18"
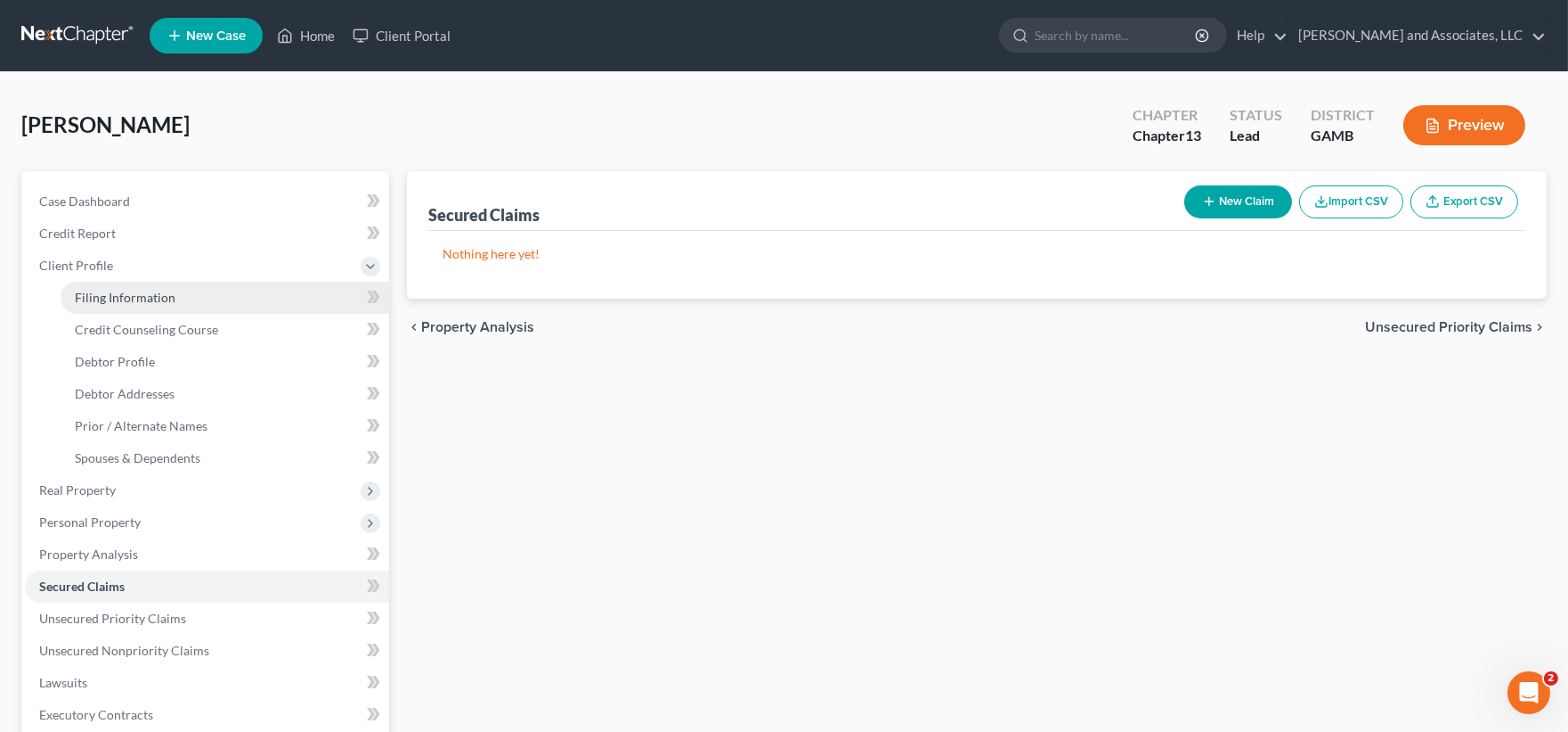
select select "0"
select select "10"
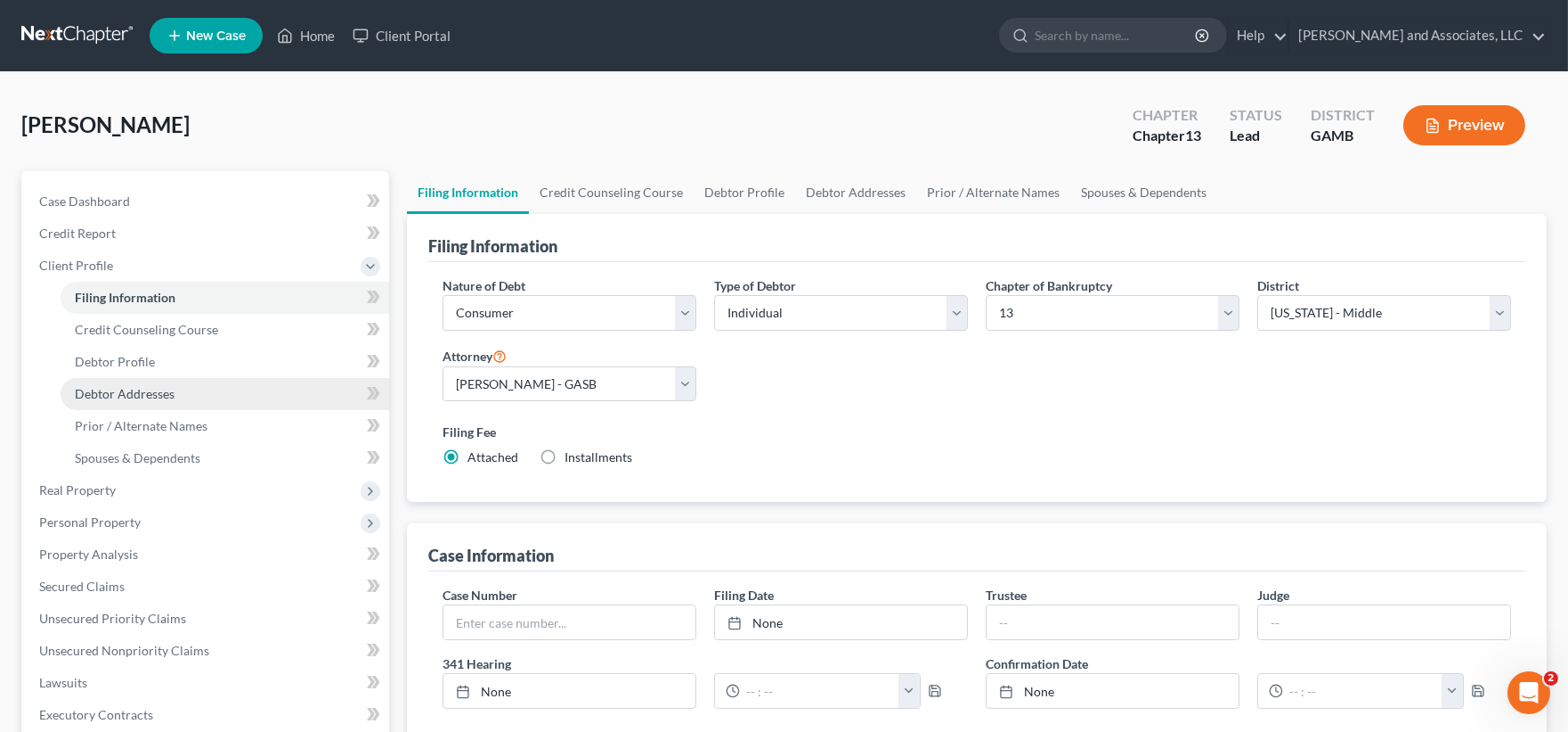
click at [108, 394] on span "Debtor Addresses" at bounding box center [124, 393] width 100 height 15
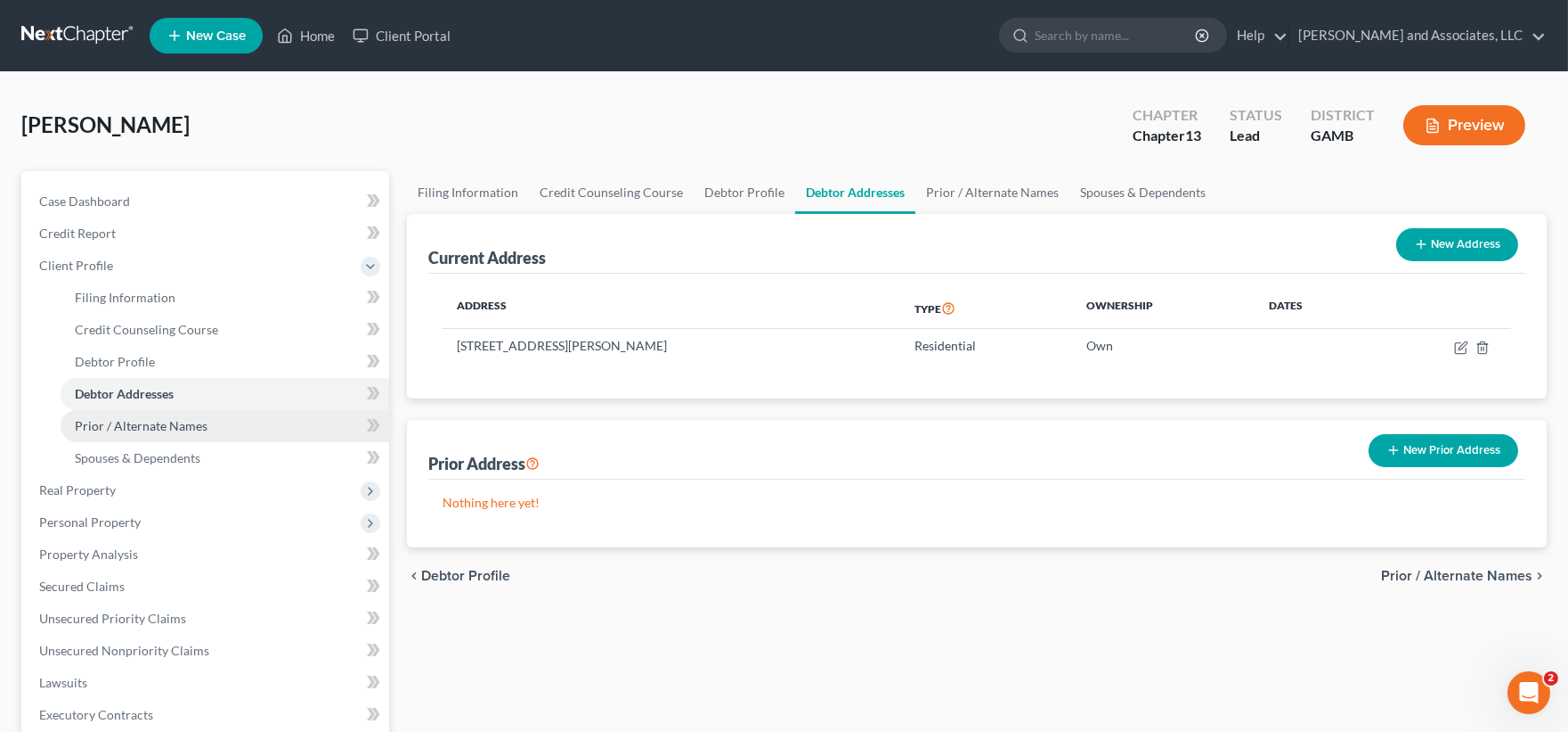
click at [105, 419] on span "Prior / Alternate Names" at bounding box center [141, 425] width 133 height 15
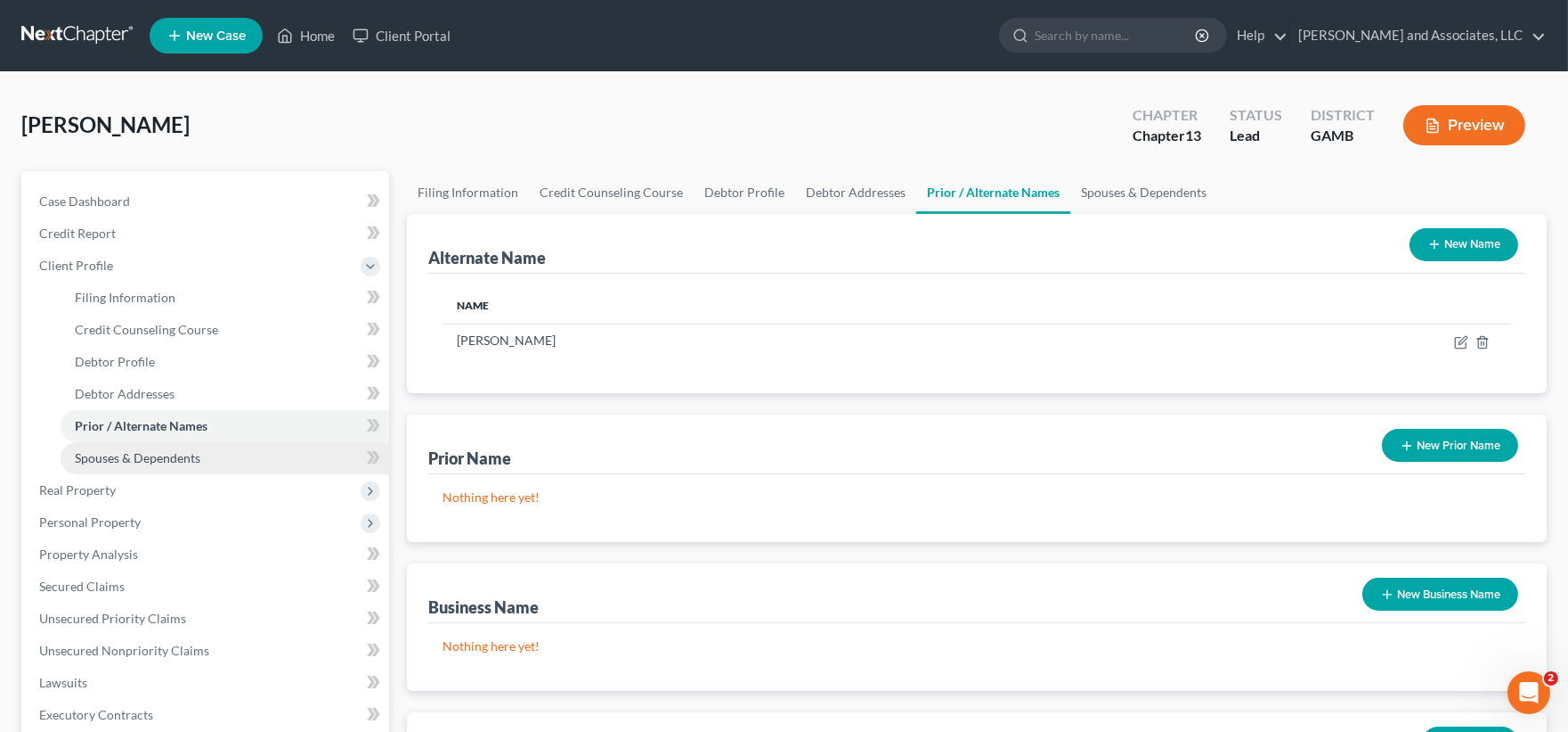
click at [103, 450] on span "Spouses & Dependents" at bounding box center [137, 458] width 126 height 15
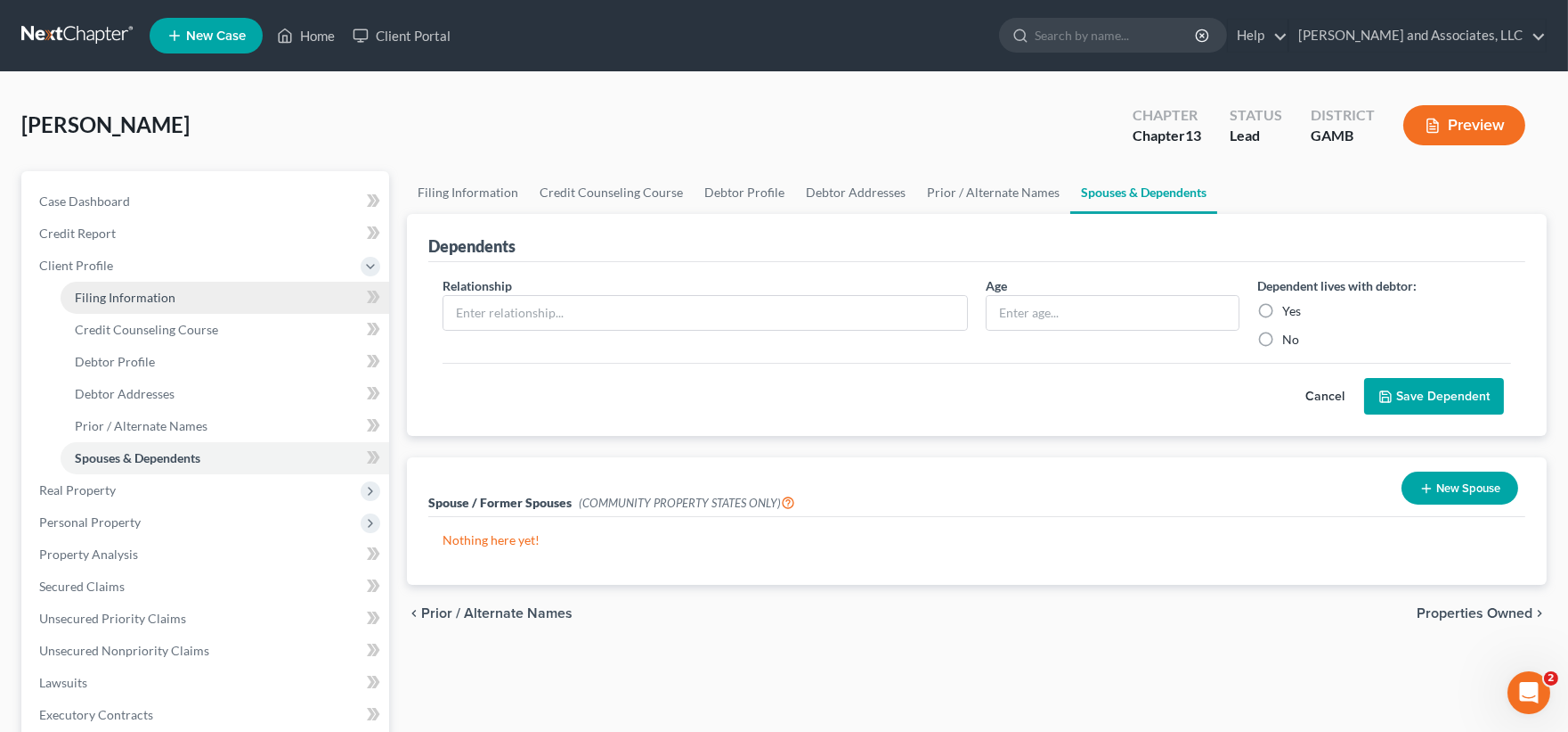
click at [113, 290] on span "Filing Information" at bounding box center [125, 297] width 100 height 15
select select "1"
select select "0"
select select "3"
select select "18"
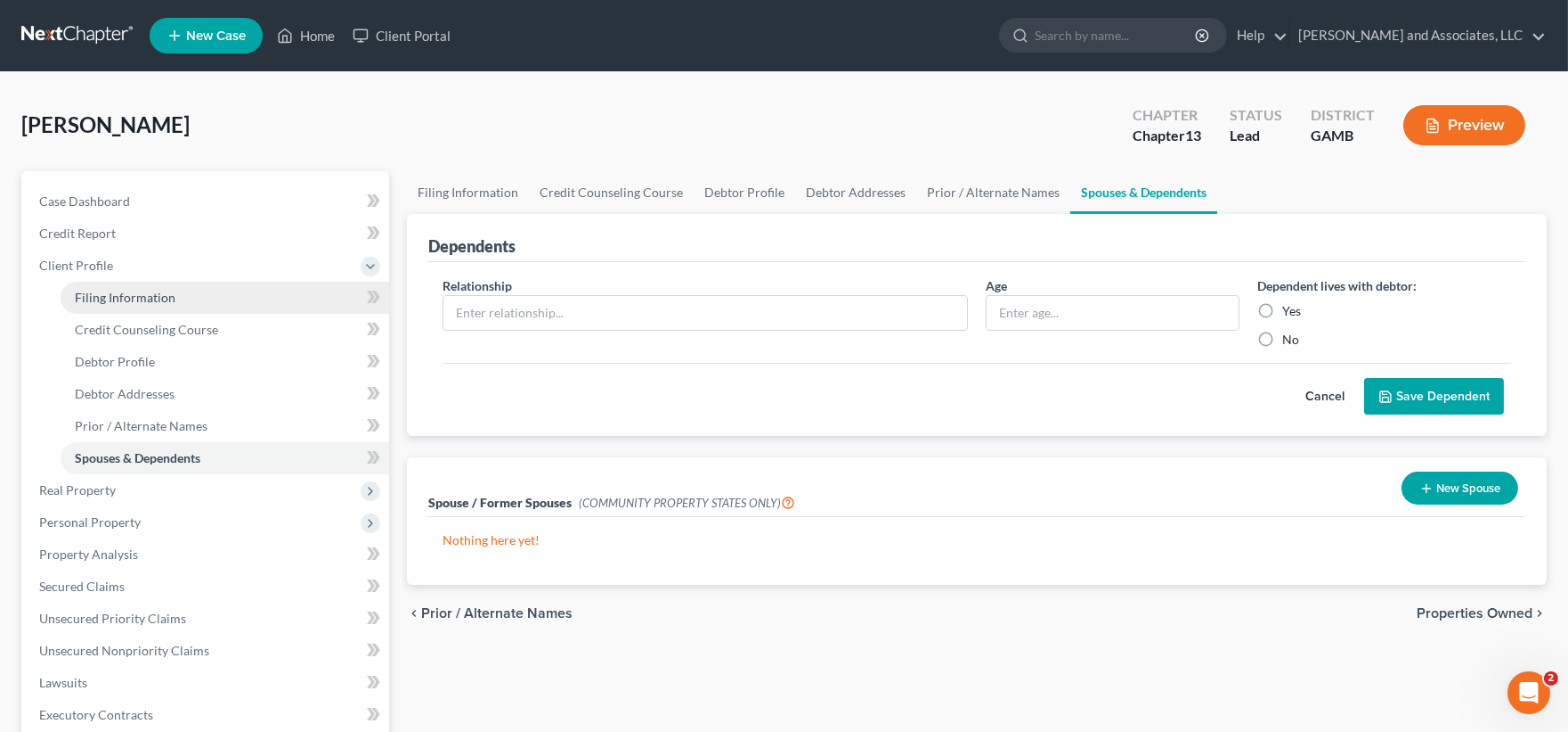
select select "0"
select select "10"
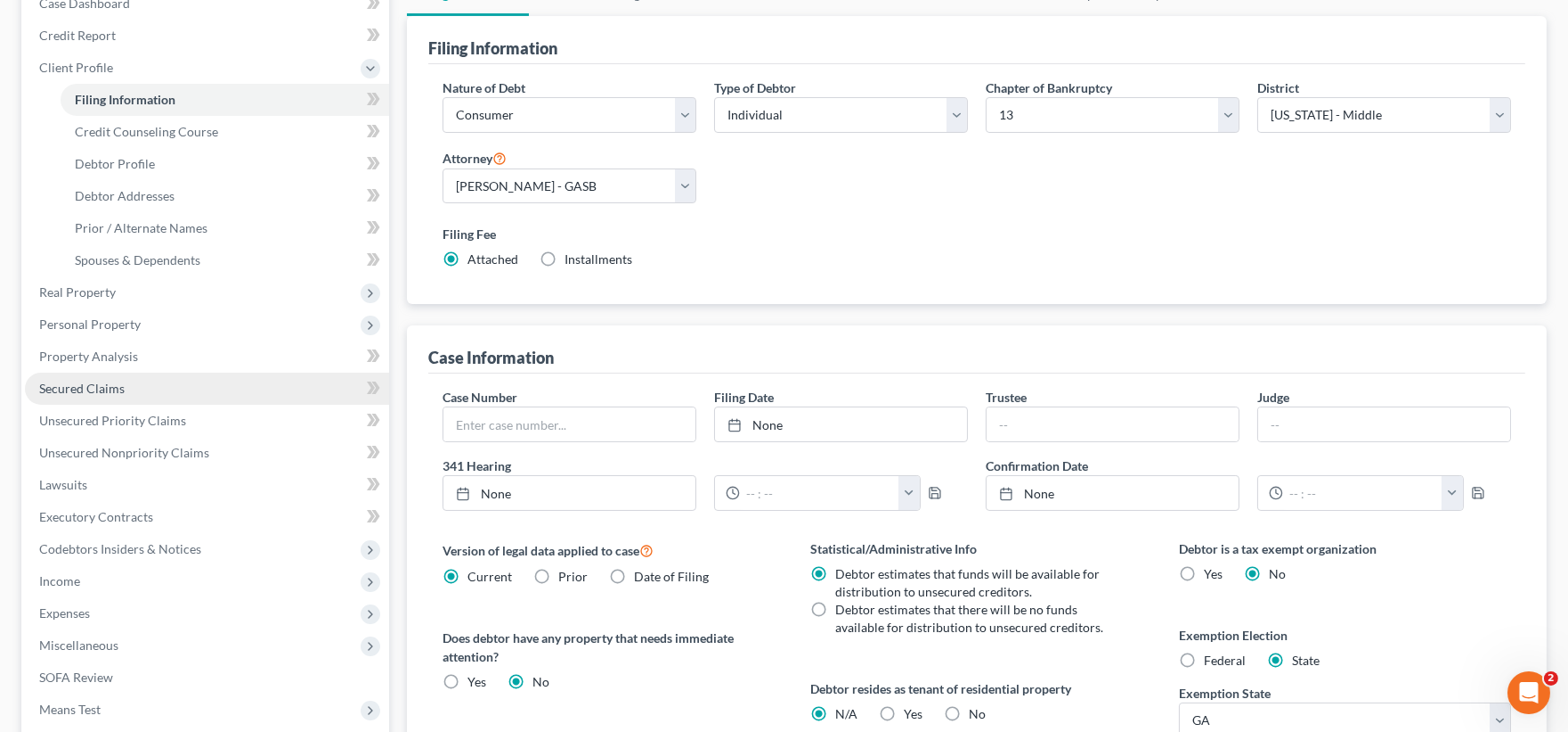
click at [99, 385] on span "Secured Claims" at bounding box center [82, 388] width 85 height 15
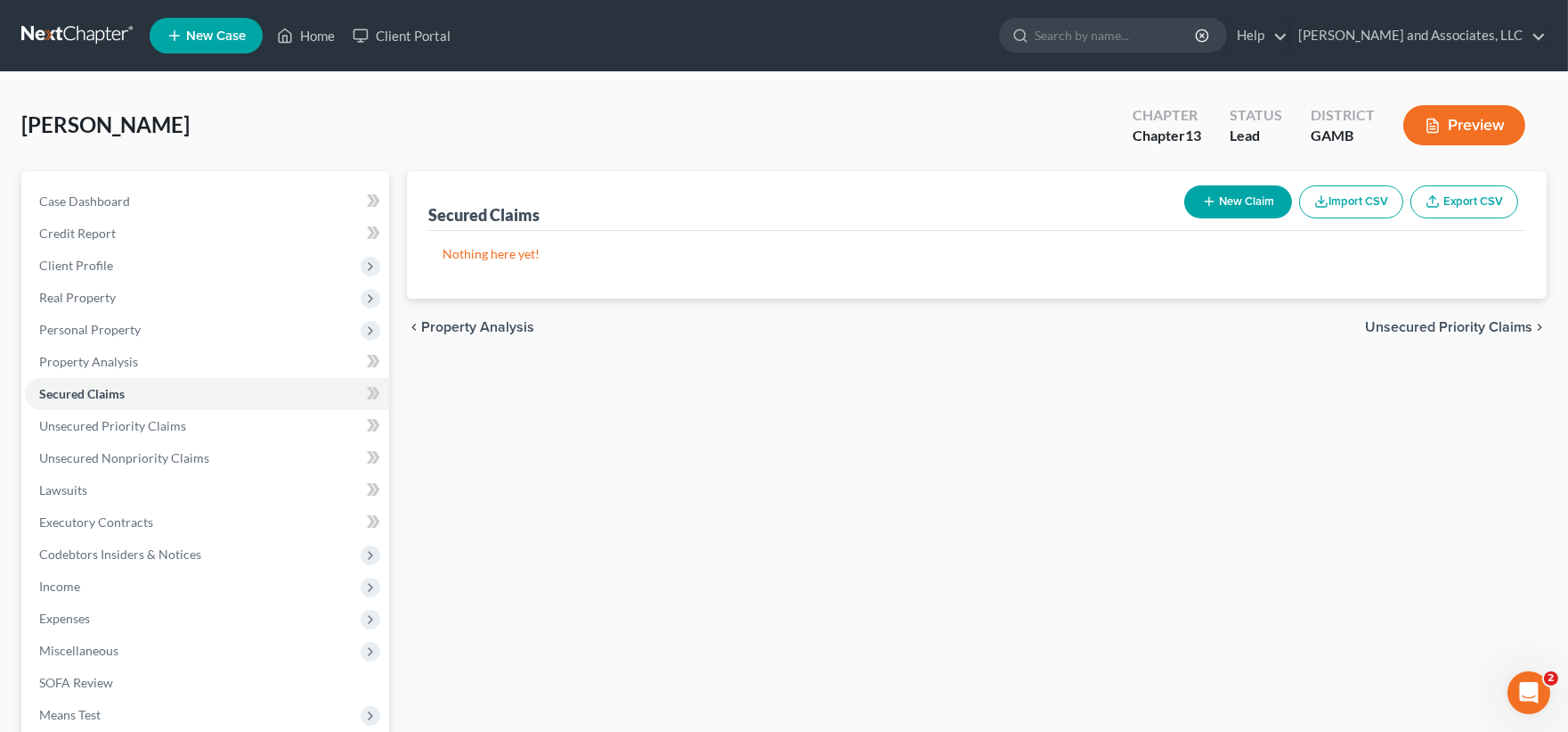
click at [1241, 209] on button "New Claim" at bounding box center [1238, 202] width 108 height 33
select select "0"
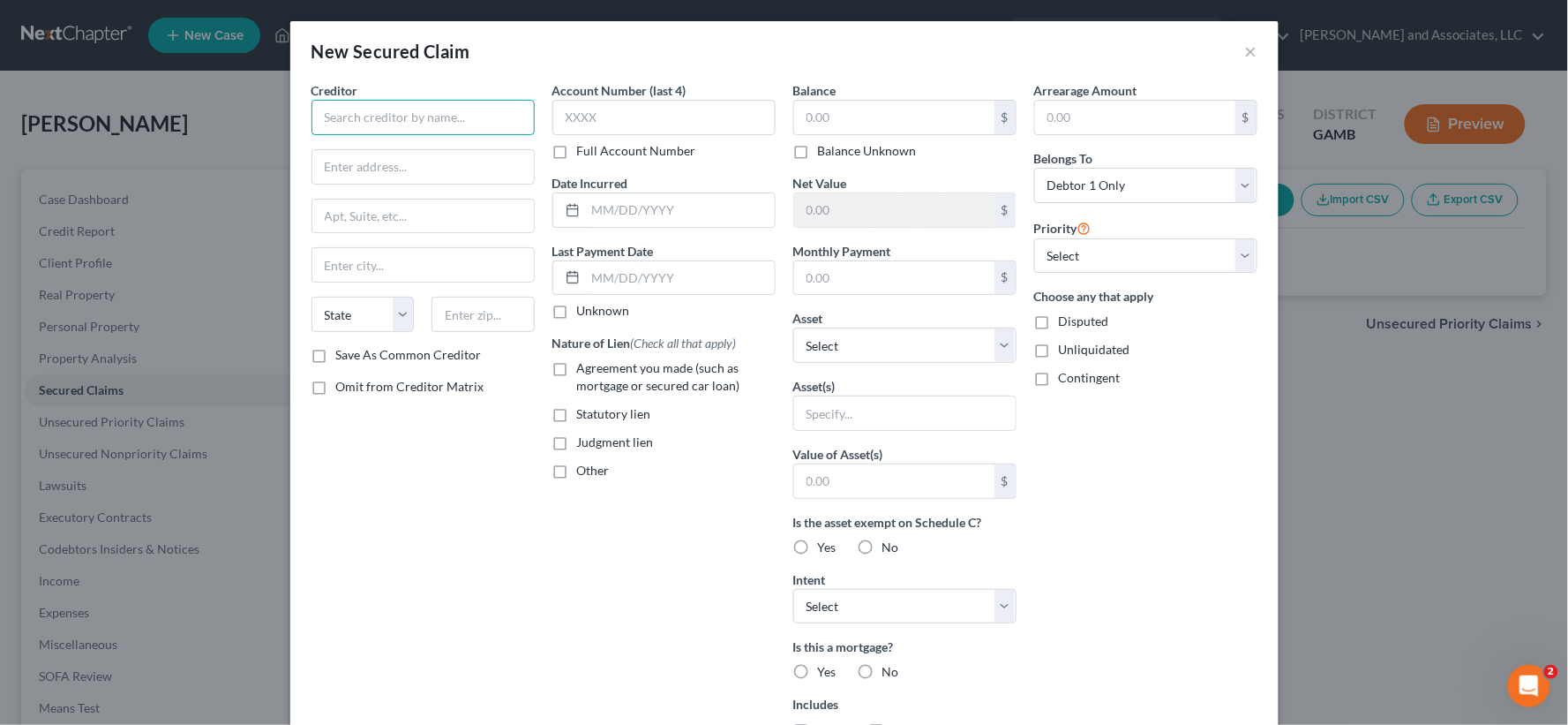
click at [392, 123] on input "text" at bounding box center [423, 117] width 223 height 36
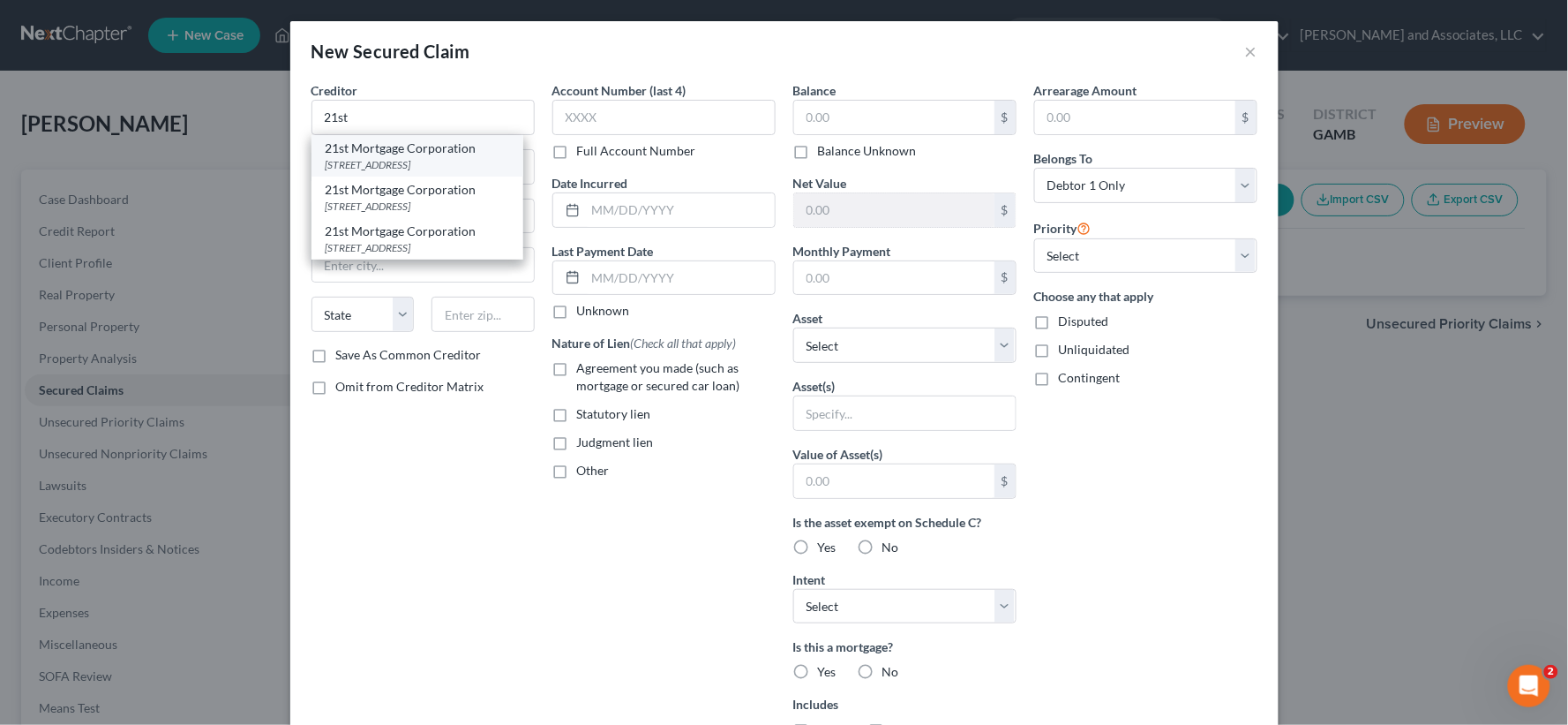
click at [362, 171] on div "620 Market Street One Center Square, Knoxville, TN 37902" at bounding box center [418, 164] width 184 height 15
type input "21st Mortgage Corporation"
type input "620 Market Street One Center Square"
type input "Knoxville"
select select "44"
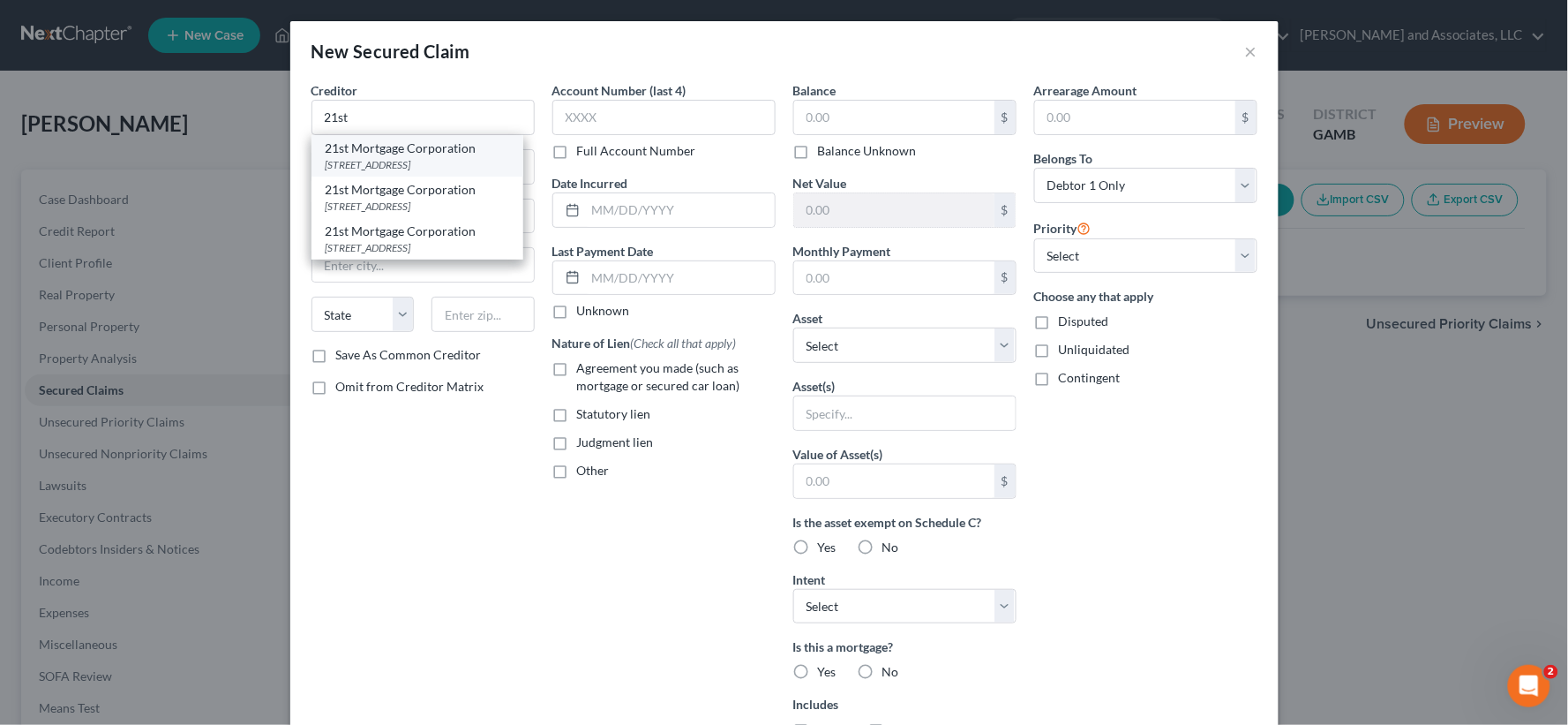
type input "37902"
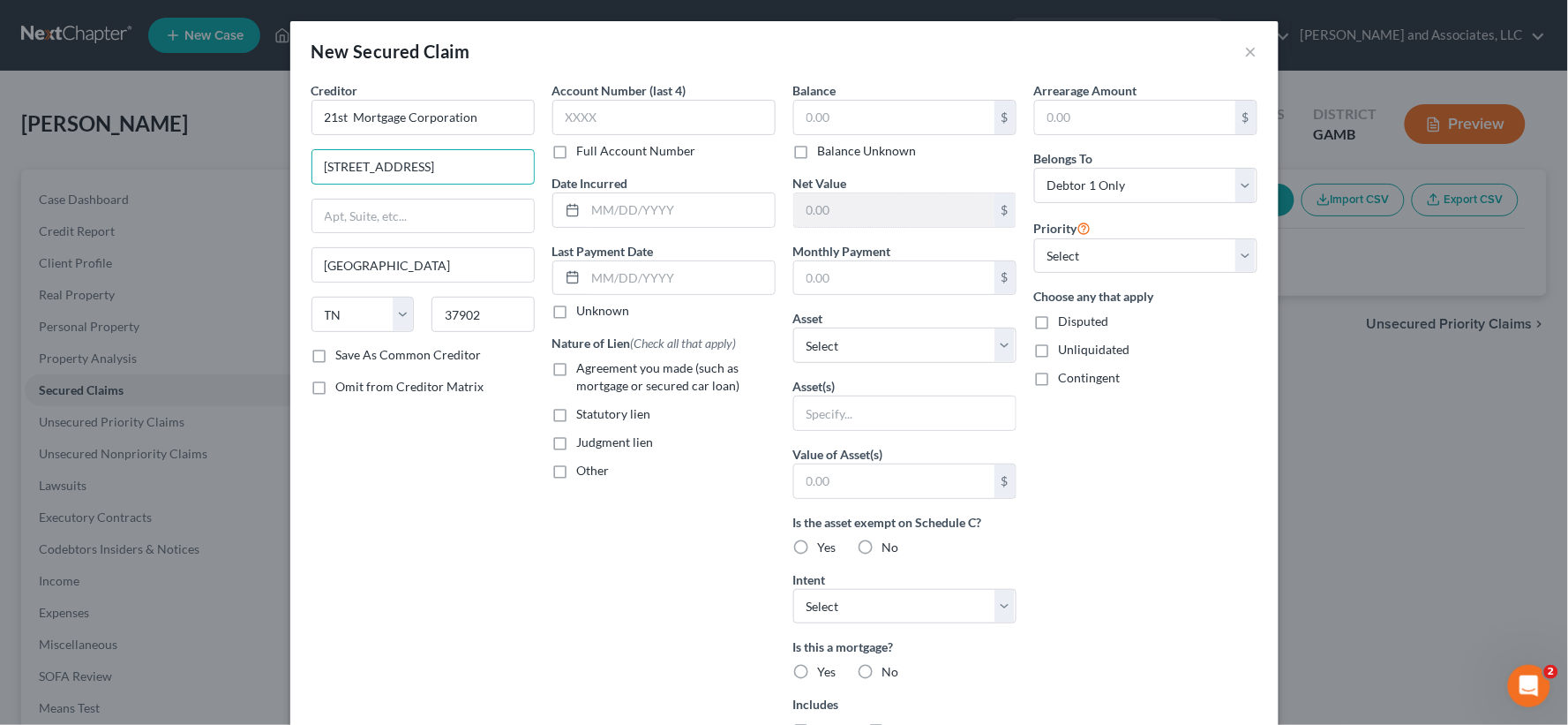
drag, startPoint x: 514, startPoint y: 161, endPoint x: 0, endPoint y: 160, distance: 514.0
click at [0, 160] on div "New Secured Claim × Creditor * 21st Mortgage Corporation 620 Market Street One …" at bounding box center [784, 362] width 1568 height 725
click at [353, 171] on input "Atte" at bounding box center [423, 167] width 221 height 34
type input "Attn: Agent/Office"
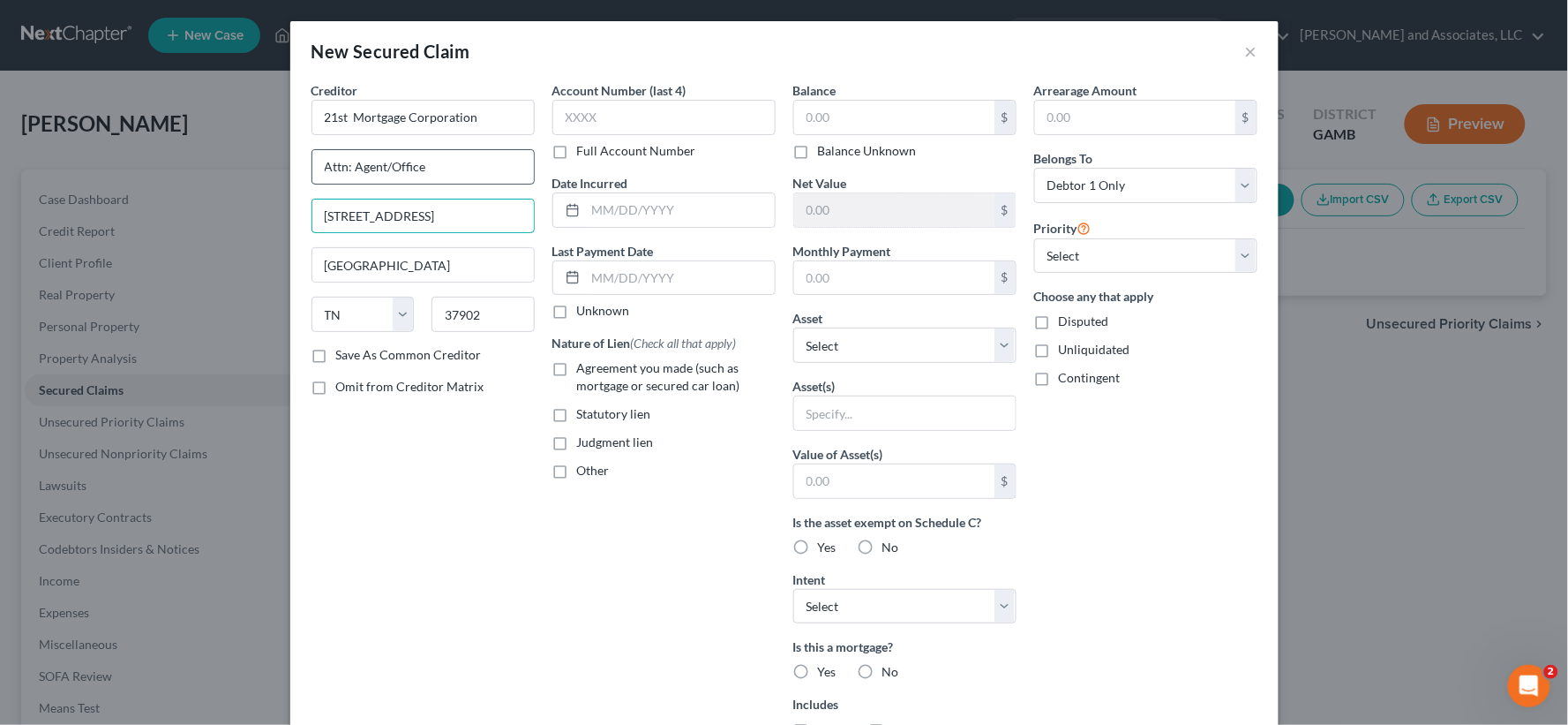
type input "607 Market Street, Ste. 521"
type input "Knoxville"
click at [402, 473] on div "Creditor * 21st Mortgage Corporation Attn: Agent/Office 607 Market Street, Ste.…" at bounding box center [423, 474] width 241 height 787
click at [497, 320] on input "37902" at bounding box center [483, 315] width 103 height 36
type input "37902-2205"
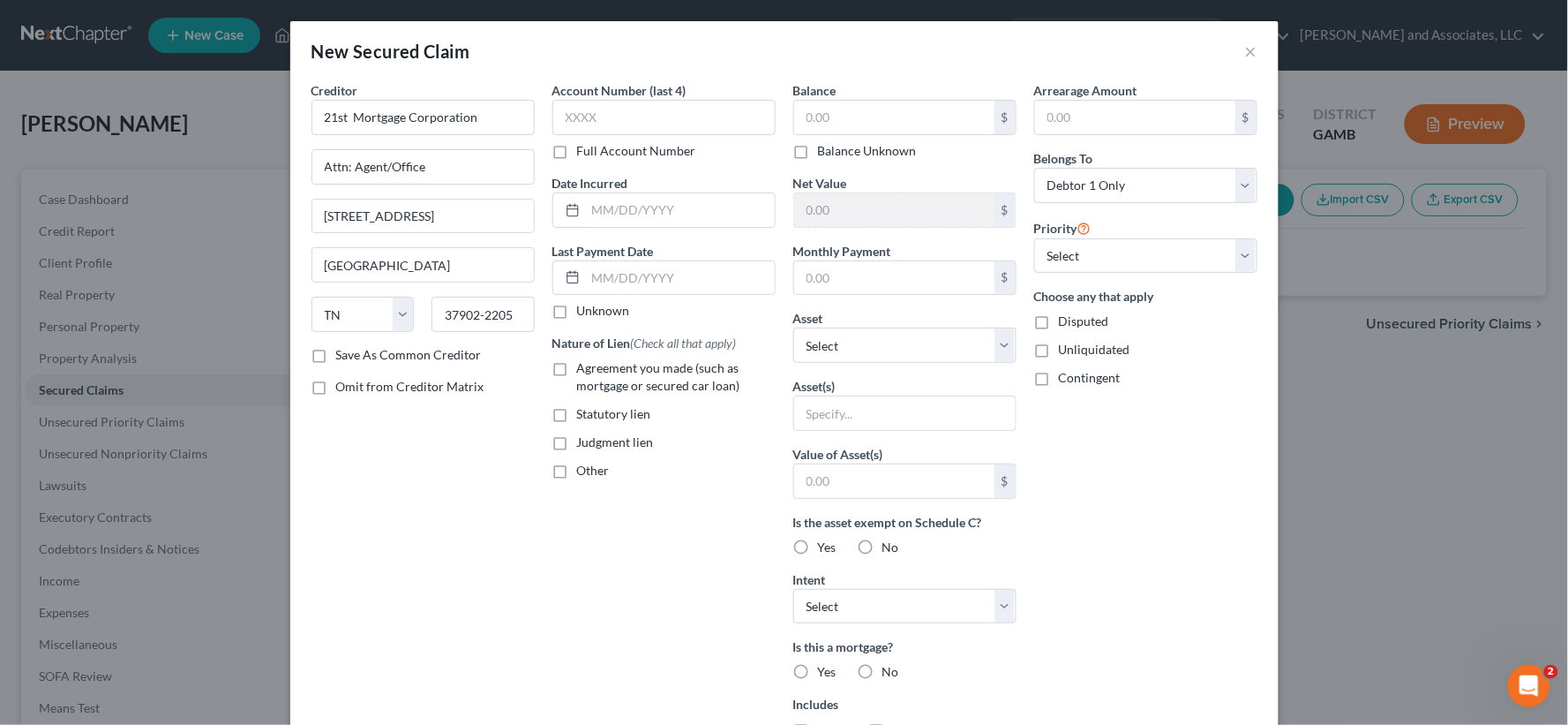
click at [336, 355] on label "Save As Common Creditor" at bounding box center [409, 355] width 146 height 18
click at [343, 355] on input "Save As Common Creditor" at bounding box center [348, 351] width 12 height 12
checkbox input "true"
click at [853, 112] on input "text" at bounding box center [894, 117] width 200 height 34
type input "63,727.00"
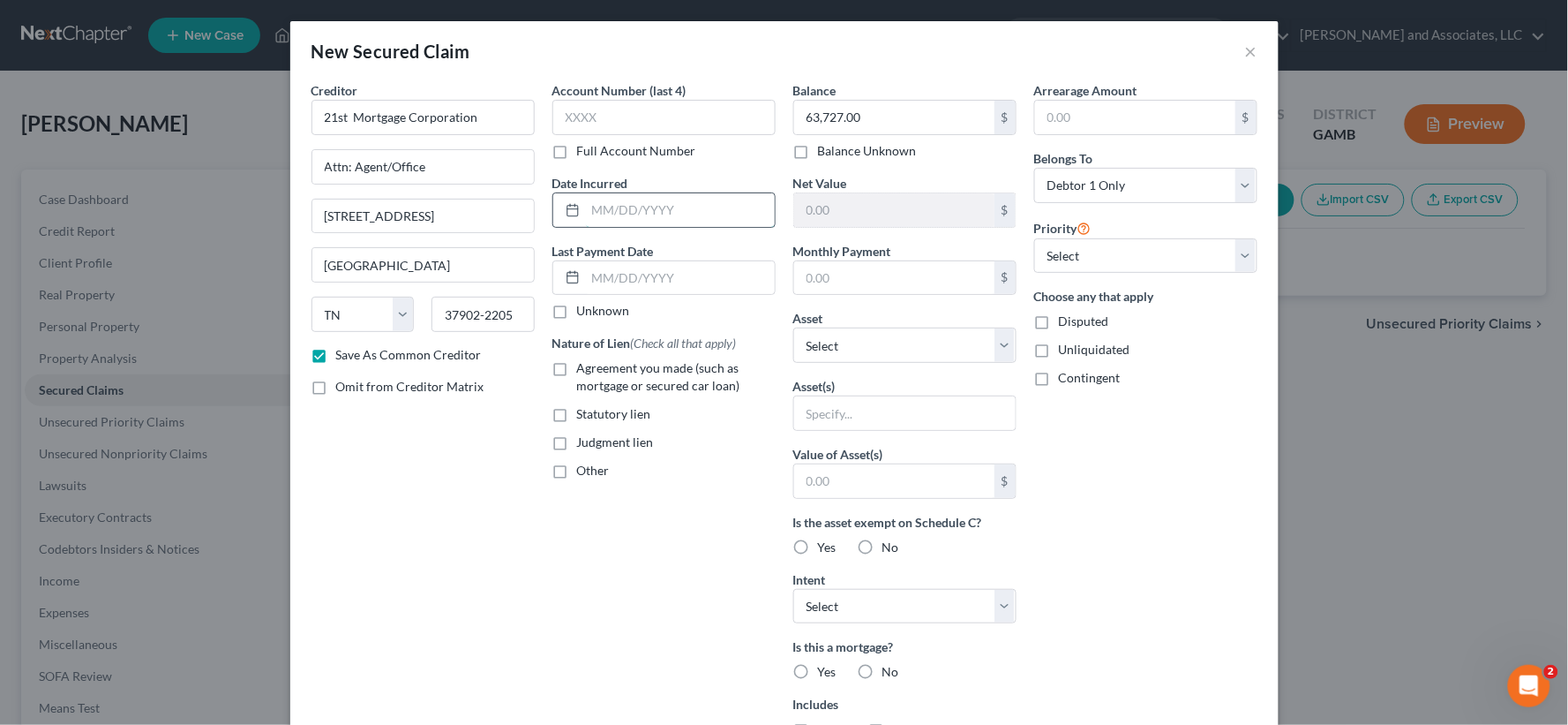
click at [667, 197] on input "text" at bounding box center [681, 211] width 189 height 34
type input "4/28/2016"
click at [577, 368] on label "Agreement you made (such as mortgage or secured car loan)" at bounding box center [676, 377] width 198 height 36
click at [585, 368] on input "Agreement you made (such as mortgage or secured car loan)" at bounding box center [590, 364] width 12 height 12
checkbox input "true"
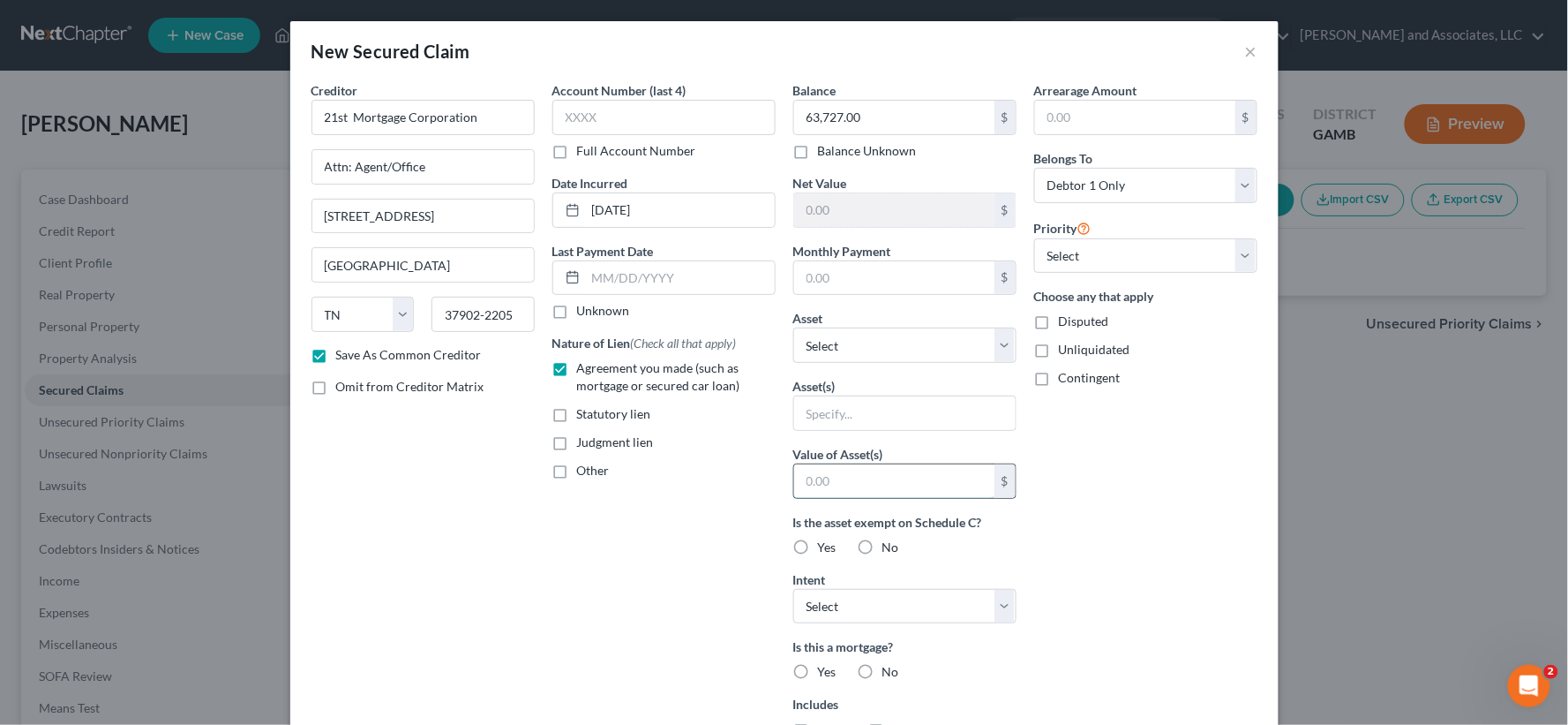
click at [870, 487] on input "text" at bounding box center [894, 481] width 200 height 34
type input "87,220.00"
click at [818, 550] on label "Yes" at bounding box center [827, 547] width 19 height 18
click at [825, 550] on input "Yes" at bounding box center [831, 544] width 12 height 12
radio input "true"
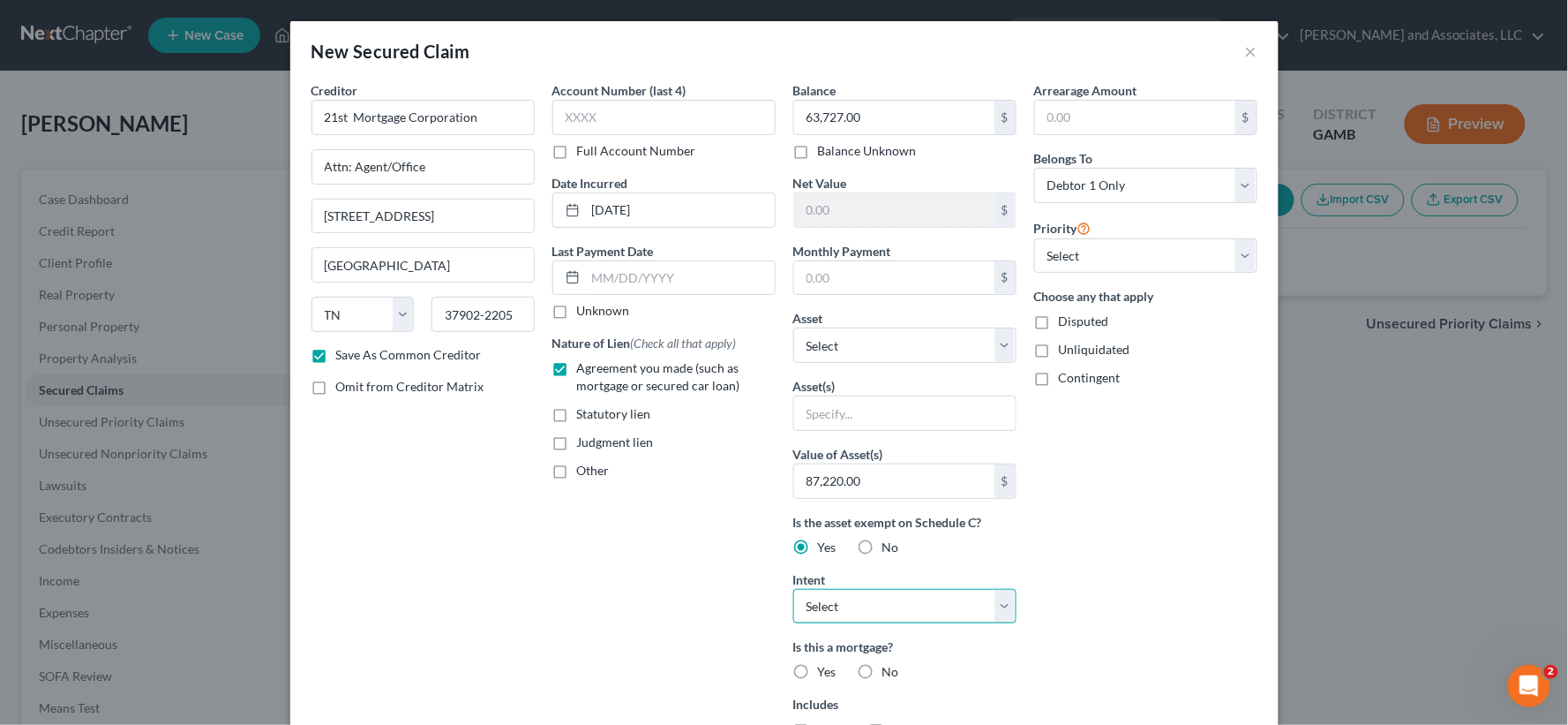
click at [817, 609] on select "Select Surrender Redeem Reaffirm Avoid Other" at bounding box center [904, 607] width 223 height 36
select select "1"
click at [793, 589] on select "Select Surrender Redeem Reaffirm Avoid Other" at bounding box center [904, 607] width 223 height 36
click at [1059, 349] on label "Unliquidated" at bounding box center [1094, 349] width 71 height 18
click at [1066, 349] on input "Unliquidated" at bounding box center [1071, 346] width 12 height 12
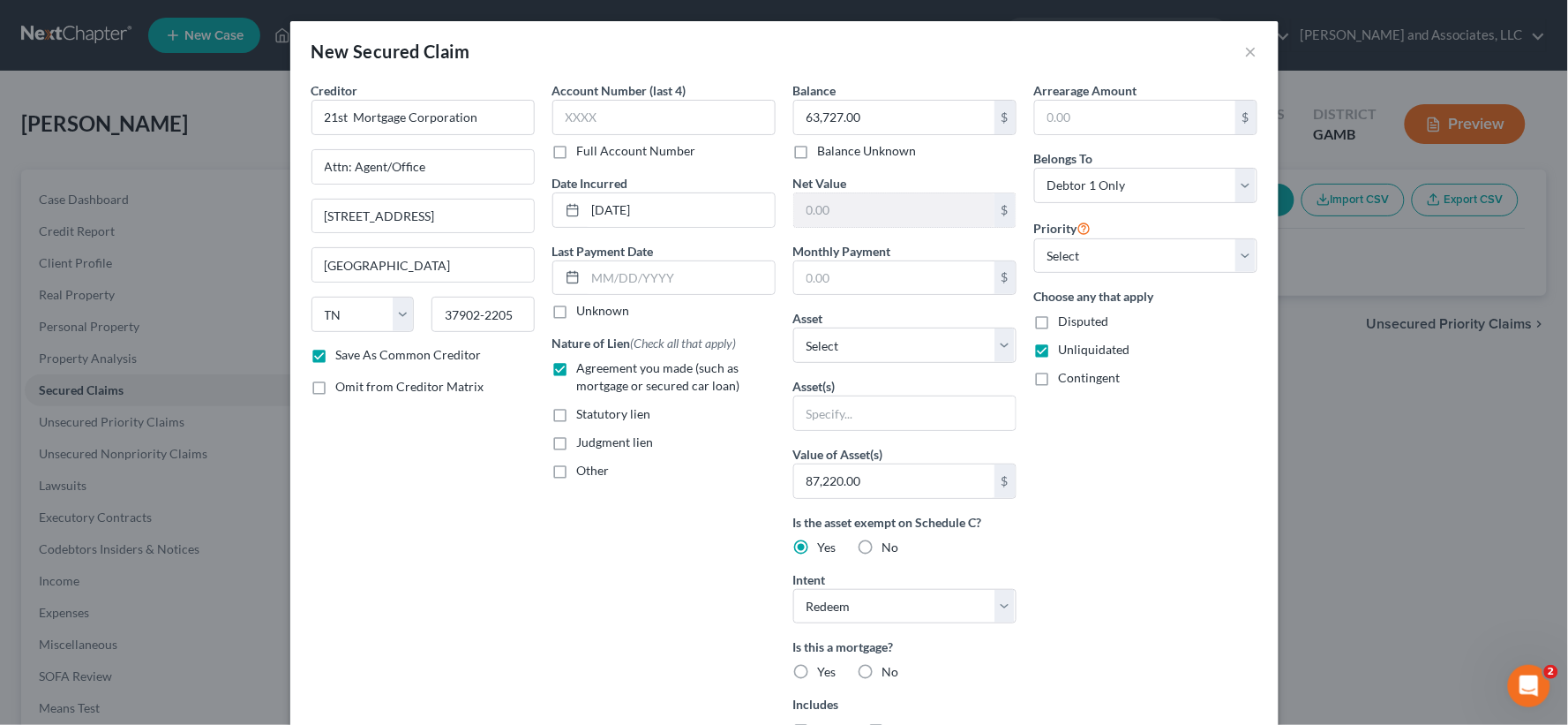
click at [1059, 348] on label "Unliquidated" at bounding box center [1094, 349] width 71 height 18
click at [1066, 348] on input "Unliquidated" at bounding box center [1071, 346] width 12 height 12
checkbox input "false"
click at [1059, 383] on label "Contingent" at bounding box center [1090, 378] width 62 height 18
click at [1066, 380] on input "Contingent" at bounding box center [1071, 374] width 12 height 12
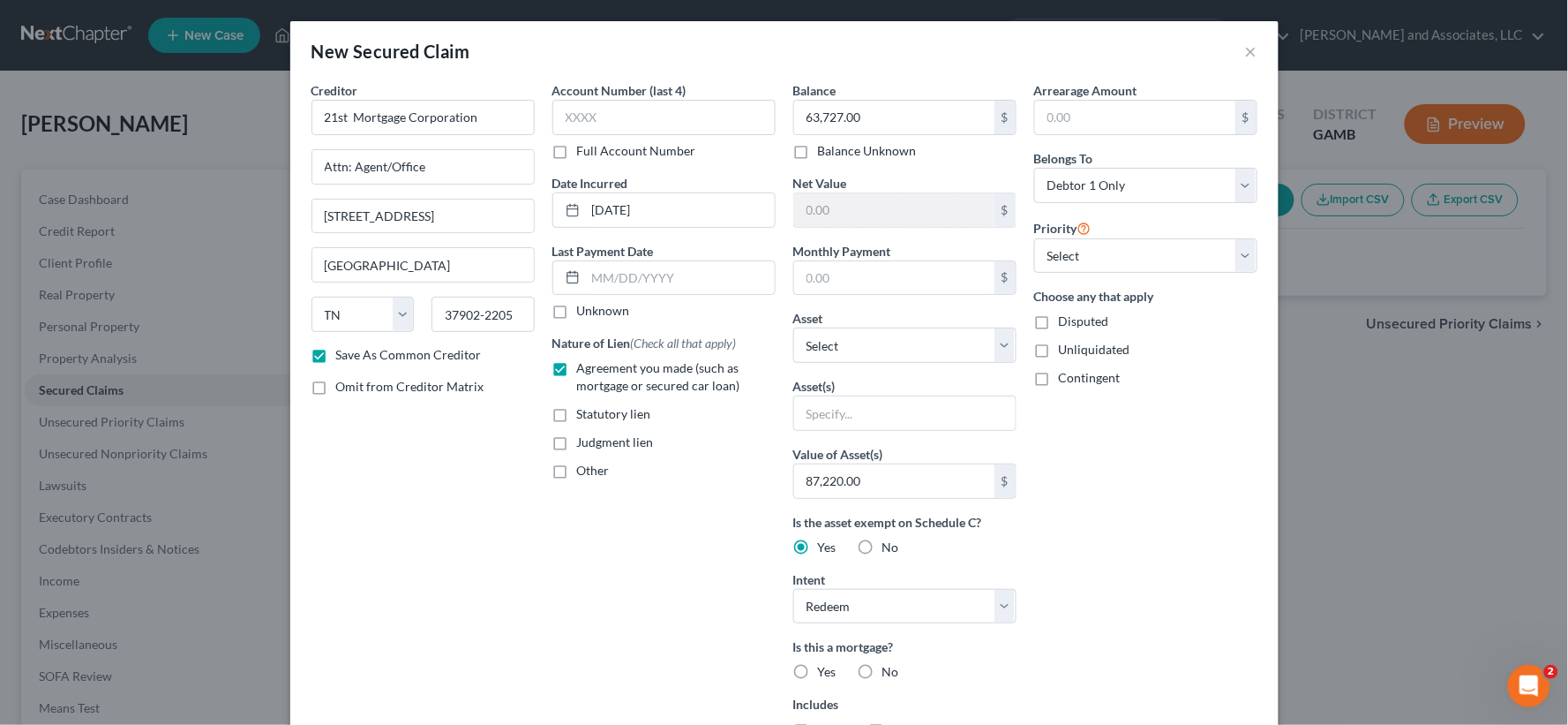
checkbox input "true"
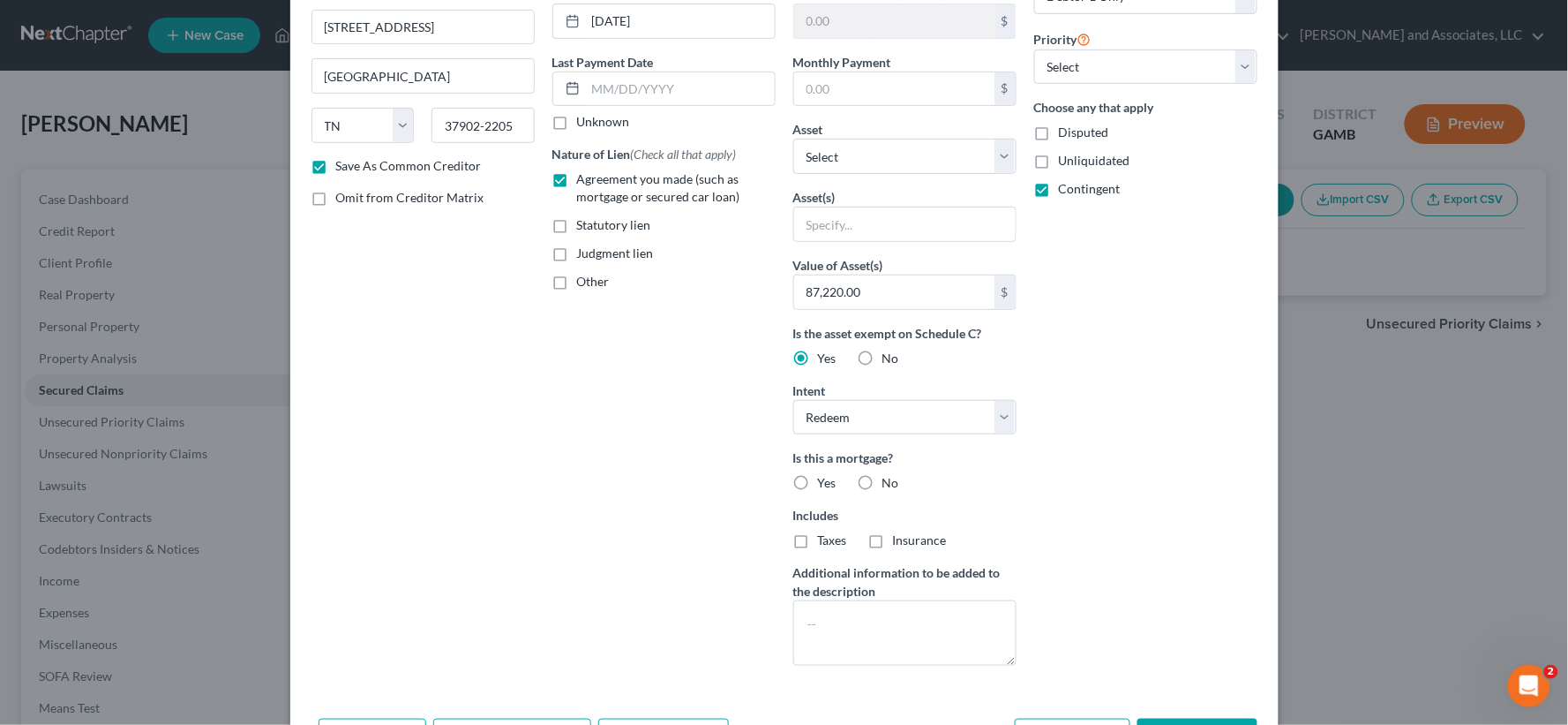
scroll to position [196, 0]
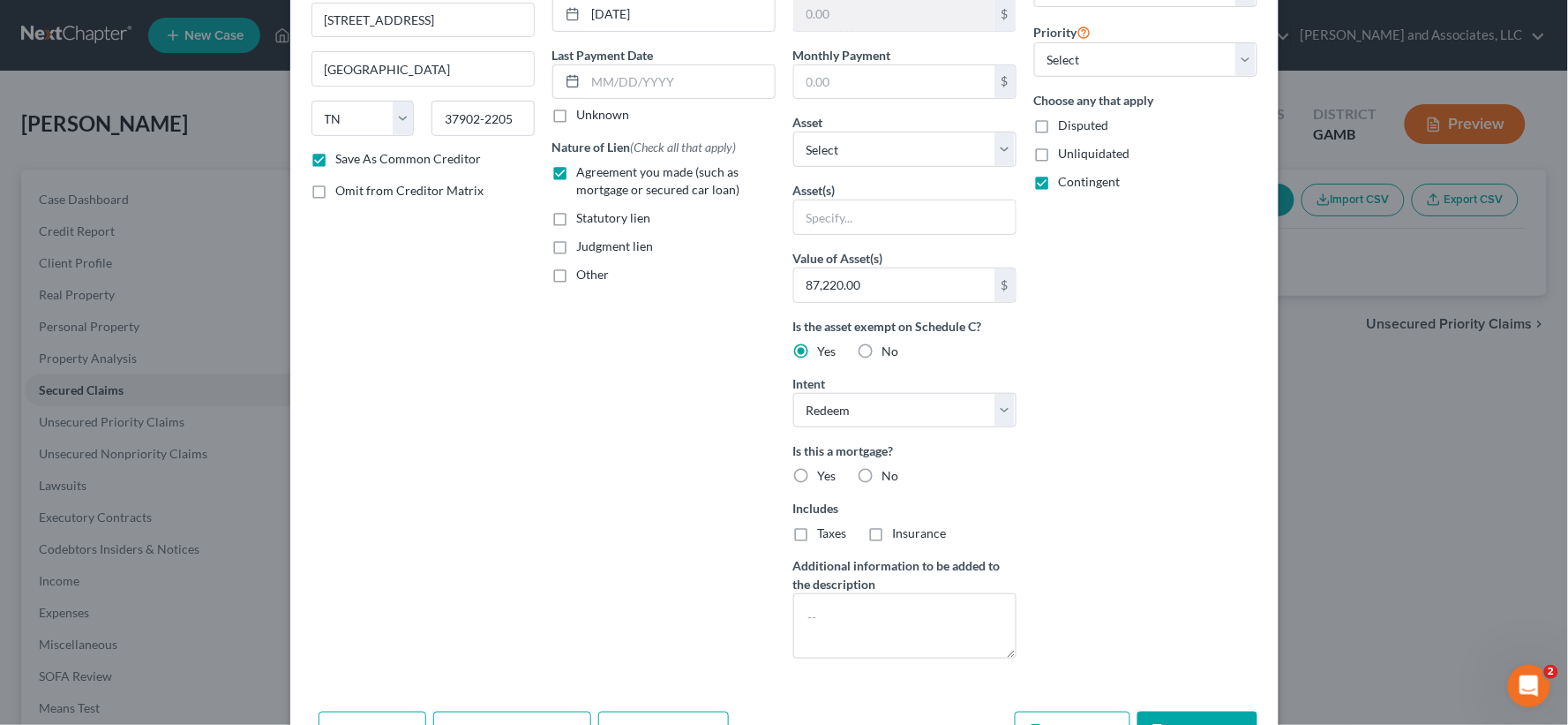
click at [818, 477] on label "Yes" at bounding box center [827, 475] width 19 height 18
click at [825, 477] on input "Yes" at bounding box center [831, 472] width 12 height 12
radio input "true"
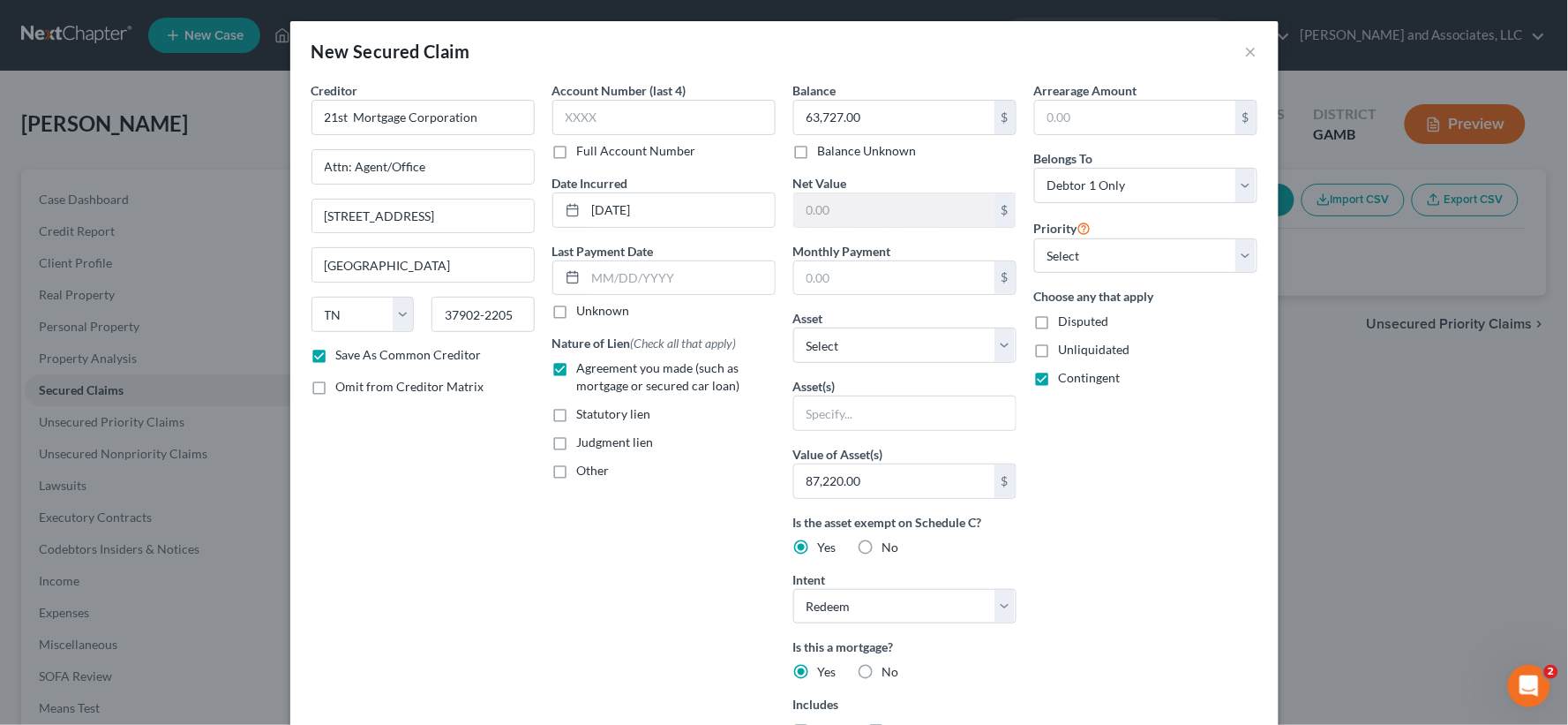
scroll to position [256, 0]
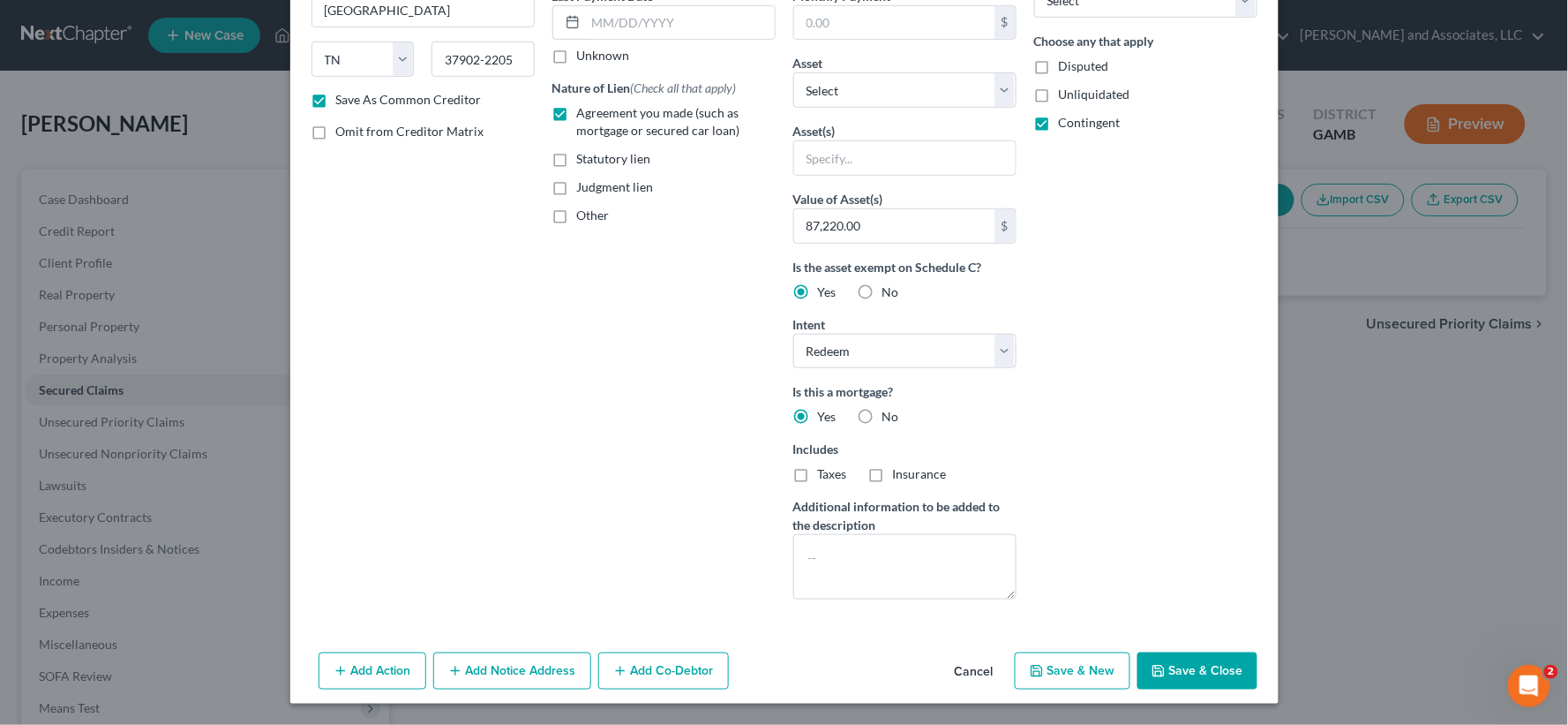
click at [525, 672] on button "Add Notice Address" at bounding box center [513, 671] width 158 height 37
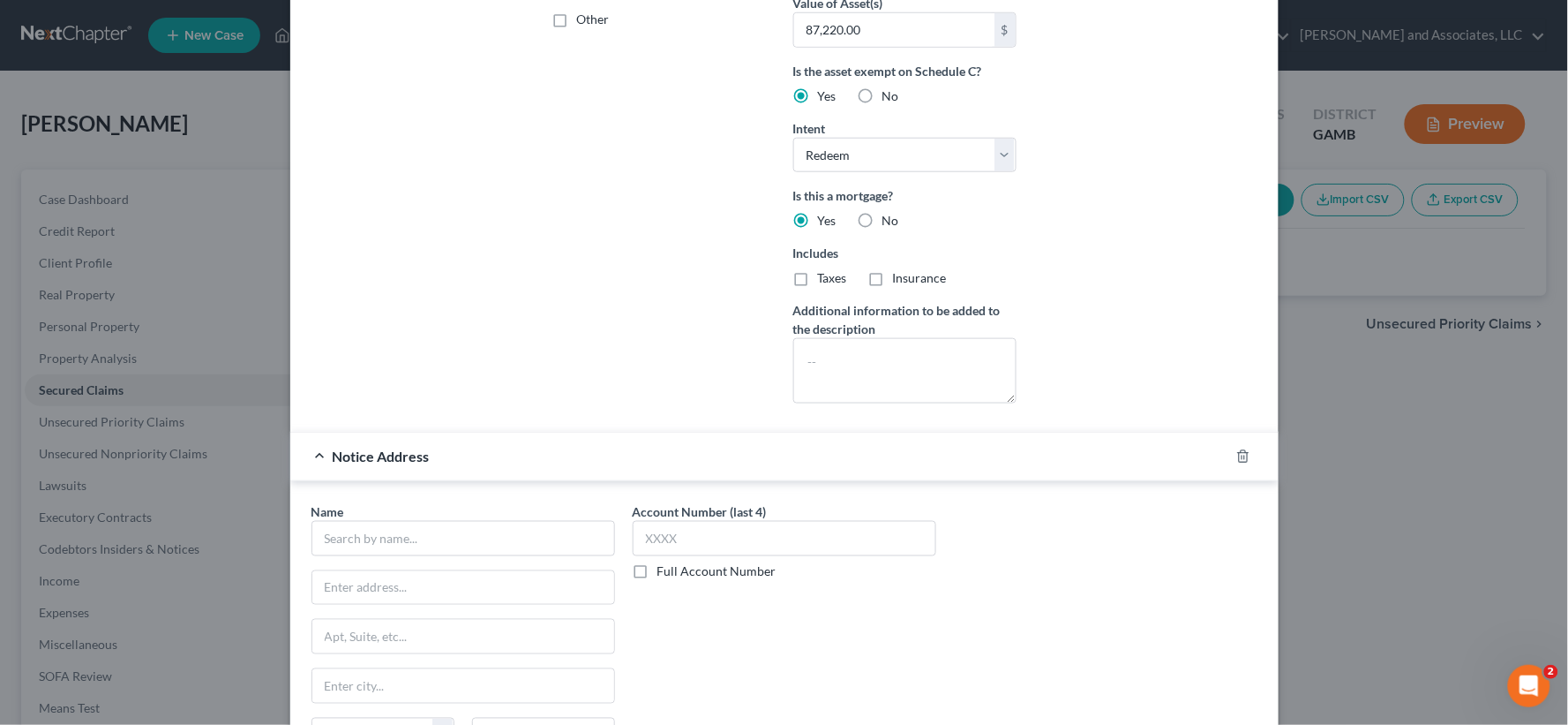
scroll to position [452, 0]
click at [428, 543] on input "text" at bounding box center [464, 538] width 304 height 36
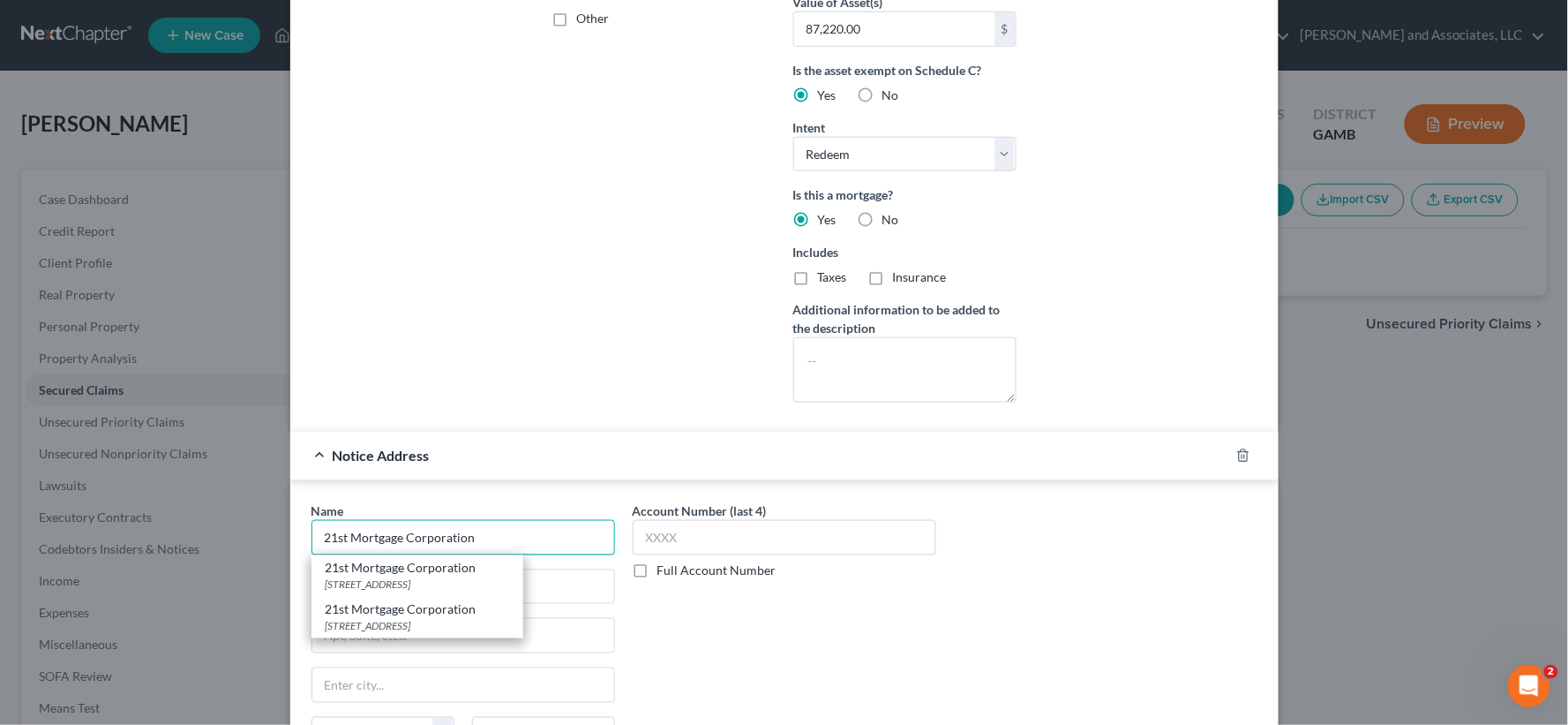
type input "21st Mortgage Corporation"
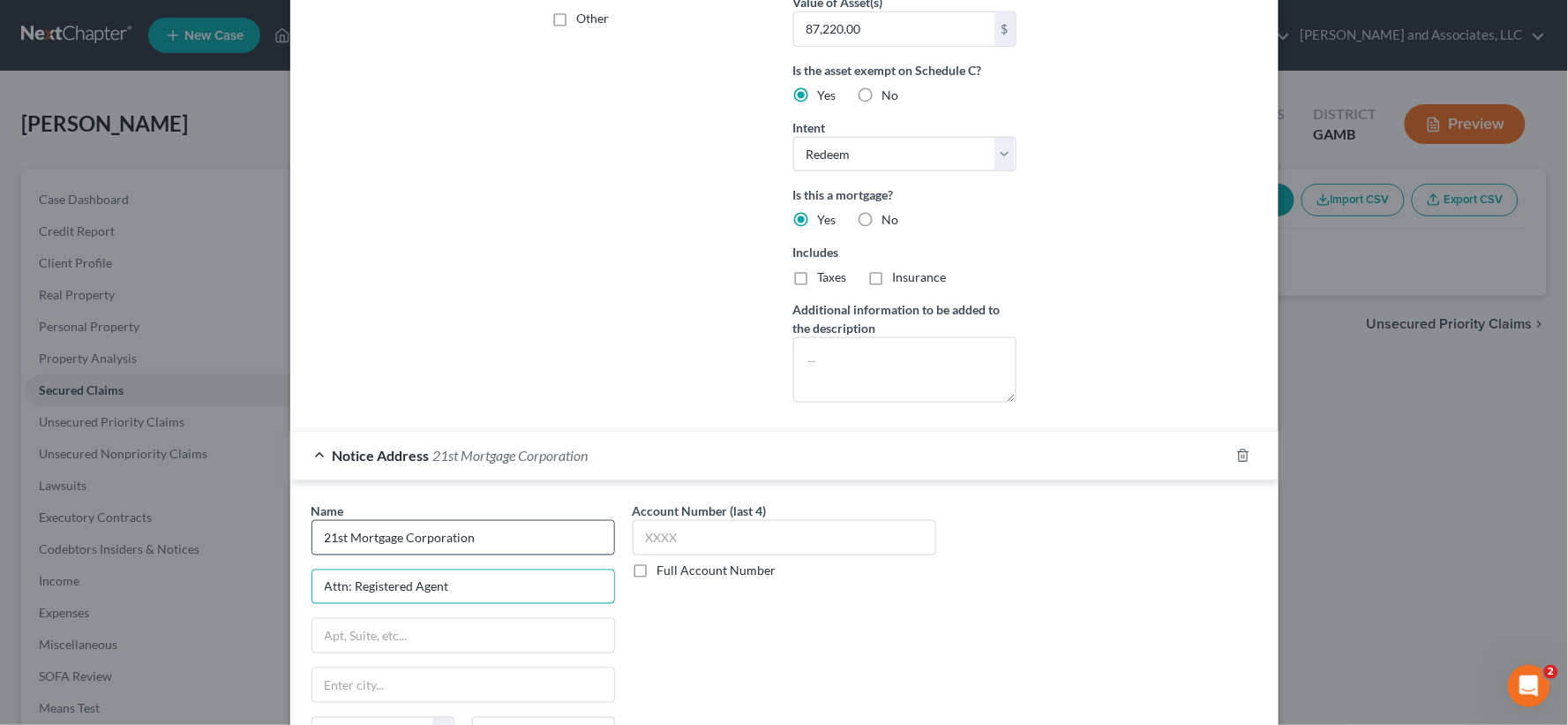
type input "Attn: Registered Agent"
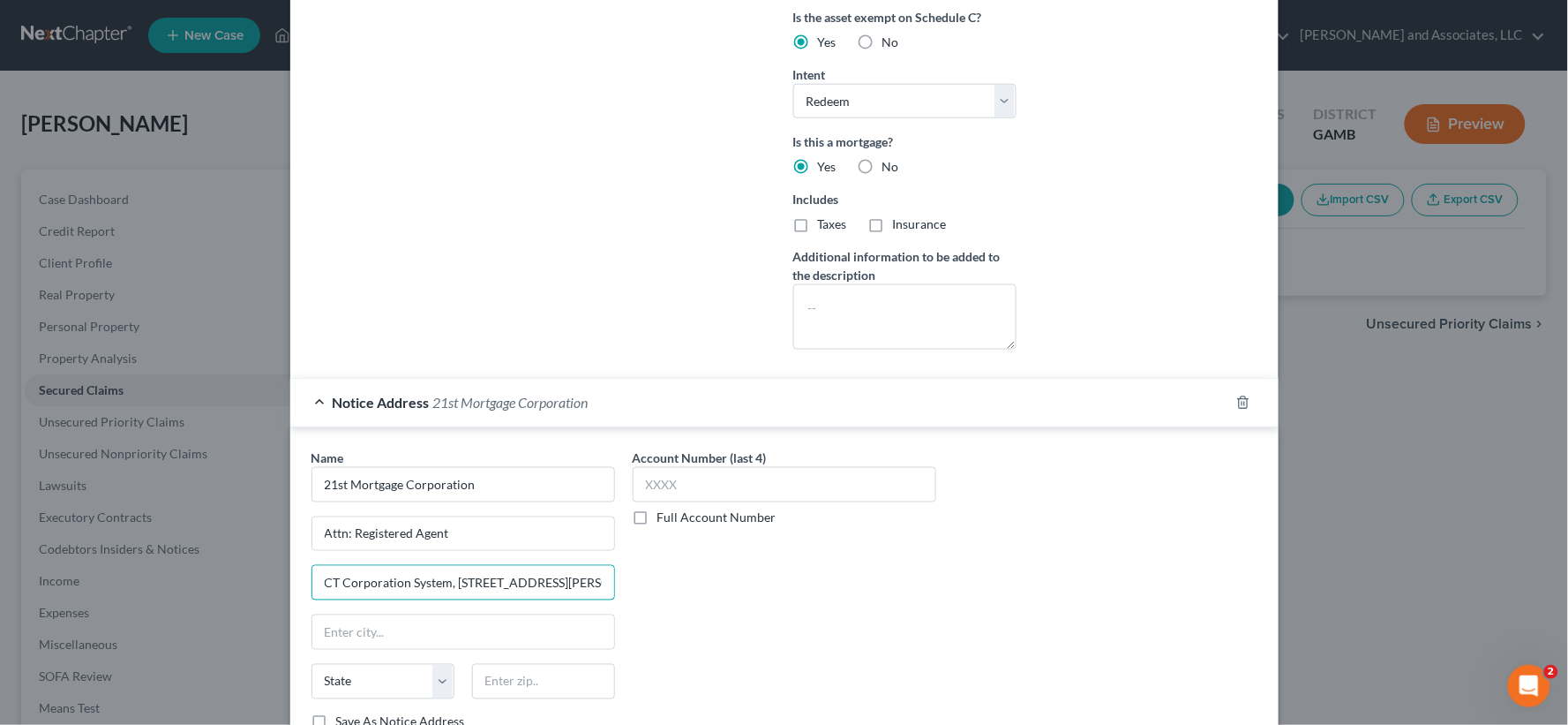
scroll to position [550, 0]
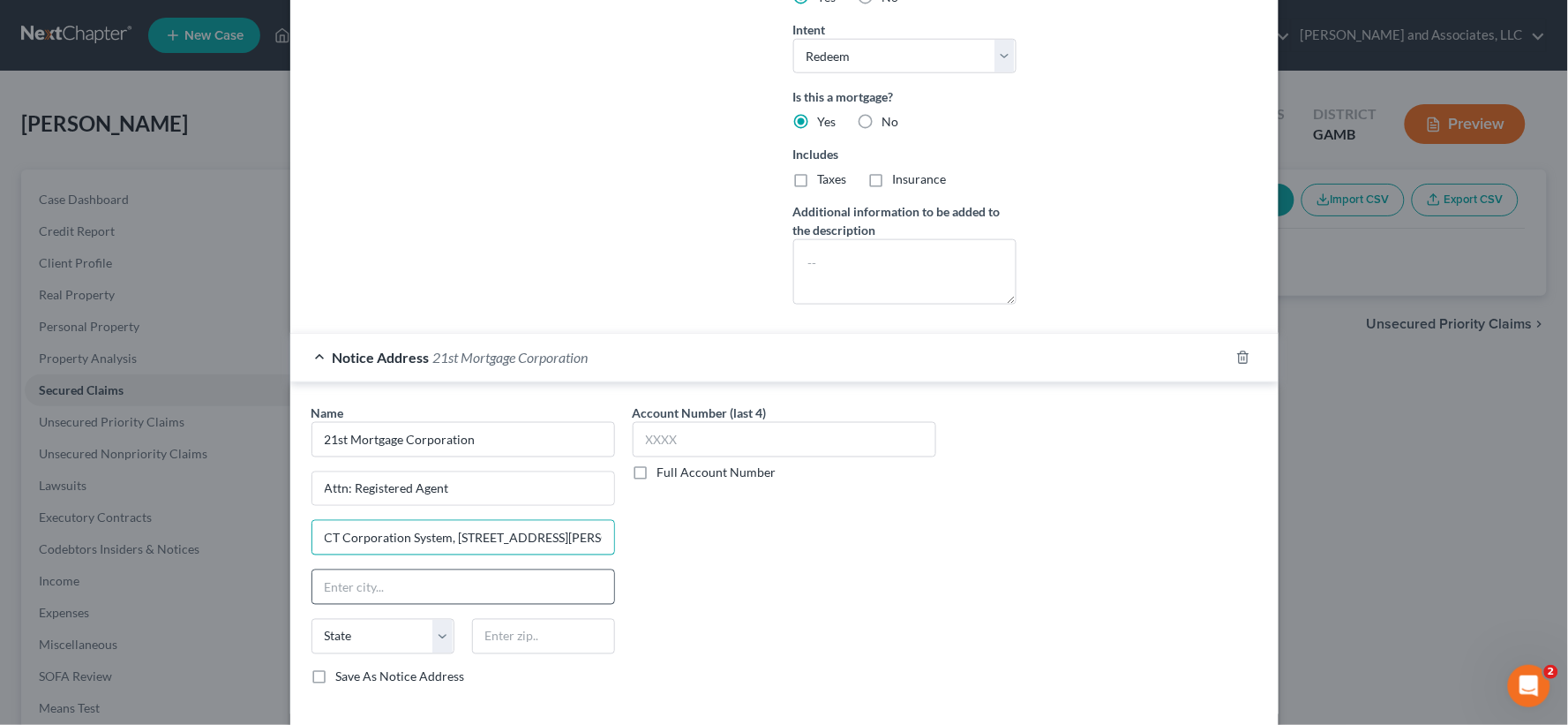
type input "CT Corporation System, 289 S. Culver St."
click at [397, 593] on input "text" at bounding box center [464, 587] width 302 height 34
click at [1004, 633] on div "Name * 21st Mortgage Corporation Attn: Registered Agent CT Corporation System, …" at bounding box center [784, 552] width 964 height 297
click at [353, 594] on input "text" at bounding box center [464, 587] width 302 height 34
click at [948, 616] on div "Name * 21st Mortgage Corporation Attn: Registered Agent CT Corporation System, …" at bounding box center [784, 552] width 964 height 297
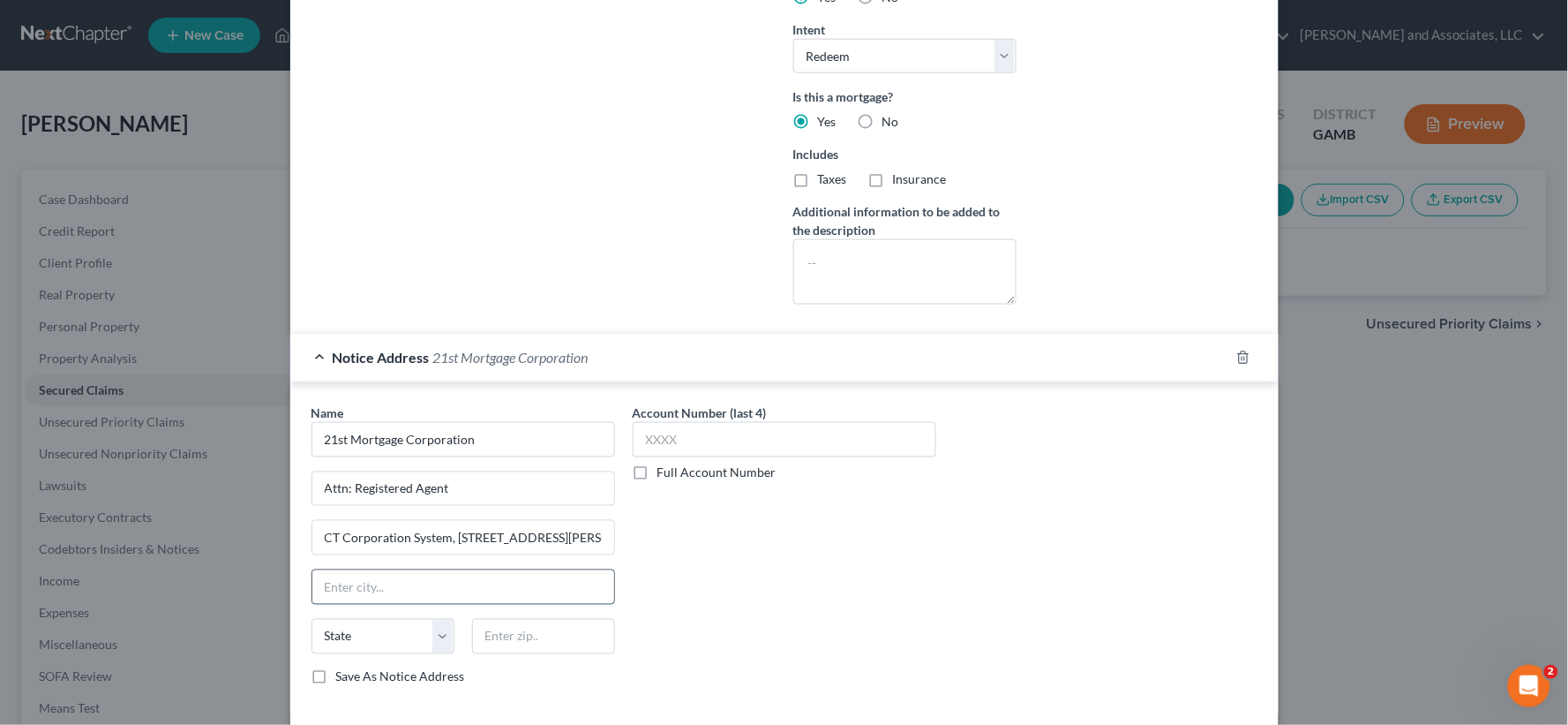
click at [370, 592] on input "text" at bounding box center [464, 587] width 302 height 34
type input "Lawrence"
click at [373, 644] on select "State [US_STATE] AK AR AZ CA CO CT DE DC [GEOGRAPHIC_DATA] [GEOGRAPHIC_DATA] GU…" at bounding box center [383, 636] width 143 height 36
select select "10"
click at [312, 619] on select "State [US_STATE] AK AR AZ CA CO CT DE DC [GEOGRAPHIC_DATA] [GEOGRAPHIC_DATA] GU…" at bounding box center [383, 636] width 143 height 36
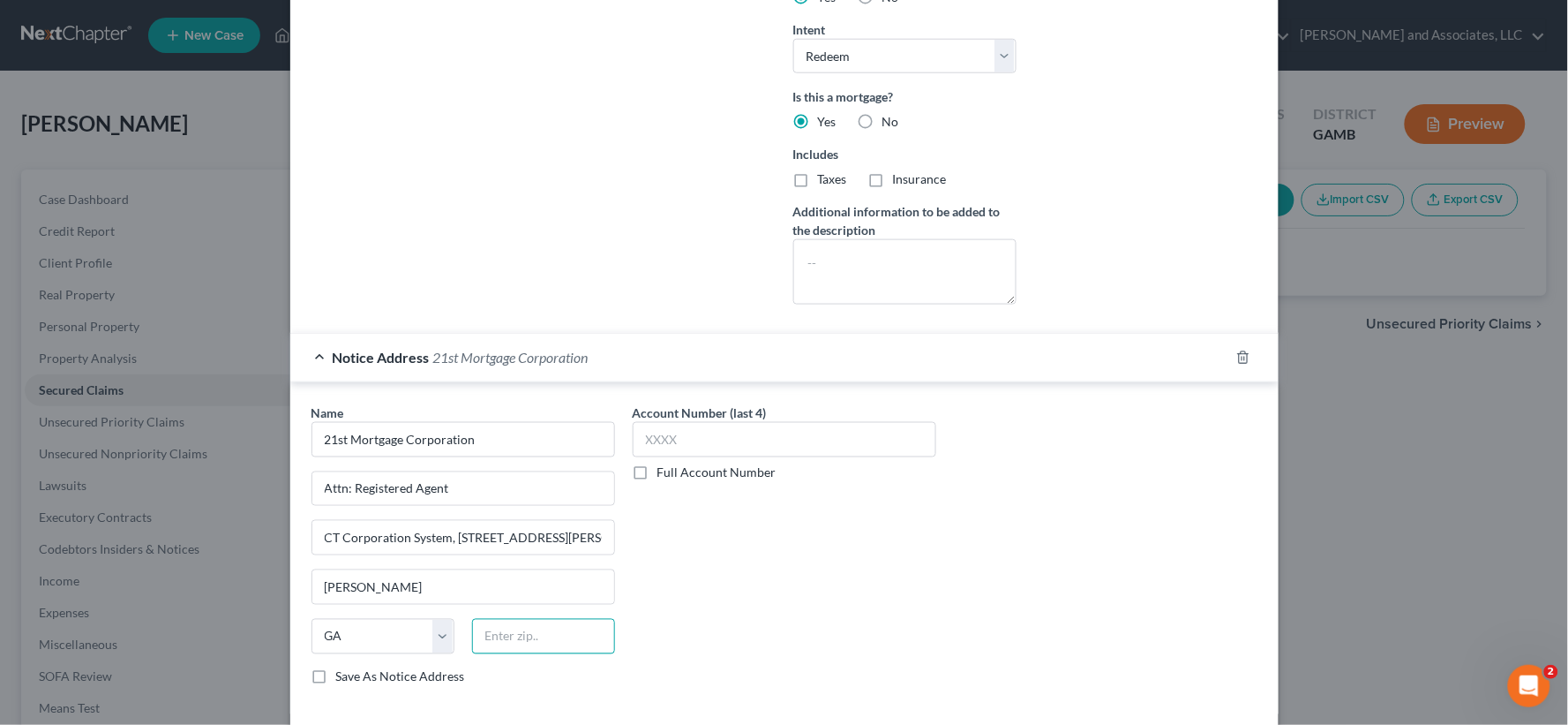
click at [505, 637] on input "text" at bounding box center [543, 636] width 143 height 36
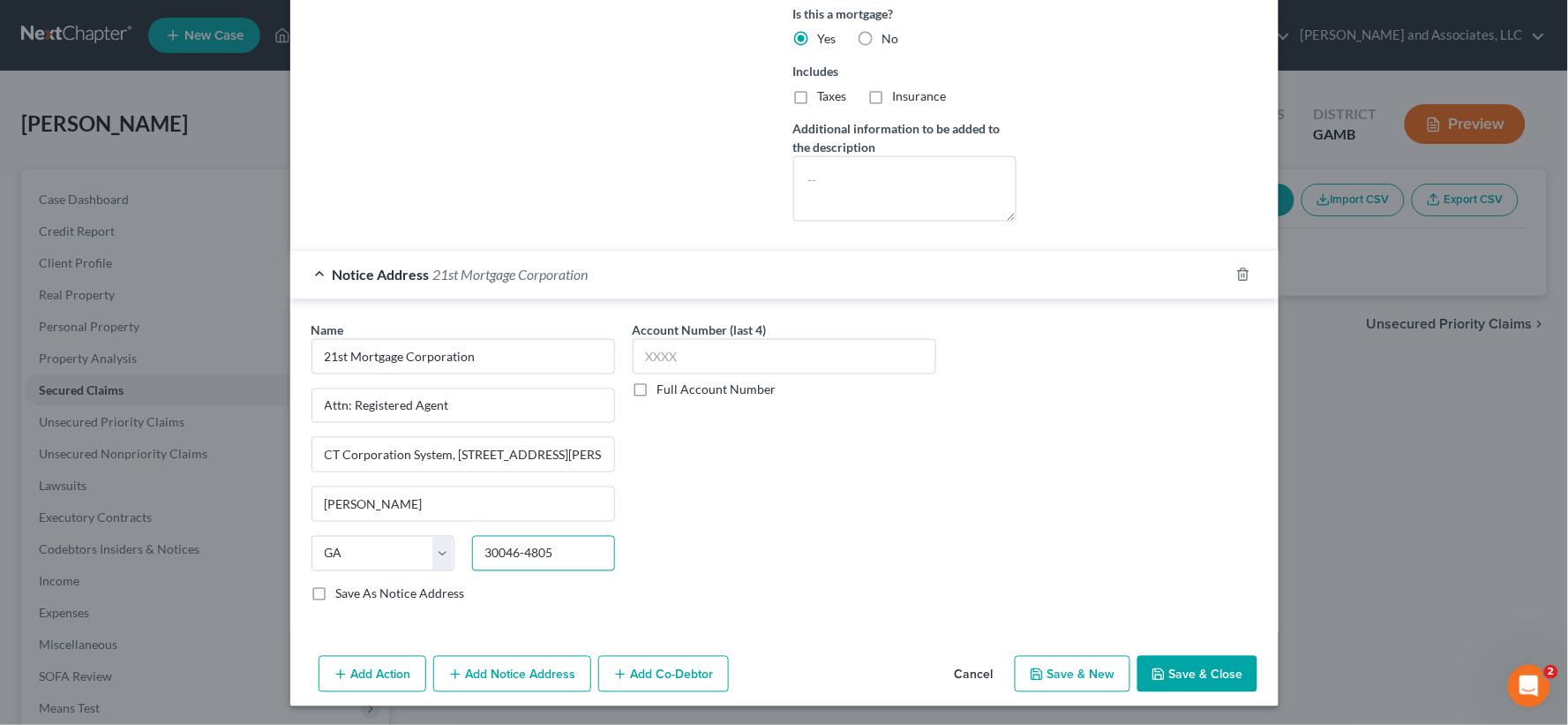
scroll to position [637, 0]
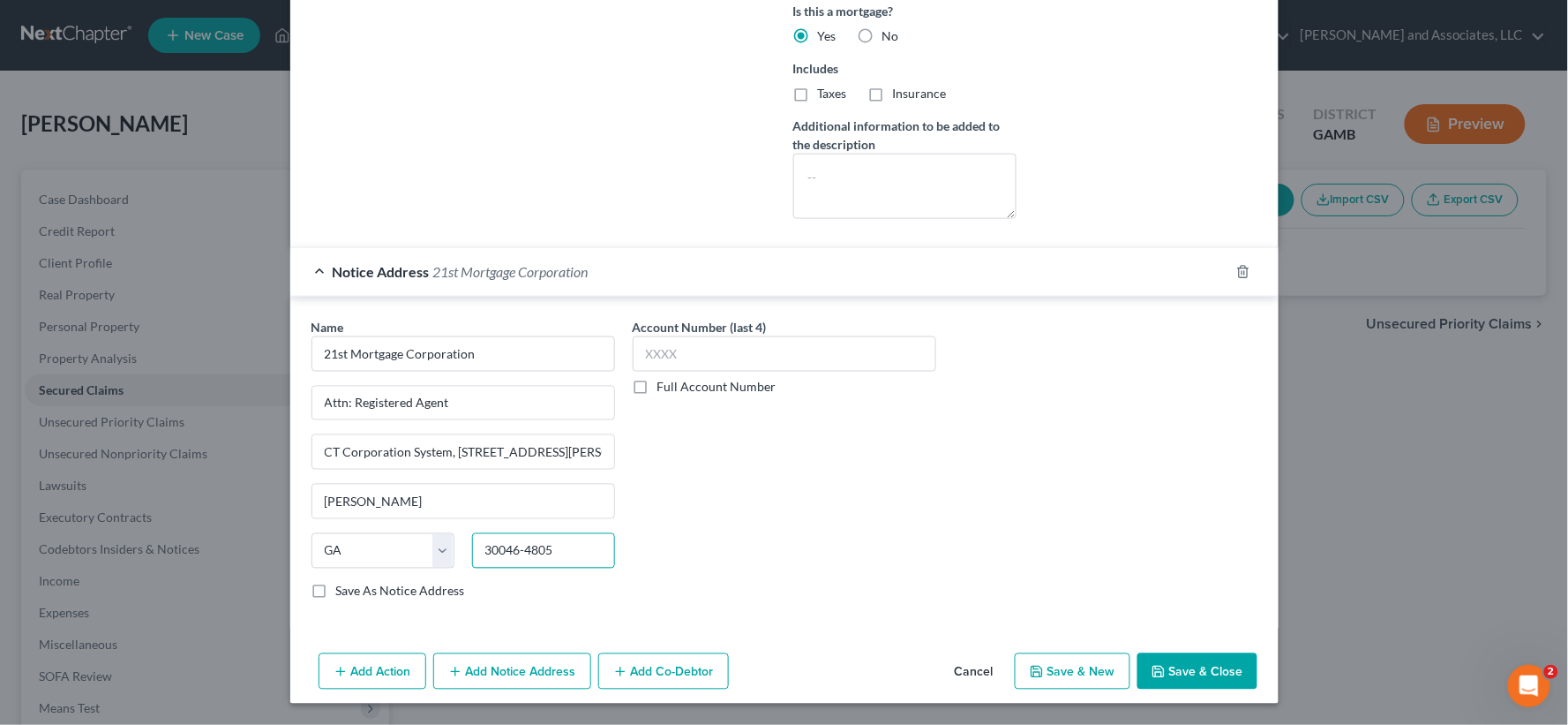
type input "30046-4805"
click at [997, 543] on div "Name * 21st Mortgage Corporation Attn: Registered Agent CT Corporation System, …" at bounding box center [784, 466] width 964 height 297
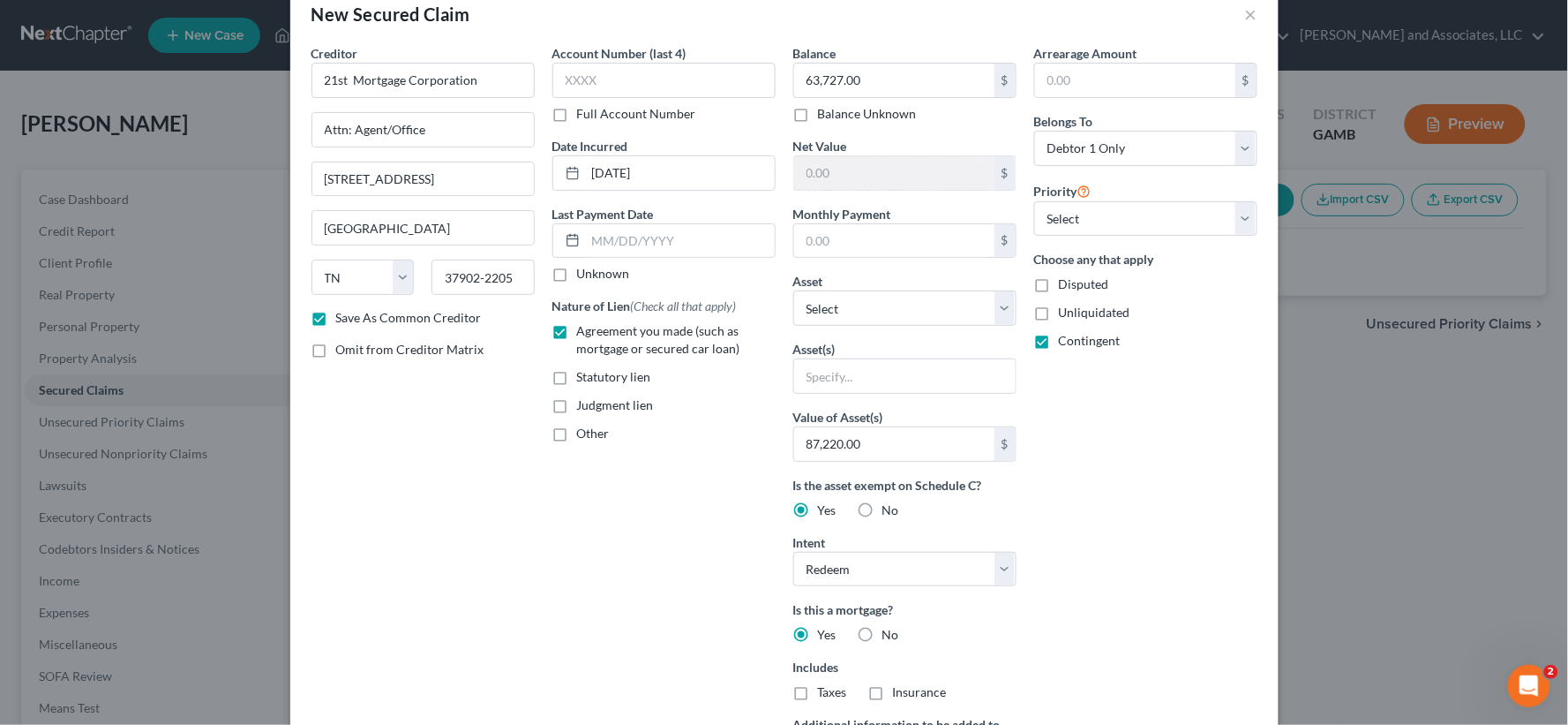
scroll to position [0, 0]
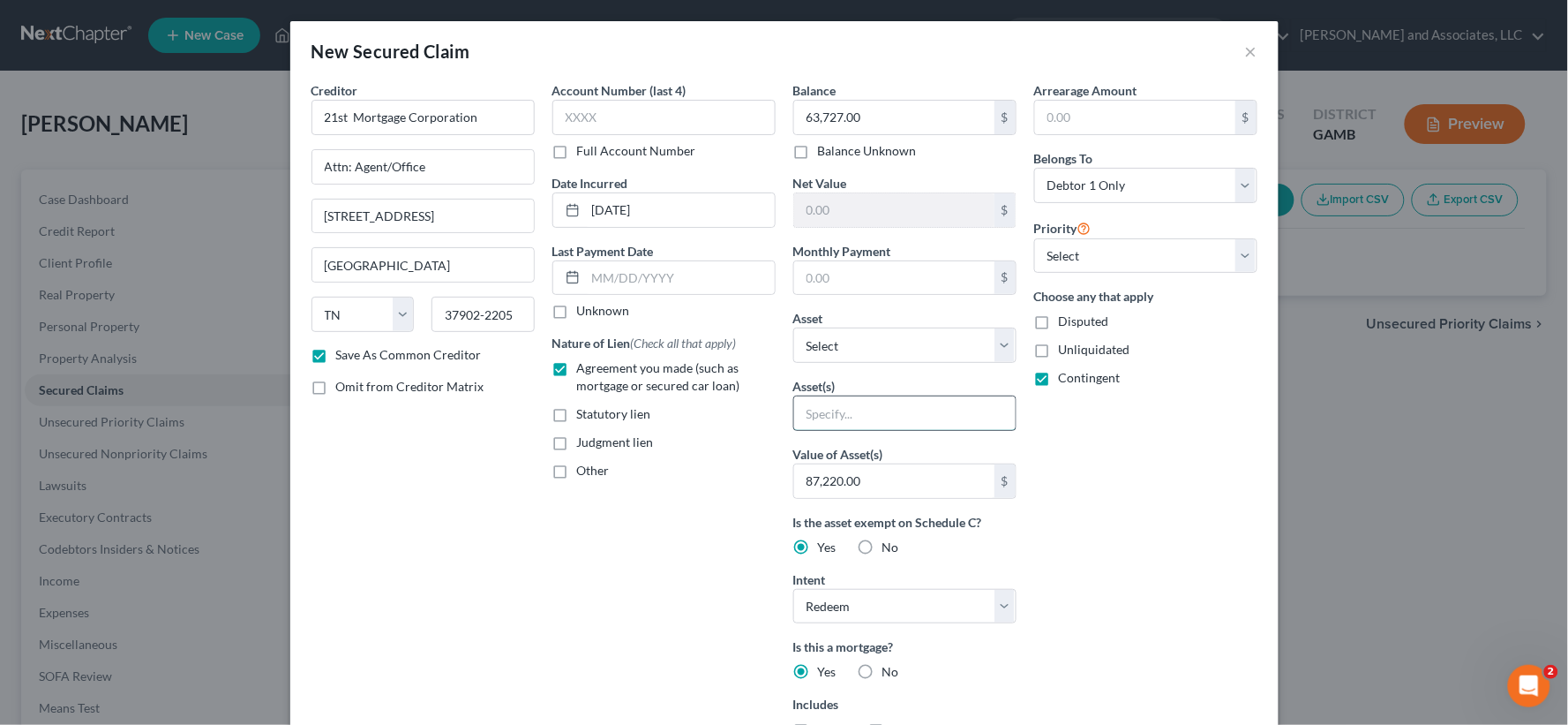
click at [821, 425] on input "text" at bounding box center [904, 413] width 221 height 34
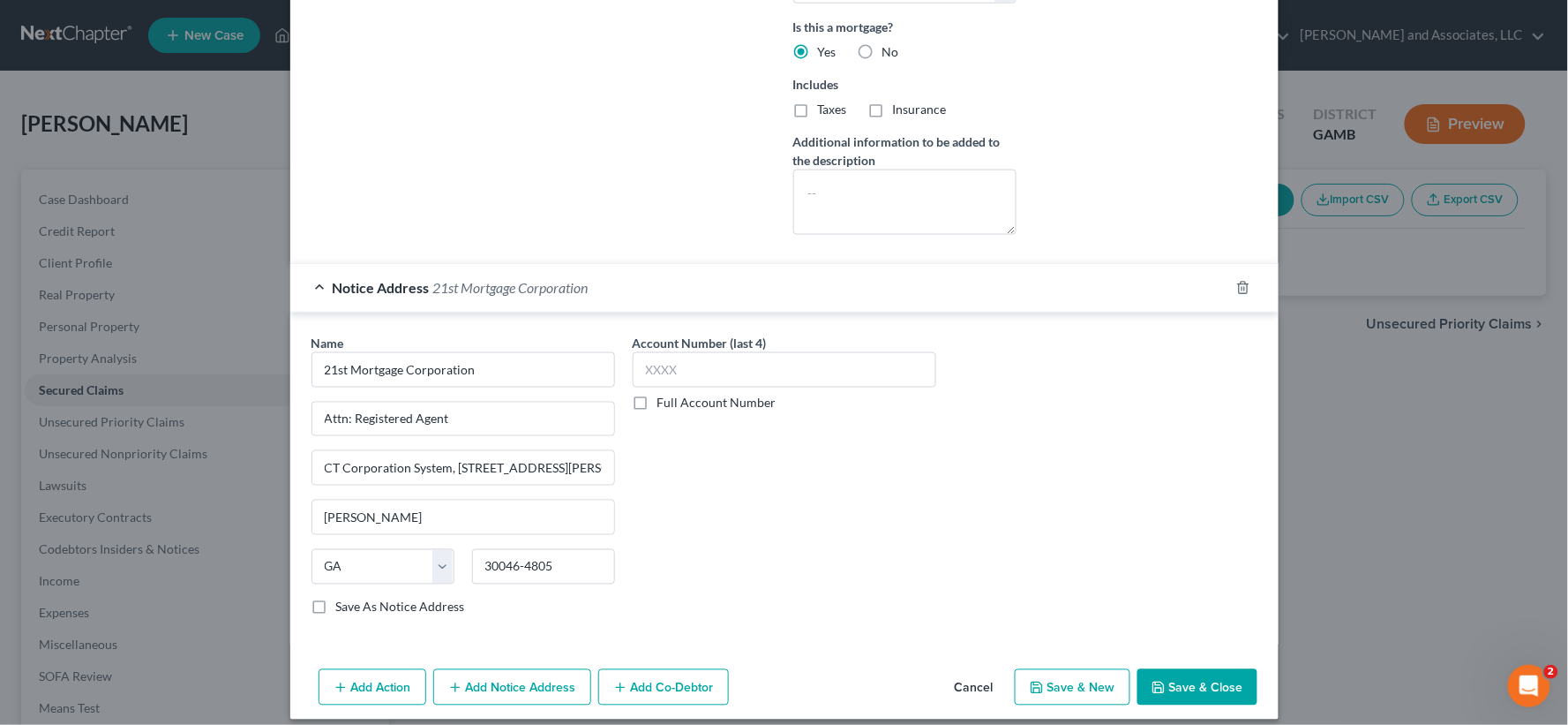
scroll to position [637, 0]
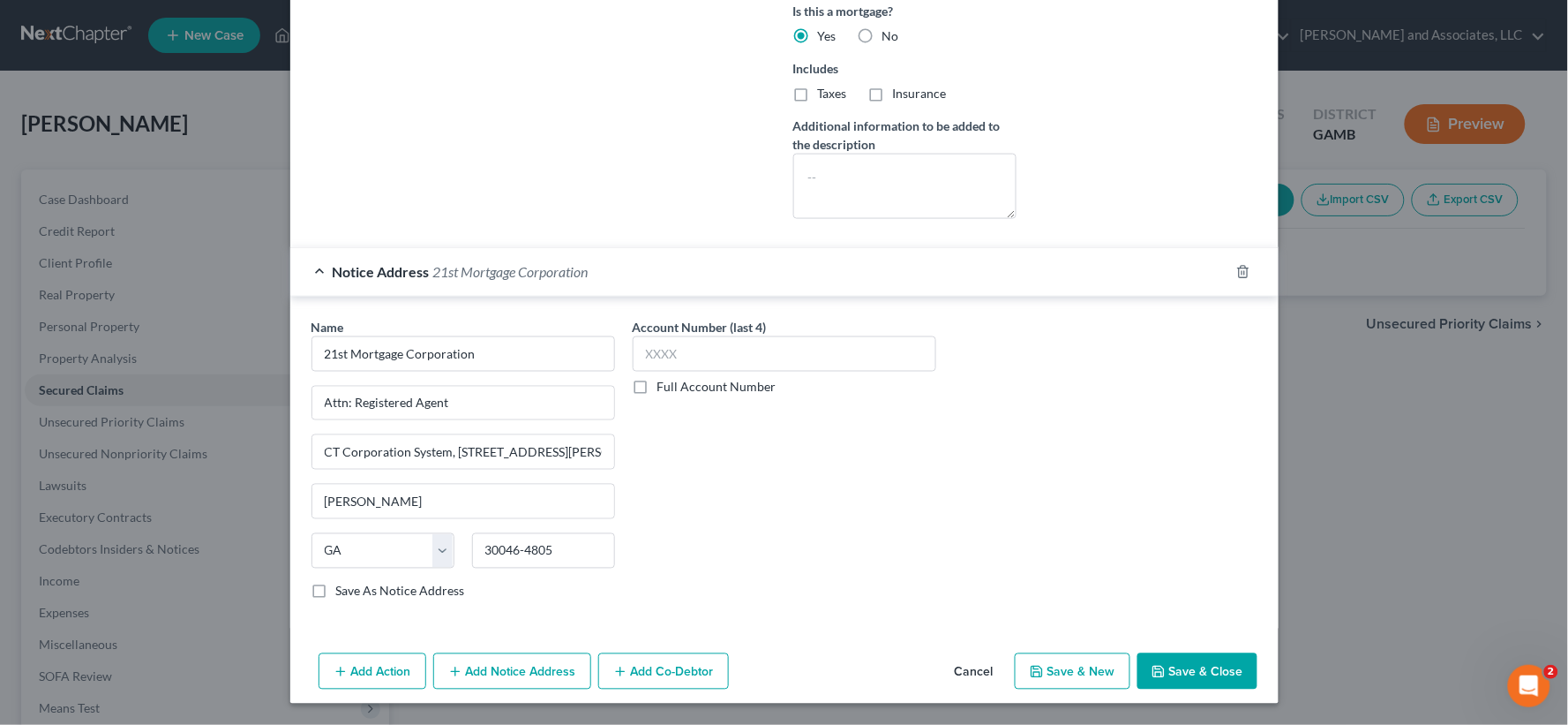
type input "(PAID OUTSIDE OF PLAN)"
click at [1219, 664] on button "Save & Close" at bounding box center [1197, 672] width 120 height 37
checkbox input "false"
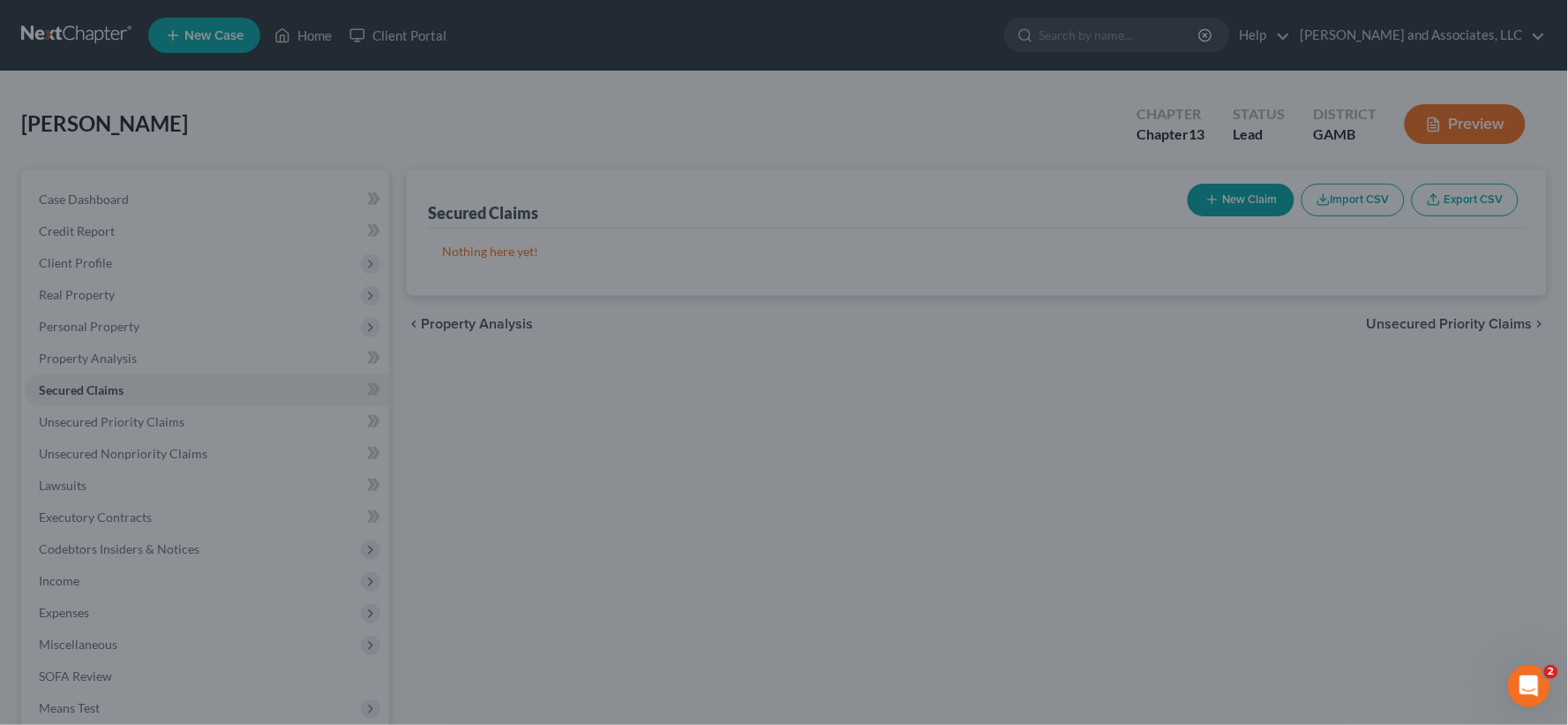
scroll to position [444, 0]
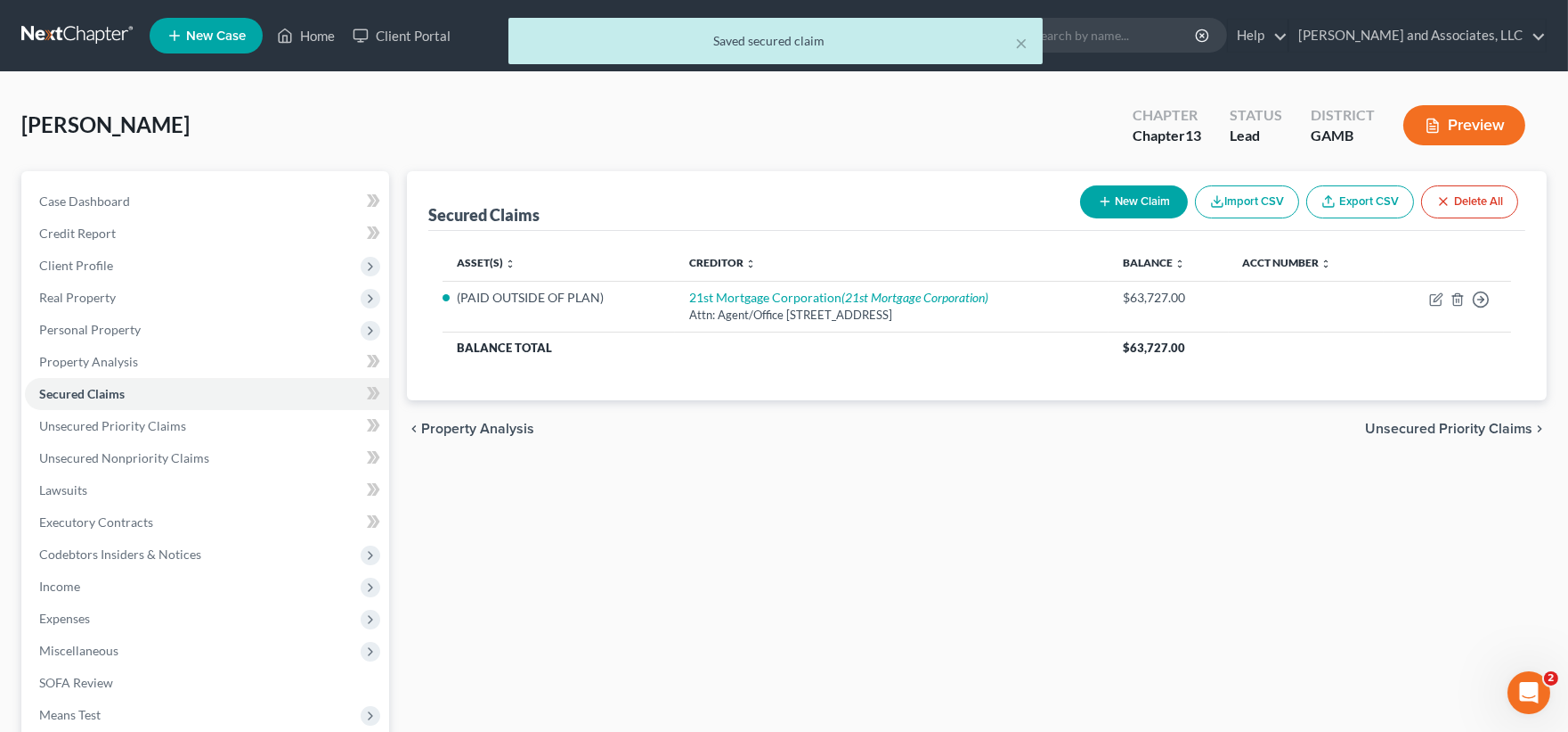
click at [1127, 202] on button "New Claim" at bounding box center [1134, 202] width 108 height 33
select select "0"
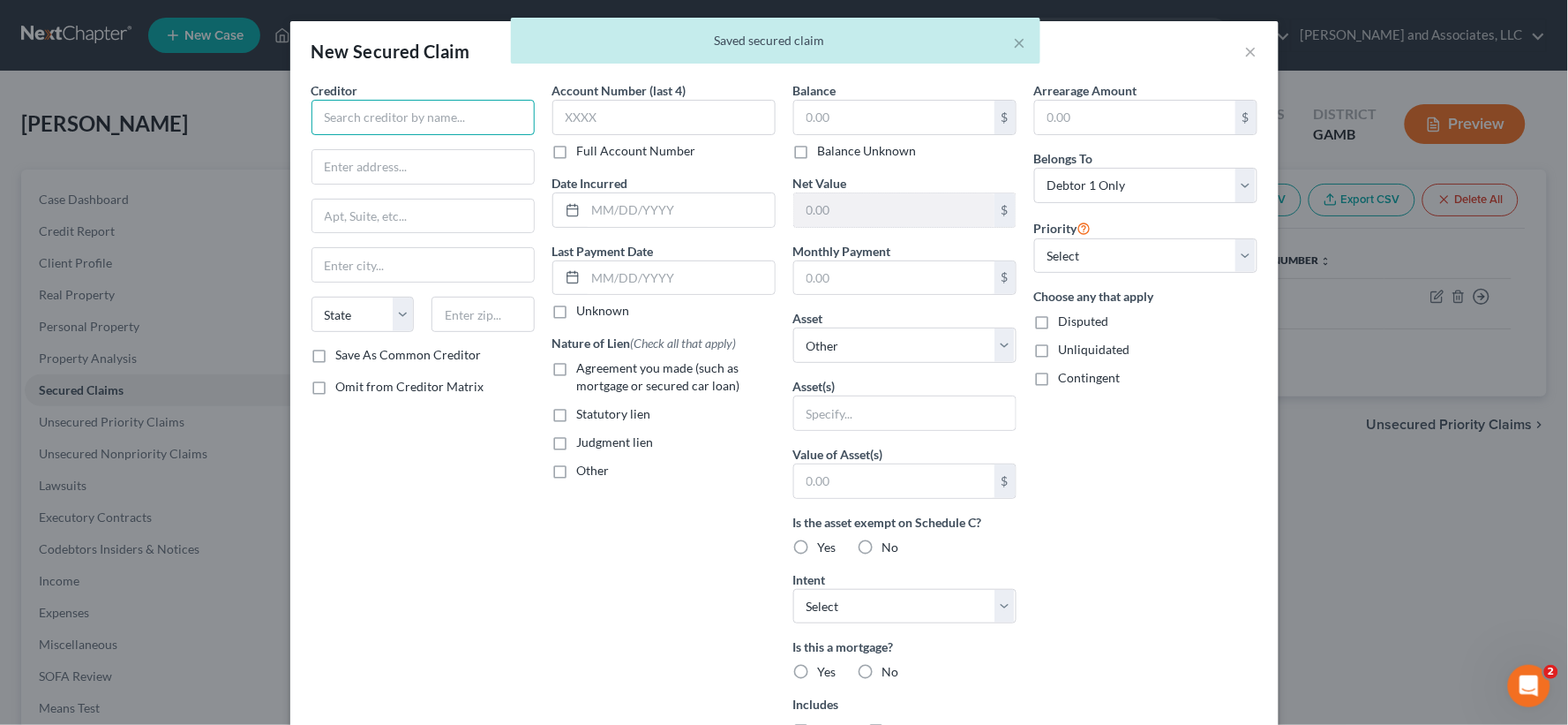
click at [377, 128] on input "text" at bounding box center [423, 117] width 223 height 36
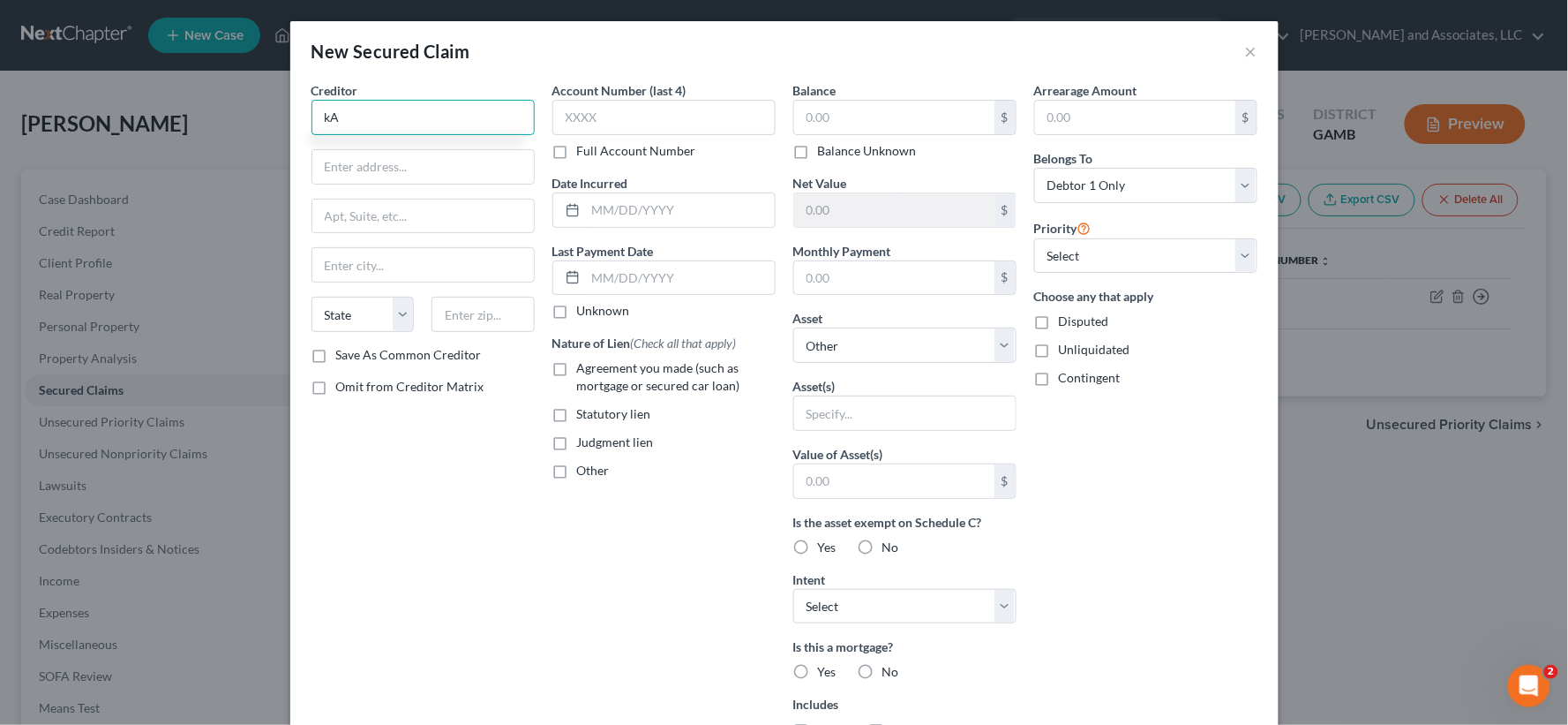
type input "k"
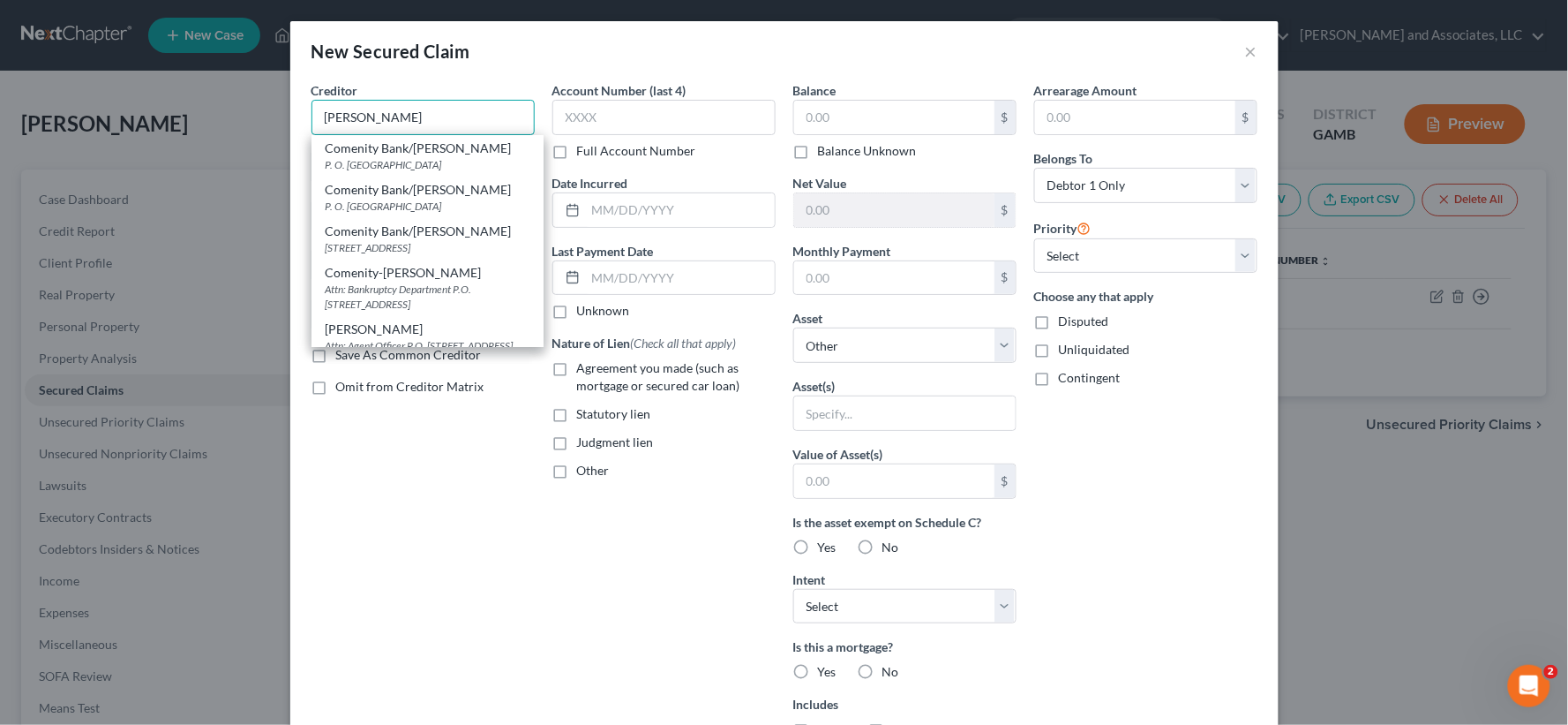
type input "Kay Jewelers"
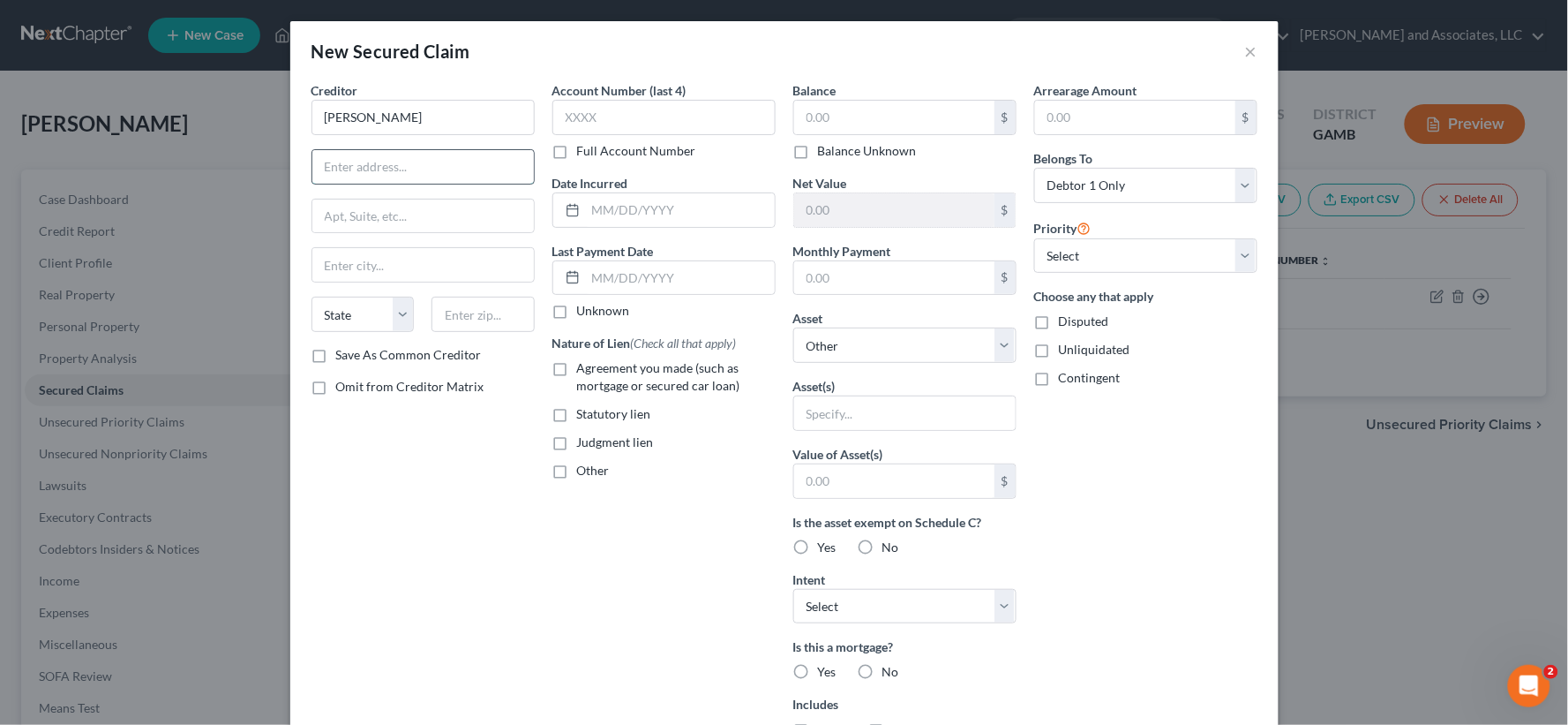
click at [384, 175] on input "text" at bounding box center [423, 167] width 221 height 34
type input "Attn: Agent/Officer"
type input "375 Ghent Rd."
type input "a"
type input "Akron"
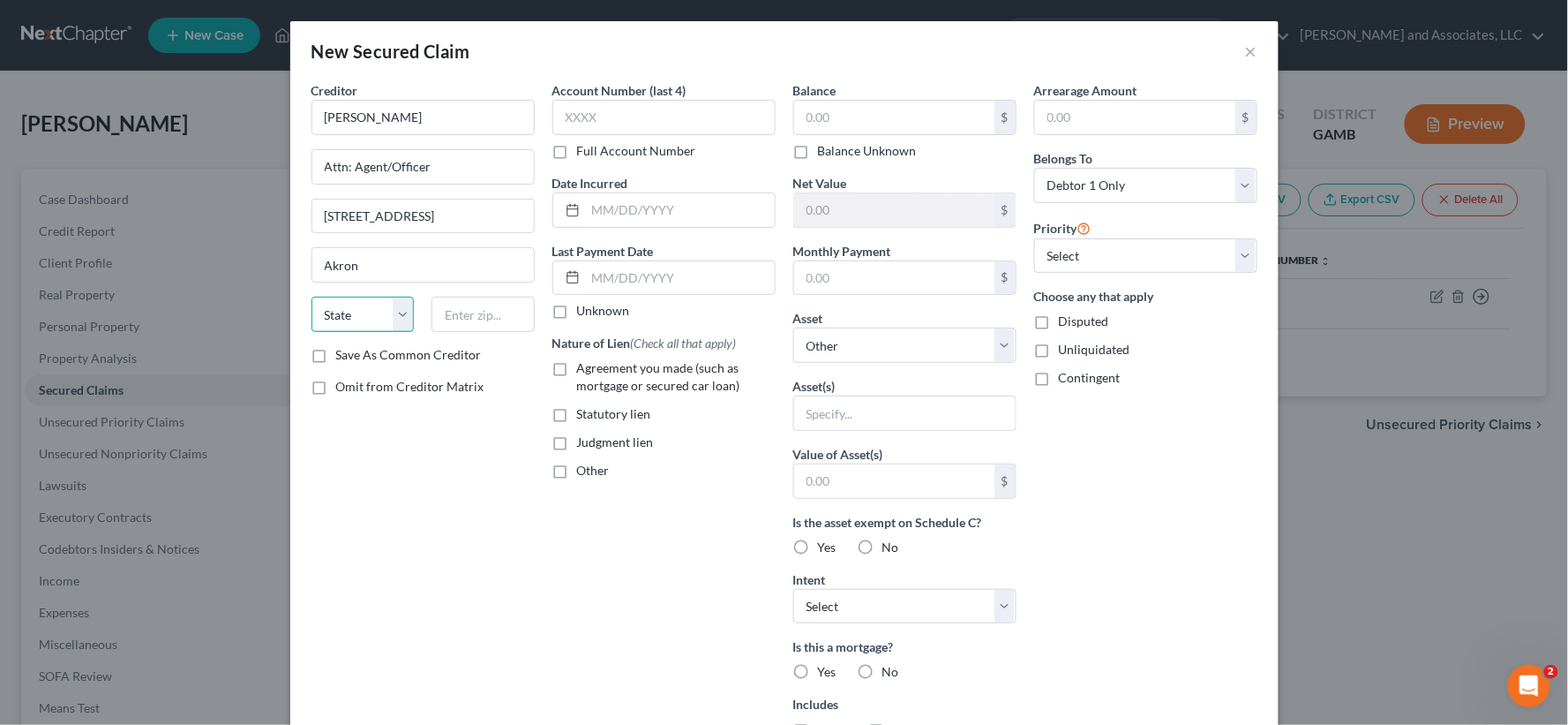
click at [354, 320] on select "State [US_STATE] AK AR AZ CA CO CT DE DC [GEOGRAPHIC_DATA] [GEOGRAPHIC_DATA] GU…" at bounding box center [363, 315] width 103 height 36
select select "36"
click at [312, 297] on select "State [US_STATE] AK AR AZ CA CO CT DE DC [GEOGRAPHIC_DATA] [GEOGRAPHIC_DATA] GU…" at bounding box center [363, 315] width 103 height 36
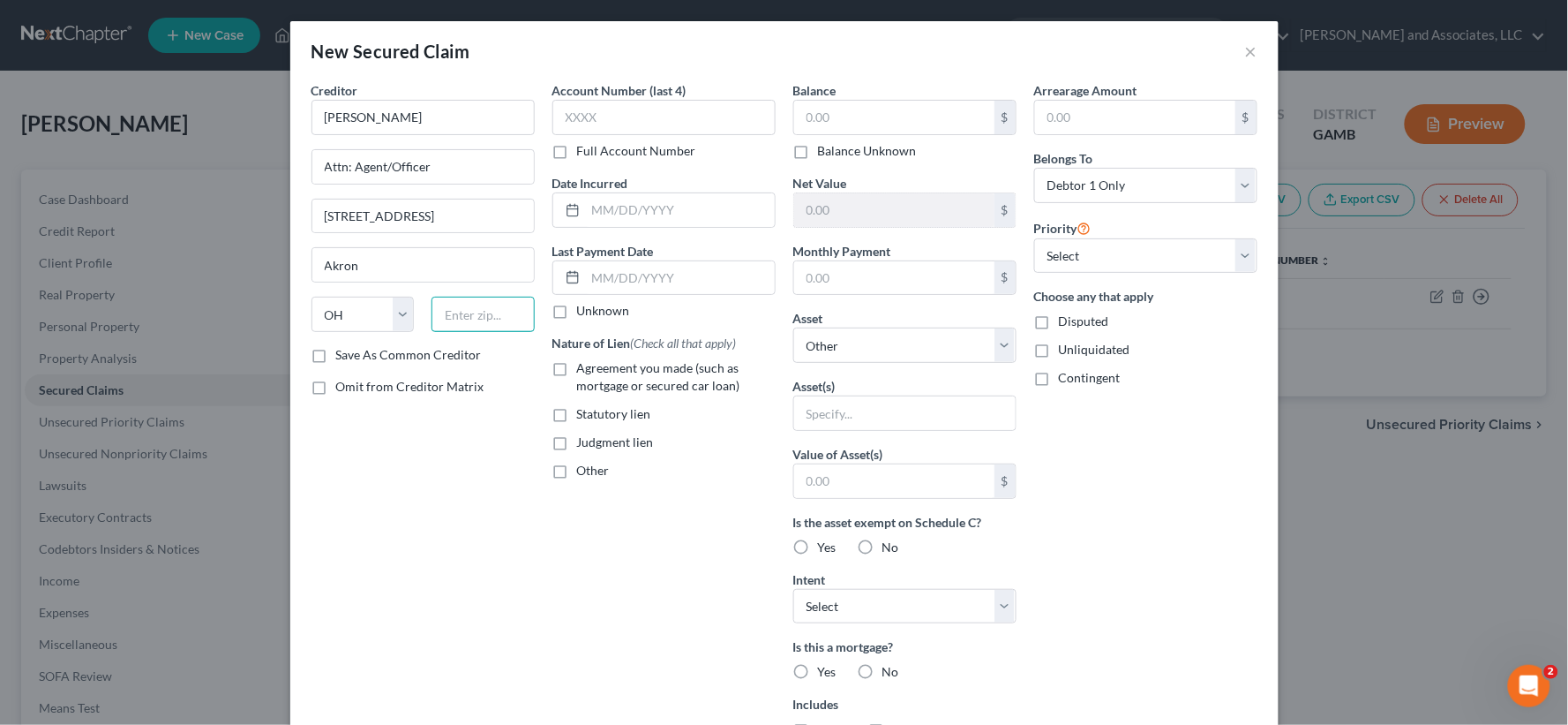
click at [478, 323] on input "text" at bounding box center [483, 315] width 103 height 36
type input "44333"
click at [336, 356] on label "Save As Common Creditor" at bounding box center [409, 355] width 146 height 18
click at [343, 356] on input "Save As Common Creditor" at bounding box center [348, 351] width 12 height 12
checkbox input "true"
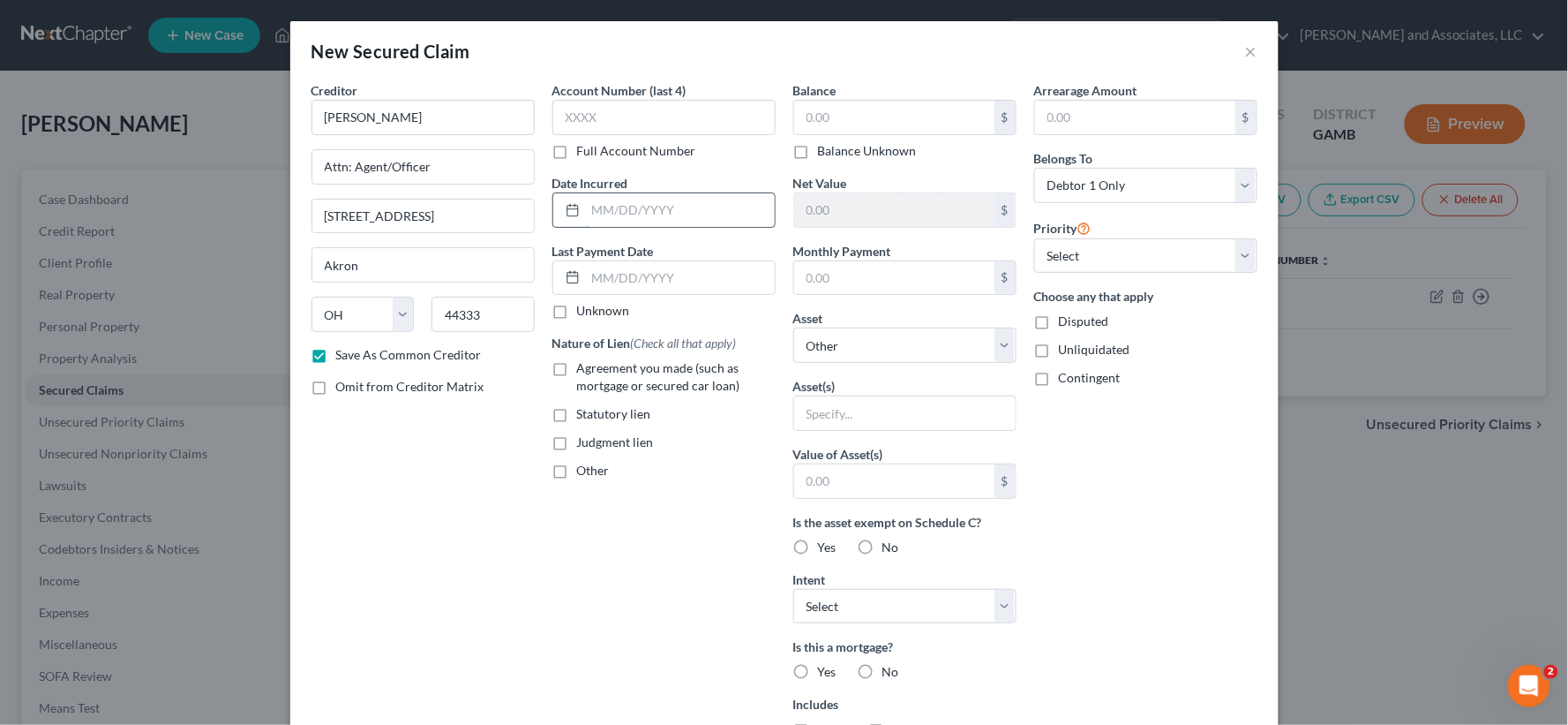
click at [623, 213] on input "text" at bounding box center [681, 211] width 189 height 34
type input "8/2024"
click at [845, 123] on input "text" at bounding box center [894, 117] width 200 height 34
type input "1,020.00"
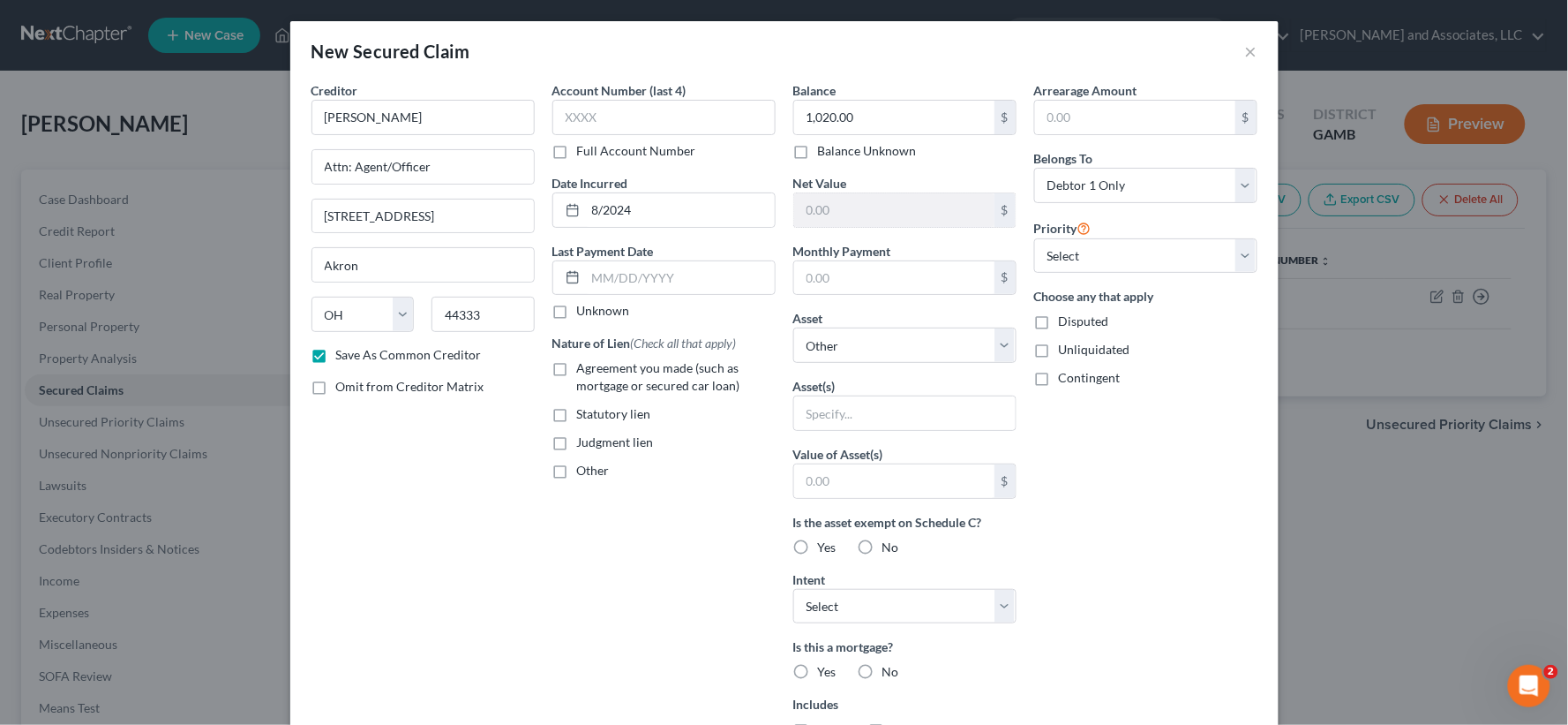
click at [577, 372] on label "Agreement you made (such as mortgage or secured car loan)" at bounding box center [676, 377] width 198 height 36
click at [585, 370] on input "Agreement you made (such as mortgage or secured car loan)" at bounding box center [590, 364] width 12 height 12
checkbox input "true"
click at [836, 426] on input "text" at bounding box center [904, 413] width 221 height 34
type input "2 Necklaces"
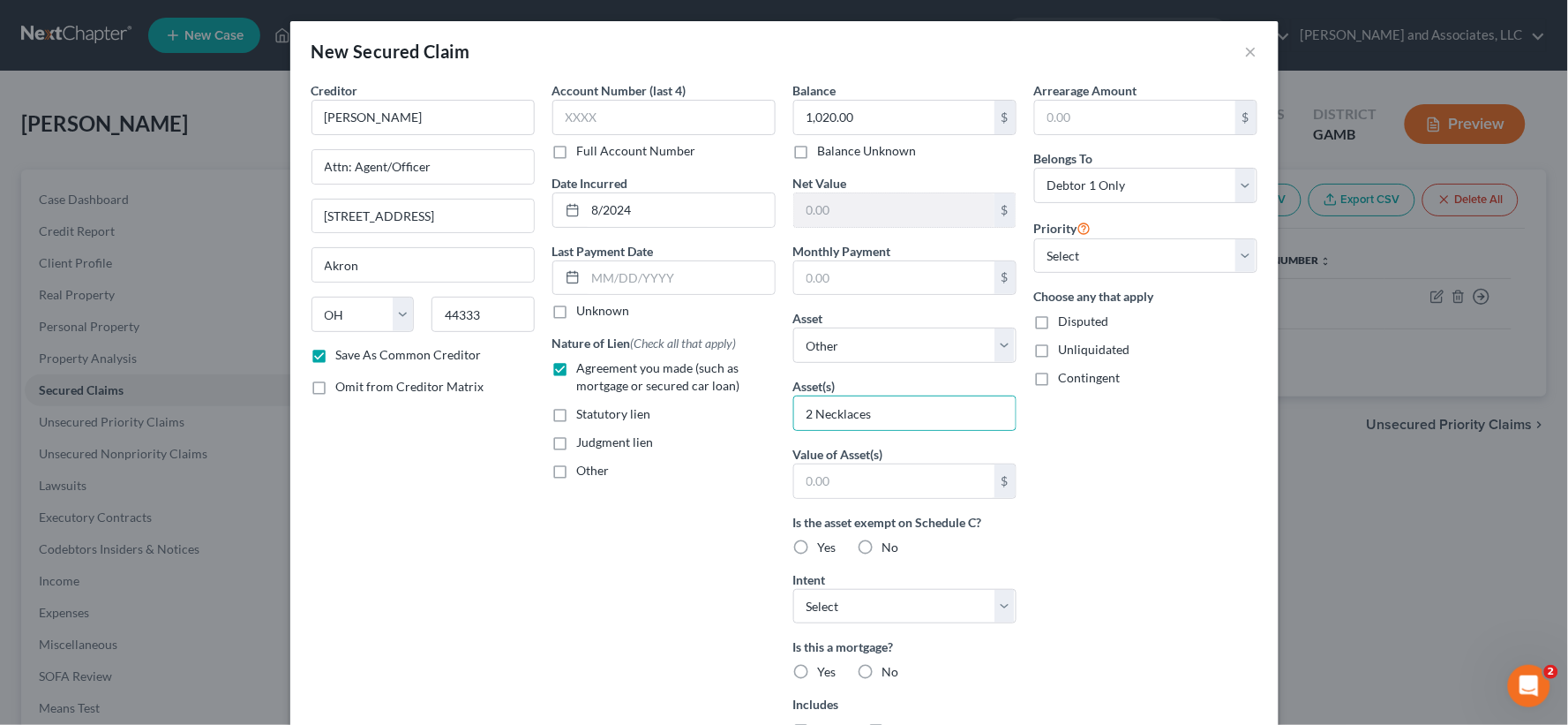
click at [1059, 357] on label "Unliquidated" at bounding box center [1094, 349] width 71 height 18
click at [1066, 352] on input "Unliquidated" at bounding box center [1071, 346] width 12 height 12
checkbox input "true"
click at [818, 548] on label "Yes" at bounding box center [827, 547] width 19 height 18
click at [825, 548] on input "Yes" at bounding box center [831, 544] width 12 height 12
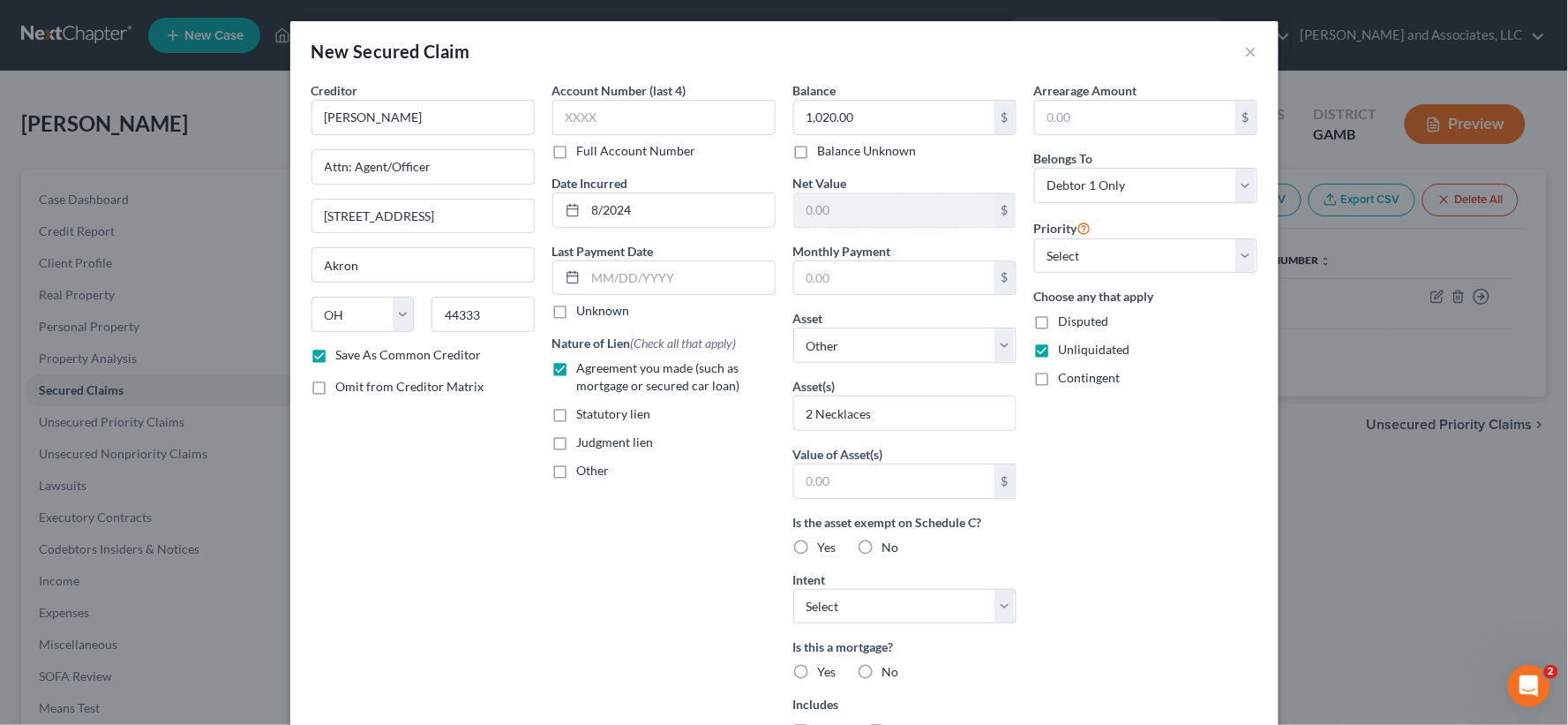
radio input "true"
click at [898, 617] on select "Select Surrender Redeem Reaffirm Avoid Other" at bounding box center [904, 607] width 223 height 36
select select "1"
click at [793, 589] on select "Select Surrender Redeem Reaffirm Avoid Other" at bounding box center [904, 607] width 223 height 36
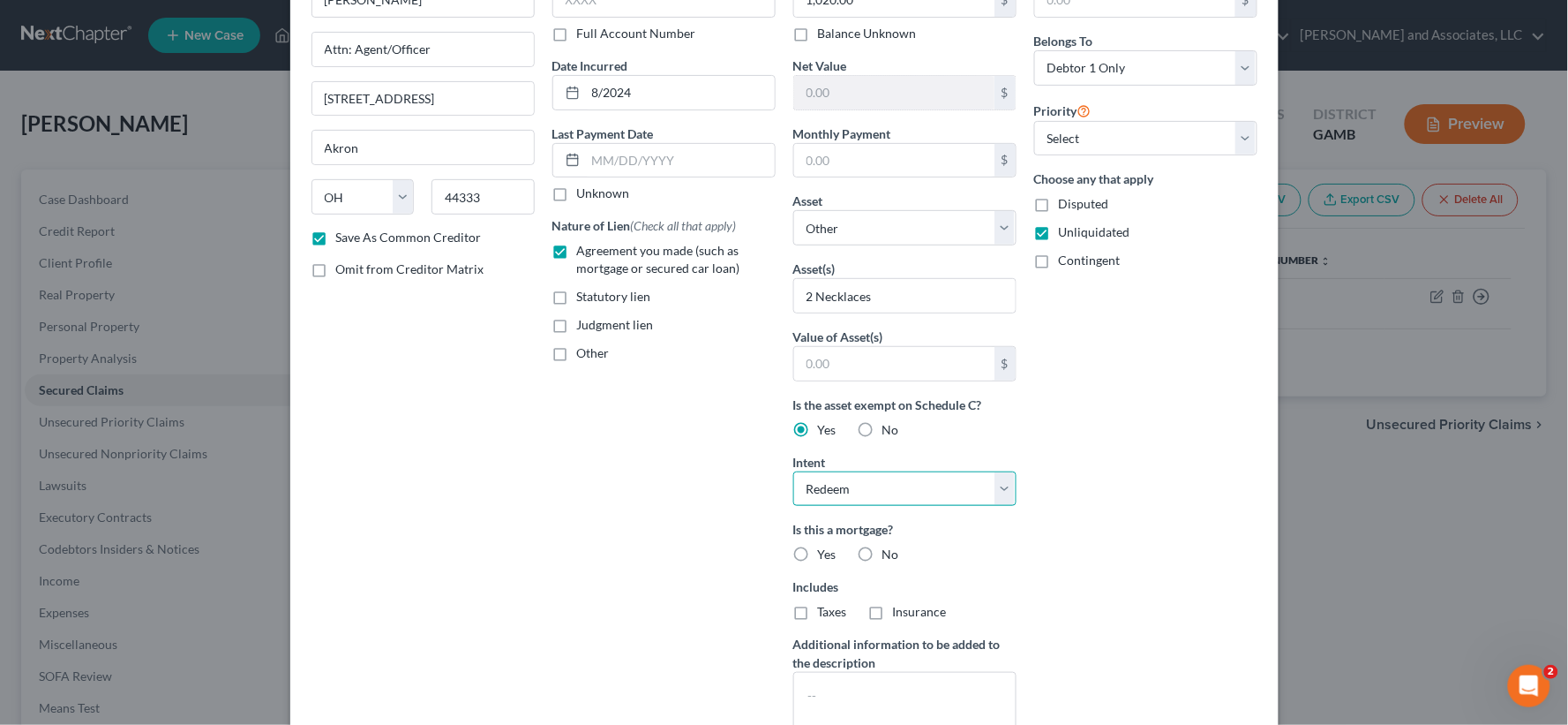
scroll to position [256, 0]
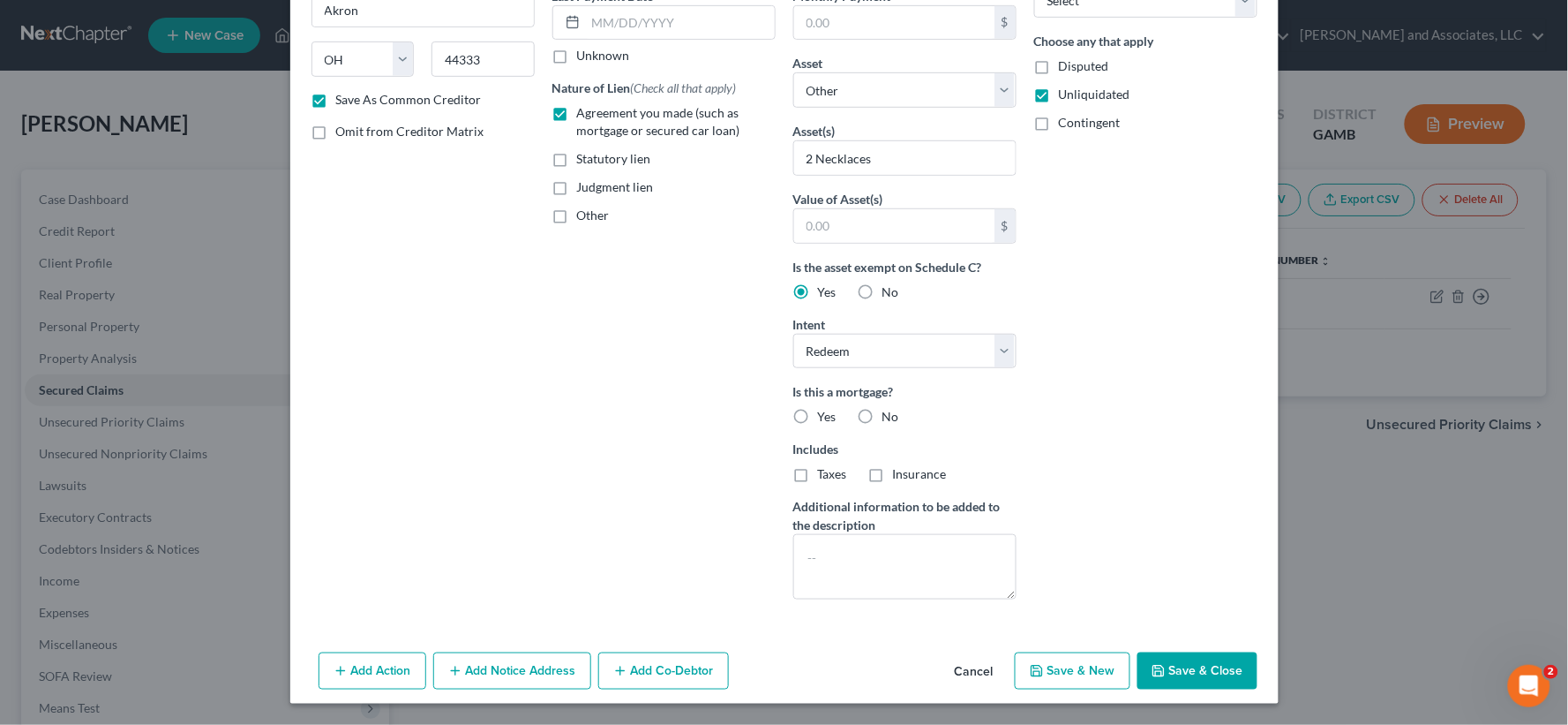
click at [818, 418] on label "Yes" at bounding box center [827, 417] width 19 height 18
click at [825, 418] on input "Yes" at bounding box center [831, 413] width 12 height 12
radio input "true"
click at [1187, 667] on button "Save & Close" at bounding box center [1197, 671] width 120 height 37
checkbox input "false"
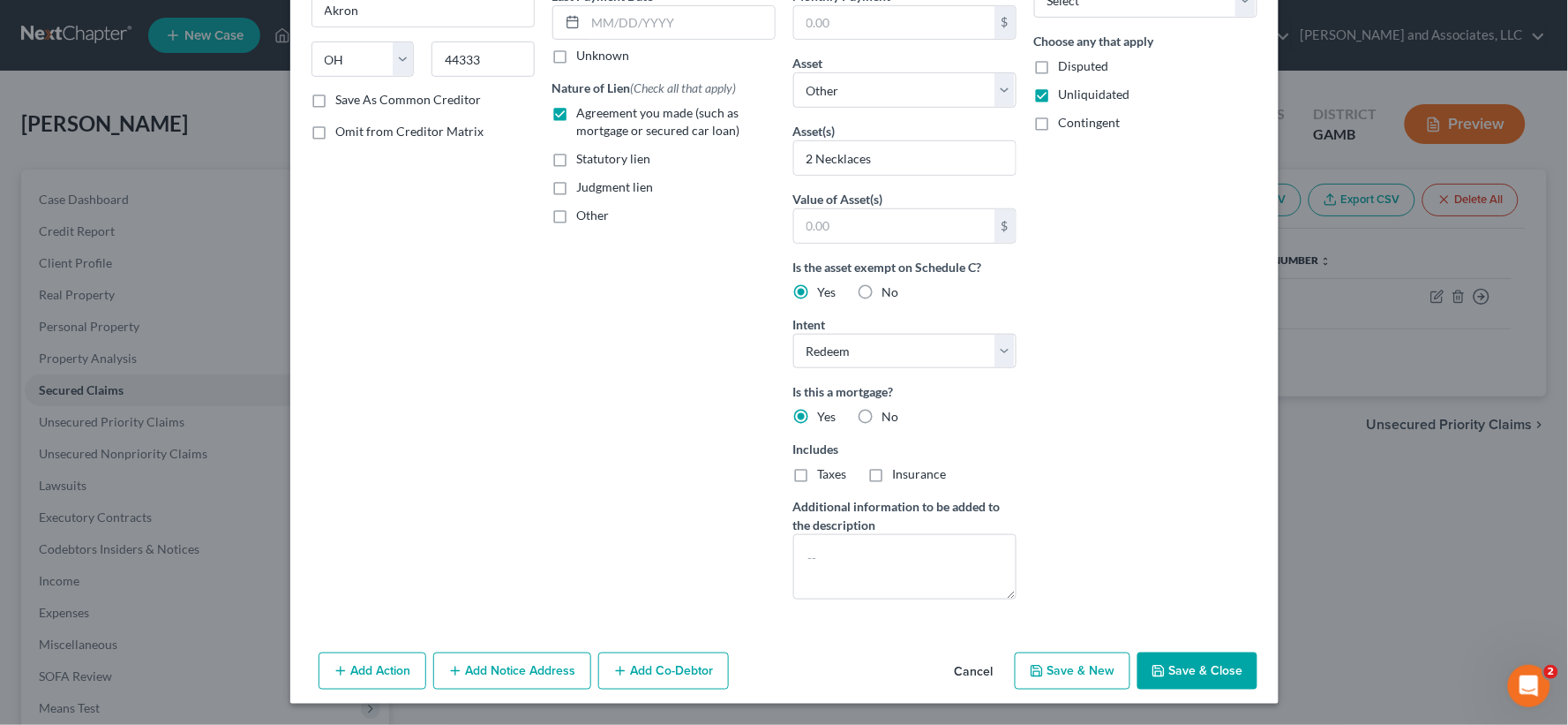
select select
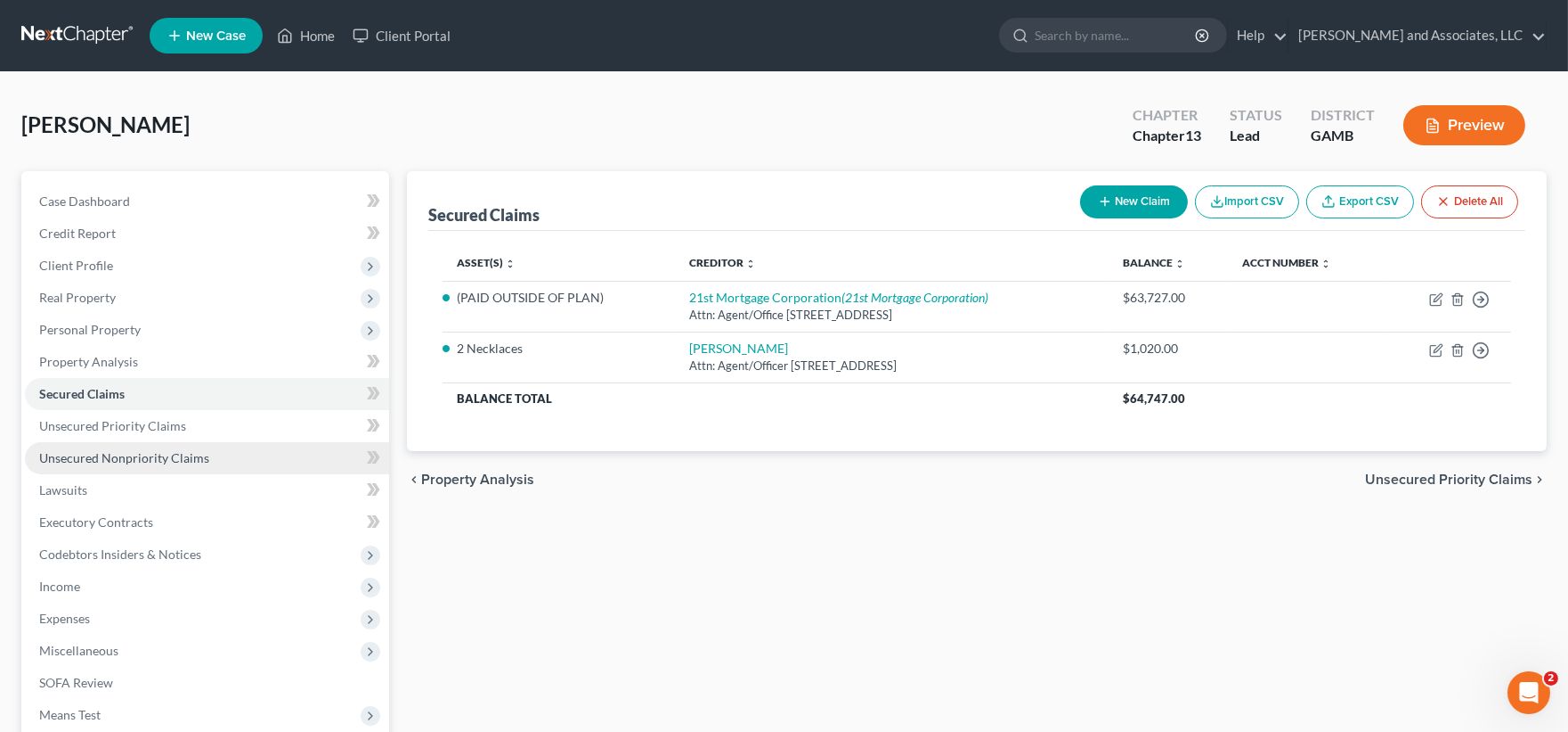
click at [118, 453] on span "Unsecured Nonpriority Claims" at bounding box center [125, 458] width 170 height 15
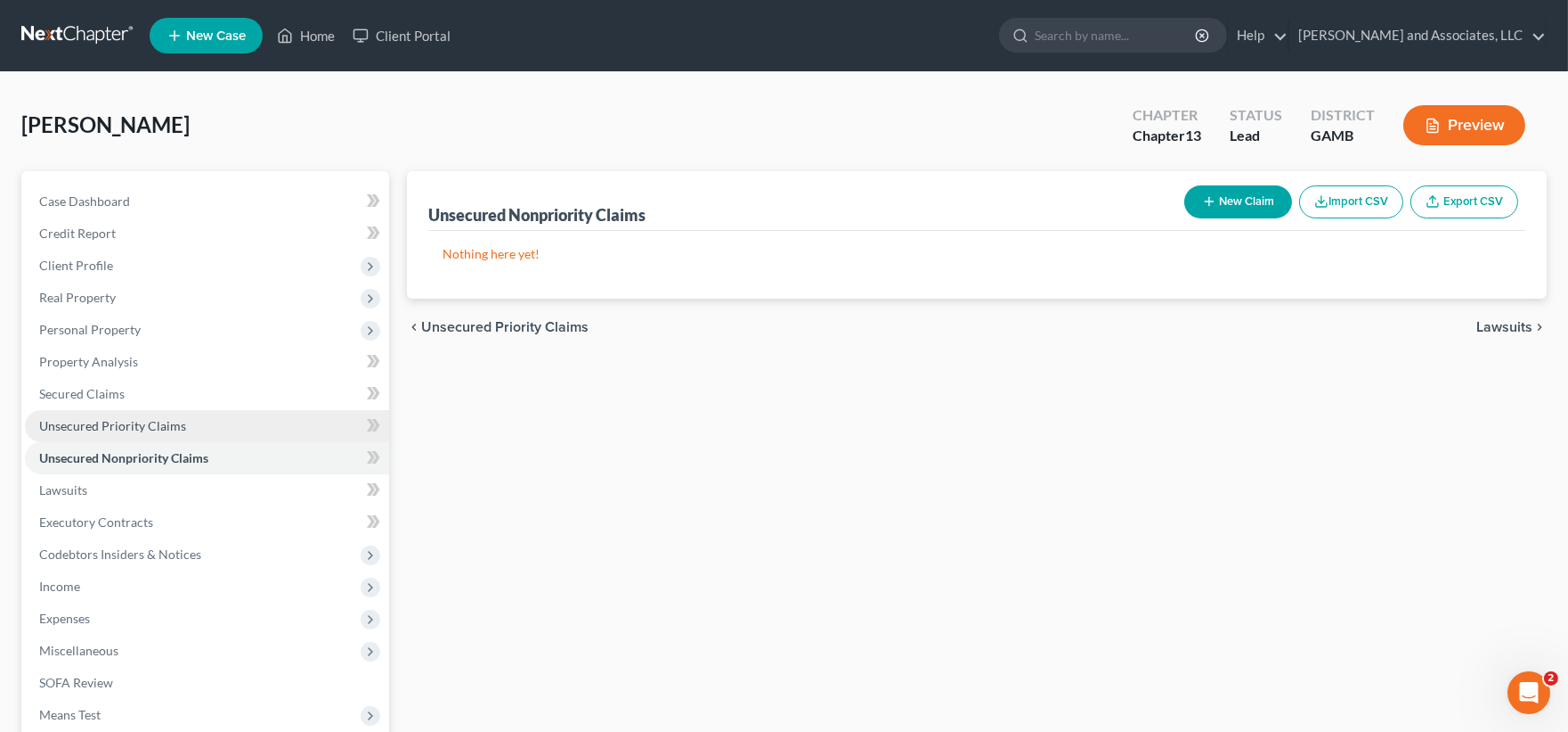
click at [101, 423] on span "Unsecured Priority Claims" at bounding box center [113, 425] width 147 height 15
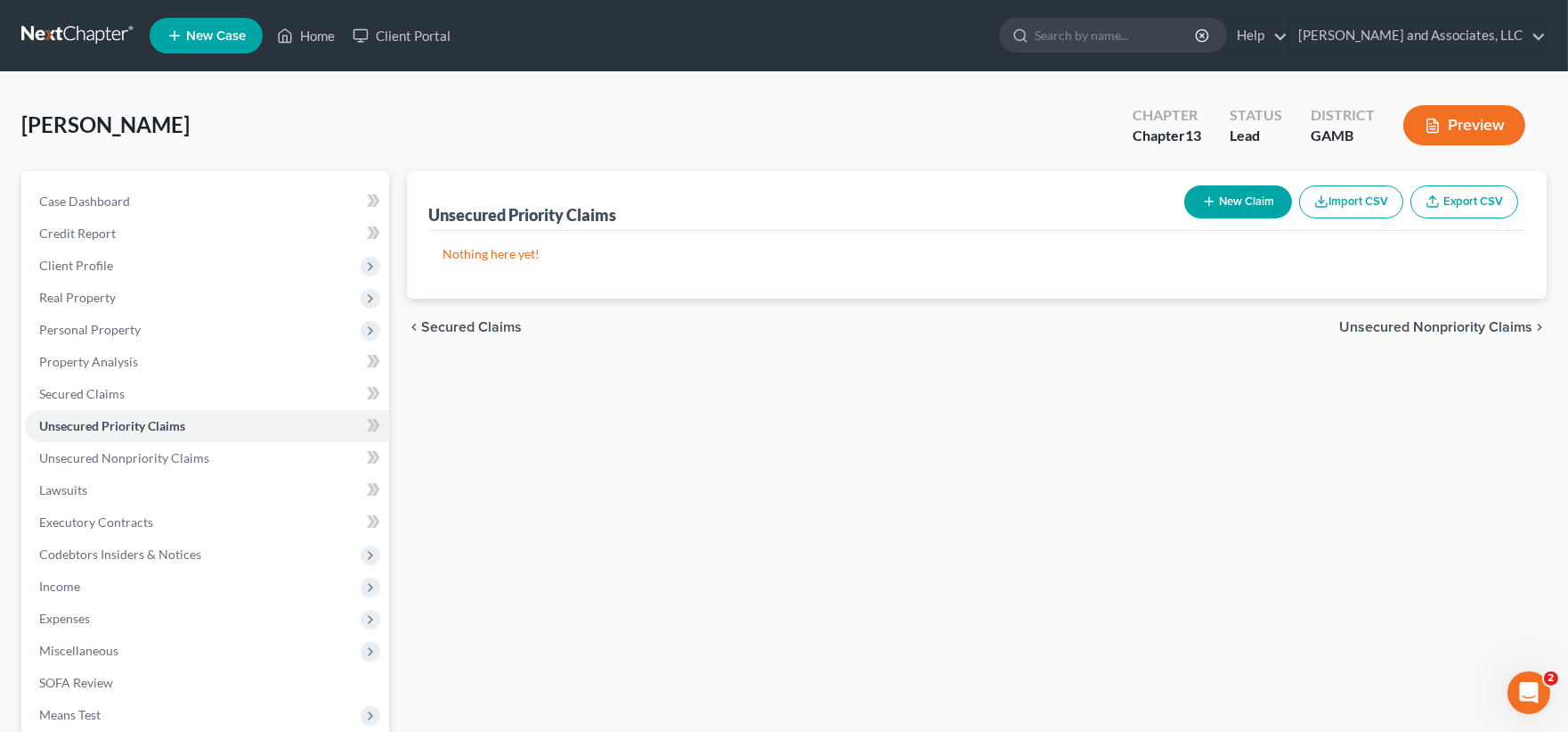
click at [1226, 210] on button "New Claim" at bounding box center [1238, 202] width 108 height 33
select select "0"
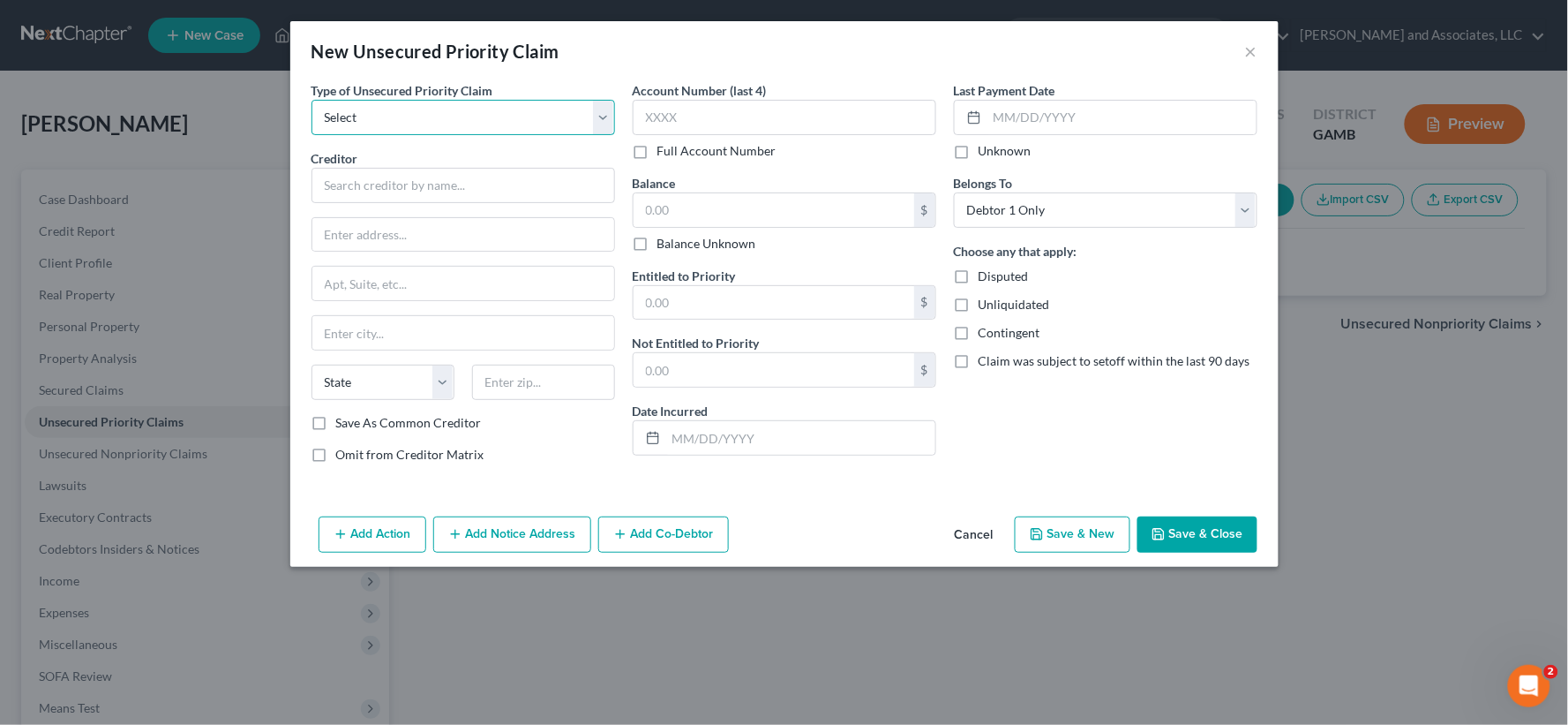
click at [384, 110] on select "Select Taxes & Other Government Units Domestic Support Obligations Extensions o…" at bounding box center [464, 117] width 304 height 36
select select "0"
click at [312, 100] on select "Select Taxes & Other Government Units Domestic Support Obligations Extensions o…" at bounding box center [464, 117] width 304 height 36
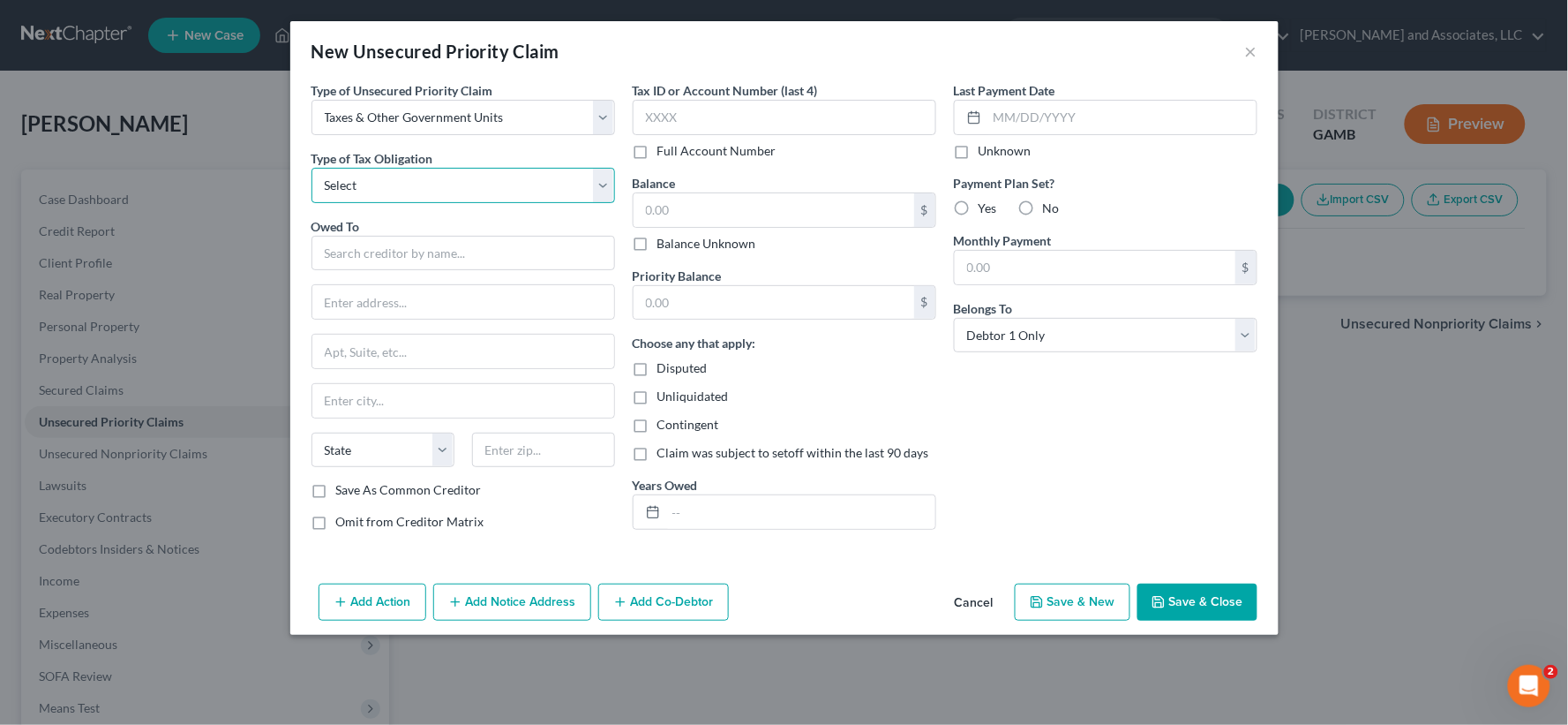
click at [371, 195] on select "Select Federal City State Franchise Tax Board Other" at bounding box center [464, 186] width 304 height 36
select select "0"
click at [312, 168] on select "Select Federal City State Franchise Tax Board Other" at bounding box center [464, 186] width 304 height 36
click at [365, 238] on input "text" at bounding box center [464, 253] width 304 height 36
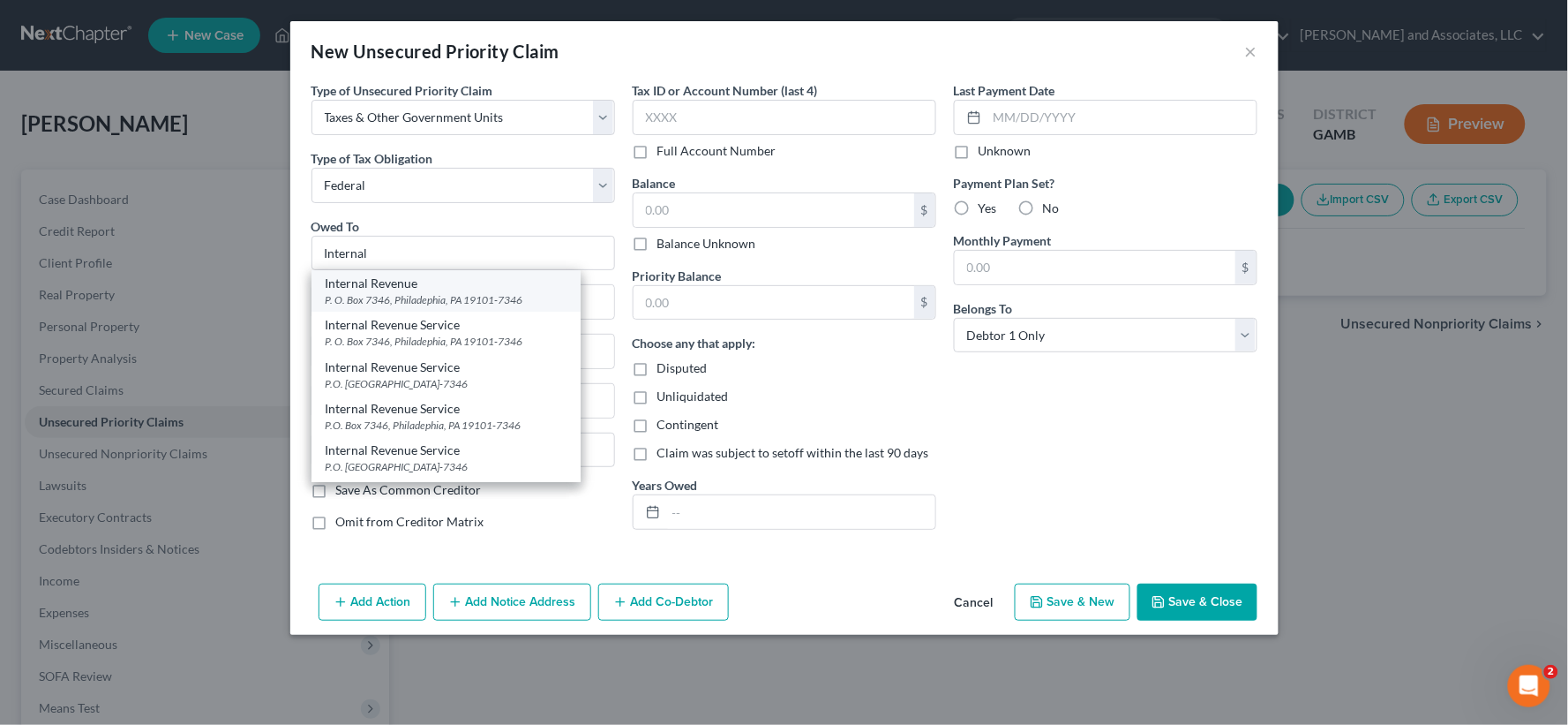
click at [365, 293] on div "P. O. Box 7346, Philadephia, PA 19101-7346" at bounding box center [446, 299] width 241 height 15
type input "Internal Revenue"
type input "P. O. Box 7346"
type input "Philadephia"
select select "39"
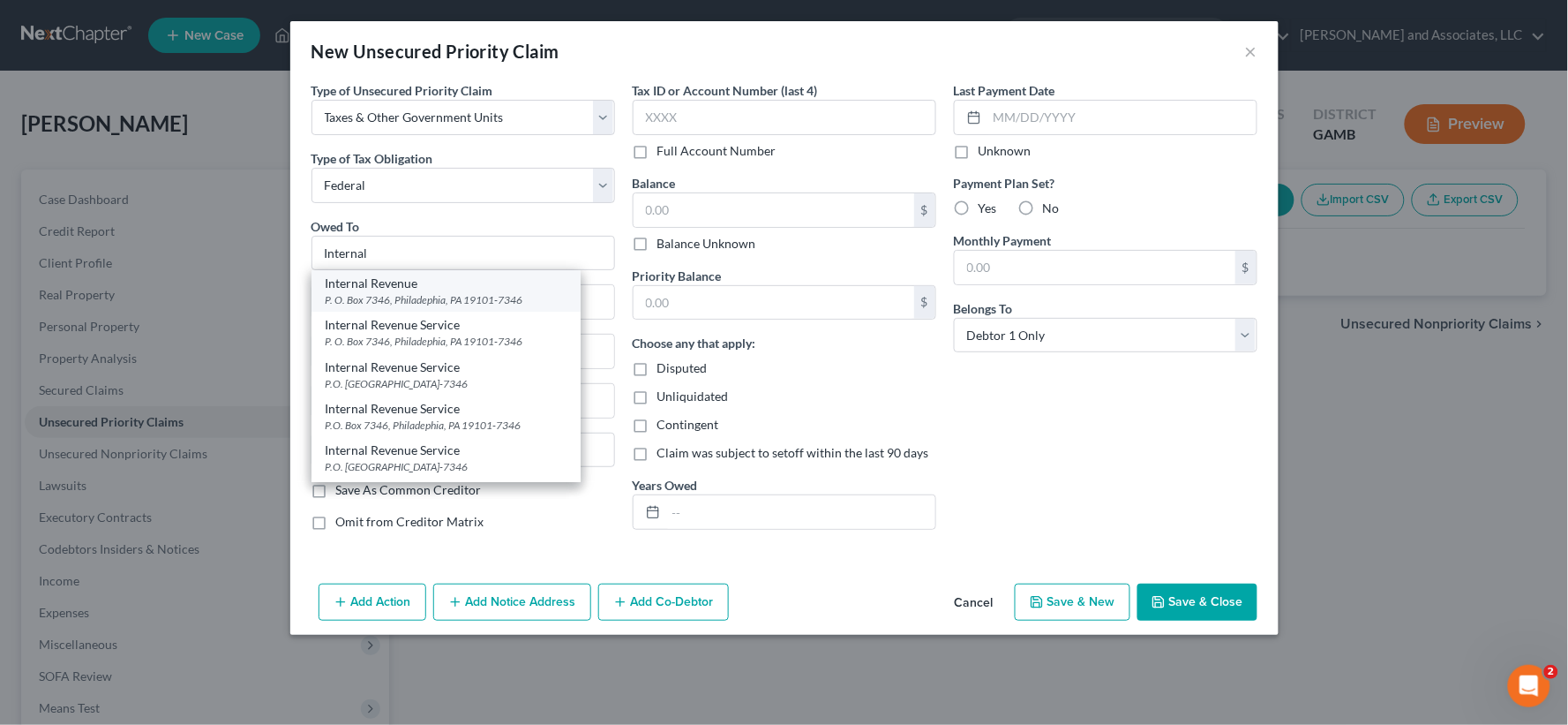
type input "19101-7346"
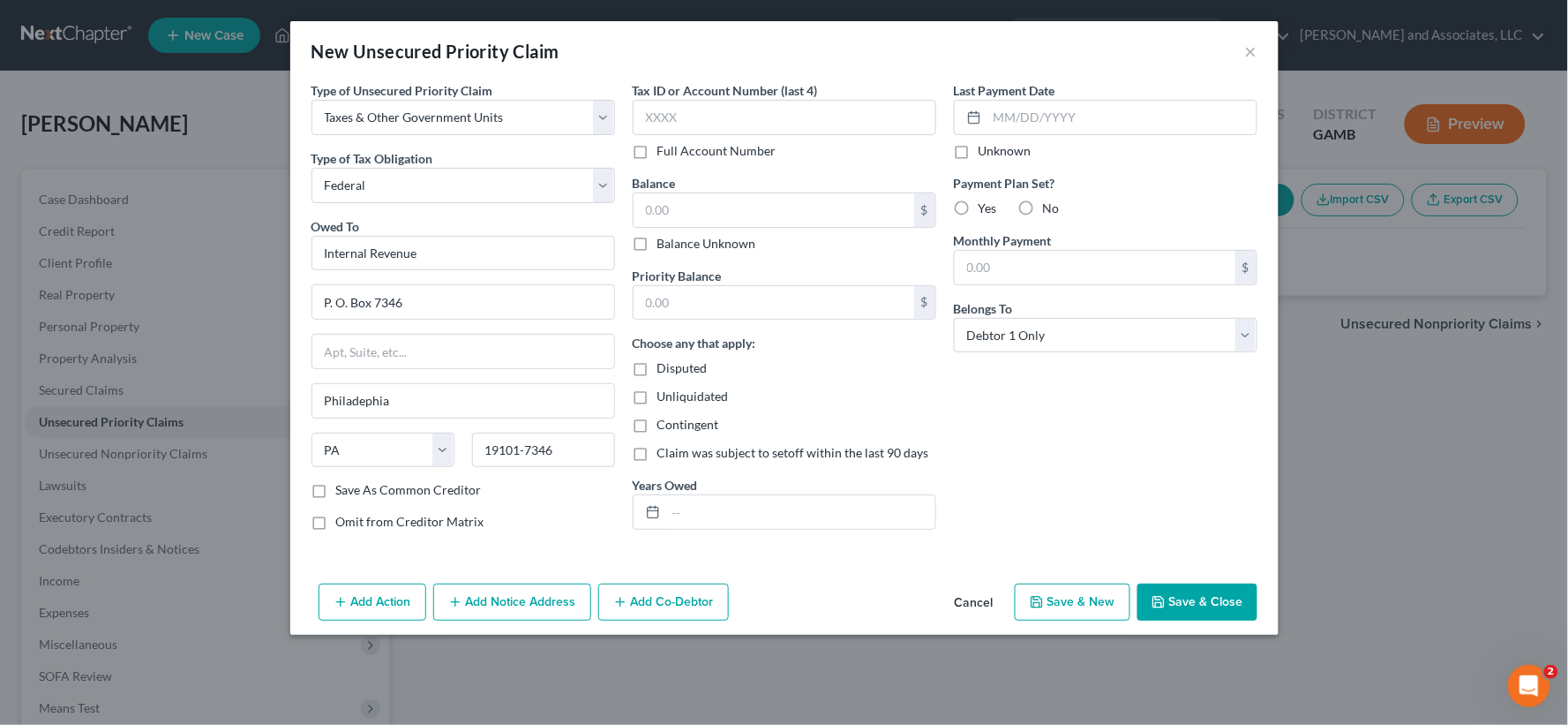
click at [336, 494] on label "Save As Common Creditor" at bounding box center [409, 490] width 146 height 18
click at [343, 492] on input "Save As Common Creditor" at bounding box center [348, 486] width 12 height 12
checkbox input "true"
click at [691, 215] on input "text" at bounding box center [774, 211] width 281 height 34
type input "1,500.00"
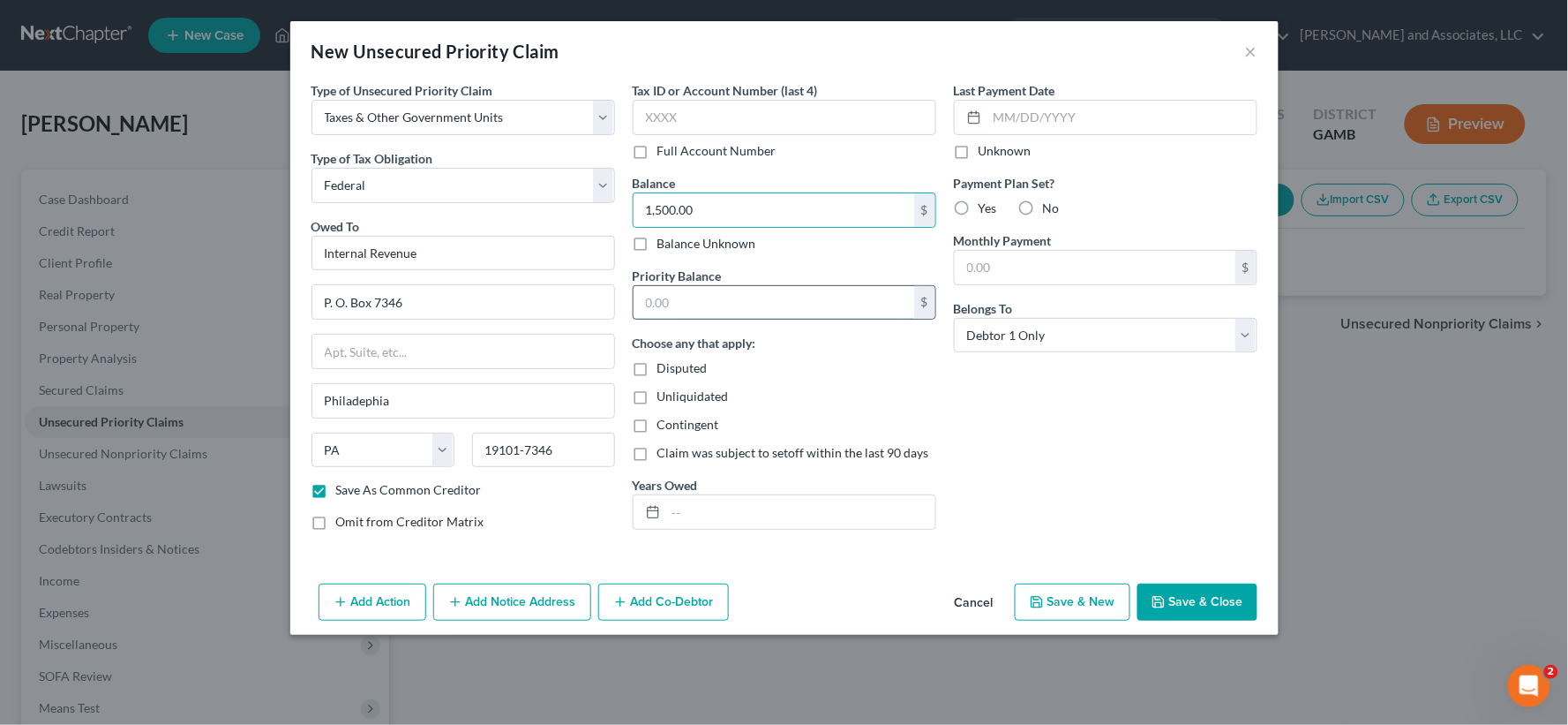
click at [692, 309] on input "text" at bounding box center [774, 303] width 281 height 34
type input "1,500.00"
click at [657, 401] on label "Unliquidated" at bounding box center [693, 396] width 71 height 18
click at [665, 399] on input "Unliquidated" at bounding box center [670, 393] width 12 height 12
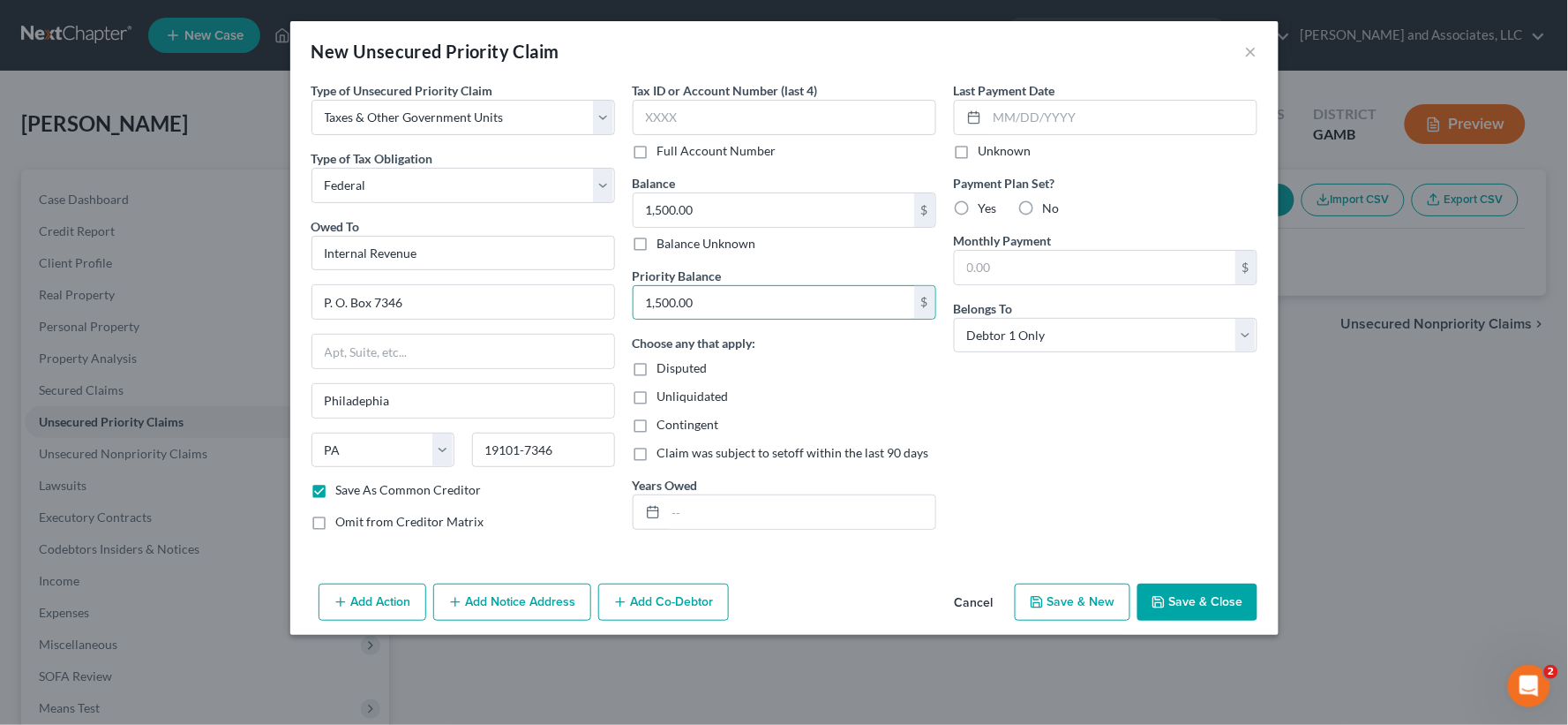
checkbox input "true"
click at [979, 204] on label "Yes" at bounding box center [988, 208] width 19 height 18
click at [986, 204] on input "Yes" at bounding box center [991, 204] width 12 height 12
radio input "true"
click at [718, 498] on input "text" at bounding box center [800, 512] width 269 height 34
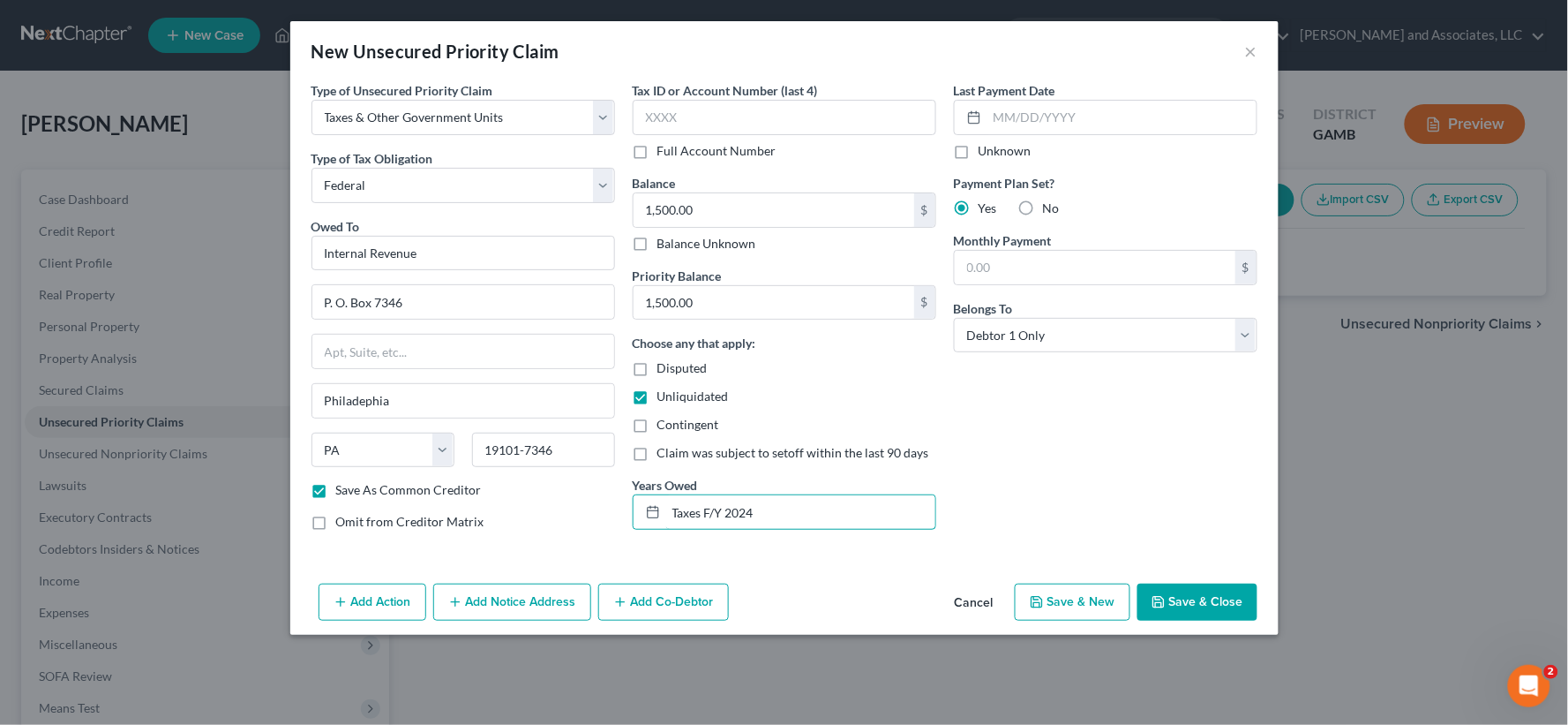
type input "Taxes F/Y 2024"
click at [1190, 604] on button "Save & Close" at bounding box center [1197, 602] width 120 height 37
checkbox input "false"
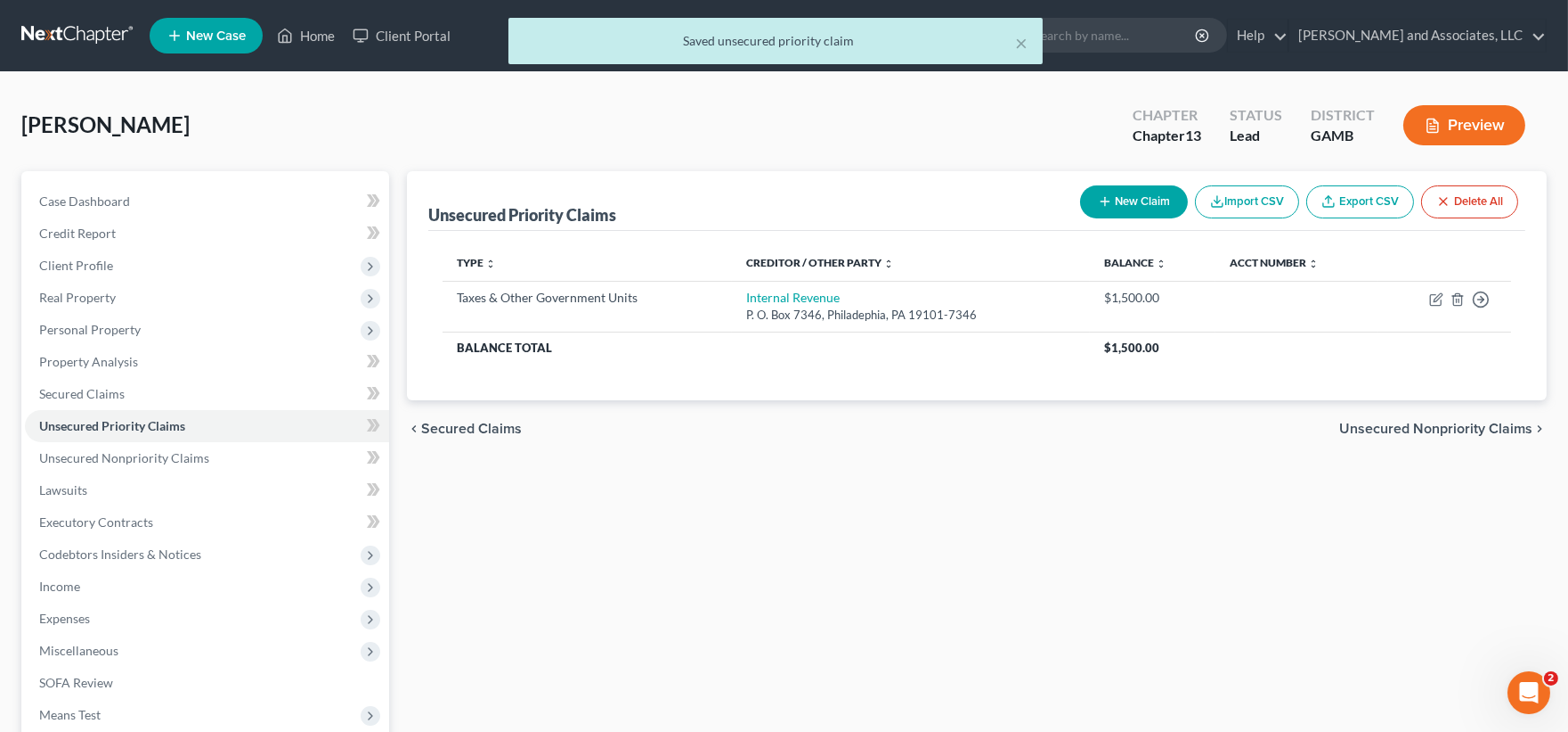
click at [1141, 209] on button "New Claim" at bounding box center [1134, 202] width 108 height 33
select select "0"
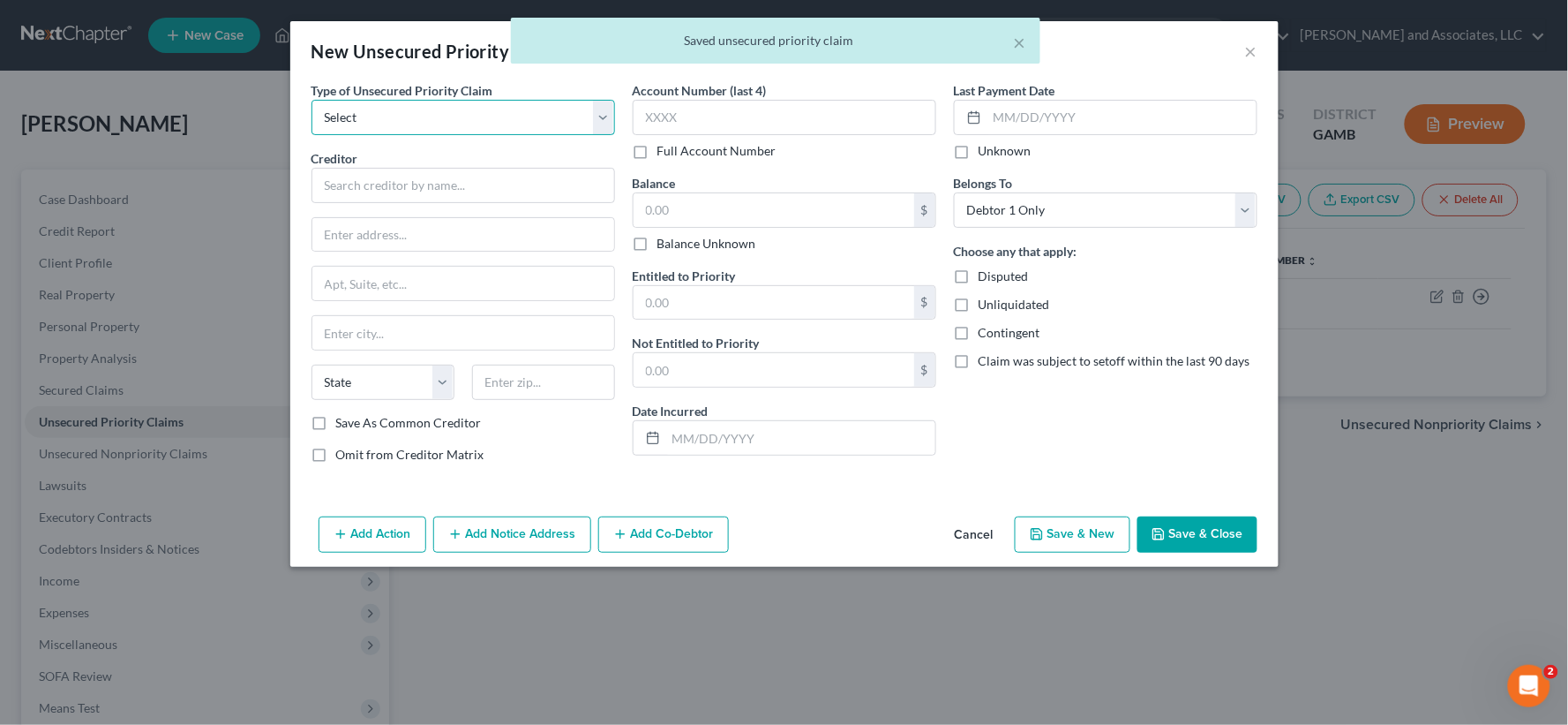
click at [404, 109] on select "Select Taxes & Other Government Units Domestic Support Obligations Extensions o…" at bounding box center [464, 117] width 304 height 36
select select "0"
click at [312, 100] on select "Select Taxes & Other Government Units Domestic Support Obligations Extensions o…" at bounding box center [464, 117] width 304 height 36
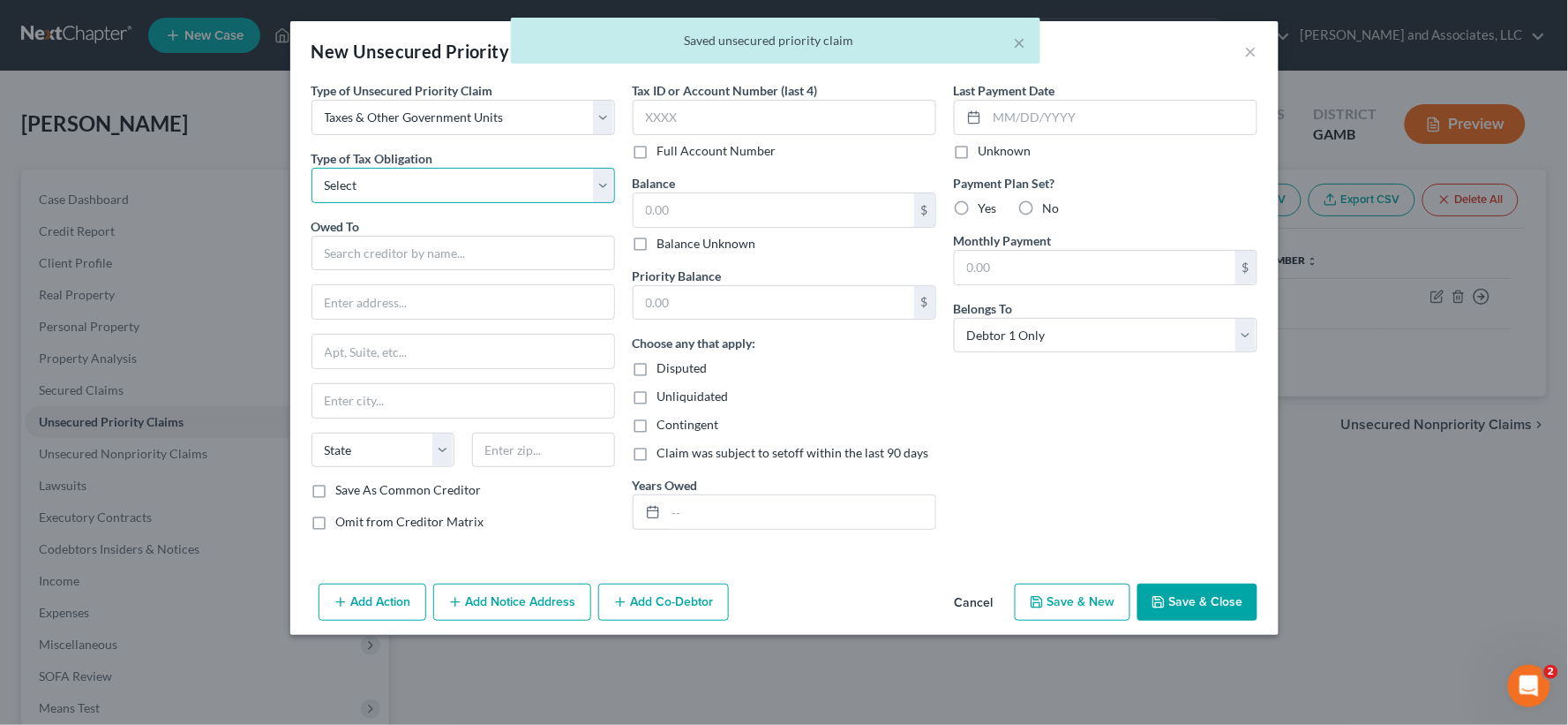
click at [388, 193] on select "Select Federal City State Franchise Tax Board Other" at bounding box center [464, 186] width 304 height 36
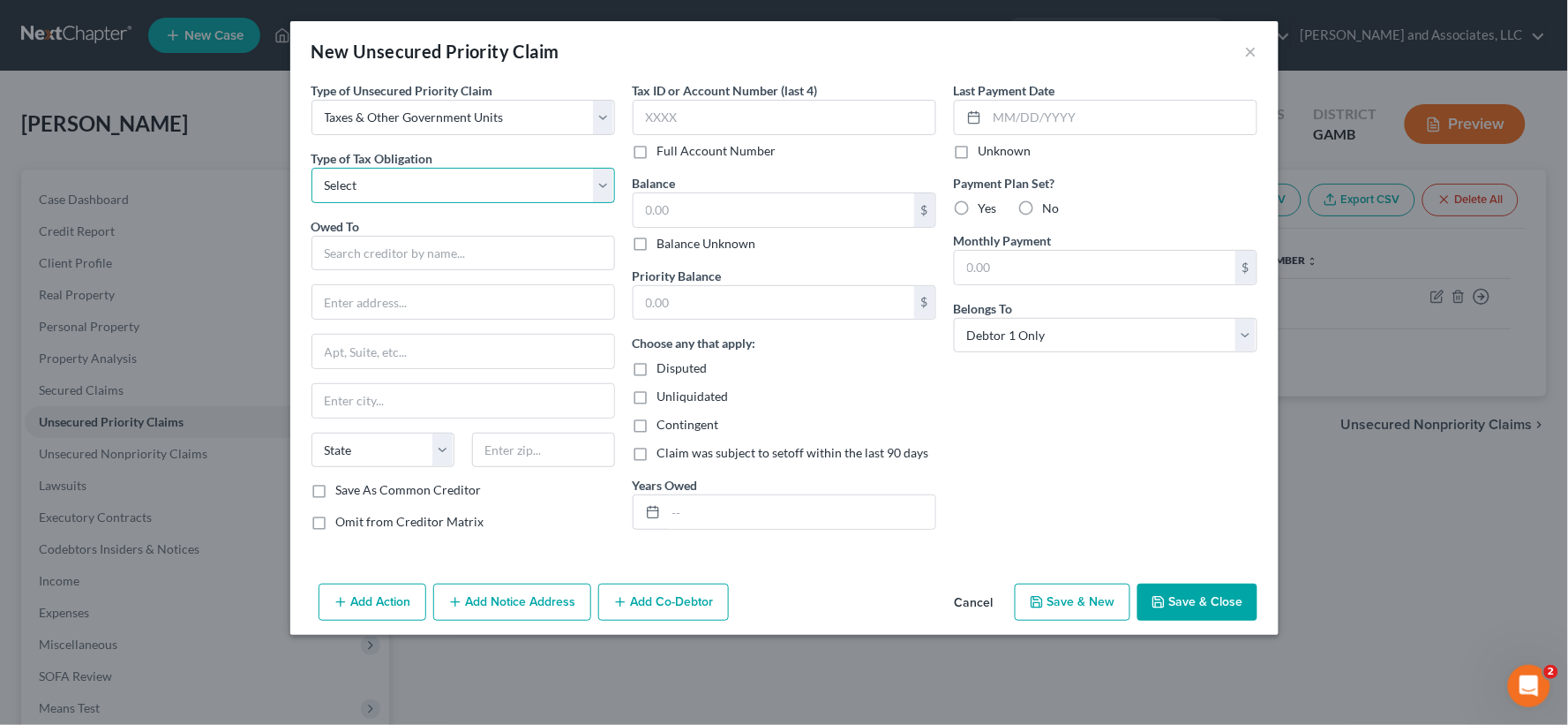
select select "2"
click at [312, 168] on select "Select Federal City State Franchise Tax Board Other" at bounding box center [464, 186] width 304 height 36
click at [371, 259] on input "text" at bounding box center [464, 253] width 304 height 36
type input "z"
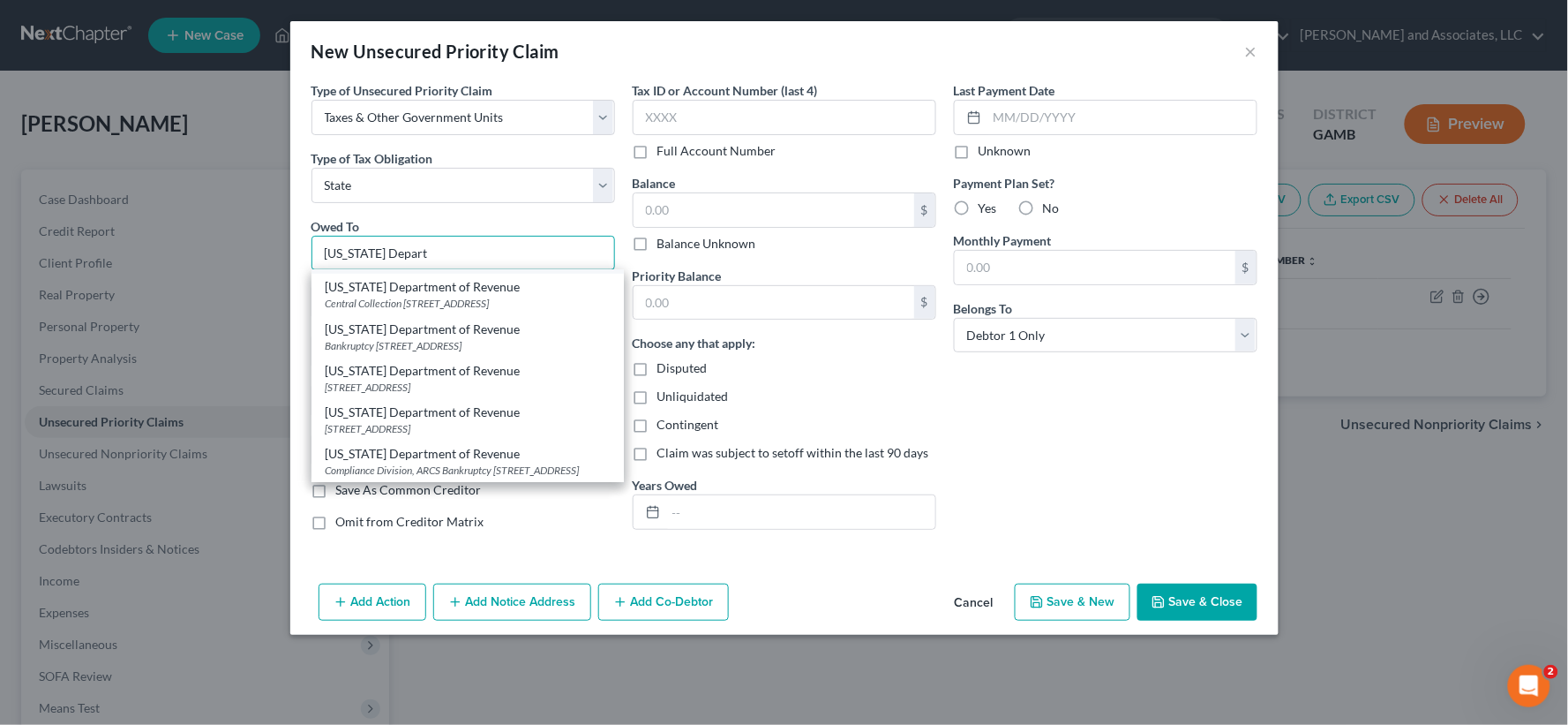
scroll to position [392, 0]
click at [455, 349] on div "2595 Century Parkway NE, Suite 339, Atlanta, GA 30345" at bounding box center [468, 341] width 284 height 15
type input "Georgia Department of Revenue"
type input "2595 Century Parkway NE, Suite 339"
type input "Atlanta"
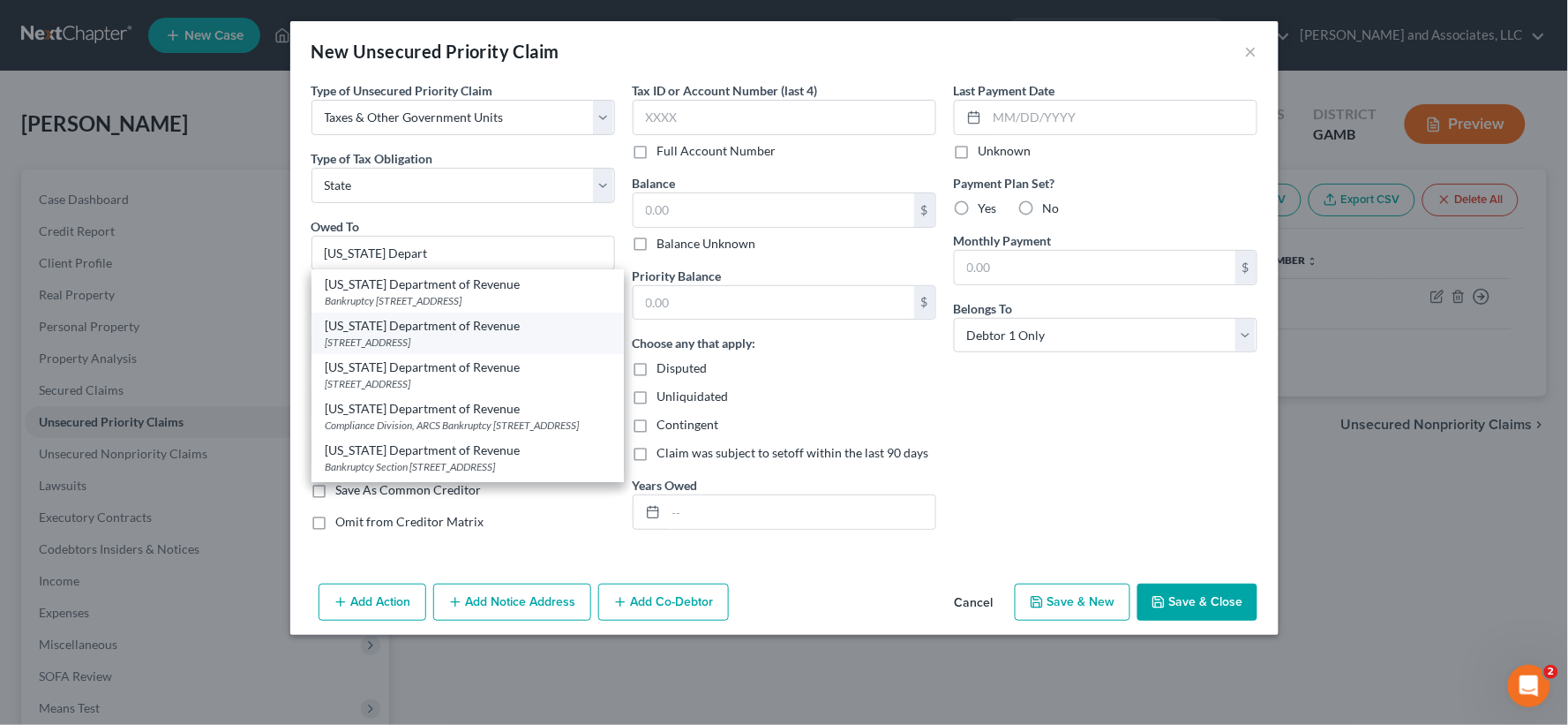
select select "10"
type input "30345"
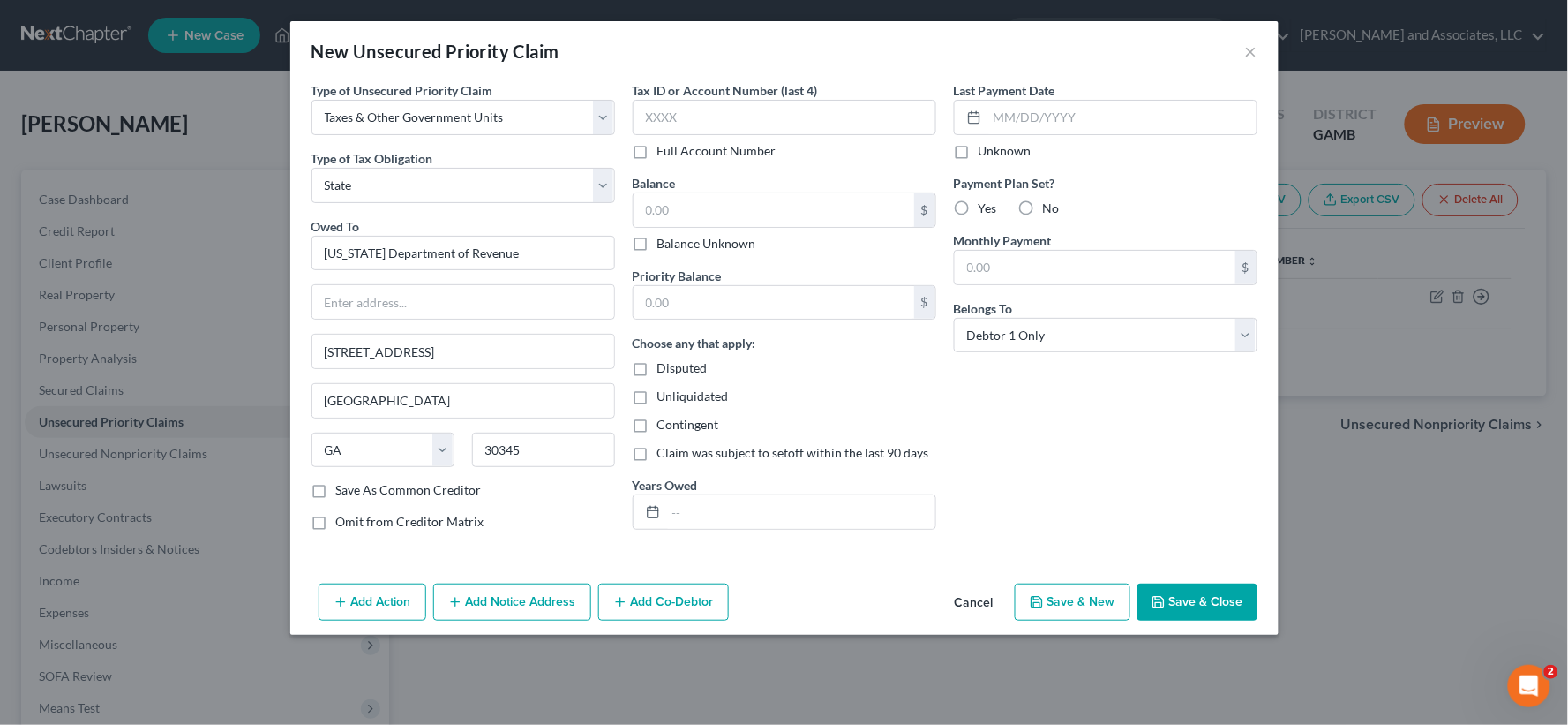
scroll to position [0, 0]
click at [336, 498] on label "Save As Common Creditor" at bounding box center [409, 490] width 146 height 18
click at [343, 492] on input "Save As Common Creditor" at bounding box center [348, 486] width 12 height 12
checkbox input "true"
click at [683, 220] on input "text" at bounding box center [774, 211] width 281 height 34
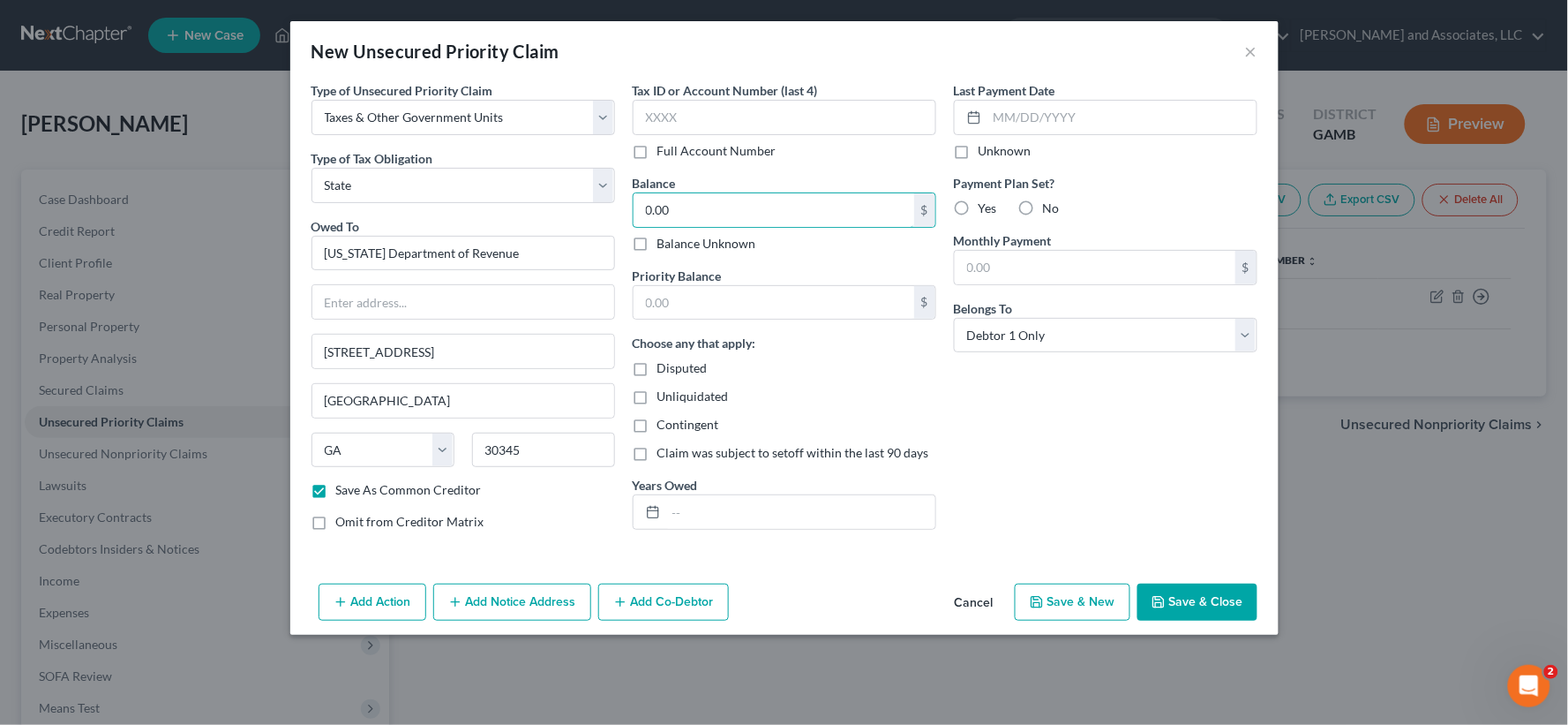
type input "0.00"
click at [657, 397] on label "Unliquidated" at bounding box center [693, 396] width 71 height 18
click at [665, 397] on input "Unliquidated" at bounding box center [670, 393] width 12 height 12
checkbox input "true"
click at [704, 311] on input "text" at bounding box center [774, 303] width 281 height 34
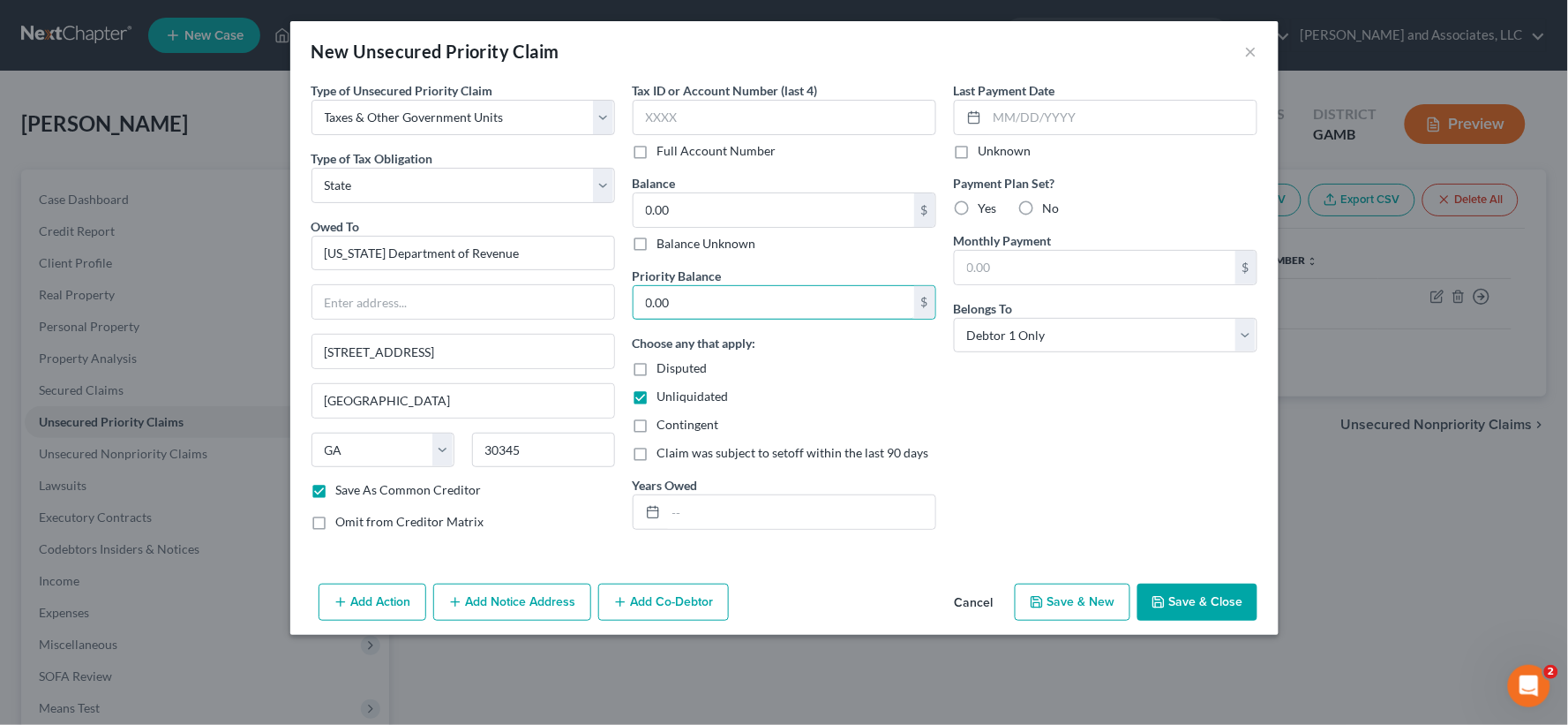
type input "0.00"
drag, startPoint x: 958, startPoint y: 212, endPoint x: 985, endPoint y: 295, distance: 87.3
click at [979, 211] on label "Yes" at bounding box center [988, 208] width 19 height 18
click at [986, 211] on input "Yes" at bounding box center [991, 204] width 12 height 12
radio input "true"
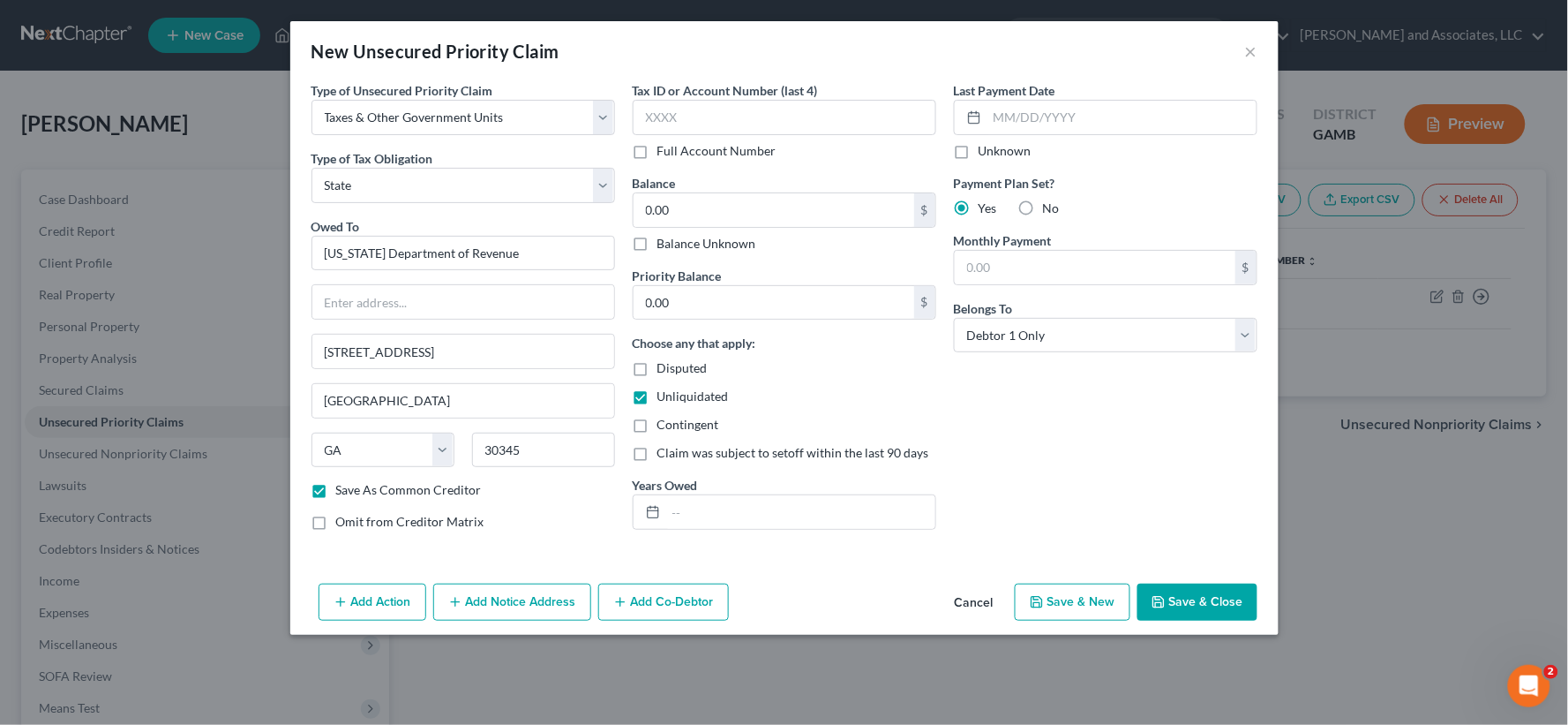
click at [1188, 611] on button "Save & Close" at bounding box center [1197, 602] width 120 height 37
checkbox input "false"
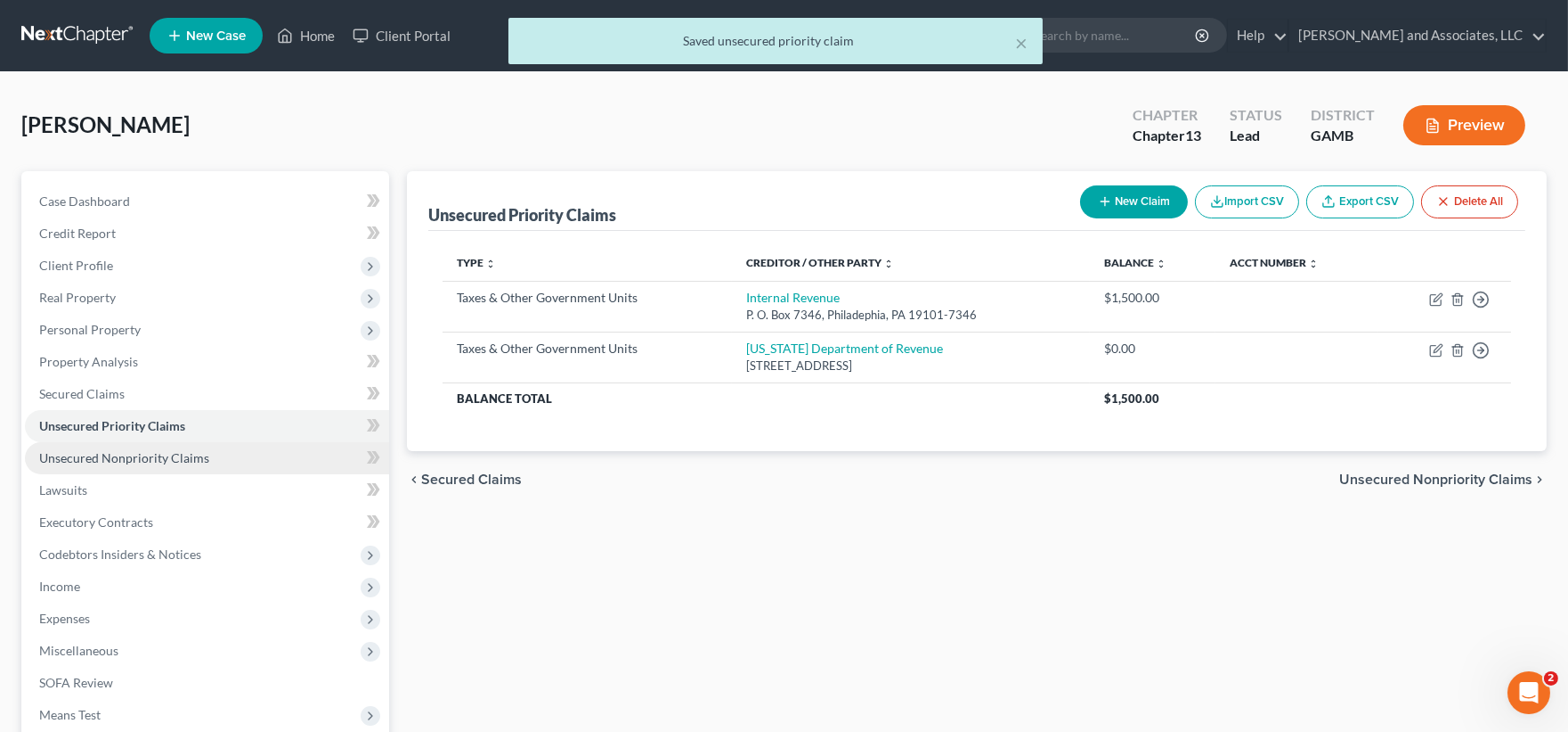
click at [85, 459] on span "Unsecured Nonpriority Claims" at bounding box center [125, 458] width 170 height 15
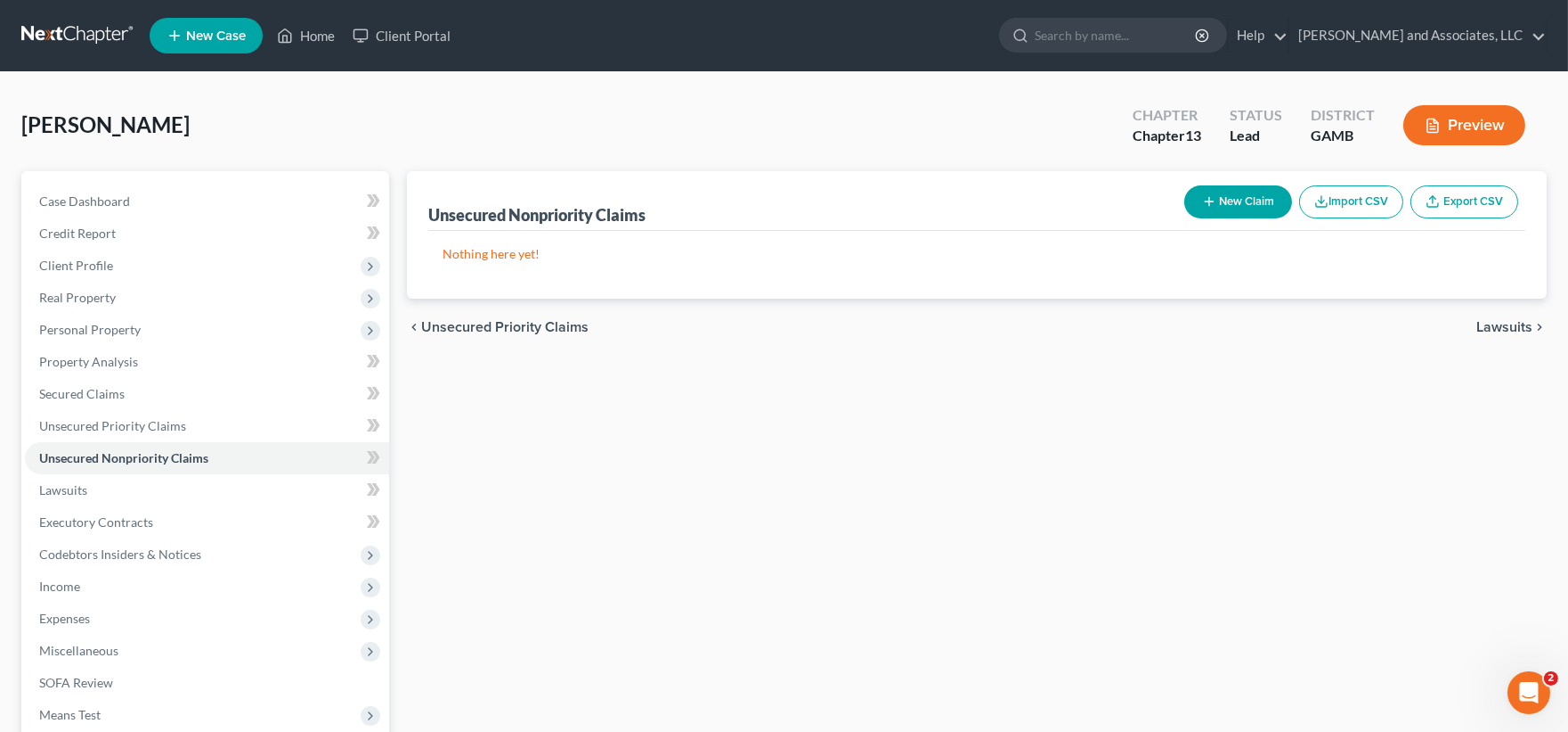
click at [1262, 212] on button "New Claim" at bounding box center [1238, 202] width 108 height 33
select select "0"
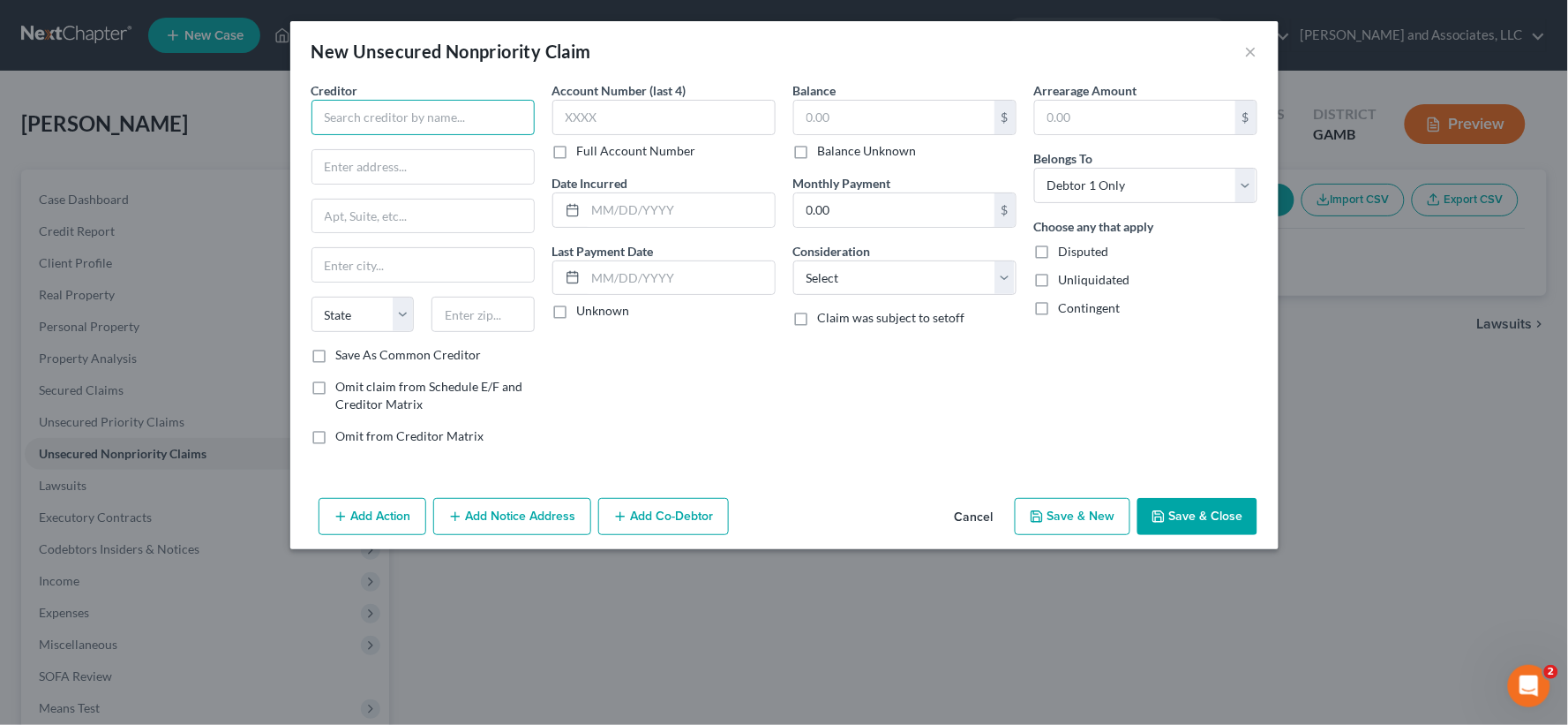
click at [362, 117] on input "text" at bounding box center [423, 117] width 223 height 36
type input "The Bank of Missouri Retail"
type input "P.O. Box 4499"
type input "Beaverton"
click at [363, 324] on select "State [US_STATE] AK AR AZ CA CO CT DE DC [GEOGRAPHIC_DATA] [GEOGRAPHIC_DATA] GU…" at bounding box center [363, 315] width 103 height 36
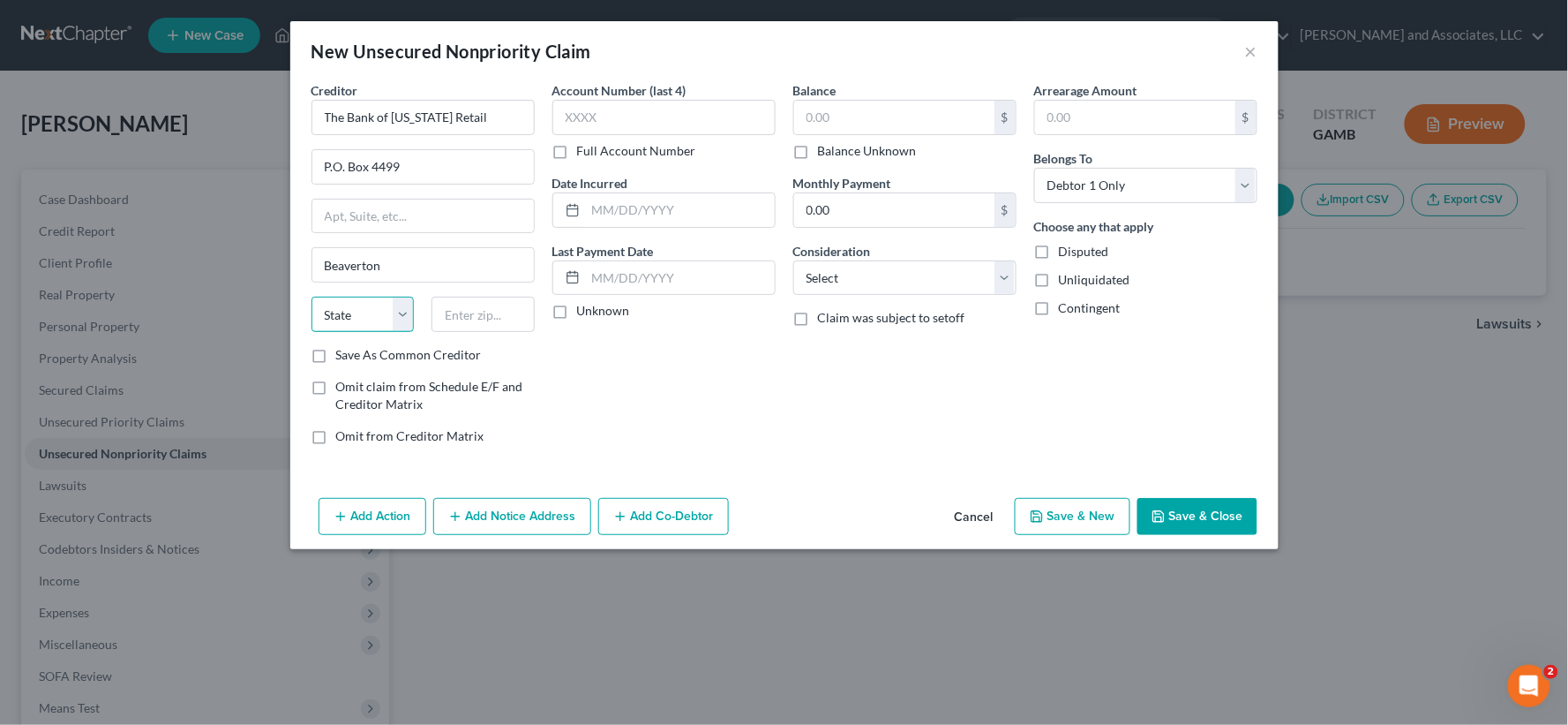
select select "38"
click at [312, 297] on select "State [US_STATE] AK AR AZ CA CO CT DE DC [GEOGRAPHIC_DATA] [GEOGRAPHIC_DATA] GU…" at bounding box center [363, 315] width 103 height 36
click at [513, 320] on input "text" at bounding box center [483, 315] width 103 height 36
type input "97076-4499"
click at [336, 355] on label "Save As Common Creditor" at bounding box center [409, 355] width 146 height 18
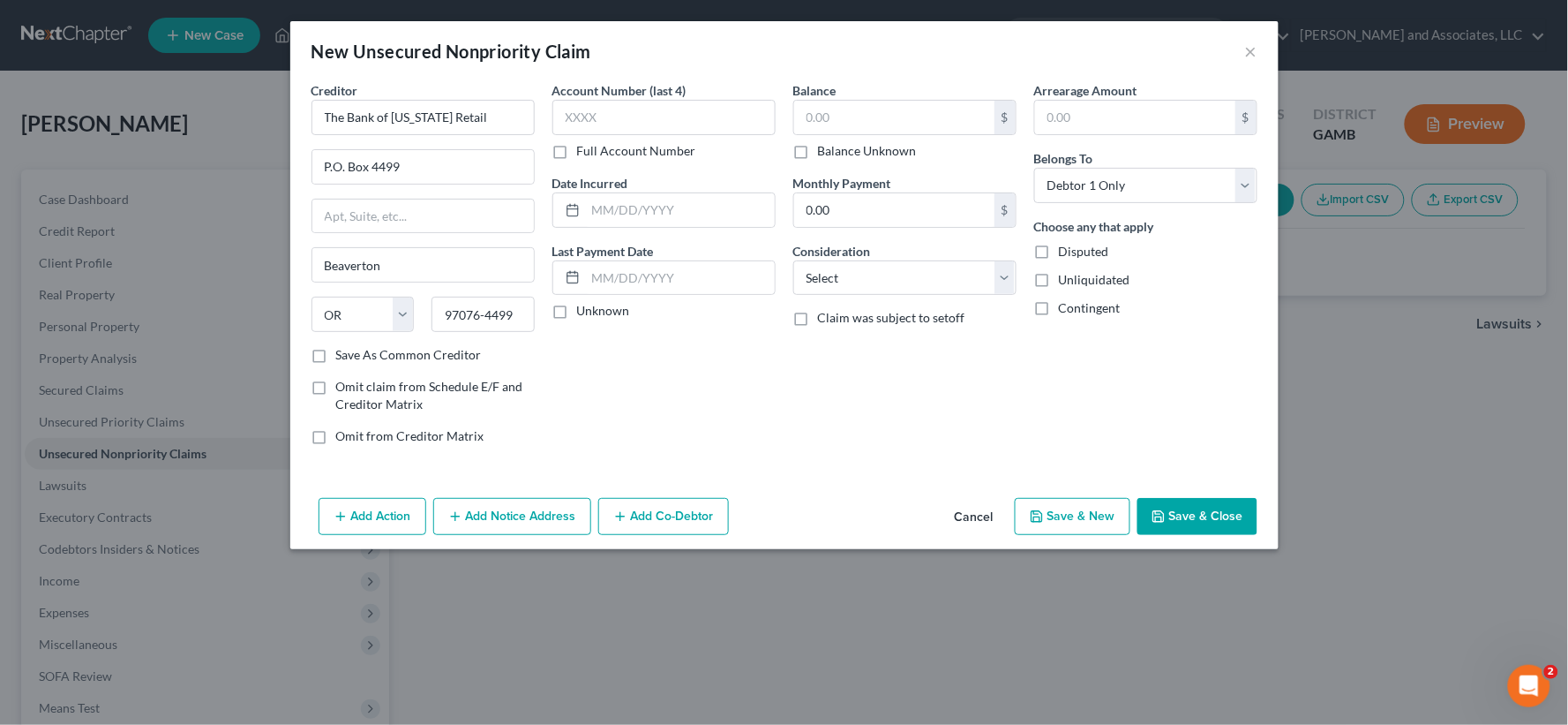
click at [343, 355] on input "Save As Common Creditor" at bounding box center [348, 351] width 12 height 12
checkbox input "true"
click at [818, 126] on input "text" at bounding box center [894, 117] width 200 height 34
type input "1,008.00"
click at [674, 210] on input "text" at bounding box center [681, 211] width 189 height 34
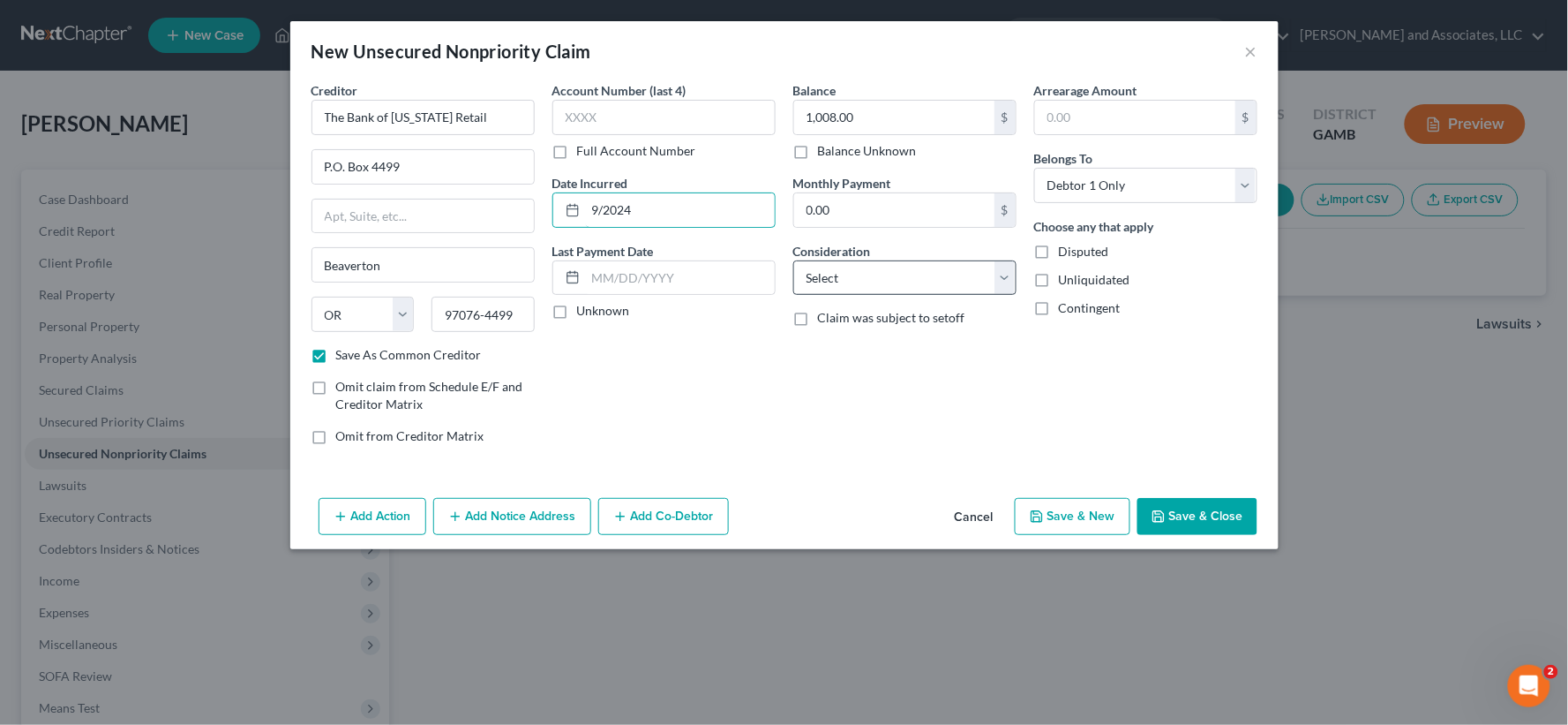
type input "9/2024"
click at [866, 287] on select "Select Cable / Satellite Services Collection Agency Credit Card Debt Debt Couns…" at bounding box center [904, 278] width 223 height 36
select select "2"
click at [793, 260] on select "Select Cable / Satellite Services Collection Agency Credit Card Debt Debt Couns…" at bounding box center [904, 278] width 223 height 36
click at [1059, 286] on label "Unliquidated" at bounding box center [1094, 280] width 71 height 18
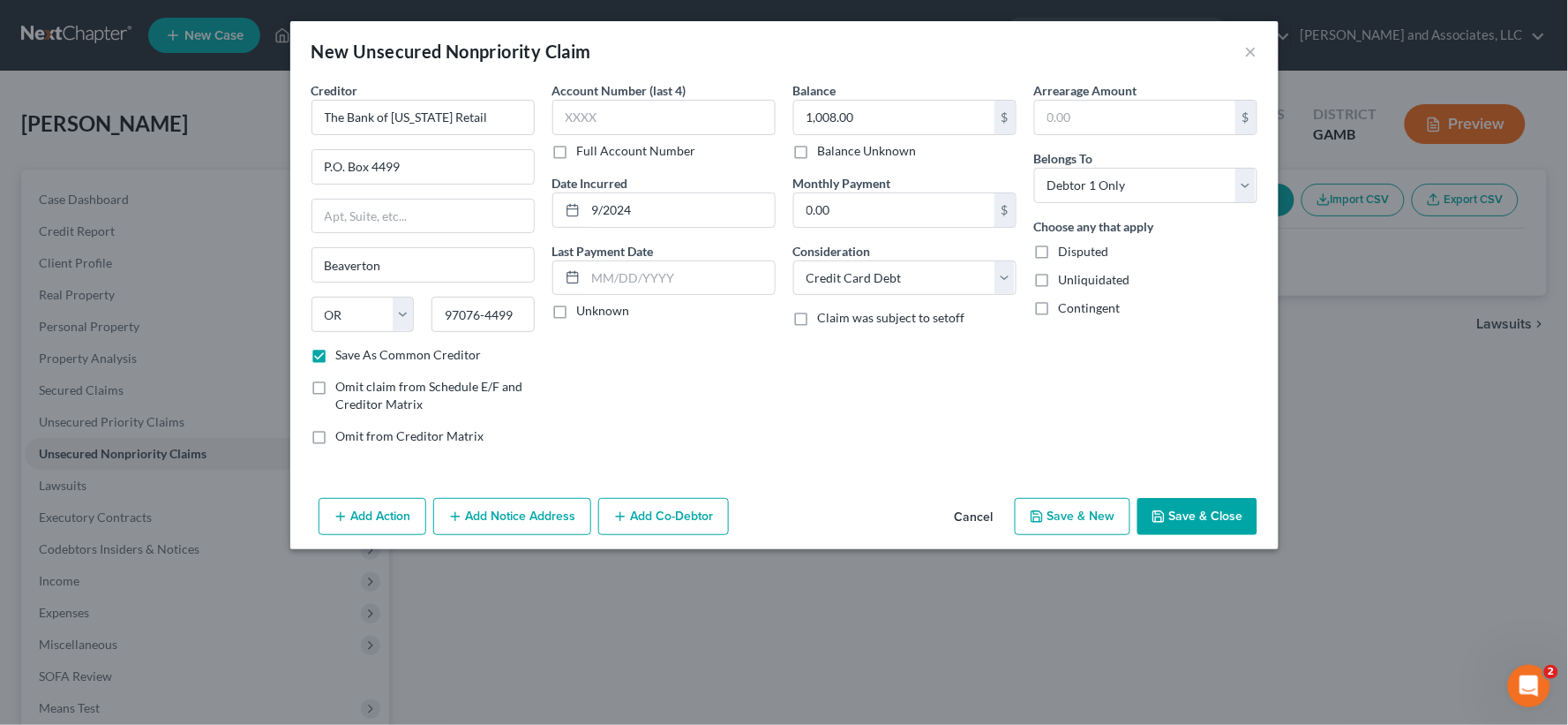
click at [1066, 283] on input "Unliquidated" at bounding box center [1071, 276] width 12 height 12
checkbox input "true"
click at [1073, 513] on button "Save & New" at bounding box center [1072, 516] width 115 height 37
checkbox input "false"
select select "0"
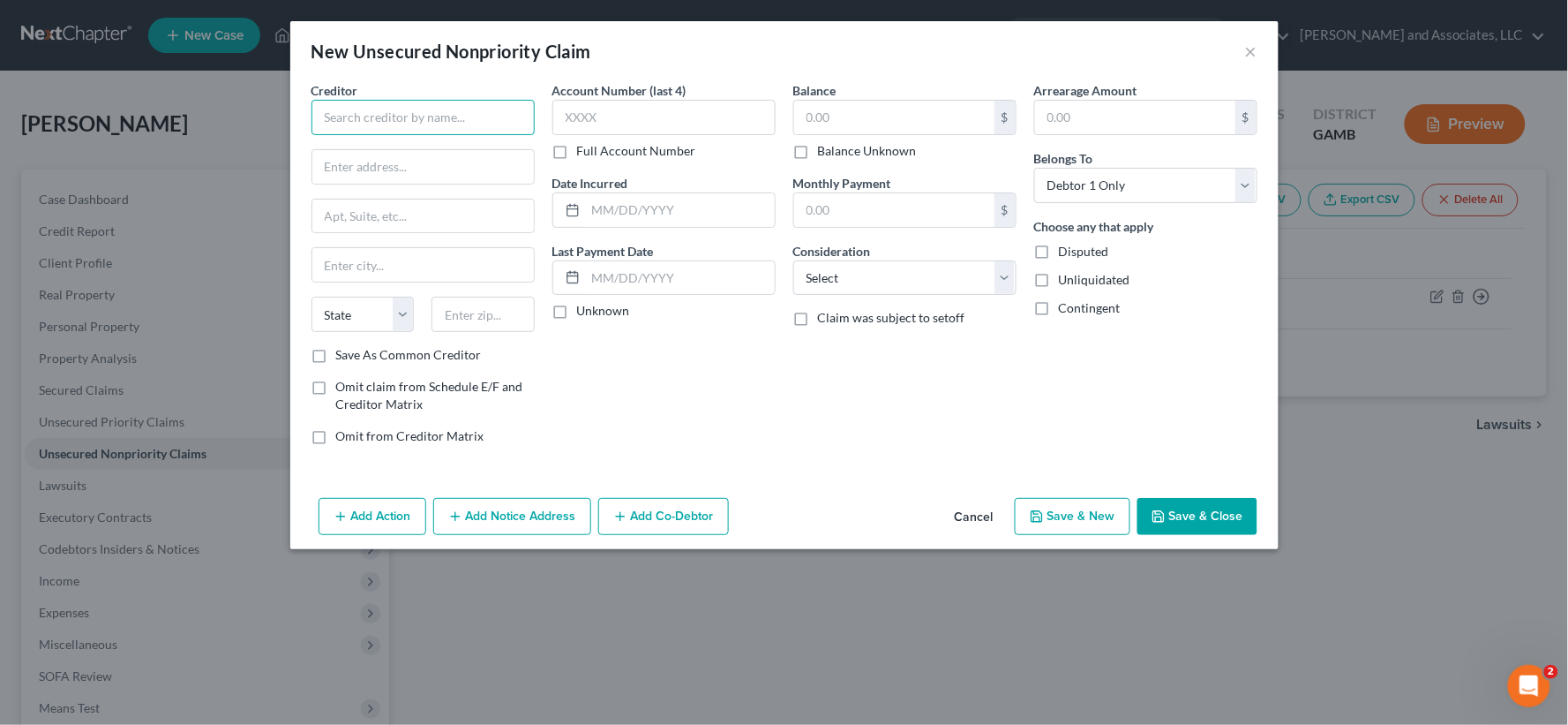
click at [372, 103] on input "text" at bounding box center [423, 117] width 223 height 36
type input "Capital One N.A."
type input "P.O. Box 71087"
click at [351, 270] on input "text" at bounding box center [423, 265] width 221 height 34
type input "Charlotte"
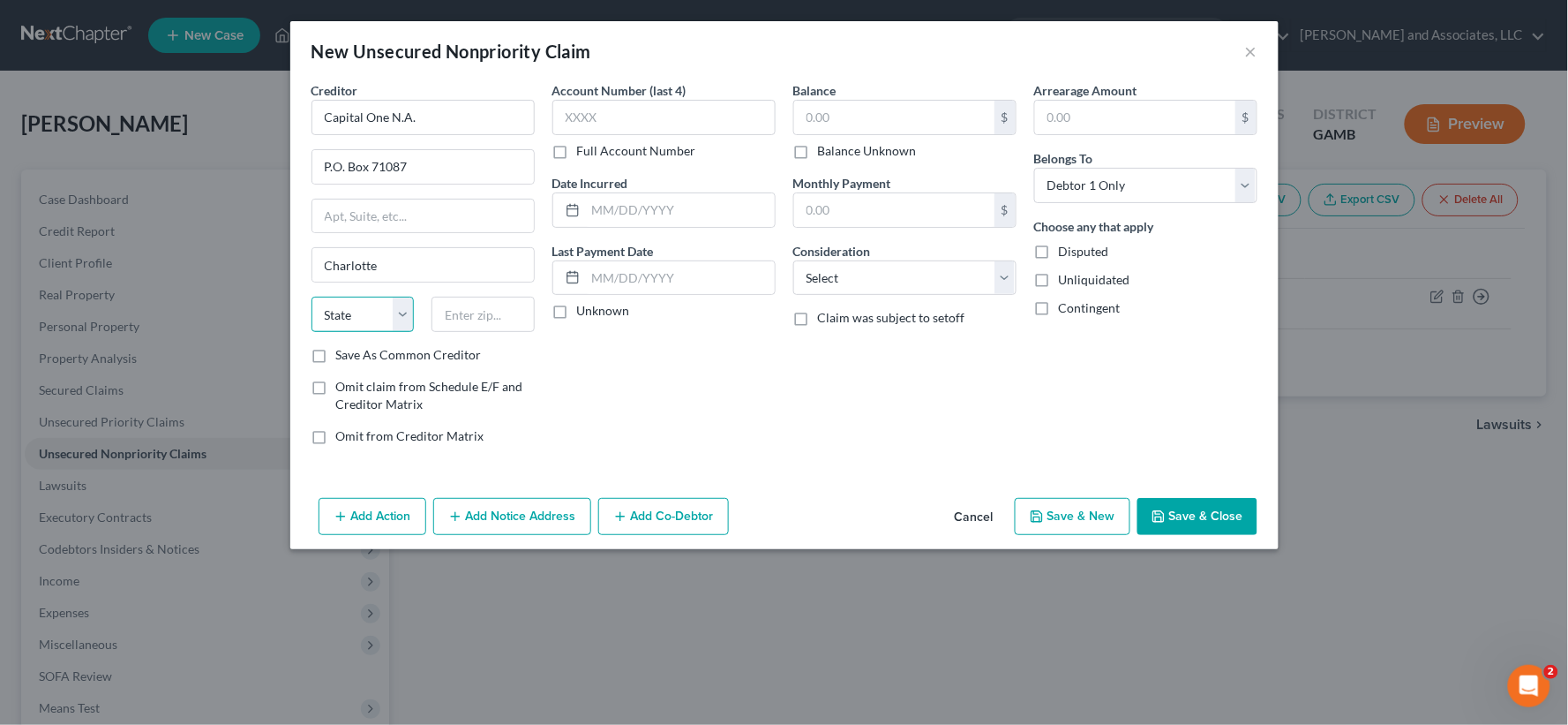
click at [380, 322] on select "State [US_STATE] AK AR AZ CA CO CT DE DC [GEOGRAPHIC_DATA] [GEOGRAPHIC_DATA] GU…" at bounding box center [363, 315] width 103 height 36
select select "28"
click at [312, 297] on select "State [US_STATE] AK AR AZ CA CO CT DE DC [GEOGRAPHIC_DATA] [GEOGRAPHIC_DATA] GU…" at bounding box center [363, 315] width 103 height 36
click at [482, 318] on input "text" at bounding box center [483, 315] width 103 height 36
type input "28272-1087"
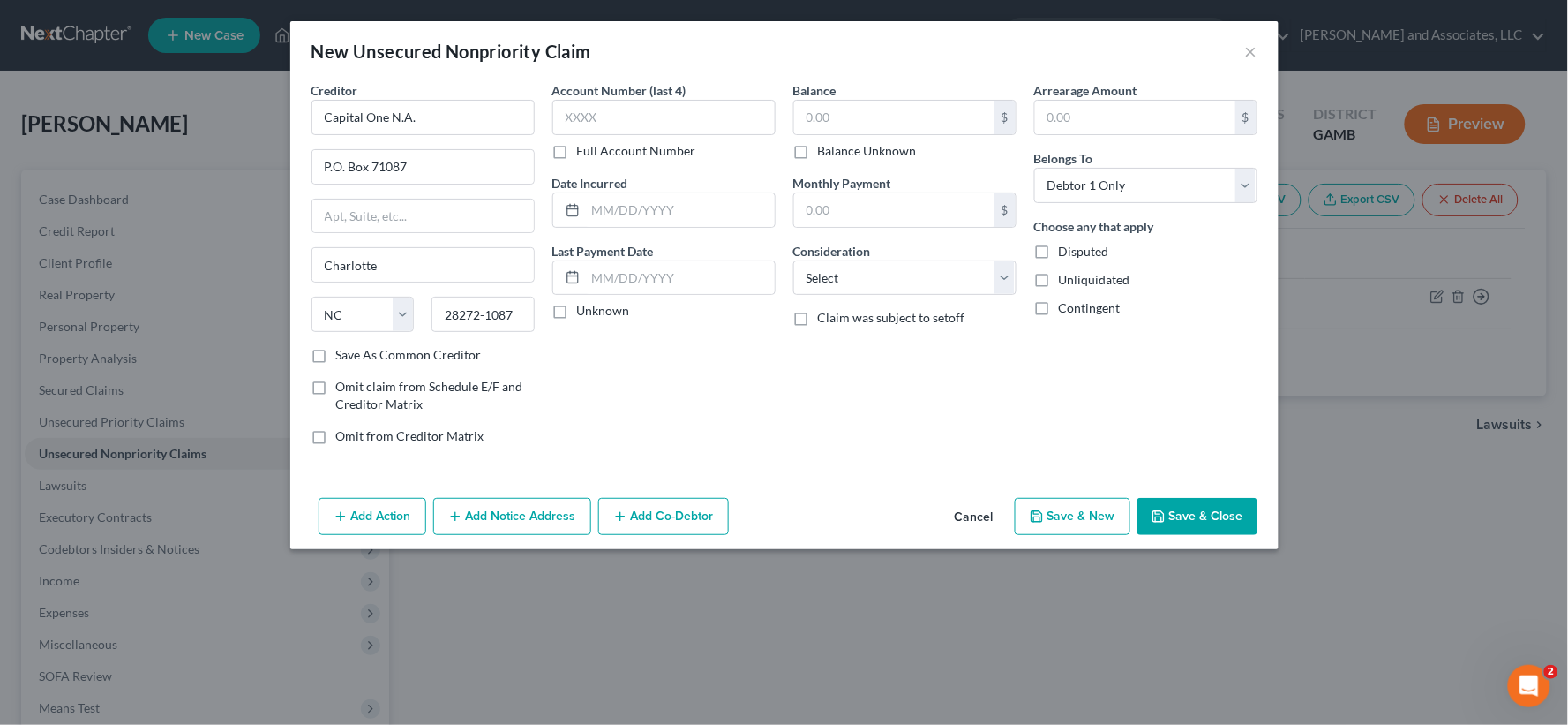
click at [336, 356] on label "Save As Common Creditor" at bounding box center [409, 355] width 146 height 18
click at [343, 356] on input "Save As Common Creditor" at bounding box center [348, 351] width 12 height 12
checkbox input "true"
click at [889, 119] on input "text" at bounding box center [894, 117] width 200 height 34
type input "3,230.28"
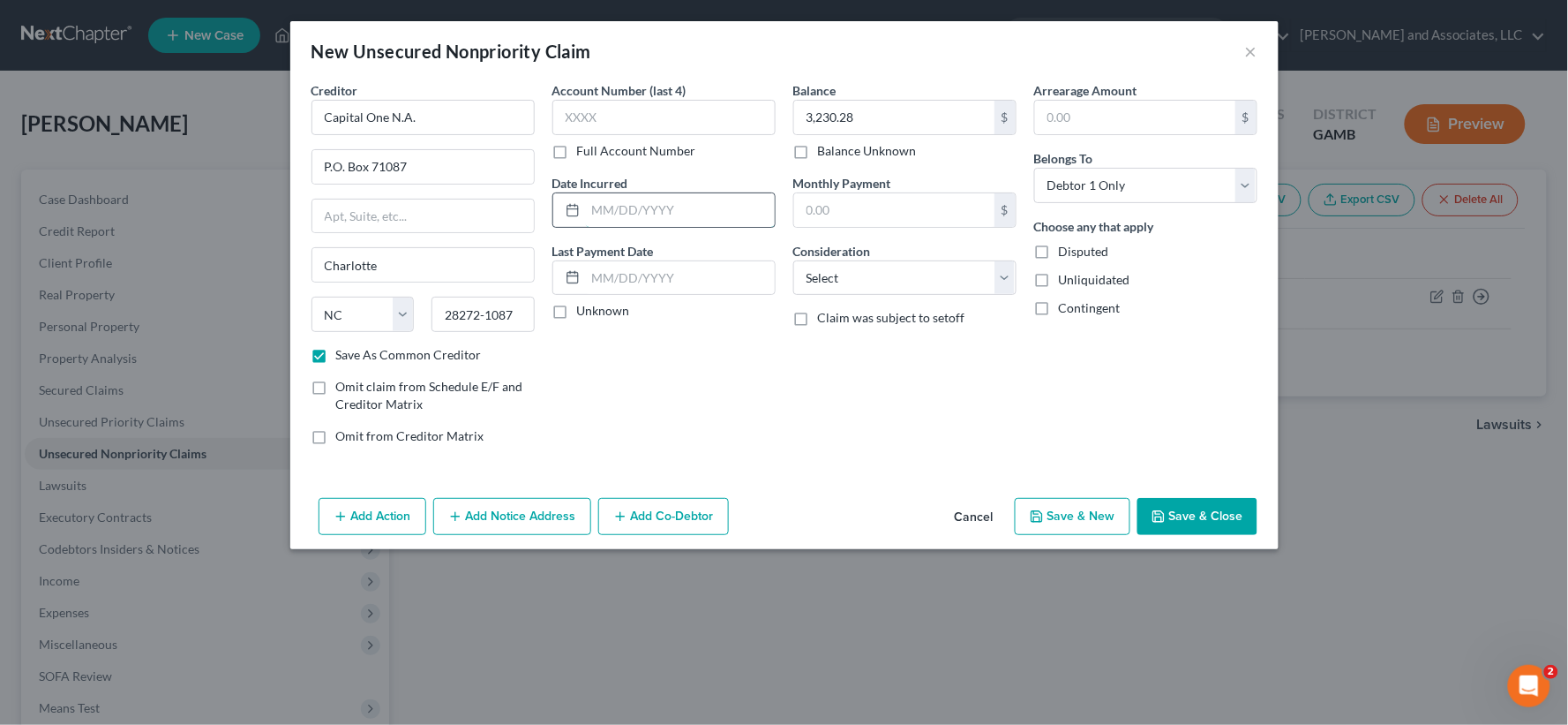
click at [646, 212] on input "text" at bounding box center [681, 211] width 189 height 34
type input "05/01/2013"
click at [866, 287] on select "Select Cable / Satellite Services Collection Agency Credit Card Debt Debt Couns…" at bounding box center [904, 278] width 223 height 36
select select "2"
click at [793, 260] on select "Select Cable / Satellite Services Collection Agency Credit Card Debt Debt Couns…" at bounding box center [904, 278] width 223 height 36
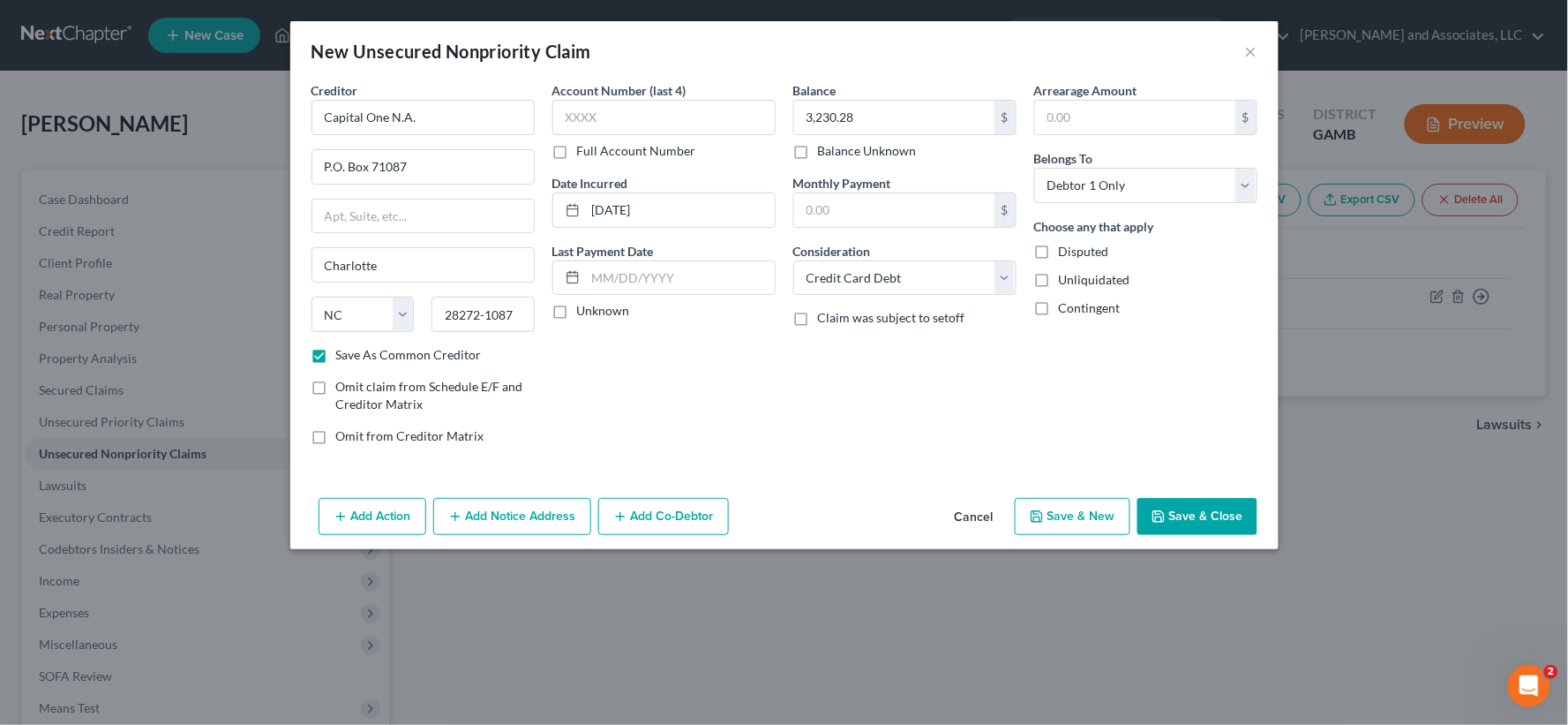
drag, startPoint x: 1047, startPoint y: 283, endPoint x: 1047, endPoint y: 267, distance: 16.0
click at [1059, 279] on label "Unliquidated" at bounding box center [1094, 280] width 71 height 18
click at [1066, 279] on input "Unliquidated" at bounding box center [1071, 276] width 12 height 12
checkbox input "true"
click at [525, 518] on button "Add Notice Address" at bounding box center [513, 516] width 158 height 37
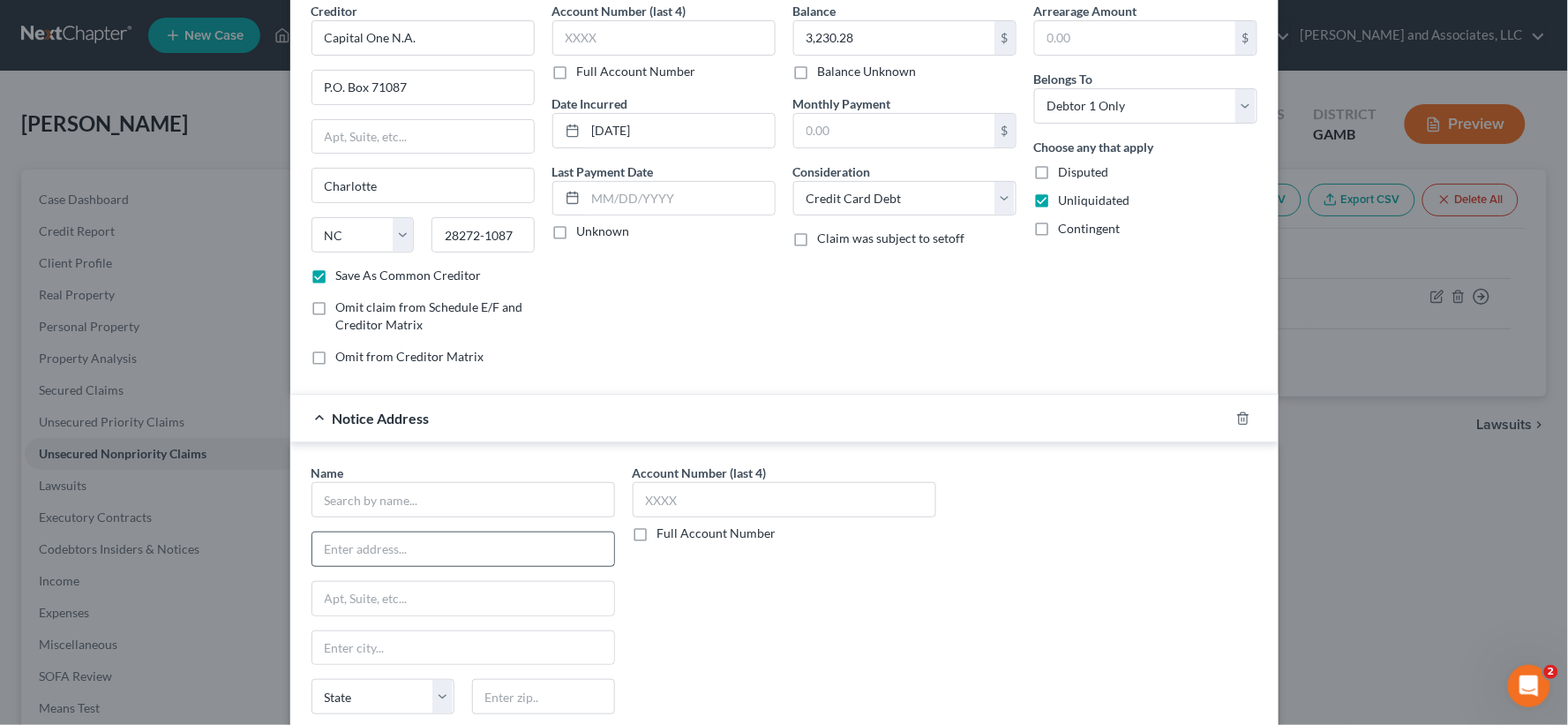
scroll to position [227, 0]
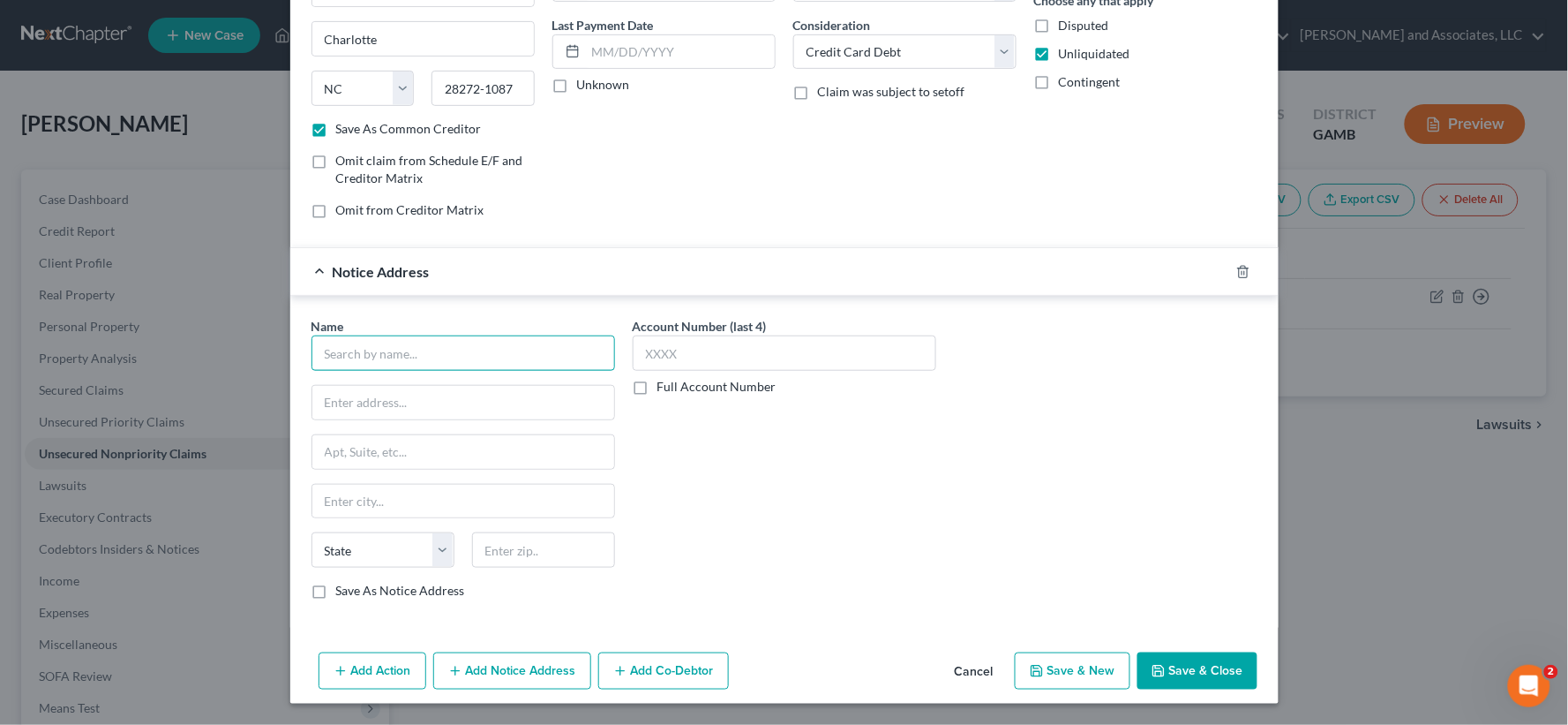
click at [367, 355] on input "text" at bounding box center [464, 353] width 304 height 36
type input "Lloyd & McDaniel, PLC"
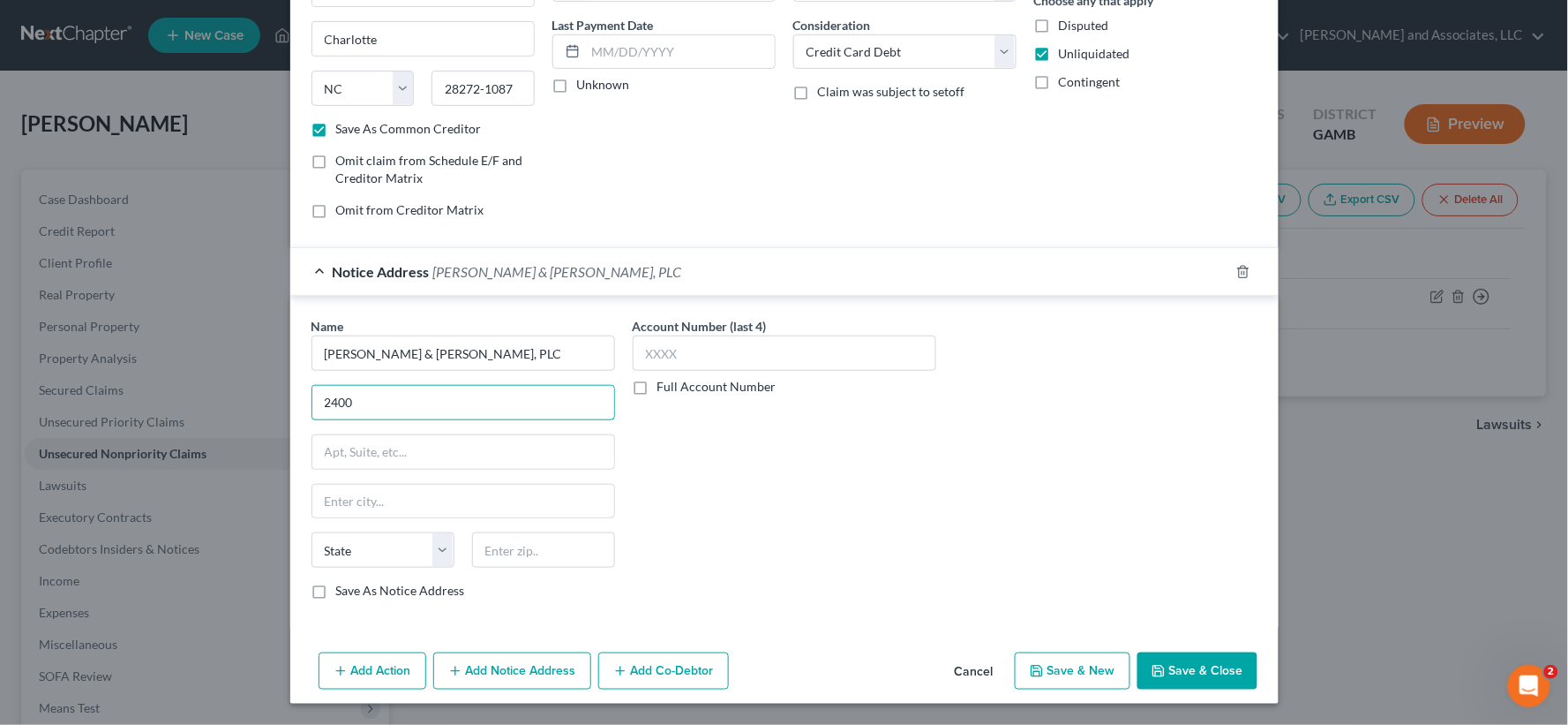
type input "2400 Herodian Way"
click at [442, 445] on input "text" at bounding box center [464, 452] width 302 height 34
type input "Suite 230"
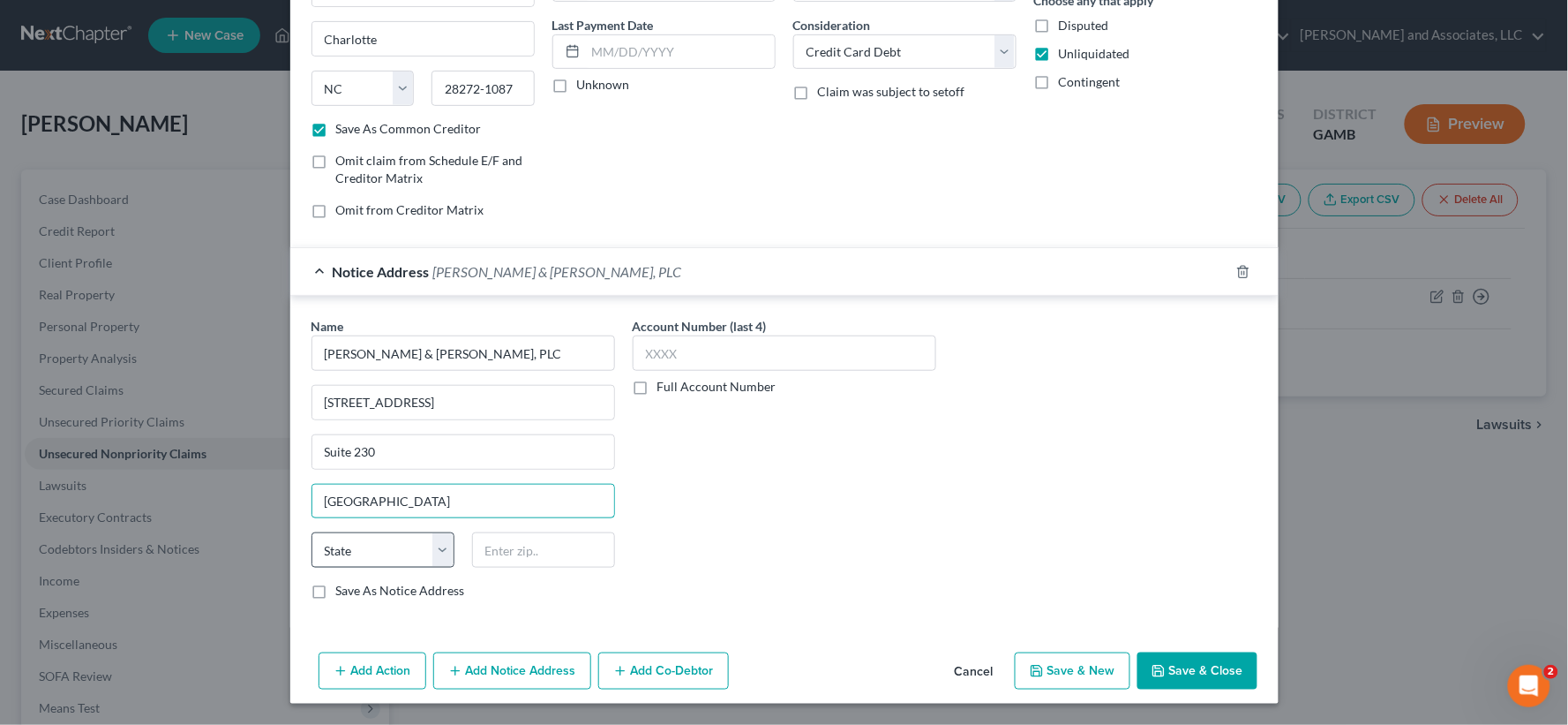
type input "Smyrna"
click at [401, 556] on select "State [US_STATE] AK AR AZ CA CO CT DE DC [GEOGRAPHIC_DATA] [GEOGRAPHIC_DATA] GU…" at bounding box center [383, 550] width 143 height 36
select select "10"
click at [312, 532] on select "State [US_STATE] AK AR AZ CA CO CT DE DC [GEOGRAPHIC_DATA] [GEOGRAPHIC_DATA] GU…" at bounding box center [383, 550] width 143 height 36
click at [559, 565] on input "text" at bounding box center [543, 550] width 143 height 36
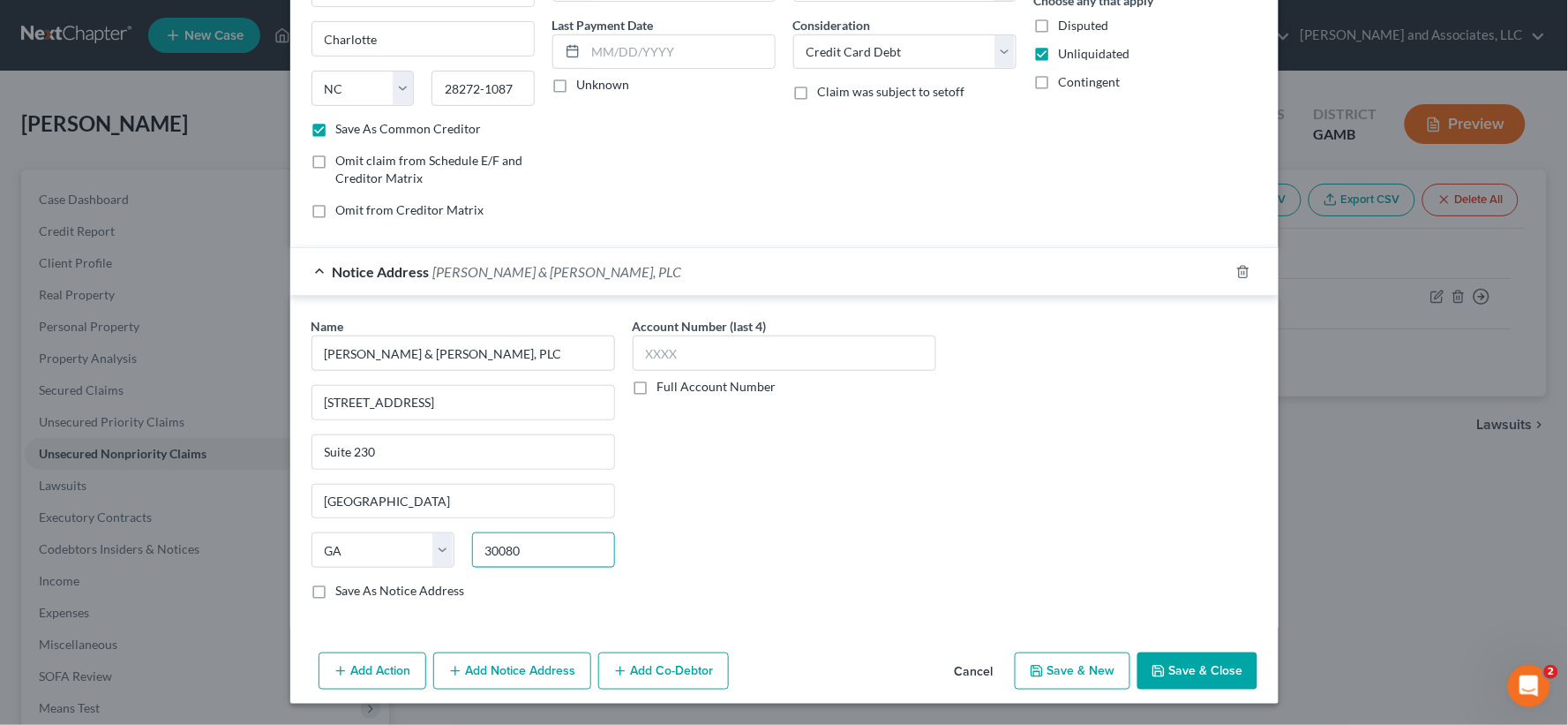
type input "30080"
click at [545, 678] on button "Add Notice Address" at bounding box center [513, 671] width 158 height 37
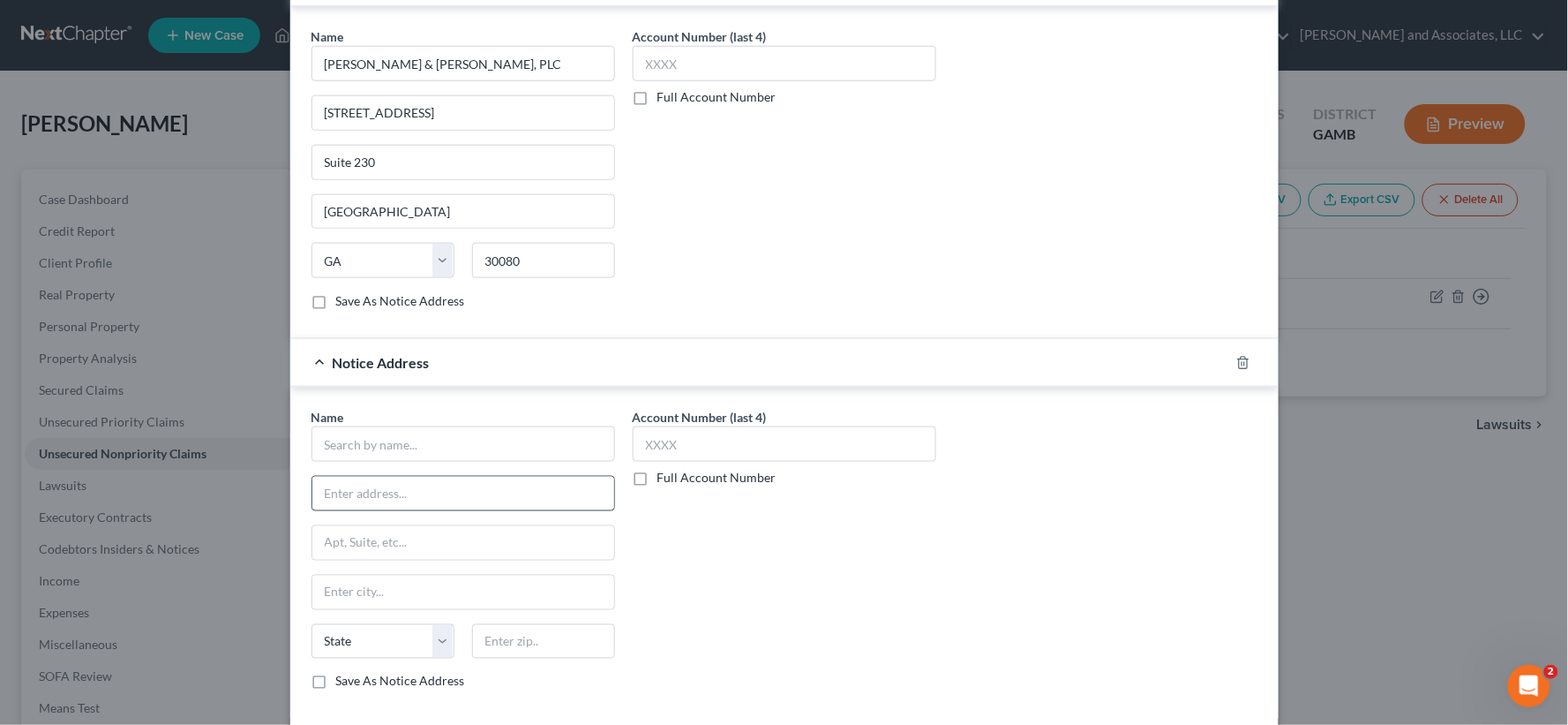
scroll to position [522, 0]
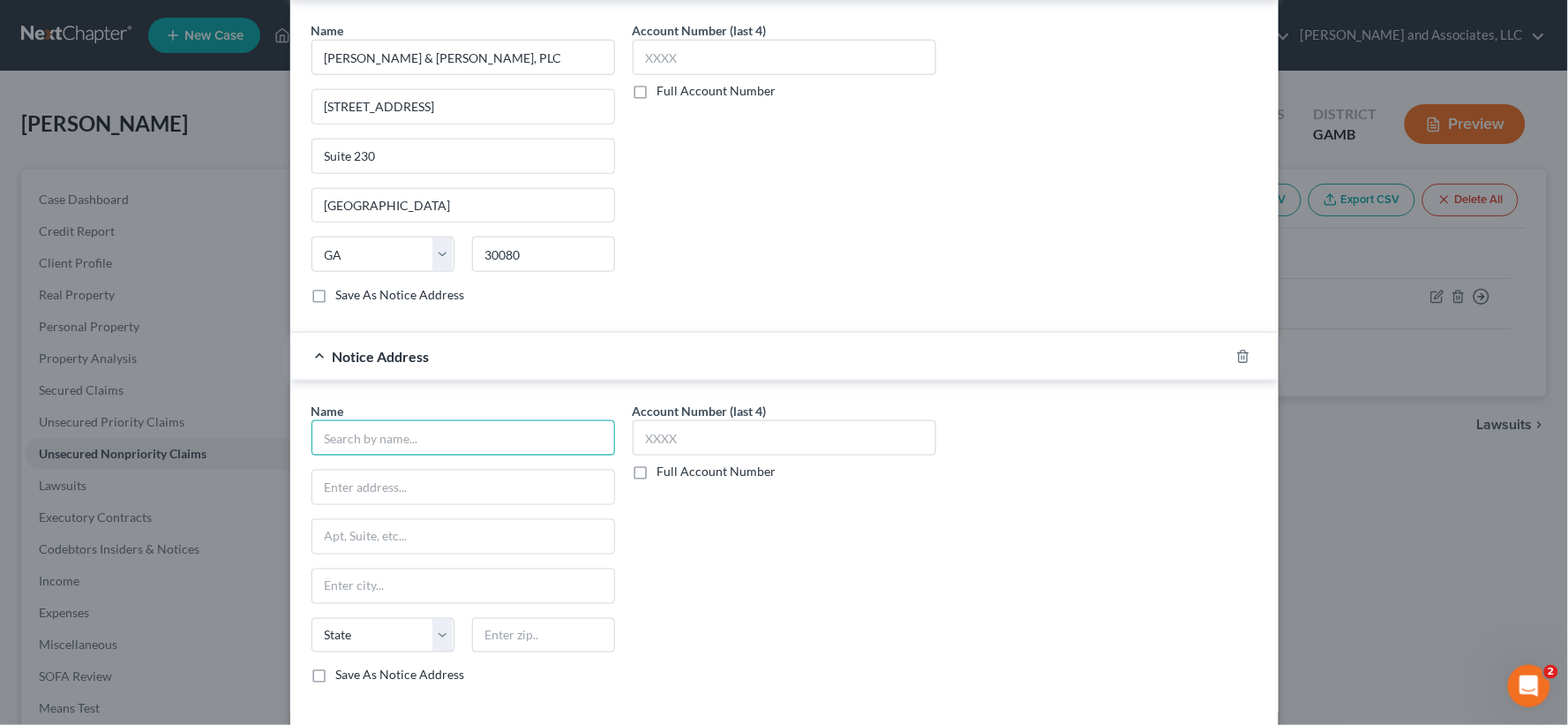
click at [330, 446] on input "text" at bounding box center [464, 438] width 304 height 36
type input "m"
type input "Magistrate Court of Washington County"
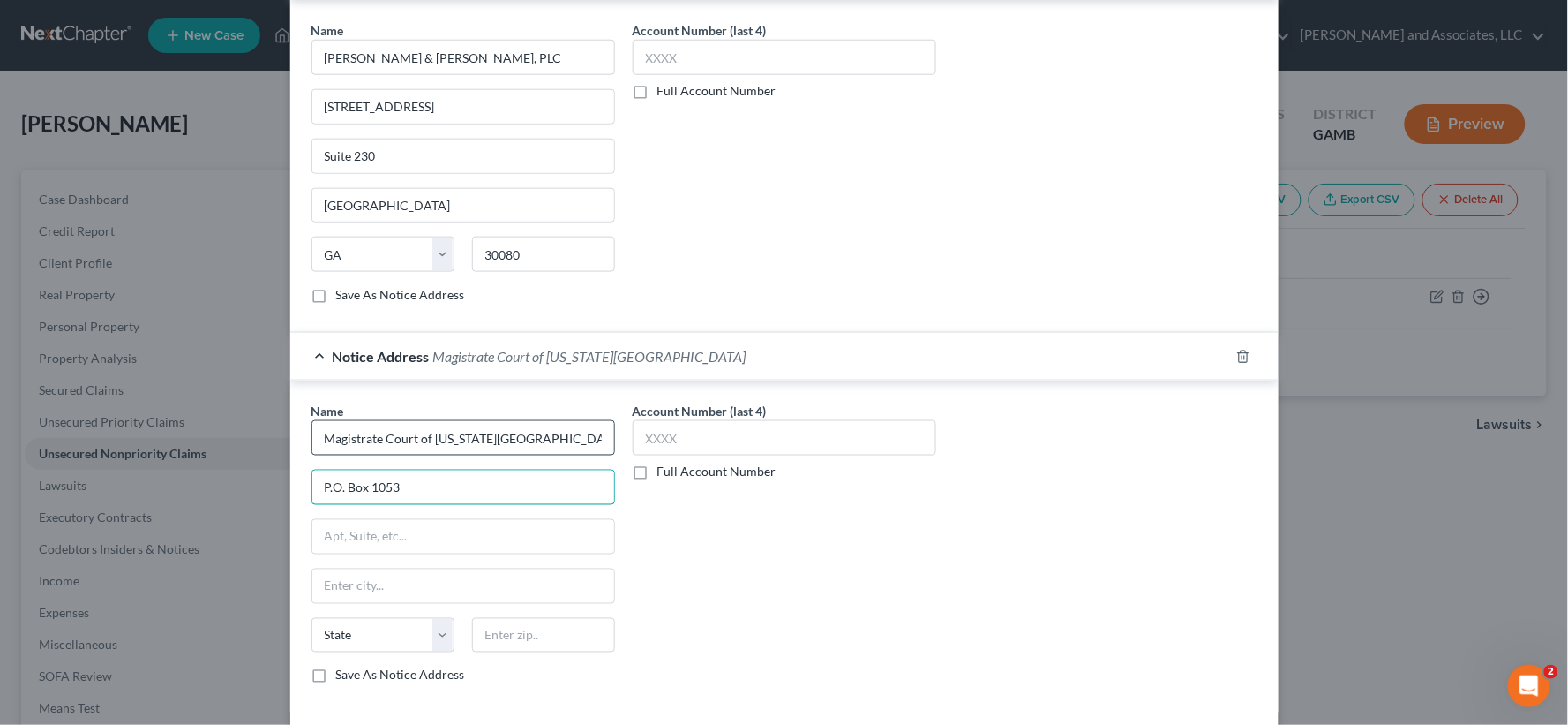
type input "P.O. Box 1053"
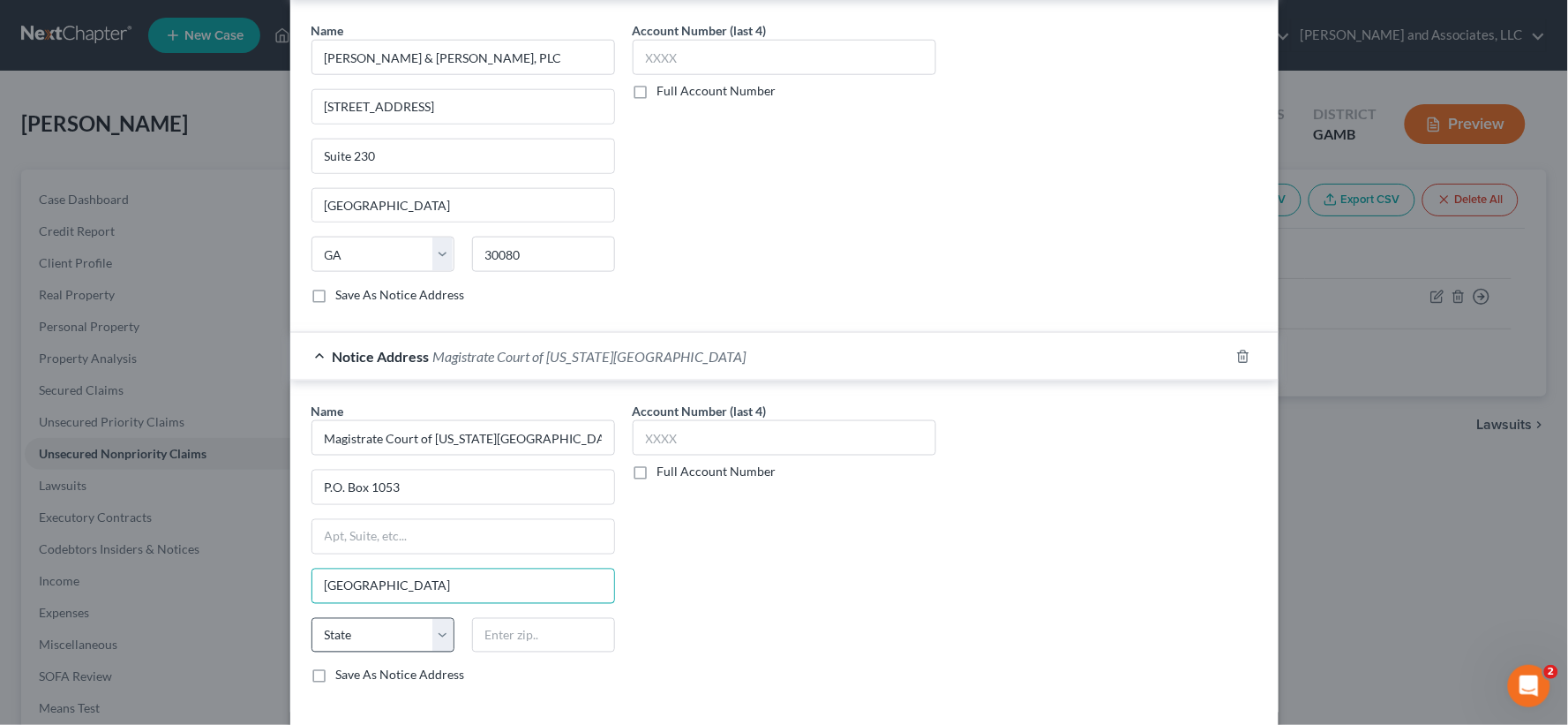
type input "Sandersville"
click at [381, 653] on select "State [US_STATE] AK AR AZ CA CO CT DE DC [GEOGRAPHIC_DATA] [GEOGRAPHIC_DATA] GU…" at bounding box center [383, 635] width 143 height 36
select select "10"
click at [312, 619] on select "State [US_STATE] AK AR AZ CA CO CT DE DC [GEOGRAPHIC_DATA] [GEOGRAPHIC_DATA] GU…" at bounding box center [383, 635] width 143 height 36
click at [514, 644] on input "text" at bounding box center [543, 635] width 143 height 36
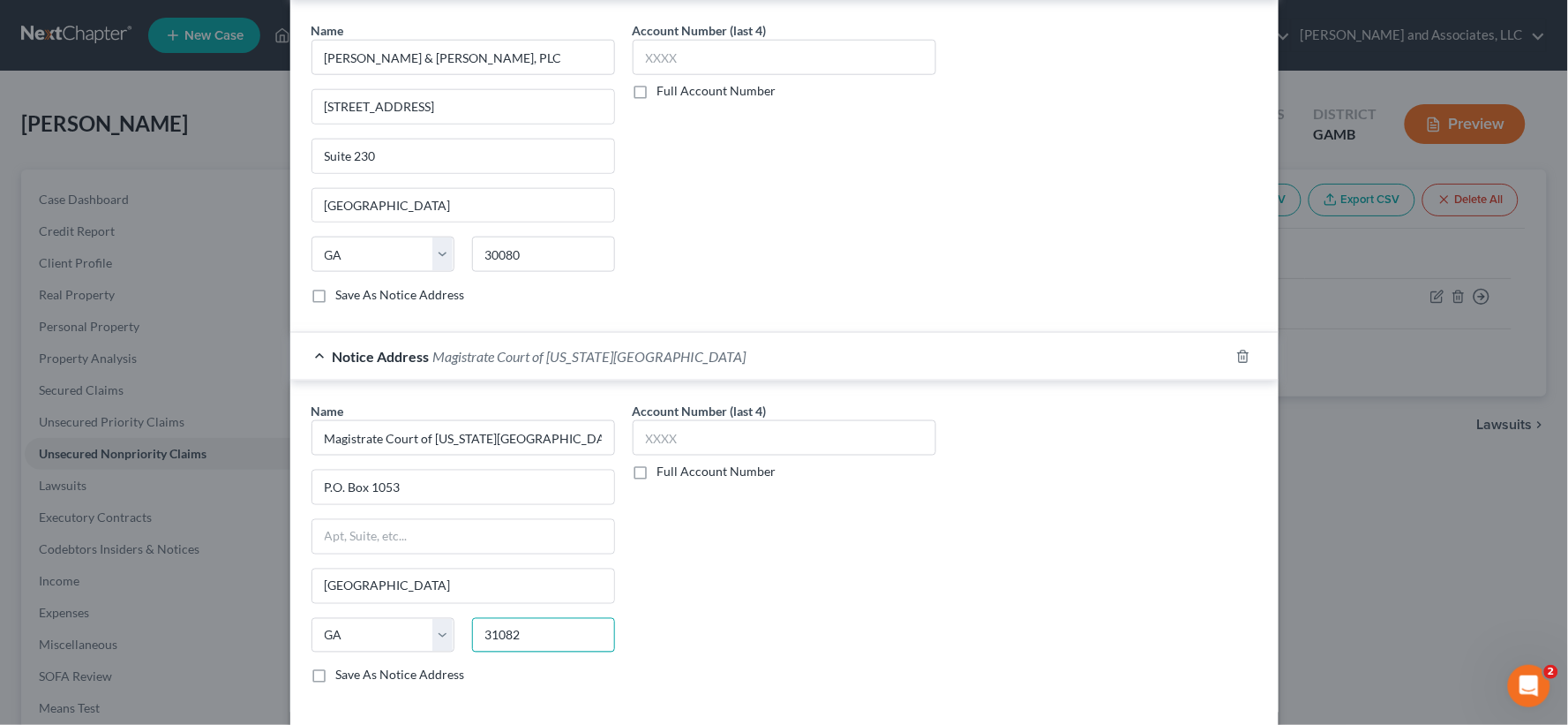
scroll to position [609, 0]
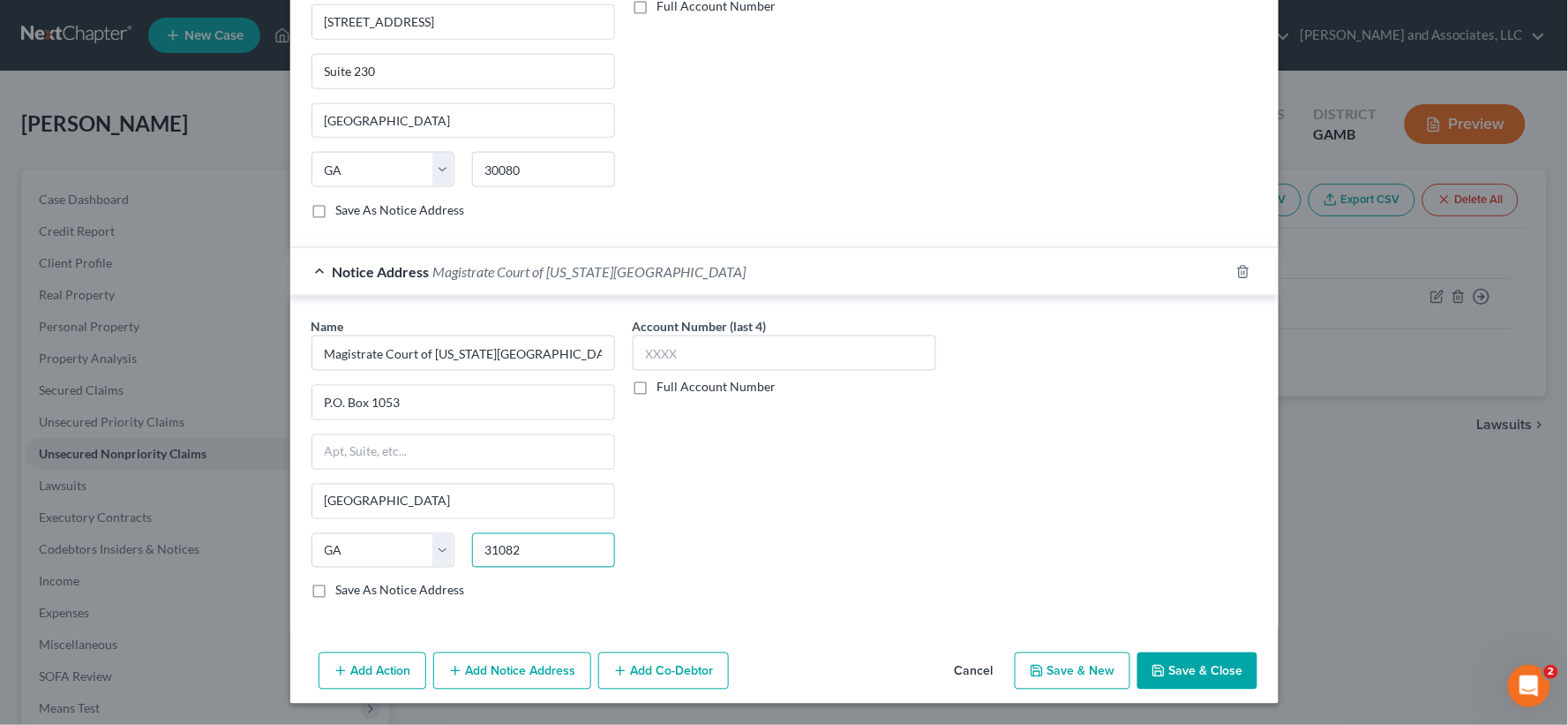
type input "31082"
drag, startPoint x: 505, startPoint y: 662, endPoint x: 674, endPoint y: 581, distance: 187.4
click at [505, 662] on button "Add Notice Address" at bounding box center [513, 671] width 158 height 37
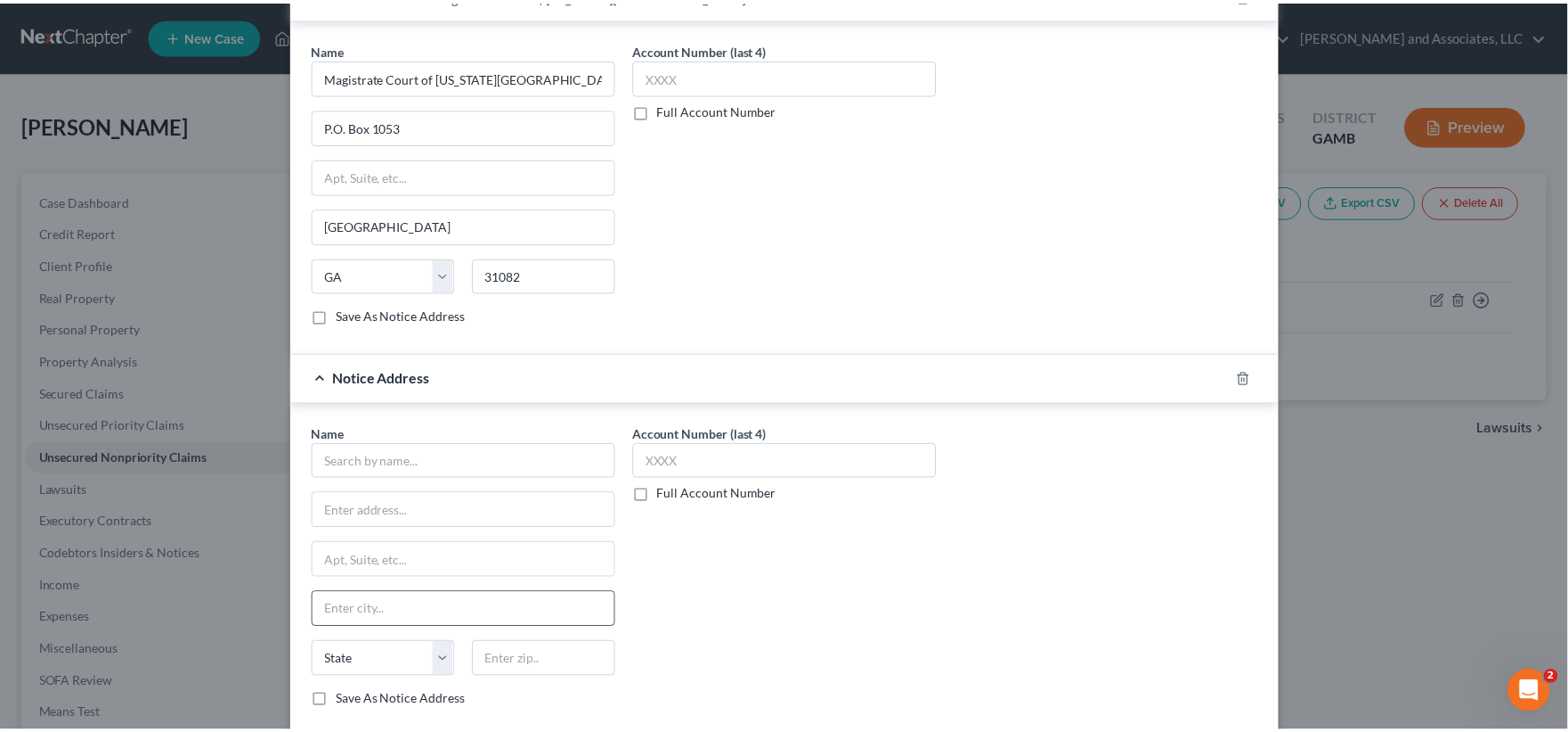
scroll to position [999, 0]
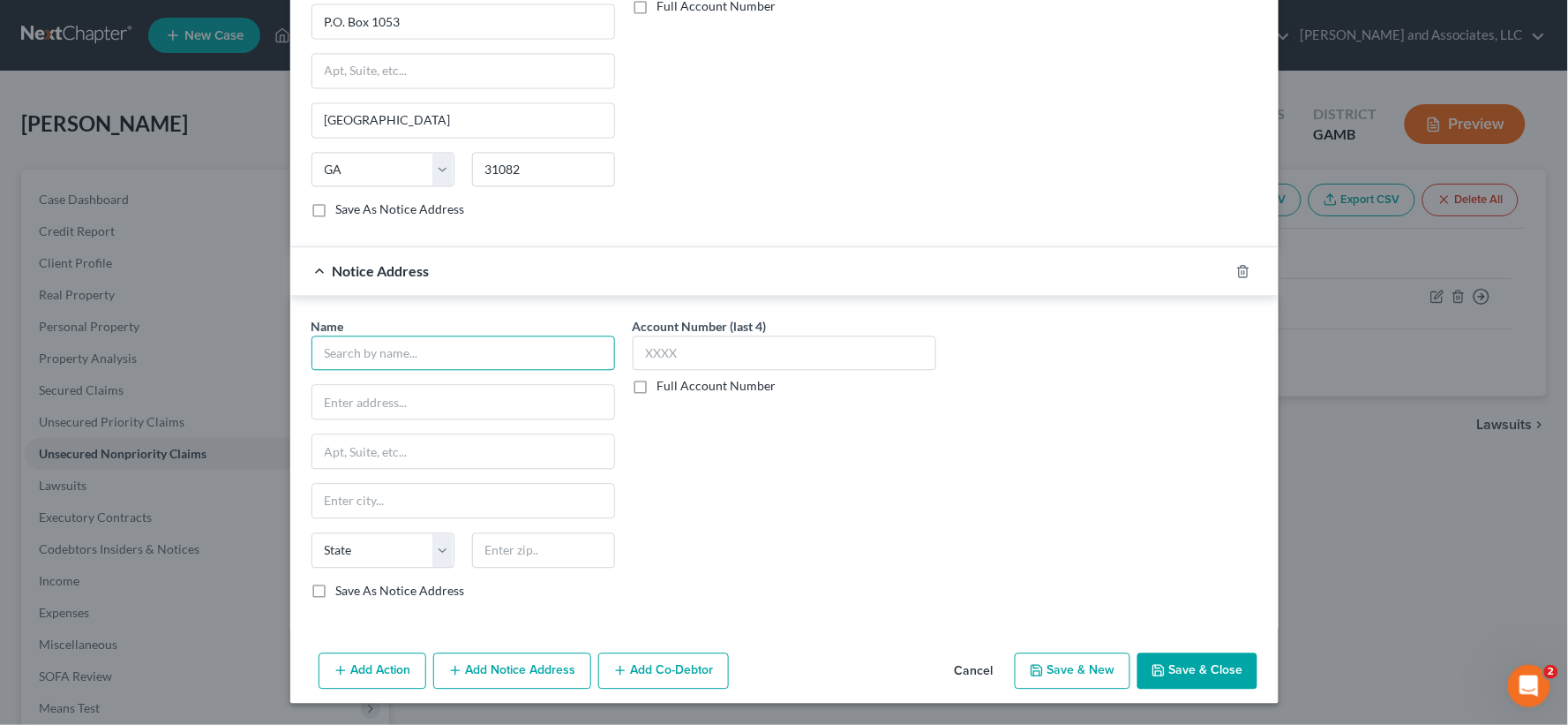
click at [434, 355] on input "text" at bounding box center [464, 354] width 304 height 36
type input "Capital One, N.A."
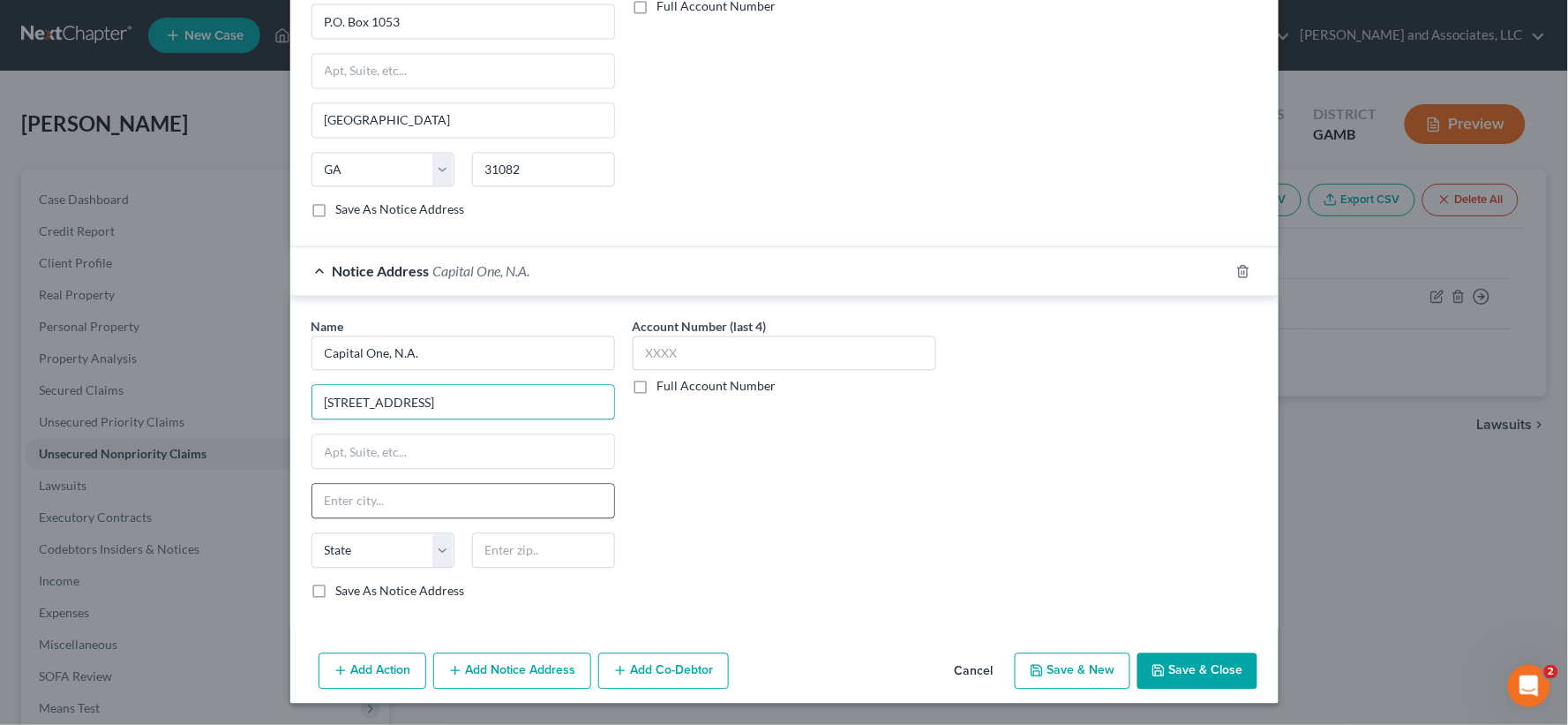
type input "1090 Northchase Pkwy, Ste. 300"
click at [362, 505] on input "text" at bounding box center [464, 501] width 302 height 34
type input "Marietta"
click at [354, 554] on select "State [US_STATE] AK AR AZ CA CO CT DE DC [GEOGRAPHIC_DATA] [GEOGRAPHIC_DATA] GU…" at bounding box center [383, 551] width 143 height 36
select select "10"
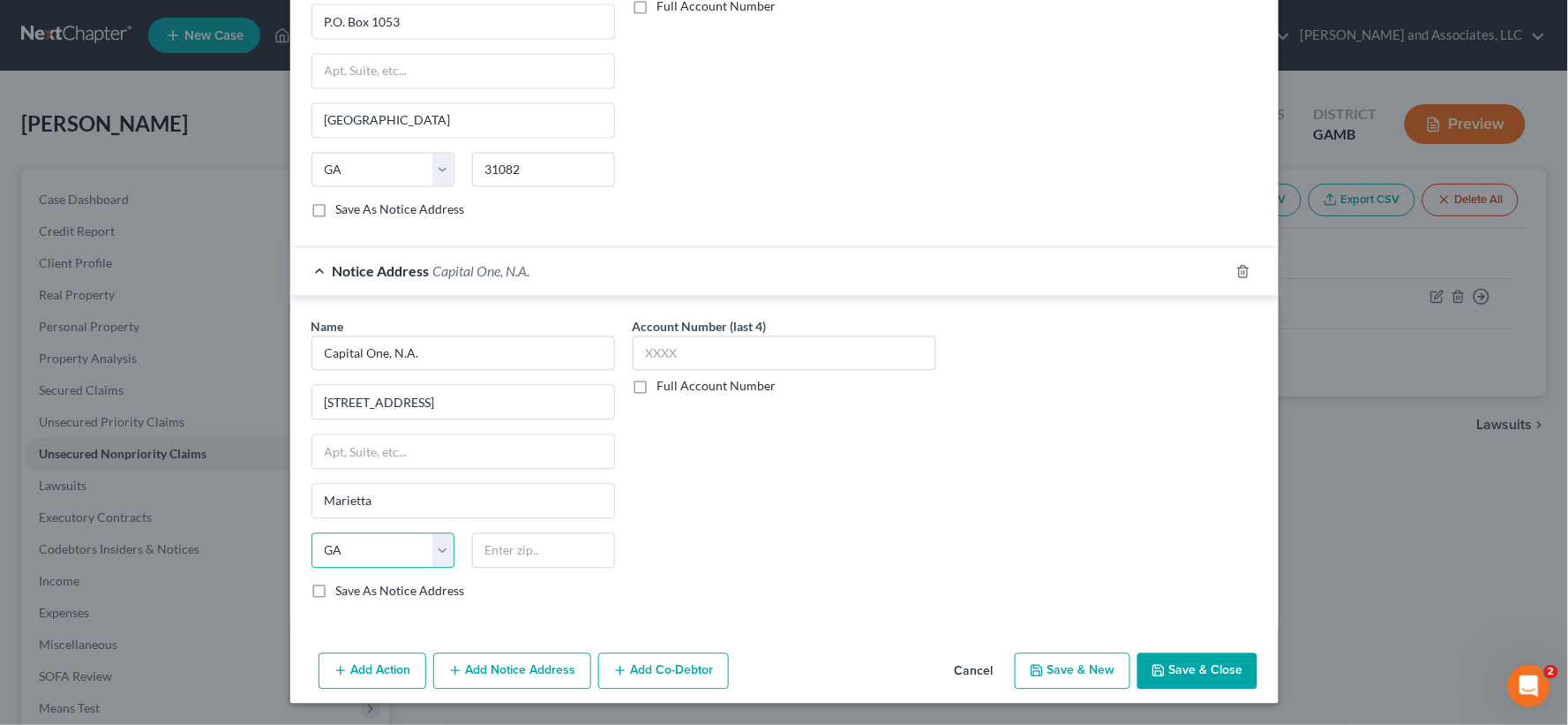
click at [312, 533] on select "State [US_STATE] AK AR AZ CA CO CT DE DC [GEOGRAPHIC_DATA] [GEOGRAPHIC_DATA] GU…" at bounding box center [383, 551] width 143 height 36
click at [492, 562] on input "text" at bounding box center [543, 551] width 143 height 36
type input "30067"
click at [1083, 669] on button "Save & New" at bounding box center [1072, 672] width 115 height 37
checkbox input "false"
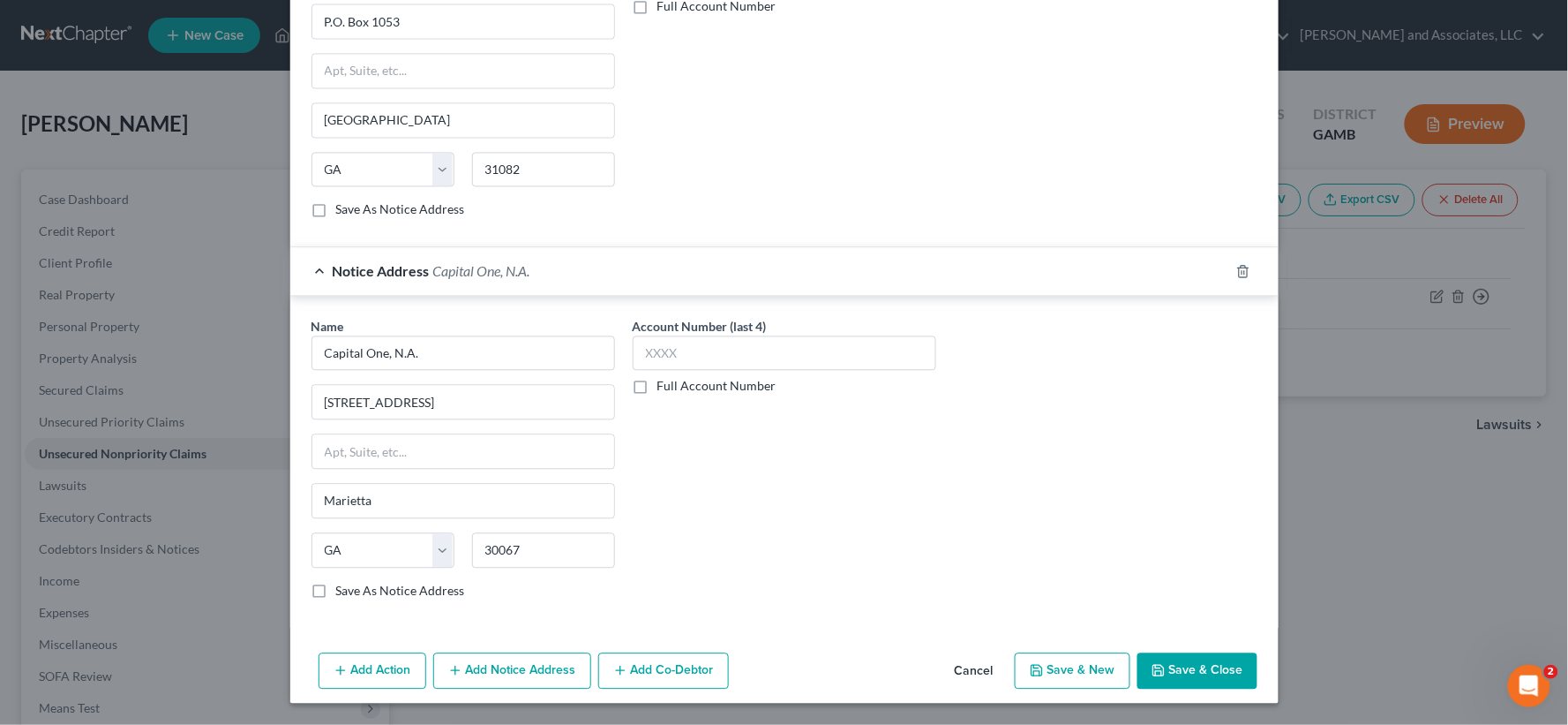
select select "0"
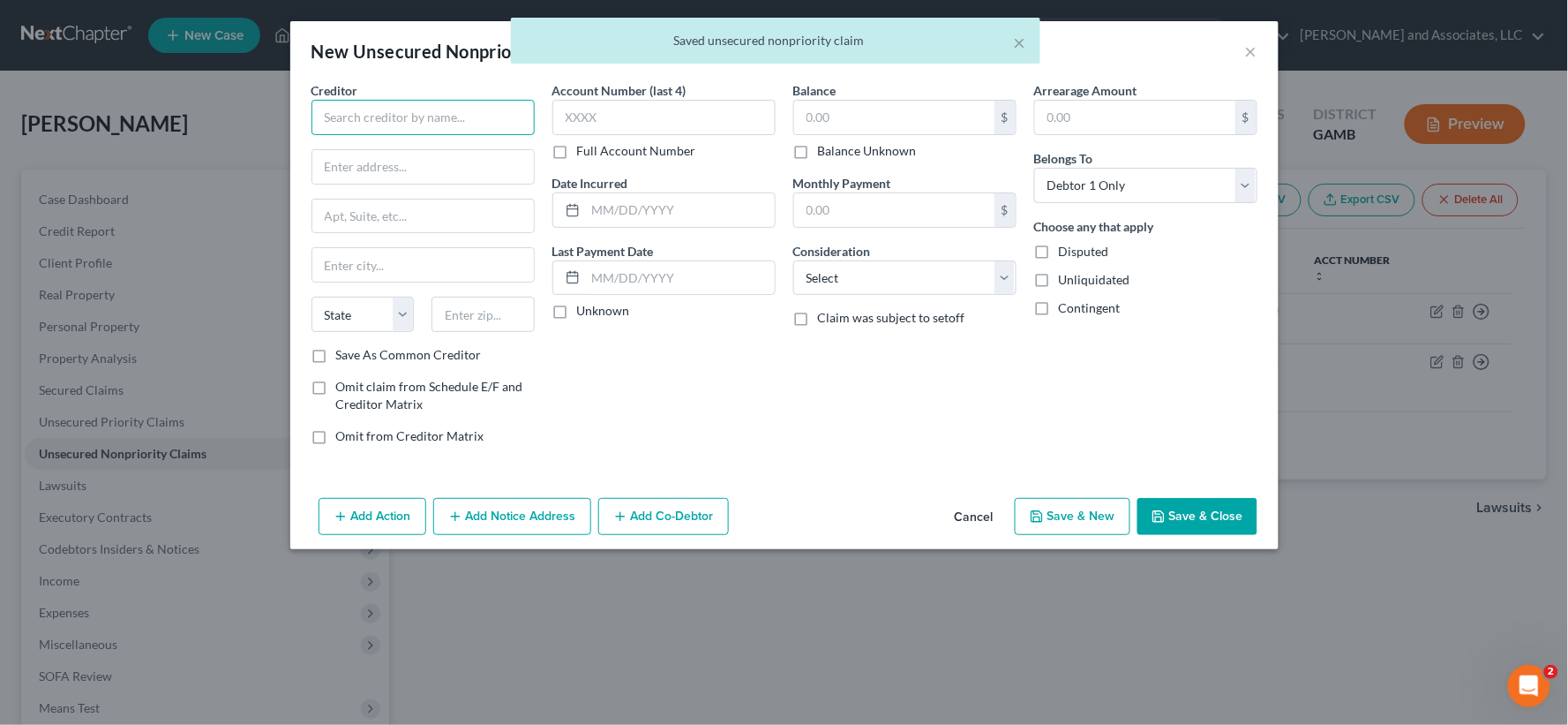
click at [425, 121] on input "text" at bounding box center [423, 117] width 223 height 36
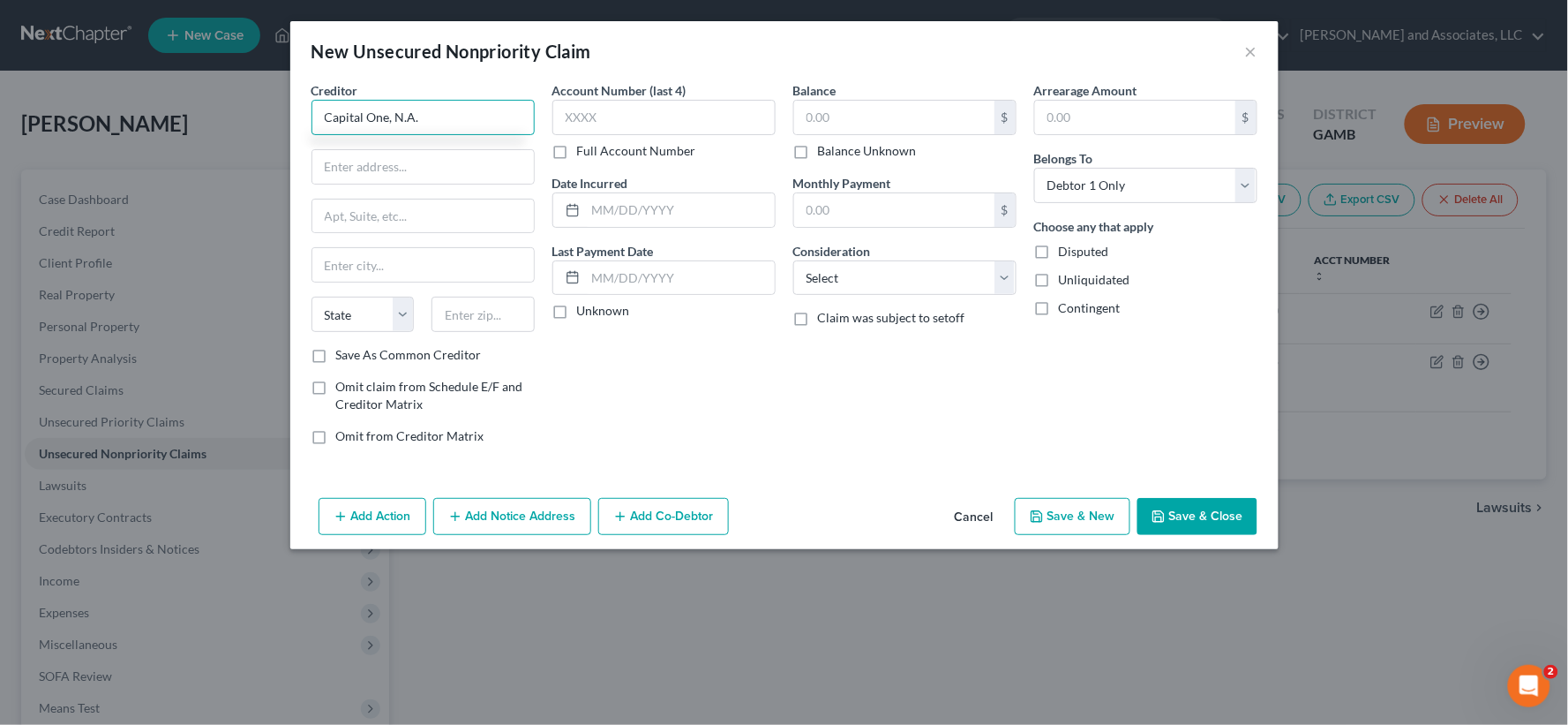
type input "Capital One, N.A."
type input "P.O. Box 71087"
click at [356, 268] on input "text" at bounding box center [423, 265] width 221 height 34
type input "Charlotte"
click at [333, 327] on select "State [US_STATE] AK AR AZ CA CO CT DE DC [GEOGRAPHIC_DATA] [GEOGRAPHIC_DATA] GU…" at bounding box center [363, 315] width 103 height 36
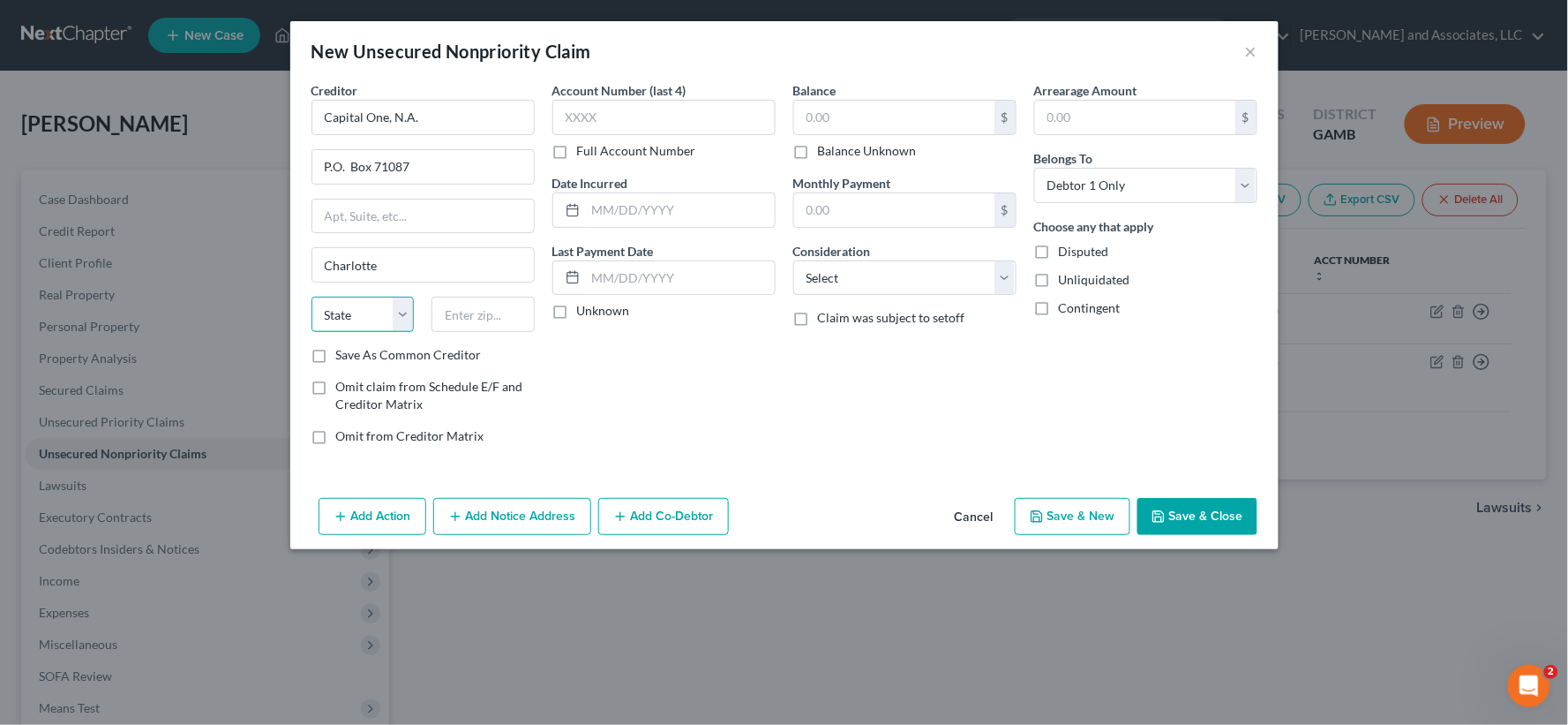
select select "28"
click at [312, 297] on select "State [US_STATE] AK AR AZ CA CO CT DE DC [GEOGRAPHIC_DATA] [GEOGRAPHIC_DATA] GU…" at bounding box center [363, 315] width 103 height 36
click at [474, 313] on input "text" at bounding box center [483, 315] width 103 height 36
type input "28272-1087"
click at [336, 355] on label "Save As Common Creditor" at bounding box center [409, 355] width 146 height 18
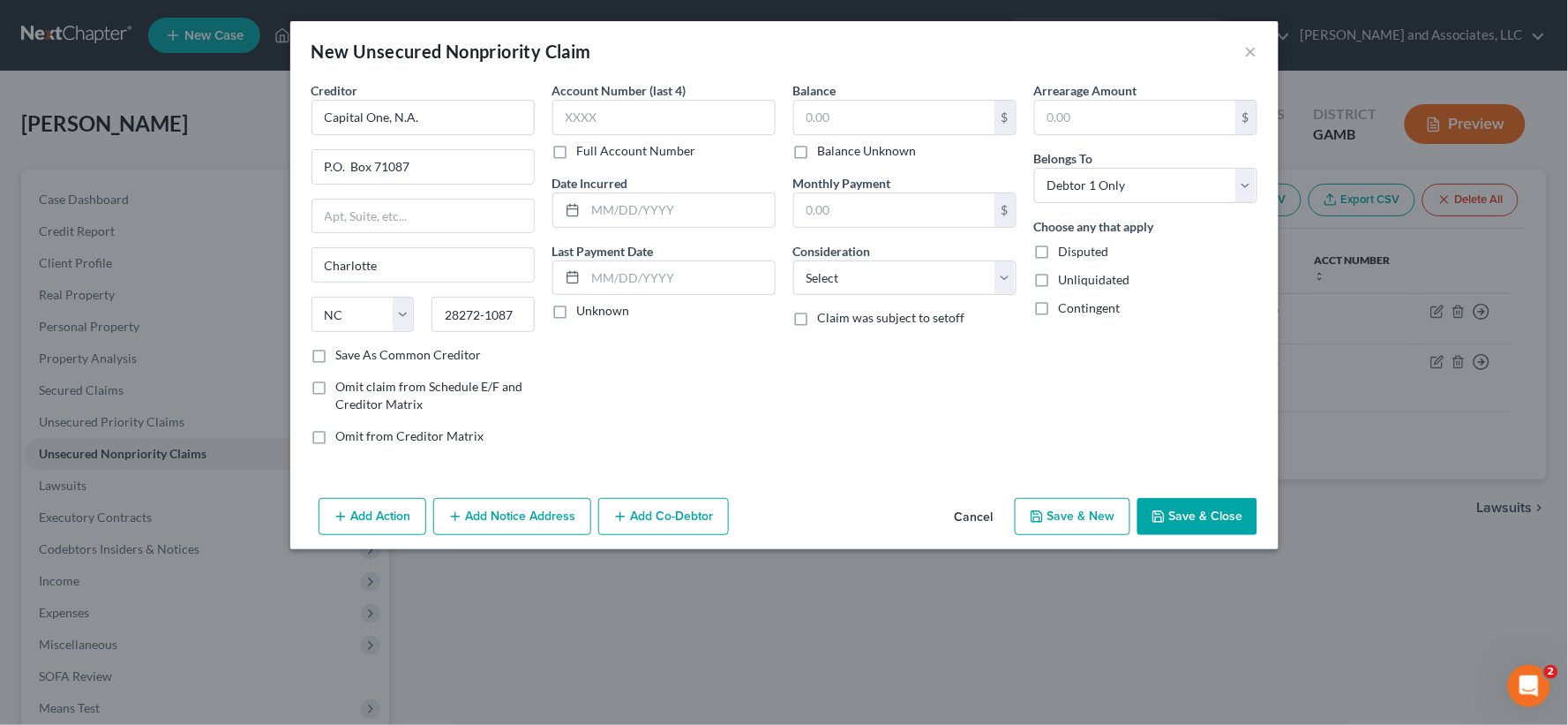
click at [343, 355] on input "Save As Common Creditor" at bounding box center [348, 351] width 12 height 12
checkbox input "true"
click at [920, 127] on input "text" at bounding box center [894, 117] width 200 height 34
type input "619.00"
click at [650, 195] on input "text" at bounding box center [681, 211] width 189 height 34
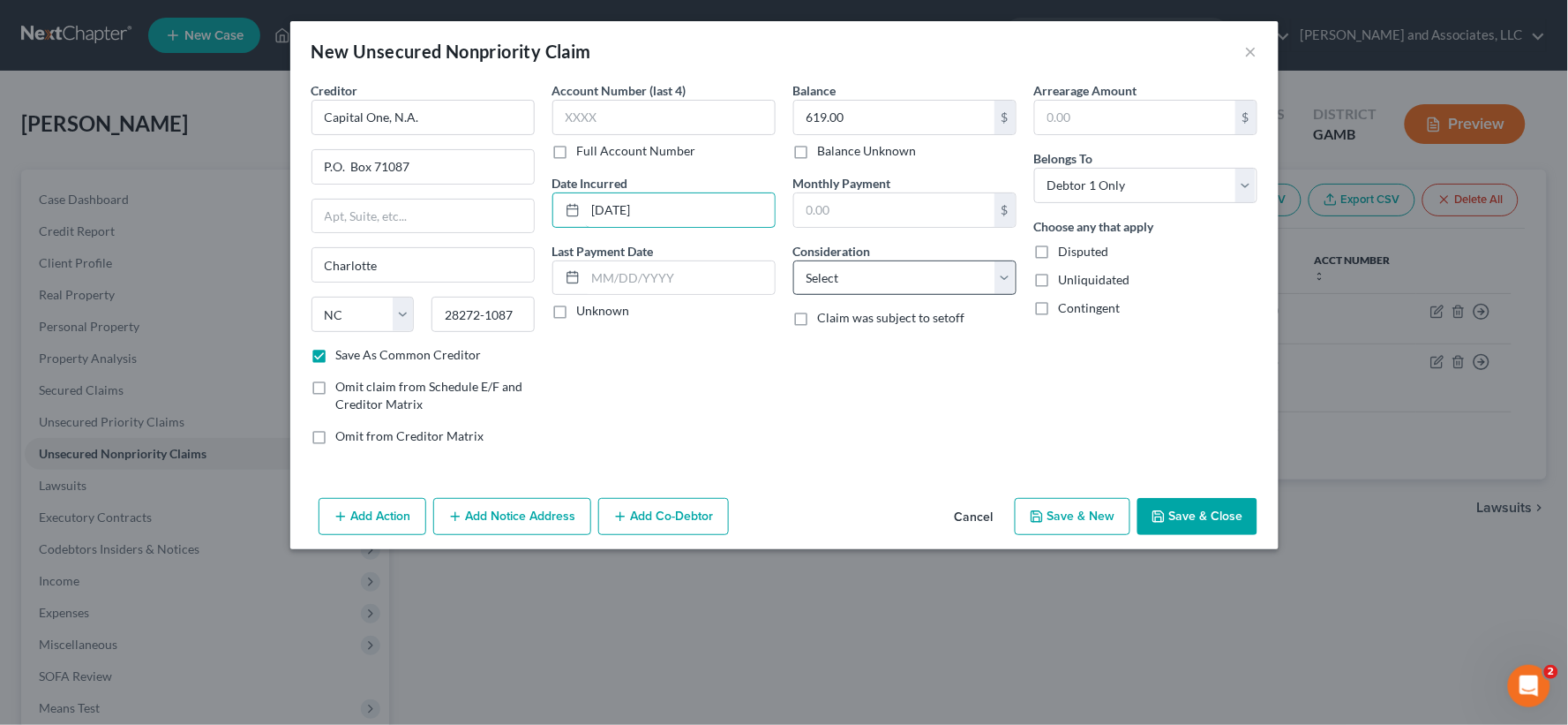
type input "7/30/2023"
click at [873, 274] on select "Select Cable / Satellite Services Collection Agency Credit Card Debt Debt Couns…" at bounding box center [904, 278] width 223 height 36
select select "2"
click at [793, 260] on select "Select Cable / Satellite Services Collection Agency Credit Card Debt Debt Couns…" at bounding box center [904, 278] width 223 height 36
click at [1059, 283] on label "Unliquidated" at bounding box center [1094, 280] width 71 height 18
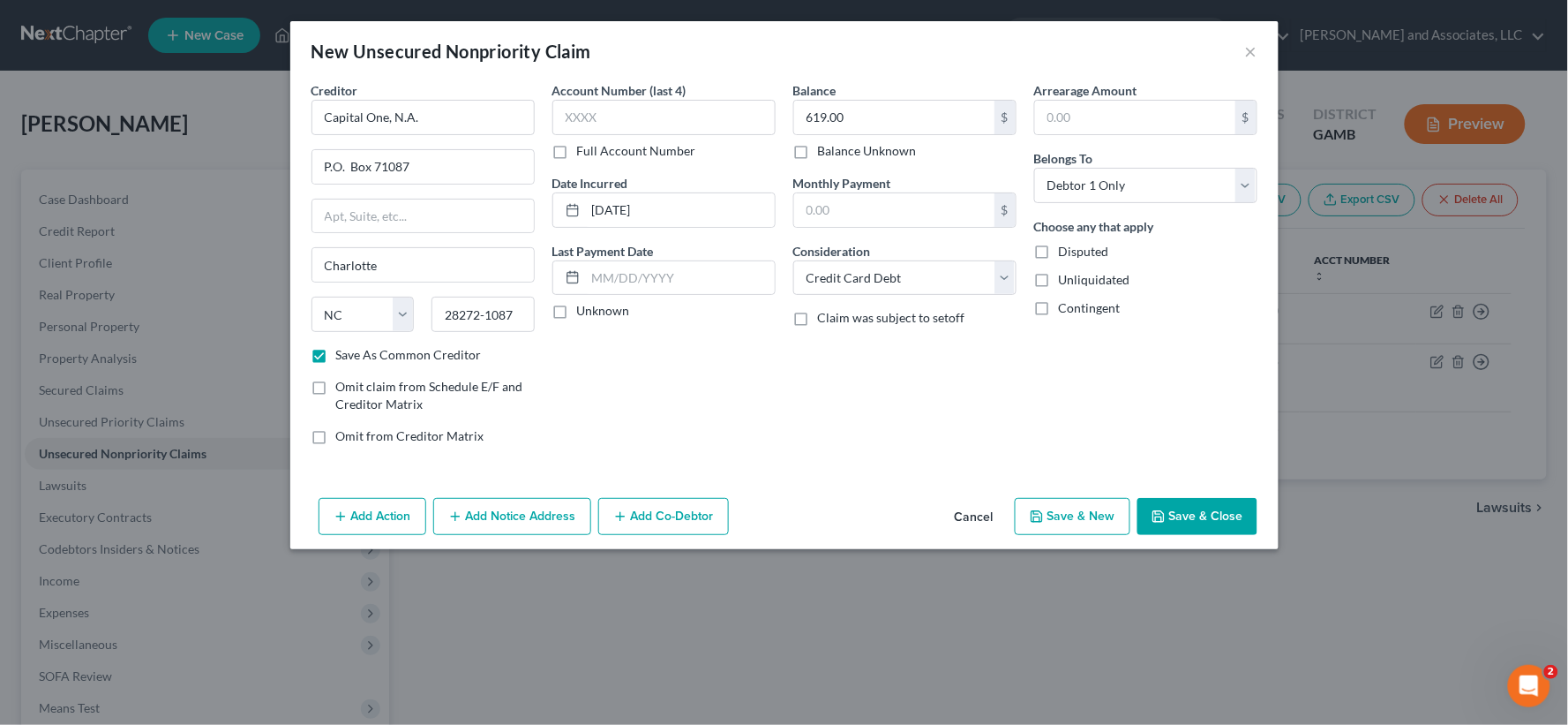
click at [1066, 283] on input "Unliquidated" at bounding box center [1071, 276] width 12 height 12
checkbox input "true"
click at [1094, 518] on button "Save & New" at bounding box center [1072, 516] width 115 height 37
select select "0"
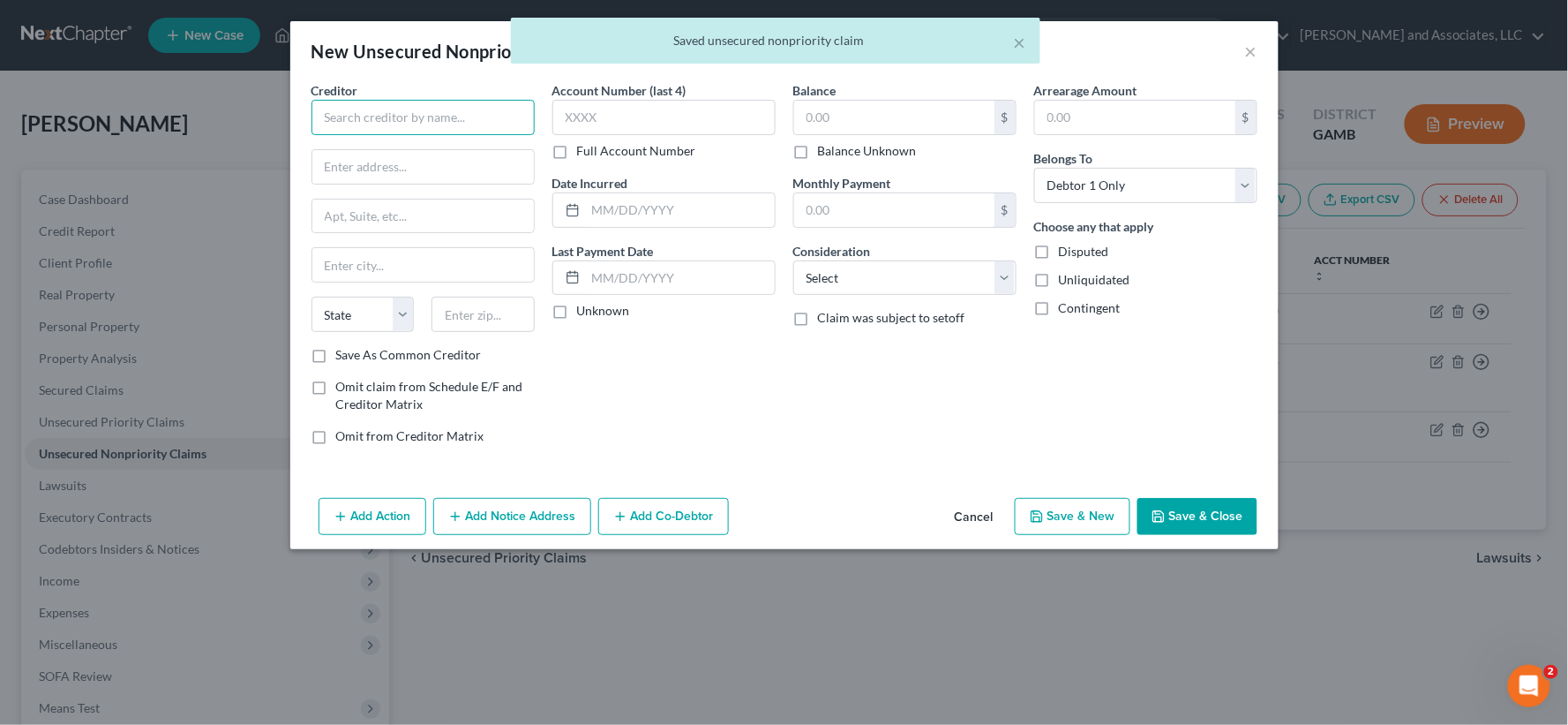
click at [435, 120] on input "text" at bounding box center [423, 117] width 223 height 36
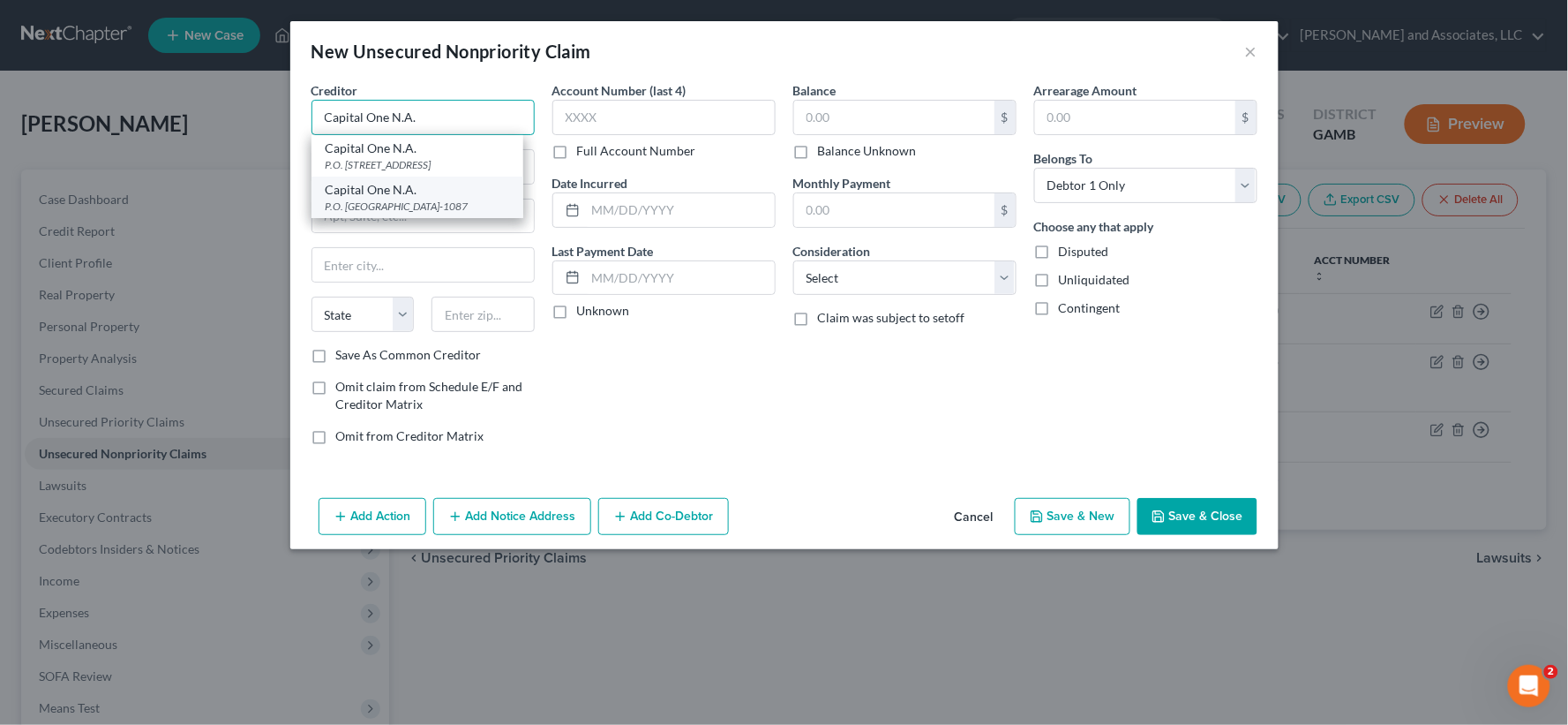
type input "Capital One N.A."
click at [428, 196] on div "Capital One N.A." at bounding box center [418, 190] width 184 height 18
type input "P.O. Box 71087"
type input "Charlotte"
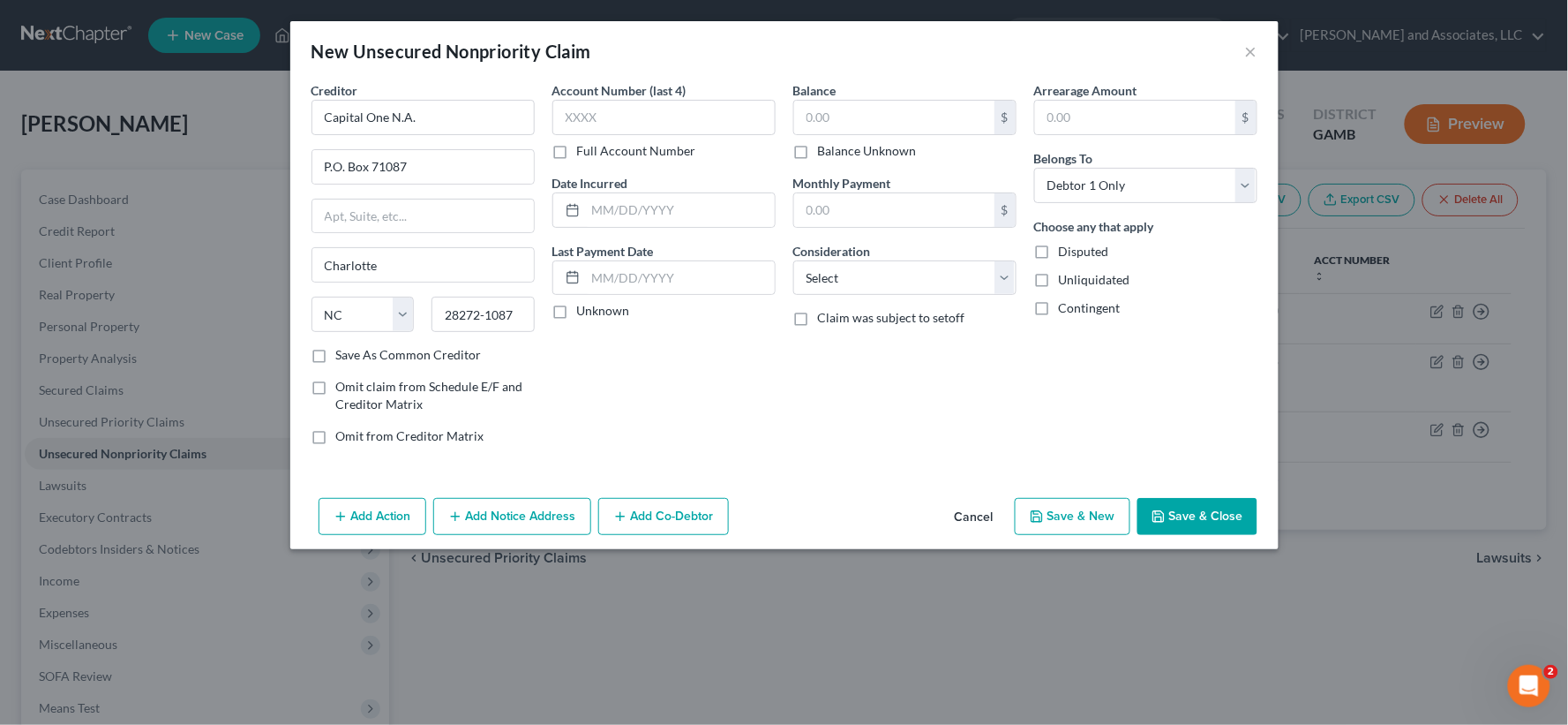
drag, startPoint x: 316, startPoint y: 359, endPoint x: 772, endPoint y: 197, distance: 483.9
click at [336, 359] on label "Save As Common Creditor" at bounding box center [409, 355] width 146 height 18
click at [343, 357] on input "Save As Common Creditor" at bounding box center [348, 351] width 12 height 12
click at [884, 113] on input "text" at bounding box center [894, 117] width 200 height 34
click at [644, 209] on input "text" at bounding box center [681, 211] width 189 height 34
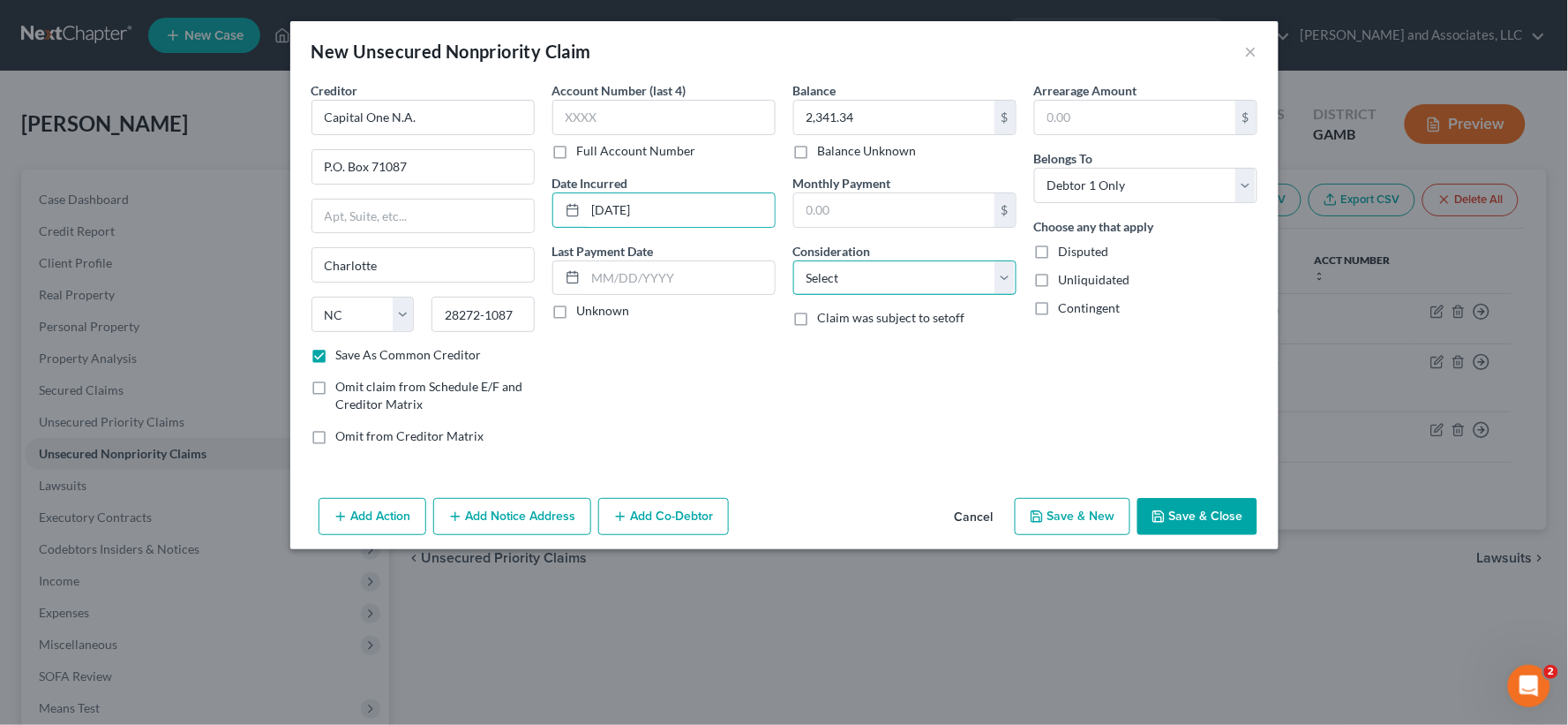
click at [835, 284] on select "Select Cable / Satellite Services Collection Agency Credit Card Debt Debt Couns…" at bounding box center [904, 278] width 223 height 36
click at [793, 260] on select "Select Cable / Satellite Services Collection Agency Credit Card Debt Debt Couns…" at bounding box center [904, 278] width 223 height 36
click at [1059, 283] on label "Unliquidated" at bounding box center [1094, 280] width 71 height 18
click at [1066, 283] on input "Unliquidated" at bounding box center [1071, 276] width 12 height 12
click at [1057, 512] on button "Save & New" at bounding box center [1072, 516] width 115 height 37
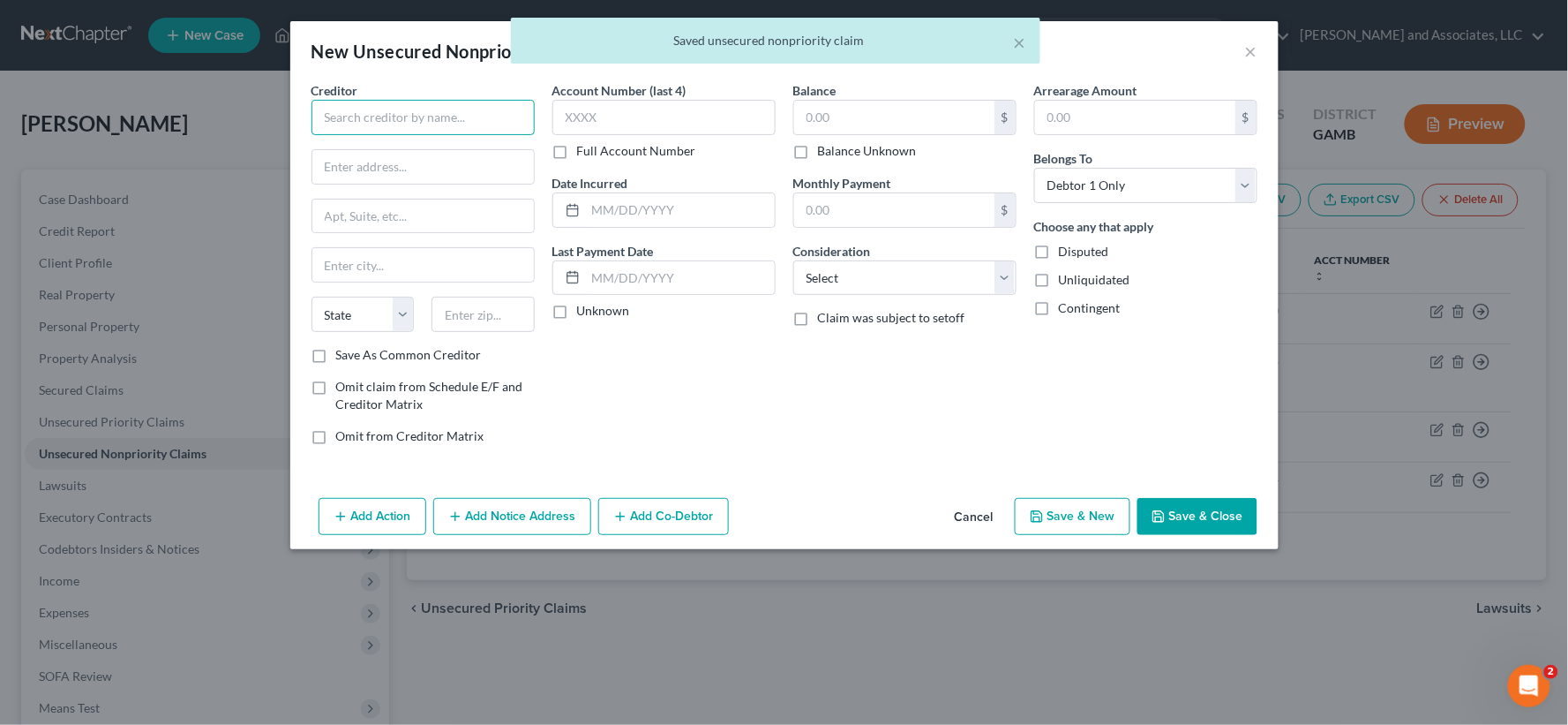
click at [426, 115] on input "text" at bounding box center [423, 117] width 223 height 36
click at [424, 116] on input "text" at bounding box center [423, 117] width 223 height 36
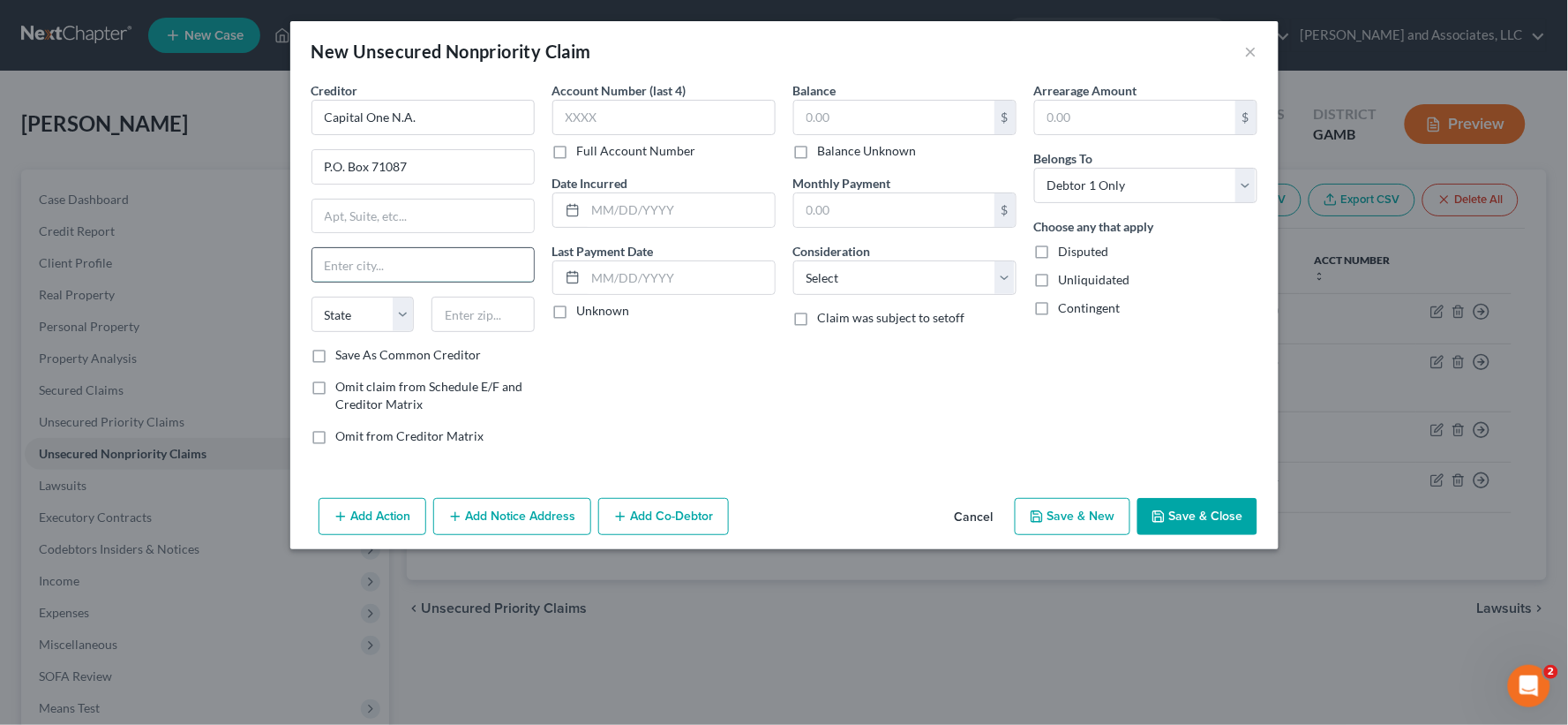
click at [391, 257] on input "text" at bounding box center [423, 265] width 221 height 34
click at [385, 325] on select "State [US_STATE] AK AR AZ CA CO CT DE DC [GEOGRAPHIC_DATA] [GEOGRAPHIC_DATA] GU…" at bounding box center [363, 315] width 103 height 36
click at [312, 297] on select "State [US_STATE] AK AR AZ CA CO CT DE DC [GEOGRAPHIC_DATA] [GEOGRAPHIC_DATA] GU…" at bounding box center [363, 315] width 103 height 36
click at [490, 323] on input "text" at bounding box center [483, 315] width 103 height 36
click at [336, 355] on label "Save As Common Creditor" at bounding box center [409, 355] width 146 height 18
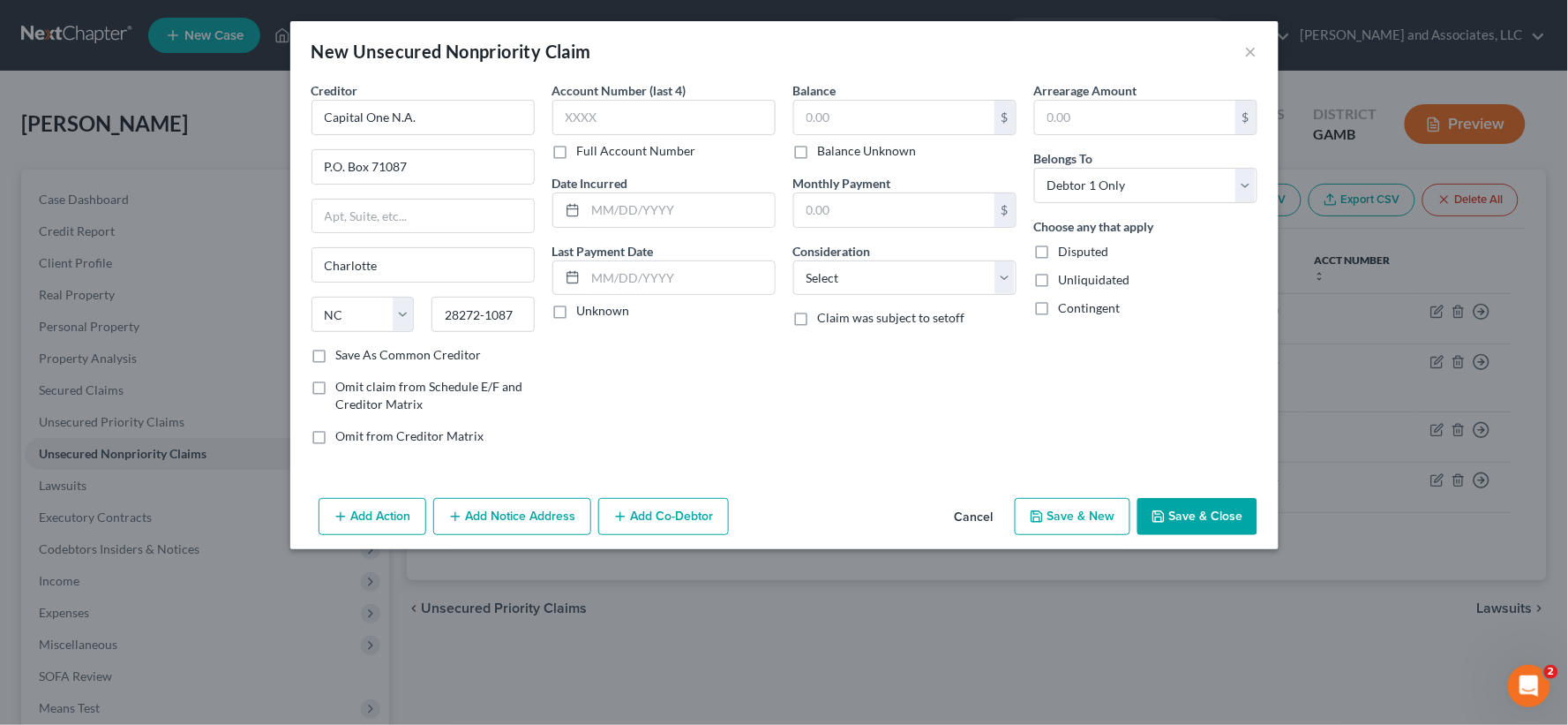
click at [343, 355] on input "Save As Common Creditor" at bounding box center [348, 351] width 12 height 12
click at [882, 126] on input "text" at bounding box center [894, 117] width 200 height 34
click at [726, 221] on input "text" at bounding box center [681, 211] width 189 height 34
click at [842, 276] on select "Select Cable / Satellite Services Collection Agency Credit Card Debt Debt Couns…" at bounding box center [904, 278] width 223 height 36
click at [793, 260] on select "Select Cable / Satellite Services Collection Agency Credit Card Debt Debt Couns…" at bounding box center [904, 278] width 223 height 36
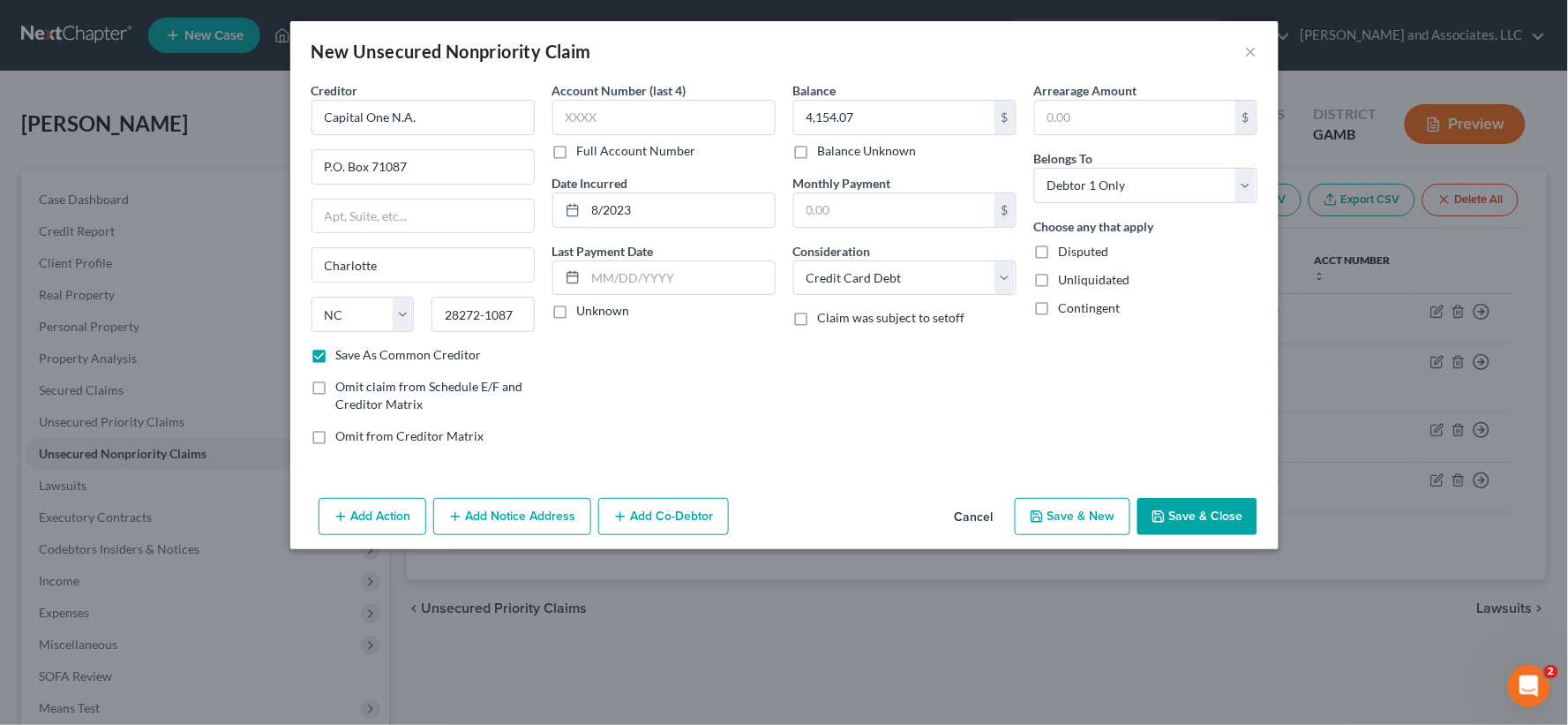
click at [1059, 283] on label "Unliquidated" at bounding box center [1094, 280] width 71 height 18
click at [1066, 283] on input "Unliquidated" at bounding box center [1071, 276] width 12 height 12
click at [1225, 523] on button "Save & Close" at bounding box center [1197, 516] width 120 height 37
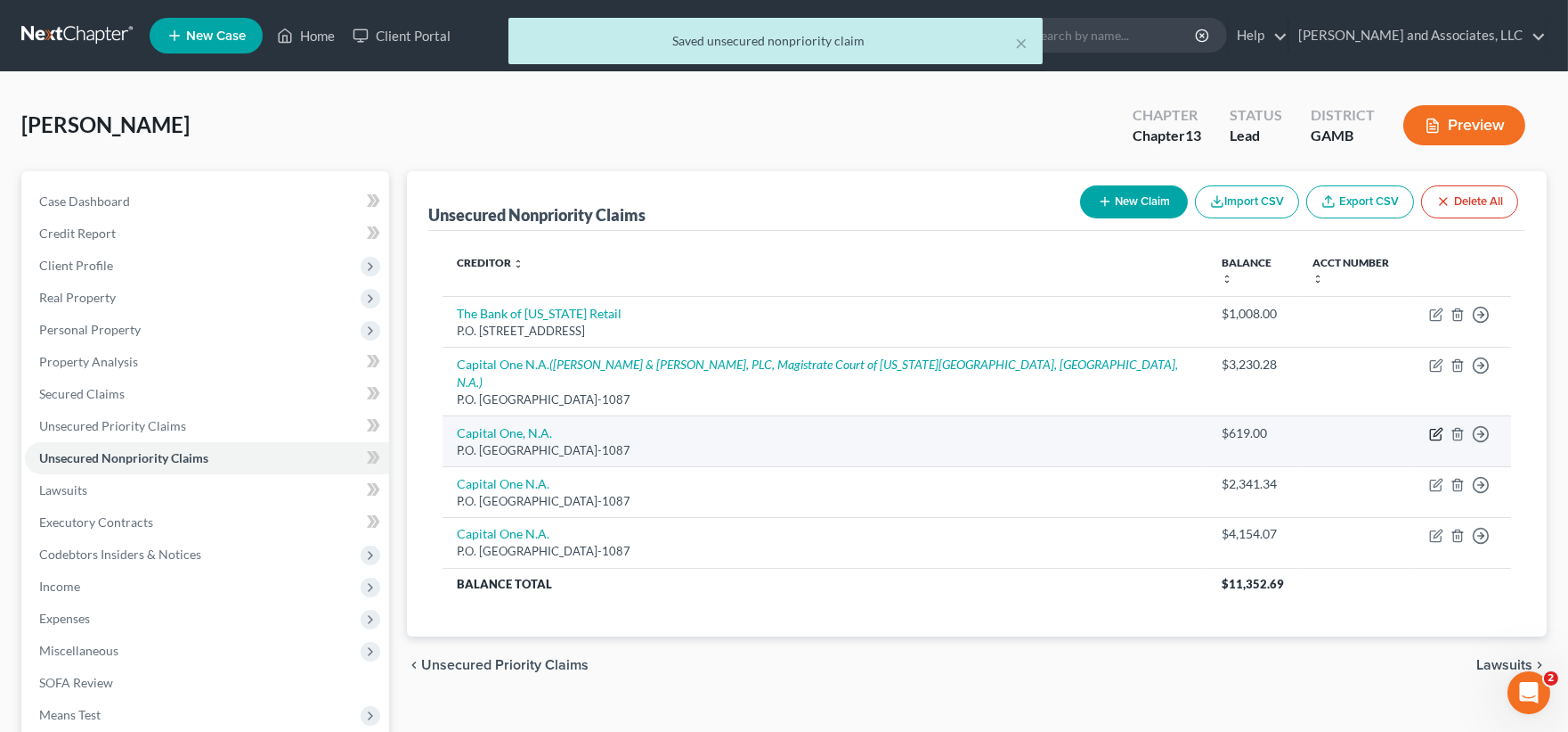
click at [1435, 427] on icon "button" at bounding box center [1436, 434] width 14 height 14
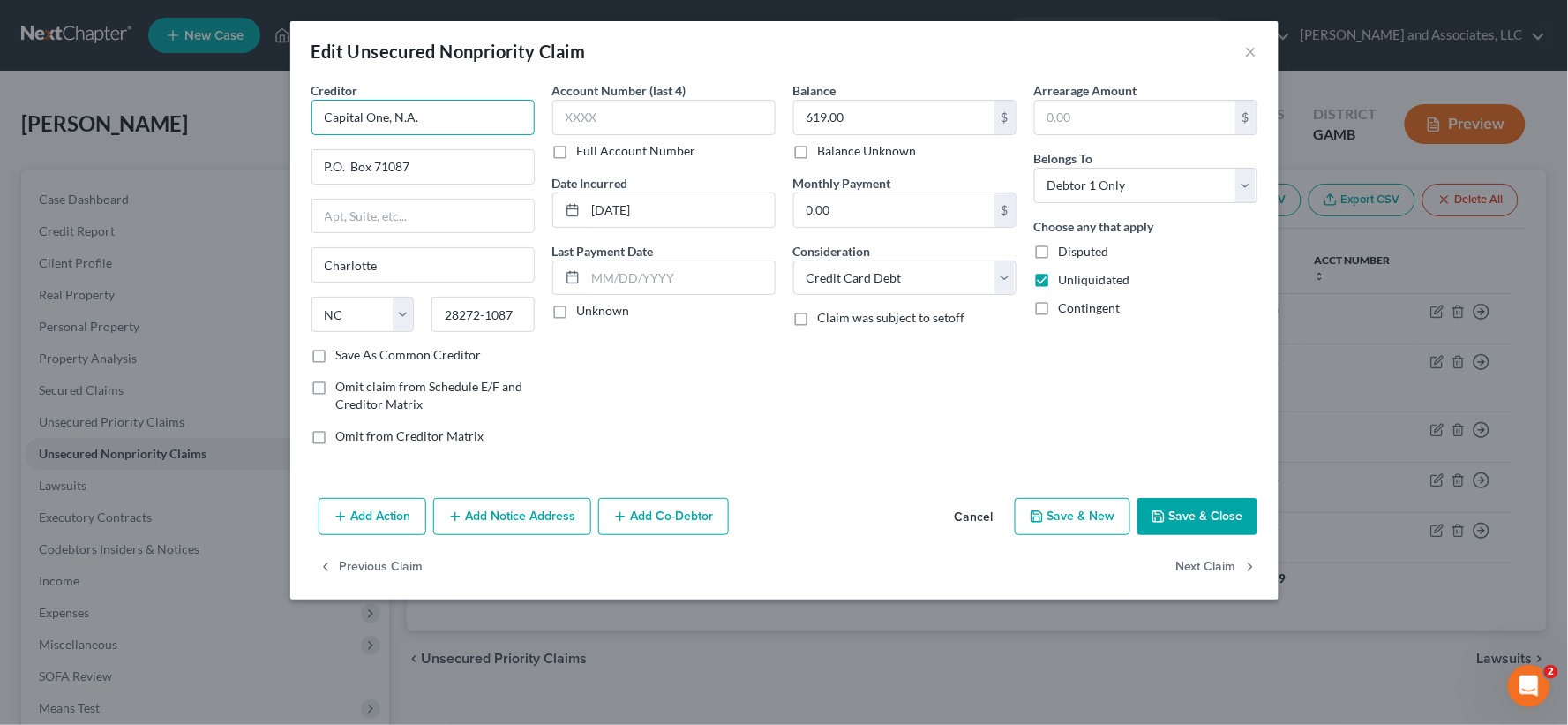
click at [393, 116] on input "Capital One, N.A." at bounding box center [423, 117] width 223 height 36
click at [1194, 522] on button "Save & Close" at bounding box center [1197, 516] width 120 height 37
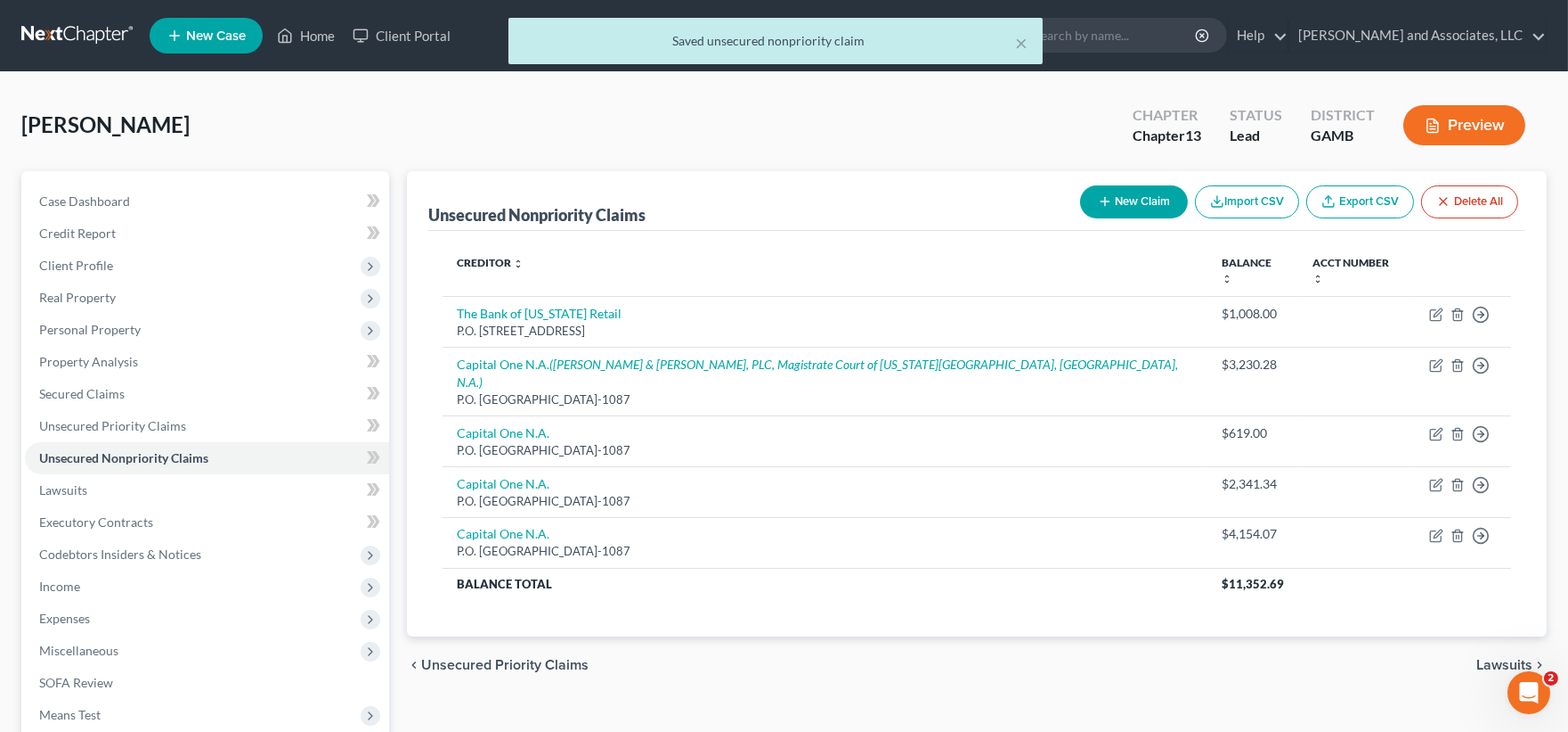
click at [1146, 202] on button "New Claim" at bounding box center [1134, 202] width 108 height 33
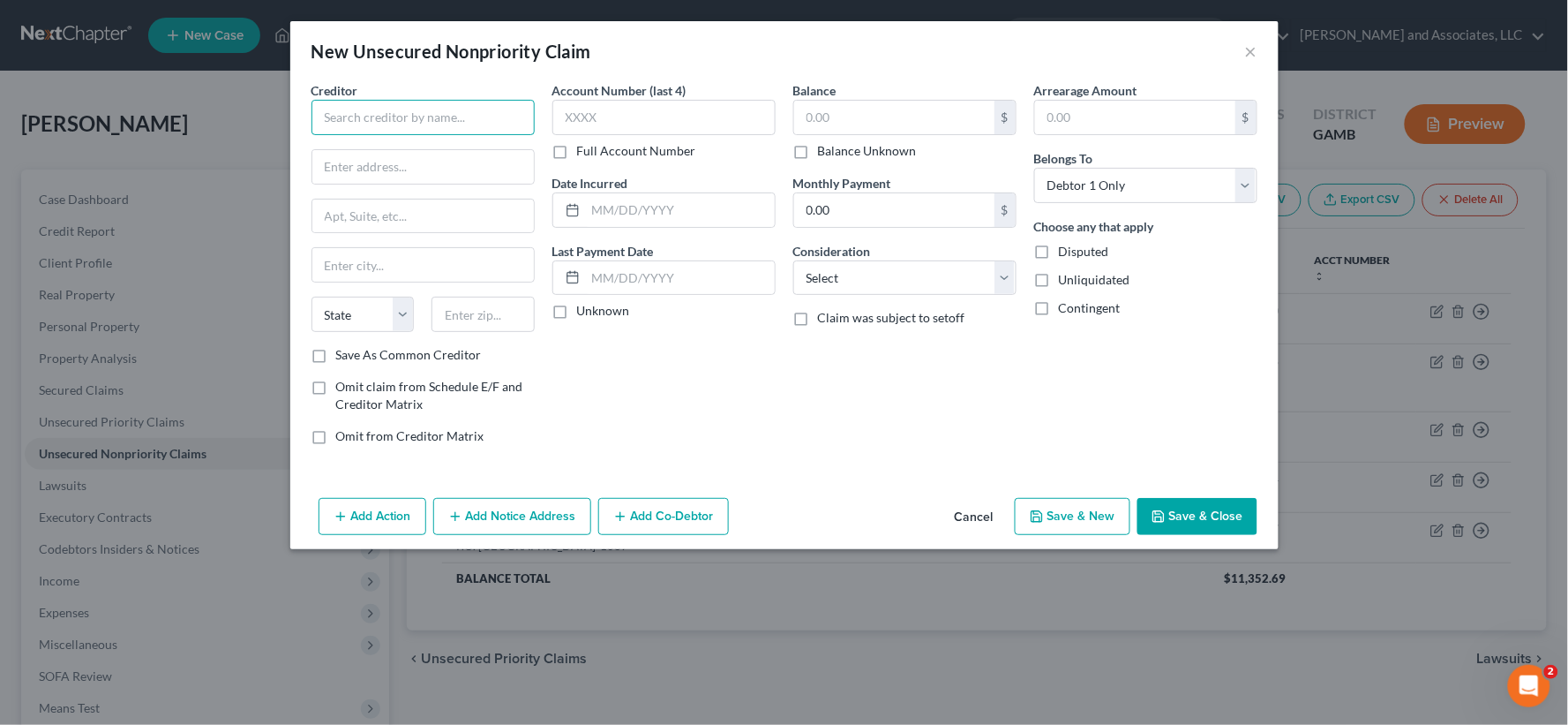
click at [438, 131] on input "text" at bounding box center [423, 117] width 223 height 36
click at [381, 323] on select "State [US_STATE] AK AR AZ CA CO CT DE DC [GEOGRAPHIC_DATA] [GEOGRAPHIC_DATA] GU…" at bounding box center [363, 315] width 103 height 36
click at [312, 297] on select "State [US_STATE] AK AR AZ CA CO CT DE DC [GEOGRAPHIC_DATA] [GEOGRAPHIC_DATA] GU…" at bounding box center [363, 315] width 103 height 36
click at [467, 323] on input "text" at bounding box center [483, 315] width 103 height 36
click at [849, 130] on input "text" at bounding box center [894, 117] width 200 height 34
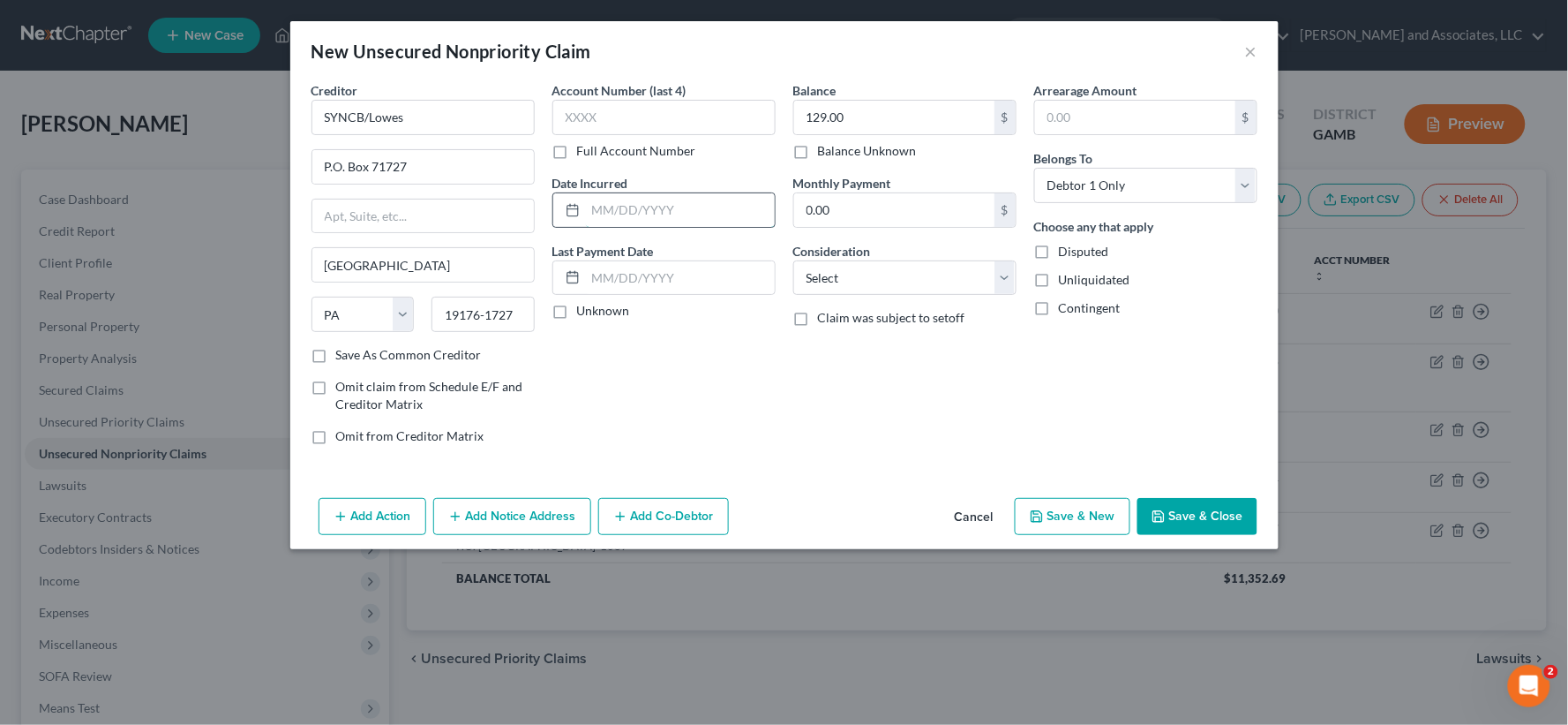
click at [596, 214] on input "text" at bounding box center [681, 211] width 189 height 34
click at [336, 356] on label "Save As Common Creditor" at bounding box center [409, 355] width 146 height 18
click at [343, 356] on input "Save As Common Creditor" at bounding box center [348, 351] width 12 height 12
click at [839, 286] on select "Select Cable / Satellite Services Collection Agency Credit Card Debt Debt Couns…" at bounding box center [904, 278] width 223 height 36
click at [793, 260] on select "Select Cable / Satellite Services Collection Agency Credit Card Debt Debt Couns…" at bounding box center [904, 278] width 223 height 36
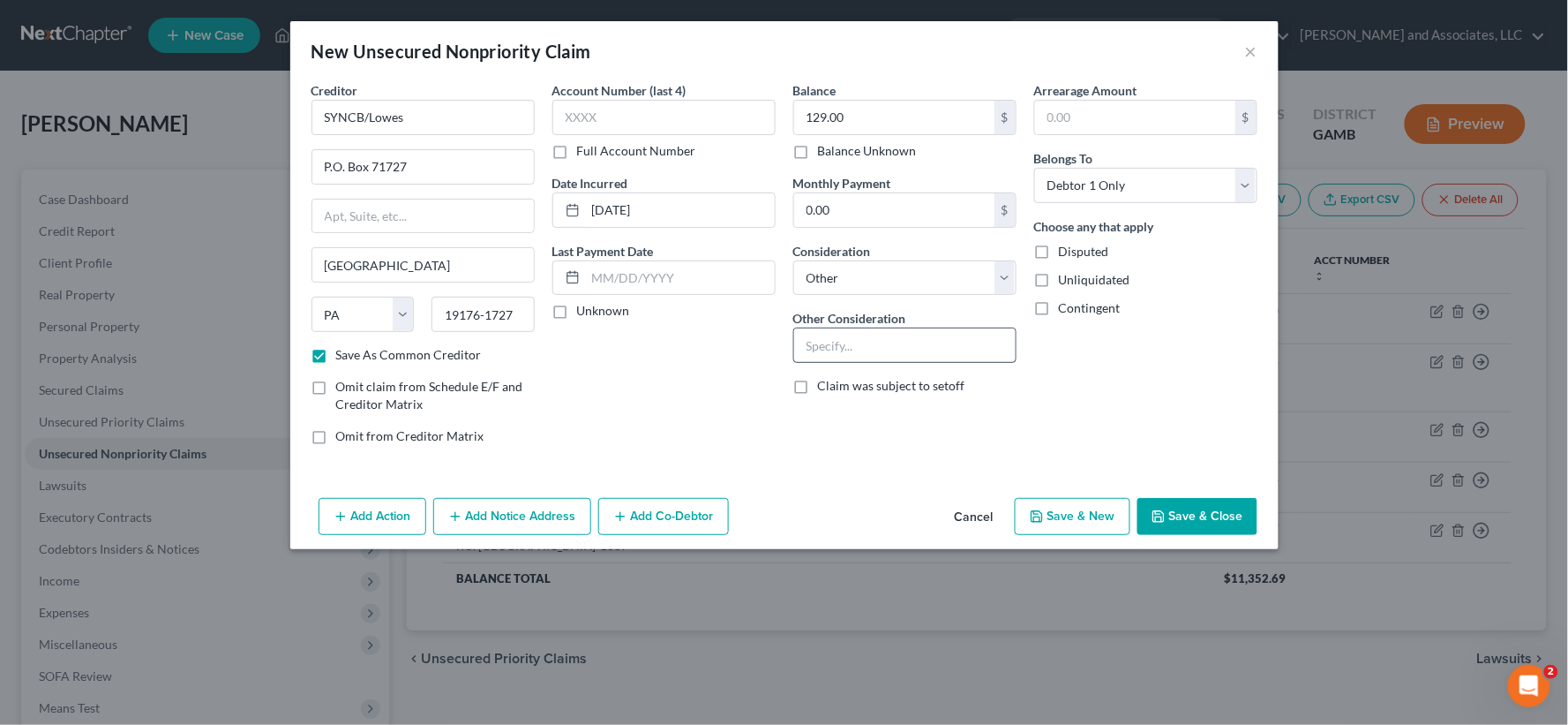
click at [863, 351] on input "text" at bounding box center [904, 346] width 221 height 34
click at [1059, 283] on label "Unliquidated" at bounding box center [1094, 280] width 71 height 18
click at [1066, 283] on input "Unliquidated" at bounding box center [1071, 276] width 12 height 12
click at [1215, 514] on button "Save & Close" at bounding box center [1197, 516] width 120 height 37
